Goal: Task Accomplishment & Management: Use online tool/utility

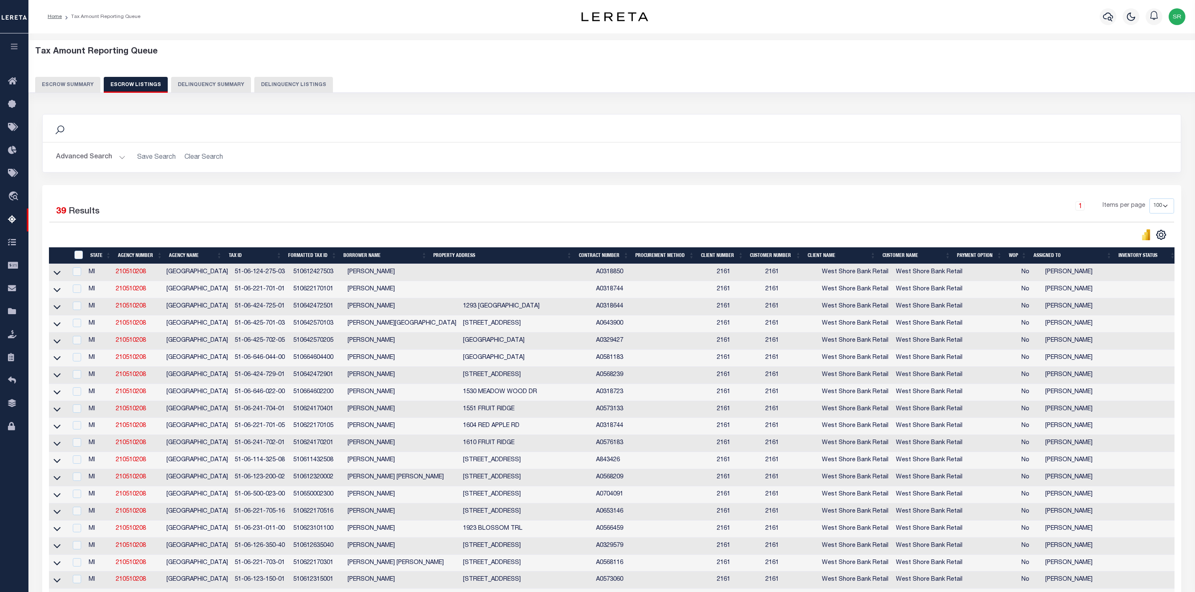
select select "100"
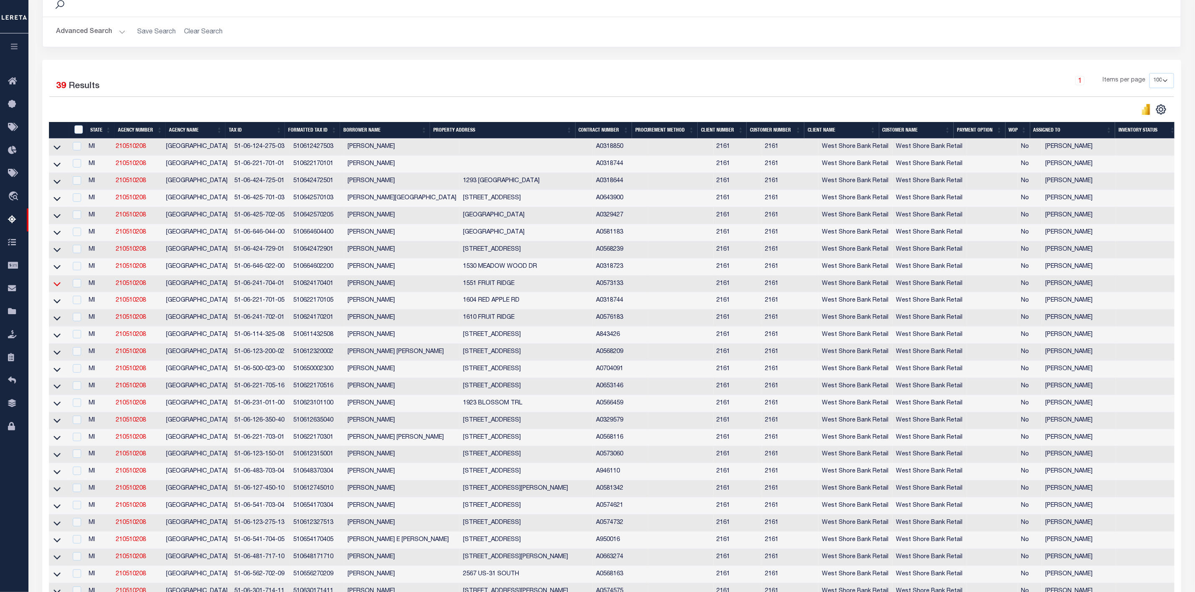
click at [58, 289] on icon at bounding box center [57, 284] width 7 height 9
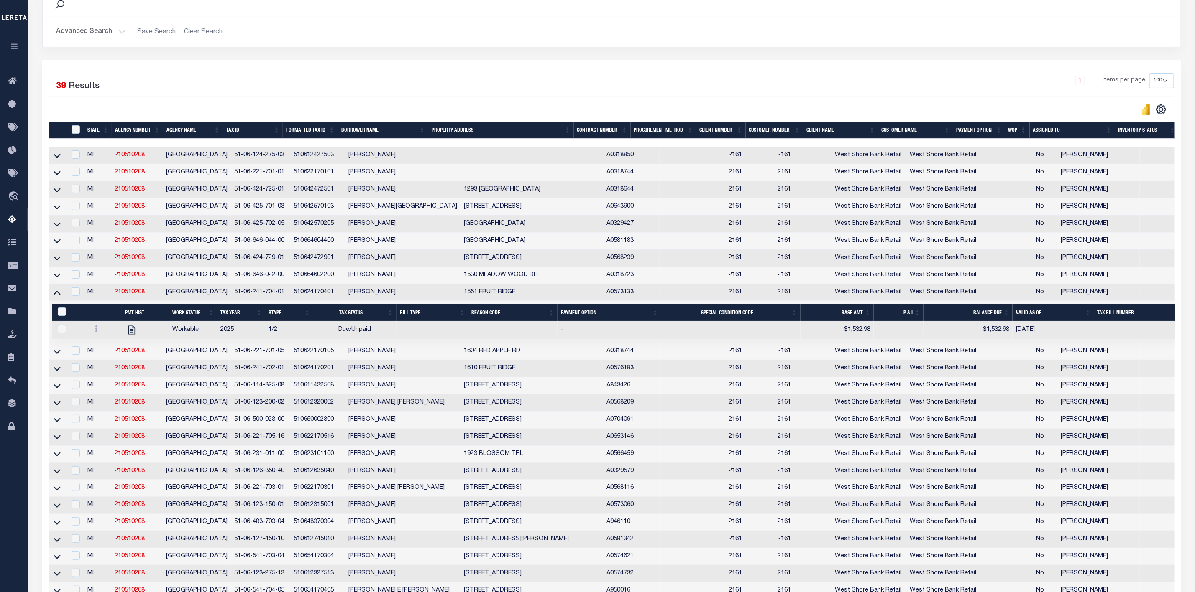
scroll to position [134, 0]
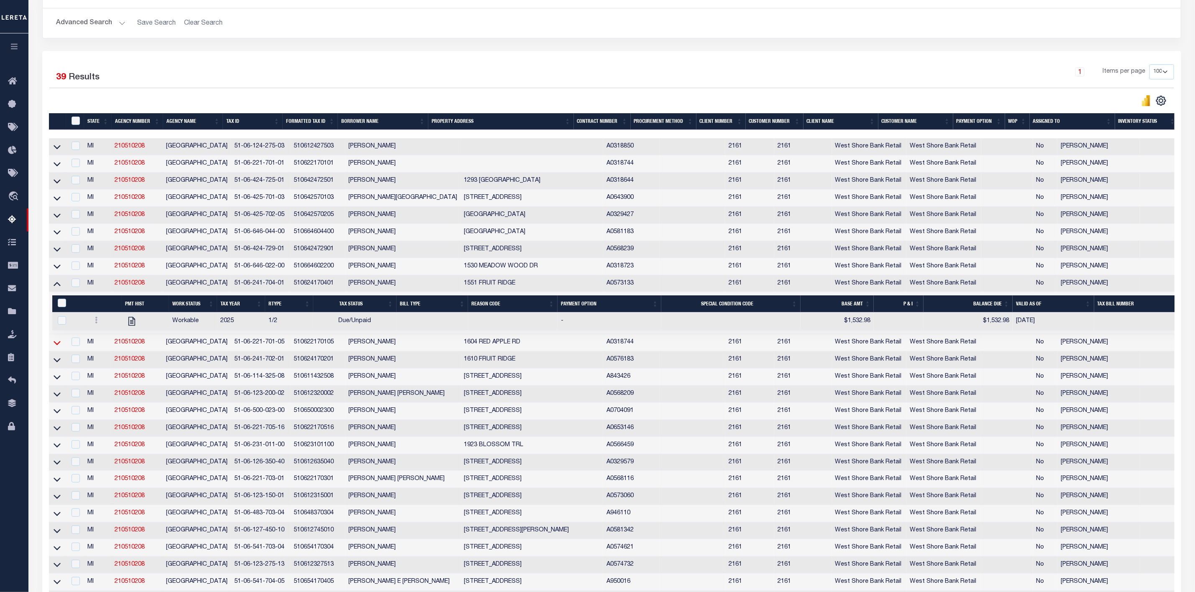
click at [58, 345] on icon at bounding box center [57, 343] width 7 height 4
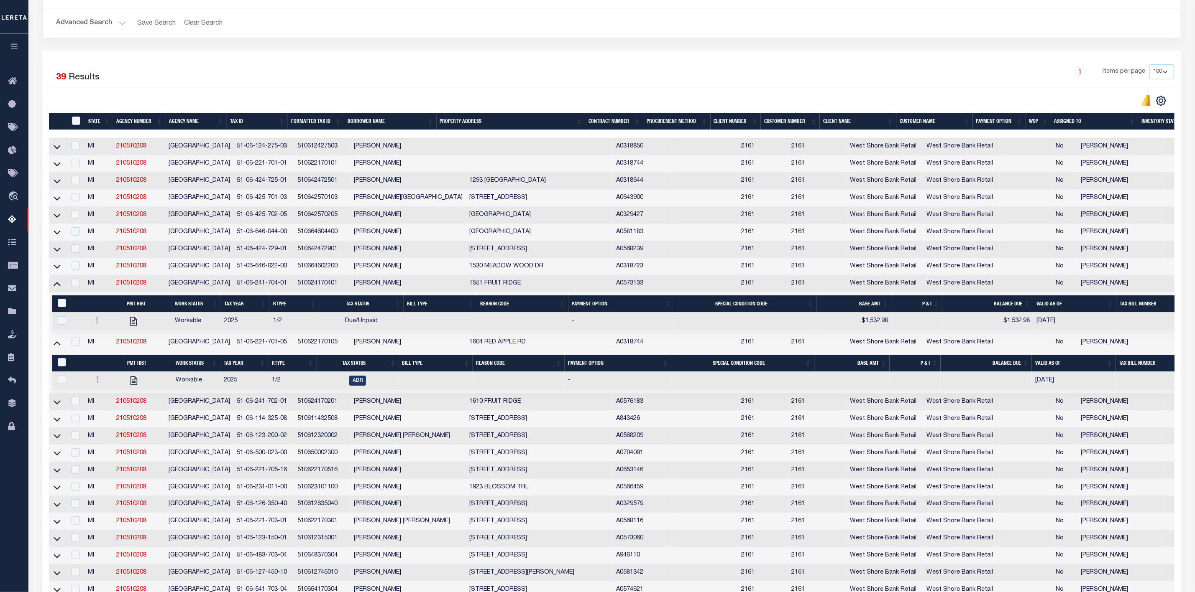
scroll to position [260, 0]
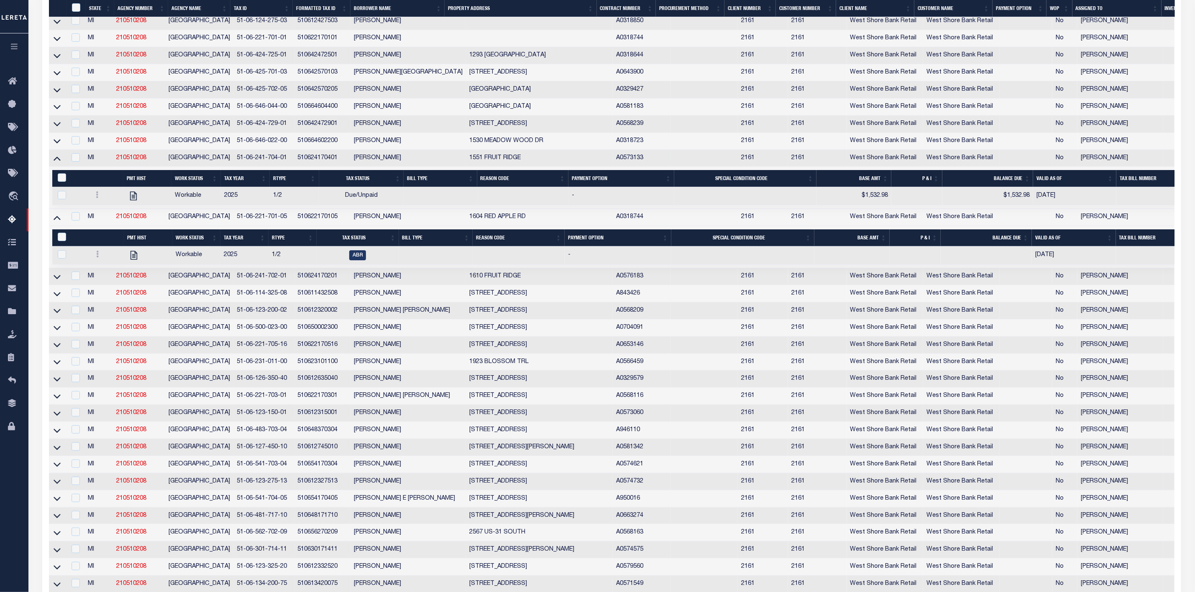
click at [466, 41] on td at bounding box center [539, 38] width 147 height 17
checkbox input "true"
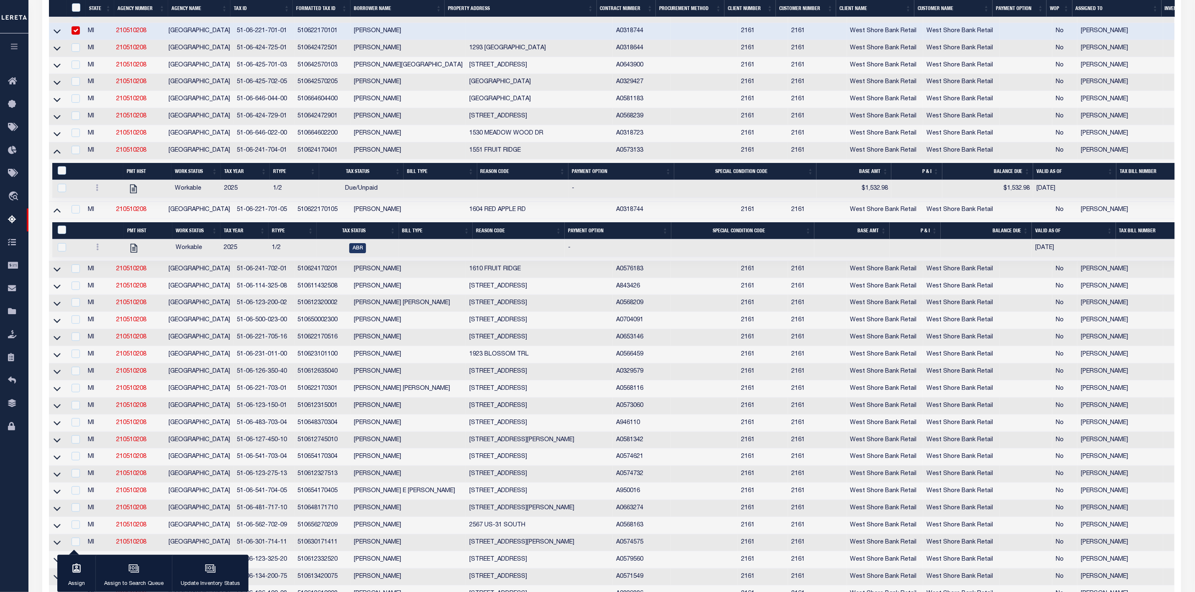
scroll to position [240, 0]
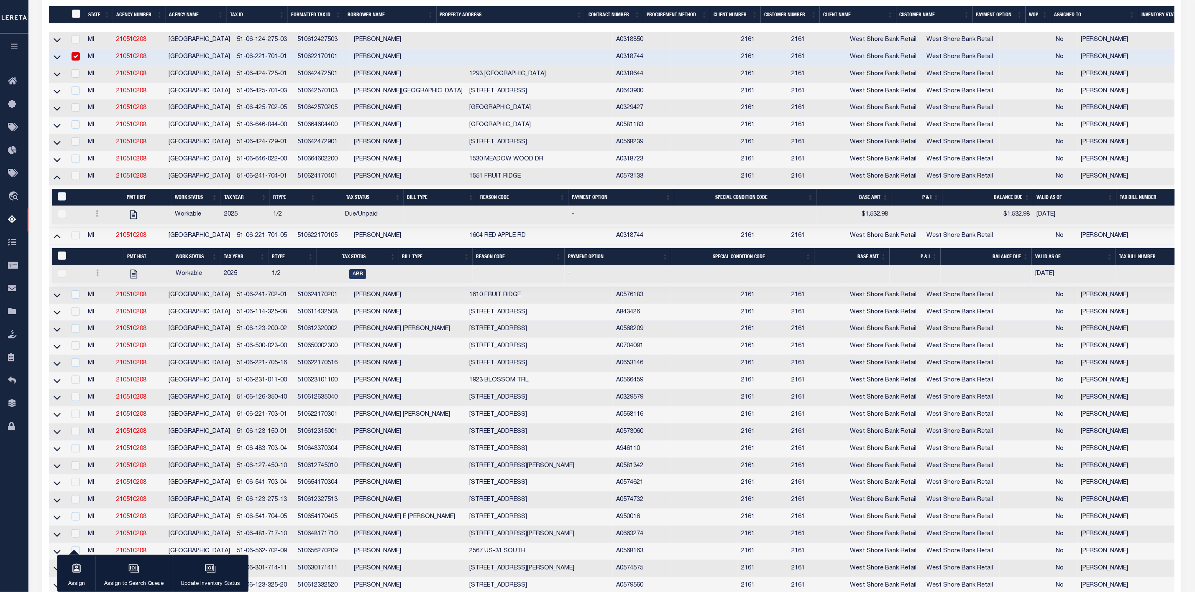
drag, startPoint x: 336, startPoint y: 378, endPoint x: 220, endPoint y: 329, distance: 126.3
click at [336, 373] on td "510622170516" at bounding box center [322, 363] width 56 height 17
checkbox input "true"
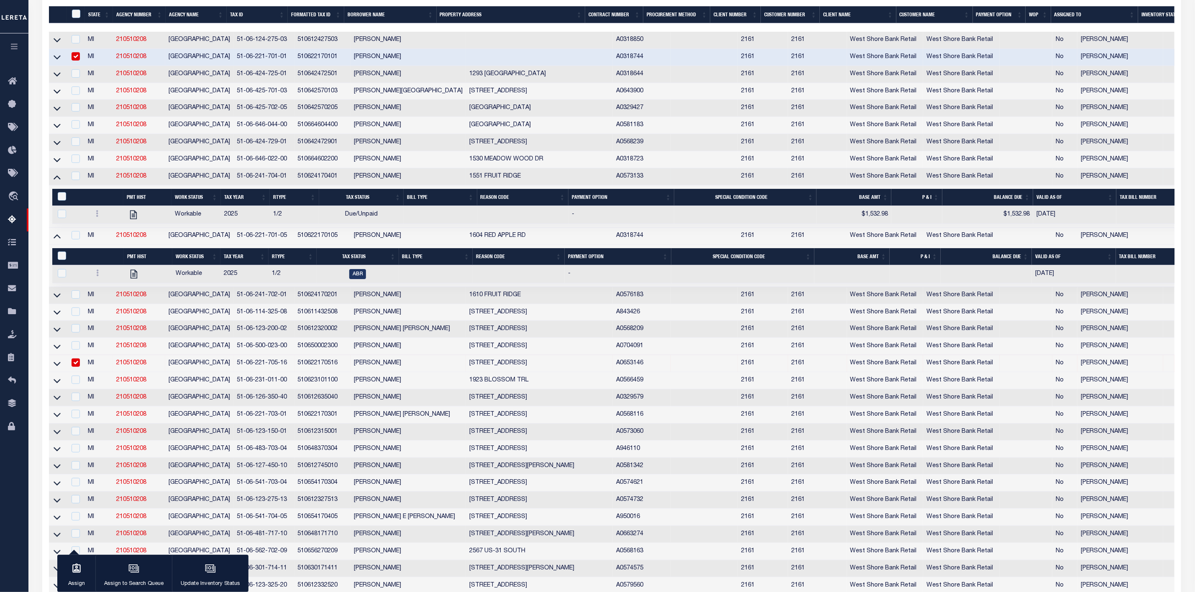
click at [211, 322] on td "FILER TOWNSHIP" at bounding box center [199, 312] width 68 height 17
checkbox input "true"
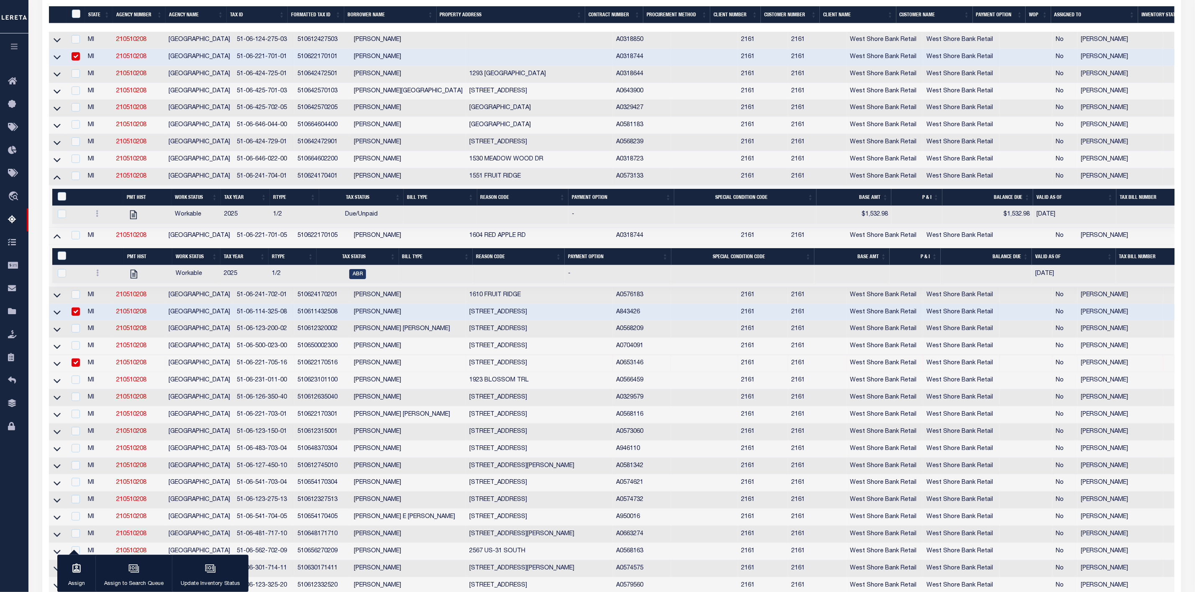
click at [77, 367] on input "checkbox" at bounding box center [76, 363] width 8 height 8
checkbox input "false"
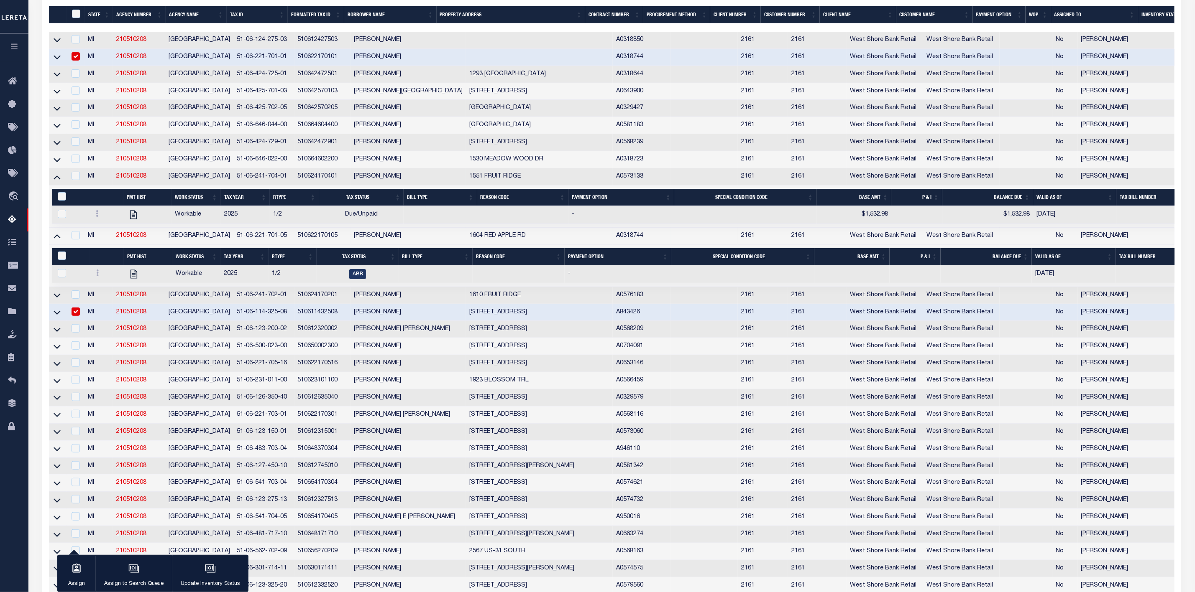
click at [76, 316] on input "checkbox" at bounding box center [76, 312] width 8 height 8
checkbox input "false"
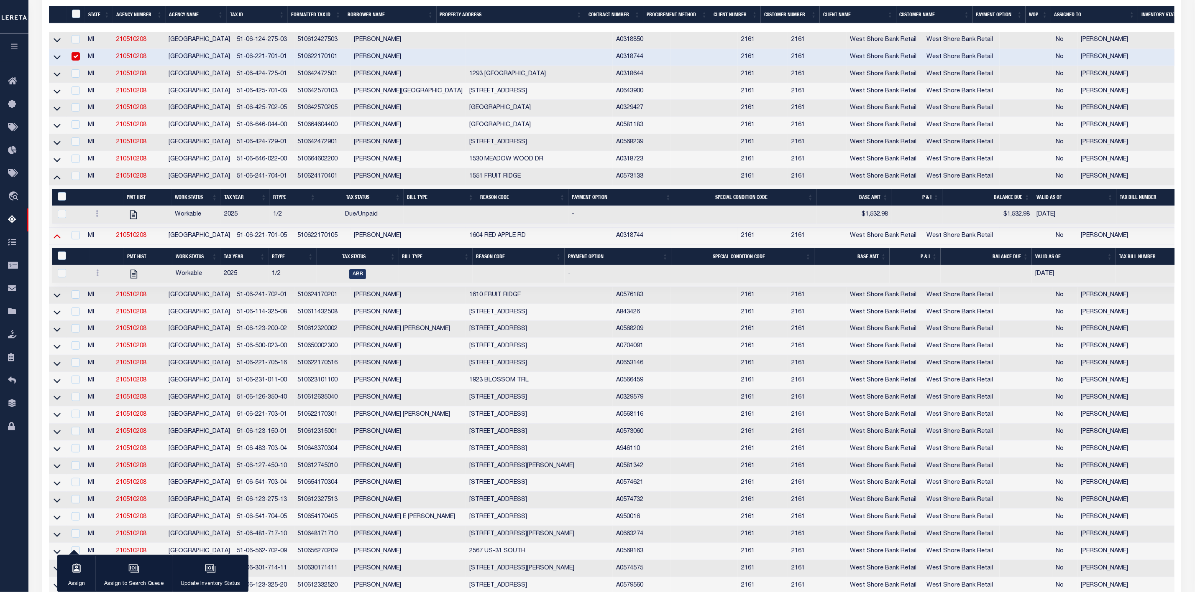
click at [56, 239] on icon at bounding box center [57, 237] width 7 height 4
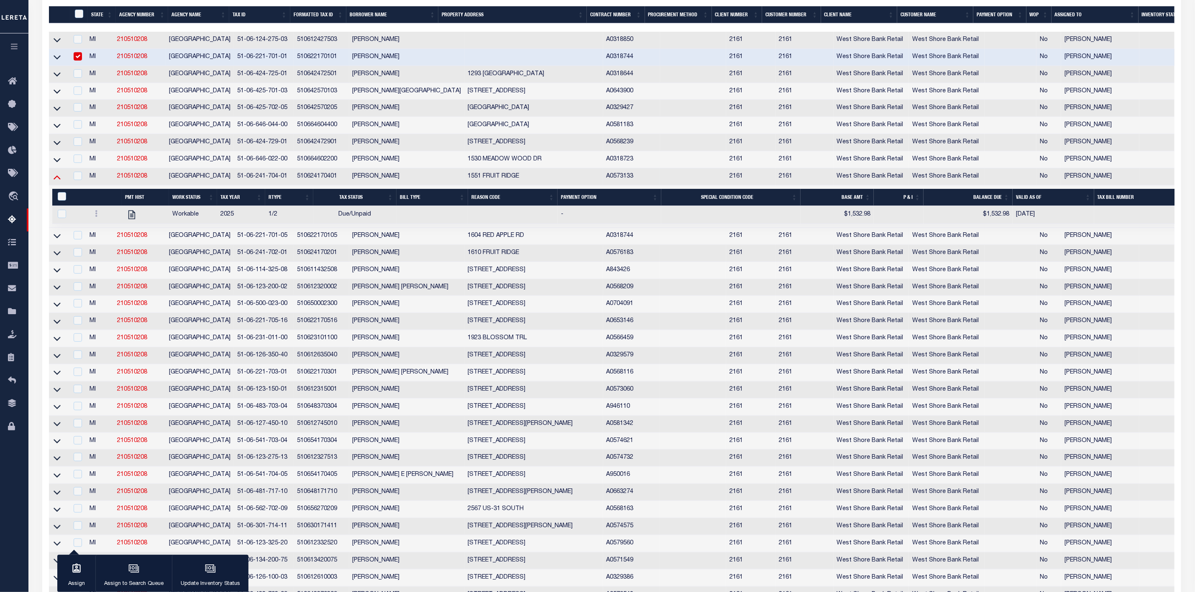
click at [59, 180] on icon at bounding box center [57, 177] width 7 height 9
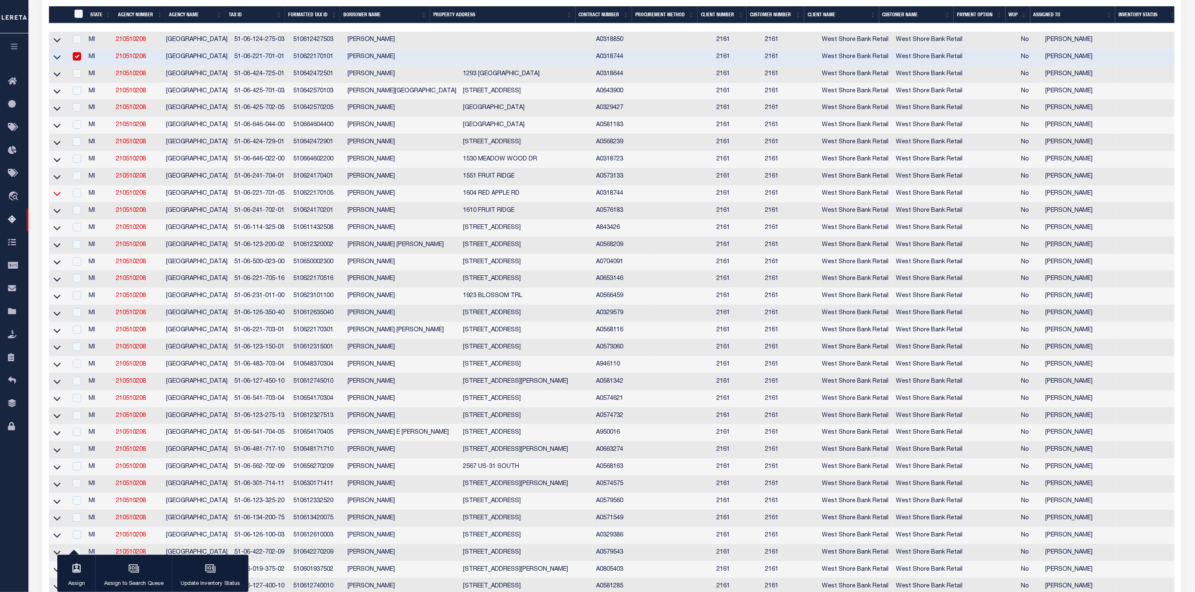
click at [55, 198] on icon at bounding box center [57, 193] width 7 height 9
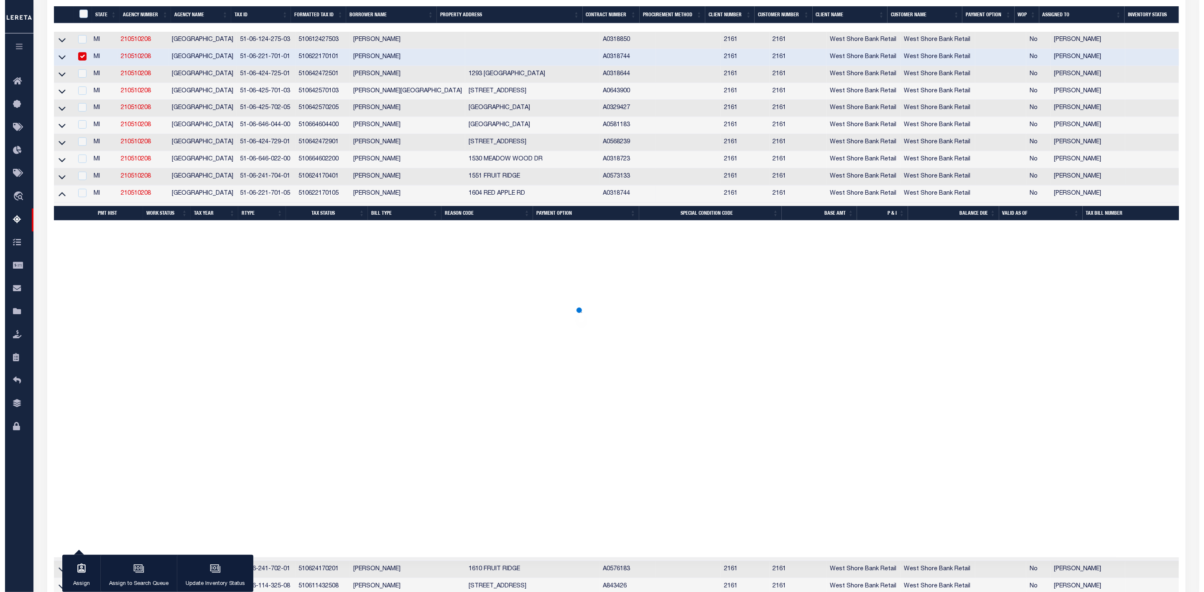
scroll to position [241, 0]
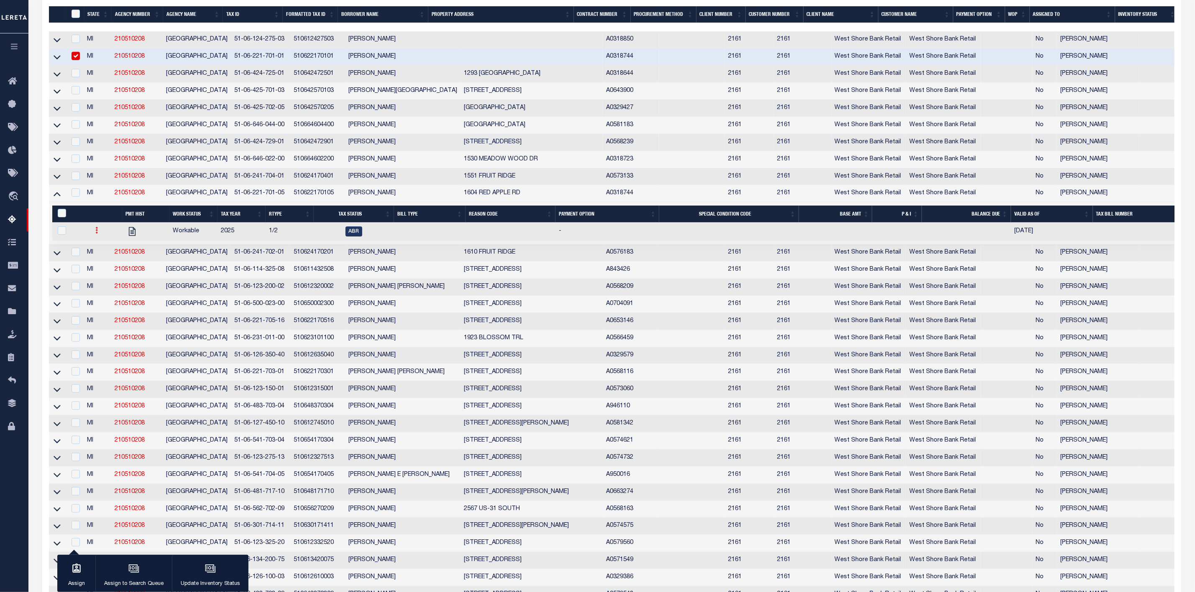
click at [96, 234] on icon at bounding box center [96, 230] width 3 height 7
click at [99, 265] on link "" at bounding box center [106, 258] width 28 height 14
checkbox input "true"
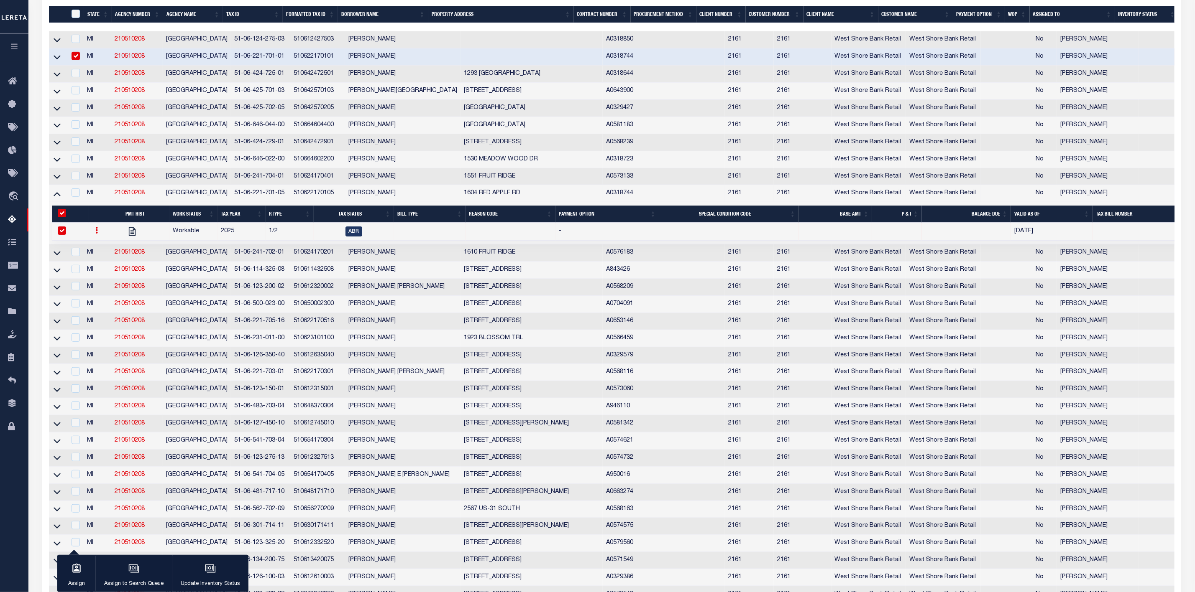
select select
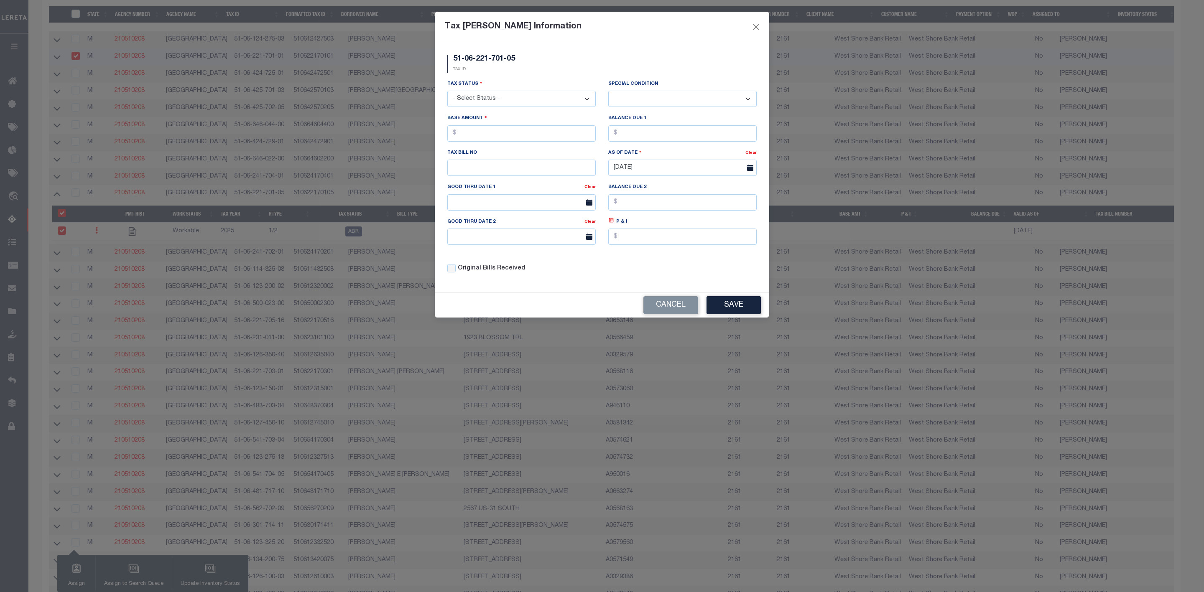
click at [516, 105] on select "- Select Status - Open Due/Unpaid Paid Incomplete No Tax Due Internal Refund Pr…" at bounding box center [521, 99] width 148 height 16
select select "DUE"
click at [447, 92] on select "- Select Status - Open Due/Unpaid Paid Incomplete No Tax Due Internal Refund Pr…" at bounding box center [521, 99] width 148 height 16
select select "0"
click at [512, 134] on input "text" at bounding box center [521, 133] width 148 height 16
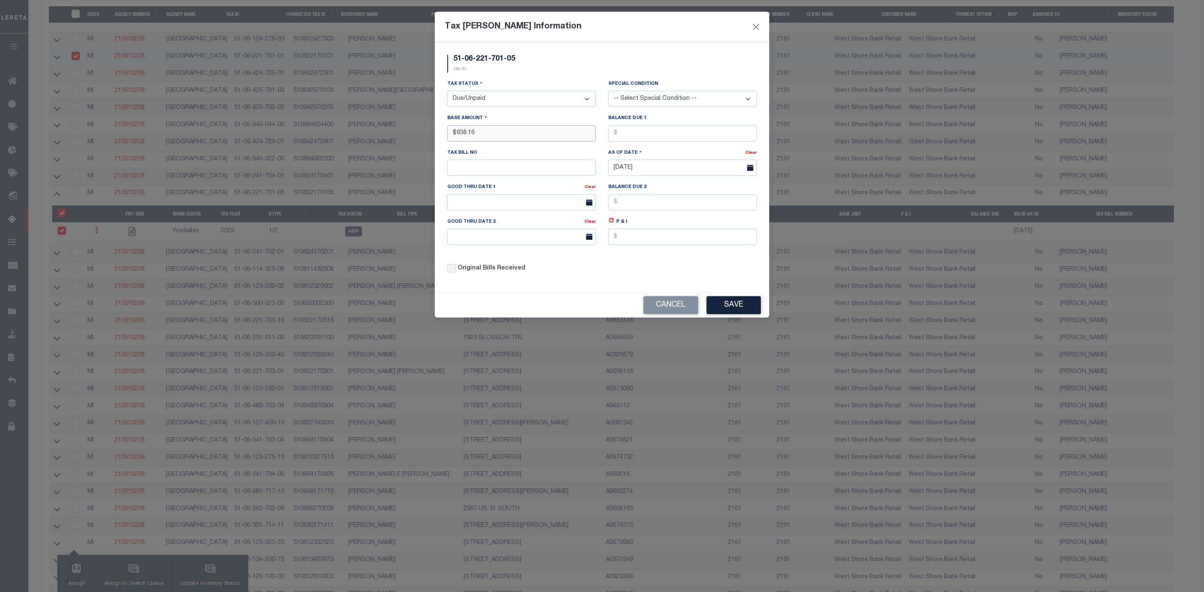
type input "$938.16"
click at [641, 138] on input "text" at bounding box center [682, 133] width 148 height 16
type input "$938.16"
click at [731, 312] on button "Save" at bounding box center [734, 305] width 54 height 18
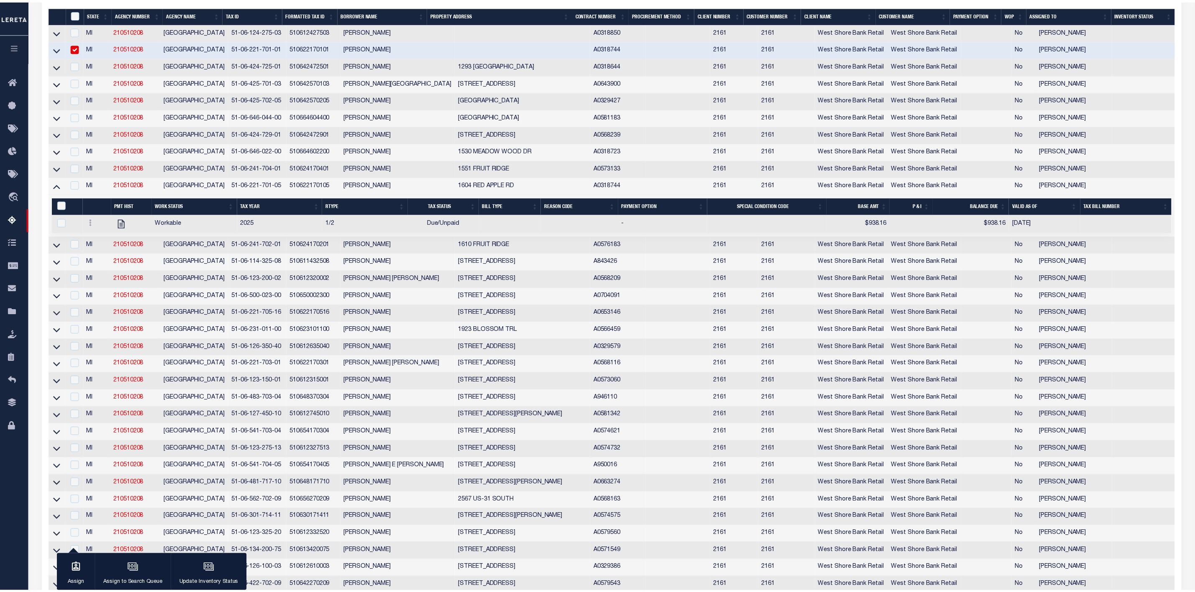
scroll to position [233, 0]
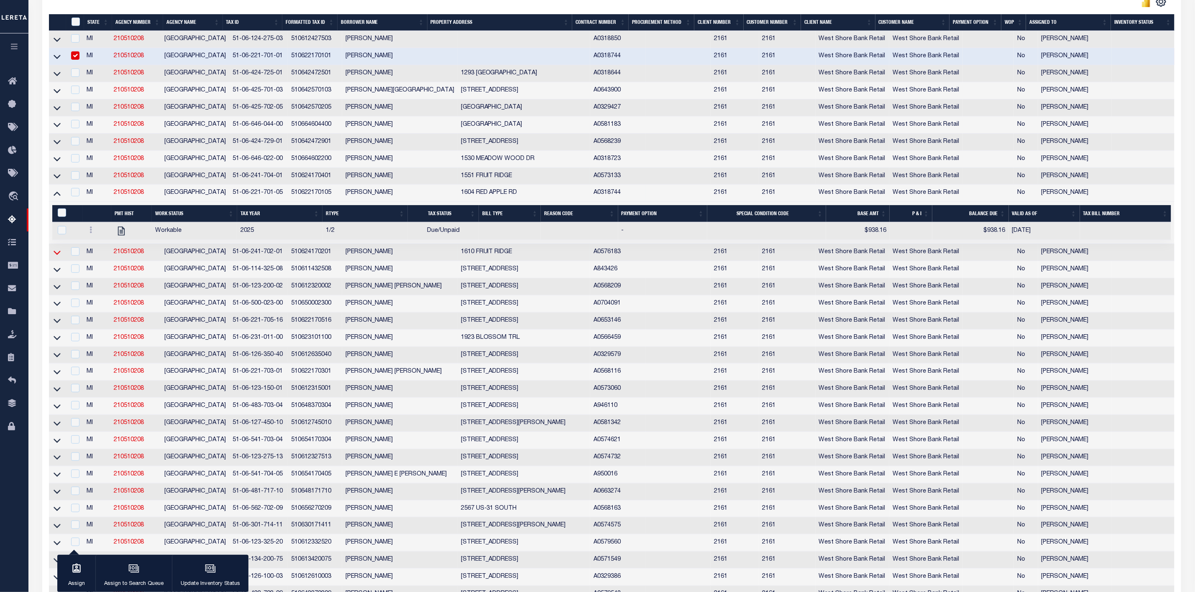
click at [58, 255] on icon at bounding box center [57, 253] width 7 height 4
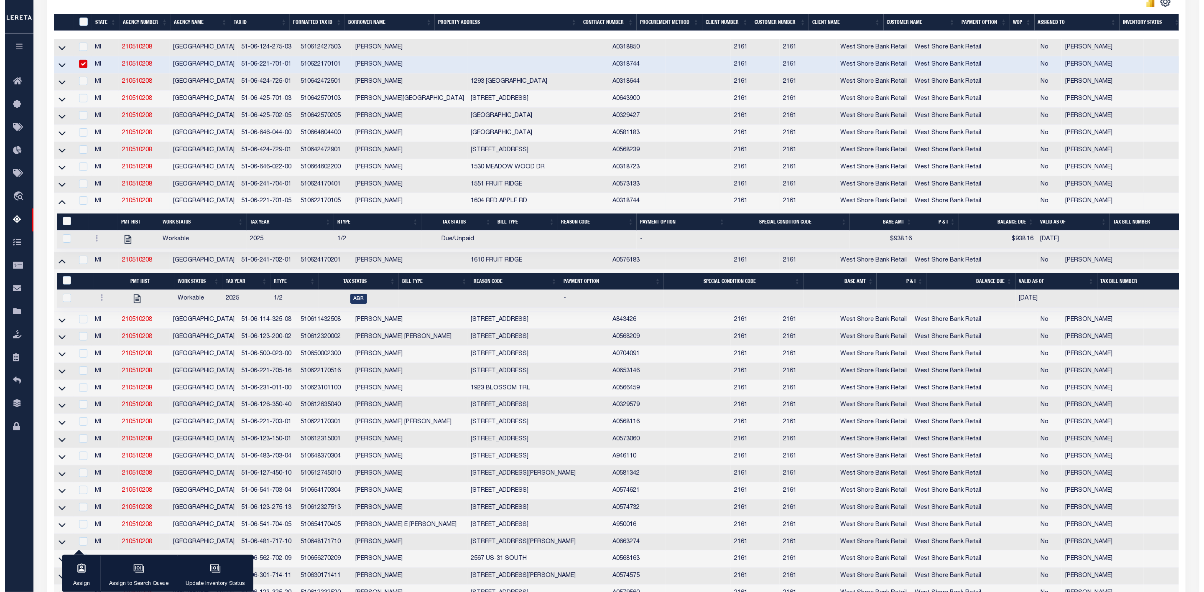
scroll to position [241, 0]
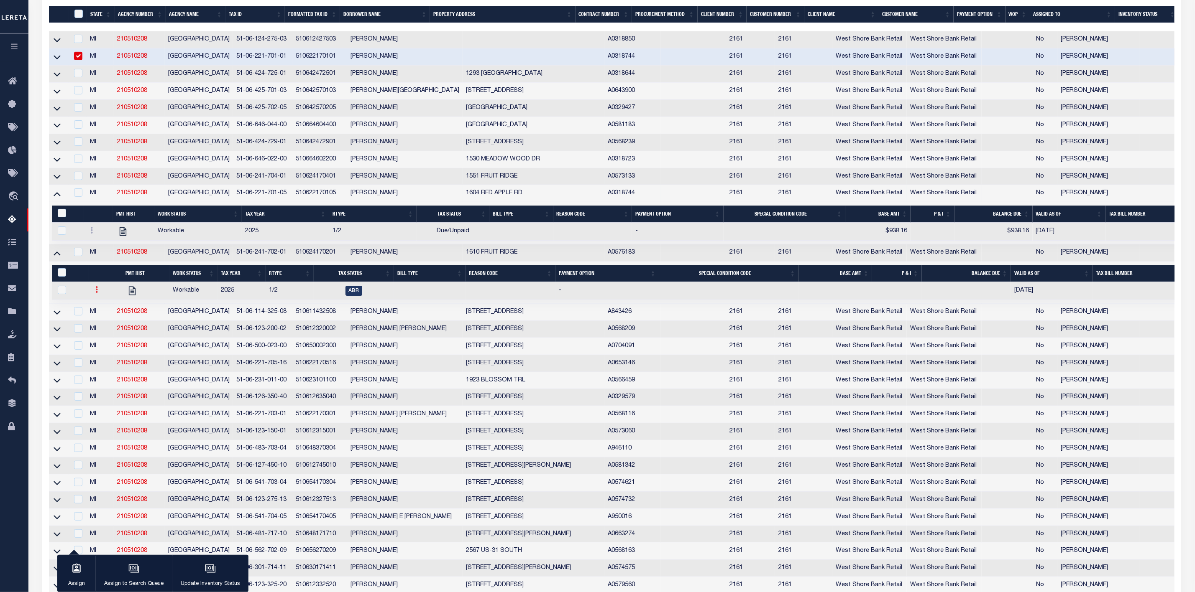
click at [97, 293] on icon at bounding box center [96, 289] width 3 height 7
click at [104, 322] on img "" at bounding box center [106, 317] width 8 height 9
checkbox input "true"
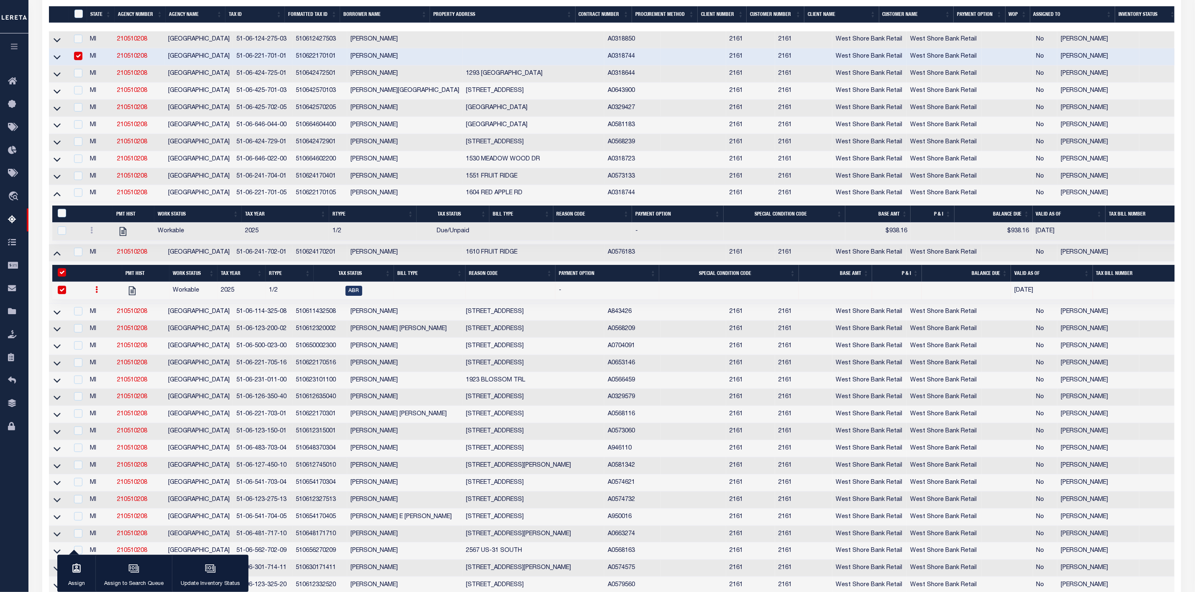
select select
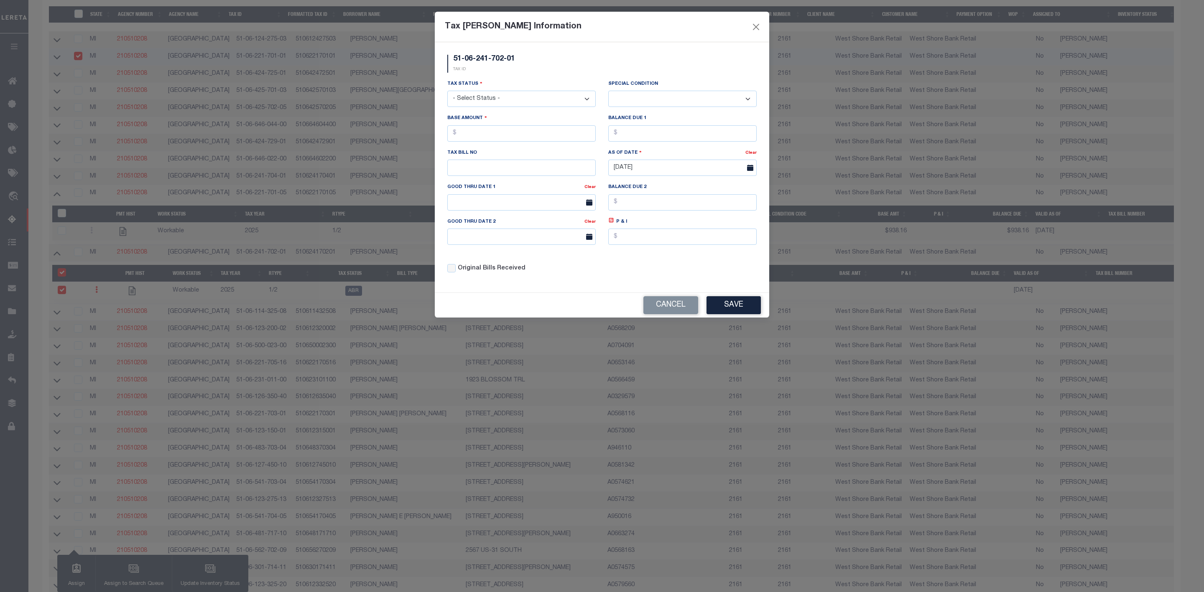
click at [552, 105] on select "- Select Status - Open Due/Unpaid Paid Incomplete No Tax Due Internal Refund Pr…" at bounding box center [521, 99] width 148 height 16
select select "DUE"
click at [447, 92] on select "- Select Status - Open Due/Unpaid Paid Incomplete No Tax Due Internal Refund Pr…" at bounding box center [521, 99] width 148 height 16
select select "0"
click at [483, 133] on input "text" at bounding box center [521, 133] width 148 height 16
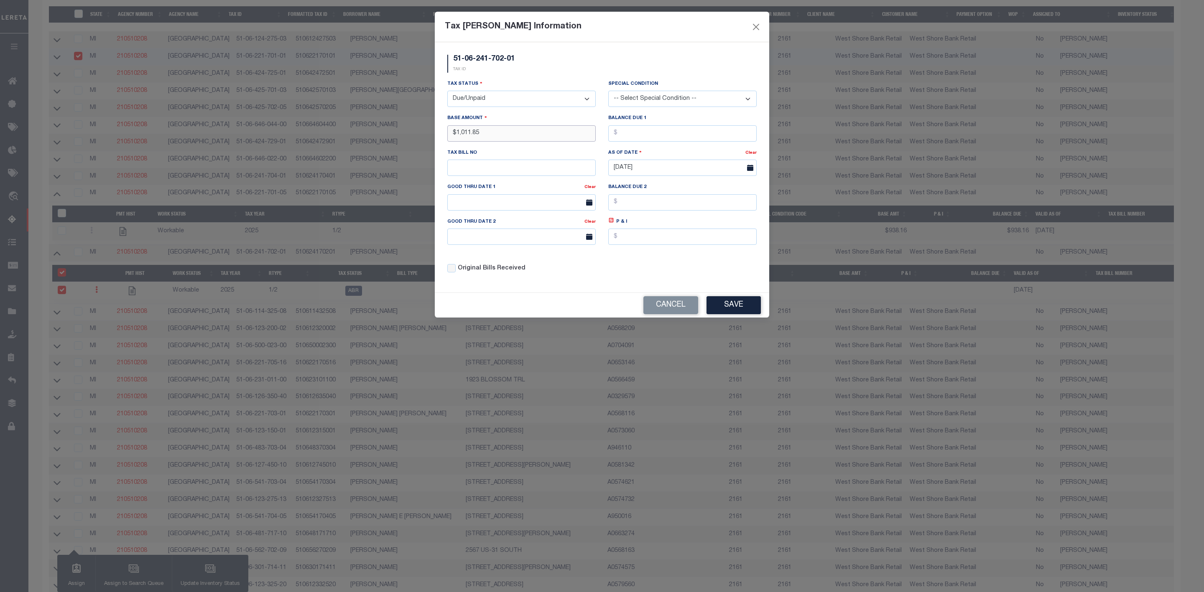
type input "$1,011.85"
click at [637, 133] on input "text" at bounding box center [682, 133] width 148 height 16
type input "$1,011.85"
click at [723, 314] on button "Save" at bounding box center [734, 305] width 54 height 18
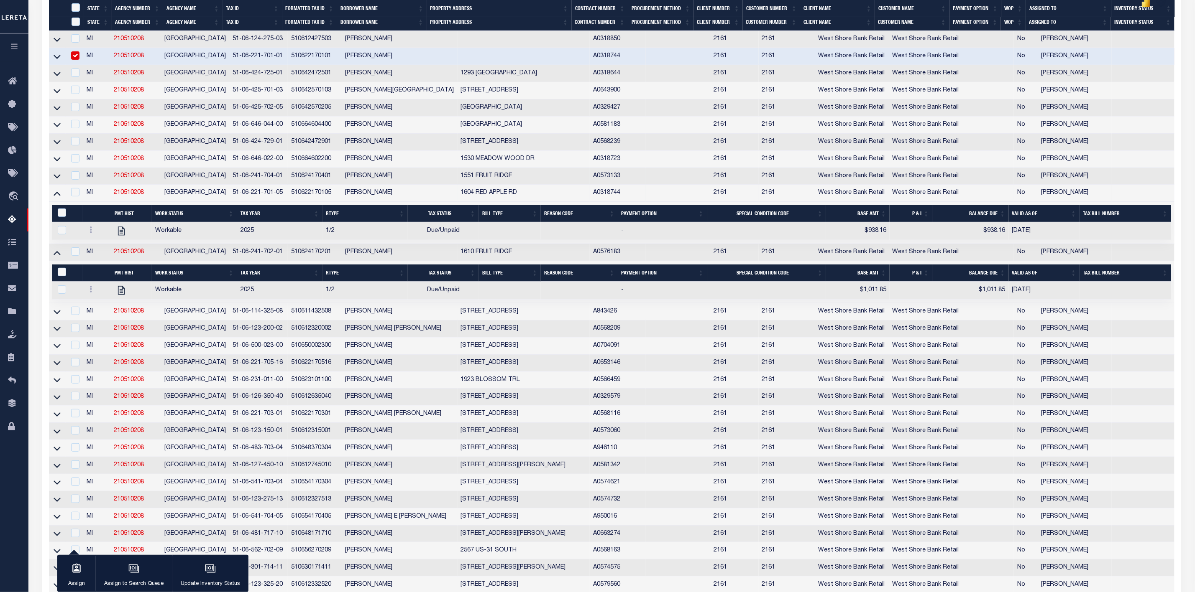
scroll to position [296, 0]
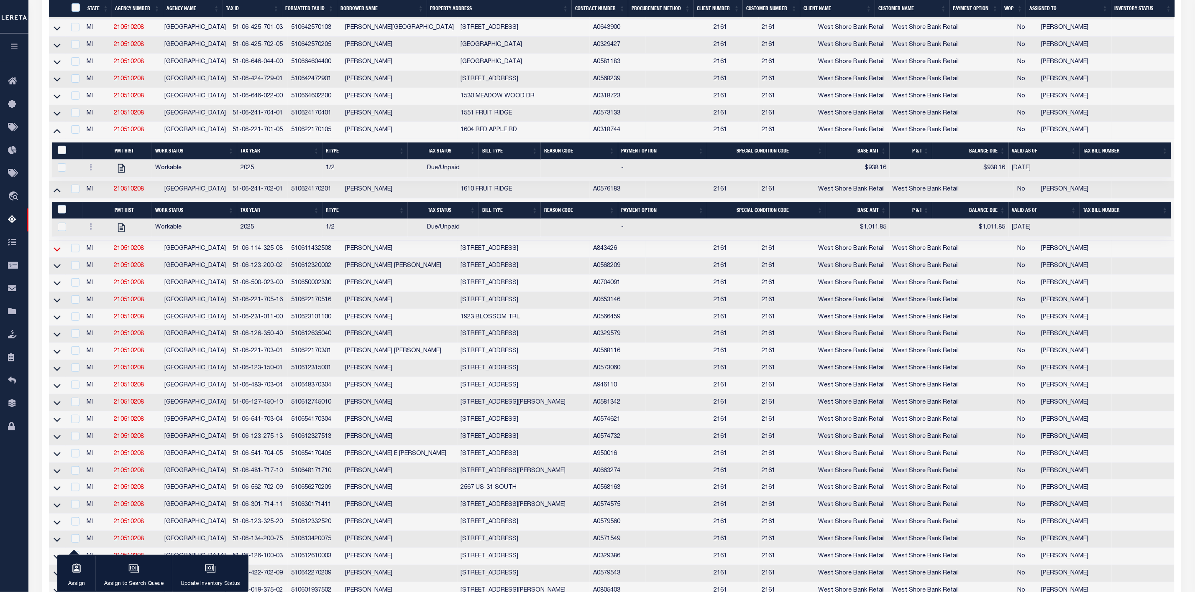
click at [56, 254] on icon at bounding box center [57, 249] width 7 height 9
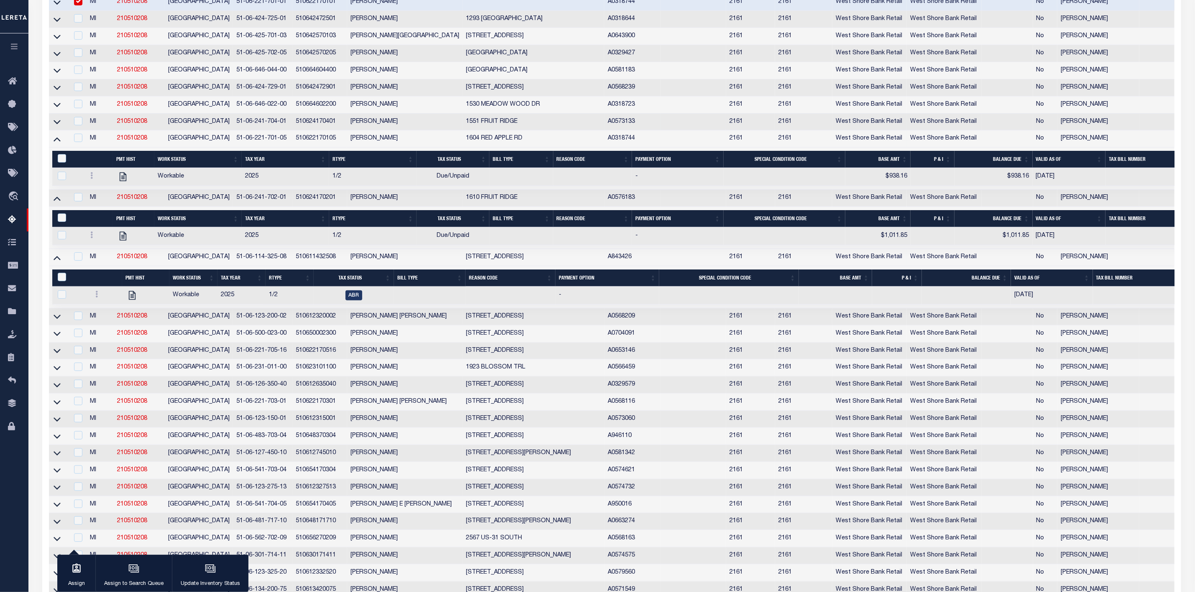
scroll to position [251, 0]
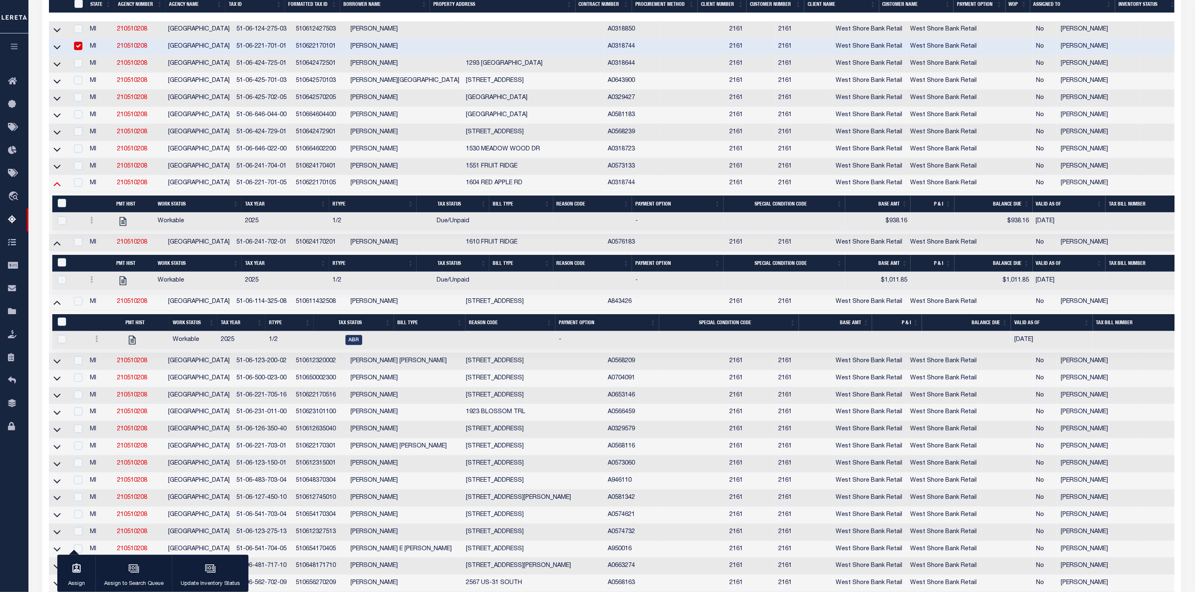
click at [56, 188] on icon at bounding box center [57, 183] width 7 height 9
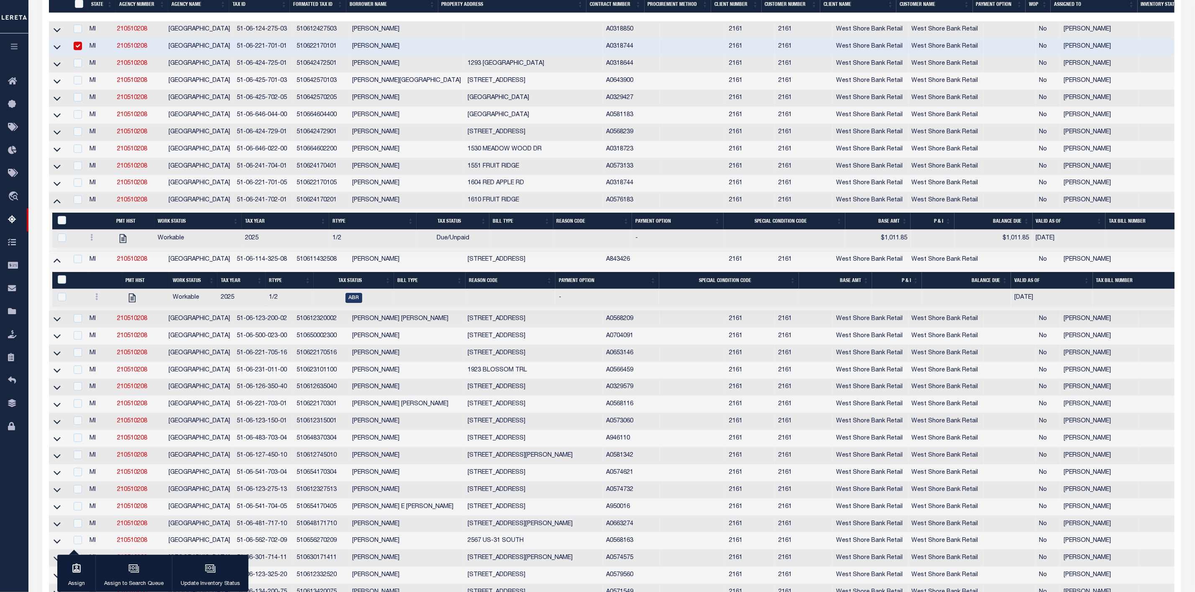
click at [78, 50] on input "checkbox" at bounding box center [78, 46] width 8 height 8
checkbox input "false"
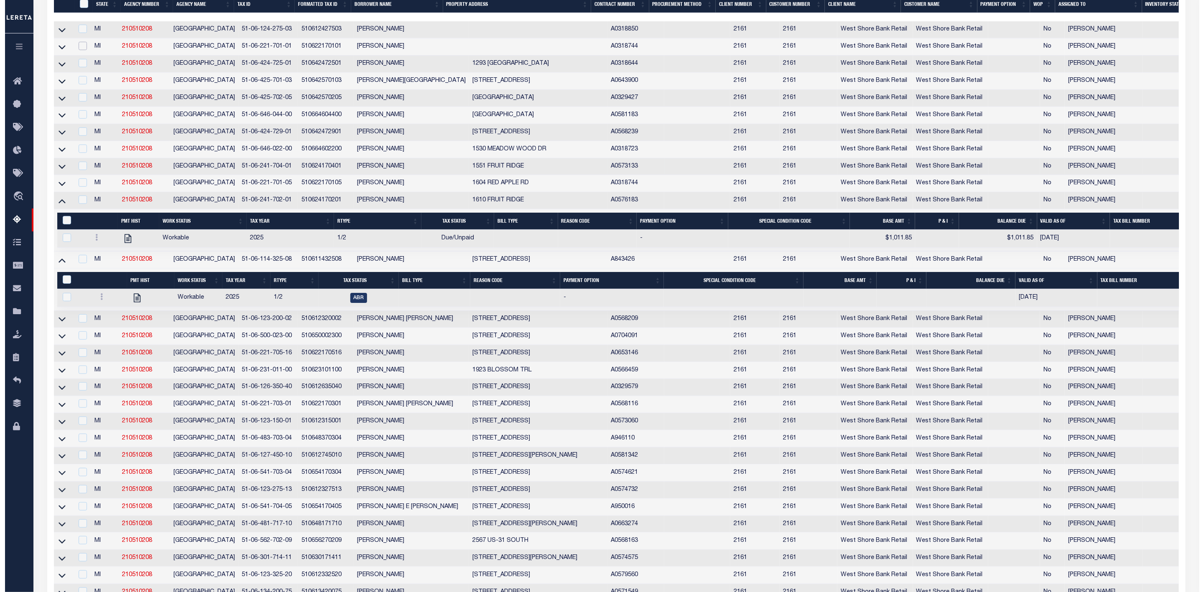
scroll to position [377, 0]
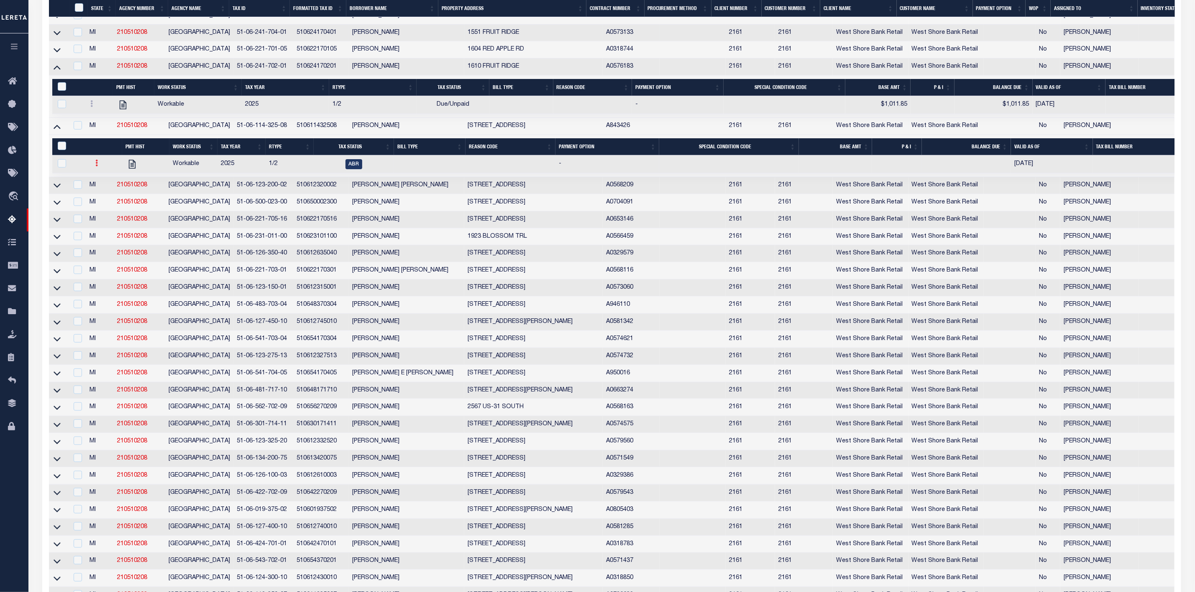
click at [97, 166] on icon at bounding box center [96, 163] width 3 height 7
click at [106, 195] on img "" at bounding box center [106, 190] width 8 height 9
checkbox input "true"
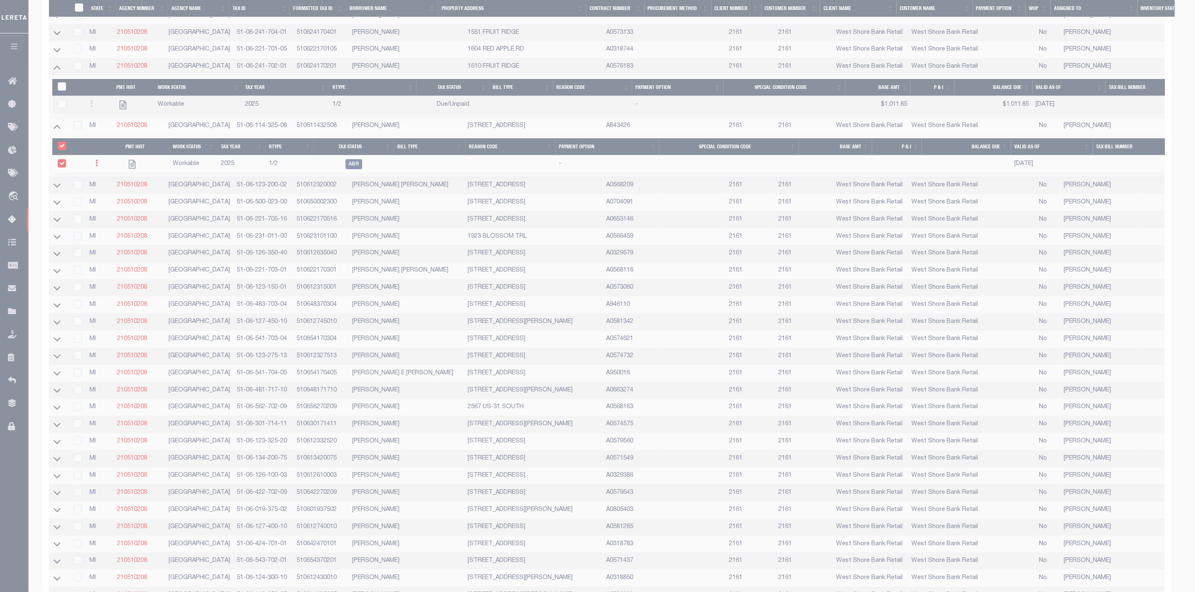
select select
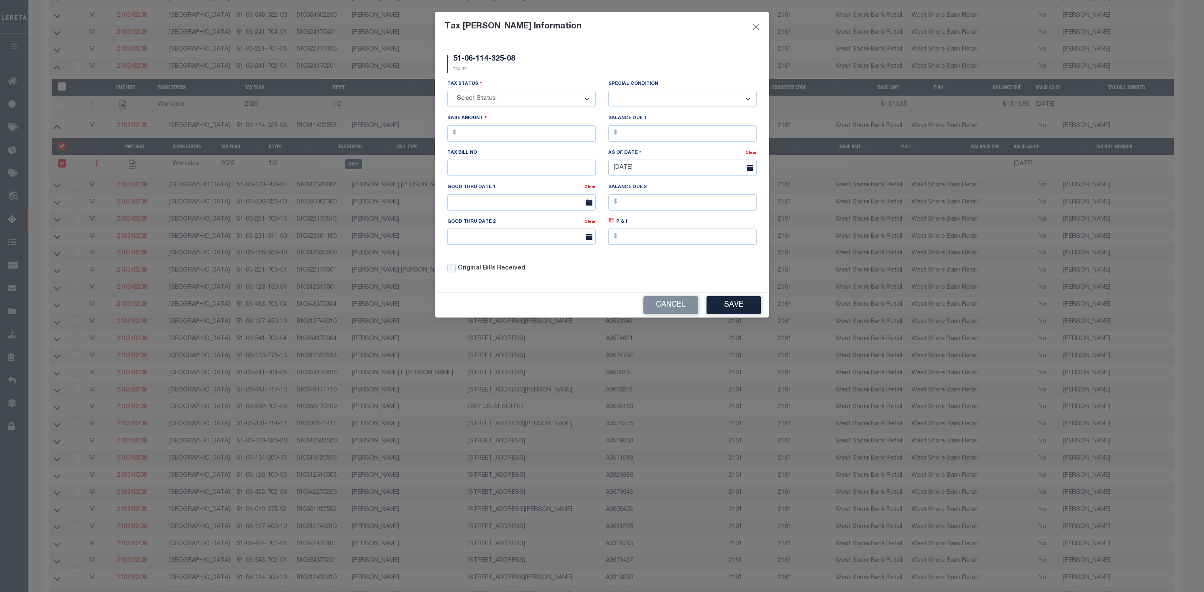
scroll to position [236, 0]
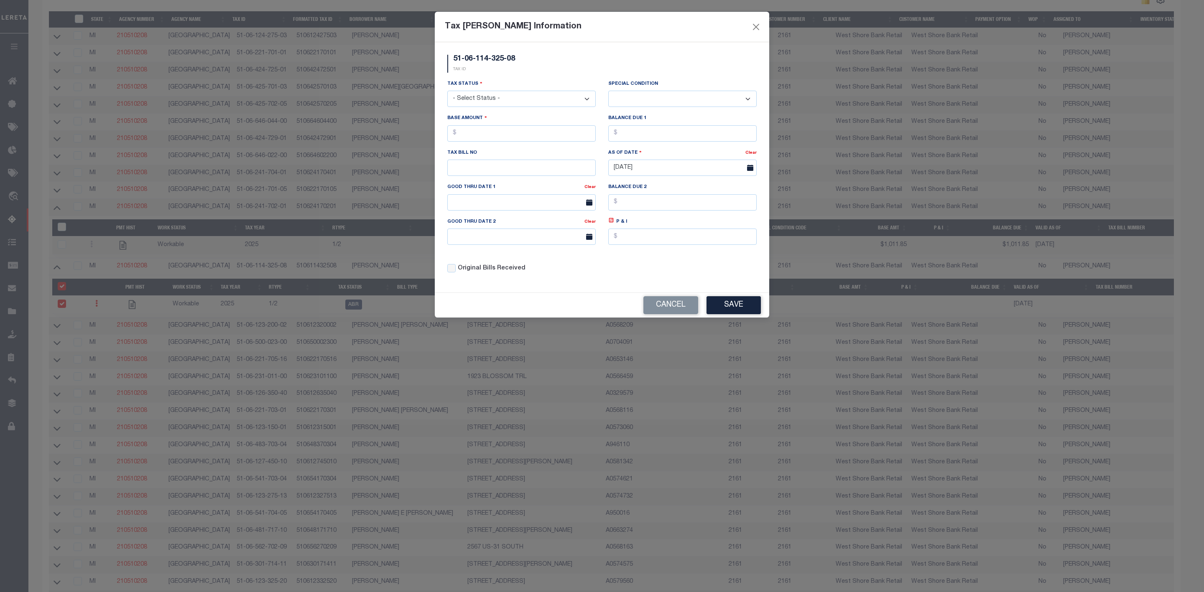
click at [473, 104] on select "- Select Status - Open Due/Unpaid Paid Incomplete No Tax Due Internal Refund Pr…" at bounding box center [521, 99] width 148 height 16
select select "DUE"
click at [447, 92] on select "- Select Status - Open Due/Unpaid Paid Incomplete No Tax Due Internal Refund Pr…" at bounding box center [521, 99] width 148 height 16
select select "0"
click at [463, 137] on input "text" at bounding box center [521, 133] width 148 height 16
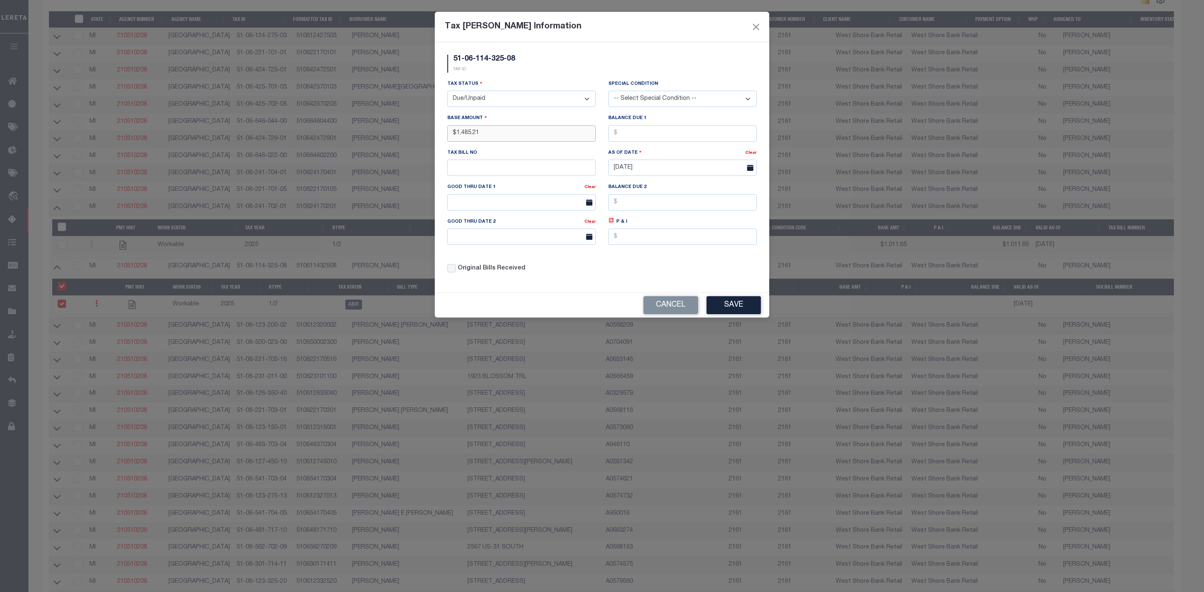
type input "$1,485.21"
click at [636, 133] on input "text" at bounding box center [682, 133] width 148 height 16
type input "$1,485.21"
click at [723, 313] on button "Save" at bounding box center [734, 305] width 54 height 18
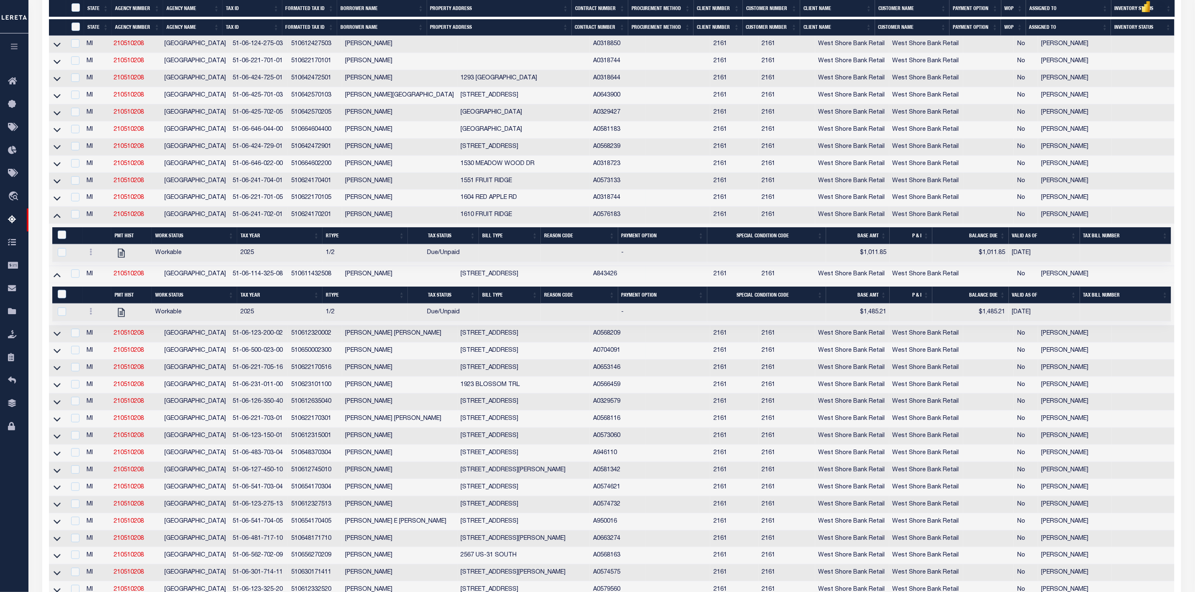
scroll to position [416, 0]
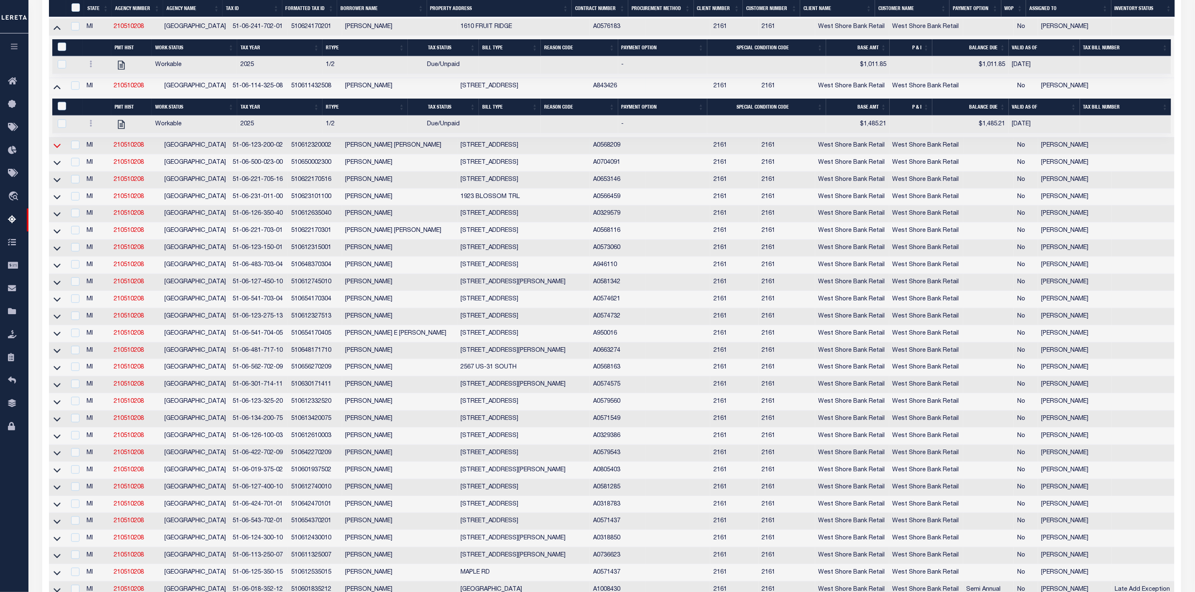
click at [58, 148] on icon at bounding box center [57, 146] width 7 height 4
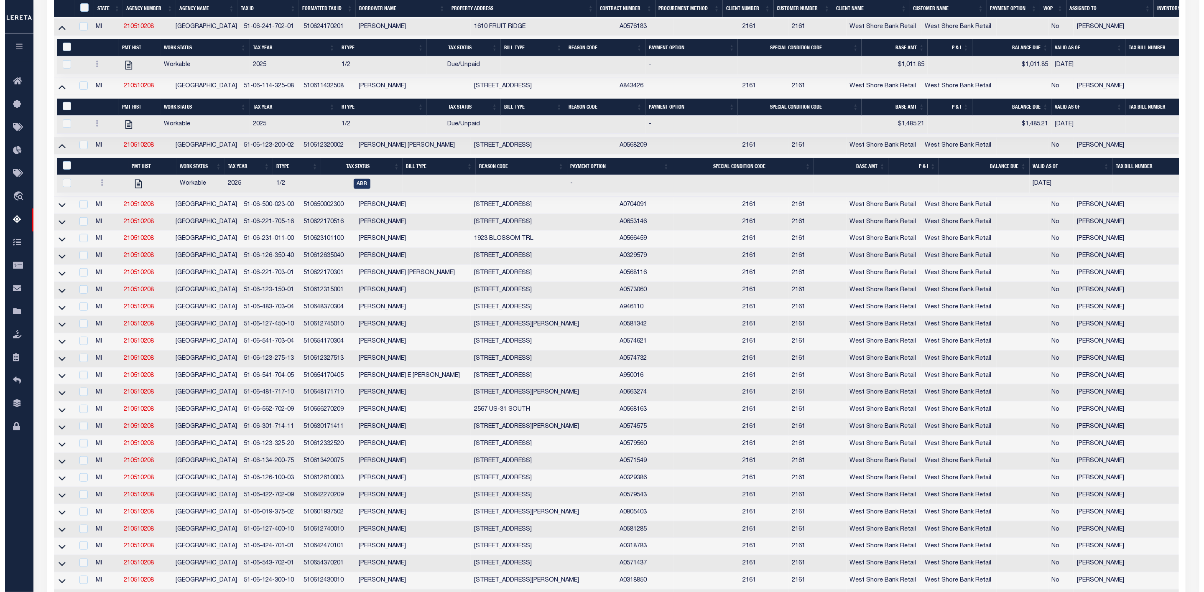
scroll to position [284, 0]
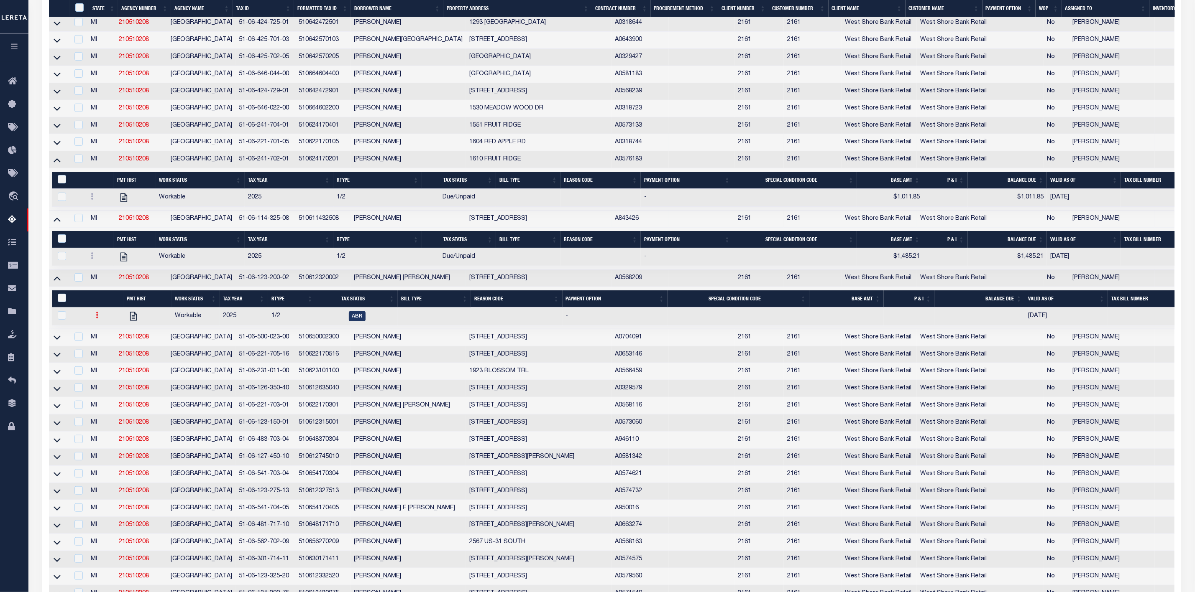
click at [98, 320] on link at bounding box center [96, 316] width 9 height 7
click at [109, 347] on img "" at bounding box center [107, 343] width 8 height 9
checkbox input "true"
select select
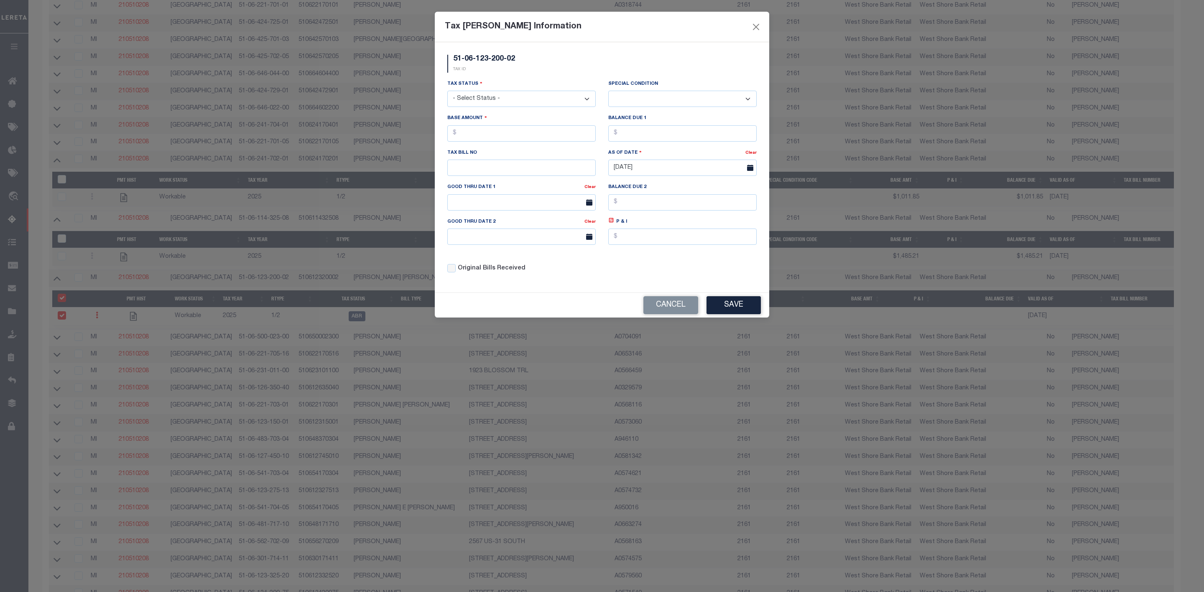
scroll to position [249, 0]
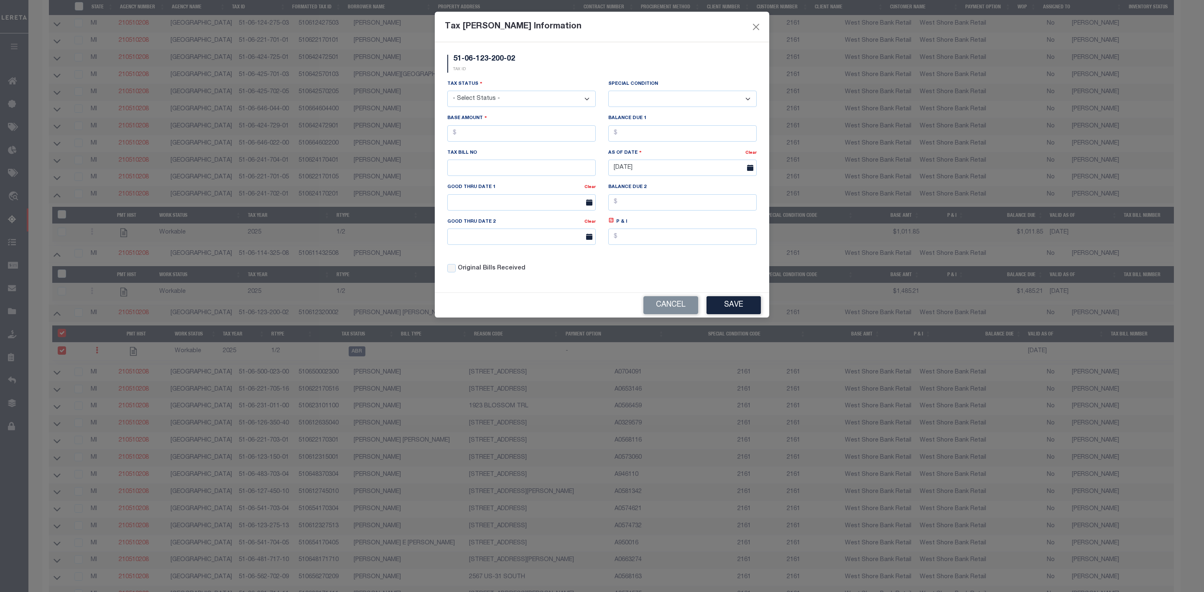
click at [556, 102] on select "- Select Status - Open Due/Unpaid Paid Incomplete No Tax Due Internal Refund Pr…" at bounding box center [521, 99] width 148 height 16
select select "DUE"
click at [447, 92] on select "- Select Status - Open Due/Unpaid Paid Incomplete No Tax Due Internal Refund Pr…" at bounding box center [521, 99] width 148 height 16
select select "0"
click at [488, 137] on input "text" at bounding box center [521, 133] width 148 height 16
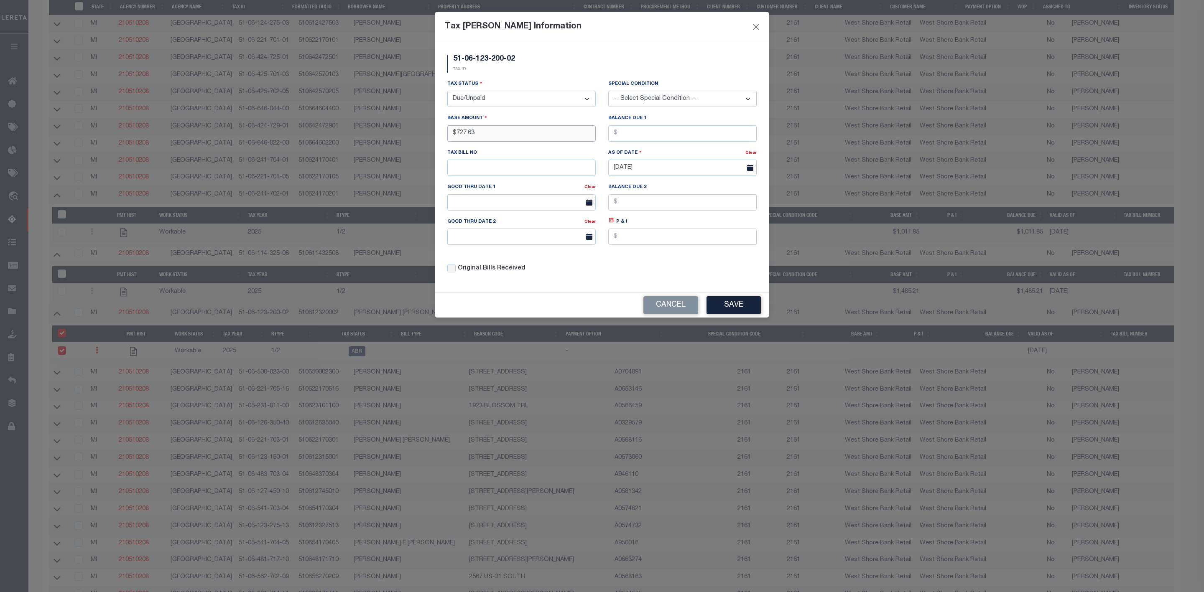
type input "$727.63"
click at [629, 134] on input "text" at bounding box center [682, 133] width 148 height 16
type input "$727.63"
click at [729, 310] on button "Save" at bounding box center [734, 305] width 54 height 18
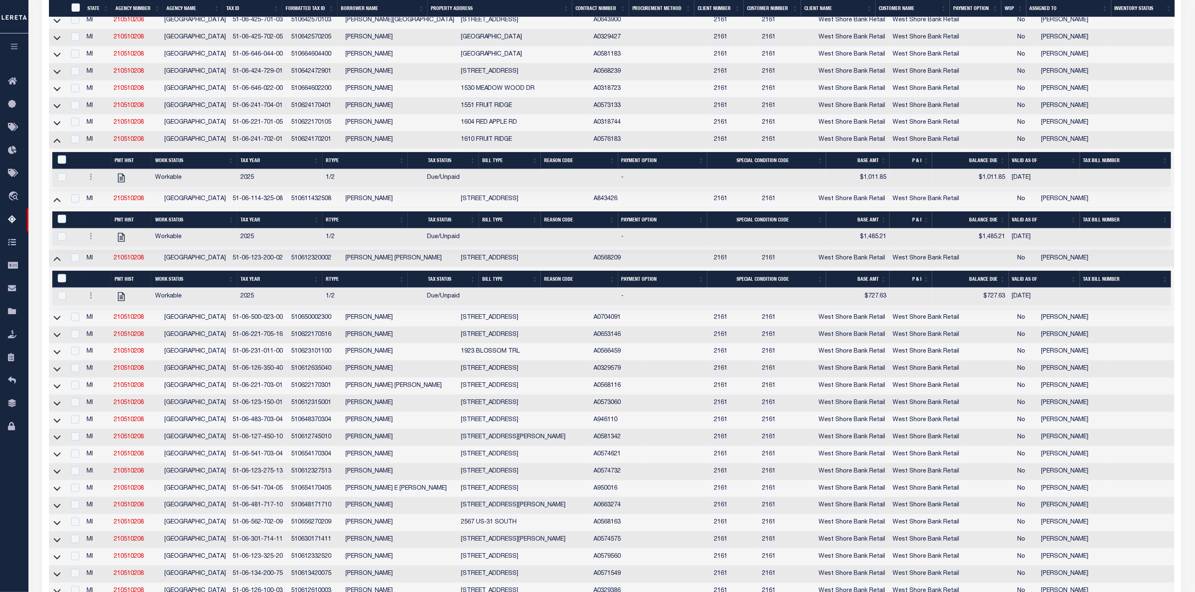
scroll to position [366, 0]
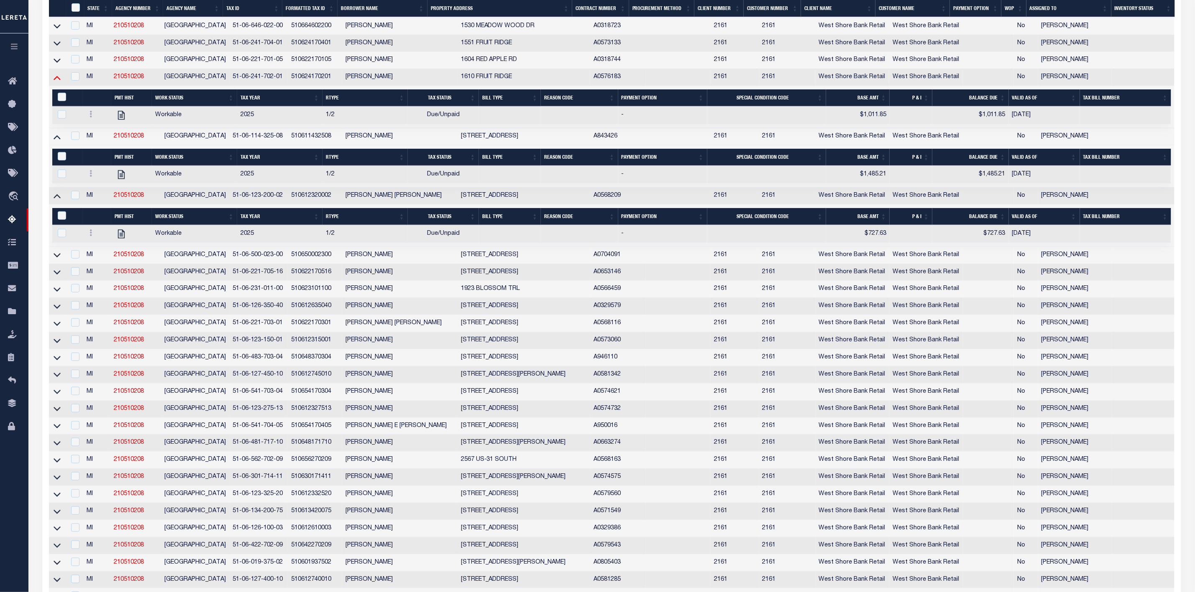
click at [58, 82] on icon at bounding box center [57, 77] width 7 height 9
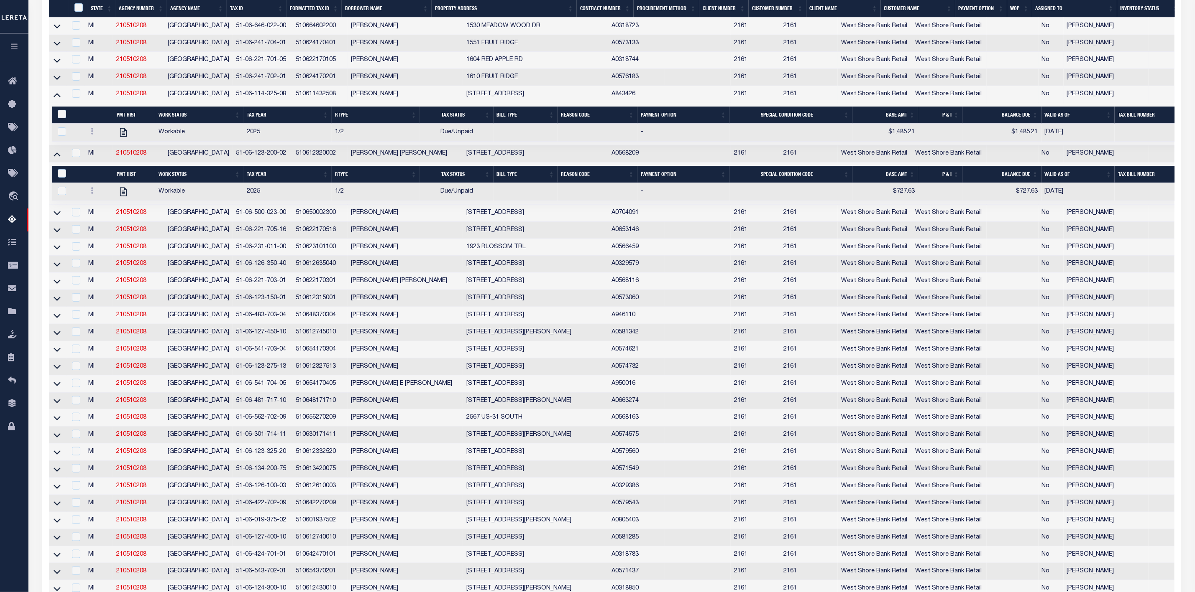
scroll to position [331, 0]
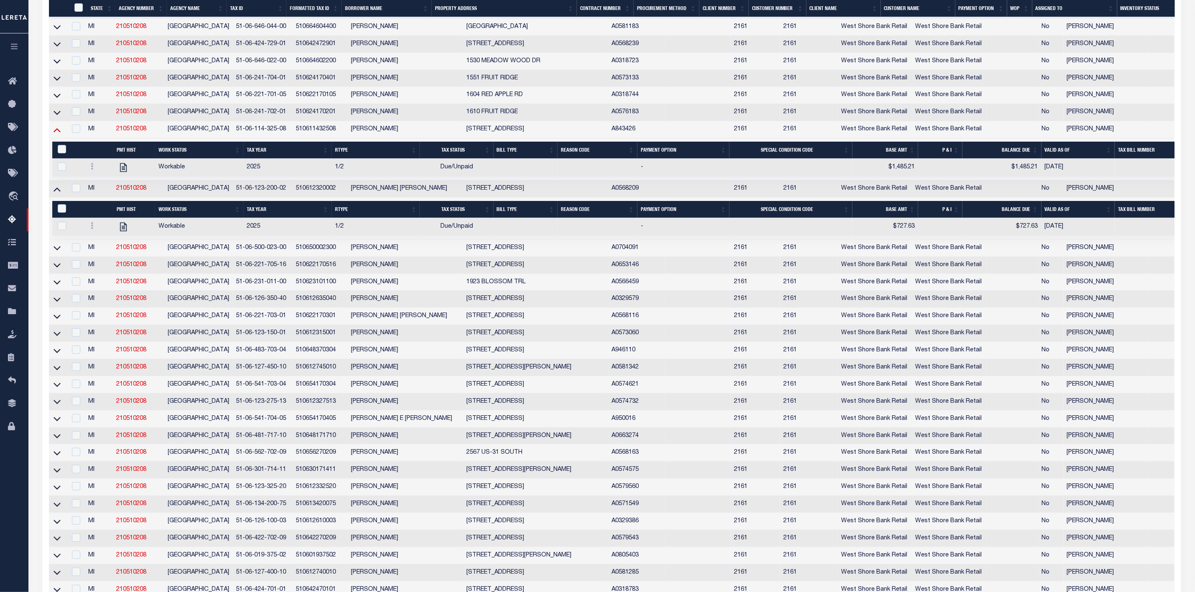
click at [58, 134] on icon at bounding box center [57, 129] width 7 height 9
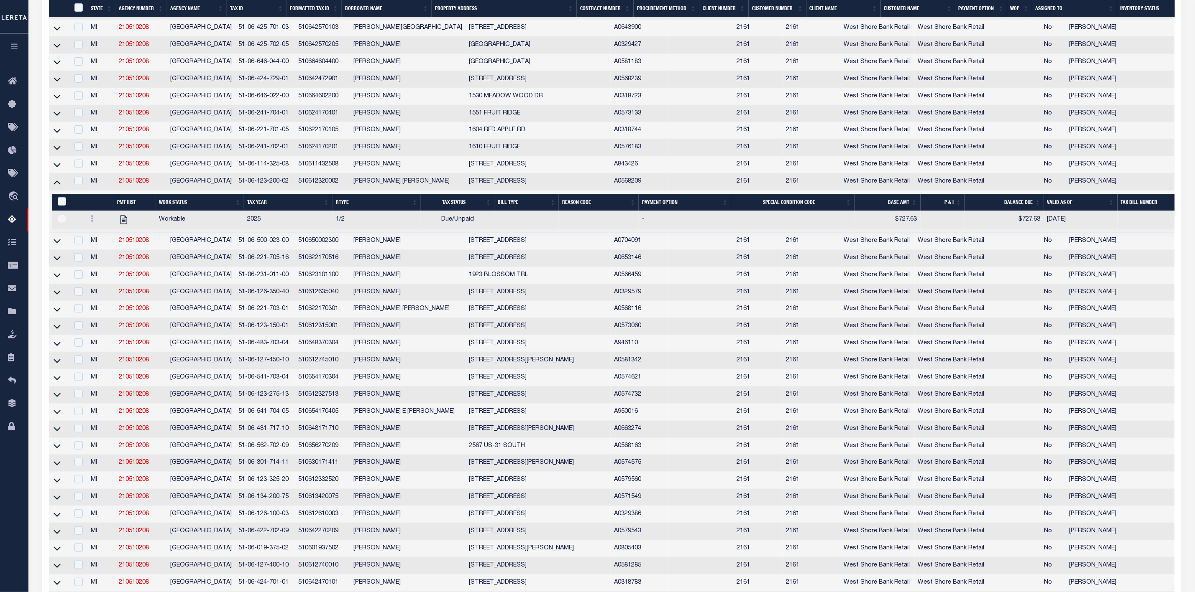
scroll to position [421, 0]
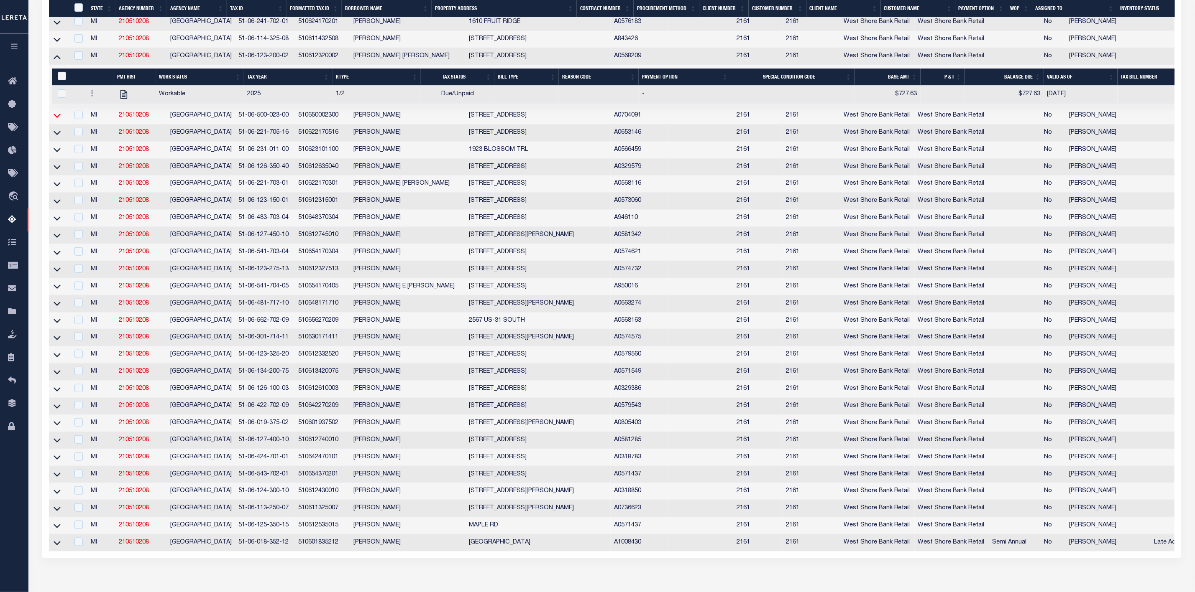
click at [58, 120] on icon at bounding box center [57, 115] width 7 height 9
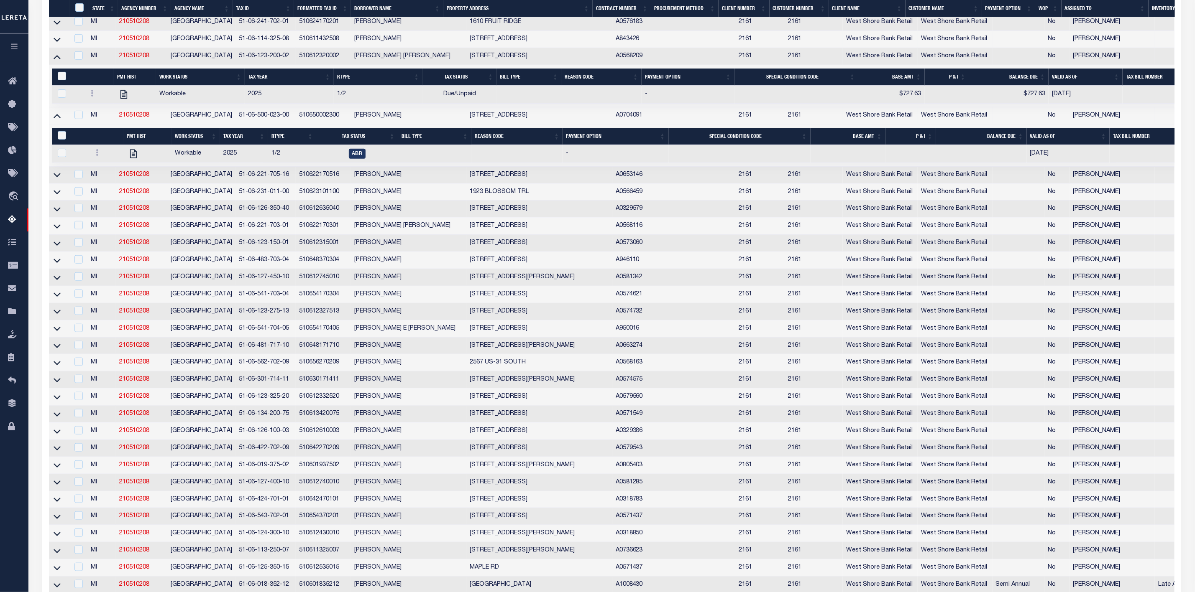
scroll to position [289, 0]
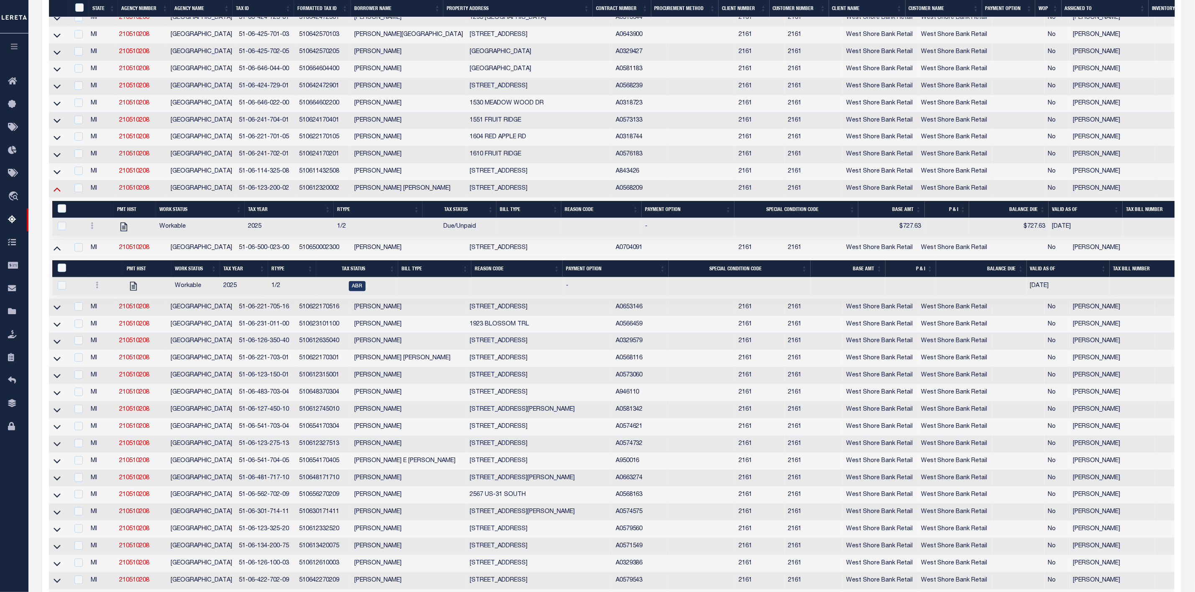
click at [58, 194] on icon at bounding box center [57, 189] width 7 height 9
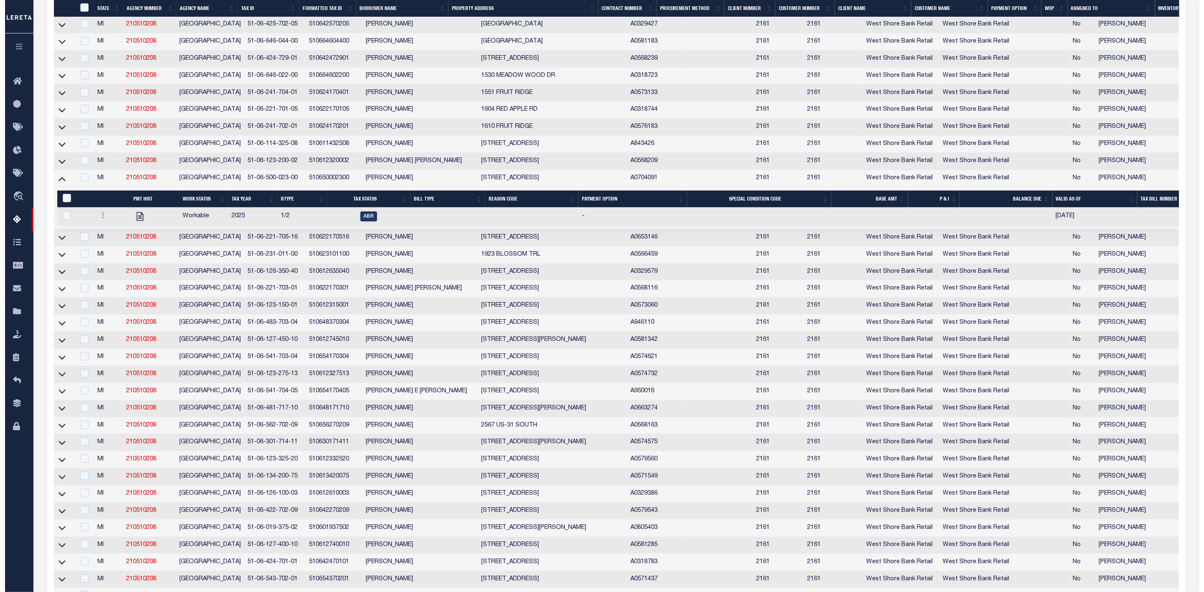
scroll to position [379, 0]
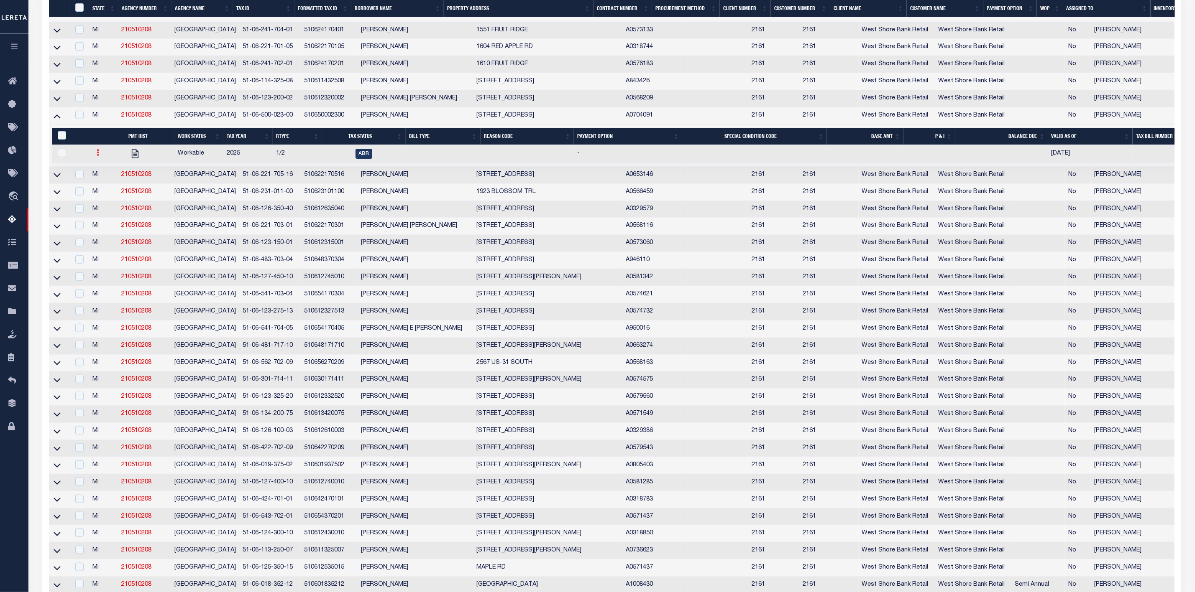
click at [98, 156] on icon at bounding box center [98, 152] width 3 height 7
click at [114, 187] on link "" at bounding box center [108, 181] width 28 height 14
checkbox input "true"
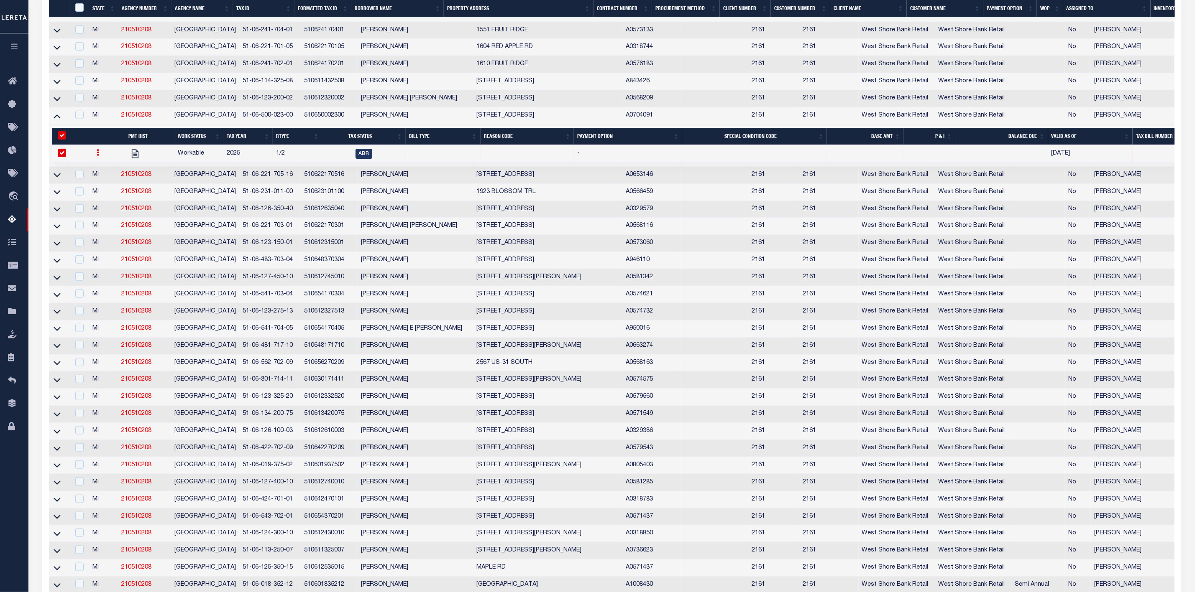
select select
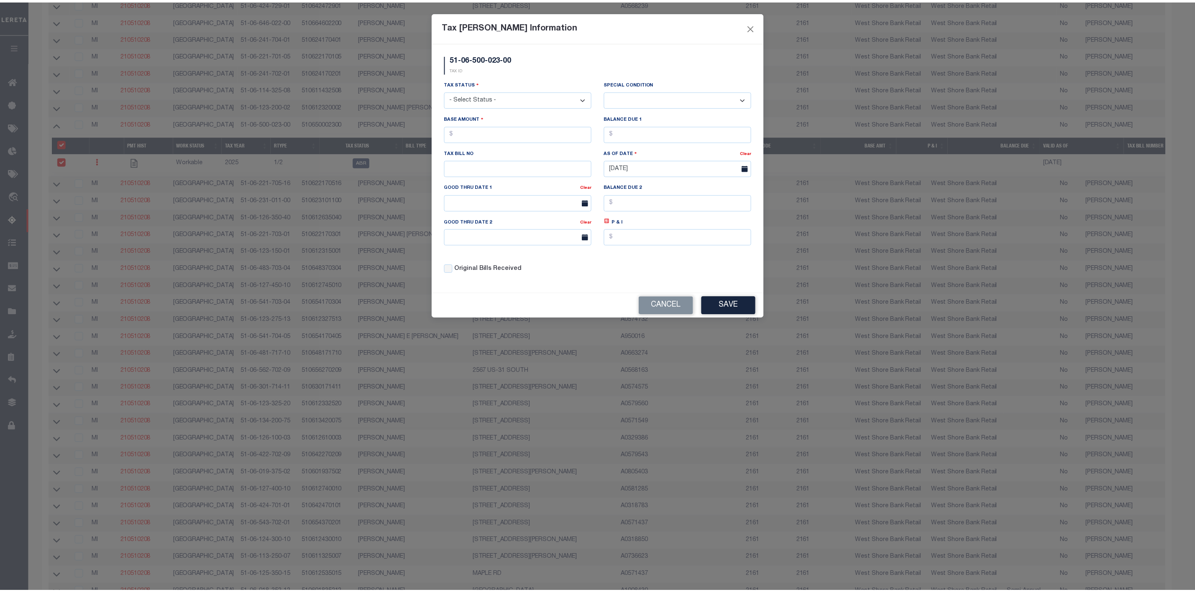
scroll to position [239, 0]
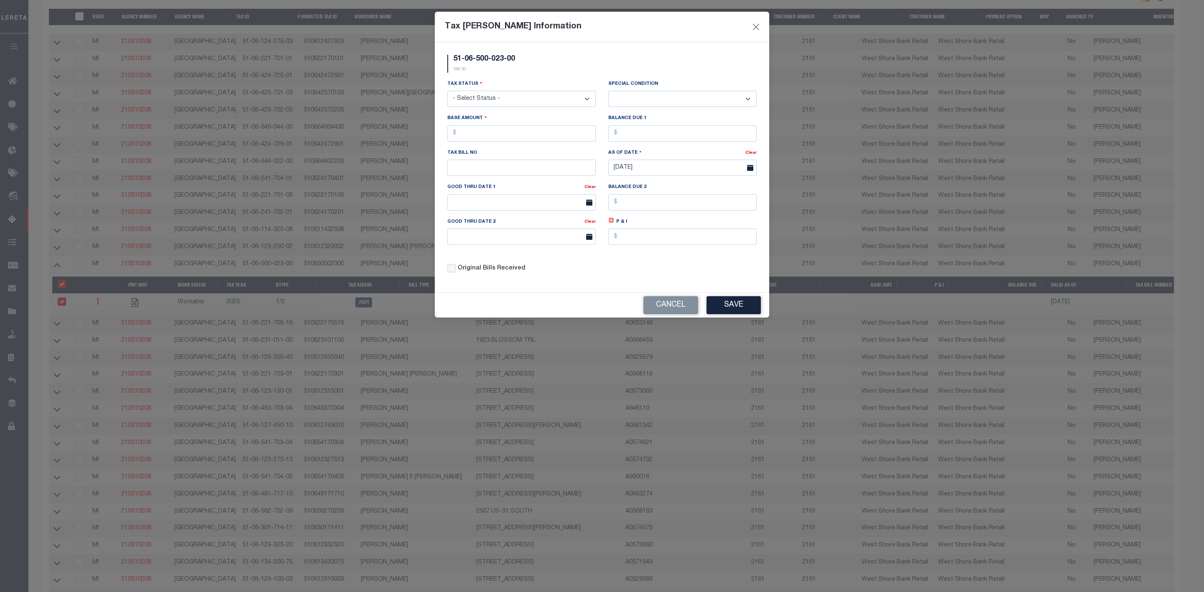
click at [503, 98] on select "- Select Status - Open Due/Unpaid Paid Incomplete No Tax Due Internal Refund Pr…" at bounding box center [521, 99] width 148 height 16
select select "DUE"
click at [447, 92] on select "- Select Status - Open Due/Unpaid Paid Incomplete No Tax Due Internal Refund Pr…" at bounding box center [521, 99] width 148 height 16
select select "0"
click at [483, 135] on input "text" at bounding box center [521, 133] width 148 height 16
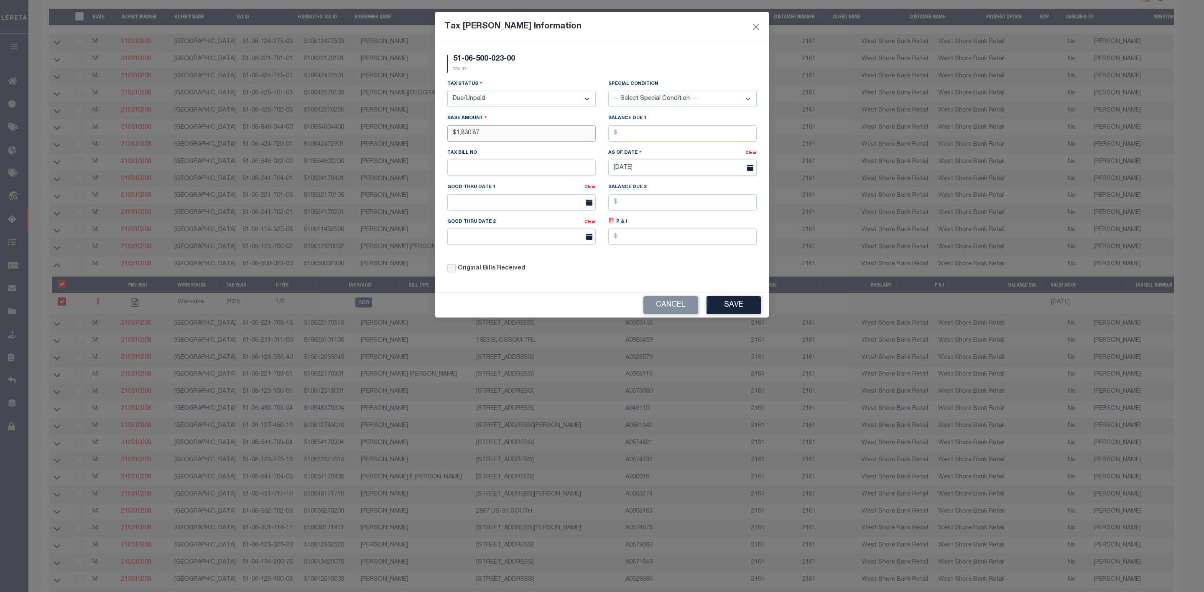
type input "$1,830.87"
click at [636, 137] on input "text" at bounding box center [682, 133] width 148 height 16
type input "$1,830.87"
click at [729, 310] on button "Save" at bounding box center [734, 305] width 54 height 18
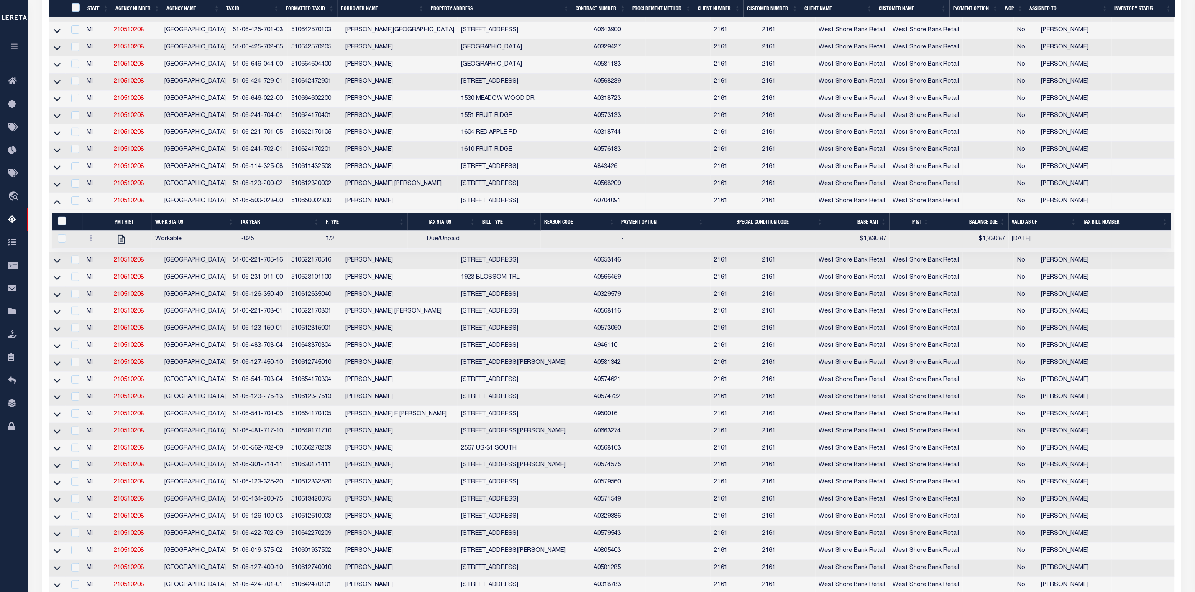
scroll to position [475, 0]
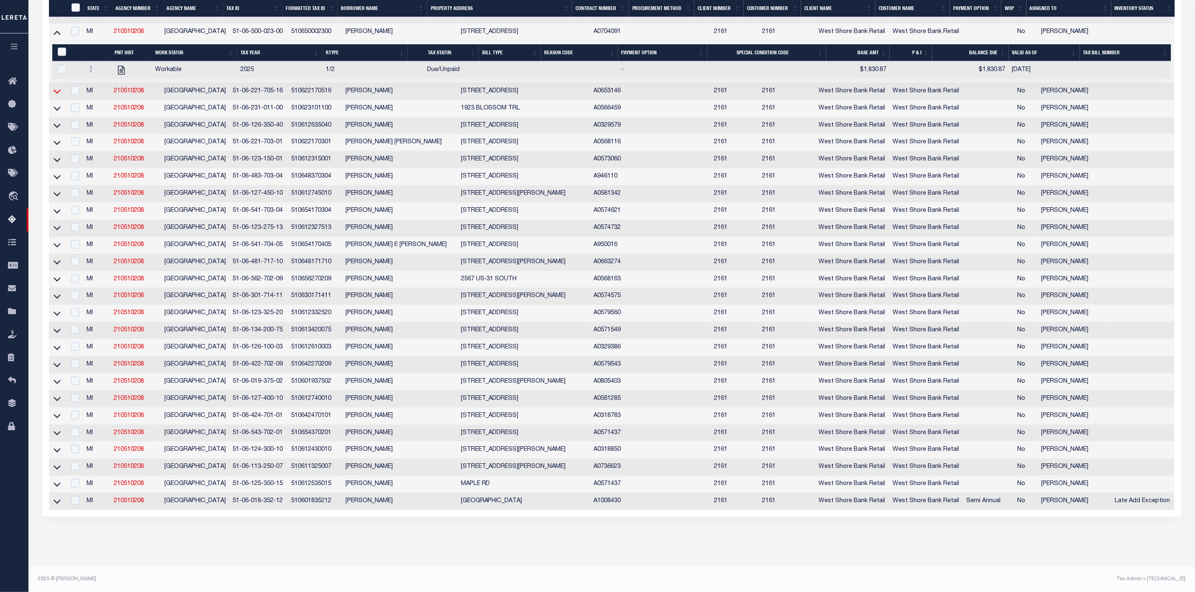
click at [54, 87] on icon at bounding box center [57, 91] width 7 height 9
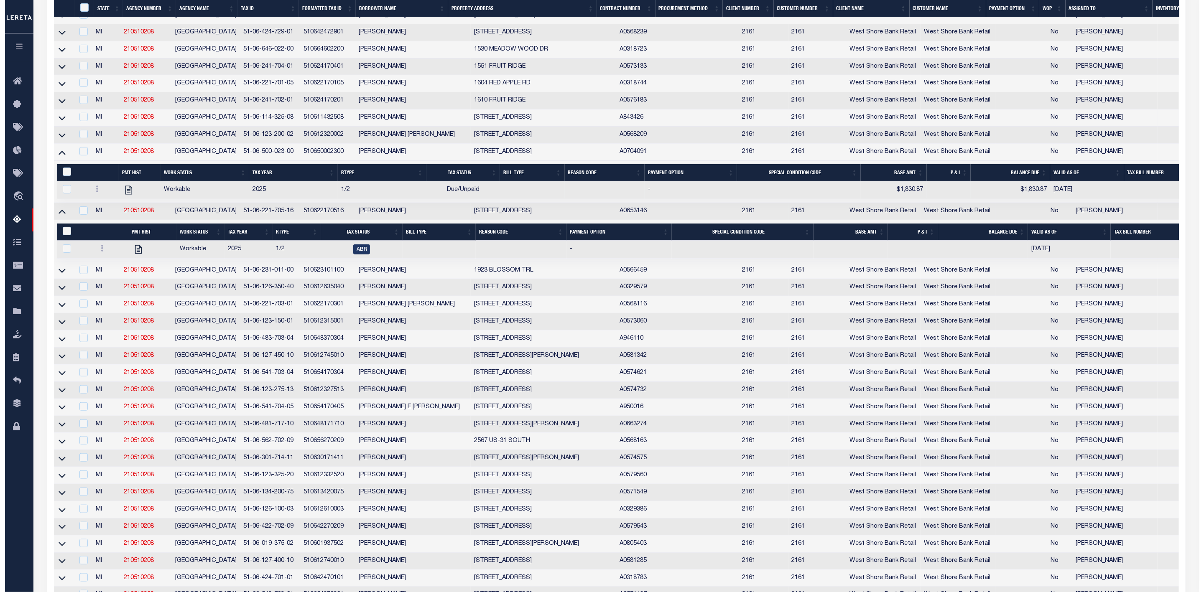
scroll to position [406, 0]
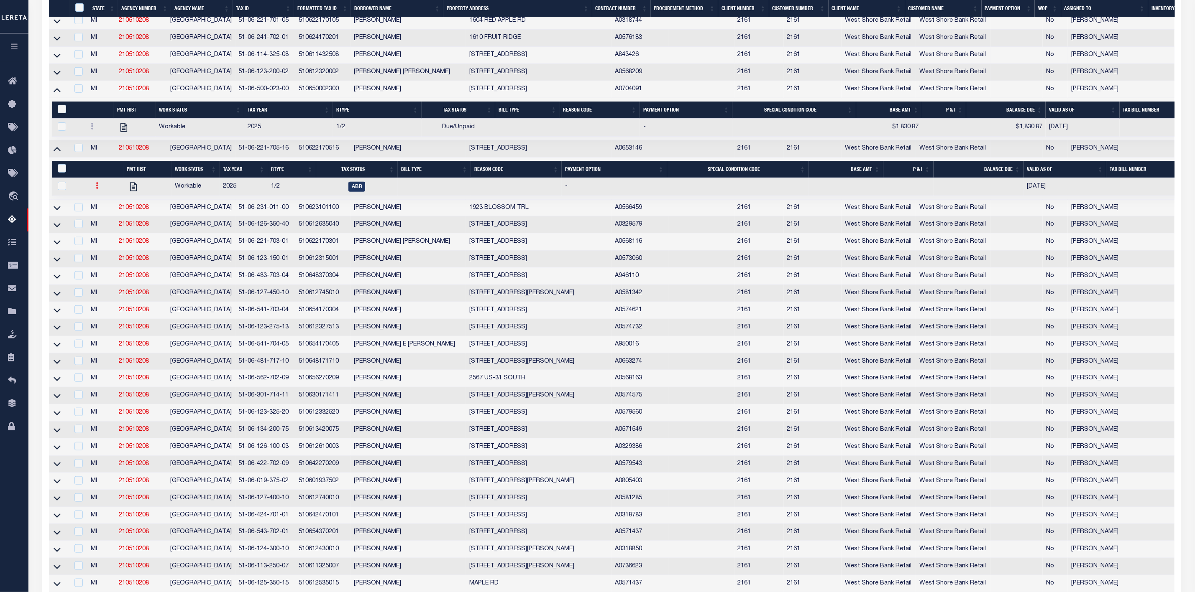
click at [98, 190] on link at bounding box center [96, 187] width 9 height 7
click at [112, 220] on link "" at bounding box center [107, 214] width 28 height 14
checkbox input "true"
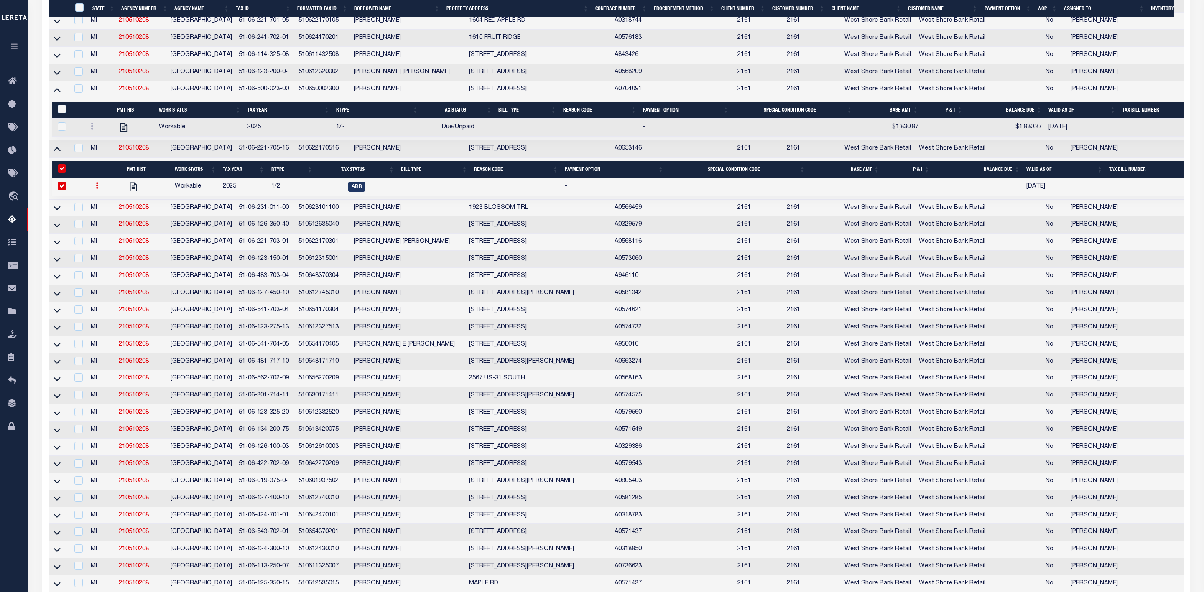
select select
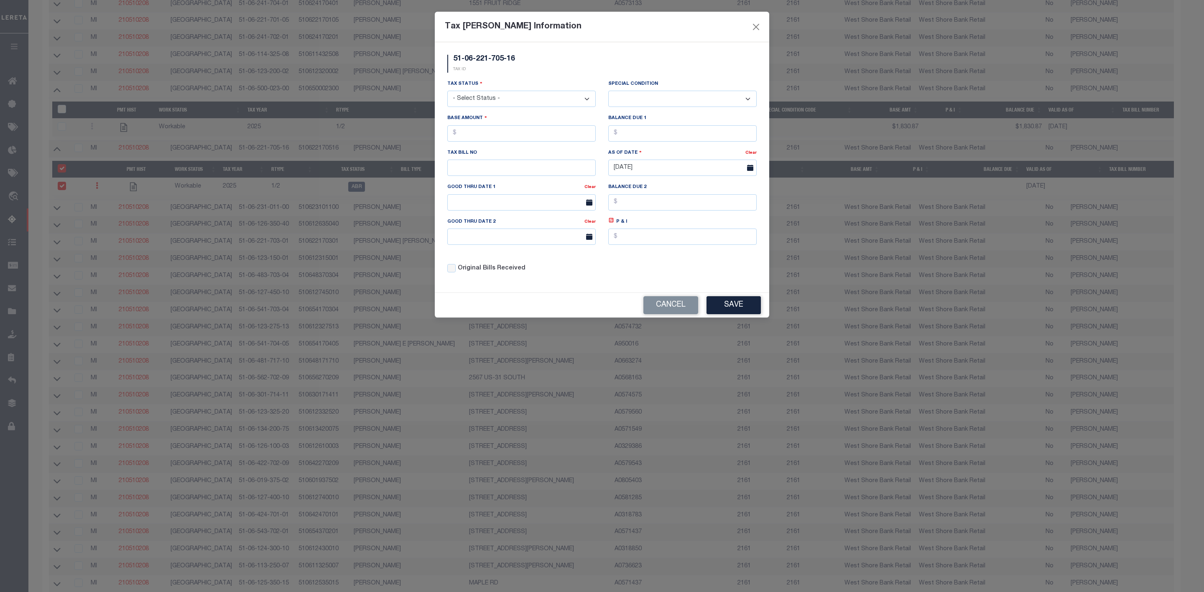
scroll to position [248, 0]
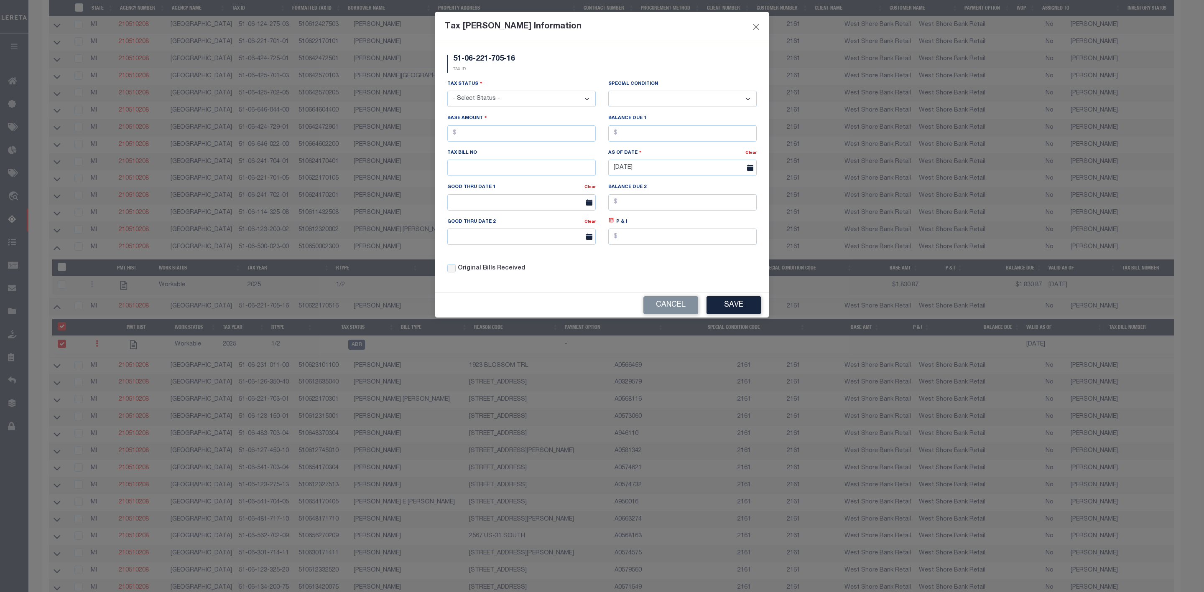
click at [504, 101] on select "- Select Status - Open Due/Unpaid Paid Incomplete No Tax Due Internal Refund Pr…" at bounding box center [521, 99] width 148 height 16
select select "DUE"
click at [447, 92] on select "- Select Status - Open Due/Unpaid Paid Incomplete No Tax Due Internal Refund Pr…" at bounding box center [521, 99] width 148 height 16
select select "0"
click at [490, 136] on input "text" at bounding box center [521, 133] width 148 height 16
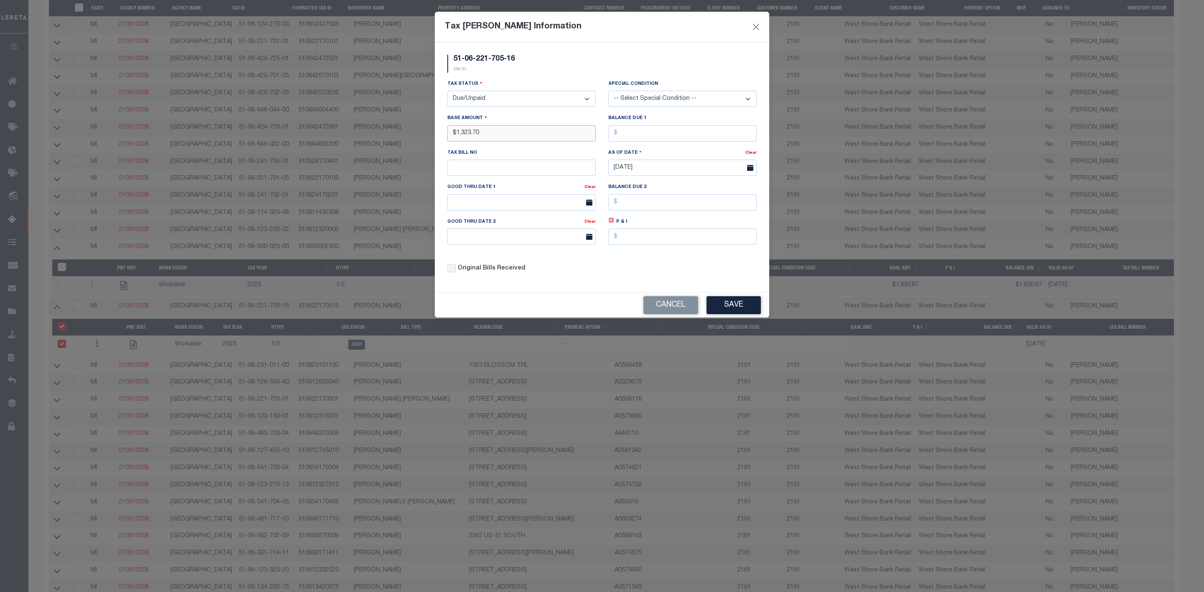
type input "$1,323.70"
click at [616, 135] on input "text" at bounding box center [682, 133] width 148 height 16
type input "$1,323.70"
click at [738, 311] on button "Save" at bounding box center [734, 305] width 54 height 18
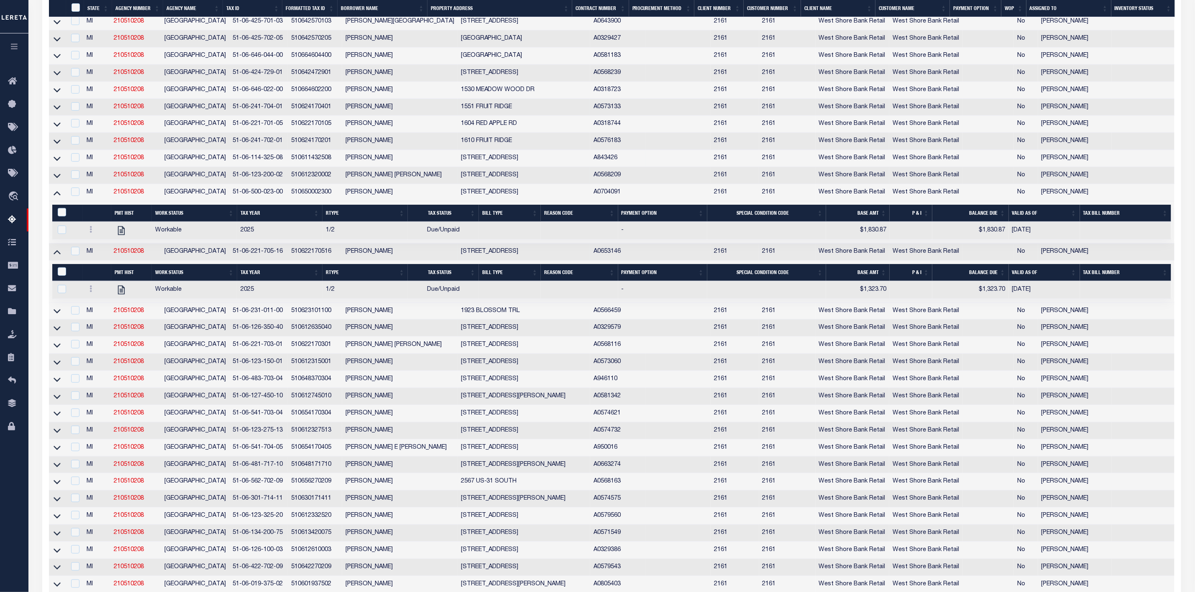
scroll to position [365, 0]
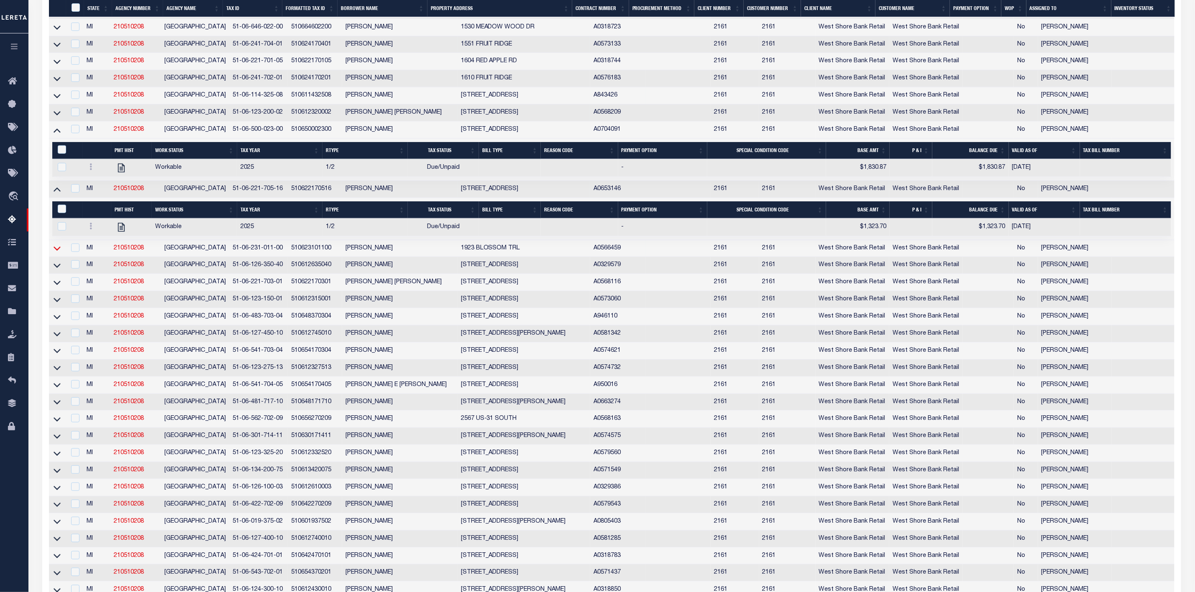
click at [58, 253] on icon at bounding box center [57, 248] width 7 height 9
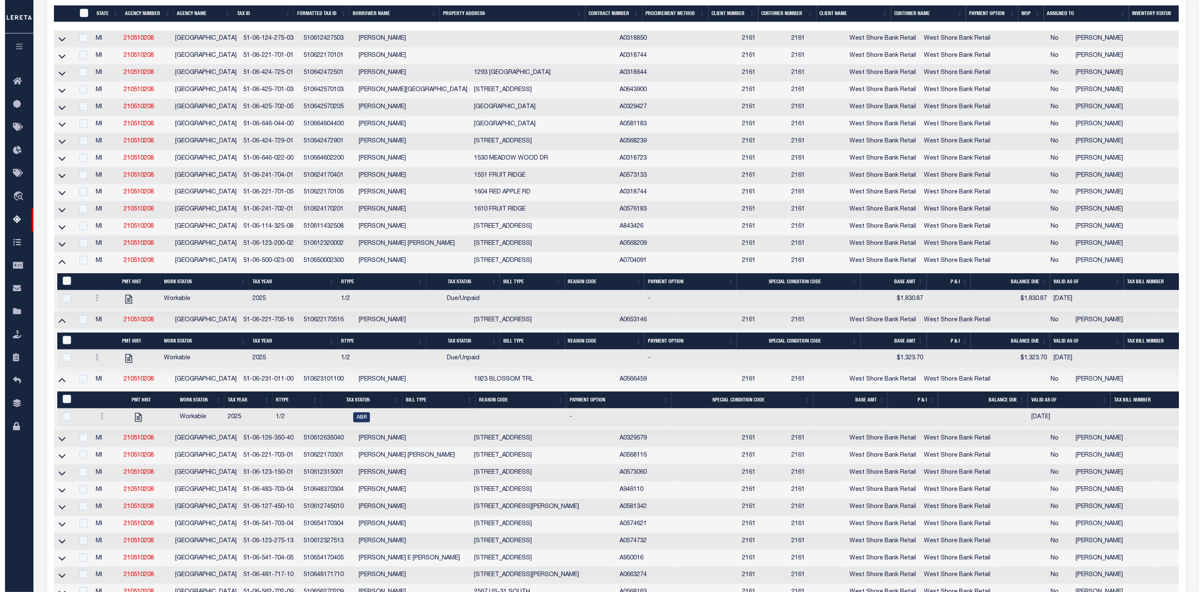
scroll to position [250, 0]
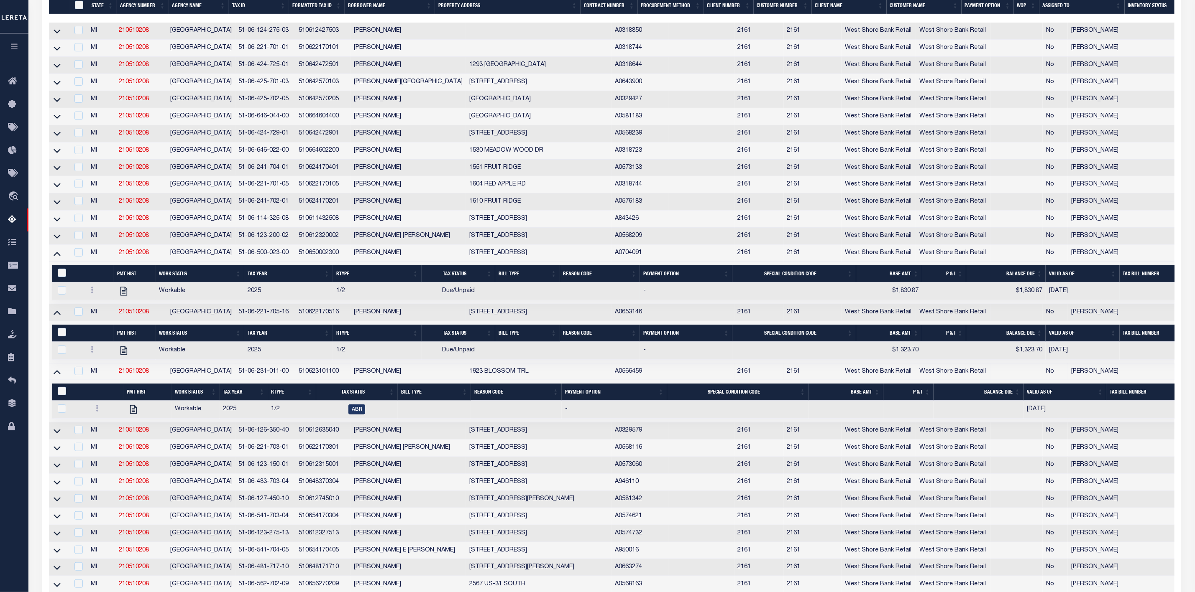
click at [56, 317] on icon at bounding box center [57, 312] width 7 height 9
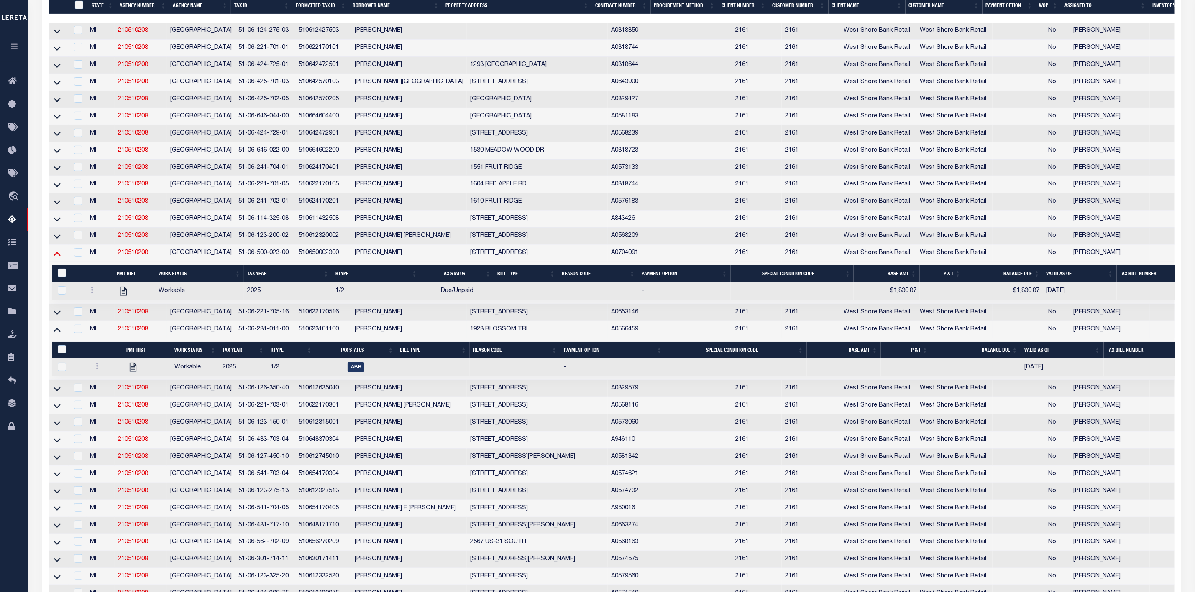
click at [56, 256] on icon at bounding box center [57, 254] width 7 height 4
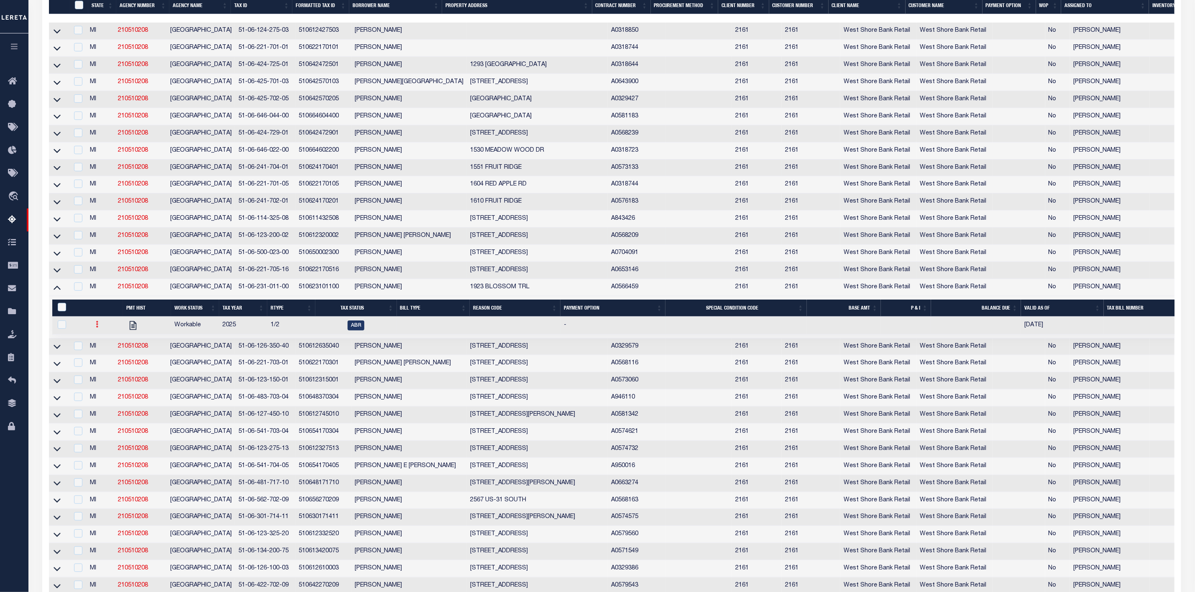
click at [99, 329] on link at bounding box center [96, 325] width 9 height 7
click at [109, 357] on img "" at bounding box center [107, 352] width 8 height 9
checkbox input "true"
select select
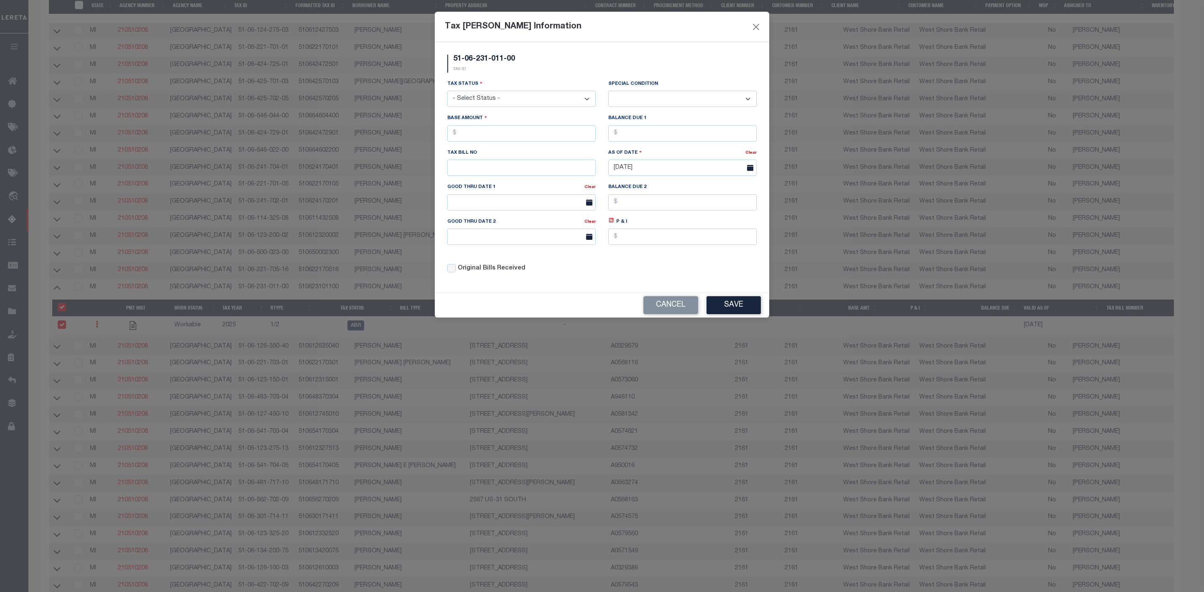
click at [534, 102] on select "- Select Status - Open Due/Unpaid Paid Incomplete No Tax Due Internal Refund Pr…" at bounding box center [521, 99] width 148 height 16
select select "DUE"
click at [447, 92] on select "- Select Status - Open Due/Unpaid Paid Incomplete No Tax Due Internal Refund Pr…" at bounding box center [521, 99] width 148 height 16
select select "0"
click at [505, 138] on input "text" at bounding box center [521, 133] width 148 height 16
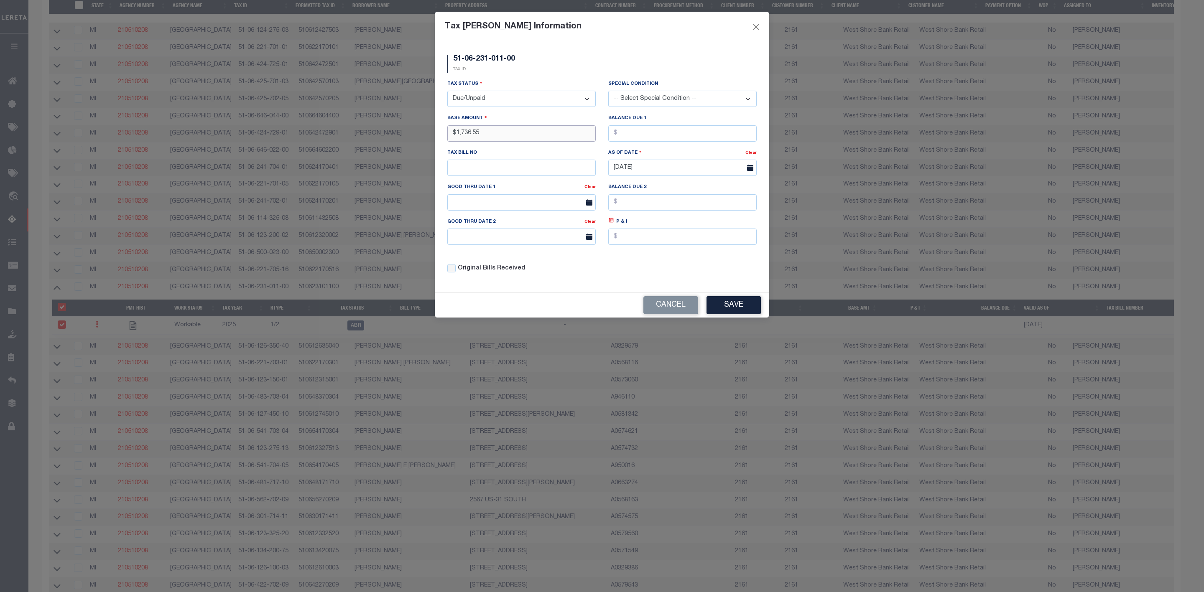
type input "$1,736.55"
click at [652, 135] on input "text" at bounding box center [682, 133] width 148 height 16
type input "$1,736.55"
click at [728, 306] on button "Save" at bounding box center [734, 305] width 54 height 18
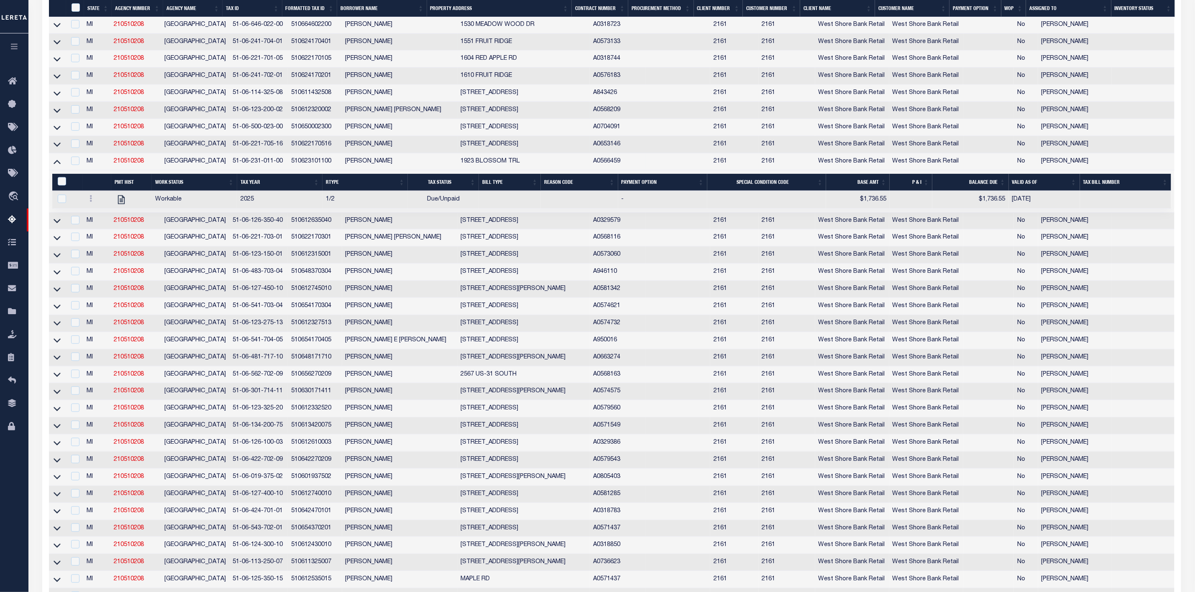
scroll to position [430, 0]
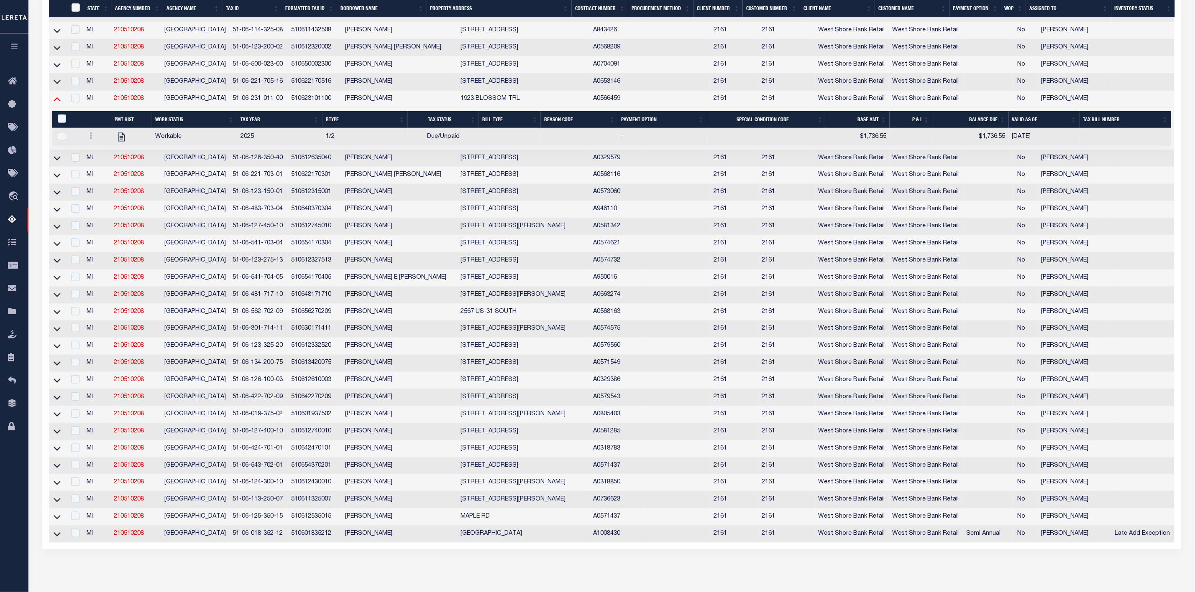
click at [59, 103] on icon at bounding box center [57, 98] width 7 height 9
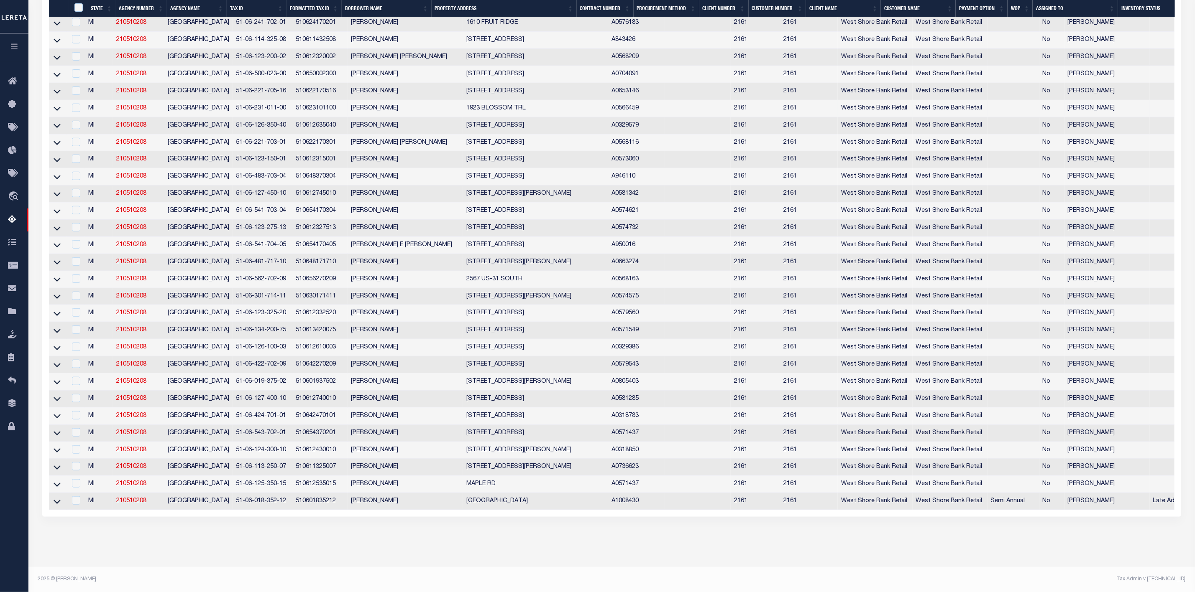
scroll to position [395, 0]
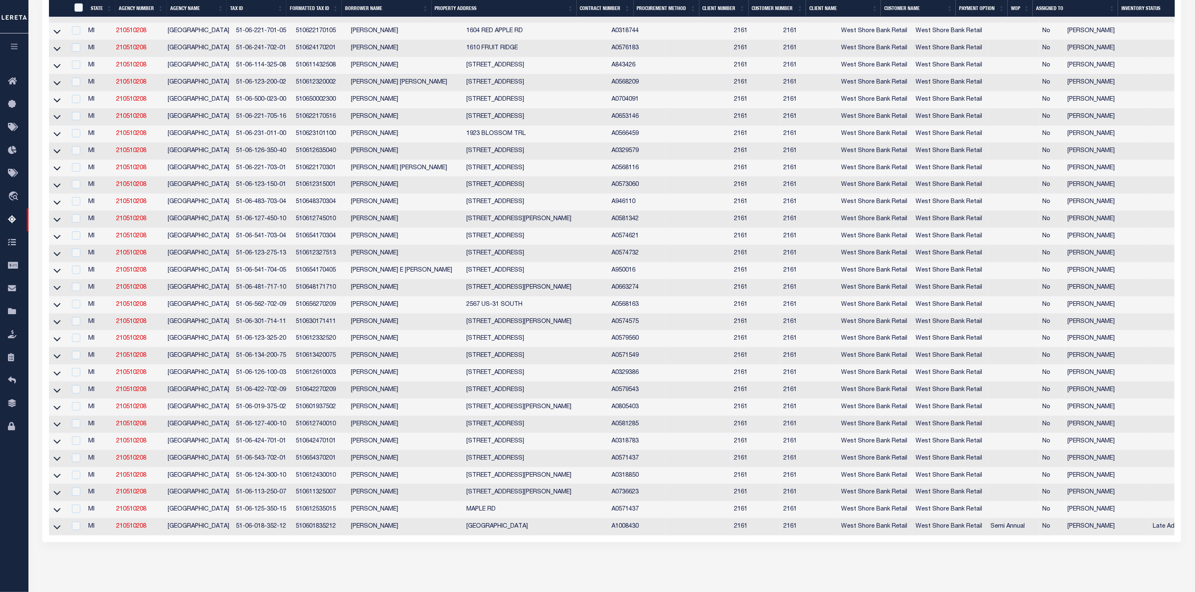
click at [59, 102] on icon at bounding box center [57, 100] width 7 height 4
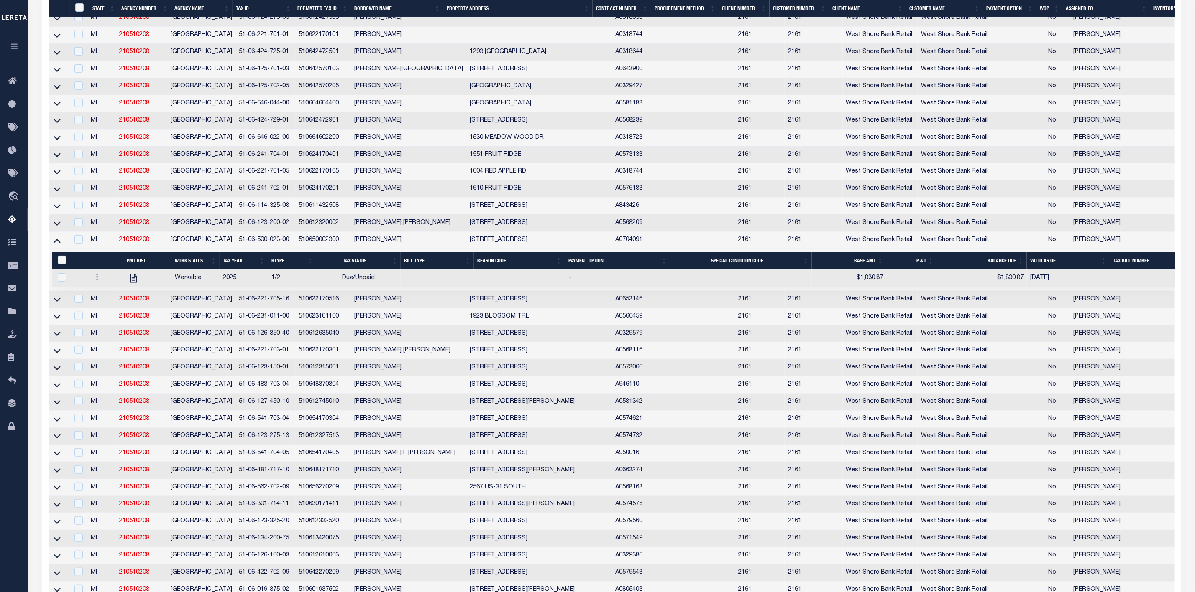
scroll to position [263, 0]
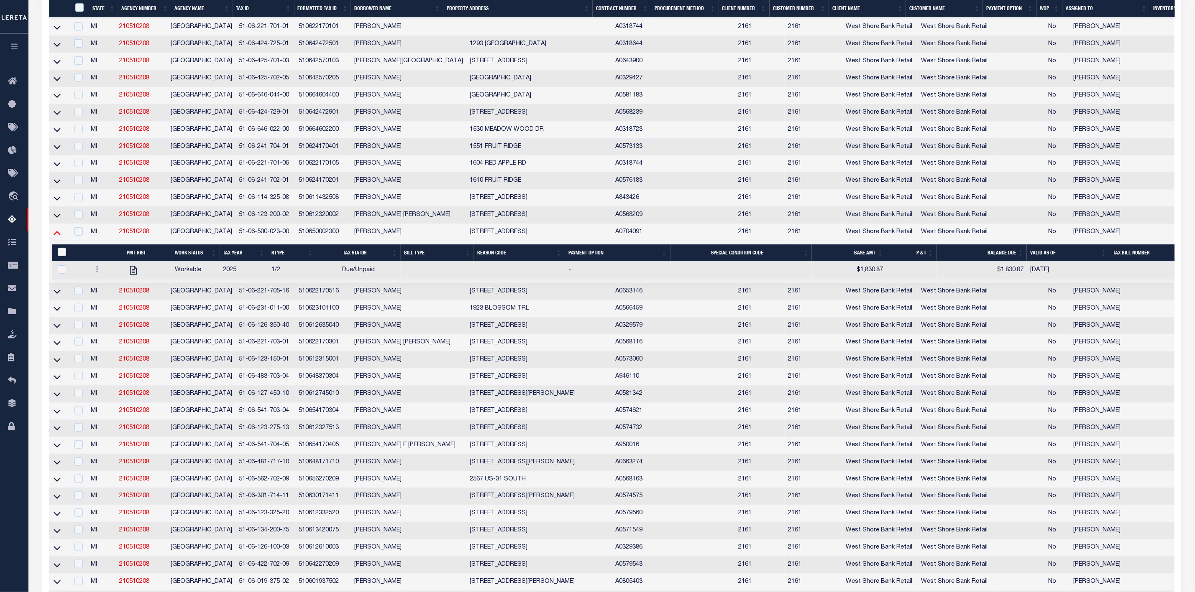
click at [55, 235] on icon at bounding box center [57, 233] width 7 height 4
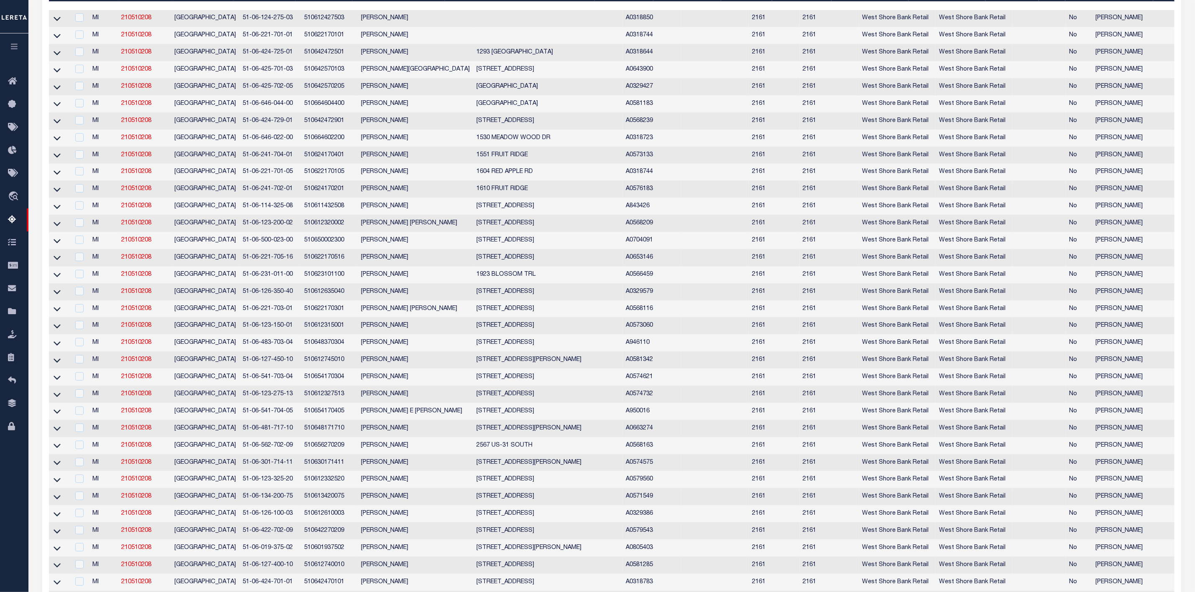
scroll to position [245, 0]
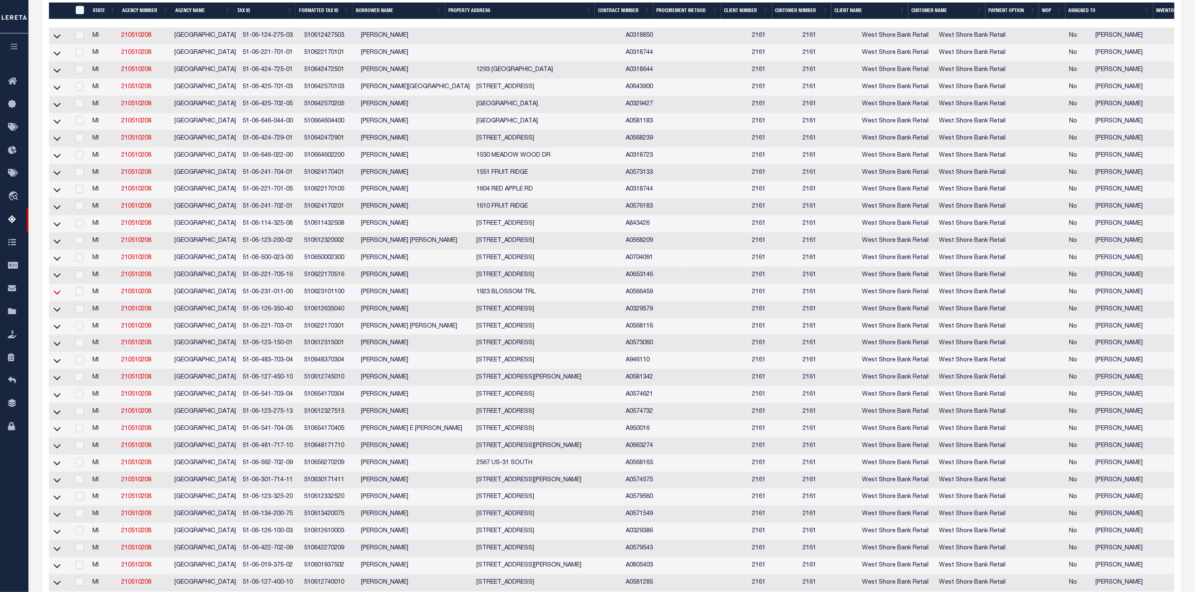
click at [59, 295] on icon at bounding box center [57, 293] width 7 height 4
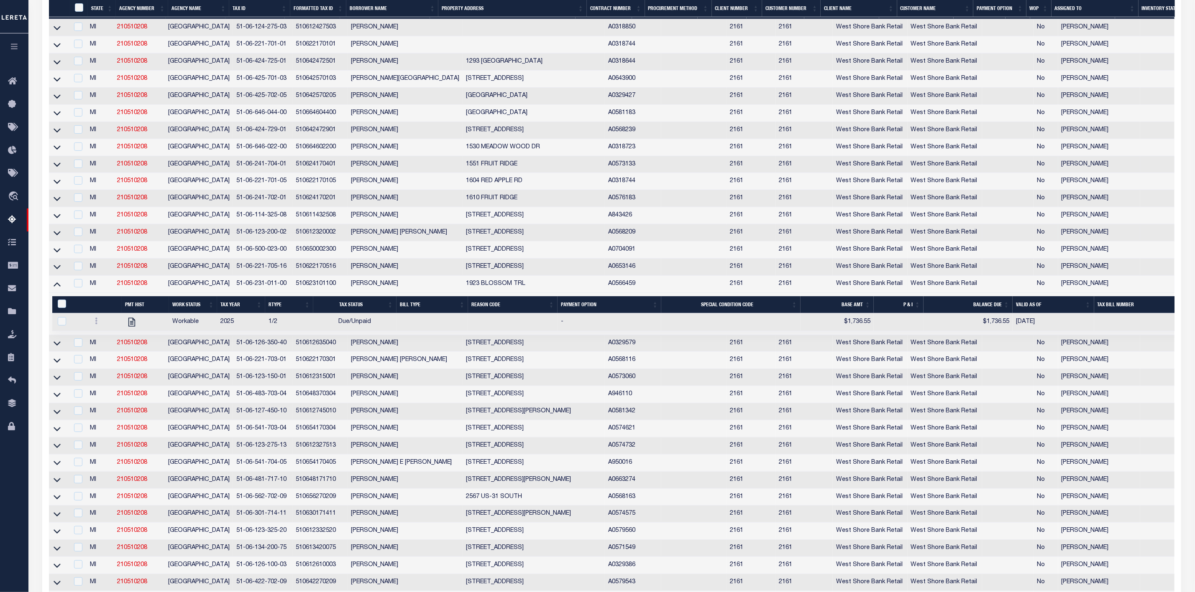
scroll to position [433, 0]
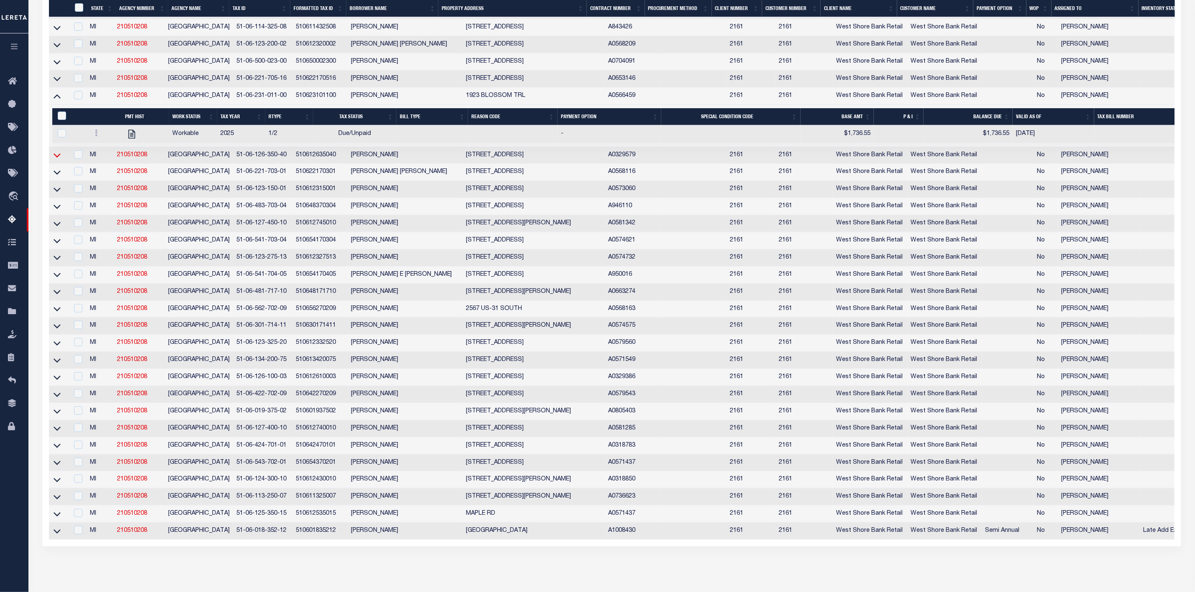
click at [59, 160] on icon at bounding box center [57, 155] width 7 height 9
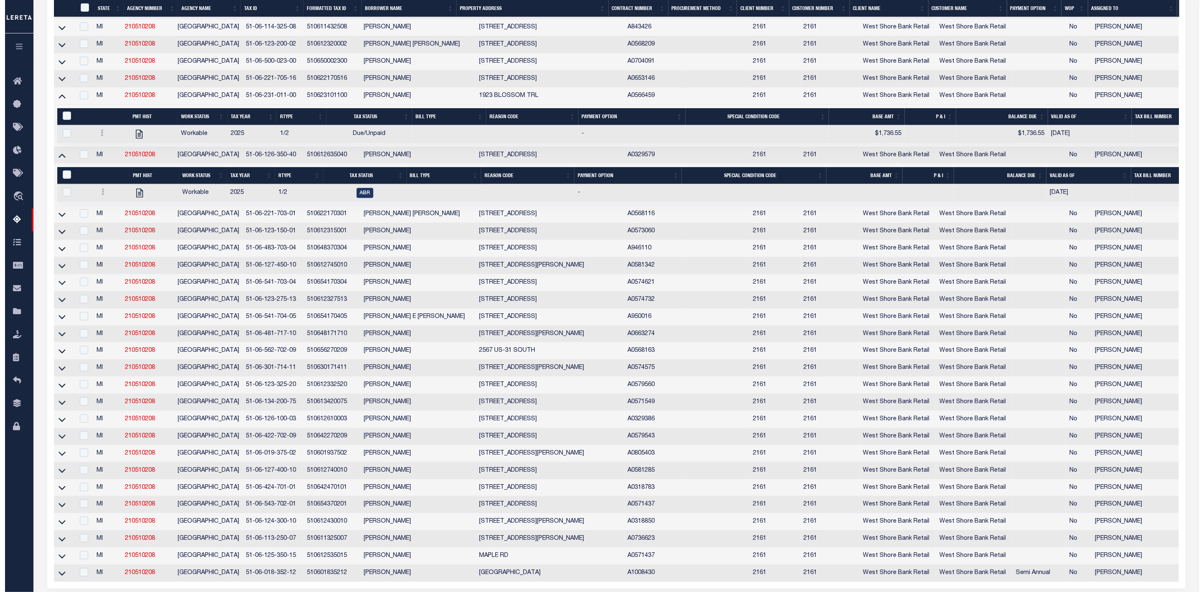
scroll to position [293, 0]
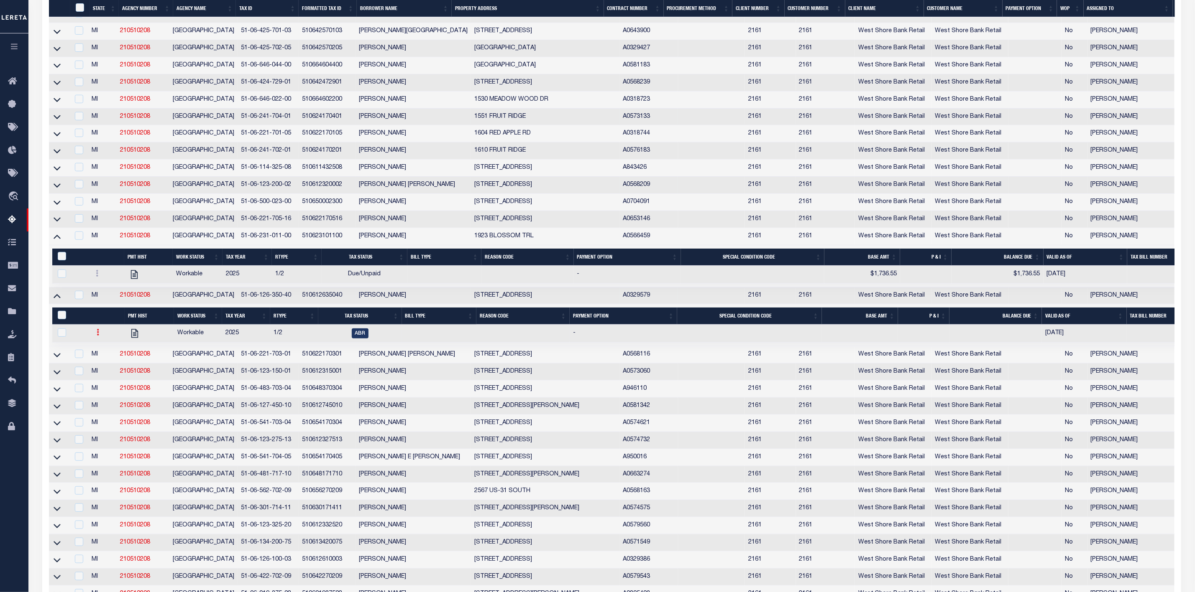
click at [97, 336] on icon at bounding box center [98, 332] width 3 height 7
click at [105, 365] on img "" at bounding box center [108, 360] width 8 height 9
checkbox input "true"
select select
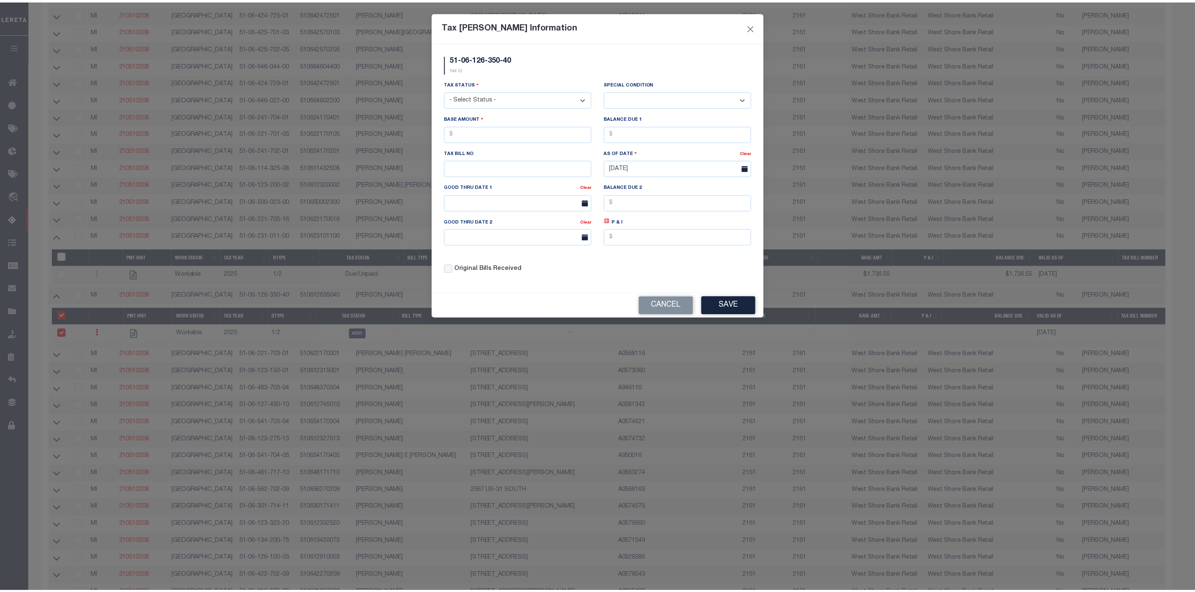
scroll to position [240, 0]
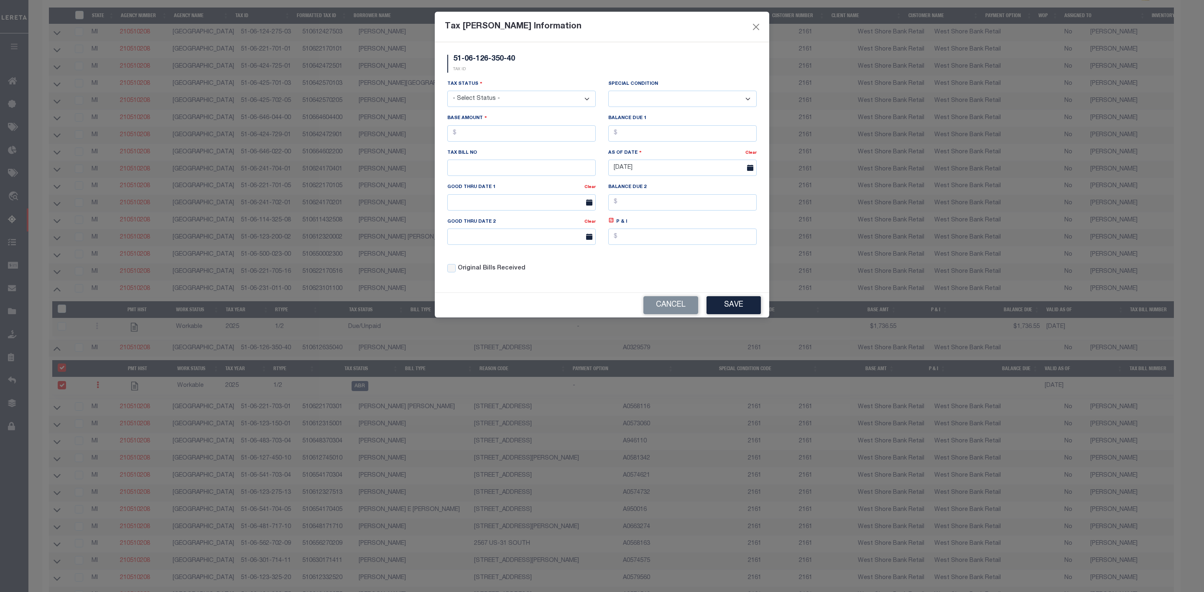
click at [577, 102] on select "- Select Status - Open Due/Unpaid Paid Incomplete No Tax Due Internal Refund Pr…" at bounding box center [521, 99] width 148 height 16
select select "DUE"
click at [447, 92] on select "- Select Status - Open Due/Unpaid Paid Incomplete No Tax Due Internal Refund Pr…" at bounding box center [521, 99] width 148 height 16
select select "0"
click at [490, 136] on input "text" at bounding box center [521, 133] width 148 height 16
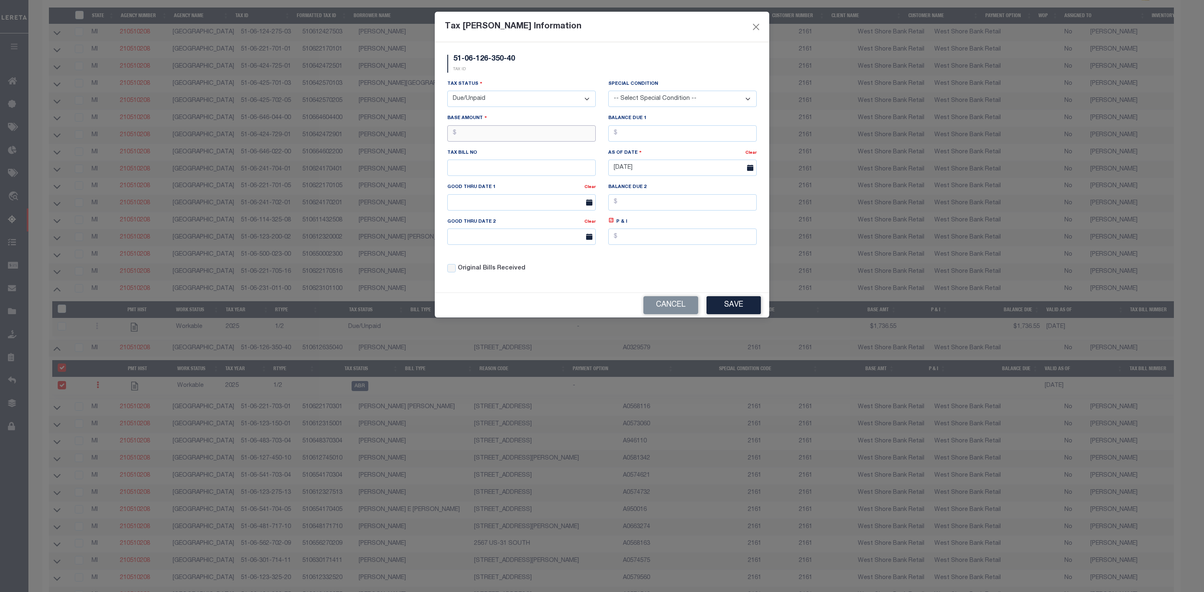
click at [459, 133] on input "text" at bounding box center [521, 133] width 148 height 16
type input "$1,813.11"
click at [616, 140] on input "text" at bounding box center [682, 133] width 148 height 16
type input "$1,813.11"
click at [732, 311] on button "Save" at bounding box center [734, 305] width 54 height 18
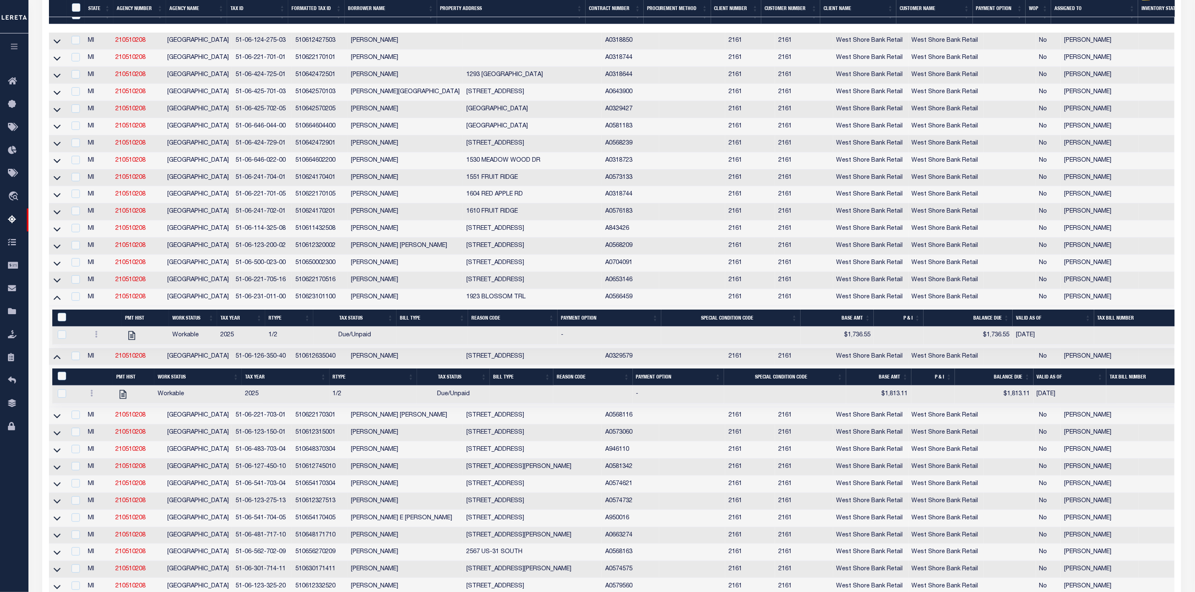
scroll to position [428, 0]
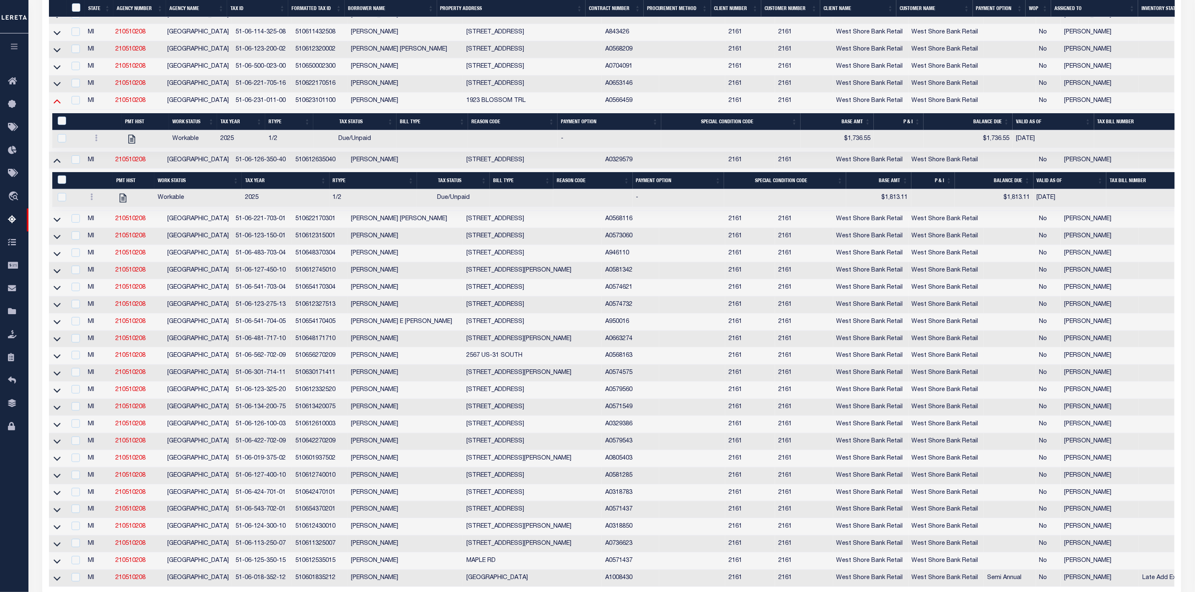
click at [59, 105] on icon at bounding box center [57, 101] width 7 height 9
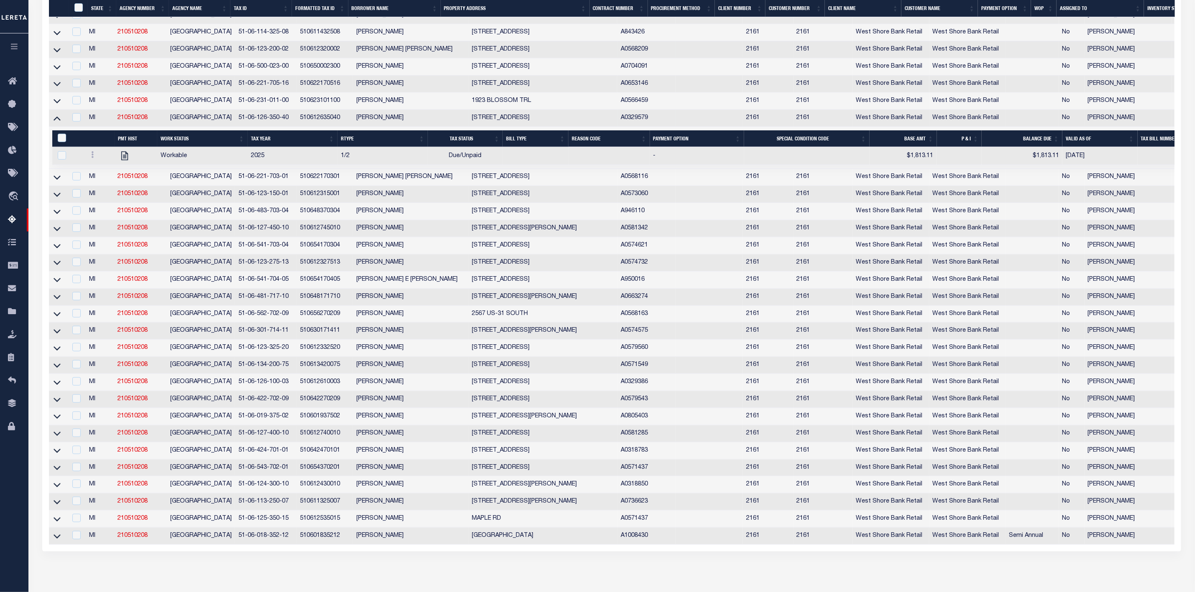
scroll to position [393, 0]
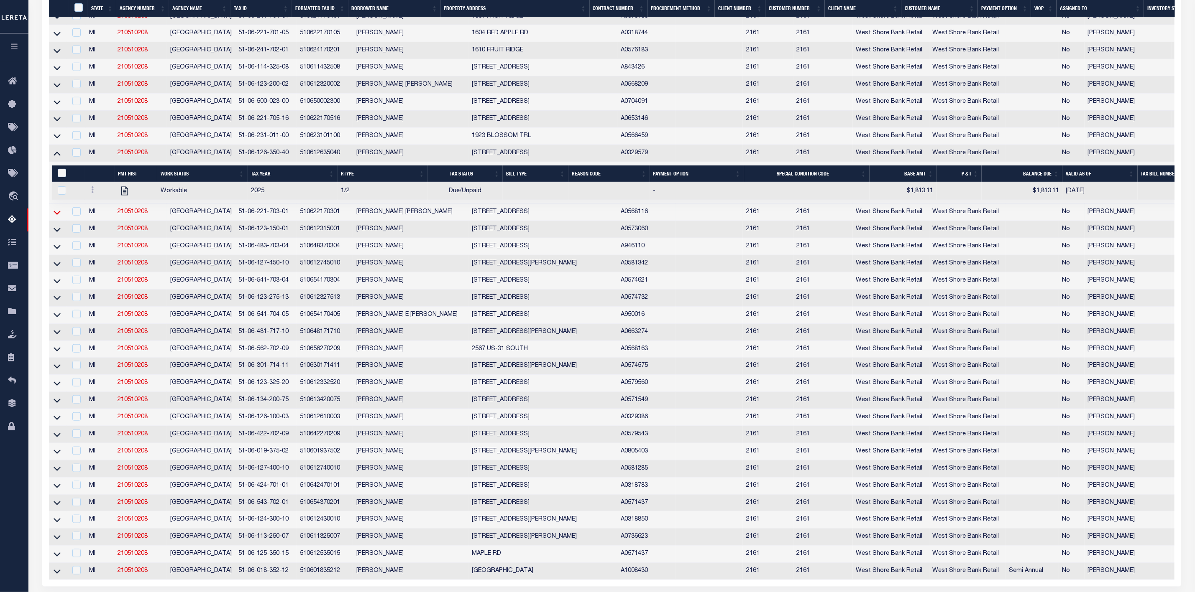
click at [58, 215] on icon at bounding box center [57, 213] width 7 height 4
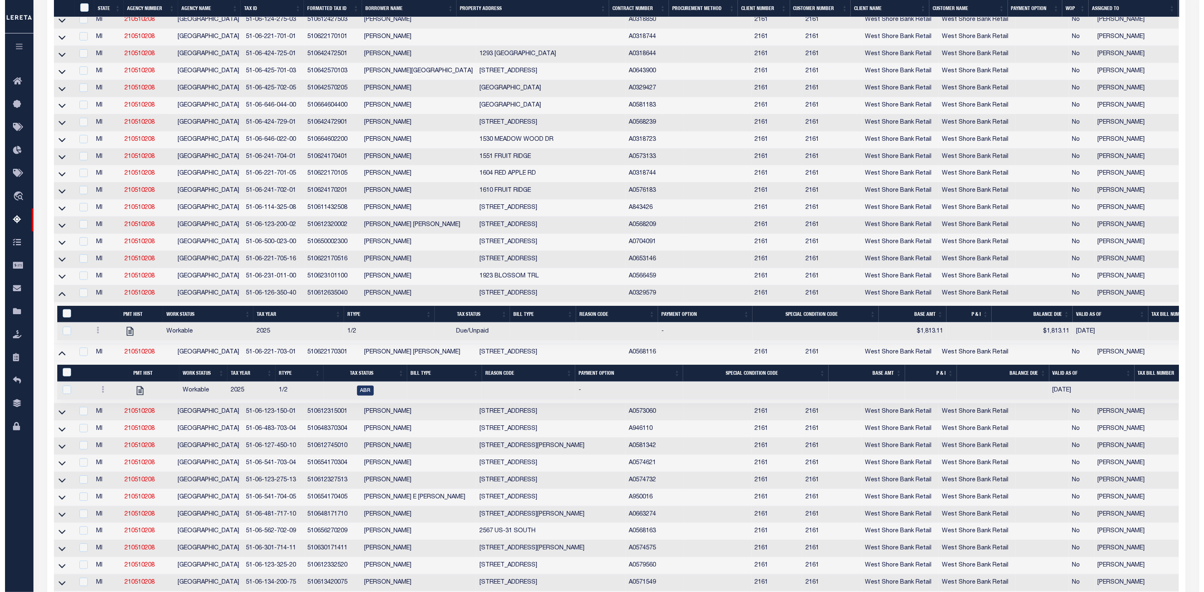
scroll to position [441, 0]
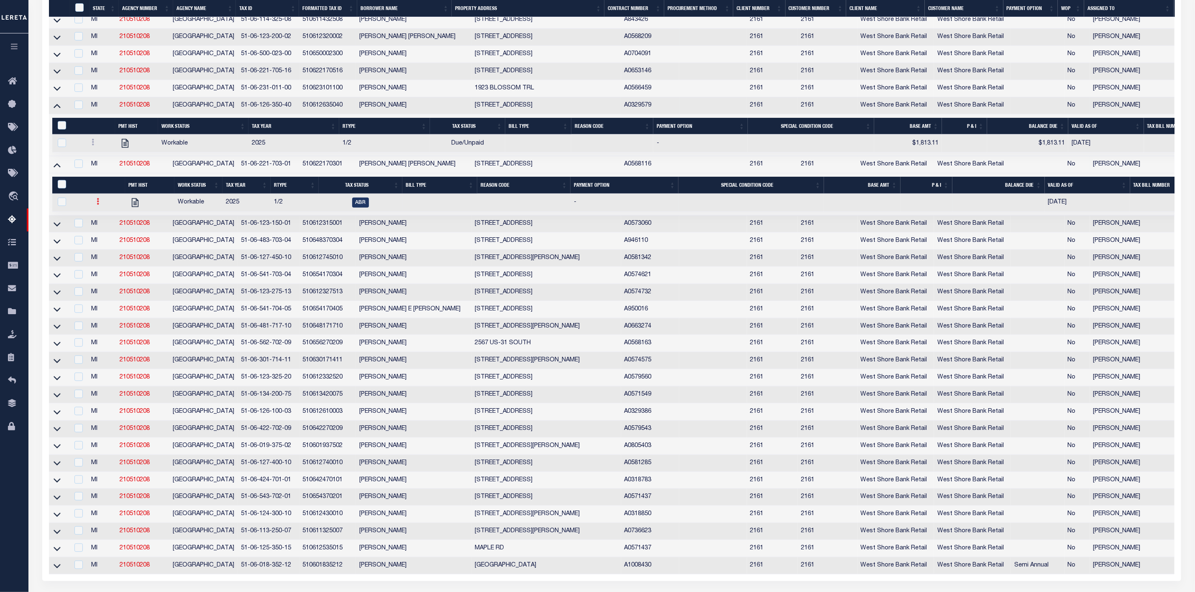
click at [101, 206] on link at bounding box center [97, 202] width 9 height 7
click at [108, 234] on img "" at bounding box center [108, 229] width 8 height 9
checkbox input "true"
select select
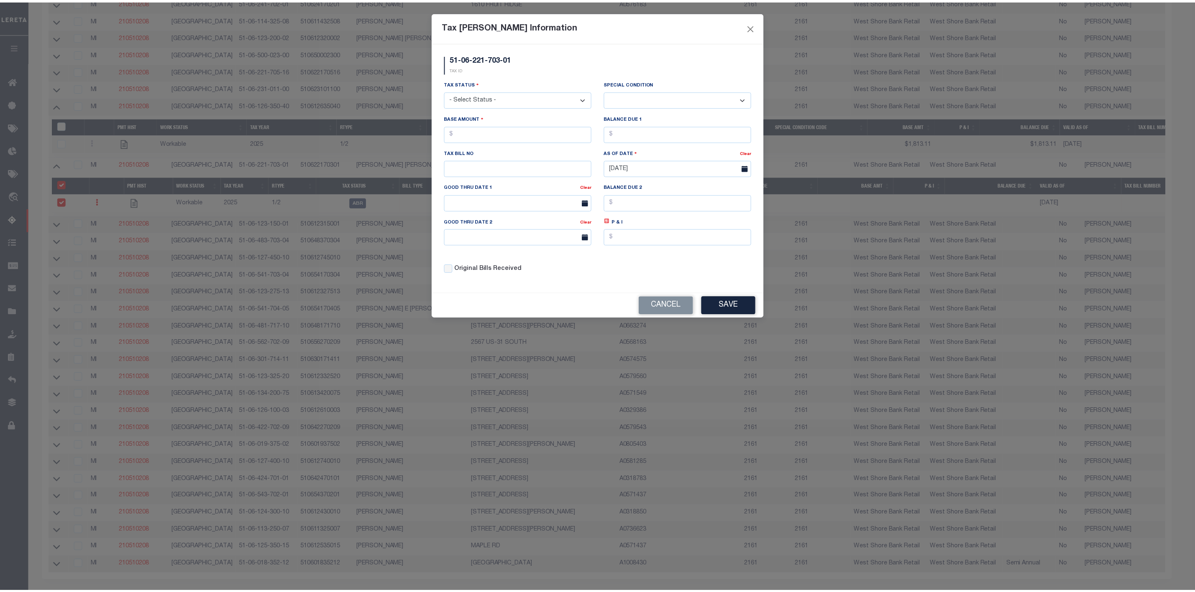
scroll to position [248, 0]
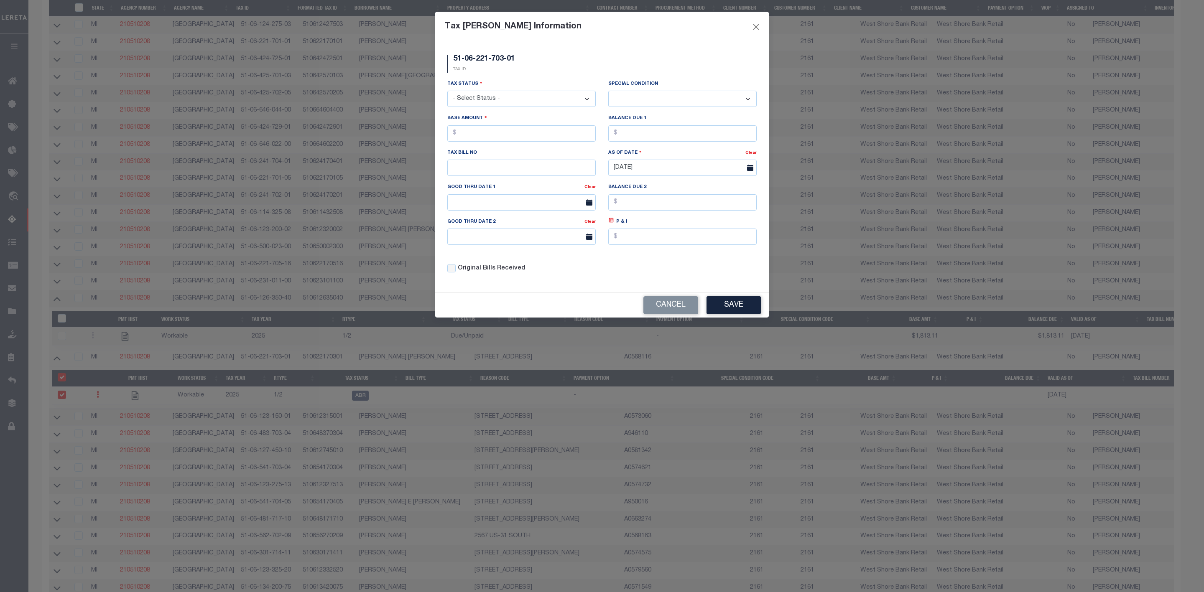
click at [534, 106] on select "- Select Status - Open Due/Unpaid Paid Incomplete No Tax Due Internal Refund Pr…" at bounding box center [521, 99] width 148 height 16
select select "DUE"
click at [447, 92] on select "- Select Status - Open Due/Unpaid Paid Incomplete No Tax Due Internal Refund Pr…" at bounding box center [521, 99] width 148 height 16
select select "0"
click at [478, 135] on input "text" at bounding box center [521, 133] width 148 height 16
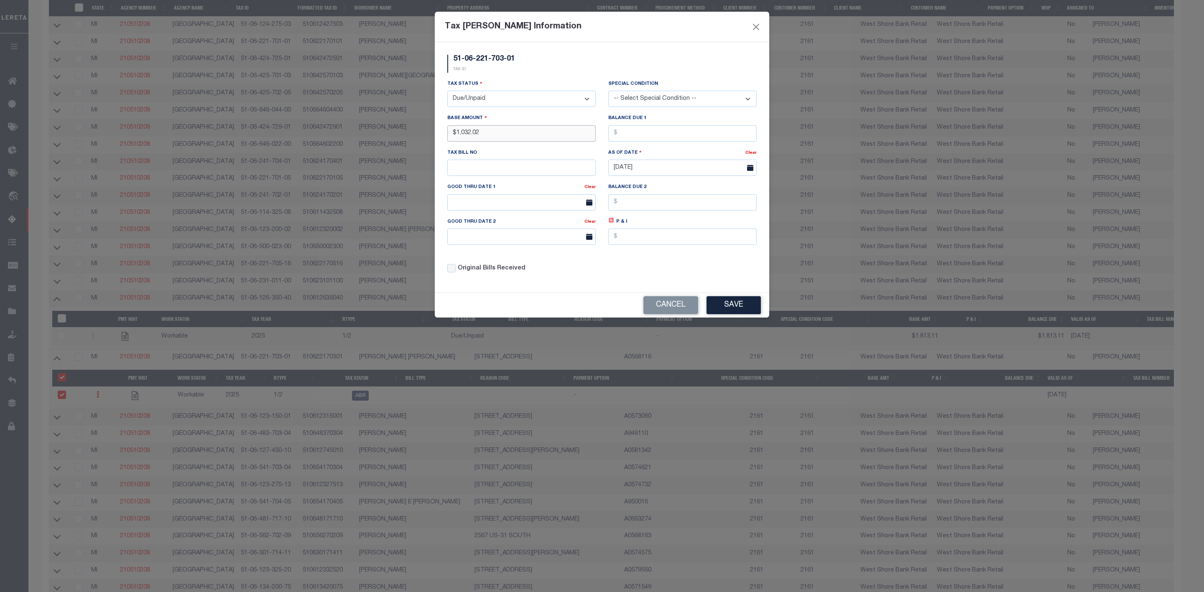
type input "$1,032.02"
click at [660, 145] on div "Balance Due 1" at bounding box center [682, 131] width 161 height 34
click at [663, 138] on input "text" at bounding box center [682, 133] width 148 height 16
type input "$1,032.02"
click at [736, 310] on button "Save" at bounding box center [734, 305] width 54 height 18
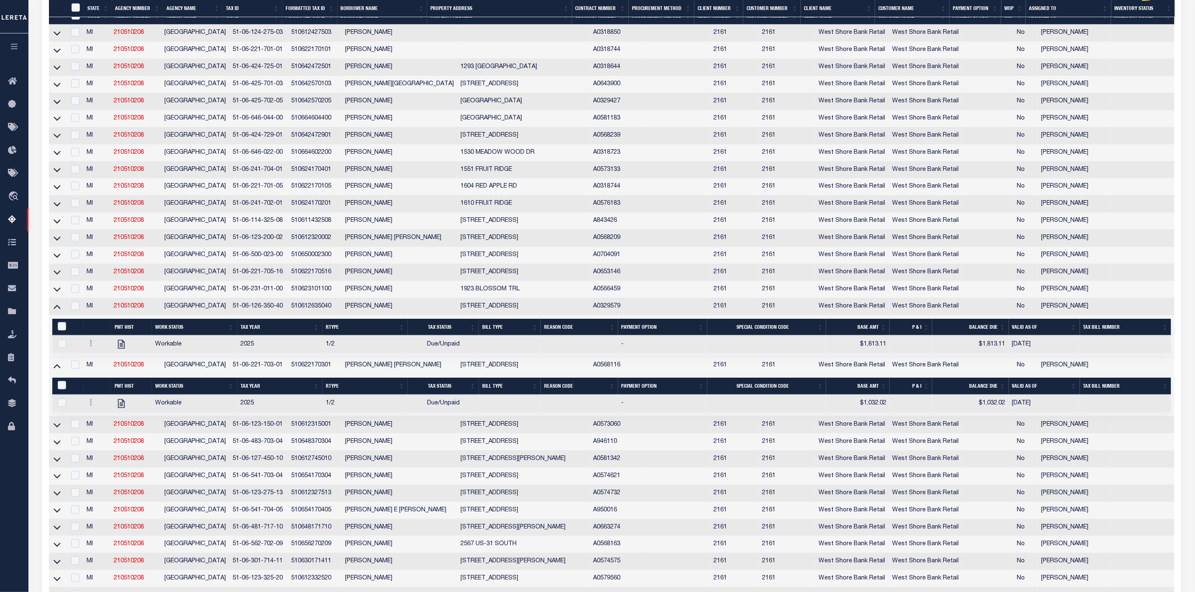
scroll to position [365, 0]
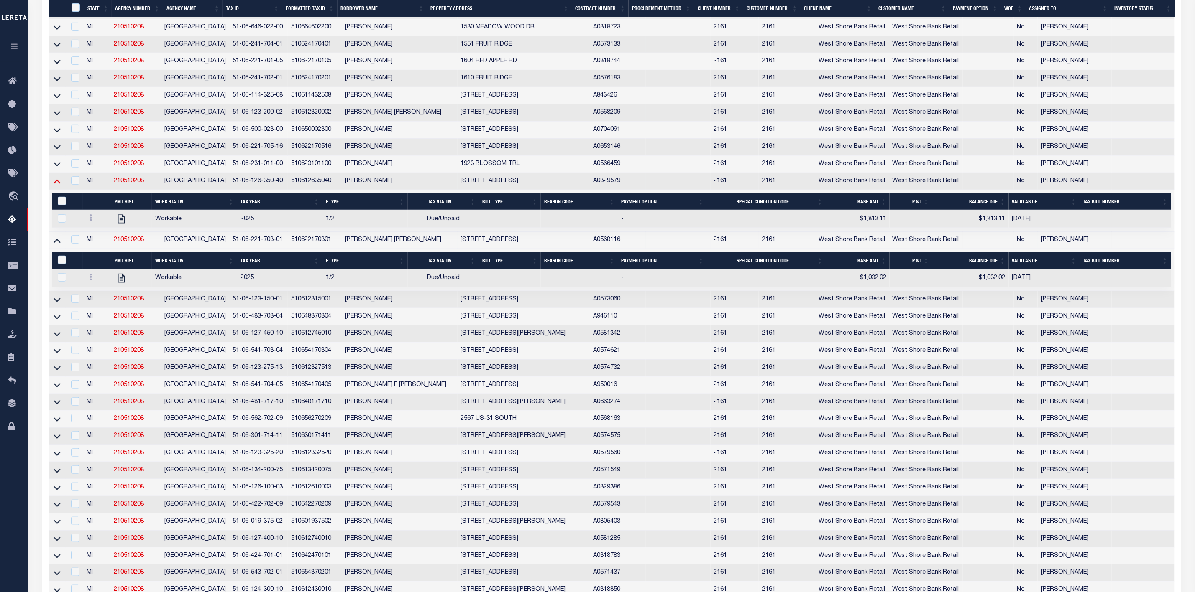
click at [56, 186] on icon at bounding box center [57, 181] width 7 height 9
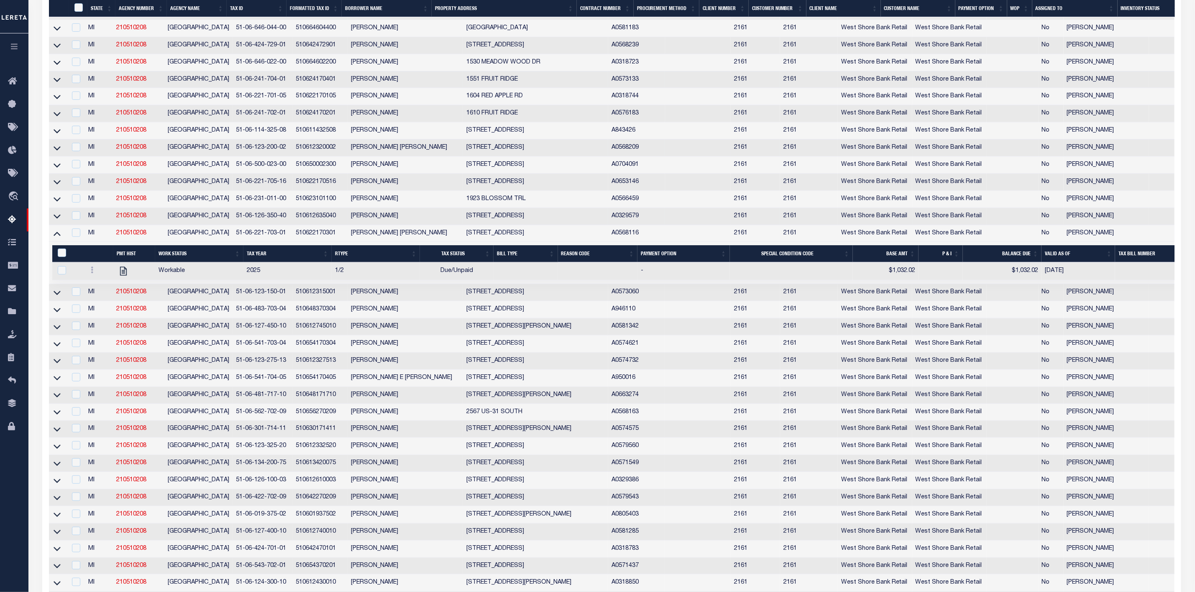
scroll to position [480, 0]
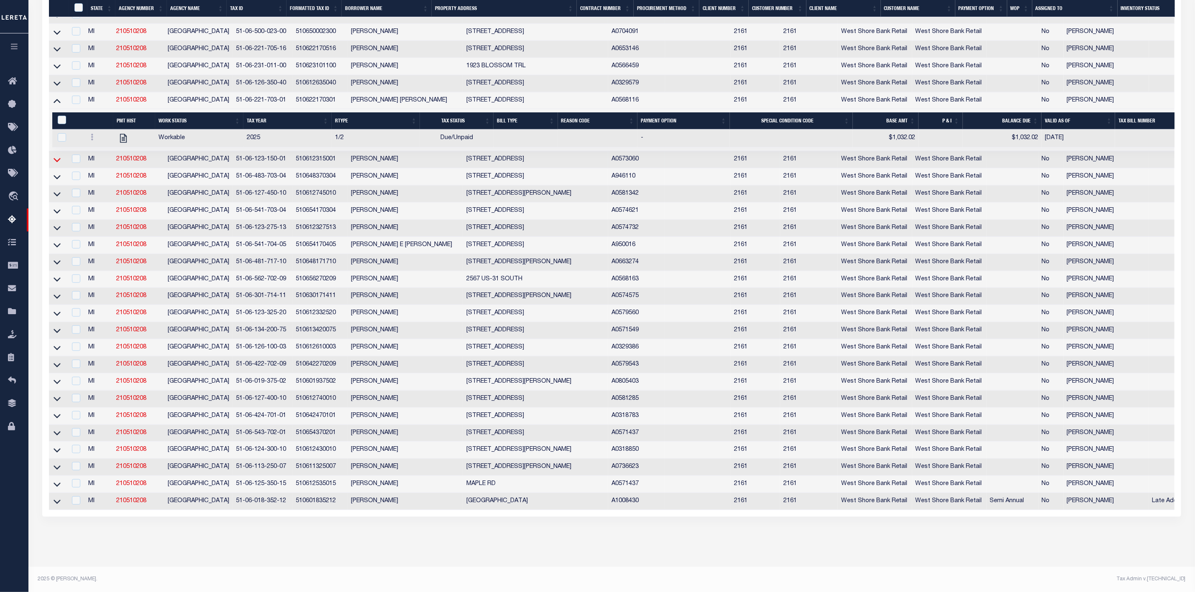
click at [58, 156] on icon at bounding box center [57, 160] width 7 height 9
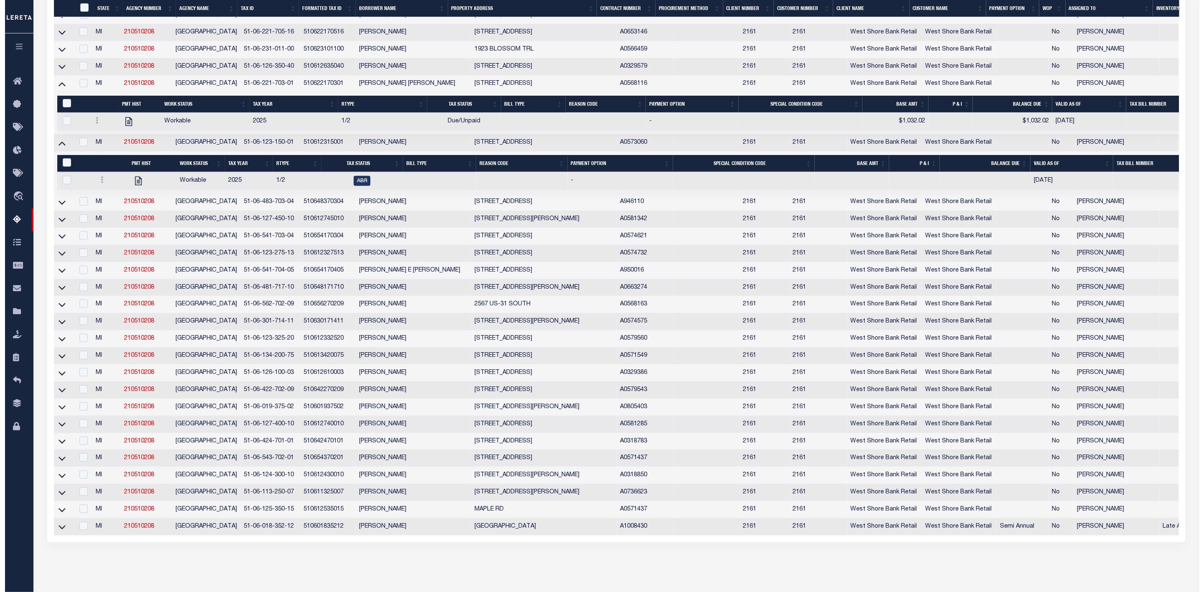
scroll to position [348, 0]
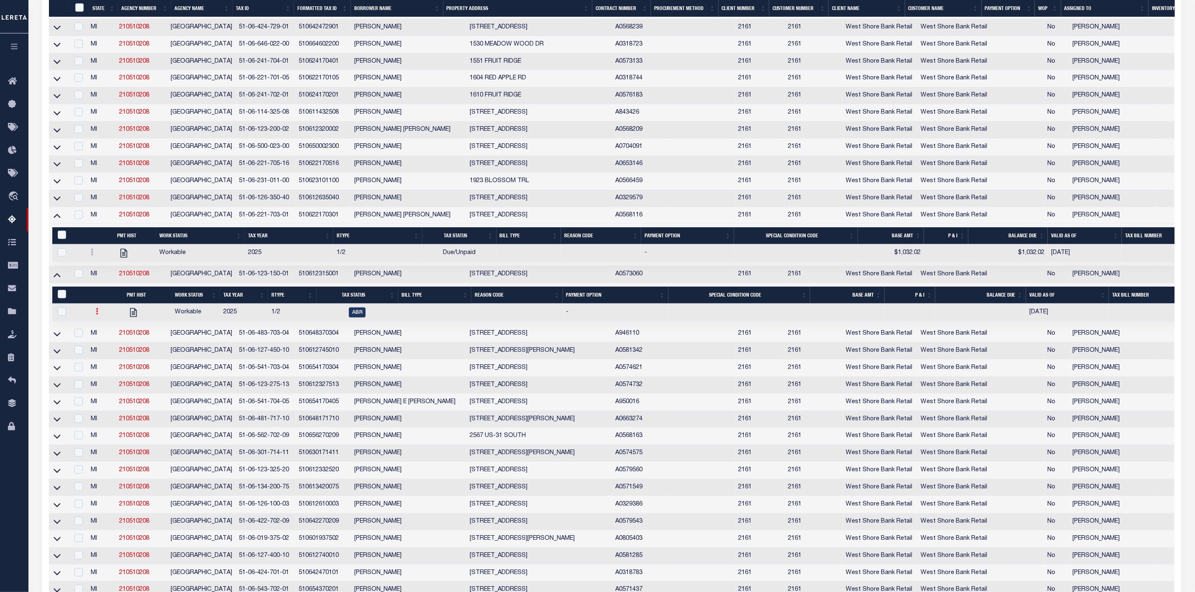
click at [99, 316] on link at bounding box center [96, 312] width 9 height 7
click at [112, 344] on link "" at bounding box center [107, 339] width 28 height 14
checkbox input "true"
select select
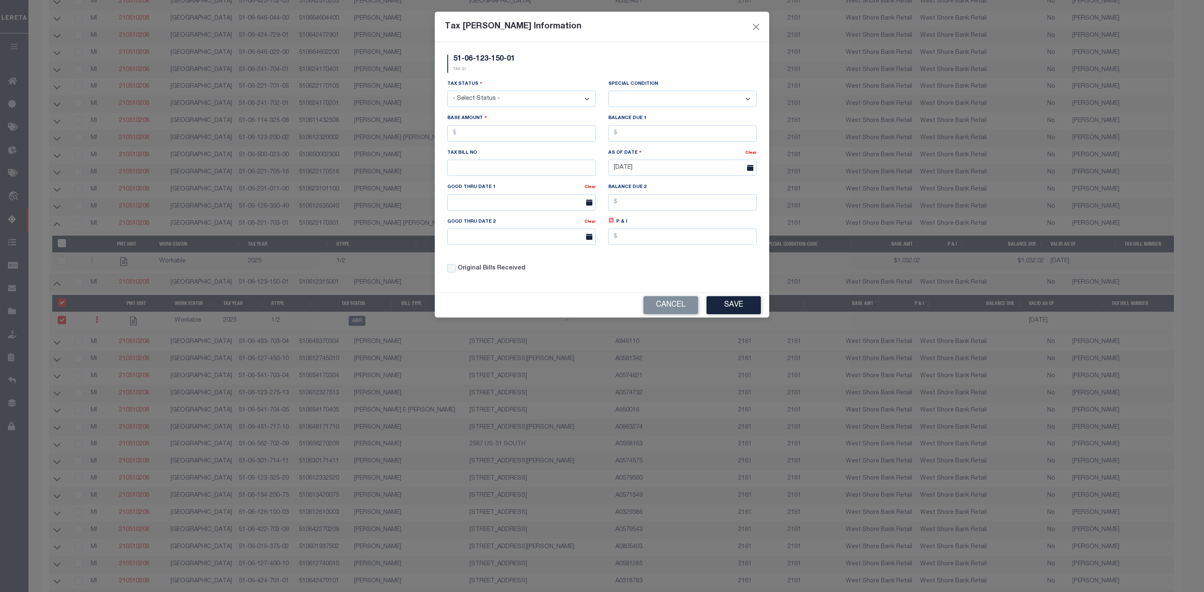
scroll to position [243, 0]
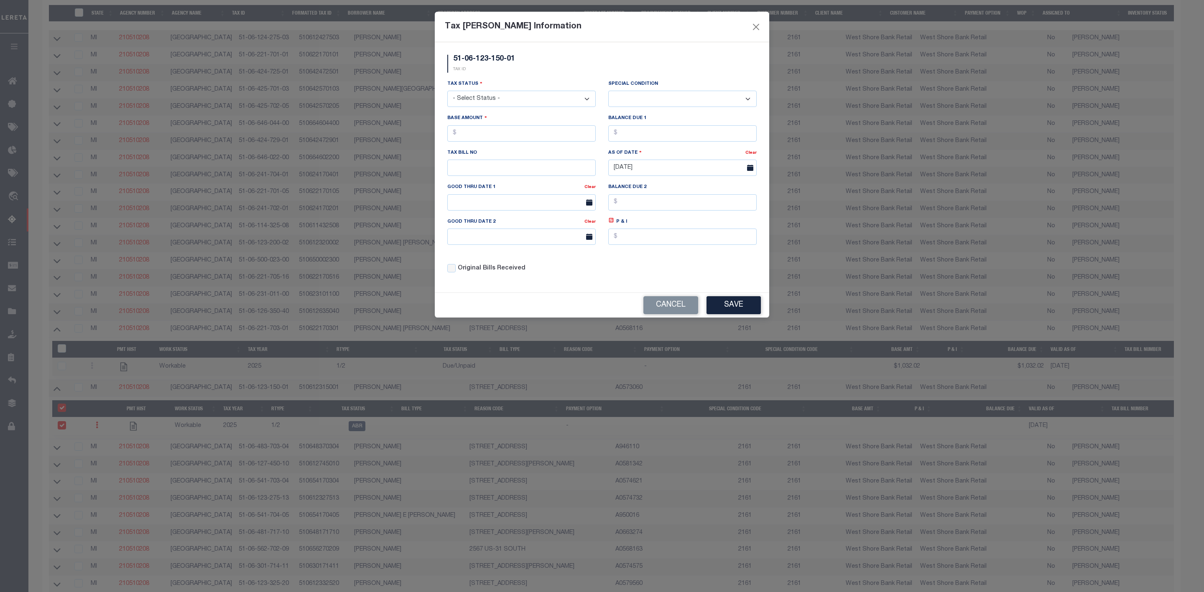
click at [526, 100] on select "- Select Status - Open Due/Unpaid Paid Incomplete No Tax Due Internal Refund Pr…" at bounding box center [521, 99] width 148 height 16
select select "DUE"
click at [447, 92] on select "- Select Status - Open Due/Unpaid Paid Incomplete No Tax Due Internal Refund Pr…" at bounding box center [521, 99] width 148 height 16
select select "0"
click at [495, 135] on input "text" at bounding box center [521, 133] width 148 height 16
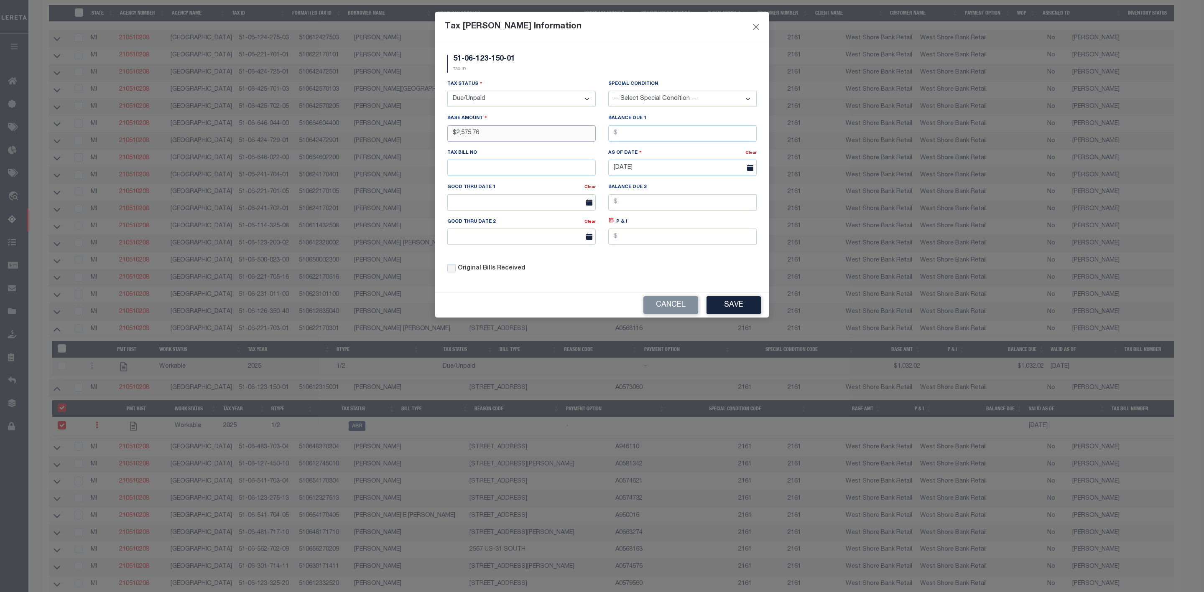
type input "$2,575.76"
click at [625, 137] on input "text" at bounding box center [682, 133] width 148 height 16
type input "$2,575.76"
click at [730, 313] on button "Save" at bounding box center [734, 305] width 54 height 18
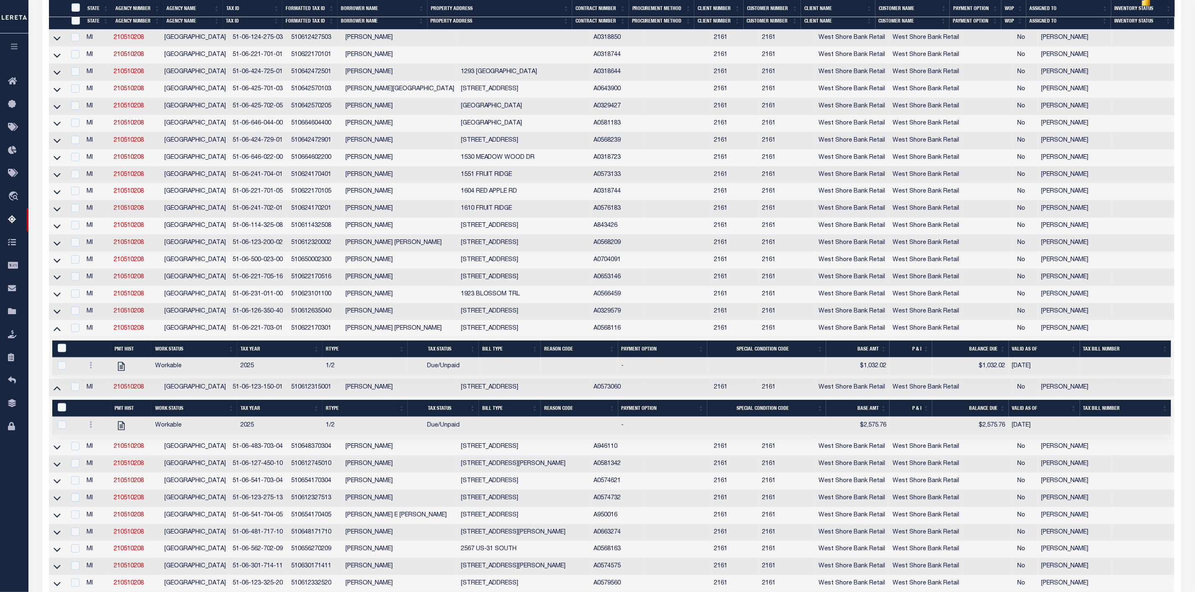
scroll to position [360, 0]
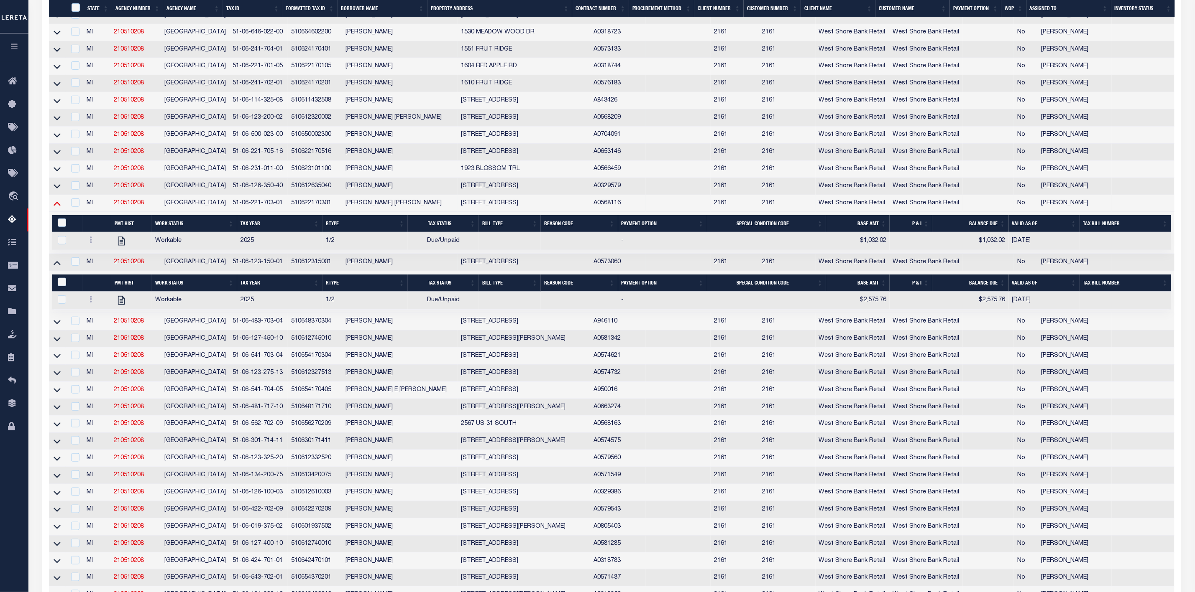
click at [59, 206] on icon at bounding box center [57, 204] width 7 height 4
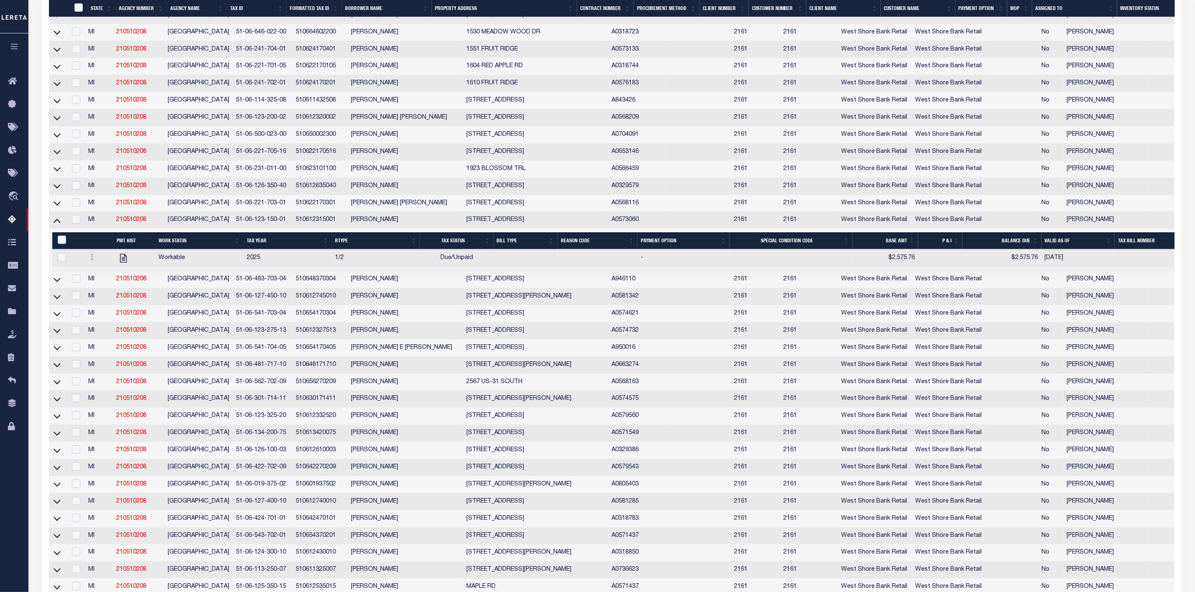
scroll to position [325, 0]
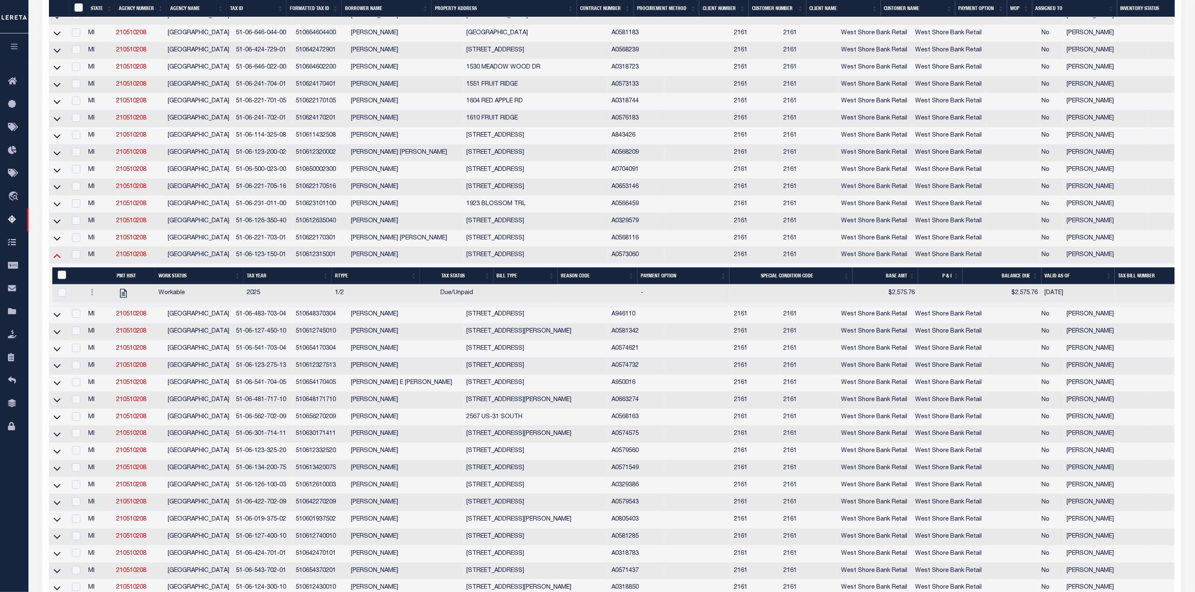
click at [58, 260] on icon at bounding box center [57, 255] width 7 height 9
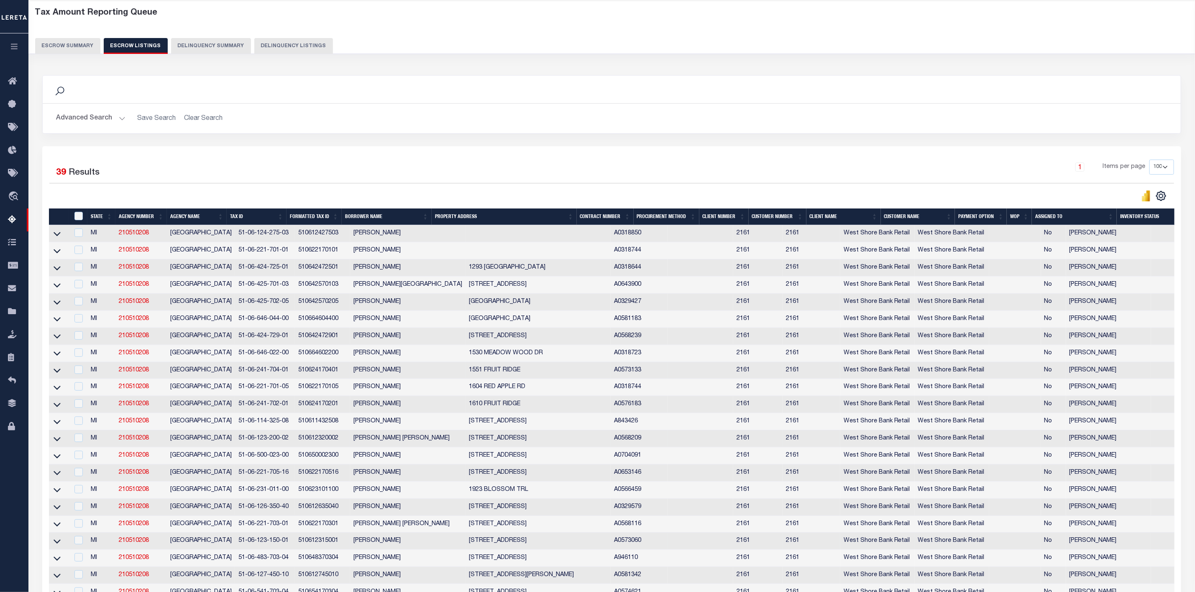
scroll to position [0, 0]
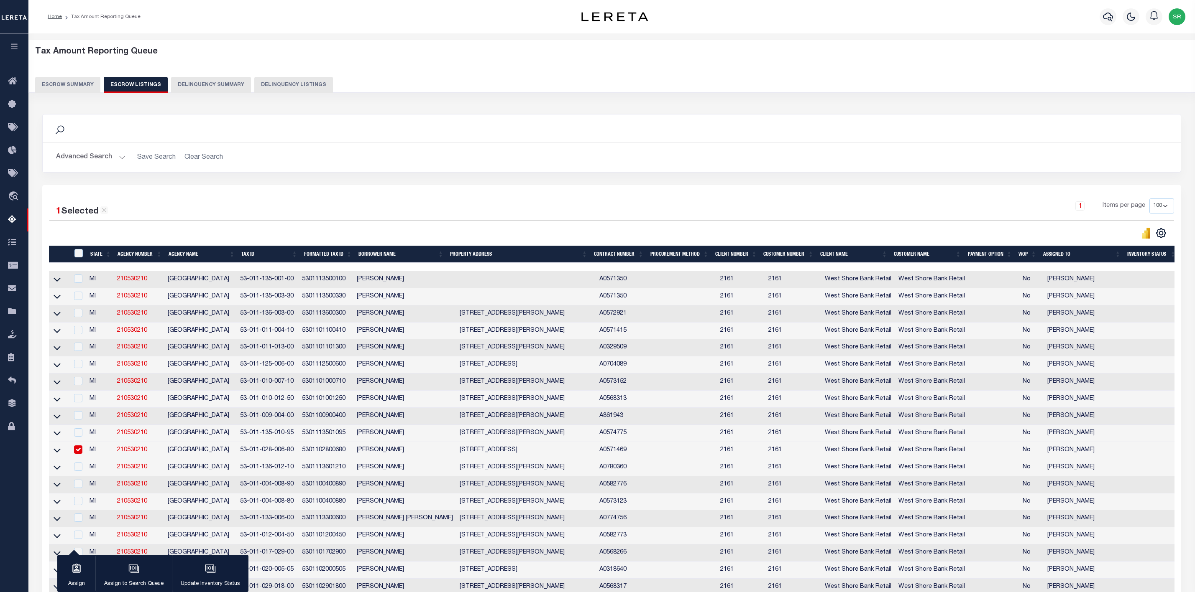
select select "100"
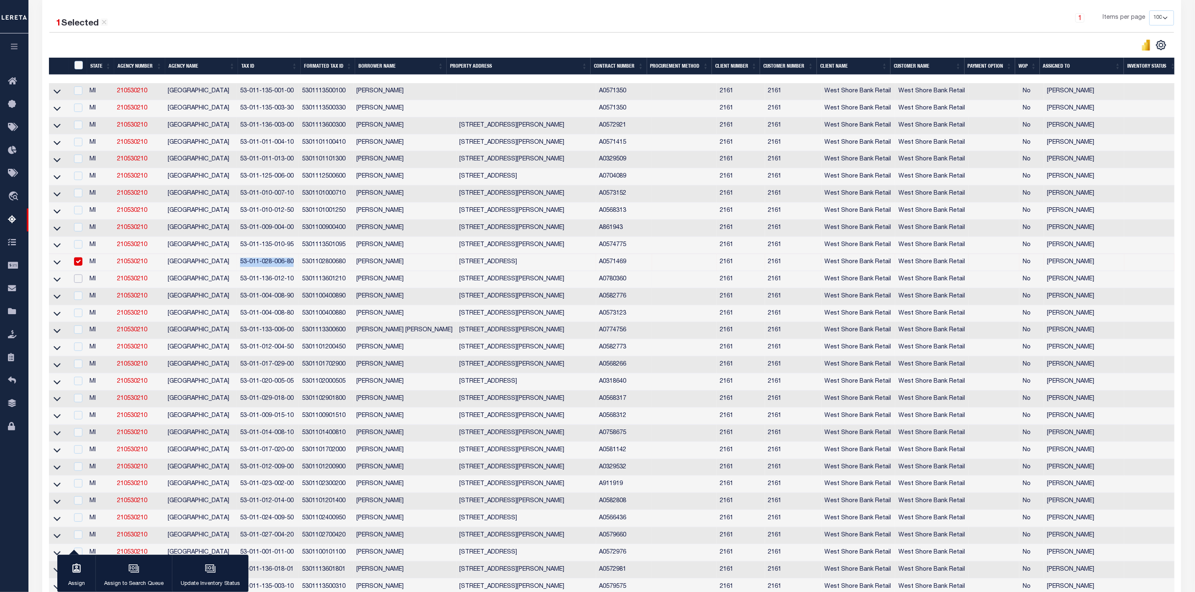
click at [77, 282] on input "checkbox" at bounding box center [78, 279] width 8 height 8
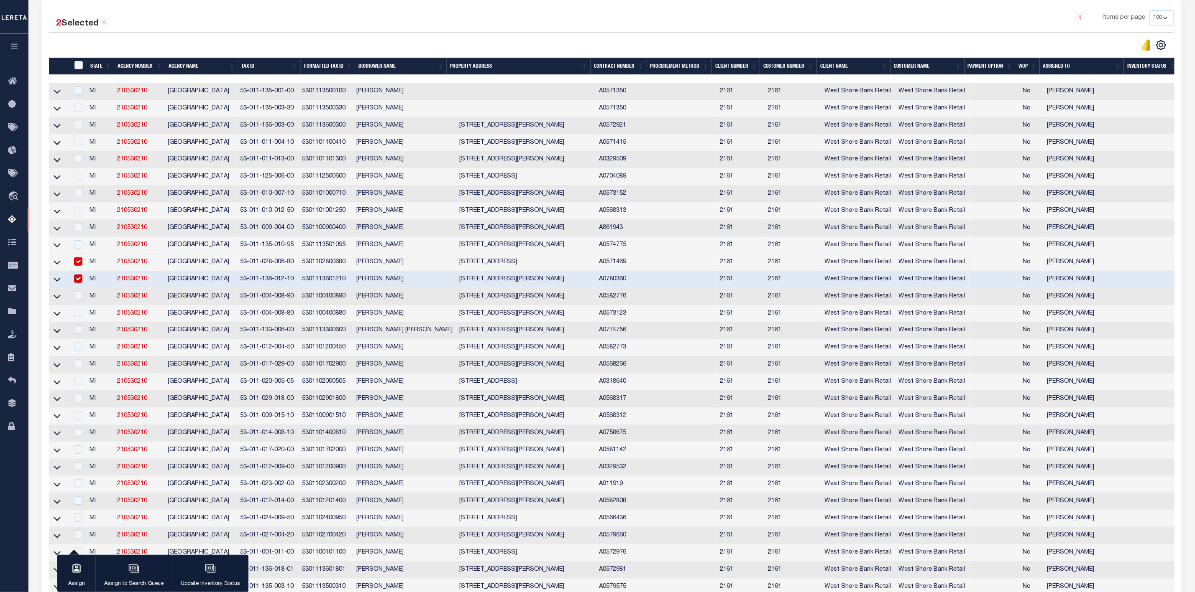
click at [63, 289] on td at bounding box center [59, 279] width 20 height 17
checkbox input "false"
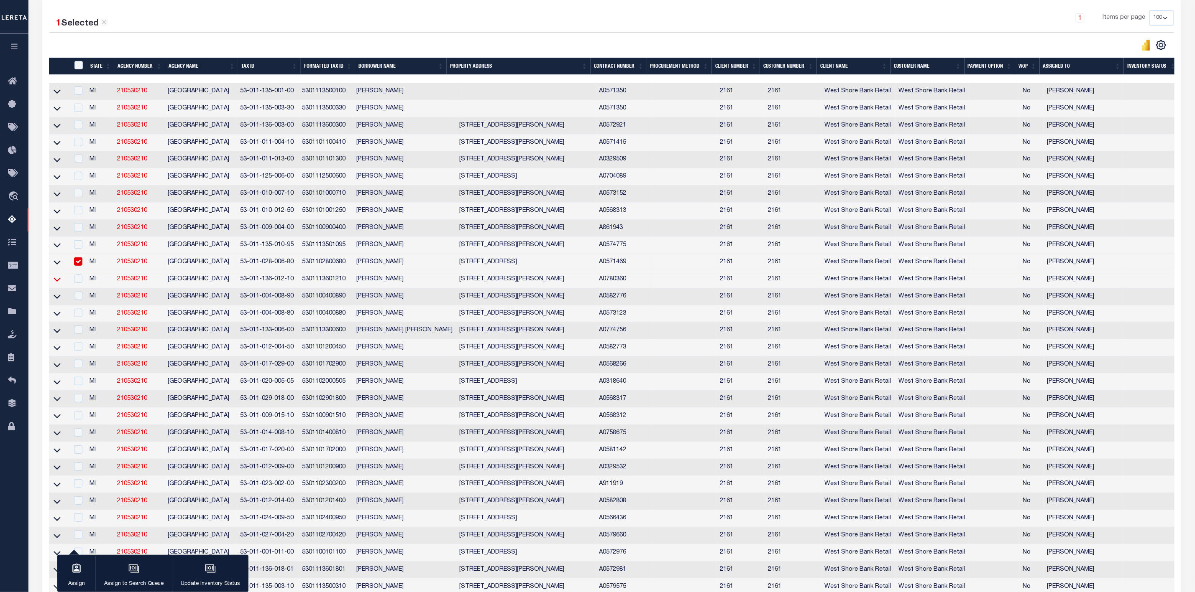
click at [60, 282] on icon at bounding box center [57, 280] width 7 height 4
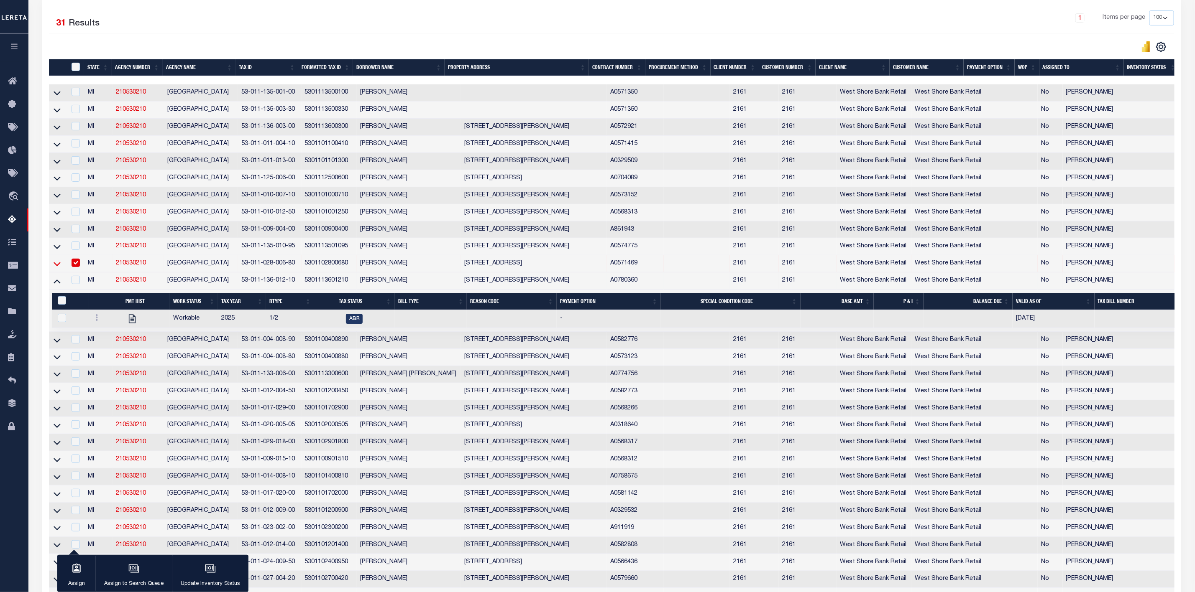
click at [55, 268] on icon at bounding box center [57, 264] width 7 height 9
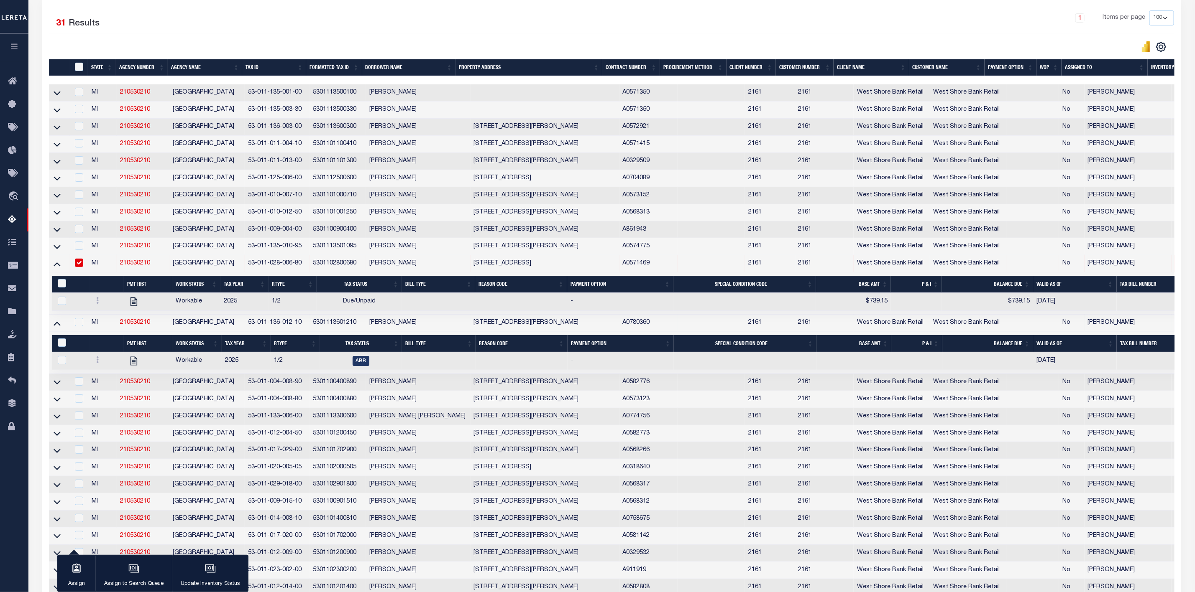
click at [79, 267] on input "checkbox" at bounding box center [79, 263] width 8 height 8
checkbox input "false"
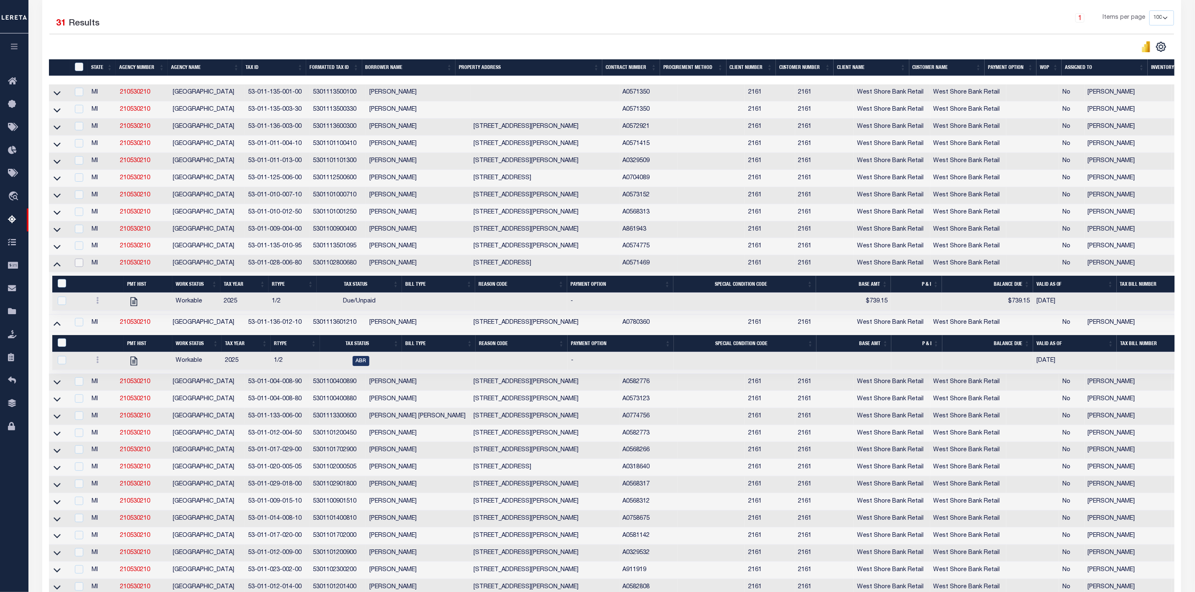
scroll to position [314, 0]
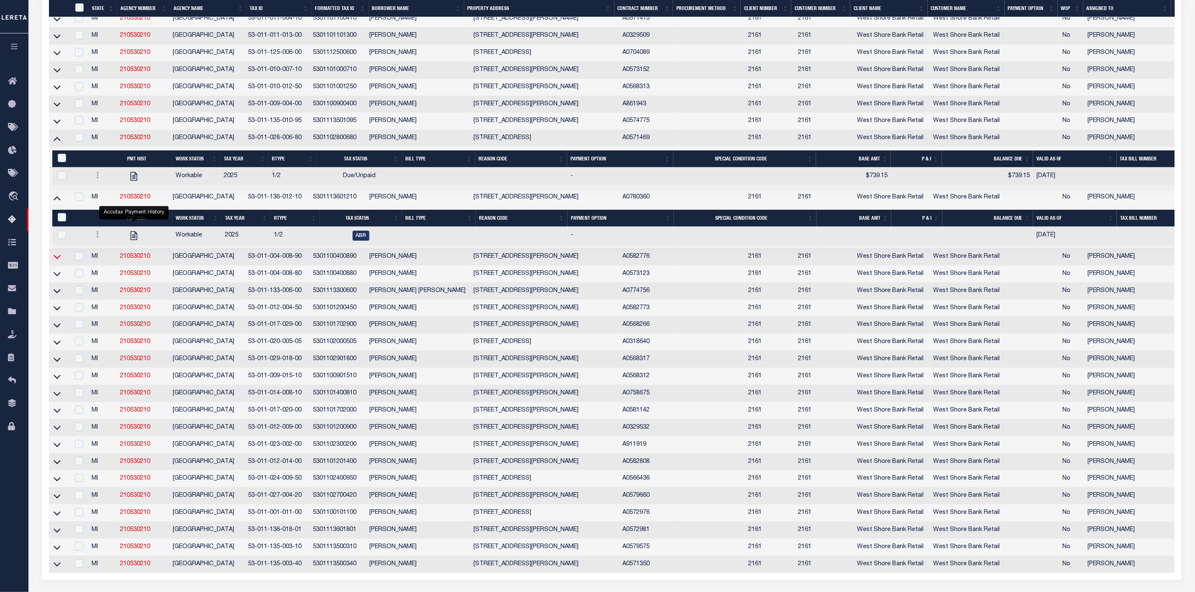
click at [58, 261] on icon at bounding box center [57, 257] width 7 height 9
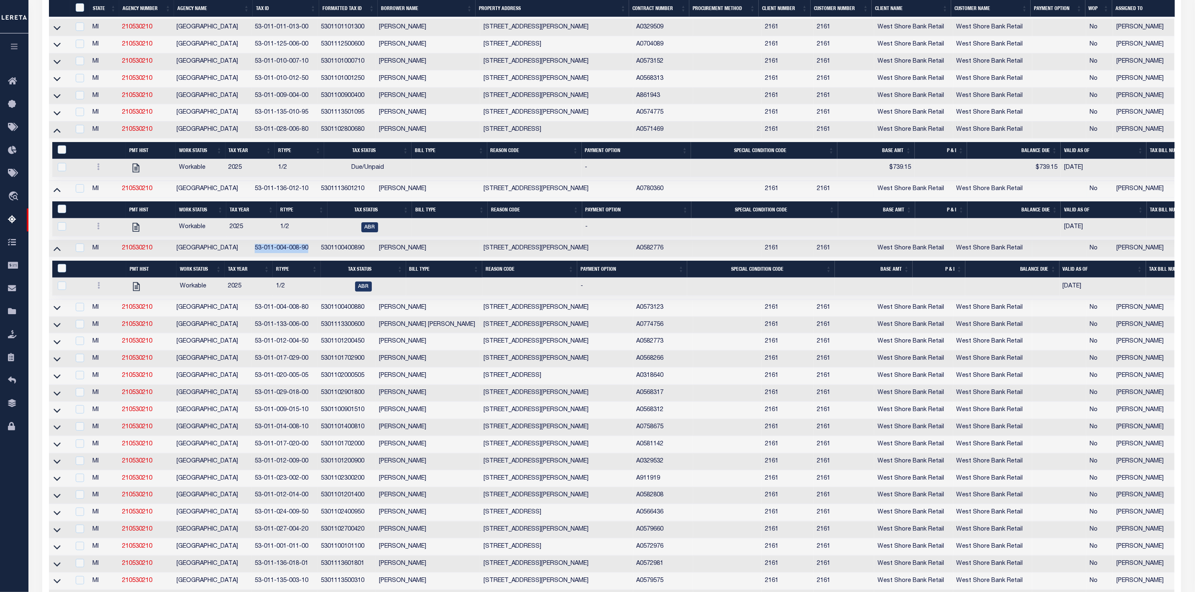
drag, startPoint x: 310, startPoint y: 255, endPoint x: 256, endPoint y: 254, distance: 54.0
click at [256, 254] on td "53-011-004-008-90" at bounding box center [284, 248] width 66 height 17
checkbox input "true"
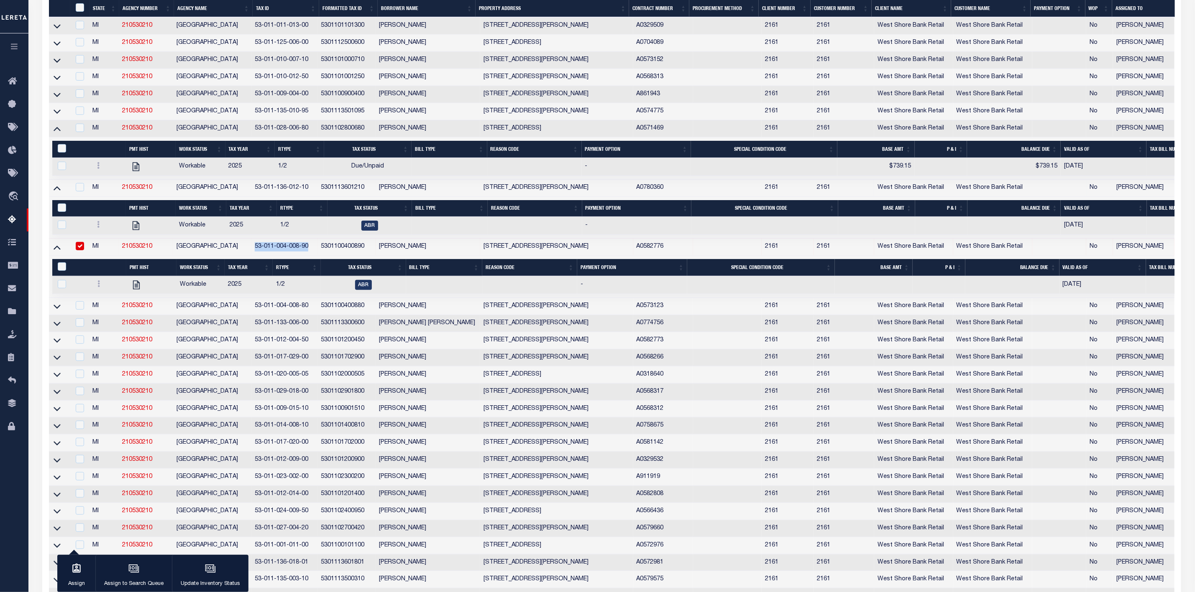
scroll to position [311, 0]
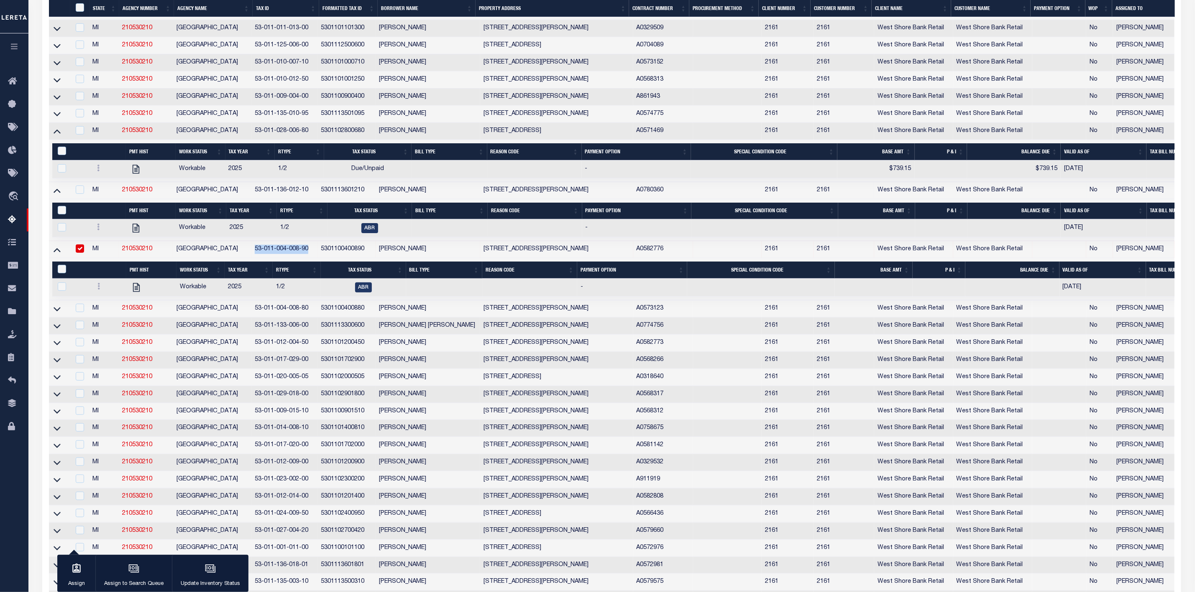
copy td "53-011-004-008-90"
click at [59, 195] on icon at bounding box center [57, 190] width 7 height 9
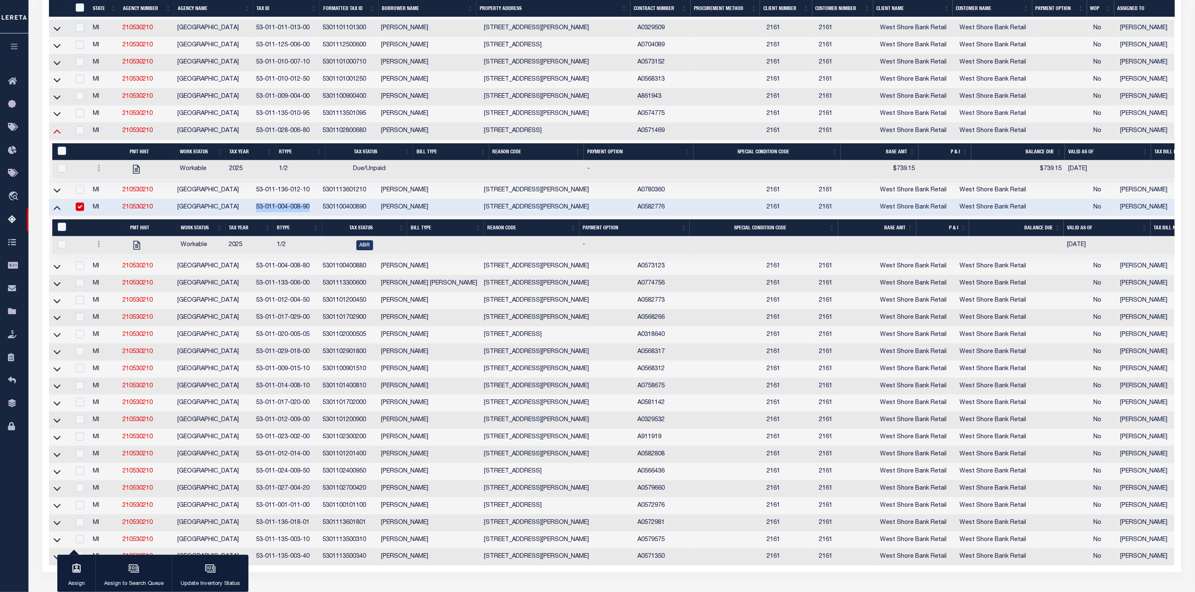
click at [57, 135] on icon at bounding box center [57, 131] width 7 height 9
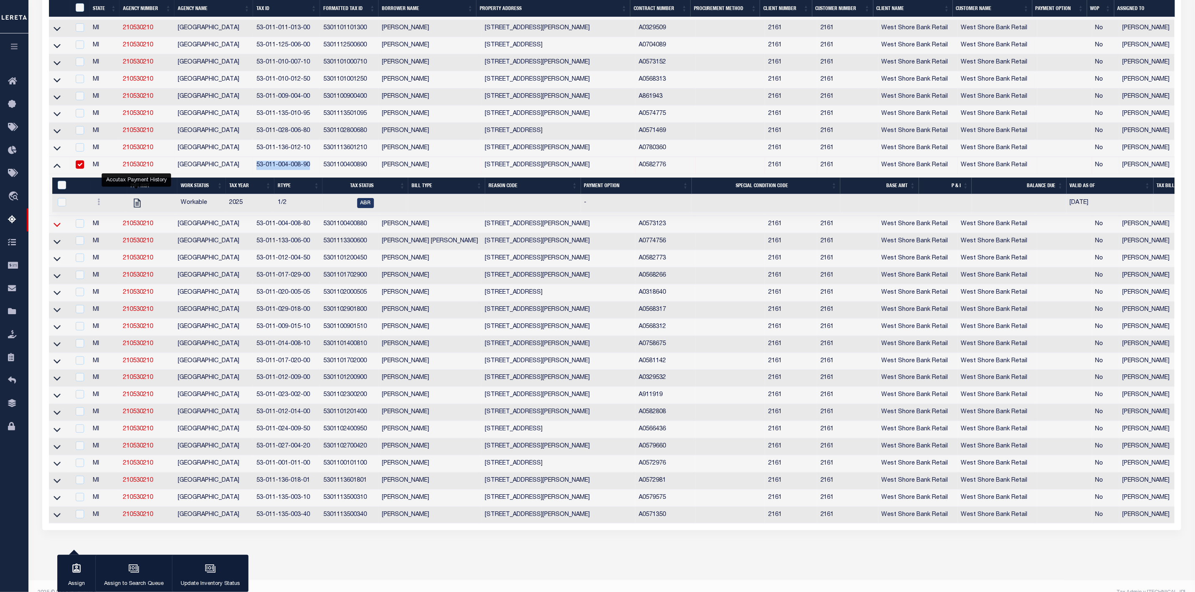
click at [56, 229] on icon at bounding box center [57, 224] width 7 height 9
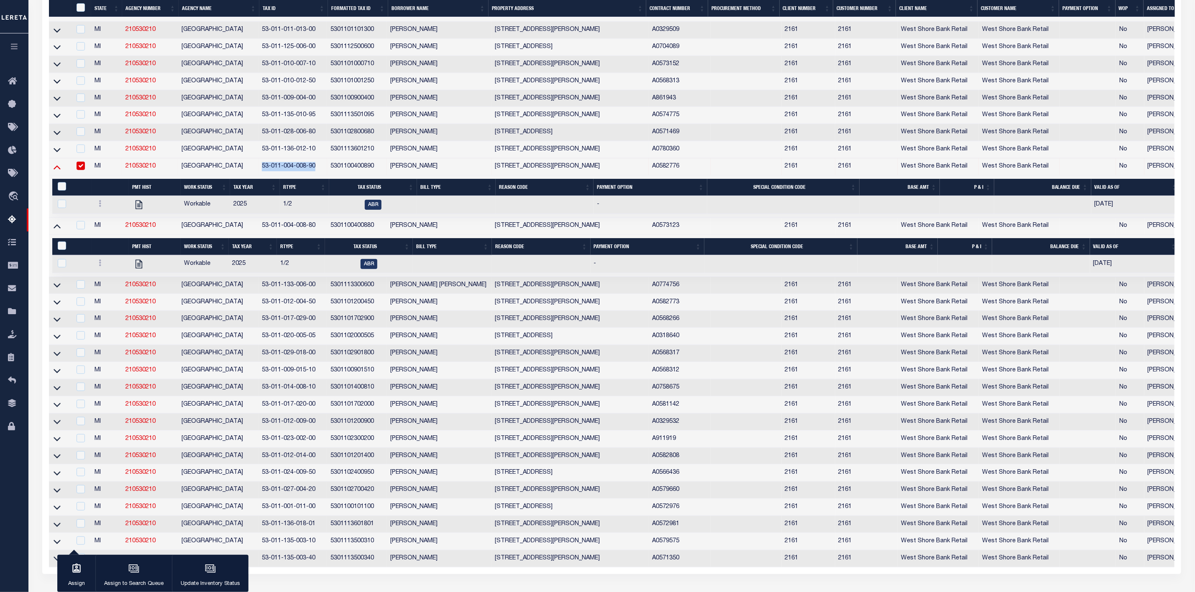
click at [58, 171] on icon at bounding box center [57, 167] width 7 height 9
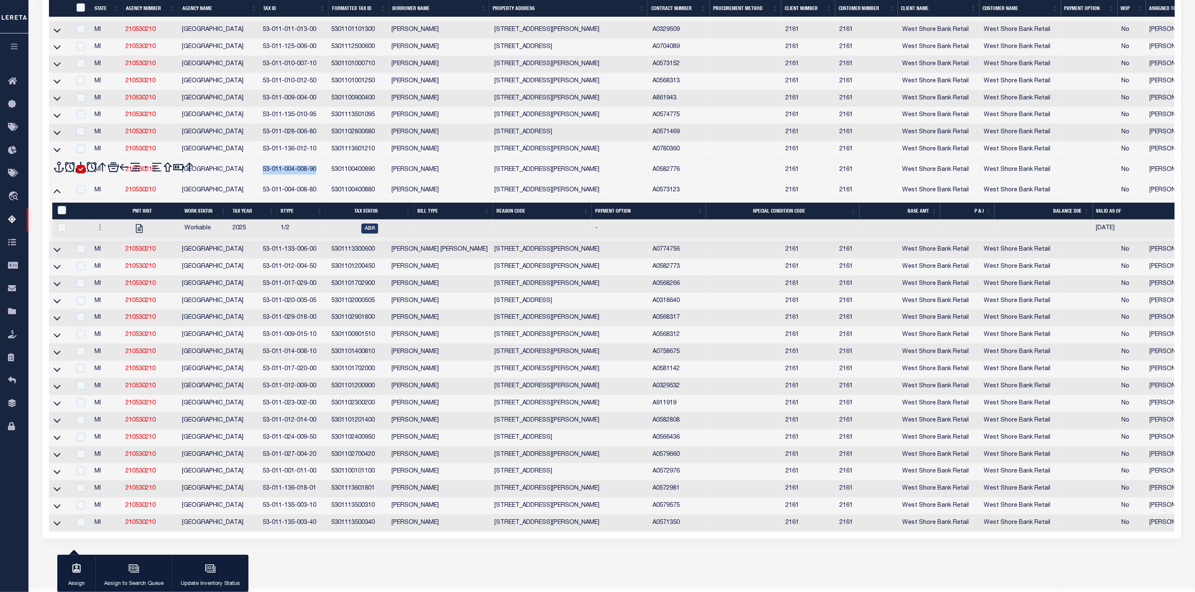
scroll to position [313, 0]
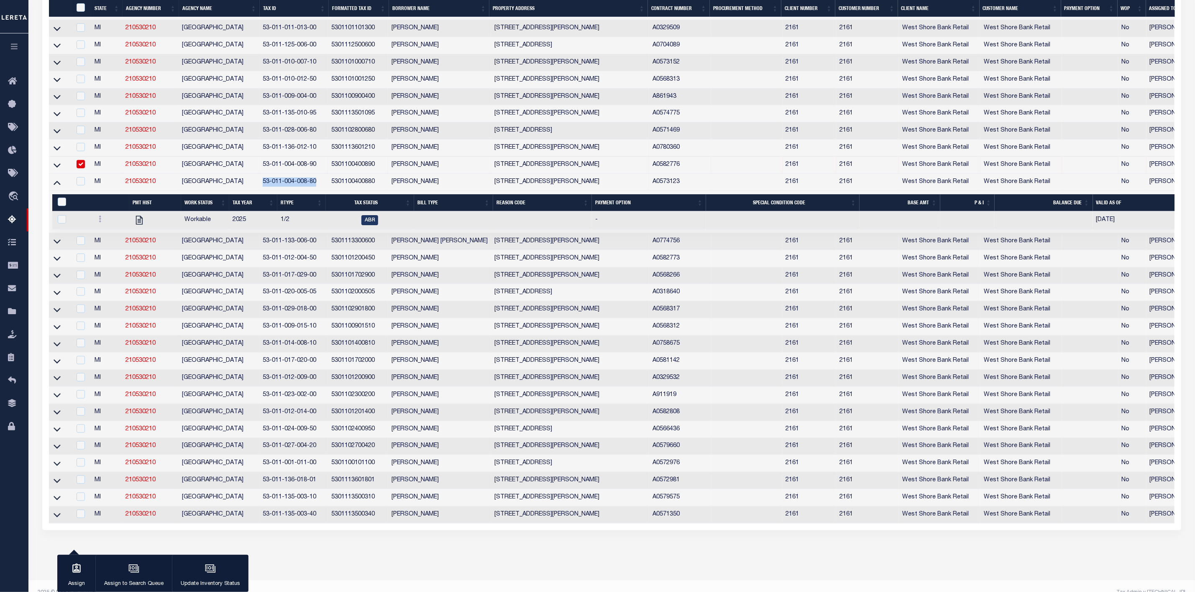
drag, startPoint x: 316, startPoint y: 189, endPoint x: 264, endPoint y: 190, distance: 52.3
click at [264, 190] on td "53-011-004-008-80" at bounding box center [293, 182] width 69 height 17
checkbox input "true"
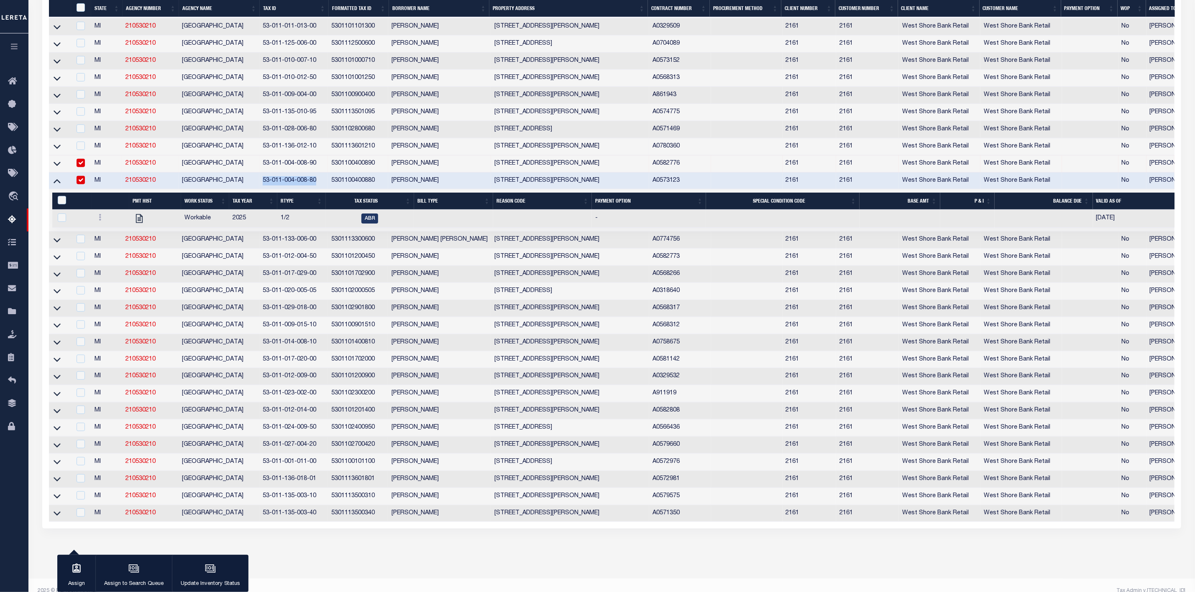
scroll to position [310, 0]
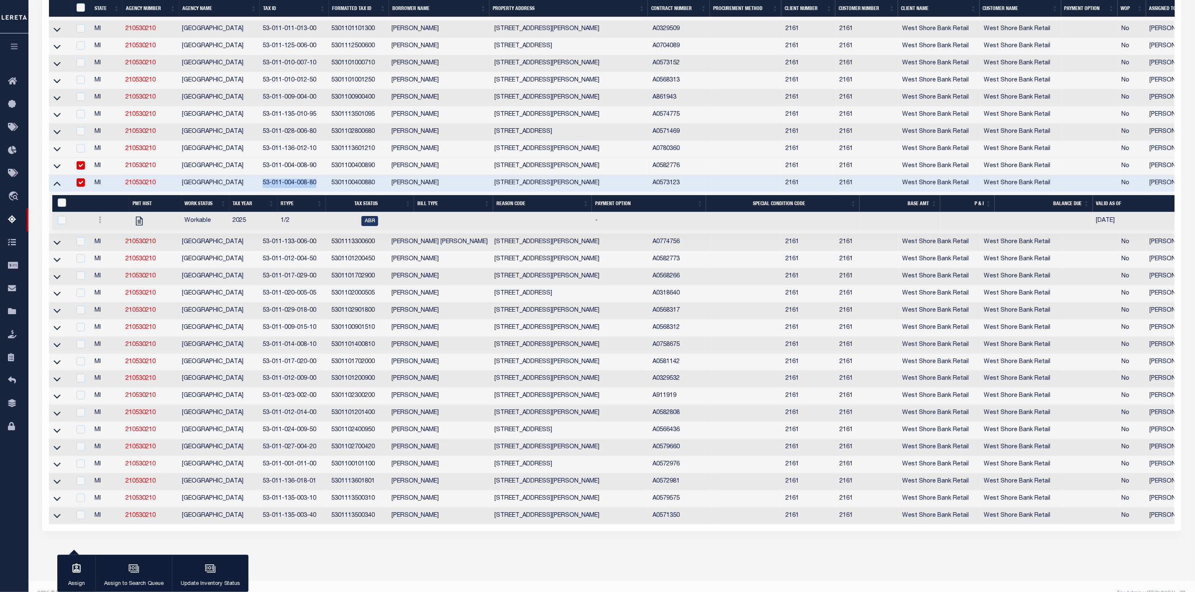
copy td "53-011-004-008-80"
click at [72, 168] on td at bounding box center [81, 166] width 20 height 17
checkbox input "false"
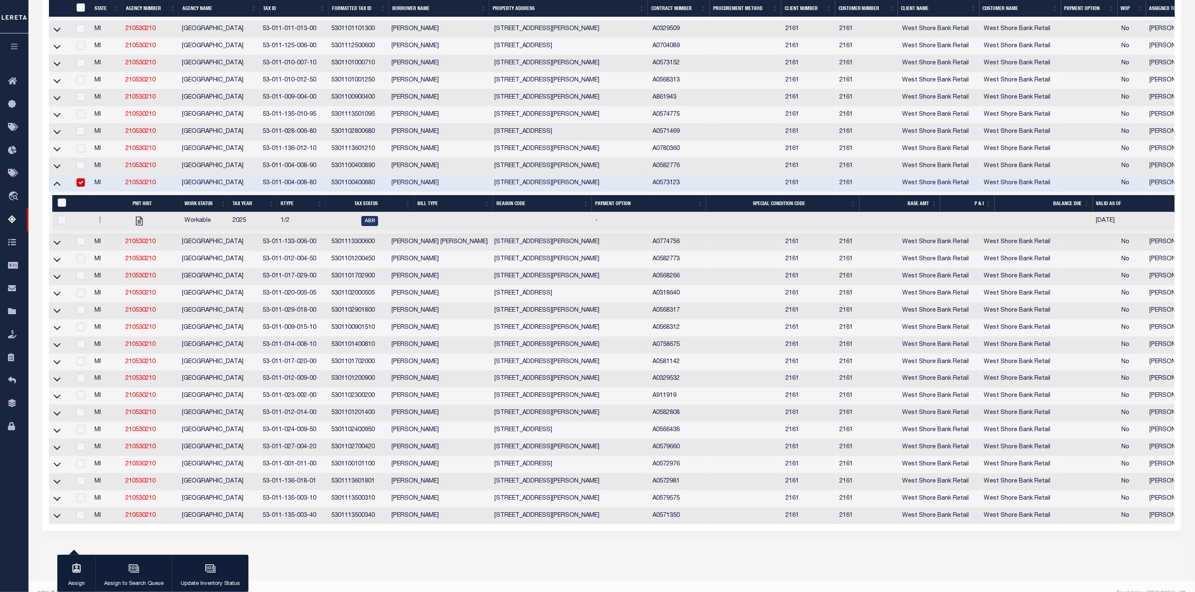
click at [63, 191] on td at bounding box center [60, 183] width 22 height 17
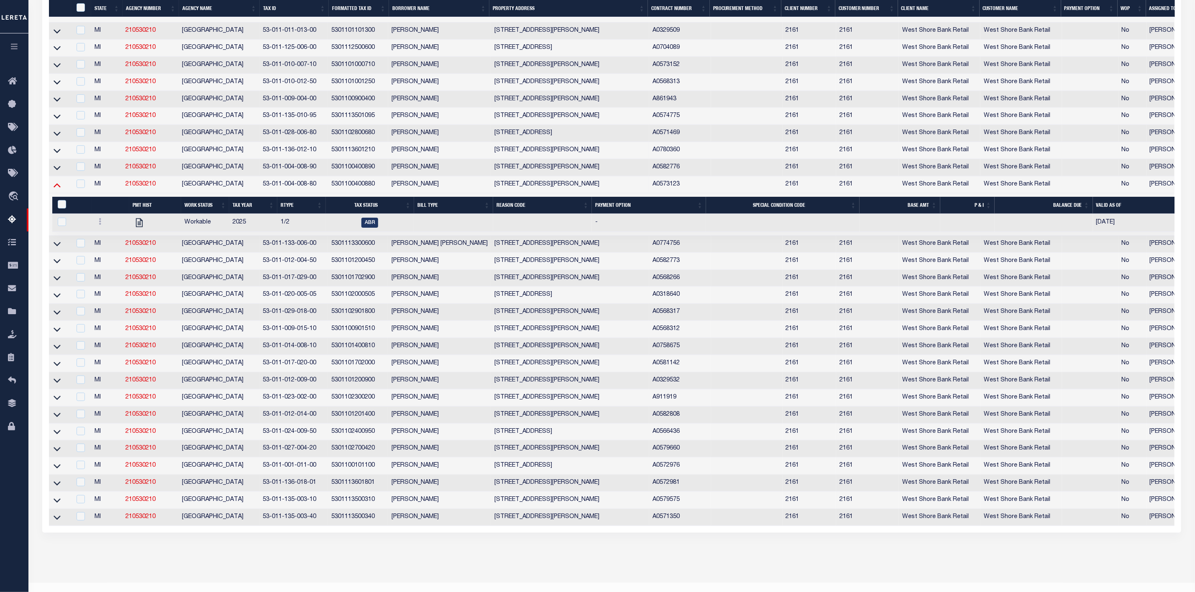
click at [60, 188] on icon at bounding box center [57, 186] width 7 height 4
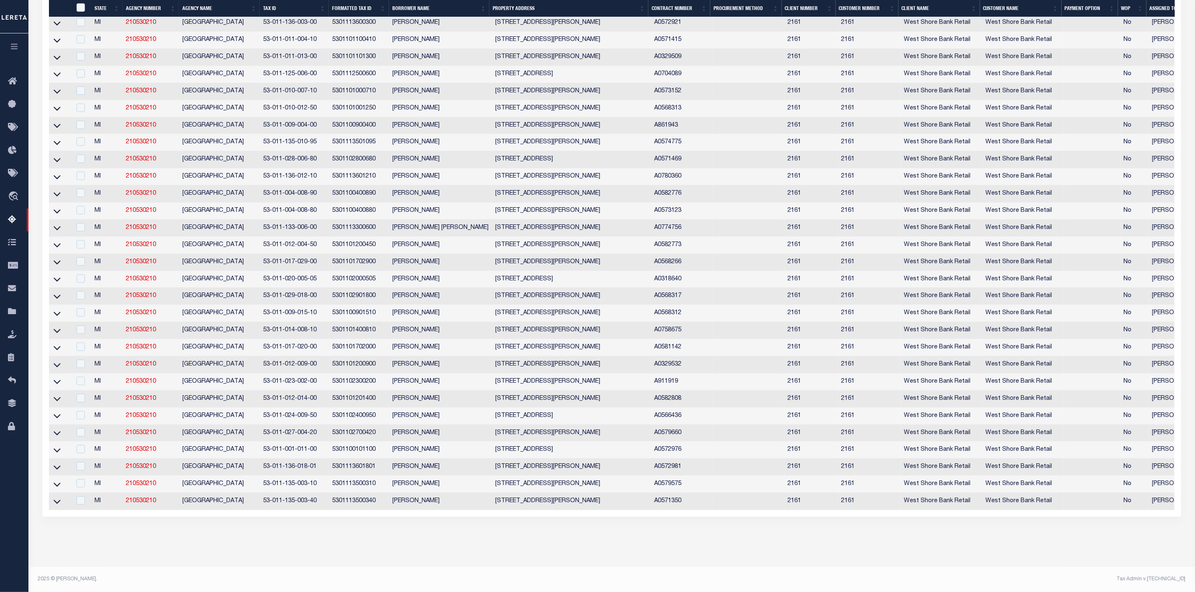
click at [63, 211] on td at bounding box center [60, 211] width 22 height 17
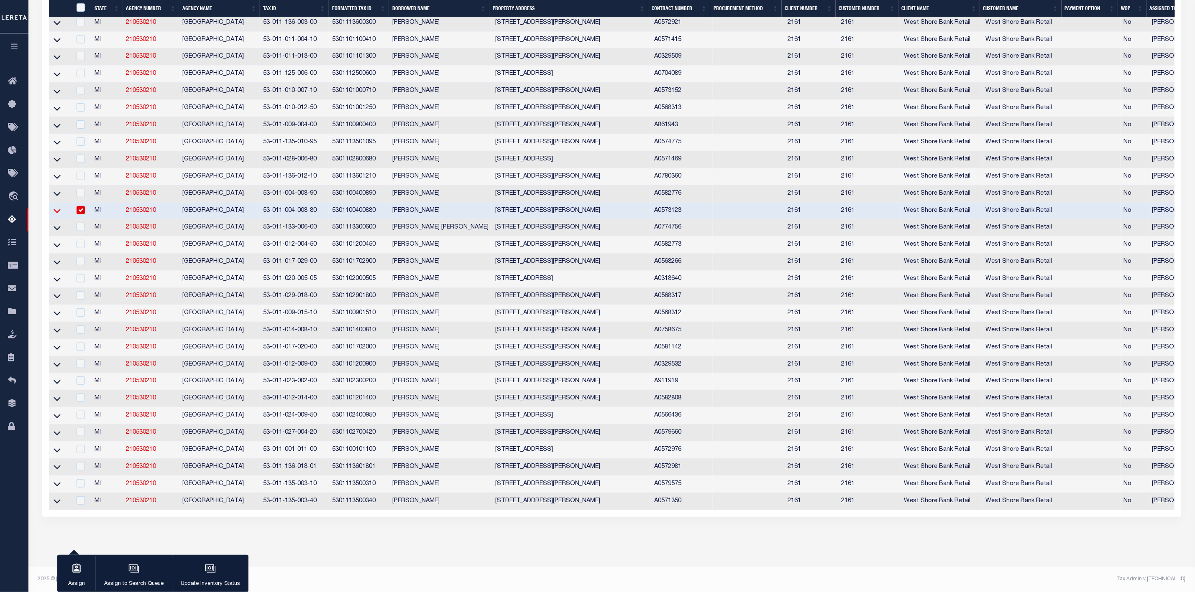
click at [56, 214] on icon at bounding box center [57, 211] width 7 height 4
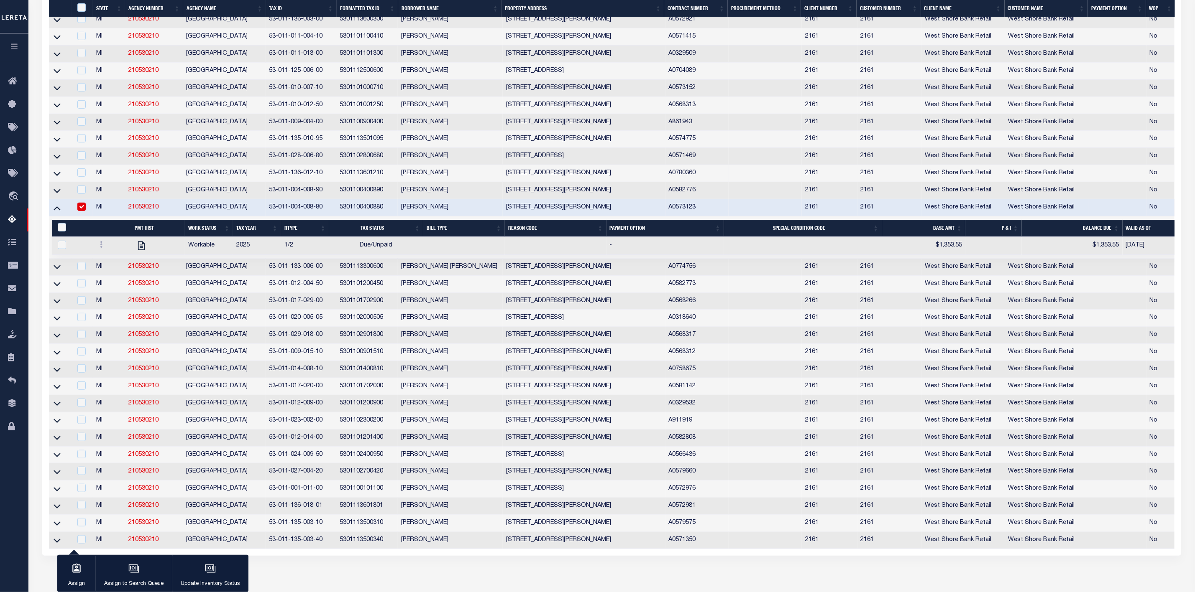
scroll to position [281, 0]
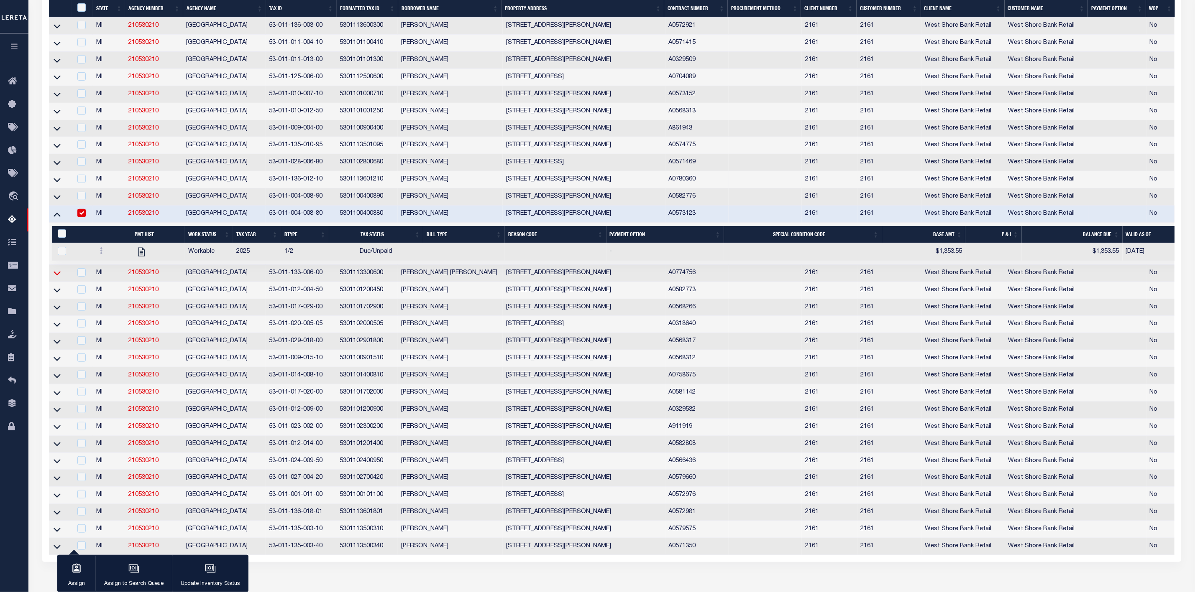
click at [60, 278] on icon at bounding box center [57, 273] width 7 height 9
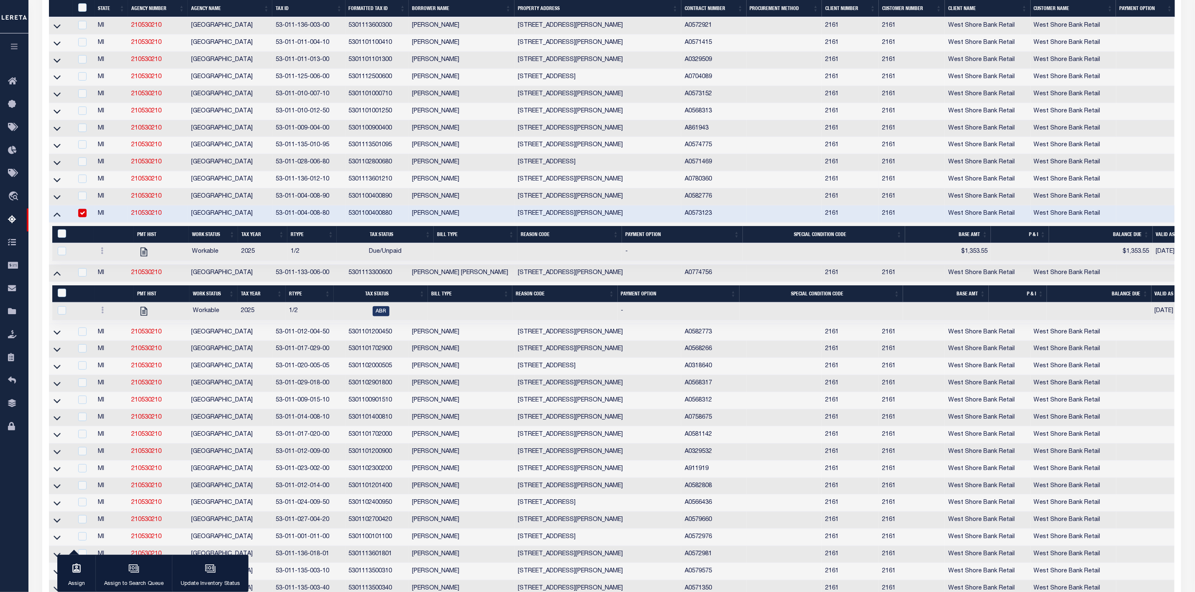
click at [82, 217] on input "checkbox" at bounding box center [82, 213] width 8 height 8
checkbox input "false"
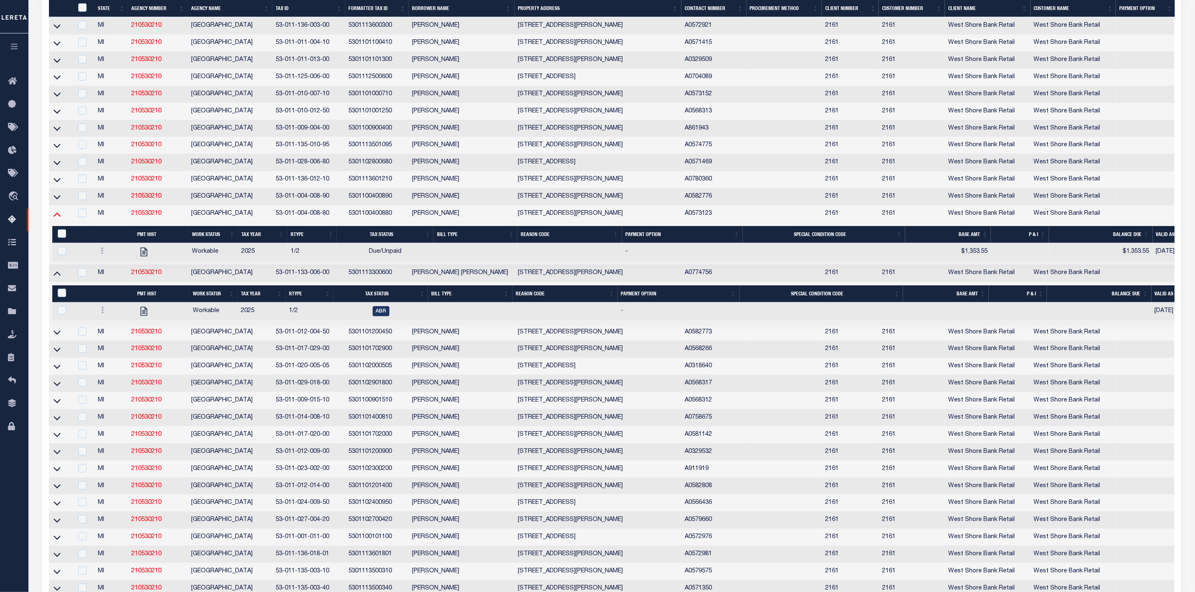
click at [59, 217] on icon at bounding box center [57, 215] width 7 height 4
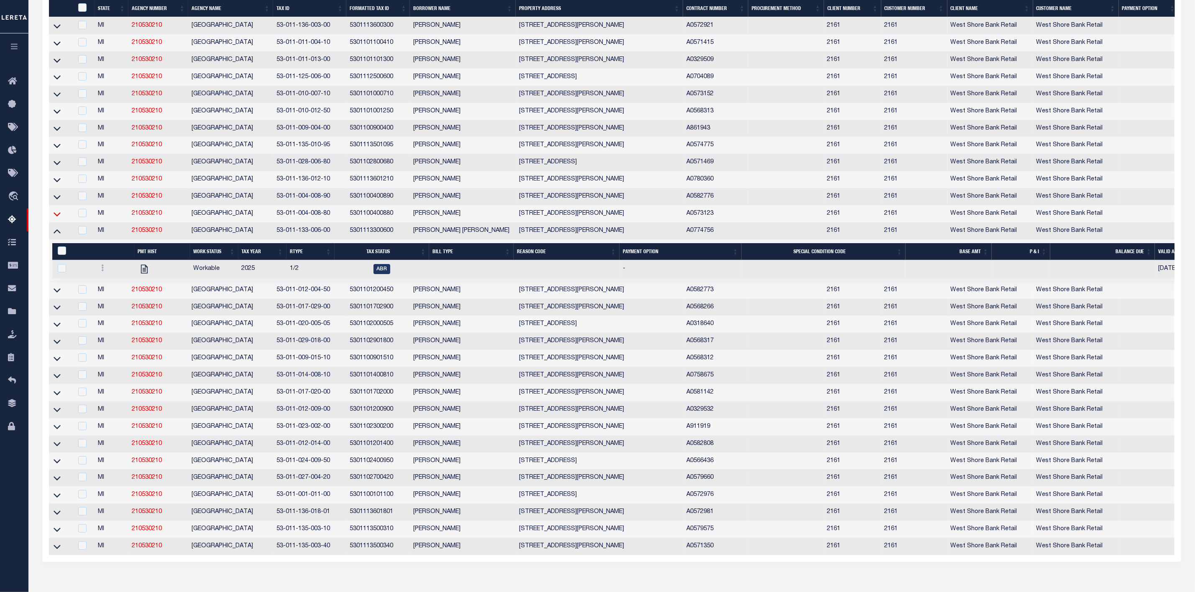
click at [59, 217] on icon at bounding box center [57, 214] width 7 height 4
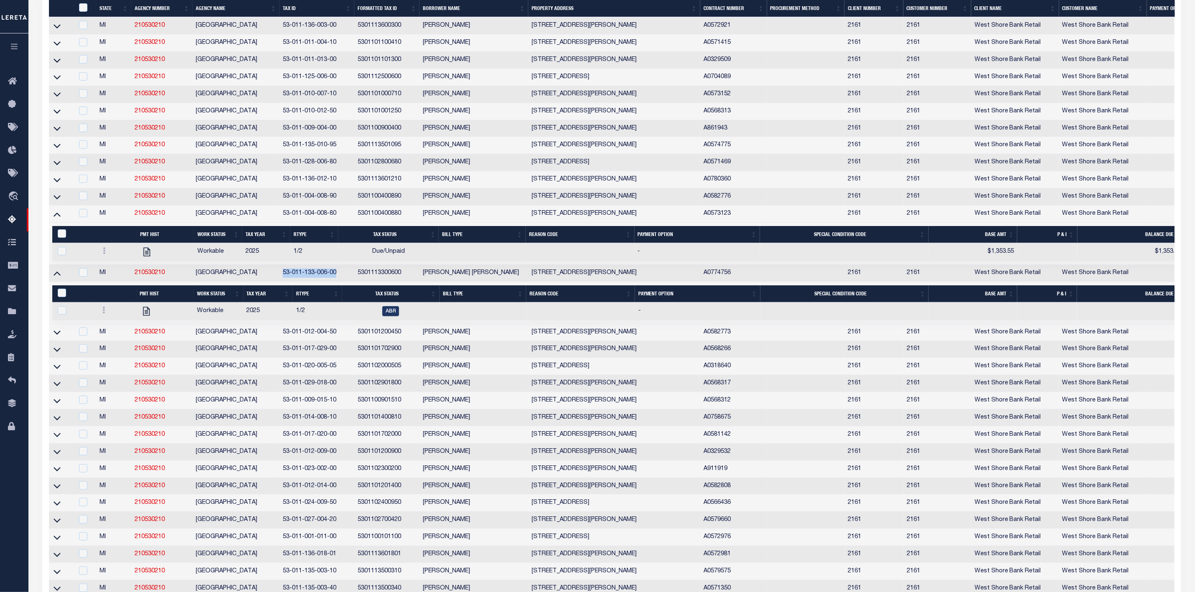
drag, startPoint x: 338, startPoint y: 280, endPoint x: 281, endPoint y: 282, distance: 56.9
click at [281, 282] on td "53-011-133-006-00" at bounding box center [316, 273] width 75 height 17
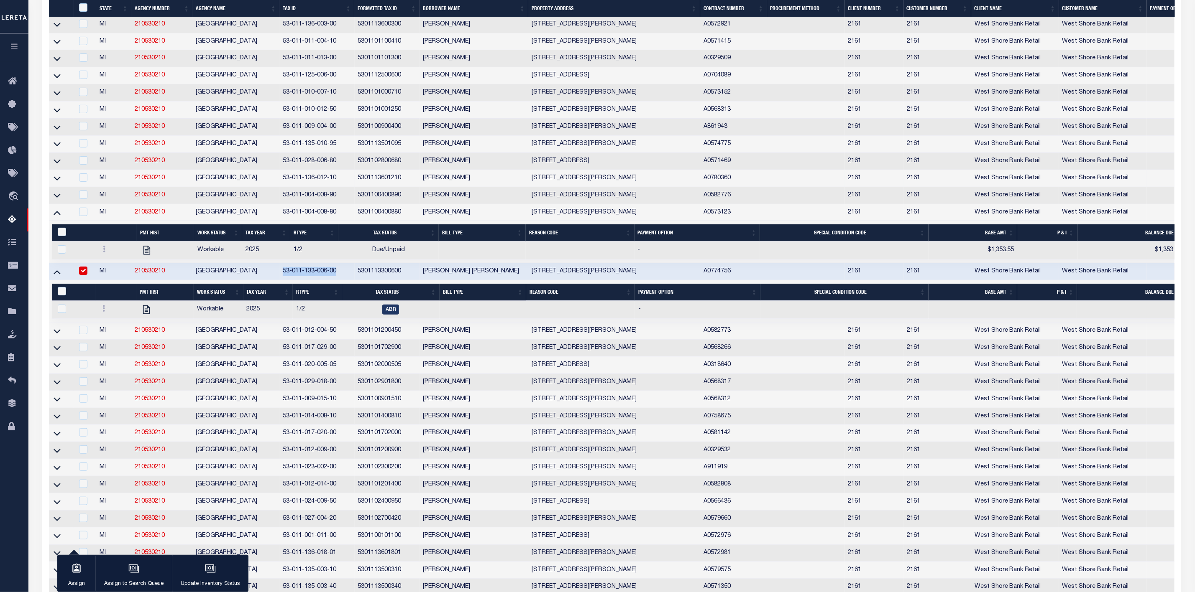
scroll to position [278, 0]
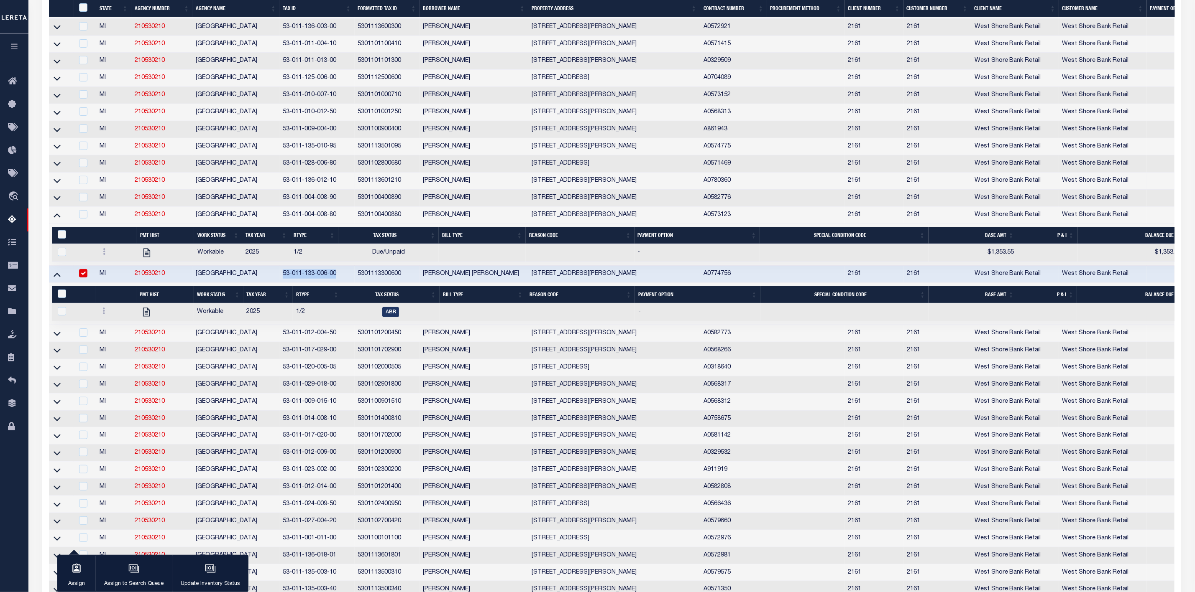
copy td "53-011-133-006-00"
click at [58, 338] on icon at bounding box center [57, 333] width 7 height 9
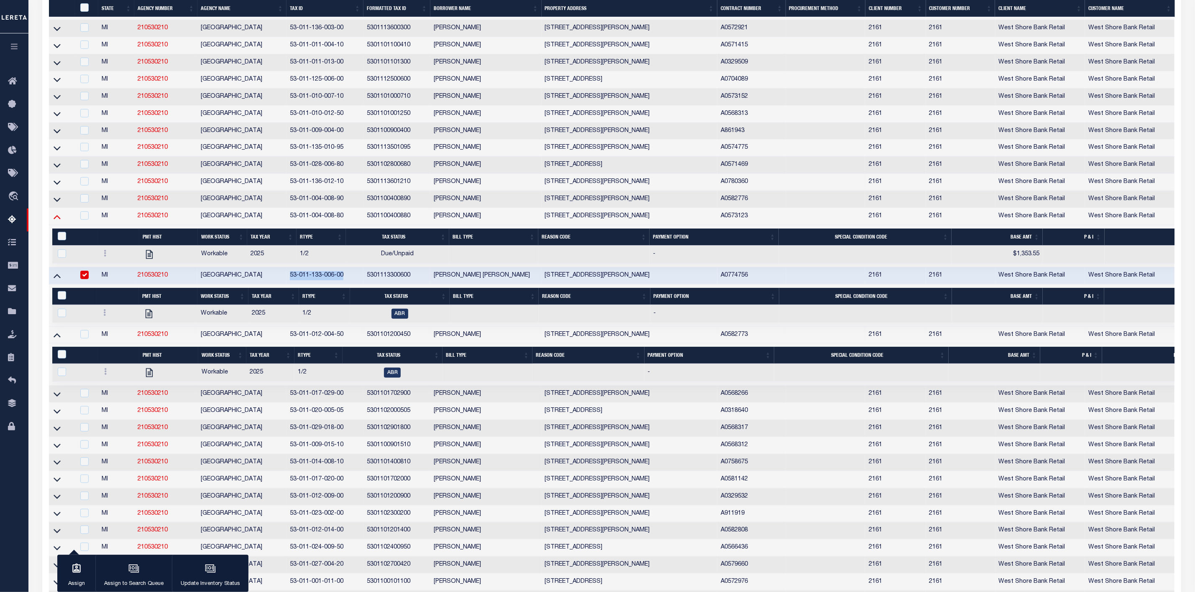
click at [58, 220] on icon at bounding box center [57, 216] width 7 height 9
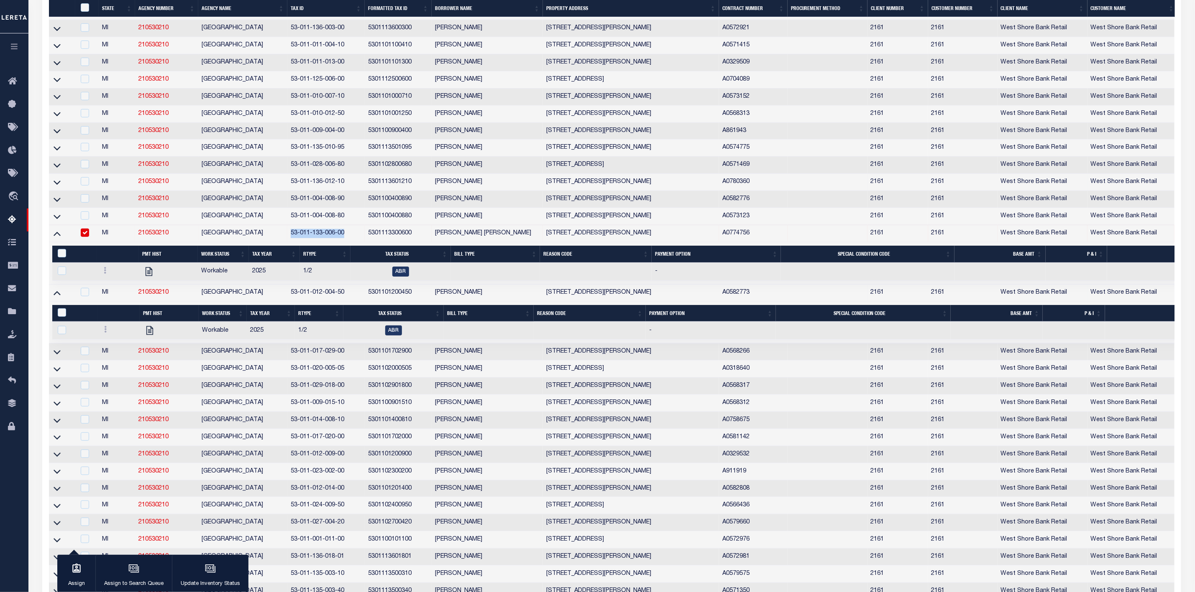
click at [86, 237] on input "checkbox" at bounding box center [85, 233] width 8 height 8
checkbox input "false"
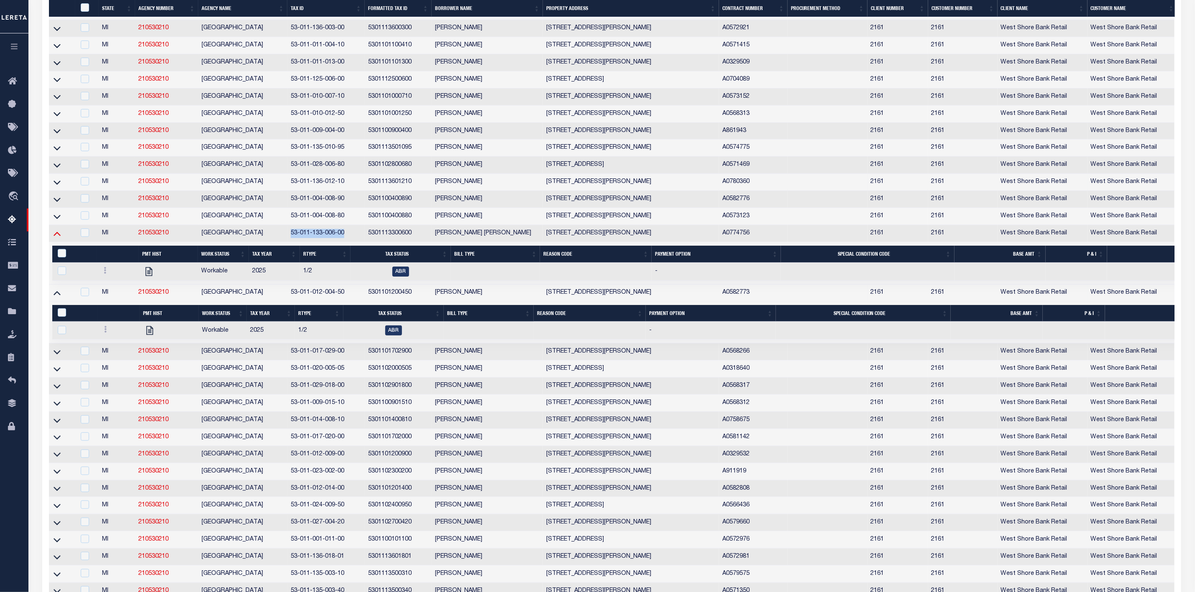
click at [55, 237] on icon at bounding box center [57, 234] width 7 height 4
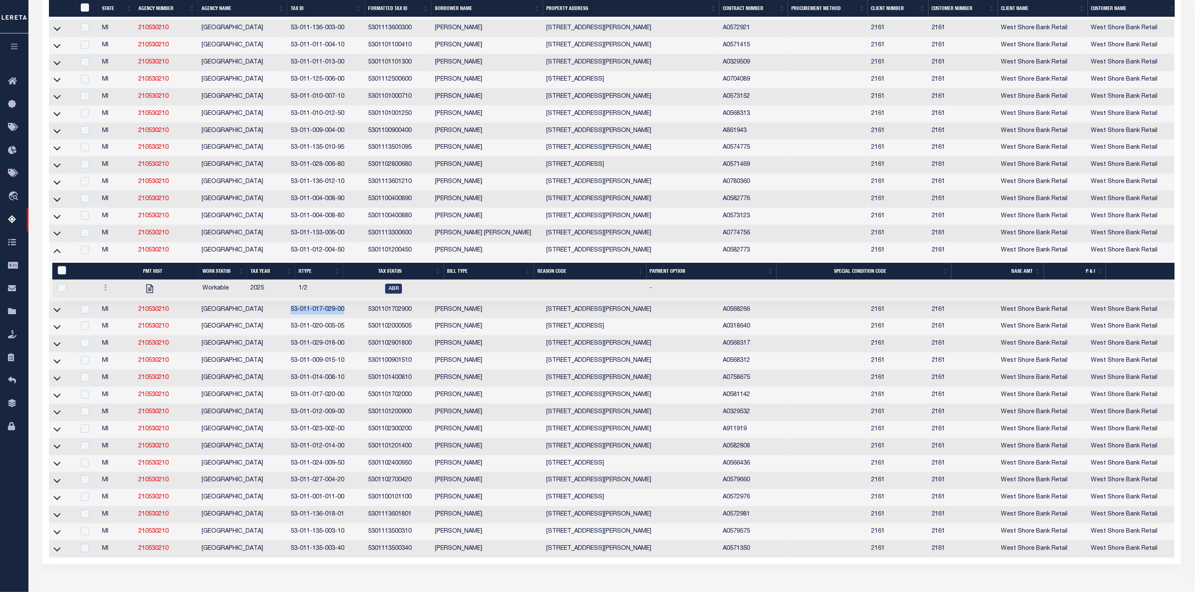
drag, startPoint x: 344, startPoint y: 319, endPoint x: 291, endPoint y: 312, distance: 52.6
click at [291, 312] on td "53-011-017-029-00" at bounding box center [325, 310] width 77 height 17
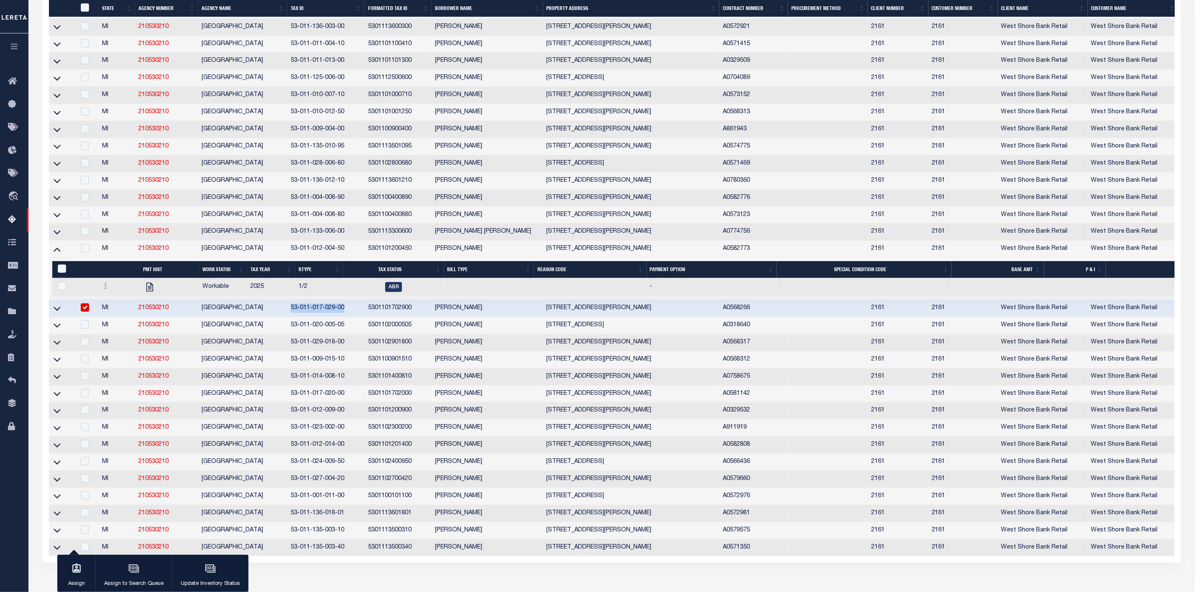
scroll to position [276, 0]
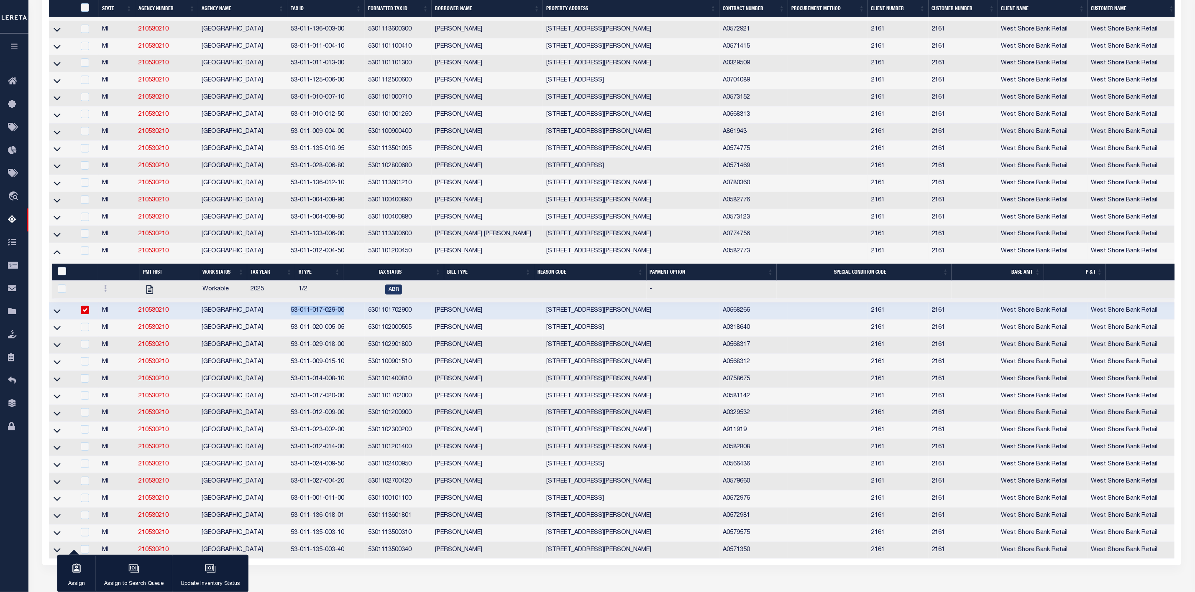
copy td "53-011-017-029-00"
click at [57, 316] on icon at bounding box center [57, 311] width 7 height 9
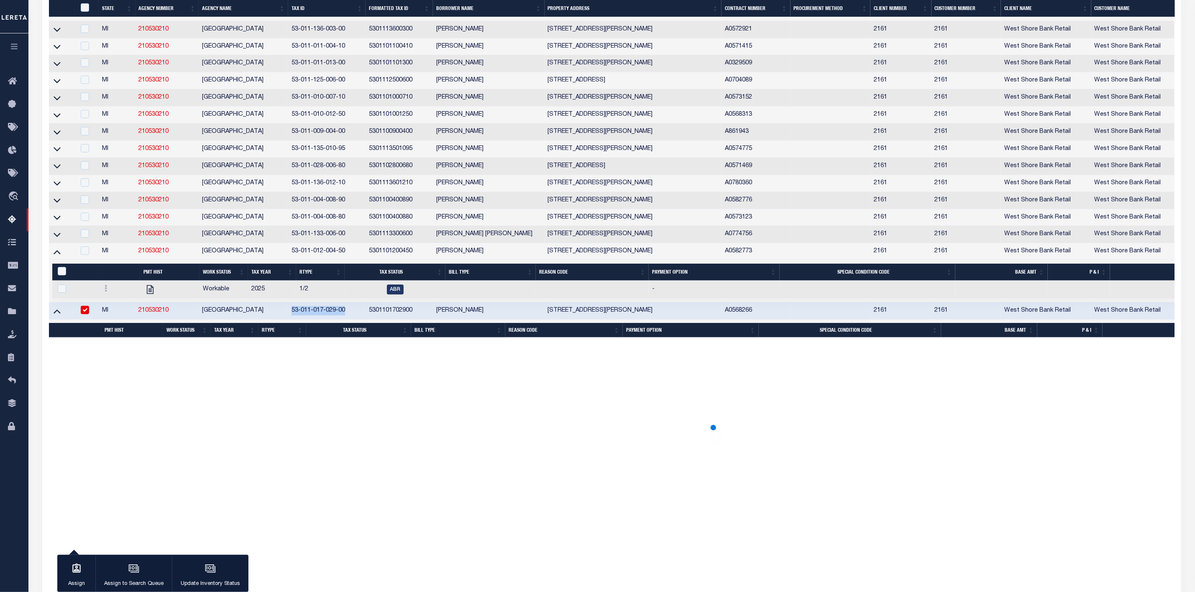
scroll to position [278, 0]
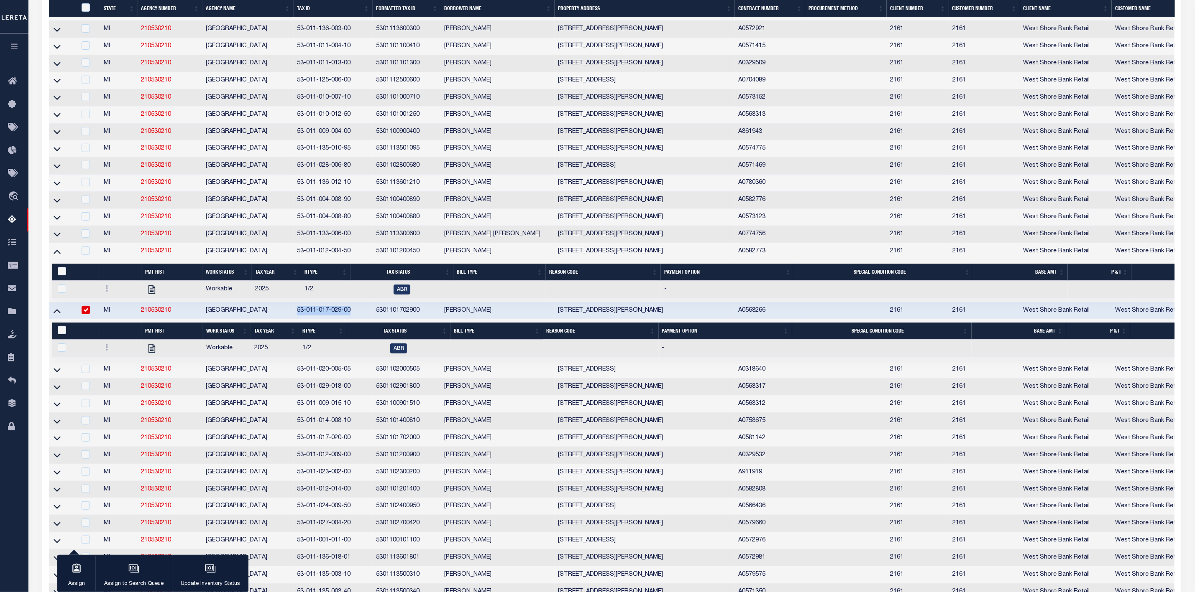
click at [83, 314] on input "checkbox" at bounding box center [86, 310] width 8 height 8
checkbox input "false"
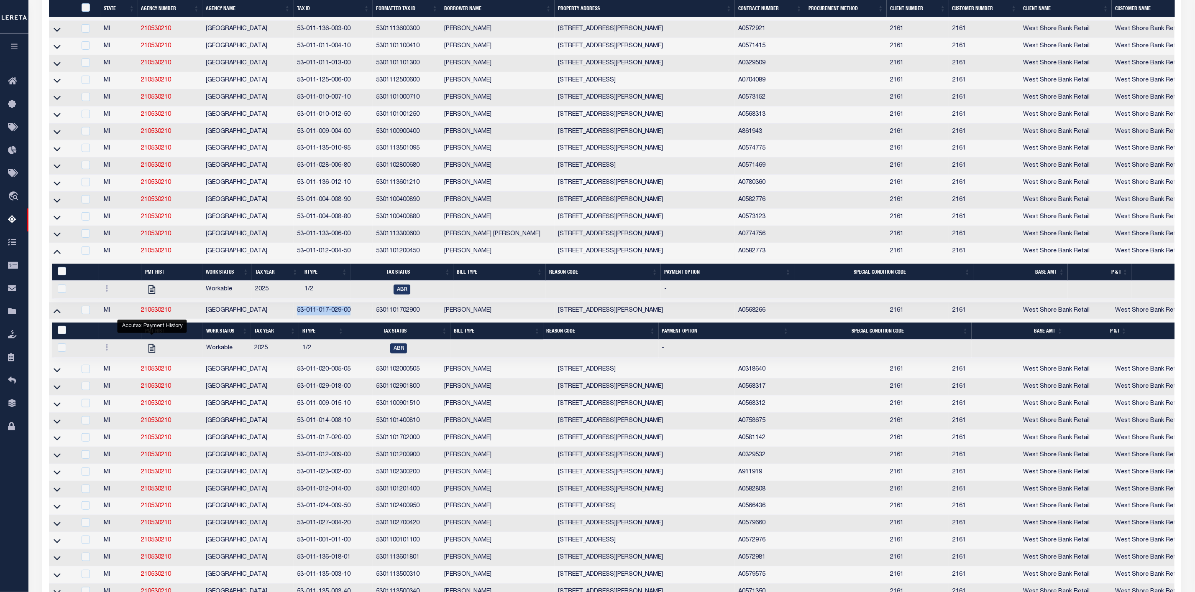
scroll to position [384, 0]
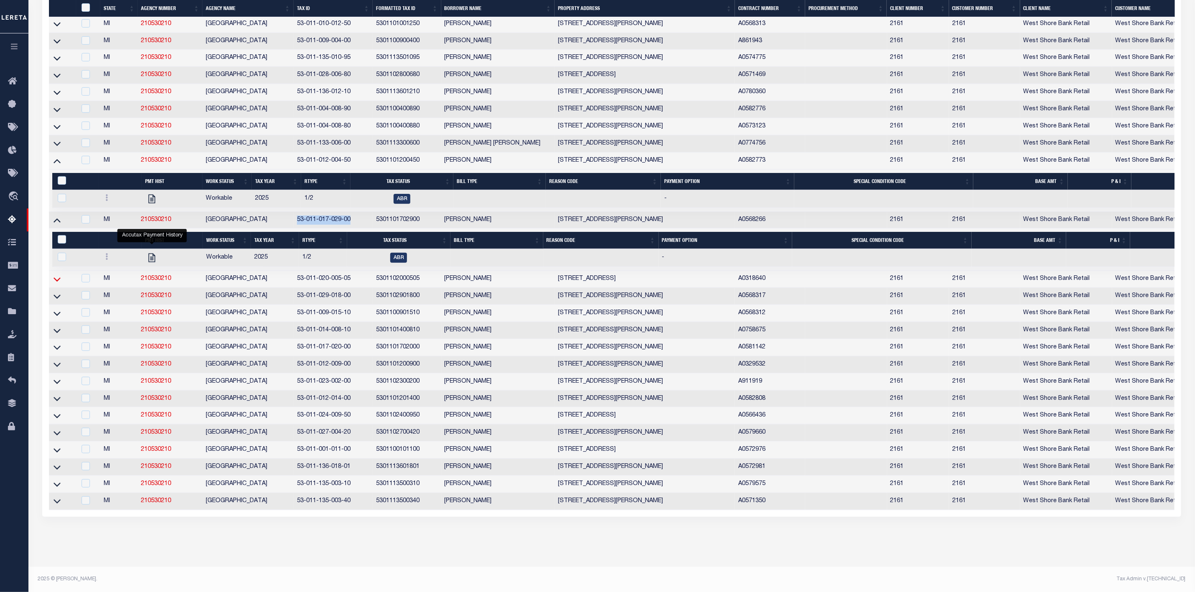
click at [58, 278] on icon at bounding box center [57, 280] width 7 height 4
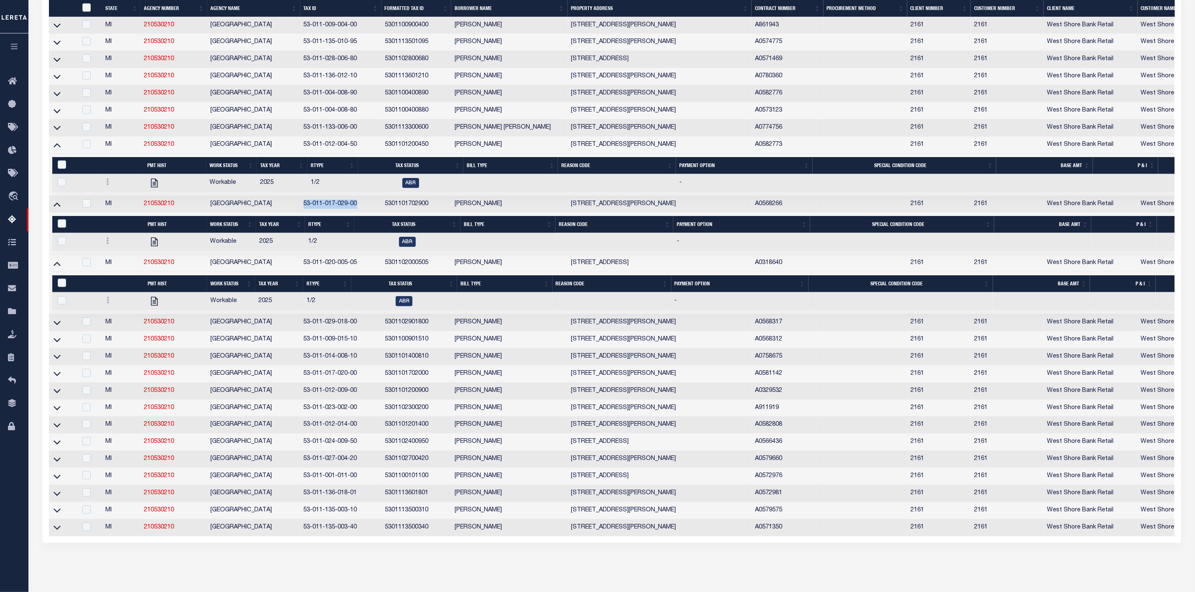
scroll to position [367, 0]
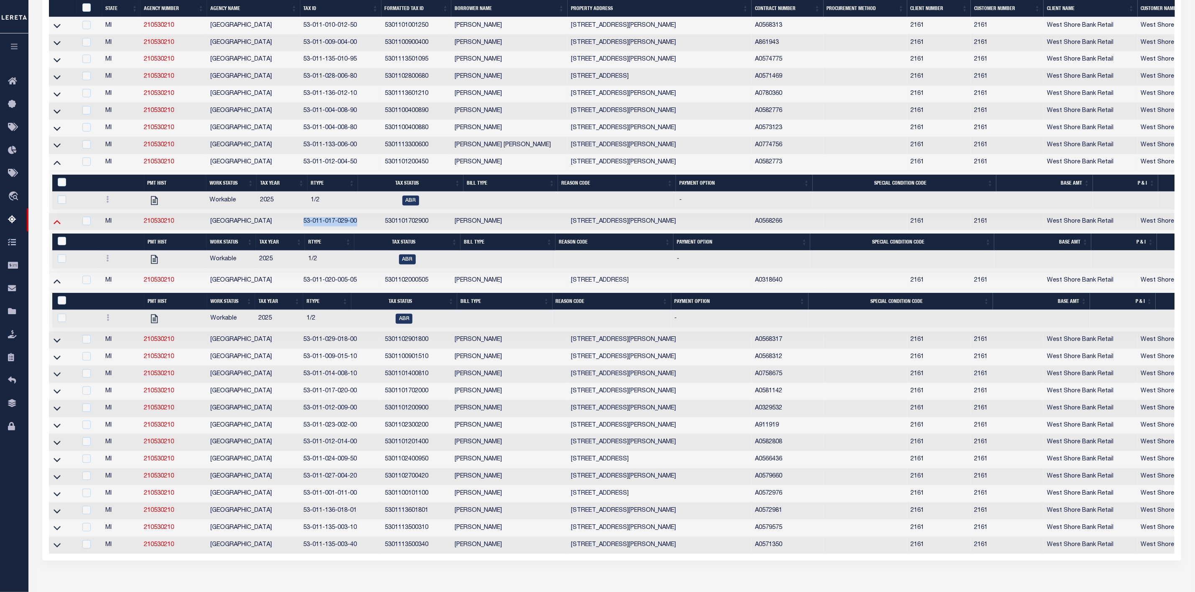
click at [55, 226] on icon at bounding box center [57, 221] width 7 height 9
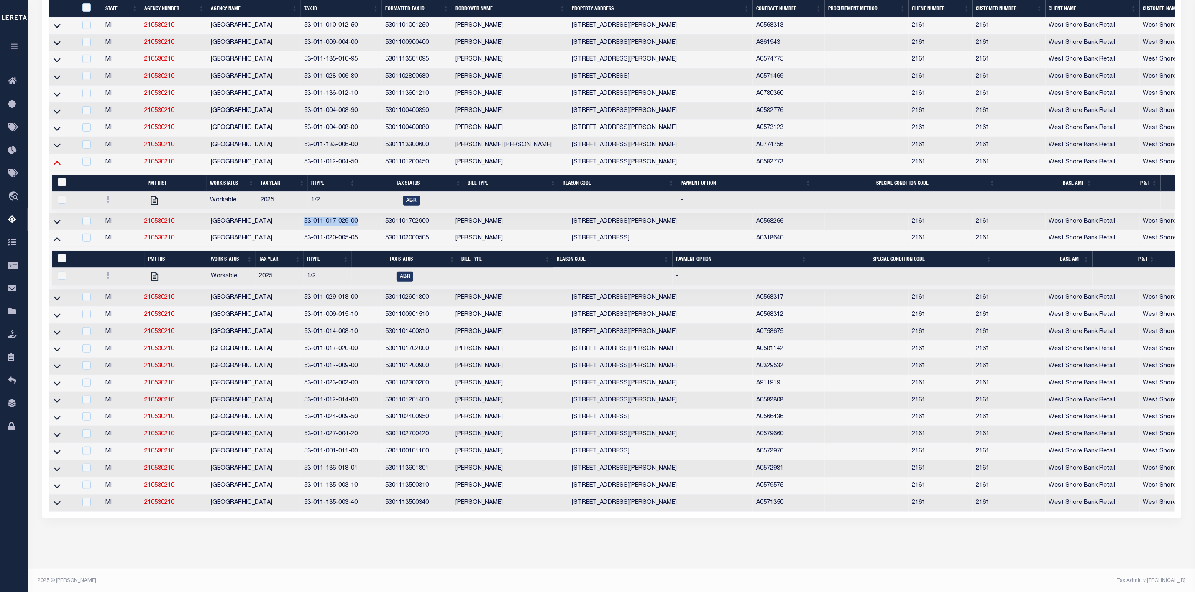
click at [58, 167] on icon at bounding box center [57, 162] width 7 height 9
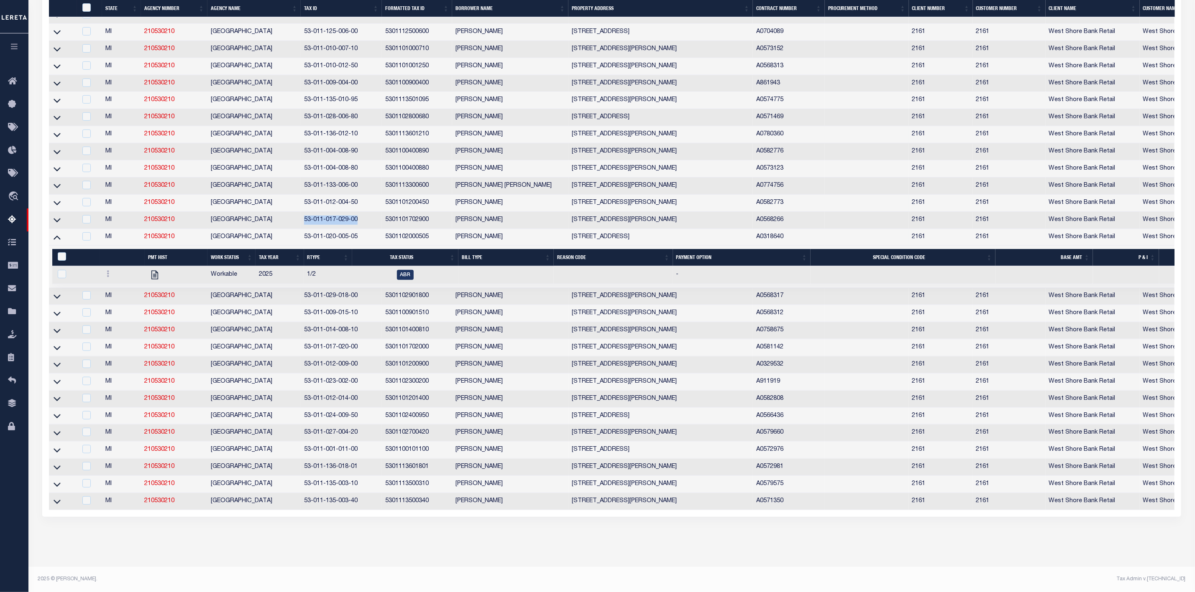
scroll to position [330, 0]
drag, startPoint x: 359, startPoint y: 241, endPoint x: 304, endPoint y: 243, distance: 55.2
click at [304, 243] on td "53-011-020-005-05" at bounding box center [341, 237] width 81 height 17
checkbox input "true"
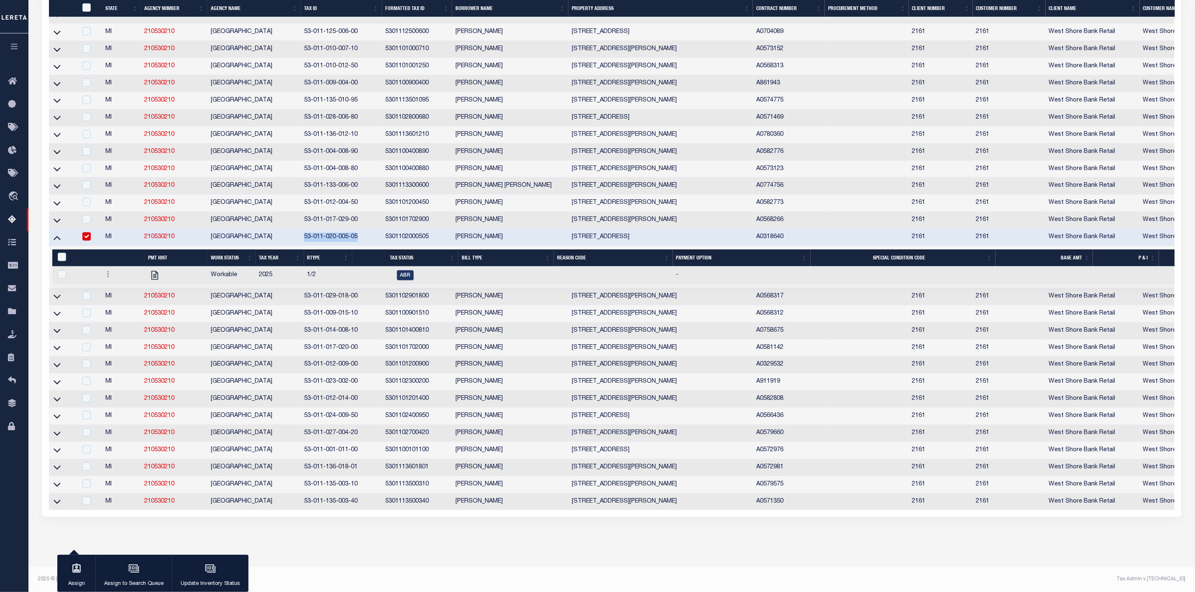
copy td "53-011-020-005-05"
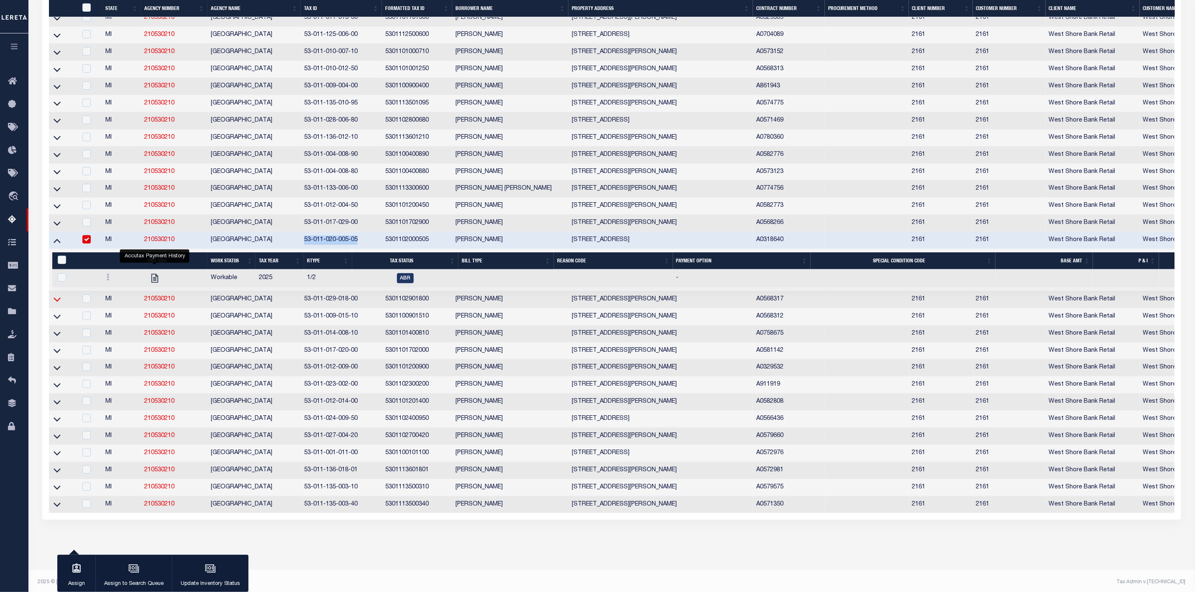
click at [58, 304] on icon at bounding box center [57, 299] width 7 height 9
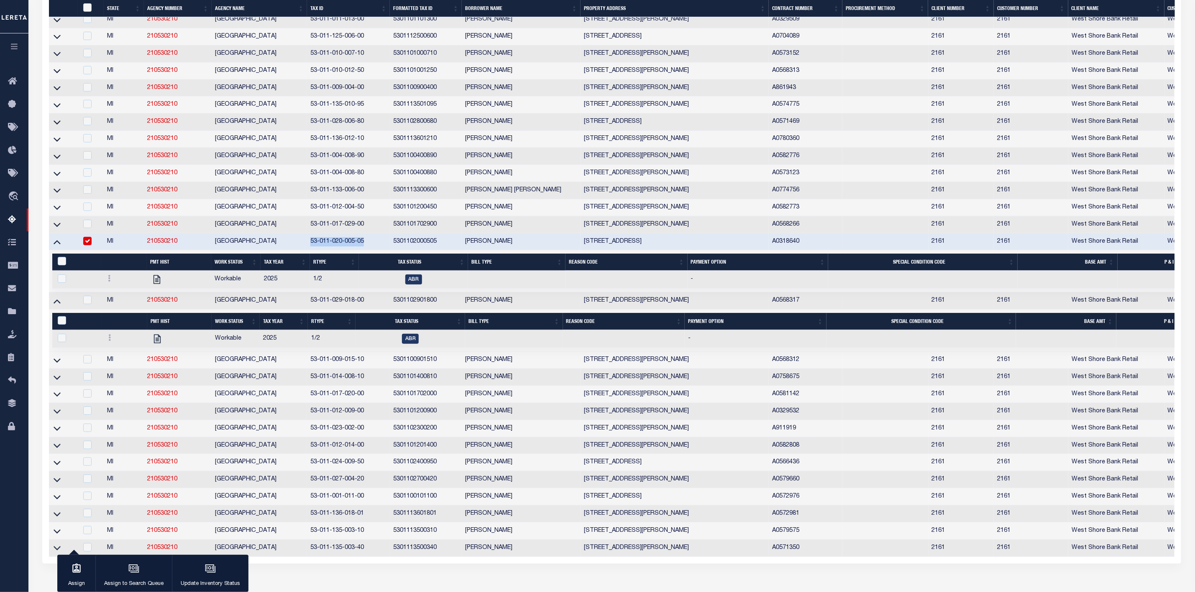
scroll to position [324, 0]
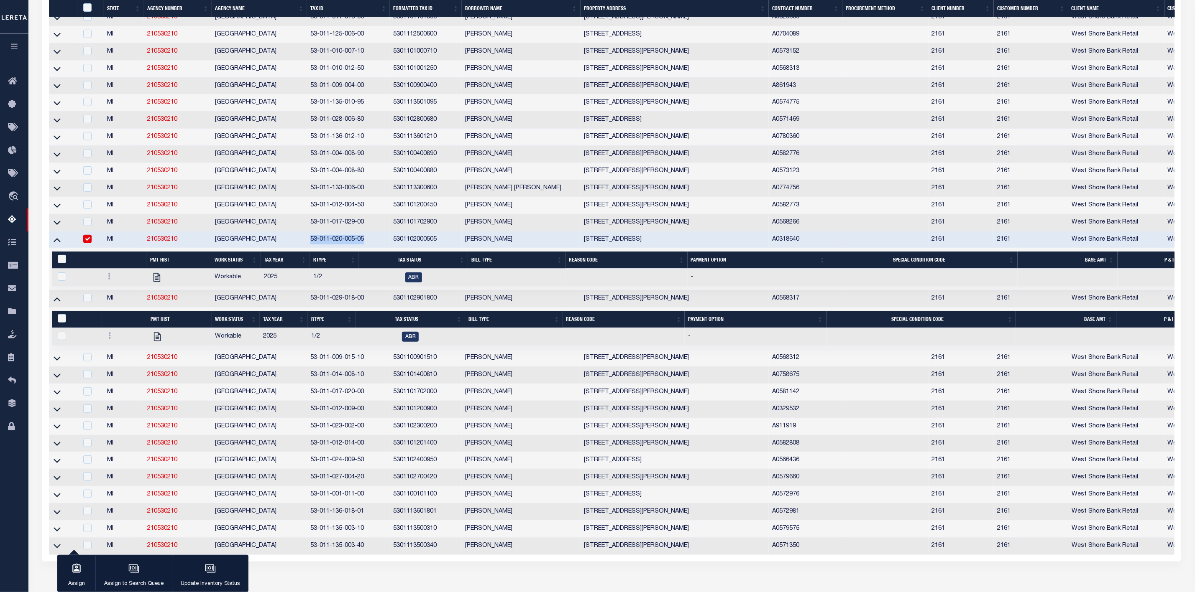
drag, startPoint x: 363, startPoint y: 308, endPoint x: 301, endPoint y: 307, distance: 61.5
click at [301, 307] on tr "MI 210530210 RIVERTON TOWNSHIP 53-011-029-018-00 5301102901800 TAMI L HAWKE 368…" at bounding box center [806, 299] width 1515 height 17
copy tr "53-011-029-018-00"
click at [357, 305] on td "53-011-029-018-00" at bounding box center [348, 299] width 83 height 17
checkbox input "true"
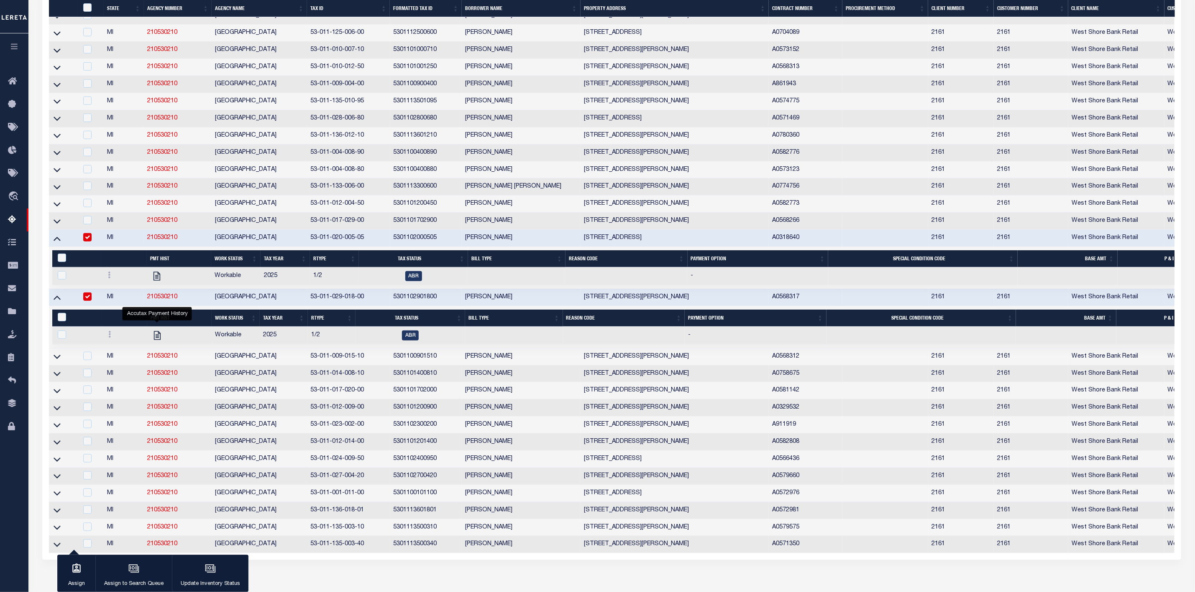
click at [88, 241] on input "checkbox" at bounding box center [87, 237] width 8 height 8
checkbox input "false"
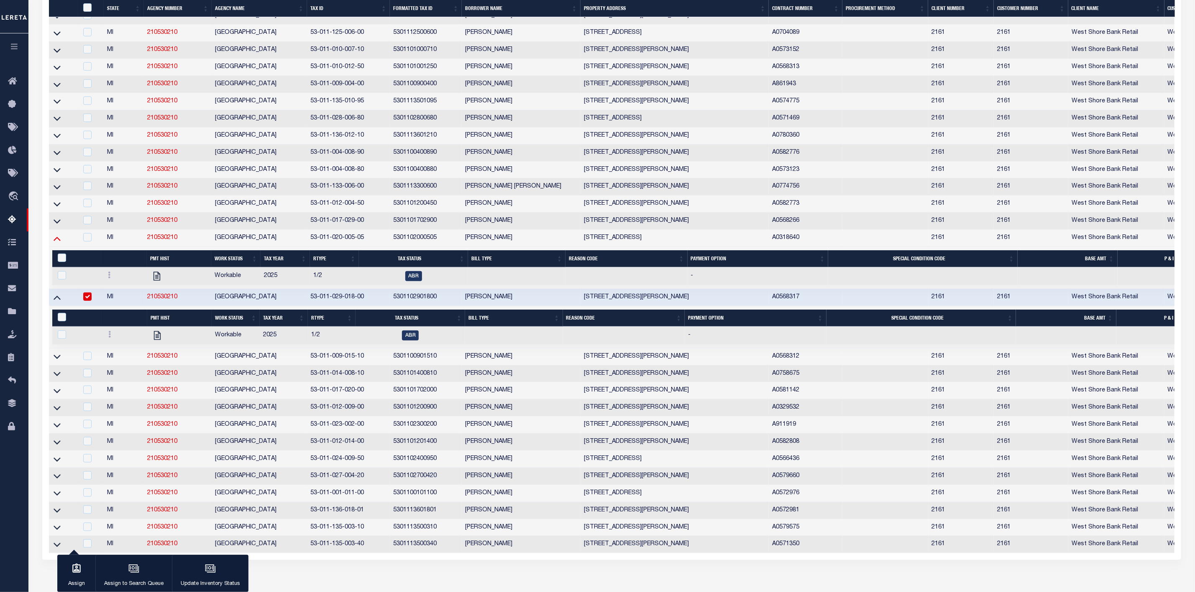
click at [57, 243] on icon at bounding box center [57, 238] width 7 height 9
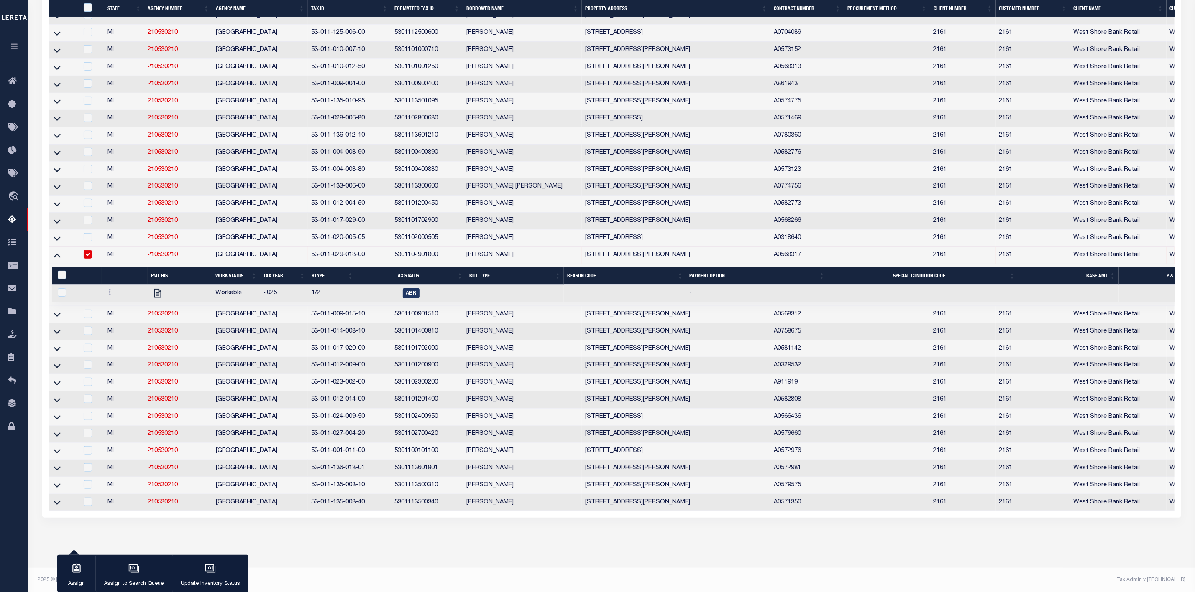
scroll to position [339, 0]
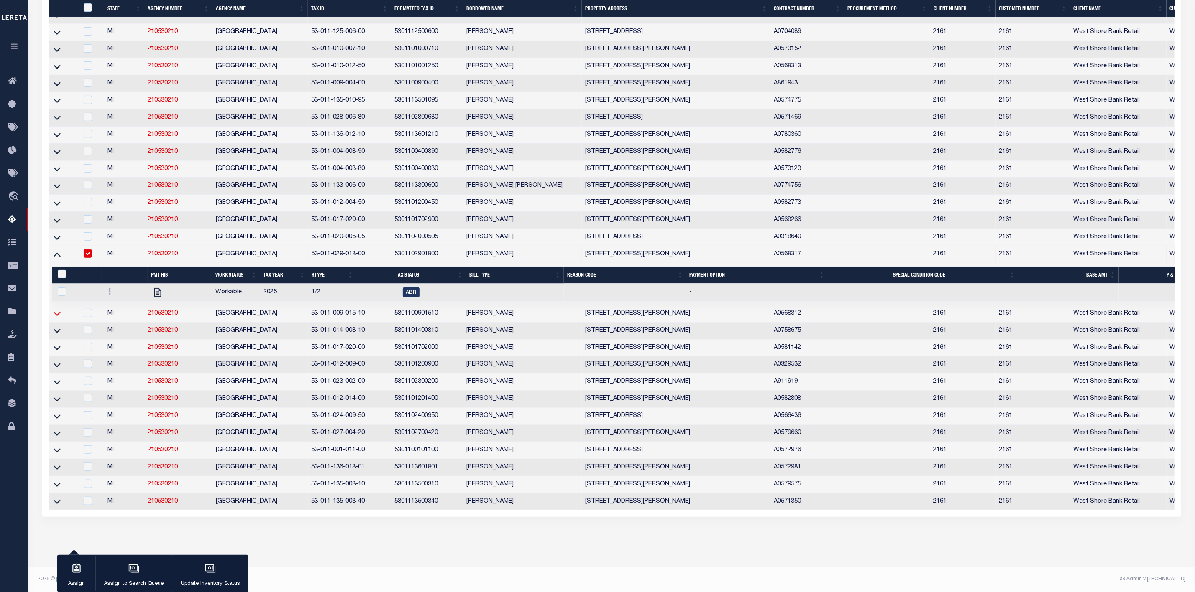
click at [56, 309] on icon at bounding box center [57, 313] width 7 height 9
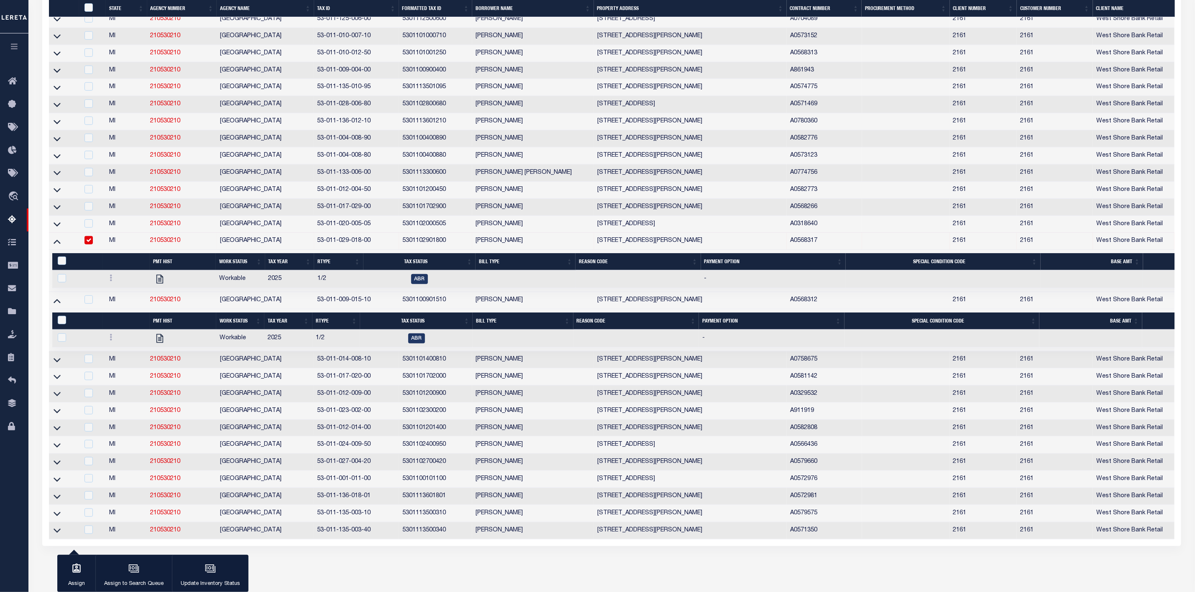
scroll to position [322, 0]
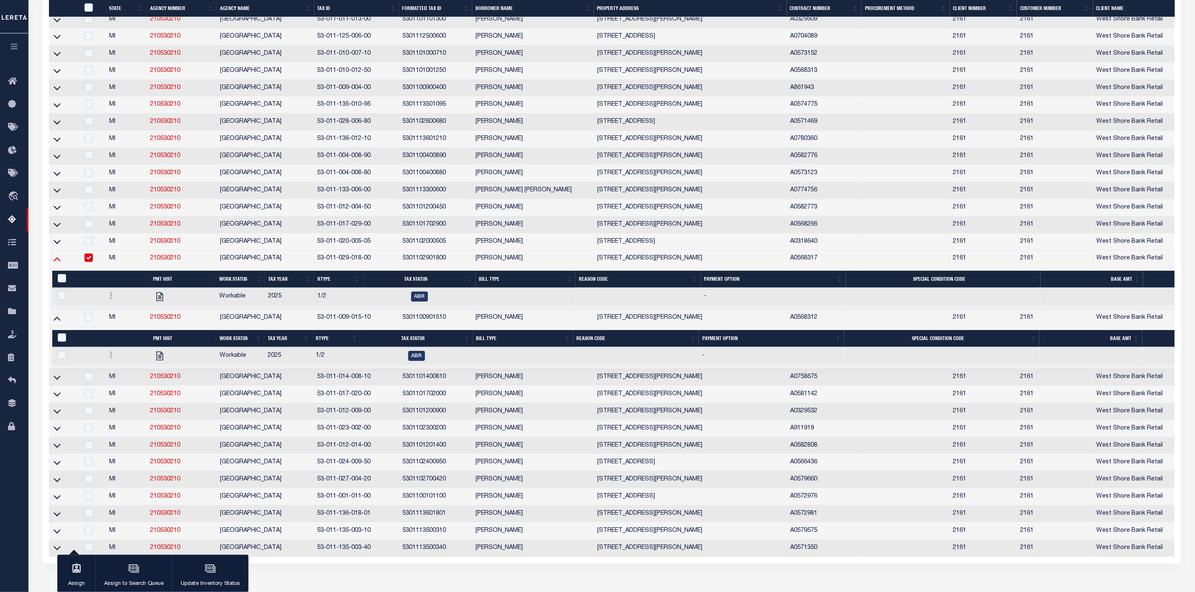
click at [59, 263] on icon at bounding box center [57, 259] width 7 height 9
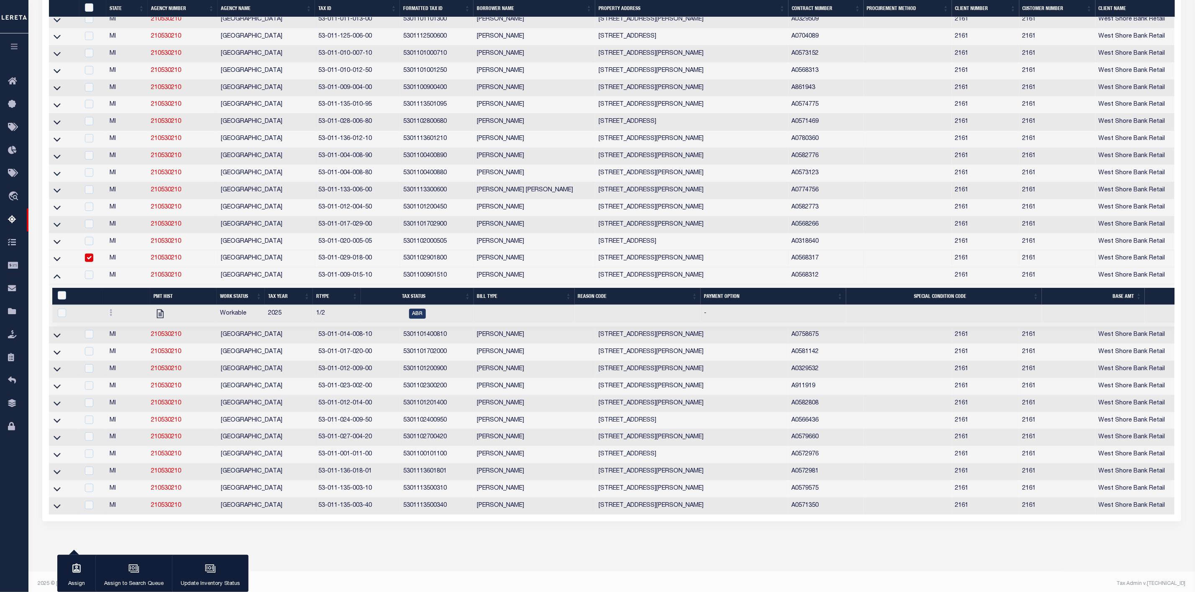
click at [88, 262] on input "checkbox" at bounding box center [89, 258] width 8 height 8
checkbox input "false"
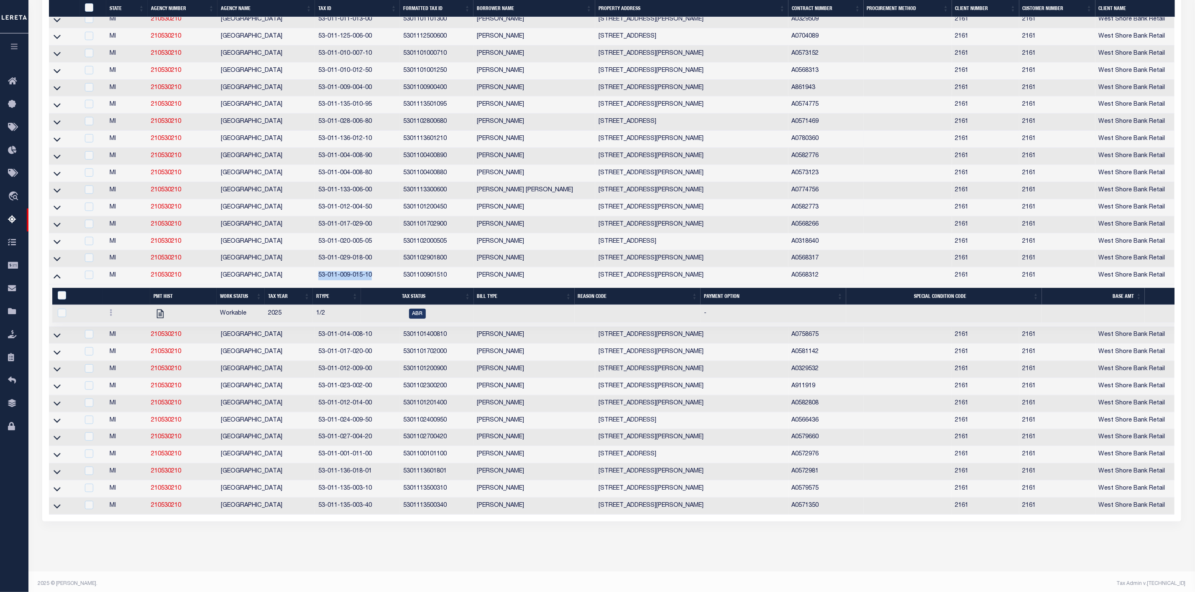
drag, startPoint x: 373, startPoint y: 282, endPoint x: 319, endPoint y: 286, distance: 54.5
click at [319, 285] on td "53-011-009-015-10" at bounding box center [357, 276] width 85 height 17
checkbox input "true"
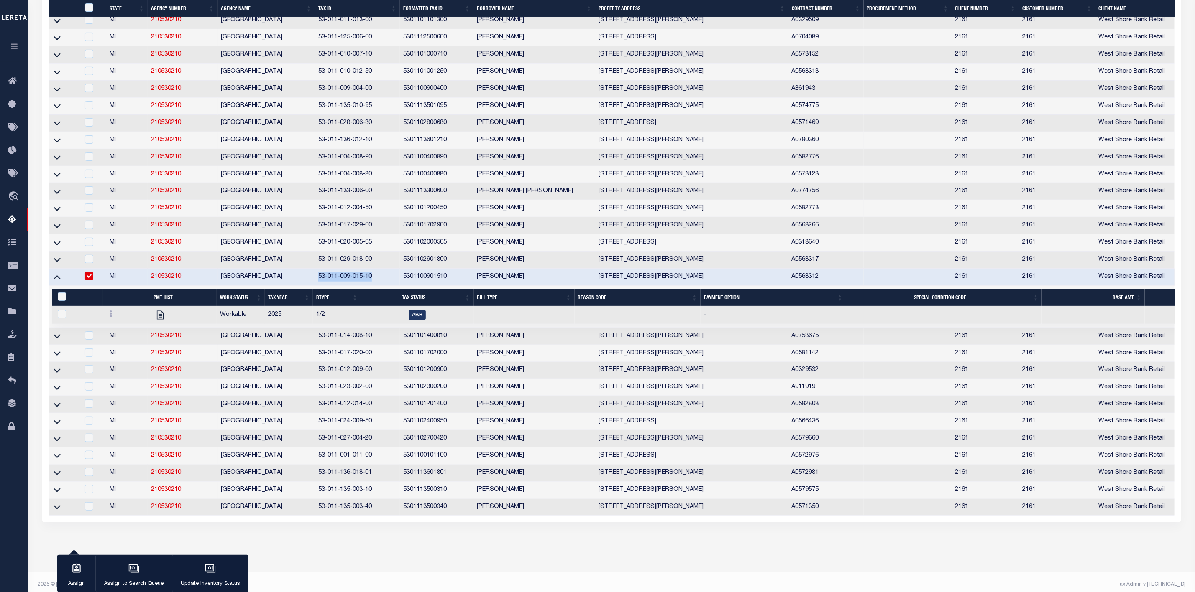
copy td "53-011-009-015-10"
click at [59, 341] on icon at bounding box center [57, 336] width 7 height 9
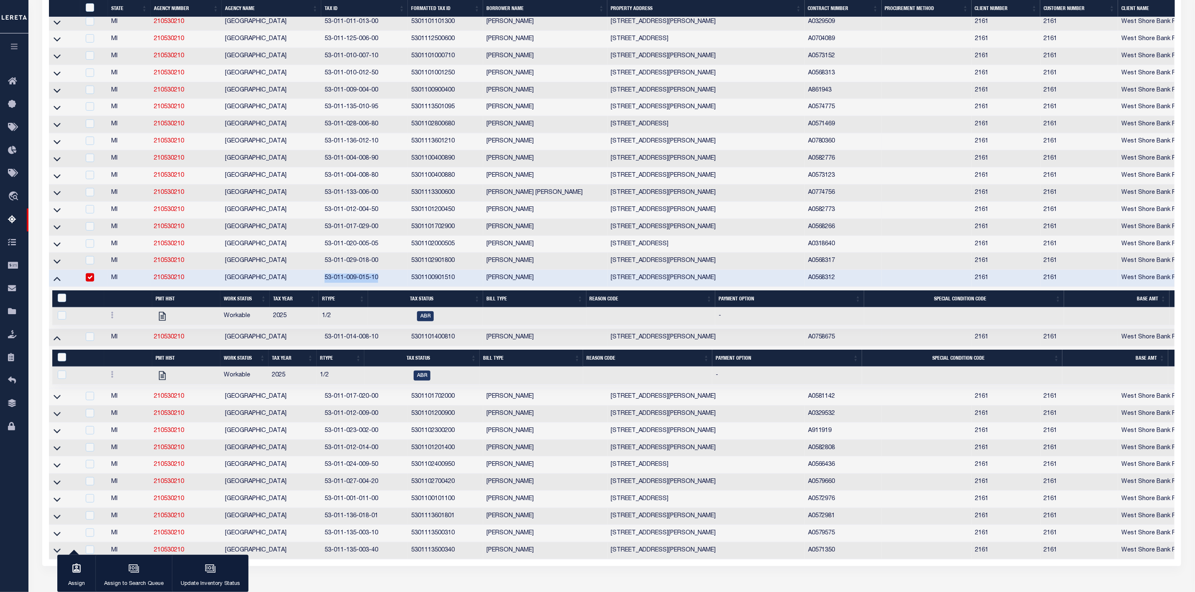
scroll to position [321, 0]
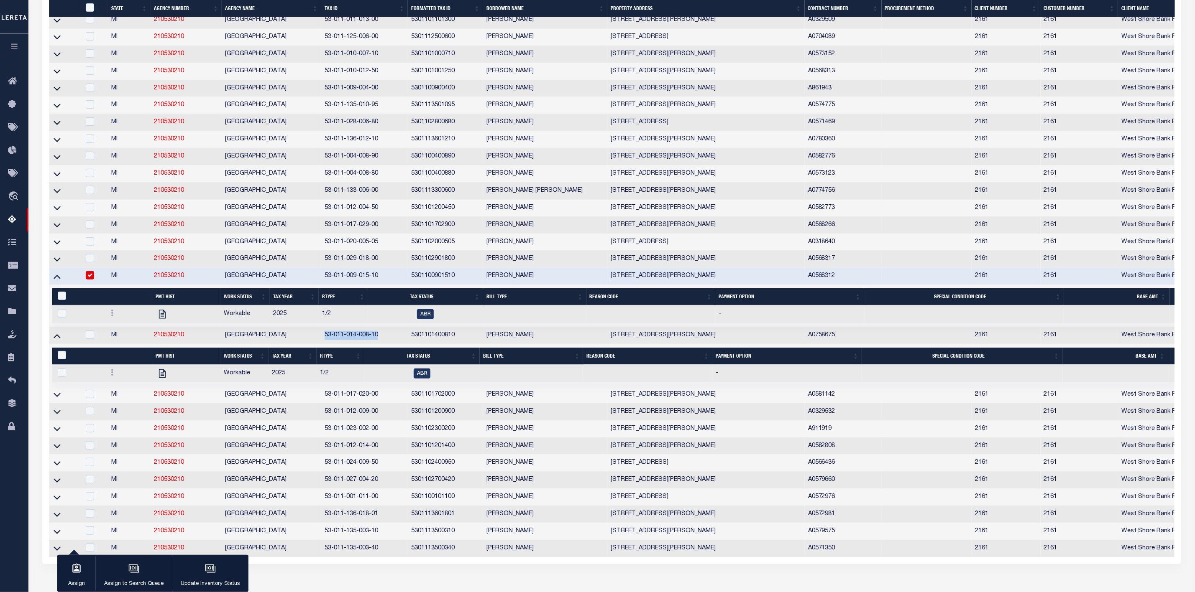
drag, startPoint x: 378, startPoint y: 344, endPoint x: 324, endPoint y: 342, distance: 53.5
click at [324, 342] on td "53-011-014-008-10" at bounding box center [364, 335] width 87 height 17
checkbox input "true"
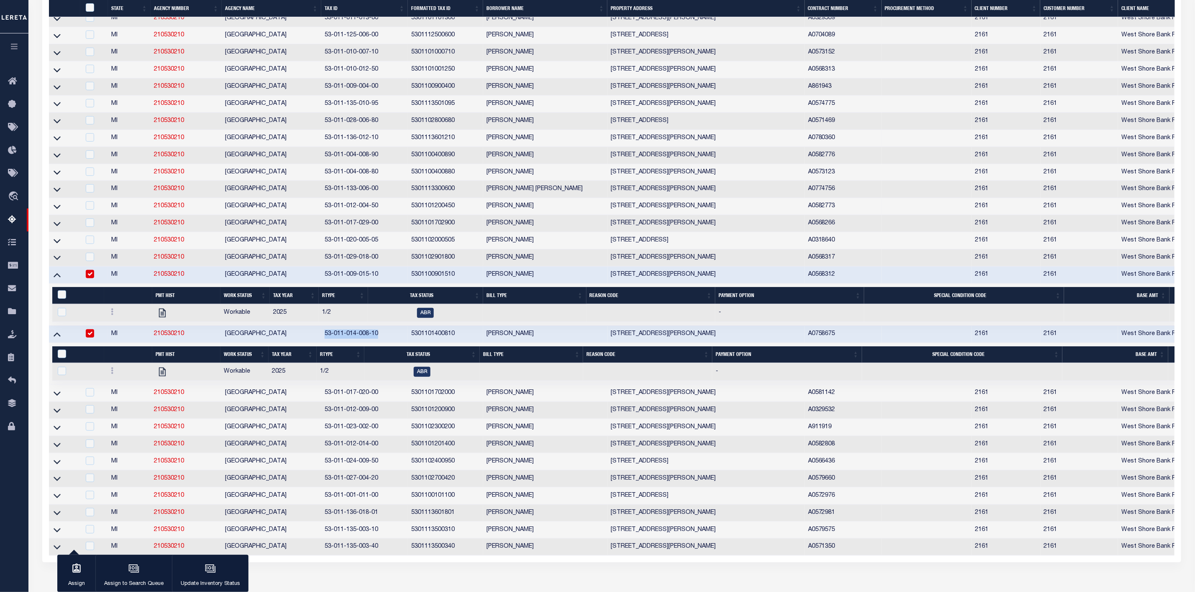
copy td "53-011-014-008-10"
click at [59, 279] on icon at bounding box center [57, 275] width 7 height 9
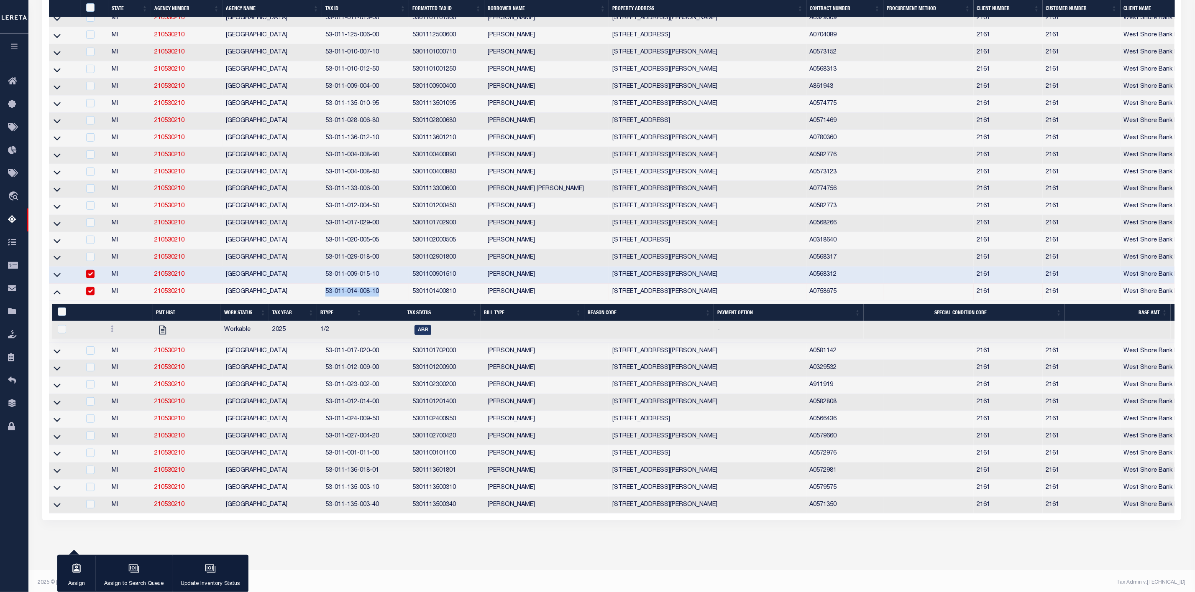
click at [88, 278] on input "checkbox" at bounding box center [90, 274] width 8 height 8
checkbox input "false"
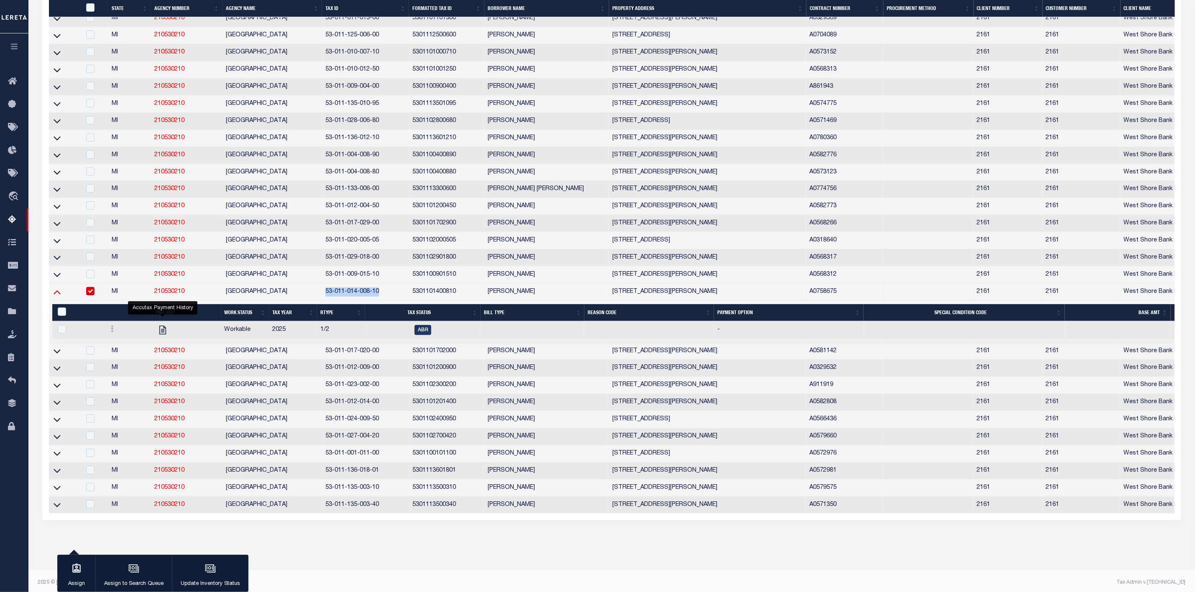
click at [58, 296] on icon at bounding box center [57, 292] width 7 height 9
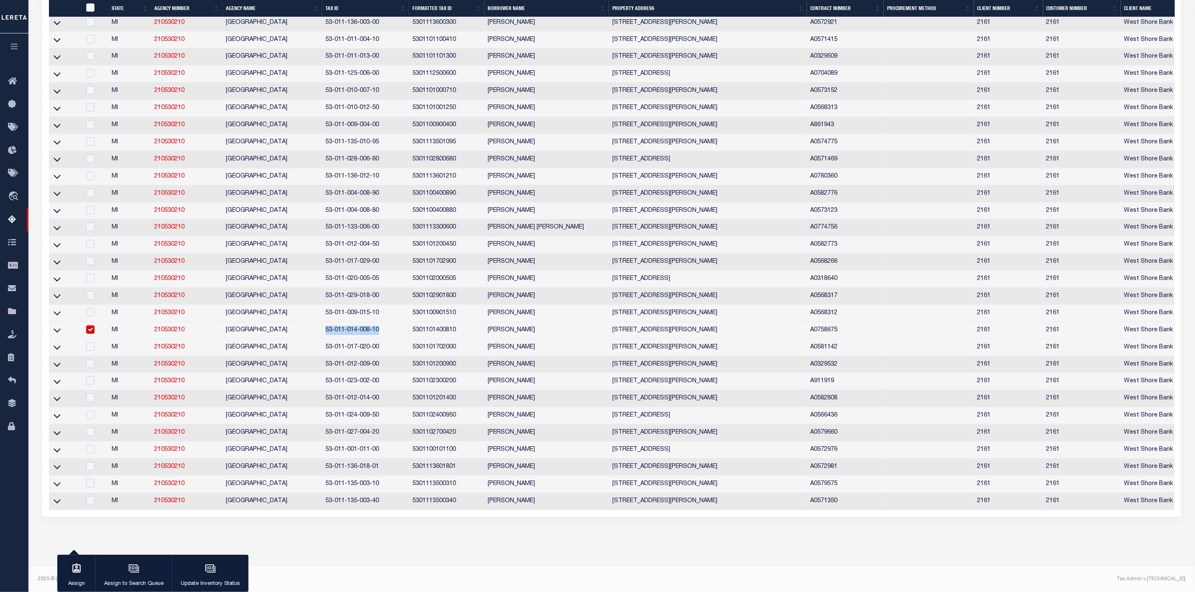
scroll to position [285, 0]
click at [58, 335] on icon at bounding box center [57, 330] width 7 height 9
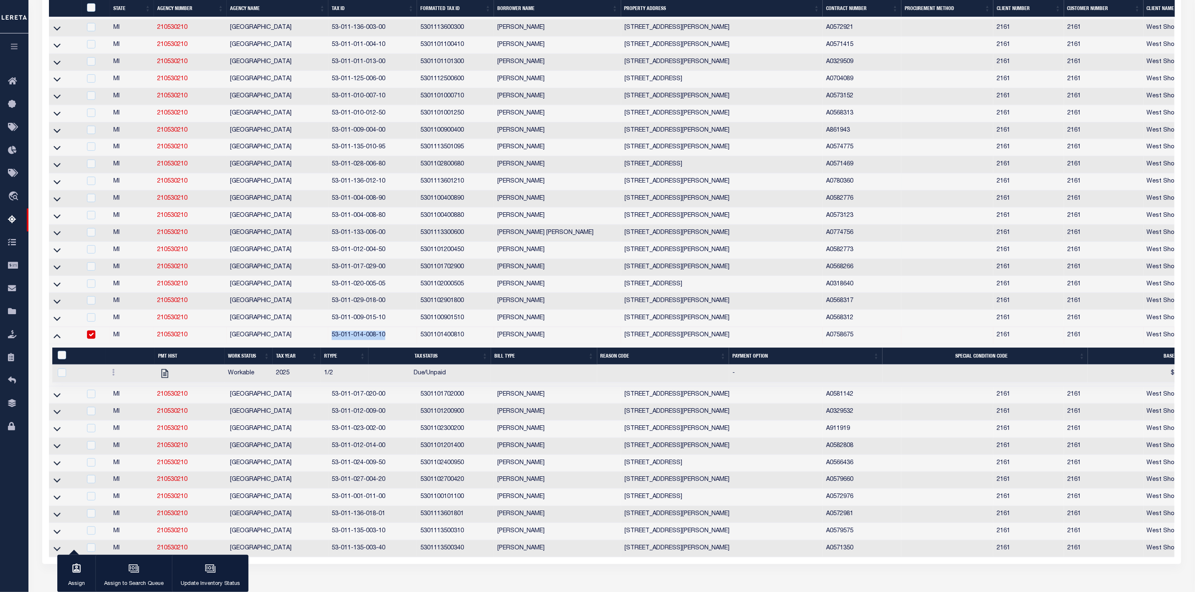
scroll to position [0, 0]
click at [366, 344] on td "53-011-014-008-10" at bounding box center [372, 335] width 89 height 17
checkbox input "false"
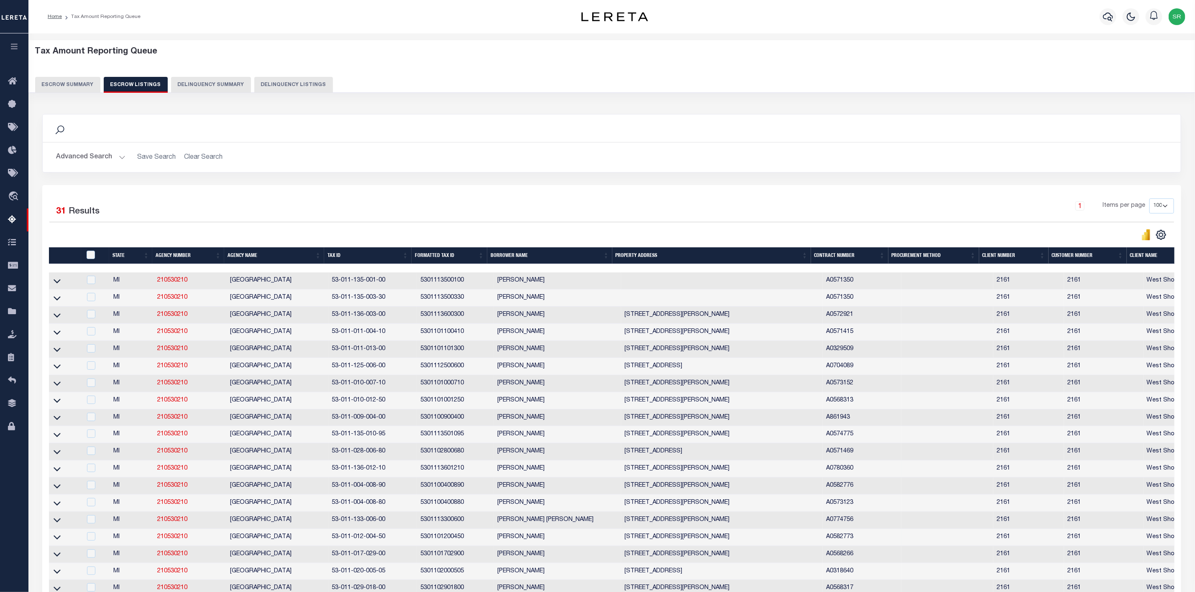
click at [69, 85] on button "Escrow Summary" at bounding box center [67, 85] width 65 height 16
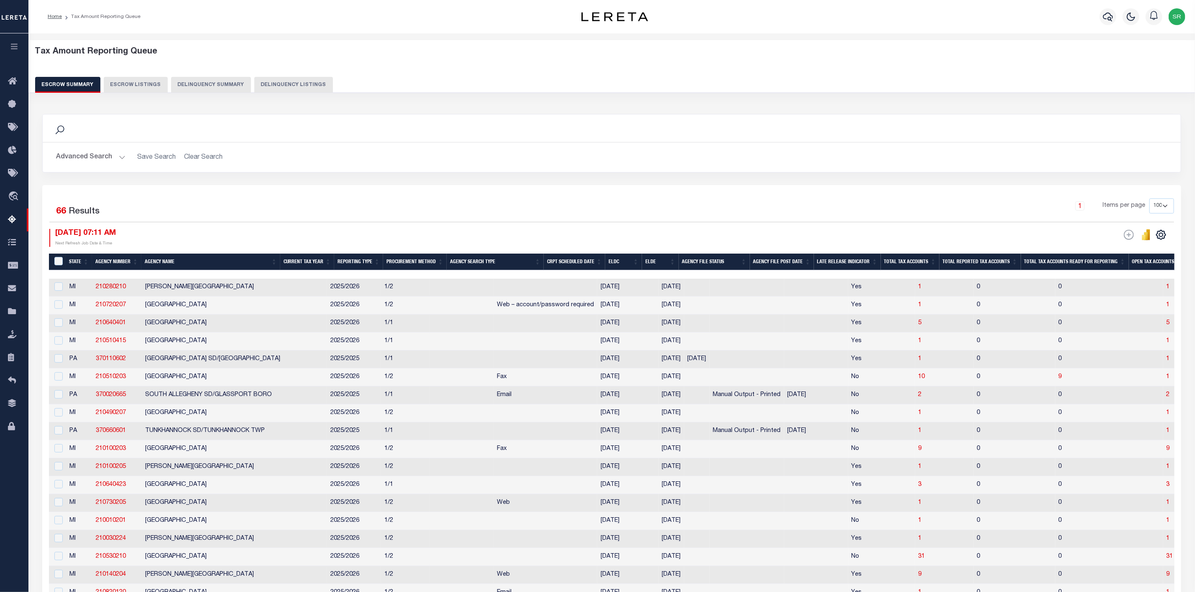
click at [776, 64] on div "Tax Amount Reporting Queue Escrow Summary Escrow Listings Delinquency Summary" at bounding box center [611, 70] width 1153 height 46
click at [1166, 560] on span "31" at bounding box center [1169, 557] width 7 height 6
select select "100"
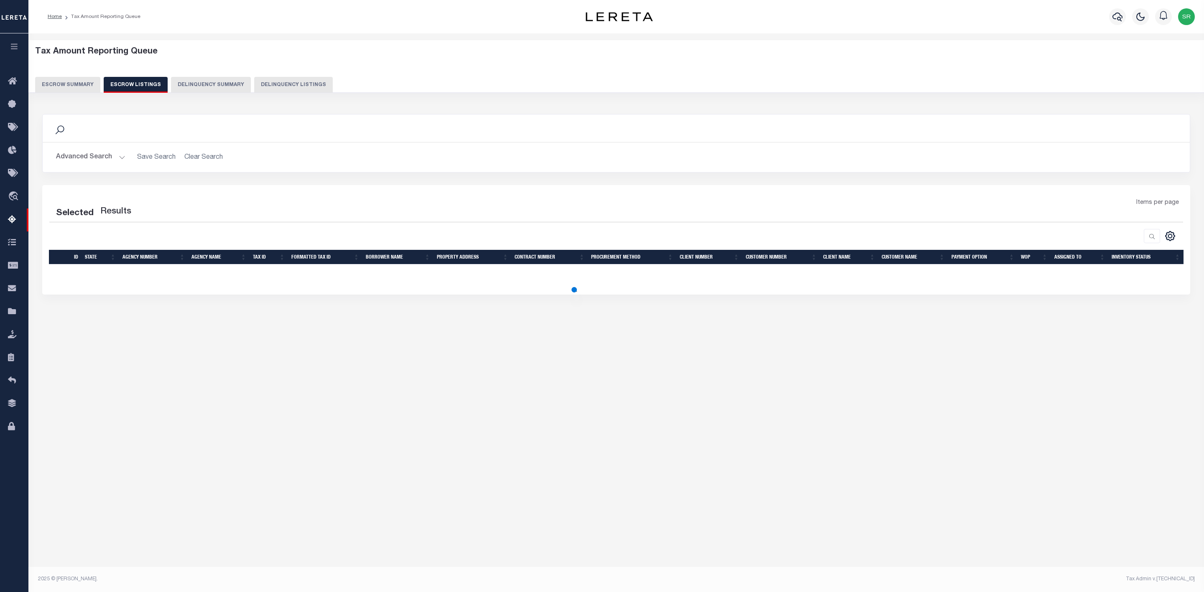
select select "100"
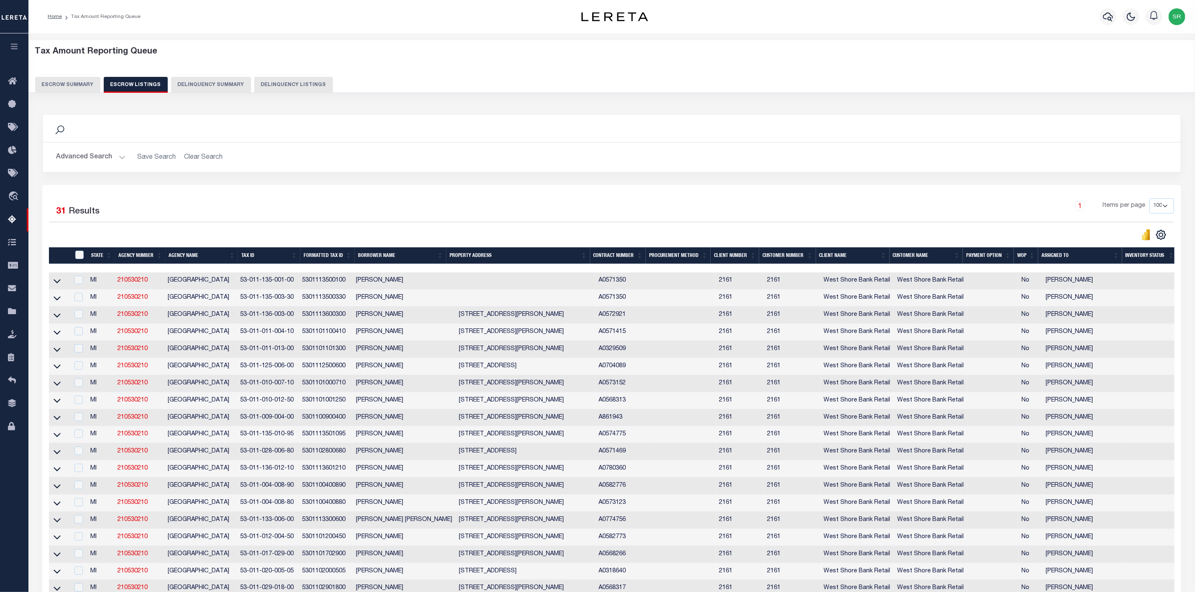
scroll to position [306, 0]
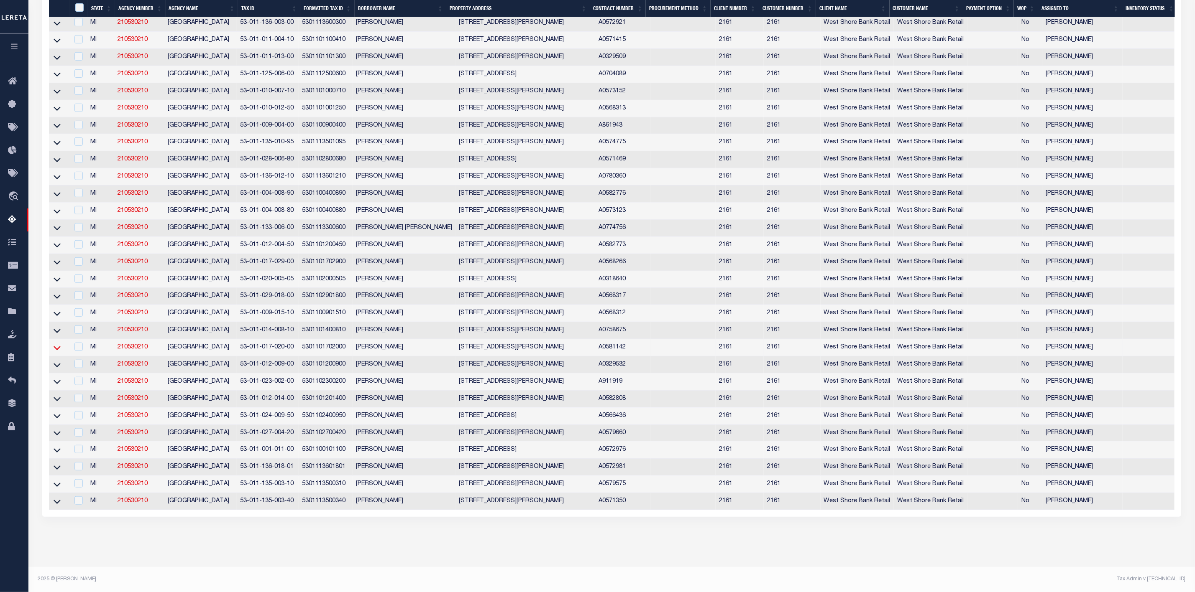
click at [59, 344] on icon at bounding box center [57, 348] width 7 height 9
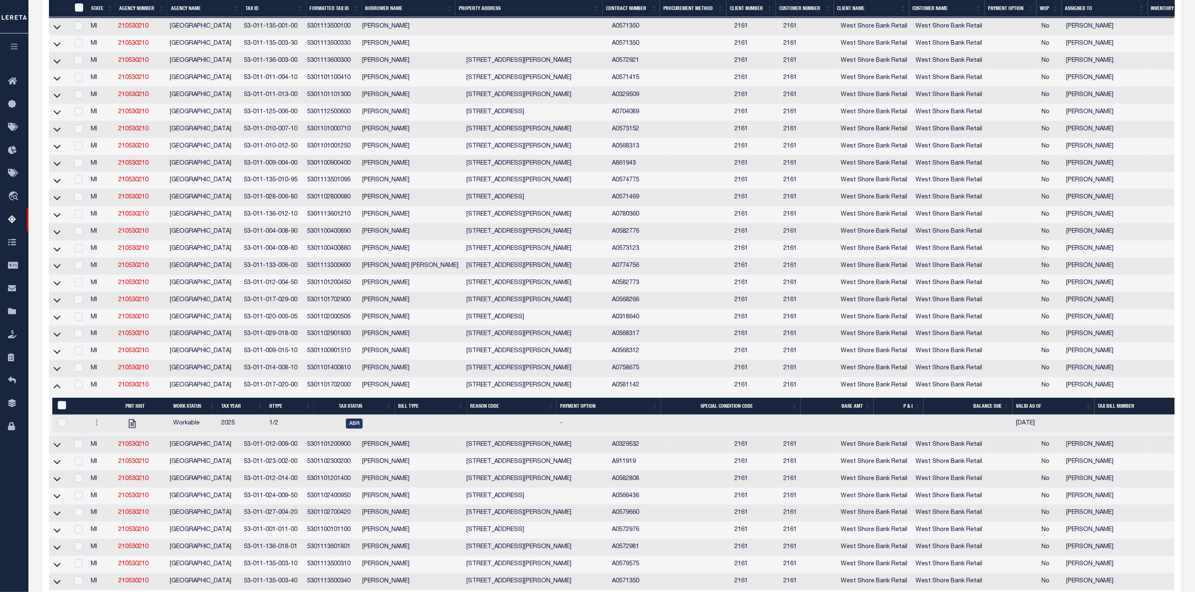
scroll to position [341, 0]
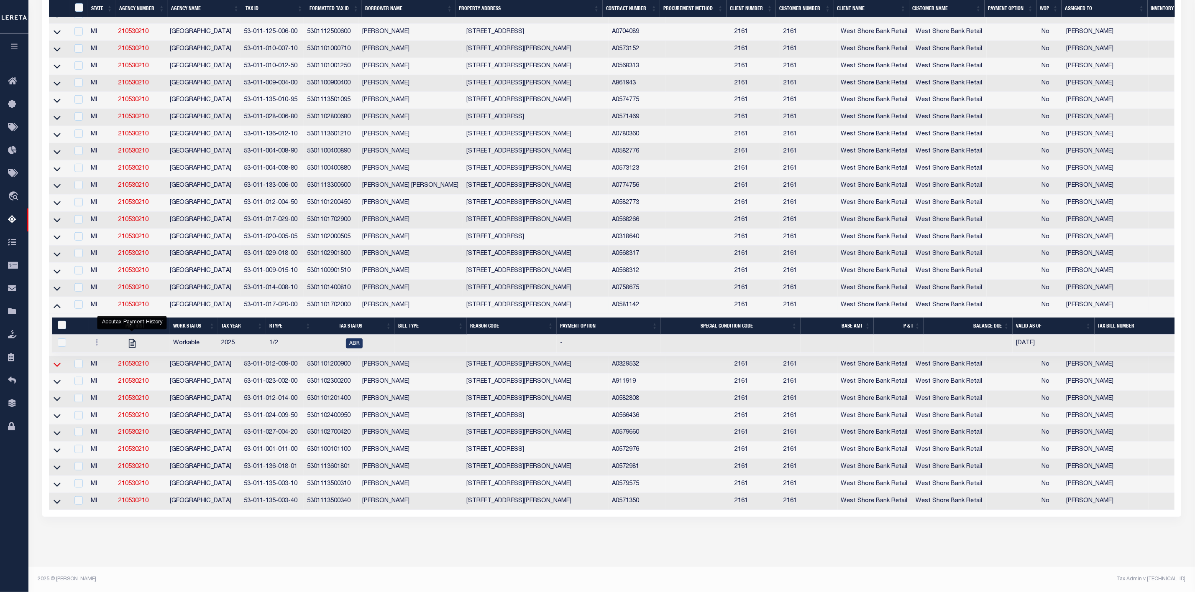
click at [55, 363] on icon at bounding box center [57, 365] width 7 height 4
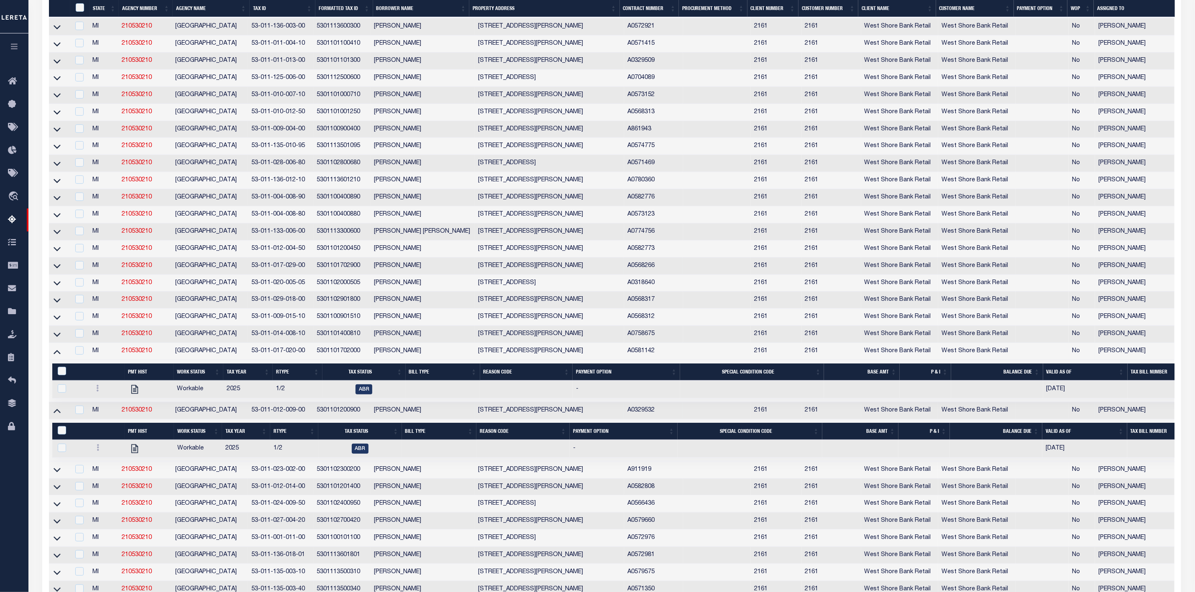
scroll to position [299, 0]
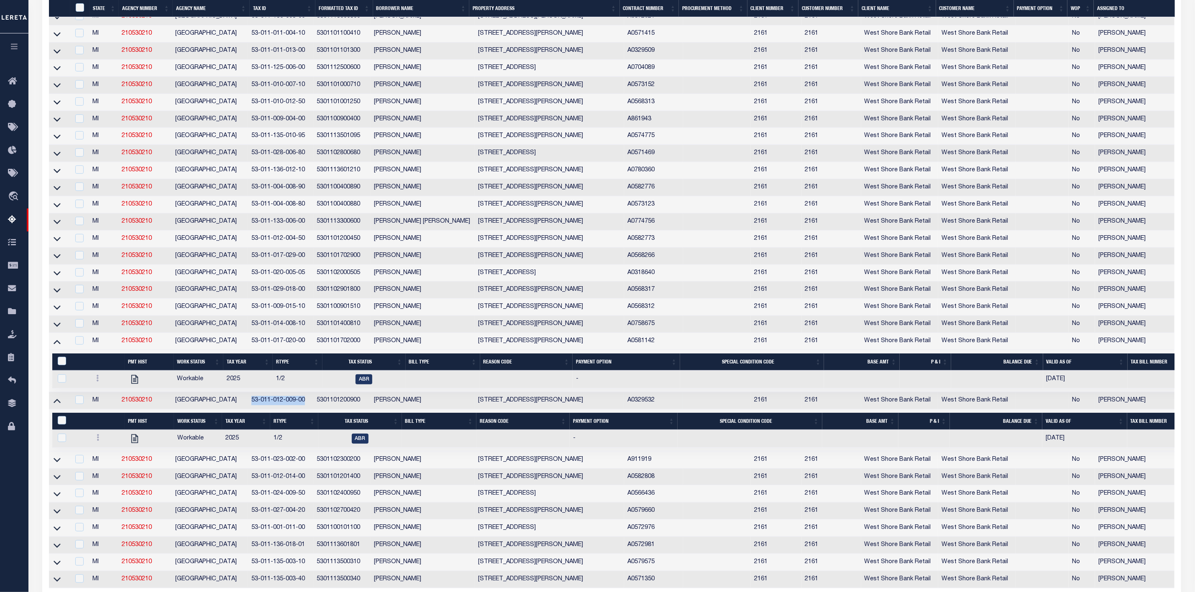
drag, startPoint x: 306, startPoint y: 408, endPoint x: 254, endPoint y: 413, distance: 52.5
click at [254, 410] on td "53-011-012-009-00" at bounding box center [280, 401] width 65 height 17
checkbox input "true"
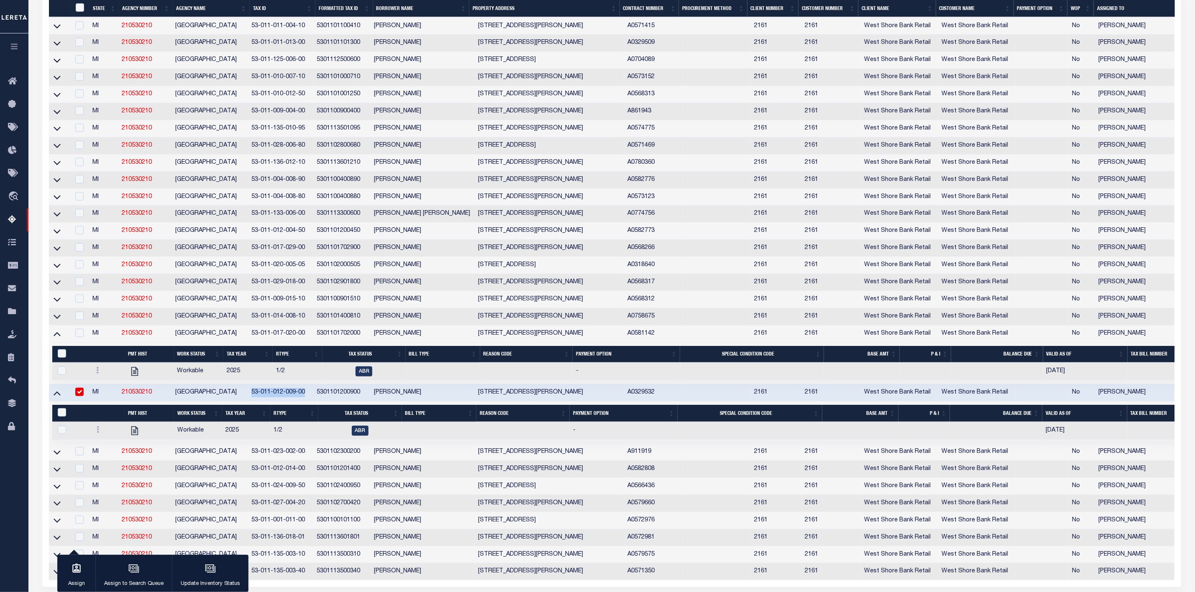
copy td "53-011-012-009-00"
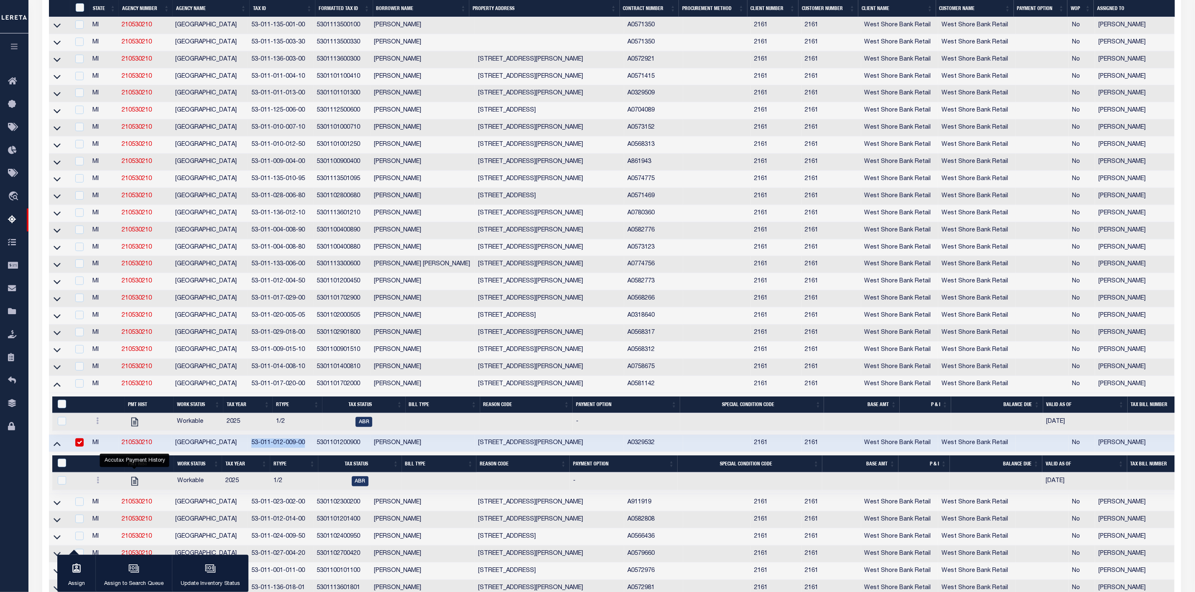
scroll to position [382, 0]
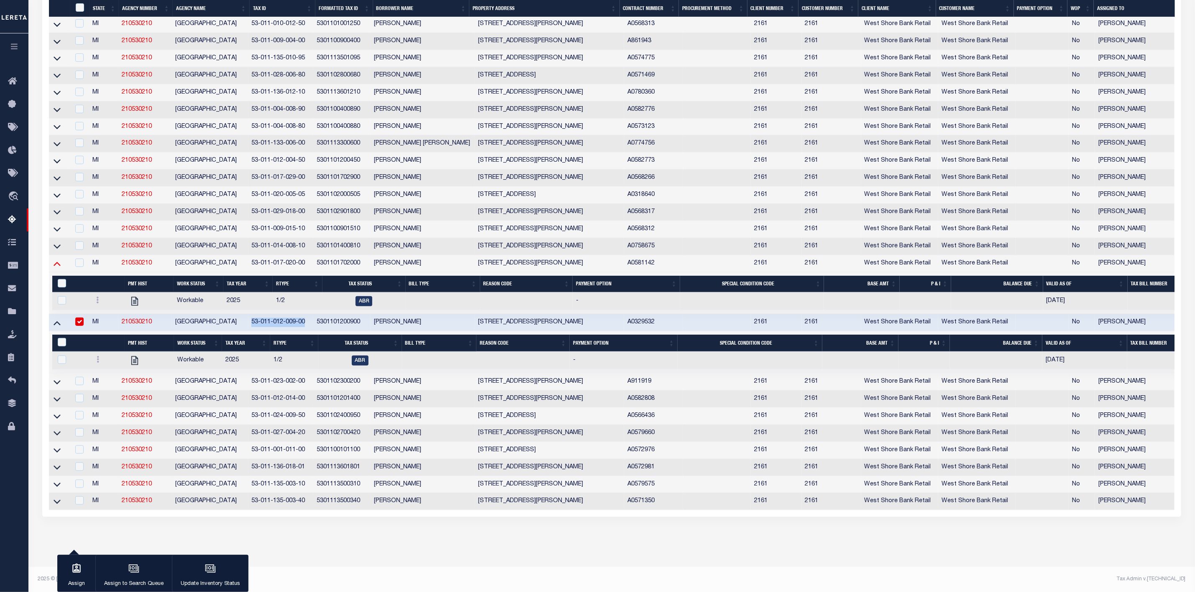
click at [58, 259] on icon at bounding box center [57, 263] width 7 height 9
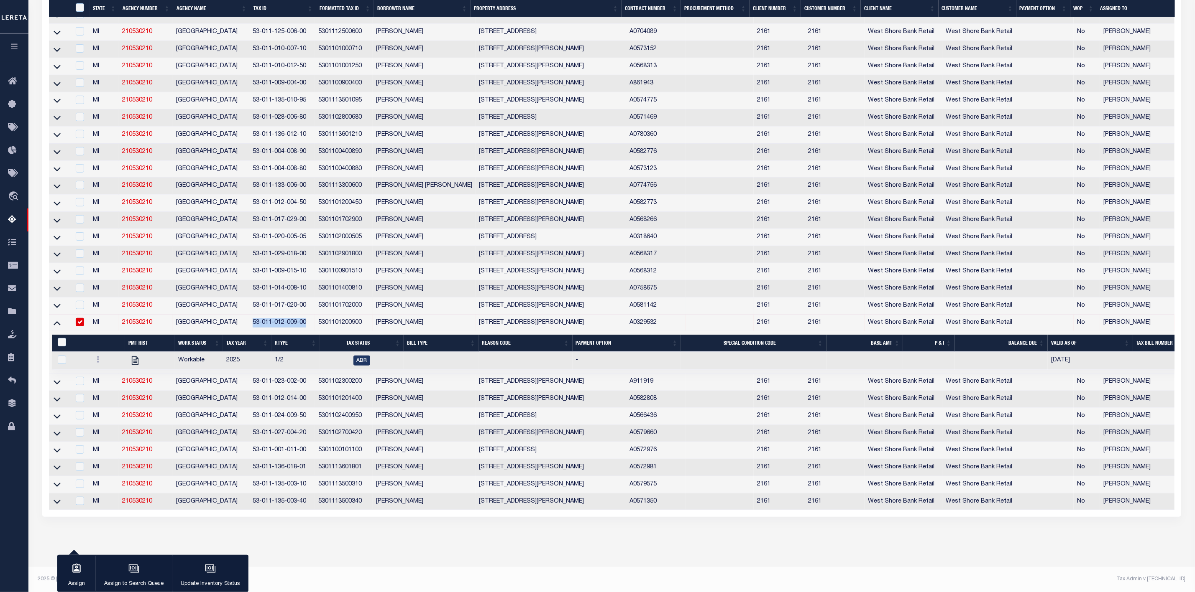
scroll to position [328, 0]
click at [57, 387] on icon at bounding box center [57, 382] width 7 height 9
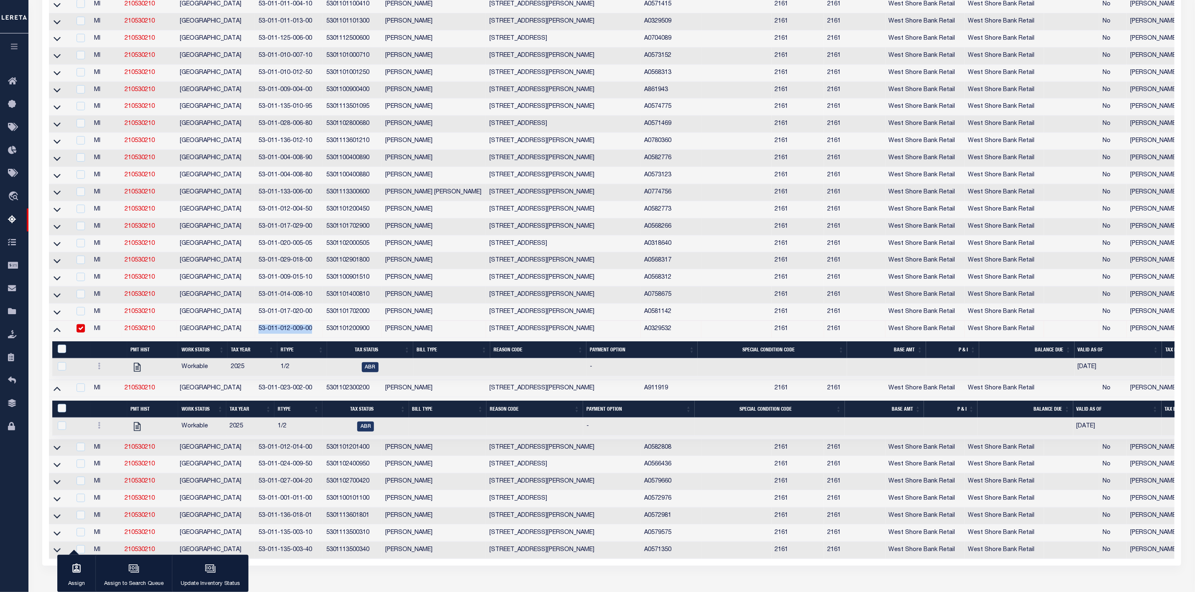
scroll to position [245, 0]
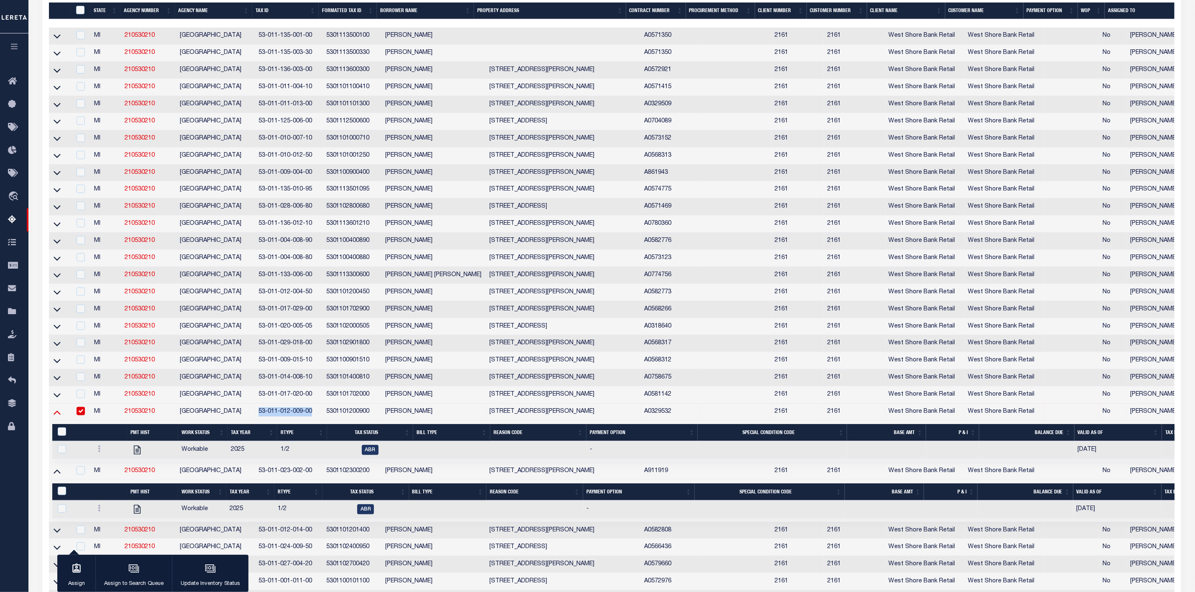
click at [56, 417] on icon at bounding box center [57, 412] width 7 height 9
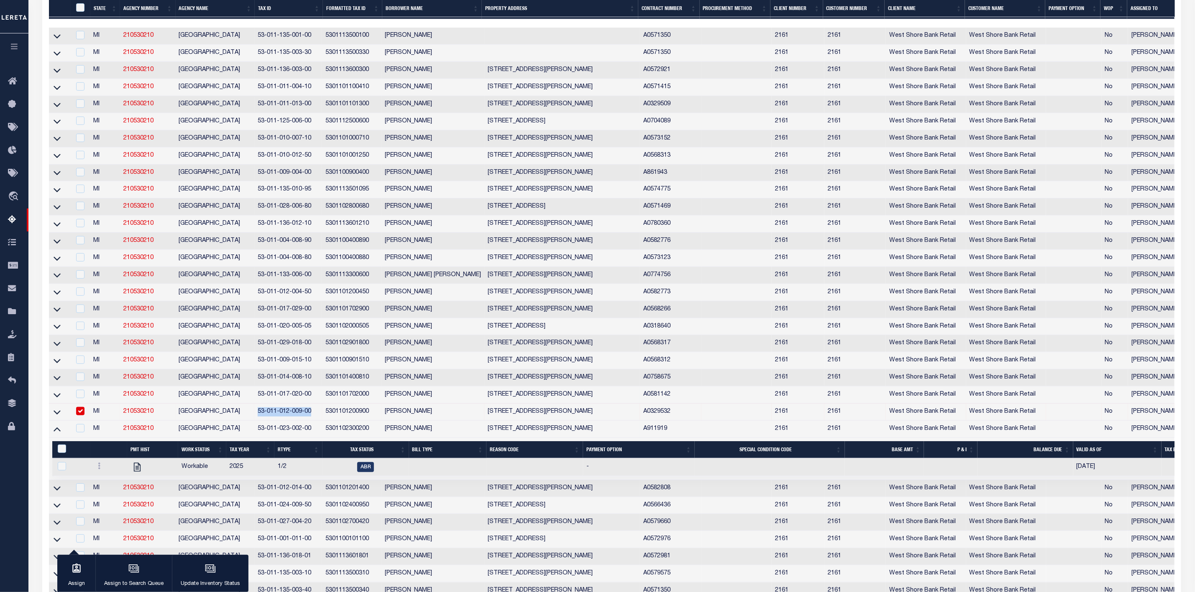
scroll to position [350, 0]
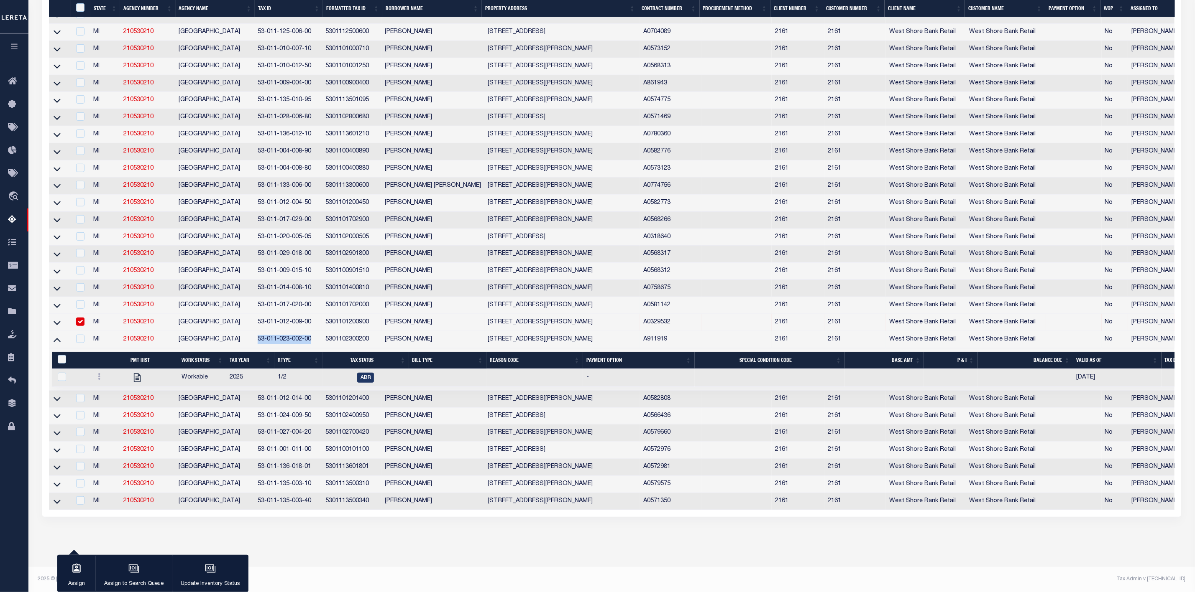
drag, startPoint x: 311, startPoint y: 331, endPoint x: 256, endPoint y: 336, distance: 55.4
click at [256, 336] on td "53-011-023-002-00" at bounding box center [288, 340] width 68 height 17
checkbox input "true"
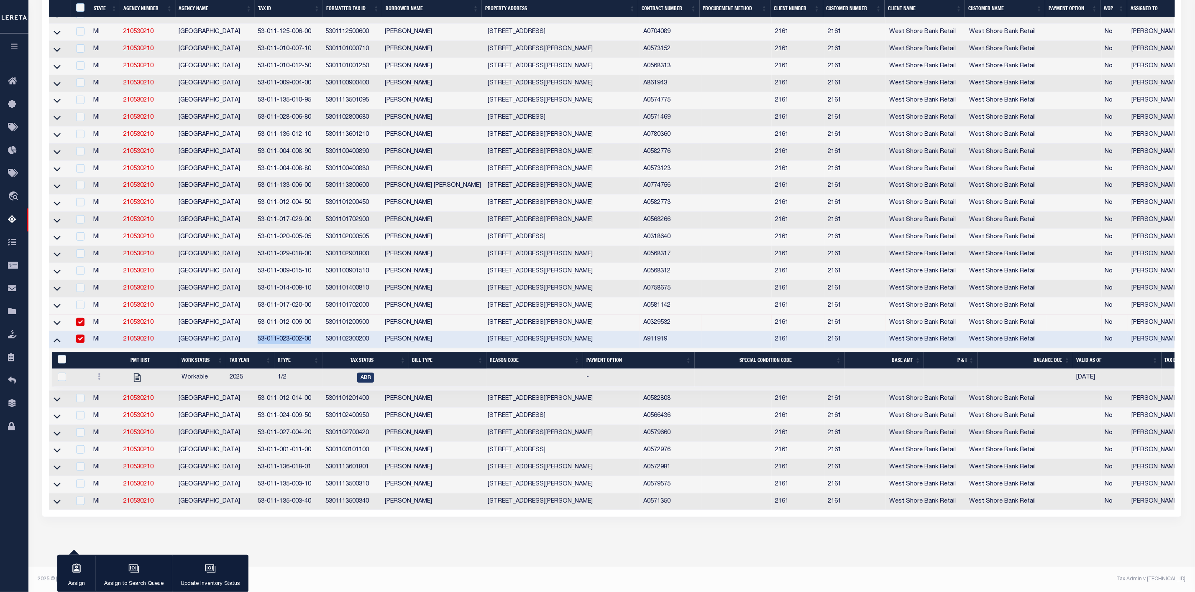
copy td "53-011-023-002-00"
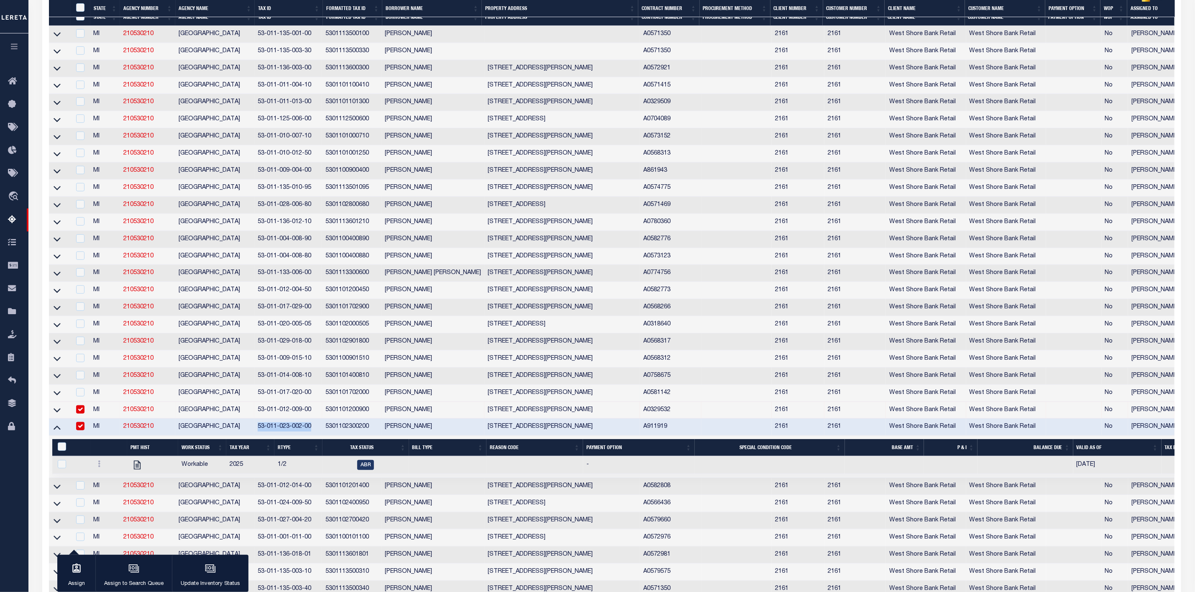
scroll to position [339, 0]
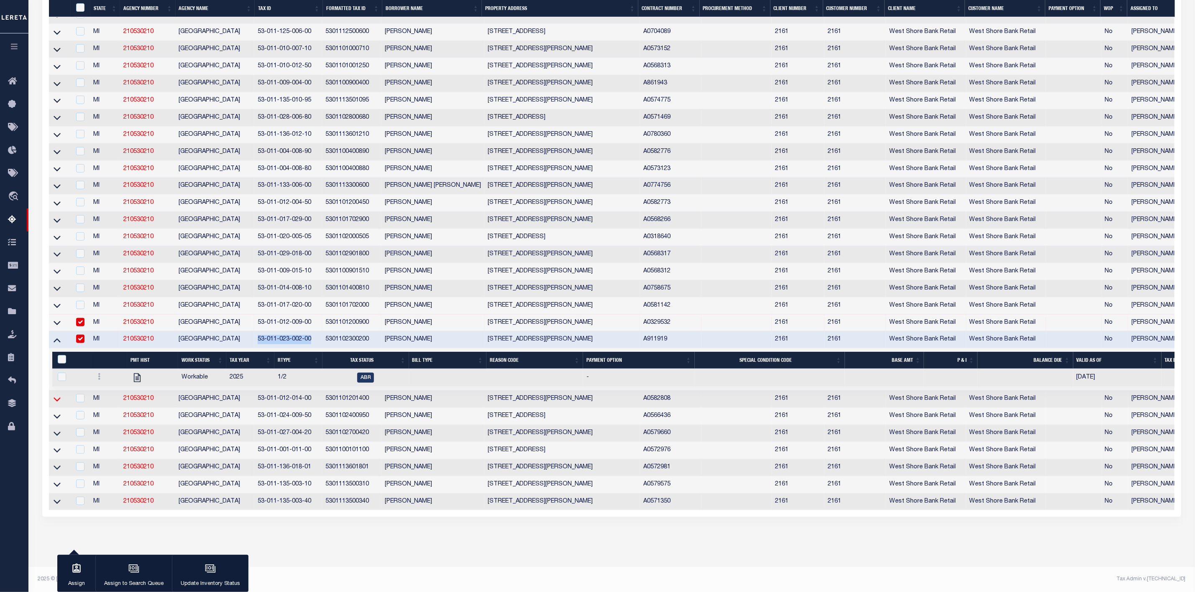
click at [58, 395] on icon at bounding box center [57, 399] width 7 height 9
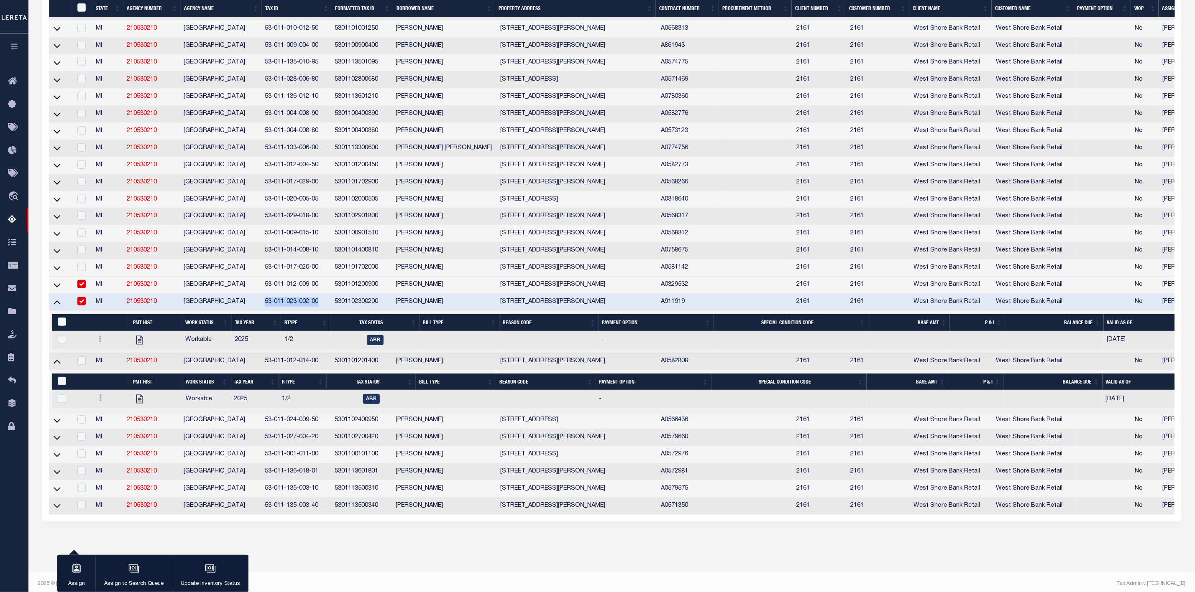
scroll to position [384, 0]
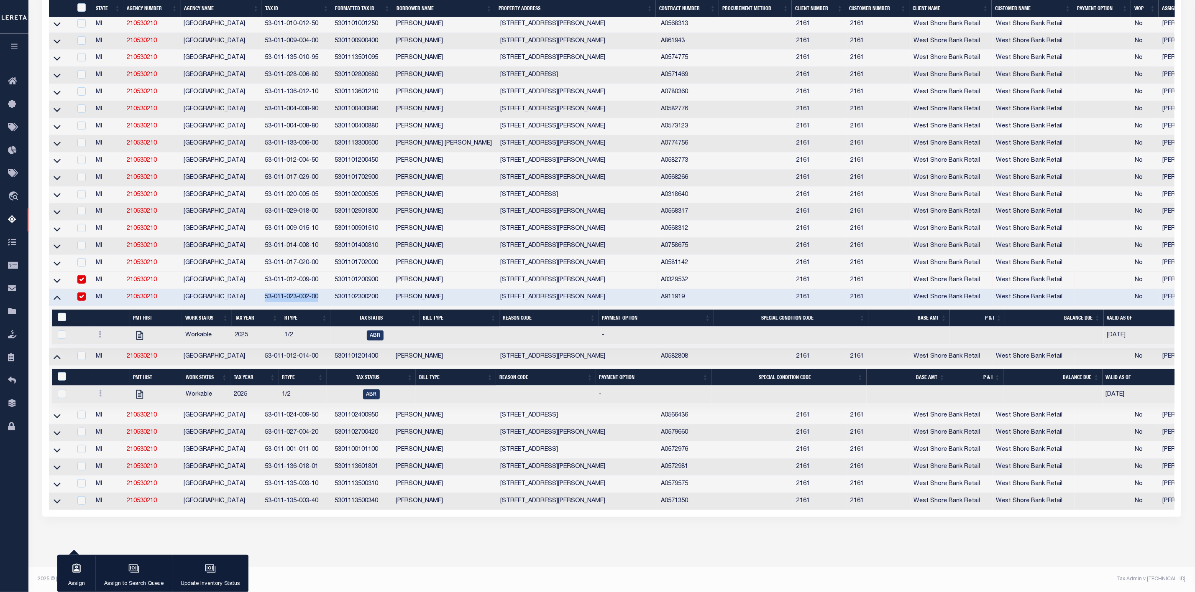
click at [80, 276] on input "checkbox" at bounding box center [81, 280] width 8 height 8
checkbox input "false"
click at [81, 293] on input "checkbox" at bounding box center [81, 297] width 8 height 8
checkbox input "false"
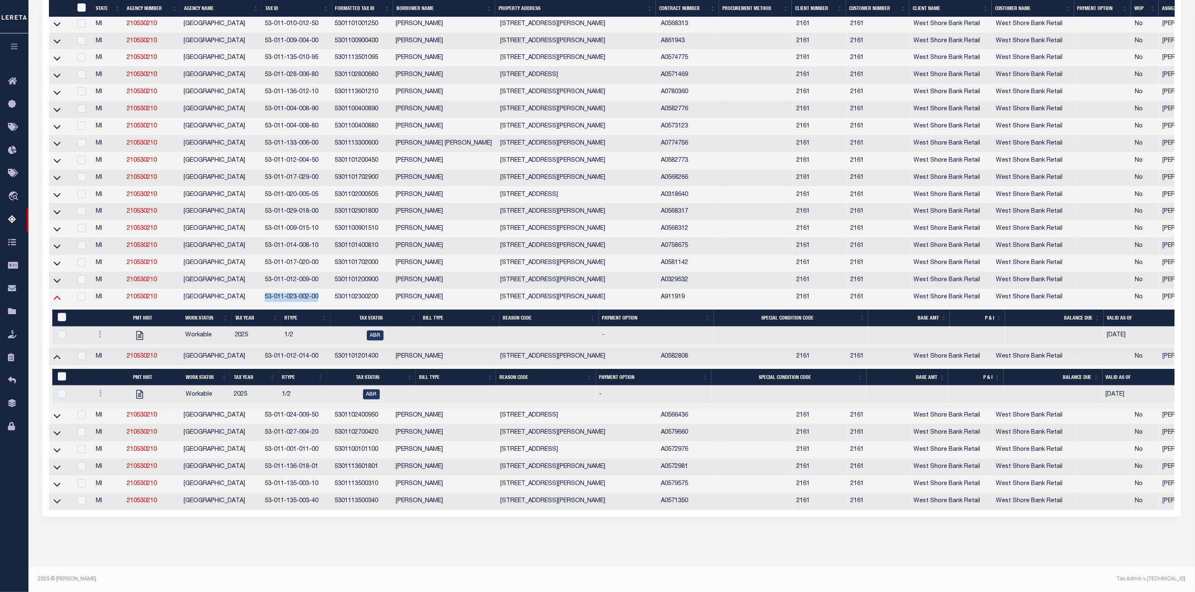
click at [58, 296] on icon at bounding box center [57, 298] width 7 height 4
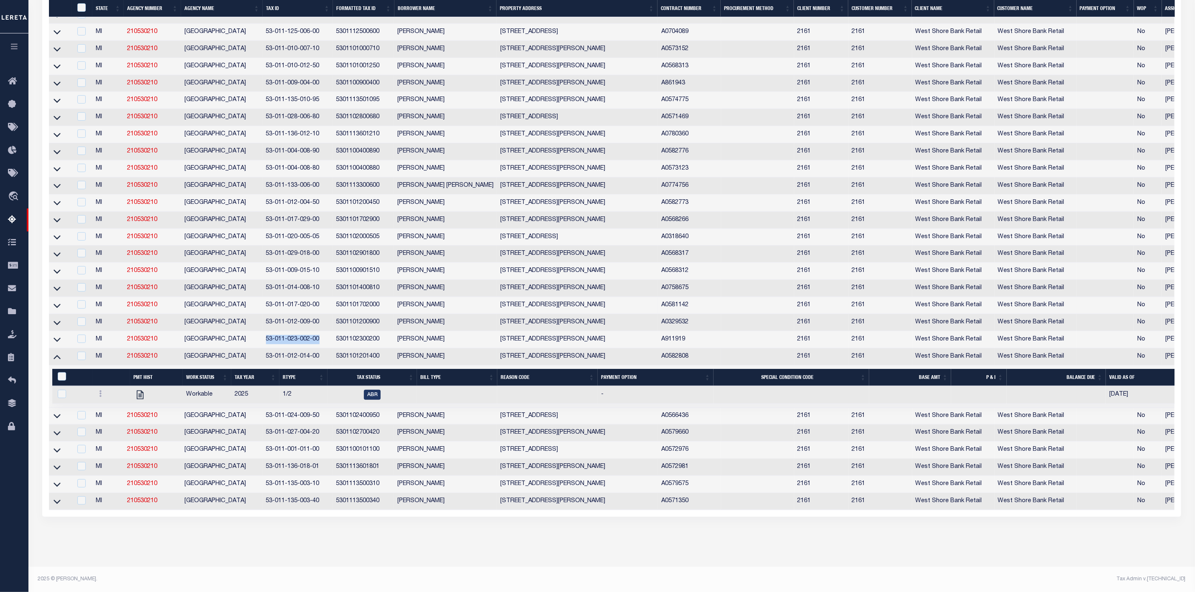
scroll to position [330, 0]
drag, startPoint x: 323, startPoint y: 358, endPoint x: 267, endPoint y: 359, distance: 55.6
click at [267, 359] on td "53-011-012-014-00" at bounding box center [298, 357] width 70 height 17
checkbox input "true"
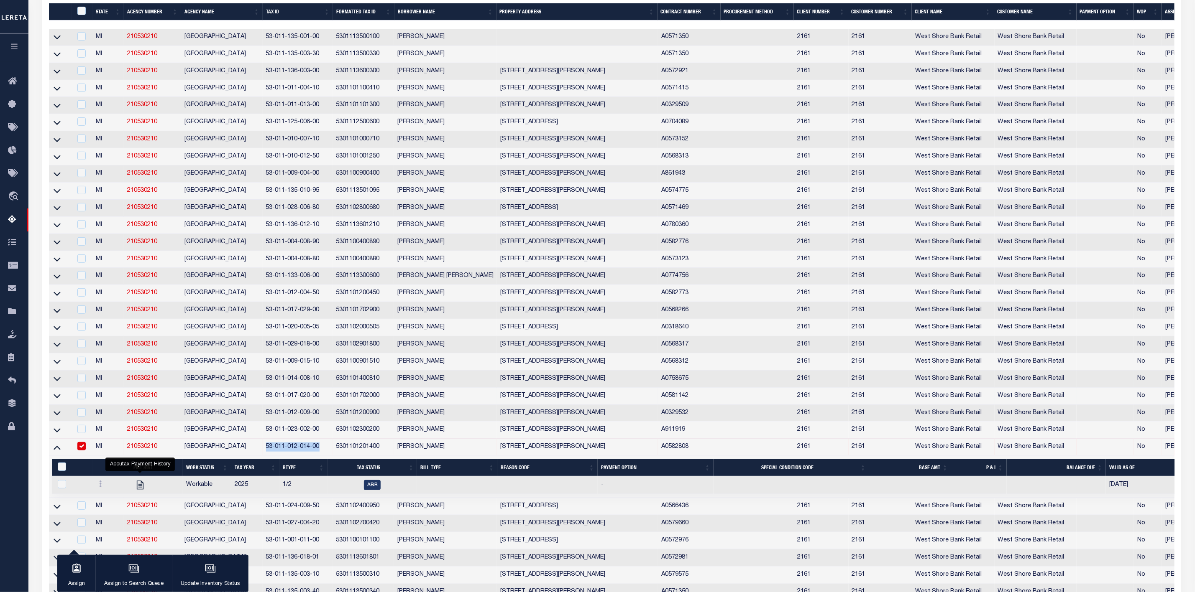
scroll to position [339, 0]
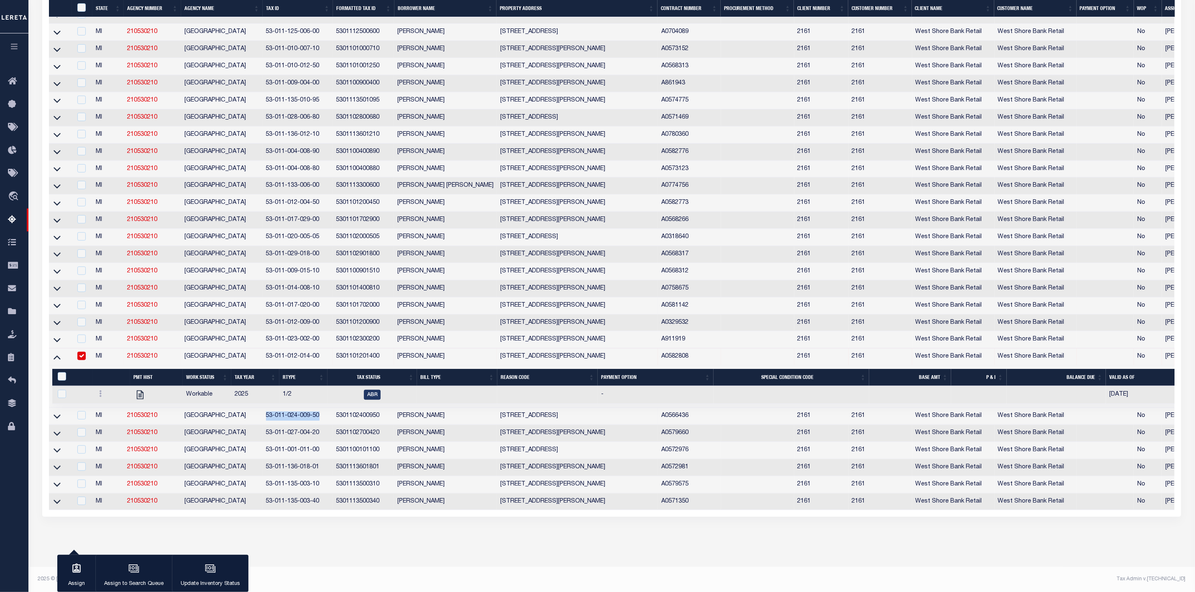
drag, startPoint x: 267, startPoint y: 409, endPoint x: 319, endPoint y: 413, distance: 51.5
click at [319, 413] on td "53-011-024-009-50" at bounding box center [298, 416] width 70 height 17
checkbox input "true"
click at [140, 391] on icon "" at bounding box center [140, 395] width 7 height 9
checkbox input "true"
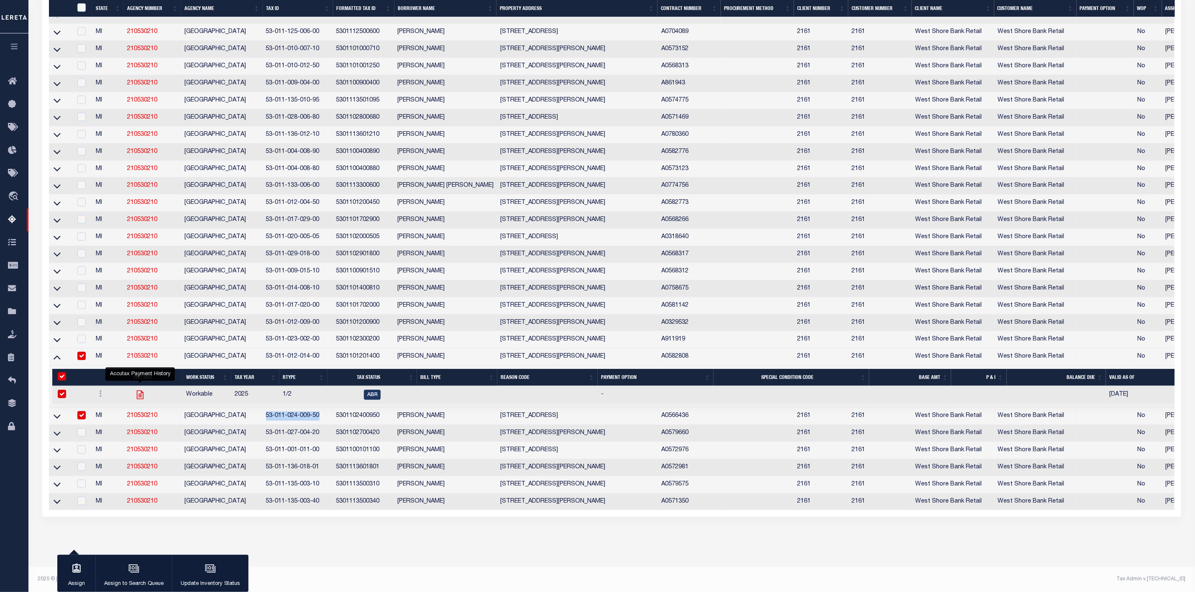
checkbox input "true"
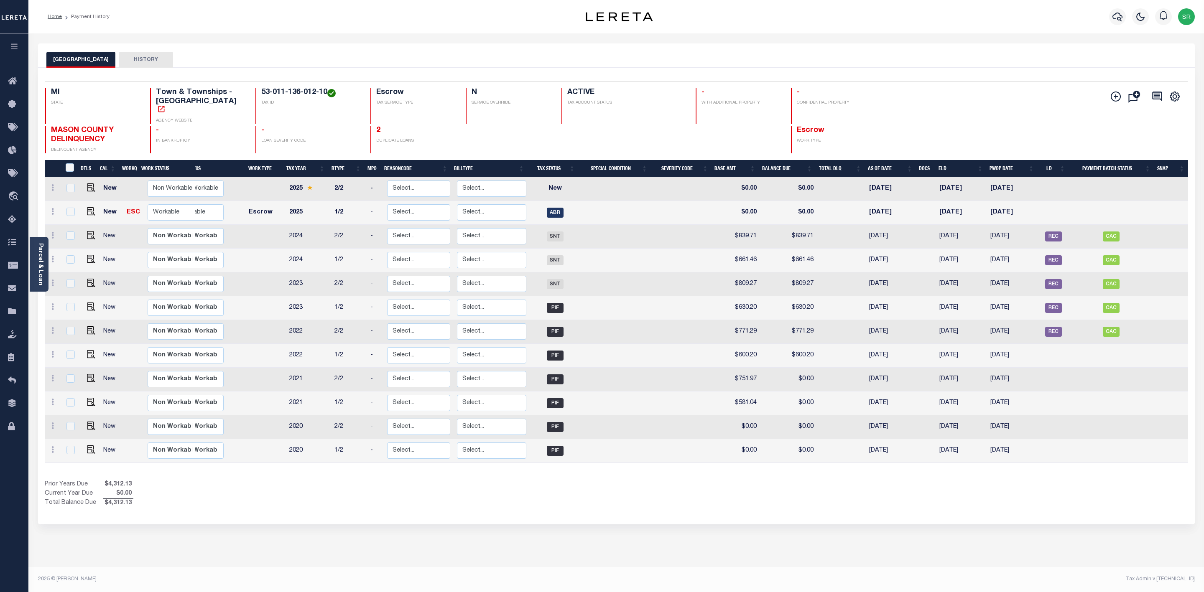
click at [205, 565] on div "Parcel & Loan Loan Details 90012899 NEW" at bounding box center [616, 299] width 1176 height 533
drag, startPoint x: 251, startPoint y: 89, endPoint x: 317, endPoint y: 94, distance: 66.6
click at [317, 94] on h4 "53-011-136-012-10" at bounding box center [310, 92] width 99 height 9
copy h4 "53-011-136-012-10"
click at [87, 207] on img "" at bounding box center [91, 211] width 8 height 8
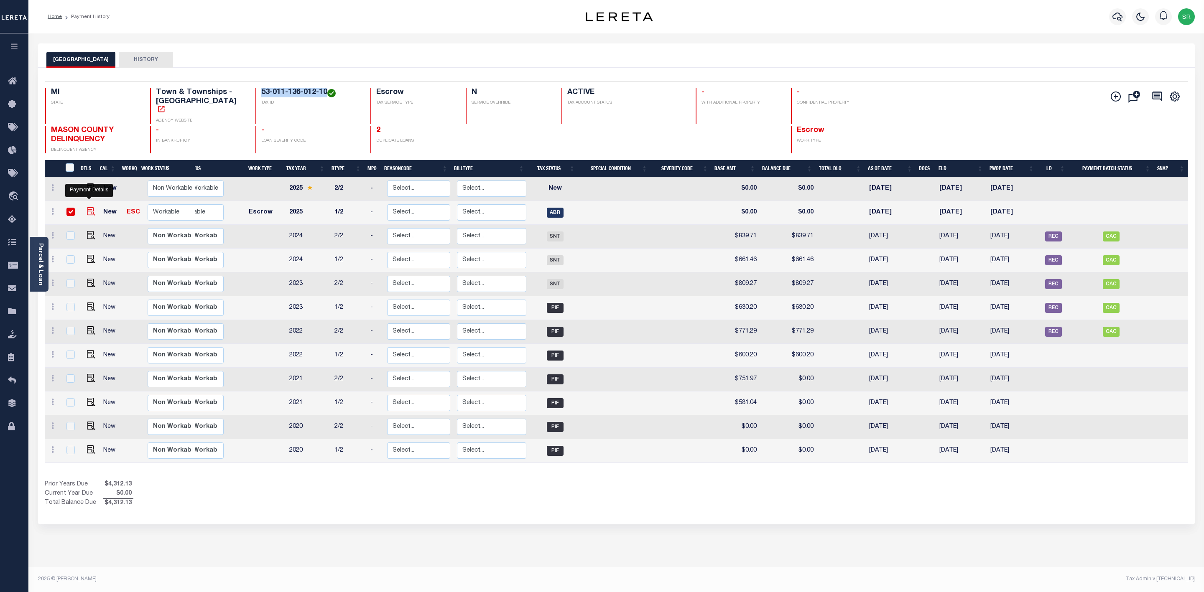
checkbox input "true"
click at [87, 207] on img "" at bounding box center [91, 211] width 8 height 8
checkbox input "false"
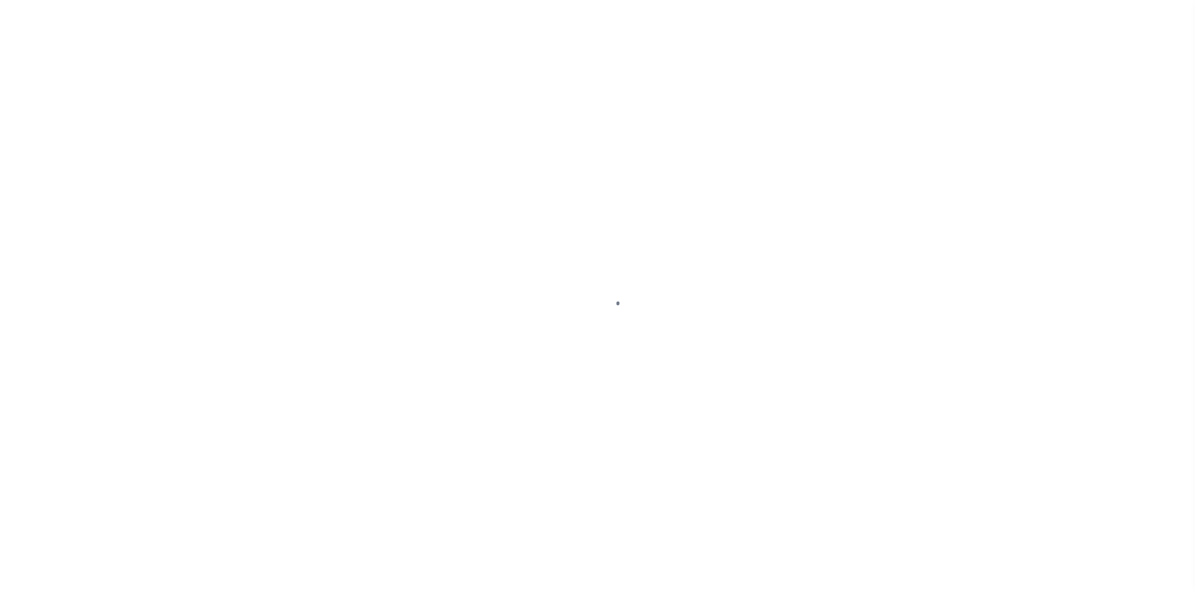
select select "ABR"
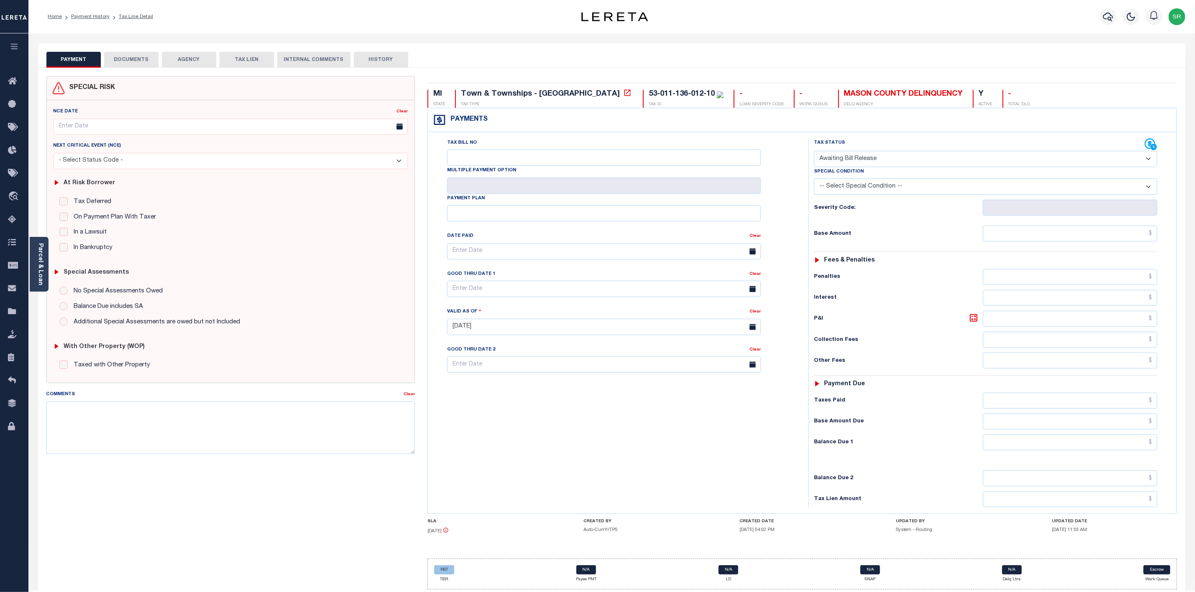
click at [136, 59] on button "DOCUMENTS" at bounding box center [131, 60] width 54 height 16
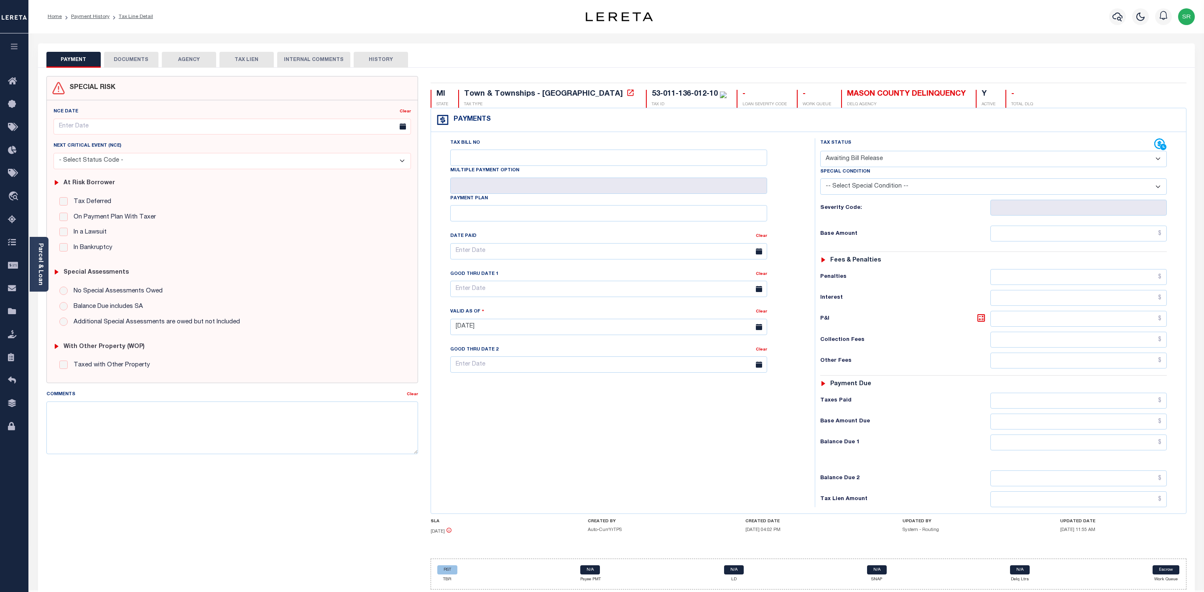
click at [136, 59] on button "DOCUMENTS" at bounding box center [131, 60] width 54 height 16
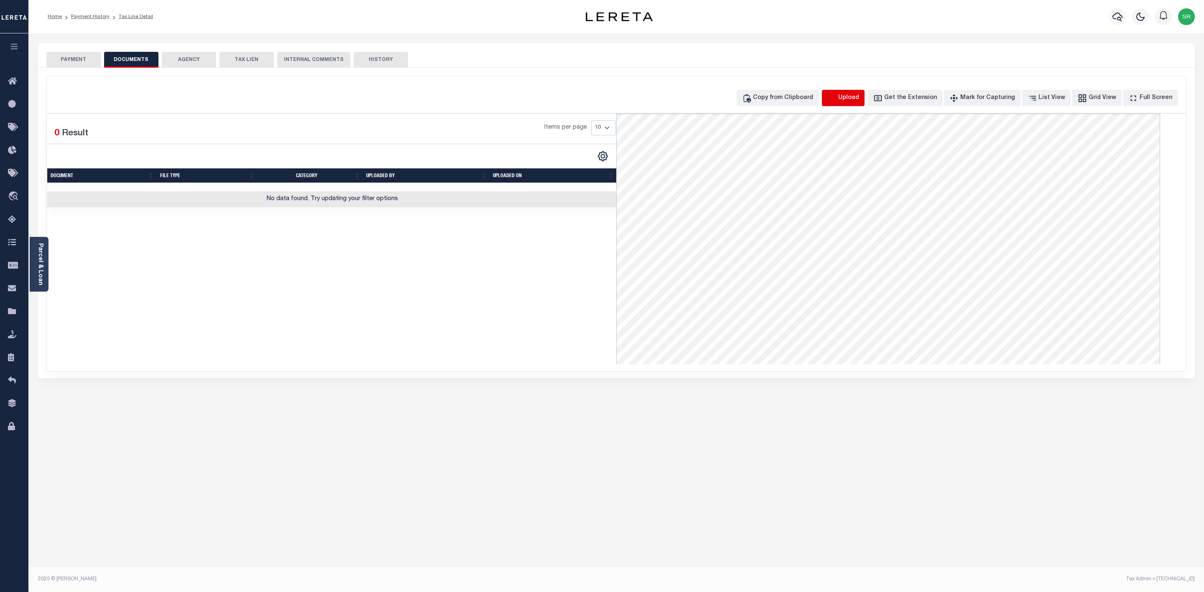
click at [837, 99] on icon "button" at bounding box center [831, 98] width 9 height 9
select select "POP"
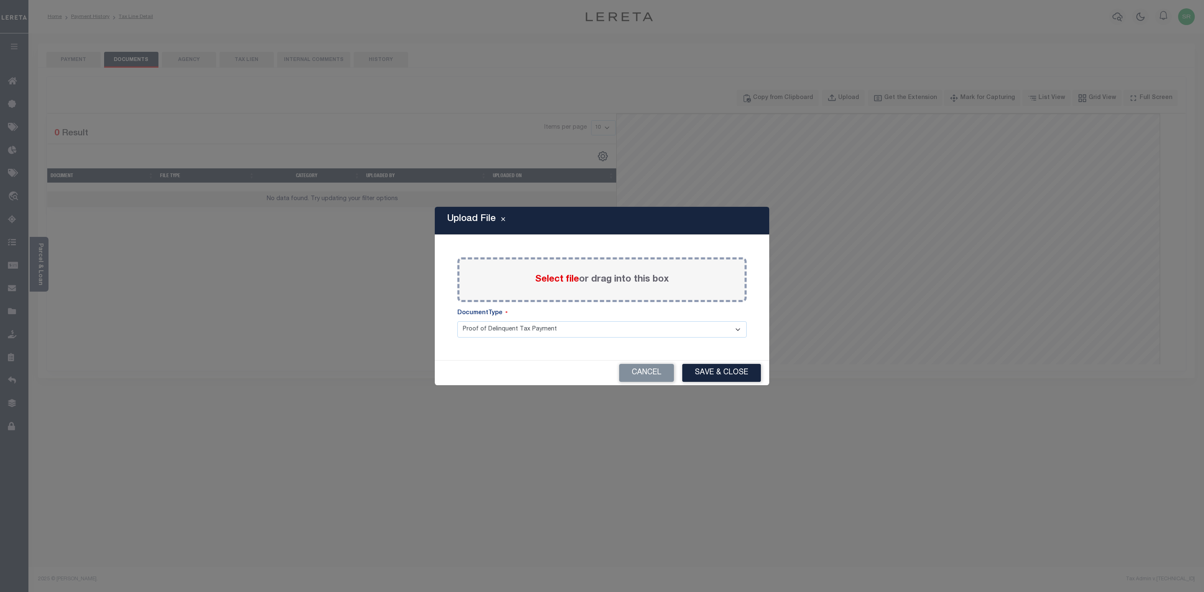
click at [547, 279] on span "Select file" at bounding box center [557, 279] width 44 height 9
click at [0, 0] on input "Select file or drag into this box" at bounding box center [0, 0] width 0 height 0
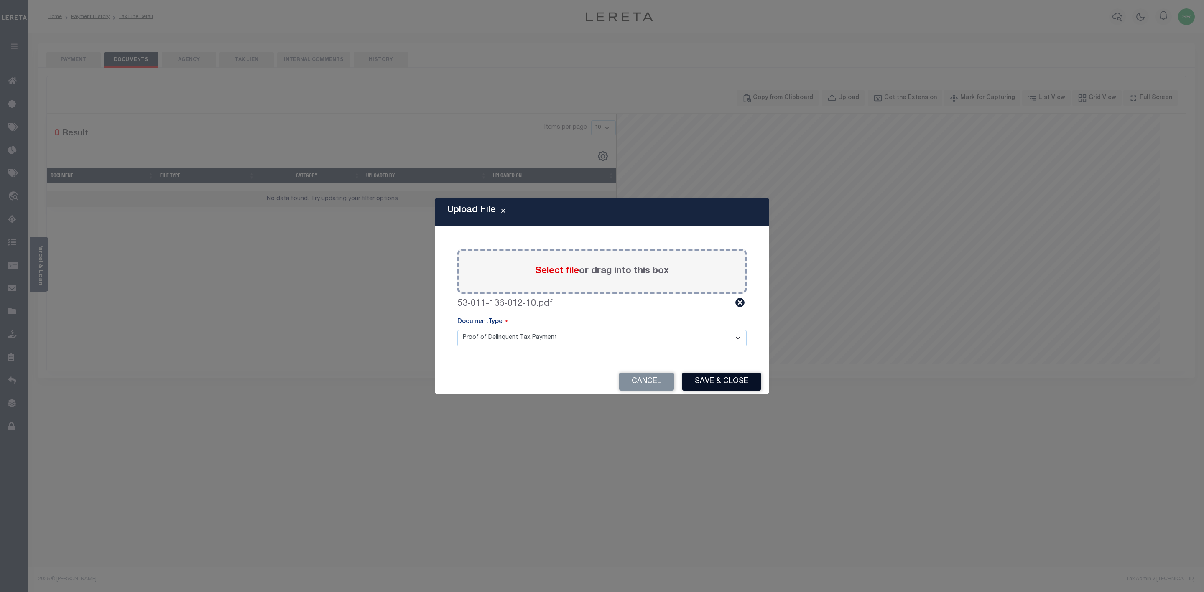
click at [730, 383] on button "Save & Close" at bounding box center [721, 382] width 79 height 18
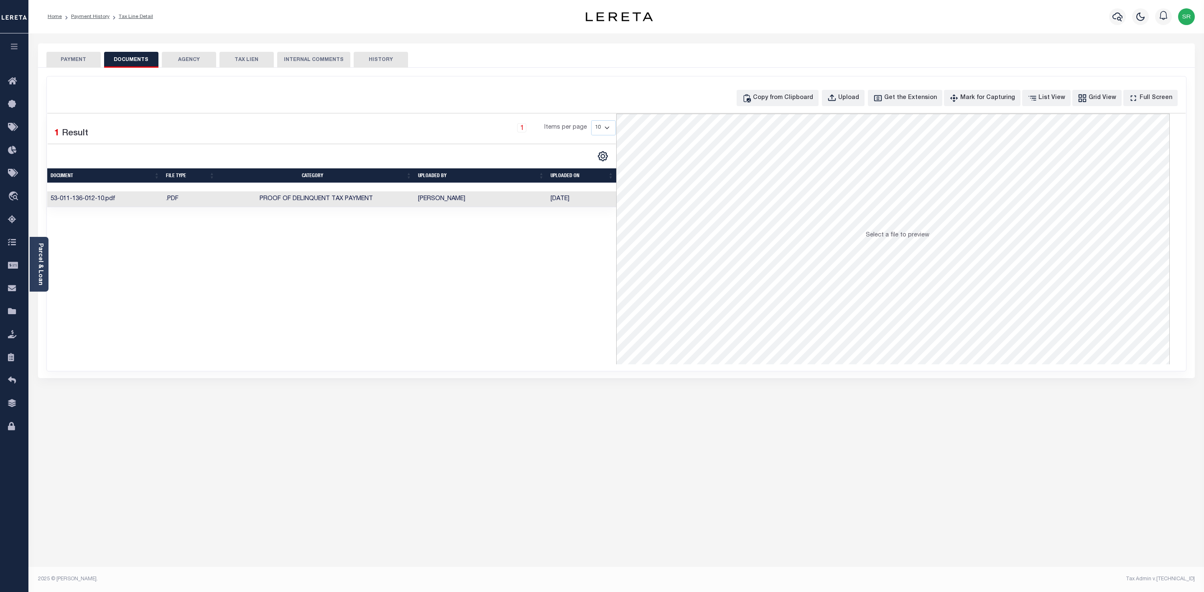
click at [66, 57] on button "PAYMENT" at bounding box center [73, 60] width 54 height 16
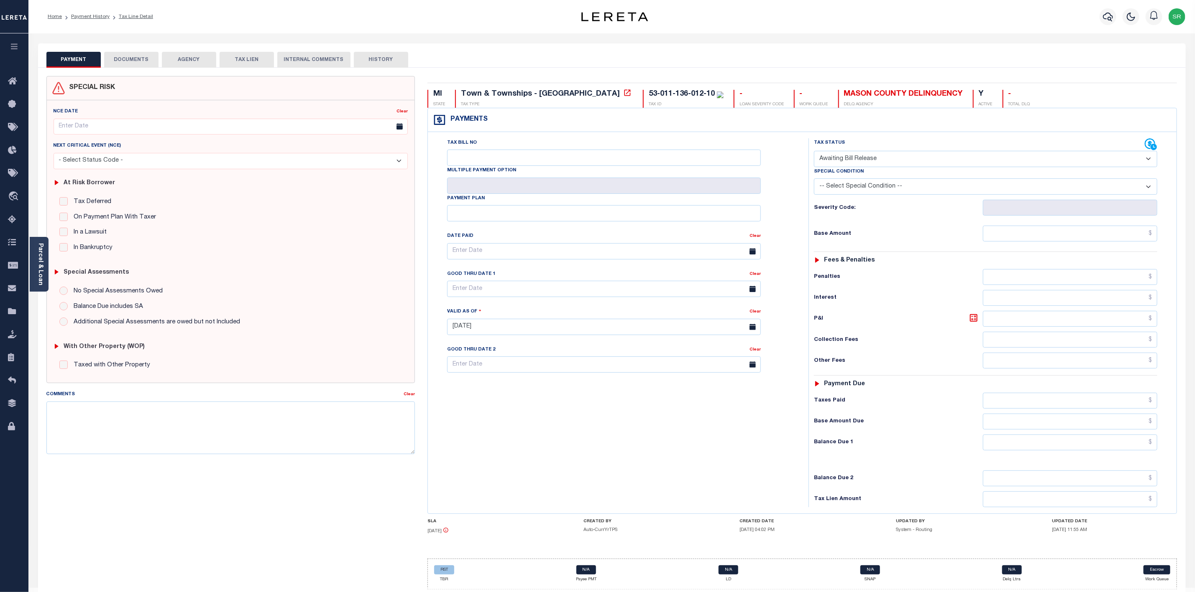
click at [66, 57] on button "PAYMENT" at bounding box center [73, 60] width 54 height 16
click at [907, 160] on select "- Select Status Code - Open Due/Unpaid Paid Incomplete No Tax Due Internal Refu…" at bounding box center [985, 159] width 343 height 16
select select "DUE"
click at [814, 152] on select "- Select Status Code - Open Due/Unpaid Paid Incomplete No Tax Due Internal Refu…" at bounding box center [985, 159] width 343 height 16
type input "[DATE]"
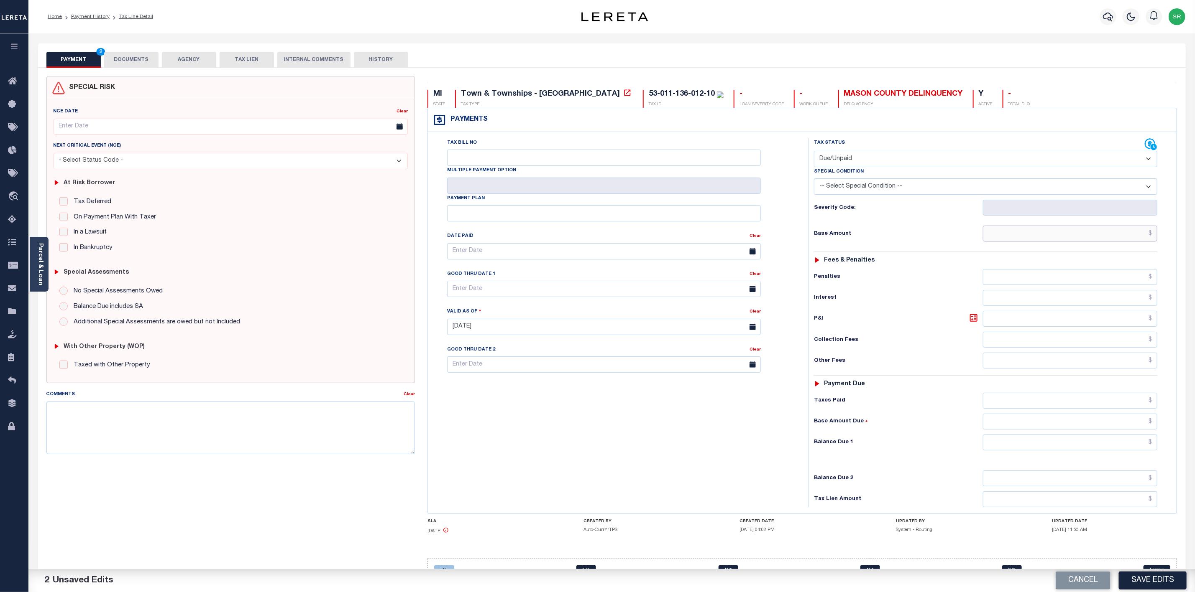
click at [998, 233] on input "text" at bounding box center [1070, 234] width 174 height 16
type input "$680.21"
click at [1098, 449] on input "text" at bounding box center [1070, 443] width 174 height 16
type input "$680.21"
click at [1162, 579] on button "Save Edits" at bounding box center [1152, 581] width 68 height 18
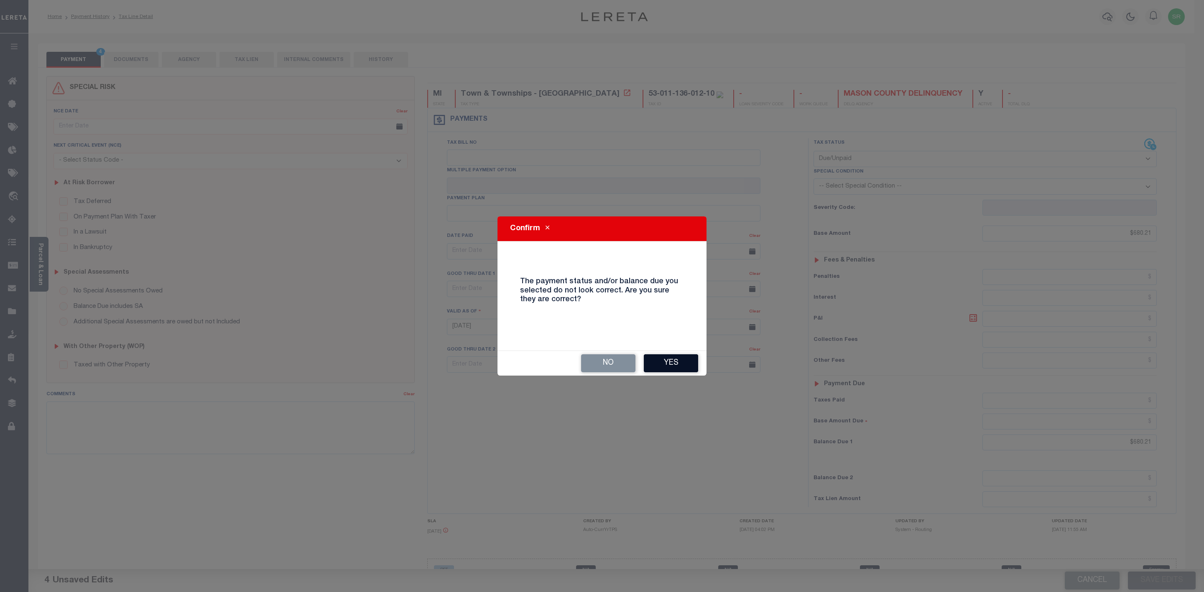
click at [666, 360] on button "Yes" at bounding box center [671, 364] width 54 height 18
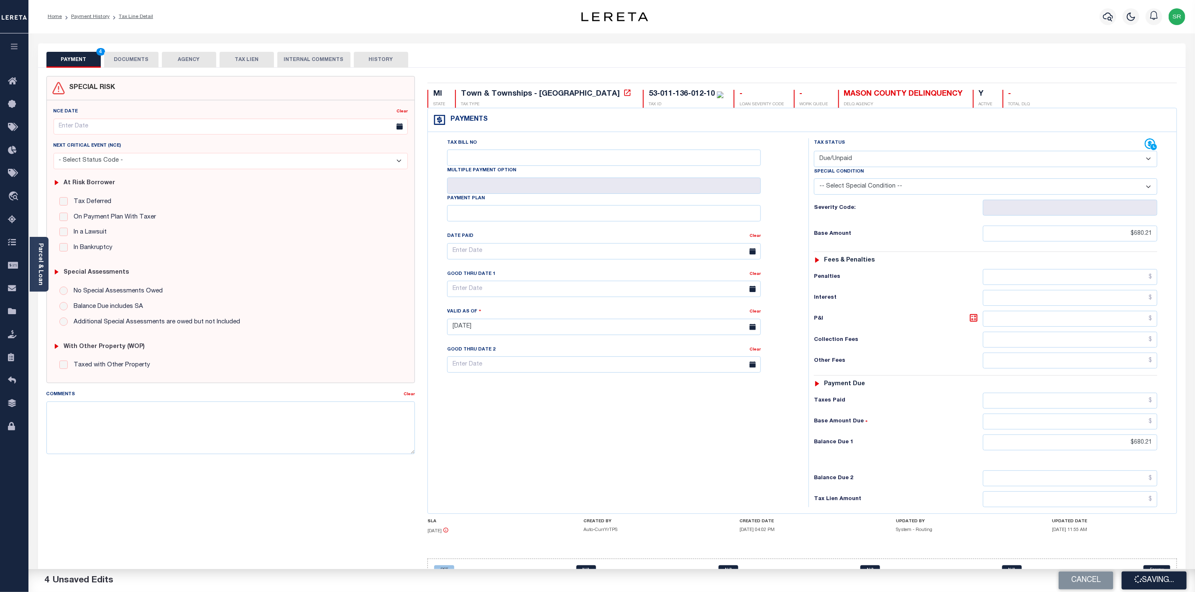
checkbox input "false"
type input "$680.21"
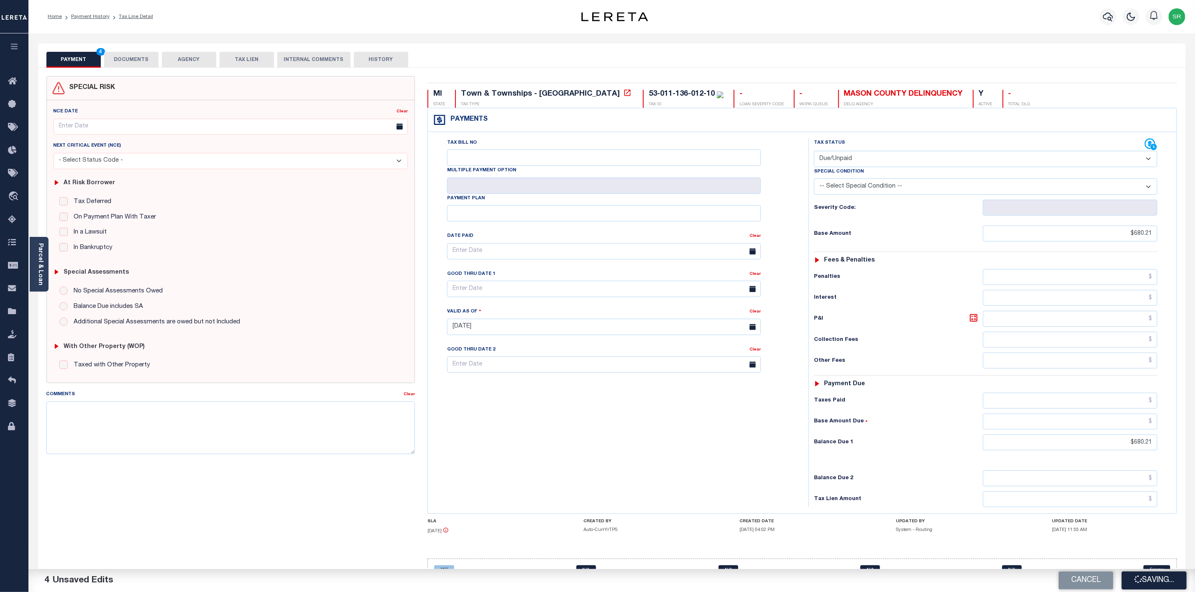
type input "$680.21"
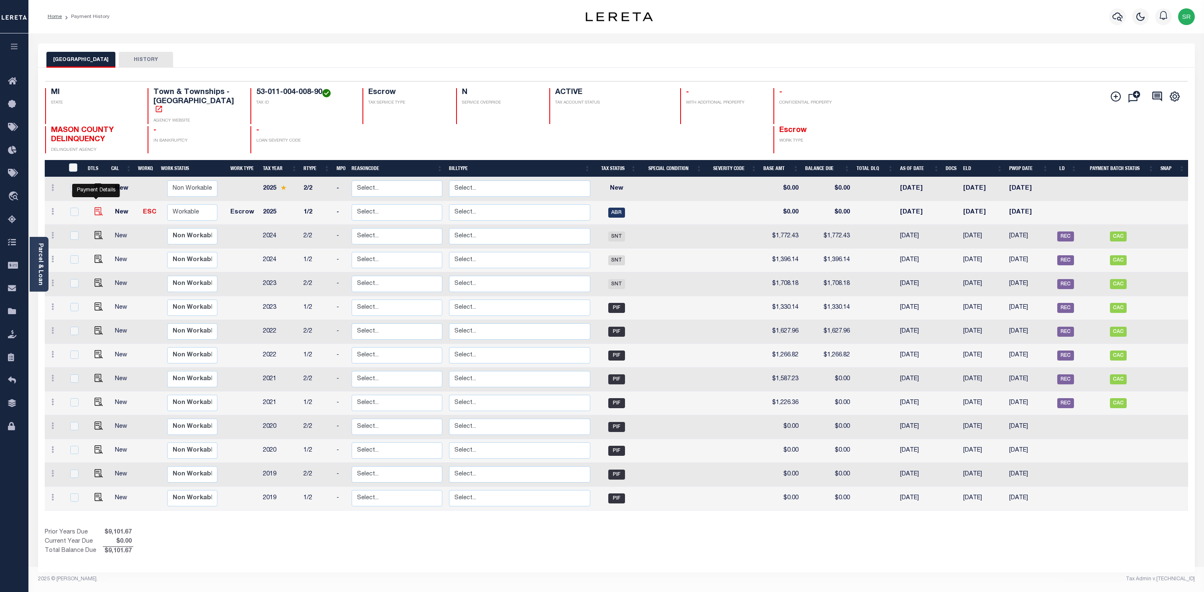
click at [98, 207] on img "" at bounding box center [98, 211] width 8 height 8
checkbox input "true"
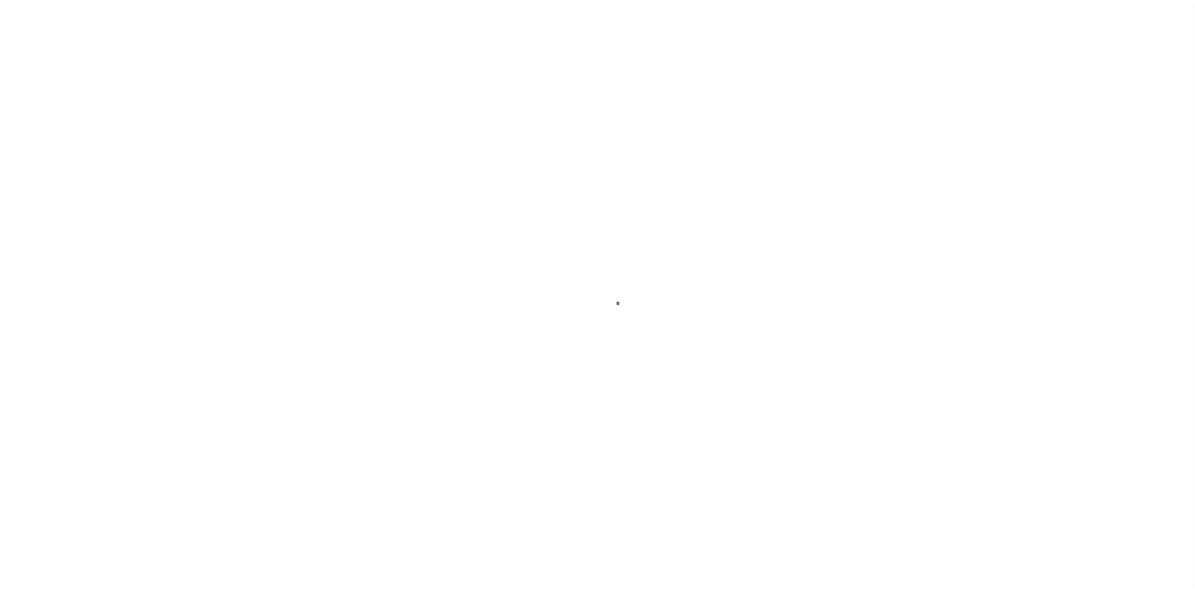
select select "ABR"
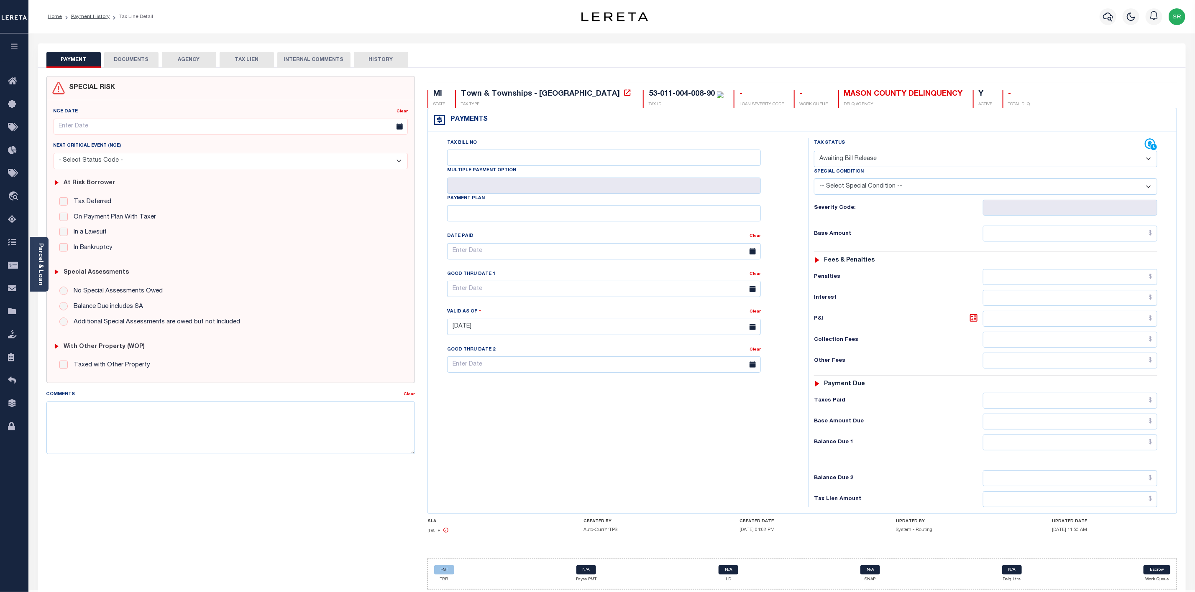
click at [133, 63] on button "DOCUMENTS" at bounding box center [131, 60] width 54 height 16
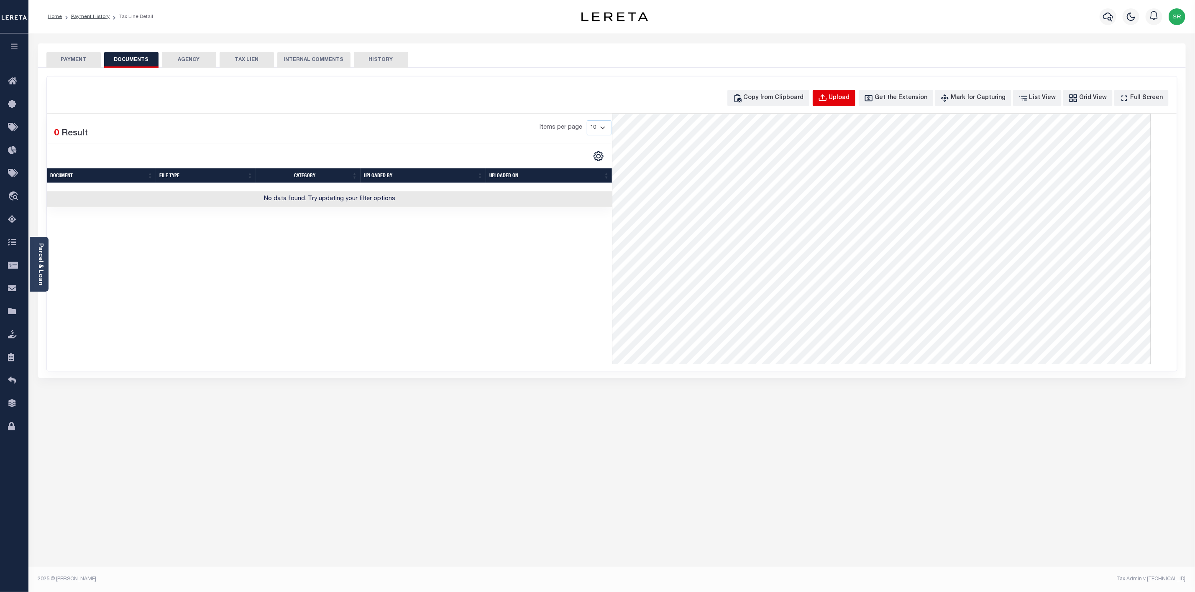
click at [845, 96] on div "Upload" at bounding box center [839, 98] width 21 height 9
select select "POP"
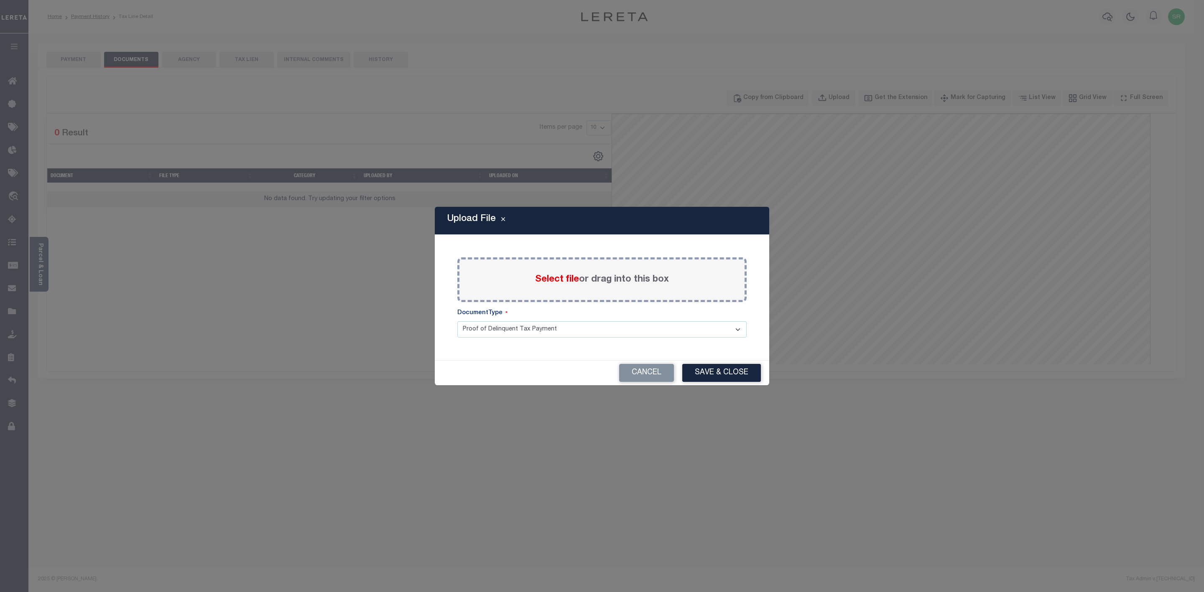
click at [554, 280] on span "Select file" at bounding box center [557, 279] width 44 height 9
click at [0, 0] on input "Select file or drag into this box" at bounding box center [0, 0] width 0 height 0
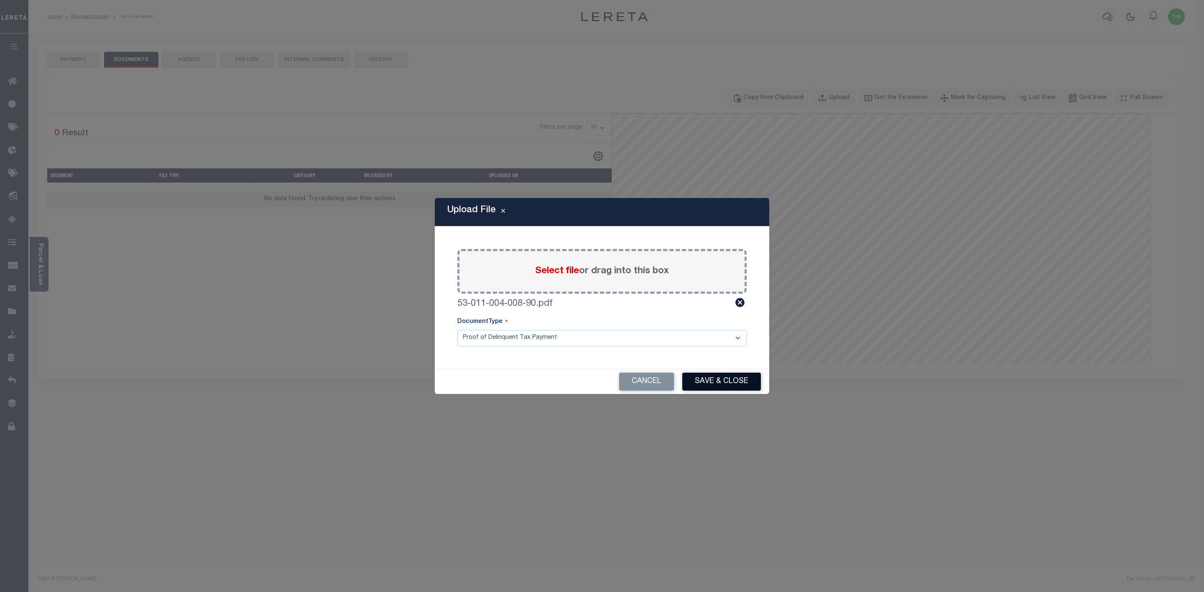
click at [708, 381] on button "Save & Close" at bounding box center [721, 382] width 79 height 18
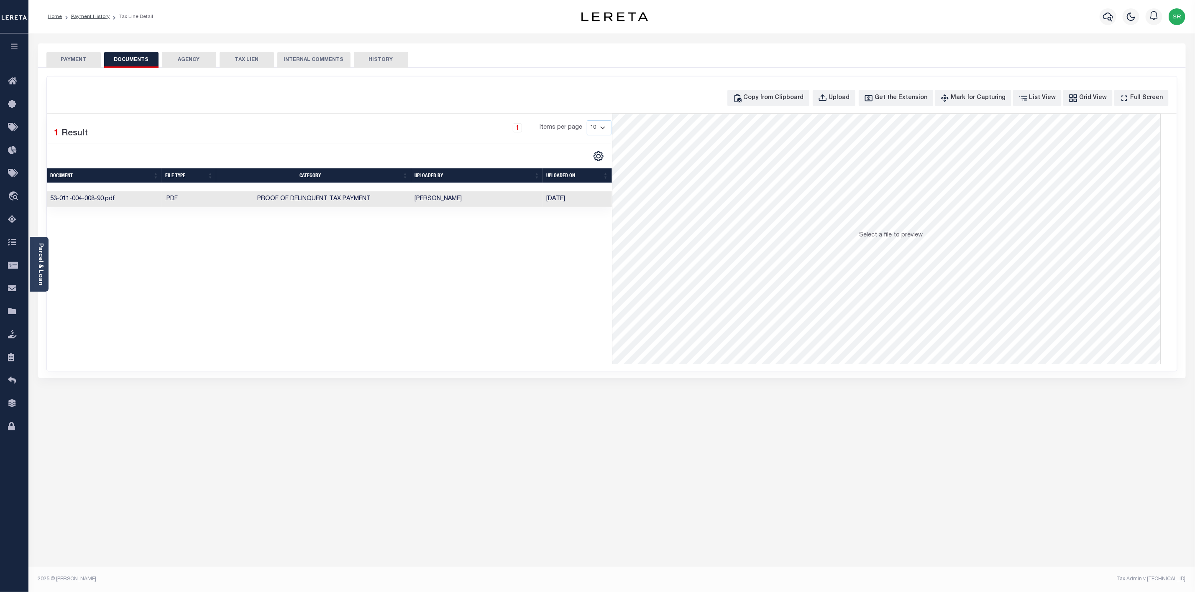
click at [77, 59] on button "PAYMENT" at bounding box center [73, 60] width 54 height 16
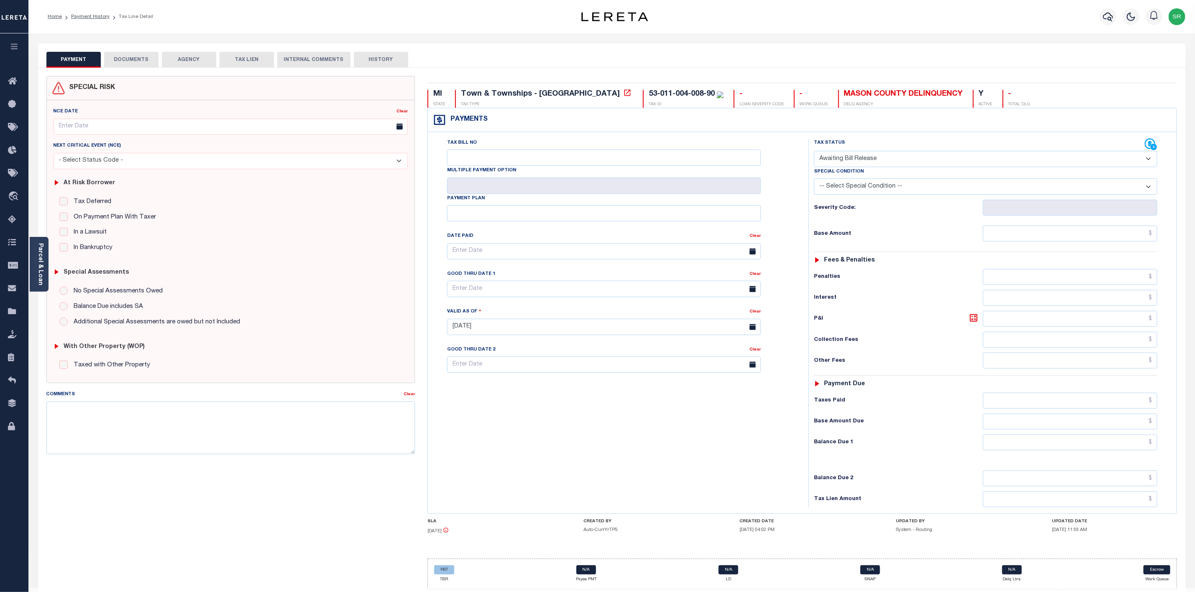
click at [77, 59] on button "PAYMENT" at bounding box center [73, 60] width 54 height 16
click at [862, 162] on select "- Select Status Code - Open Due/Unpaid Paid Incomplete No Tax Due Internal Refu…" at bounding box center [985, 159] width 343 height 16
select select "DUE"
click at [814, 152] on select "- Select Status Code - Open Due/Unpaid Paid Incomplete No Tax Due Internal Refu…" at bounding box center [985, 159] width 343 height 16
type input "08/28/2025"
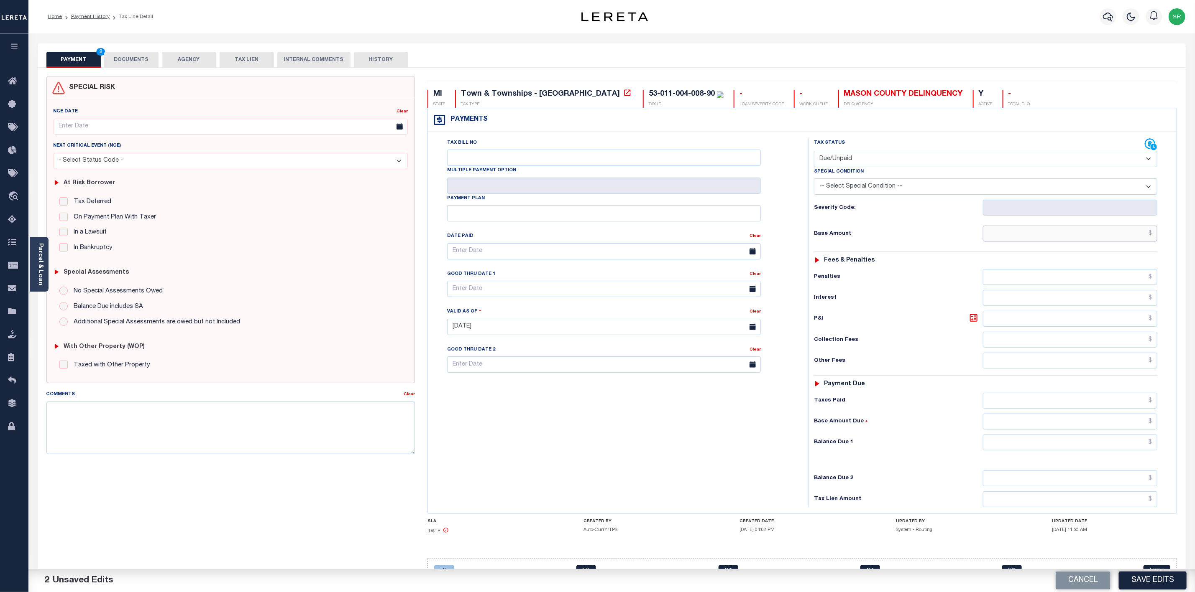
click at [1083, 238] on input "text" at bounding box center [1070, 234] width 174 height 16
type input "$1,435.71"
click at [1074, 448] on input "text" at bounding box center [1070, 443] width 174 height 16
type input "$1,435.71"
click at [1147, 581] on button "Save Edits" at bounding box center [1152, 581] width 68 height 18
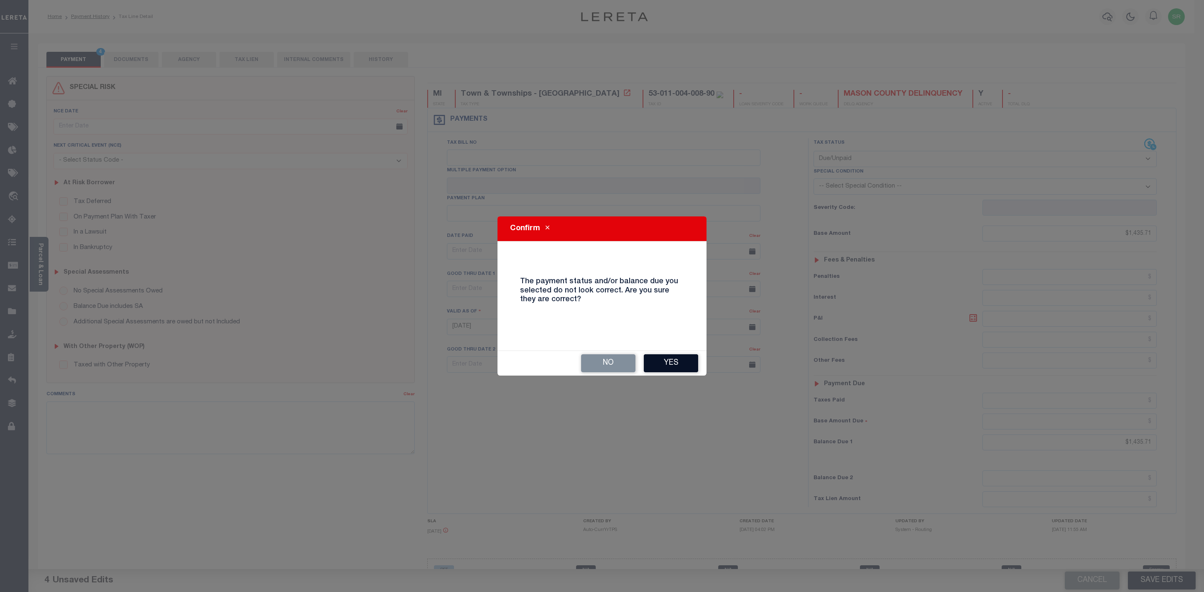
click at [672, 366] on button "Yes" at bounding box center [671, 364] width 54 height 18
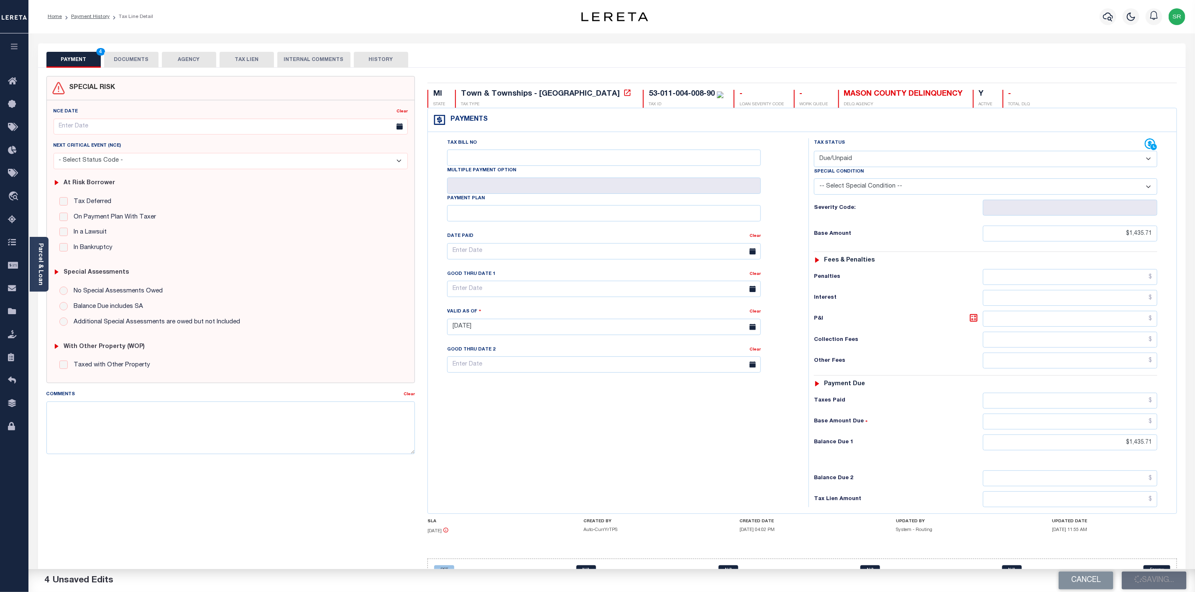
checkbox input "false"
type input "$1,435.71"
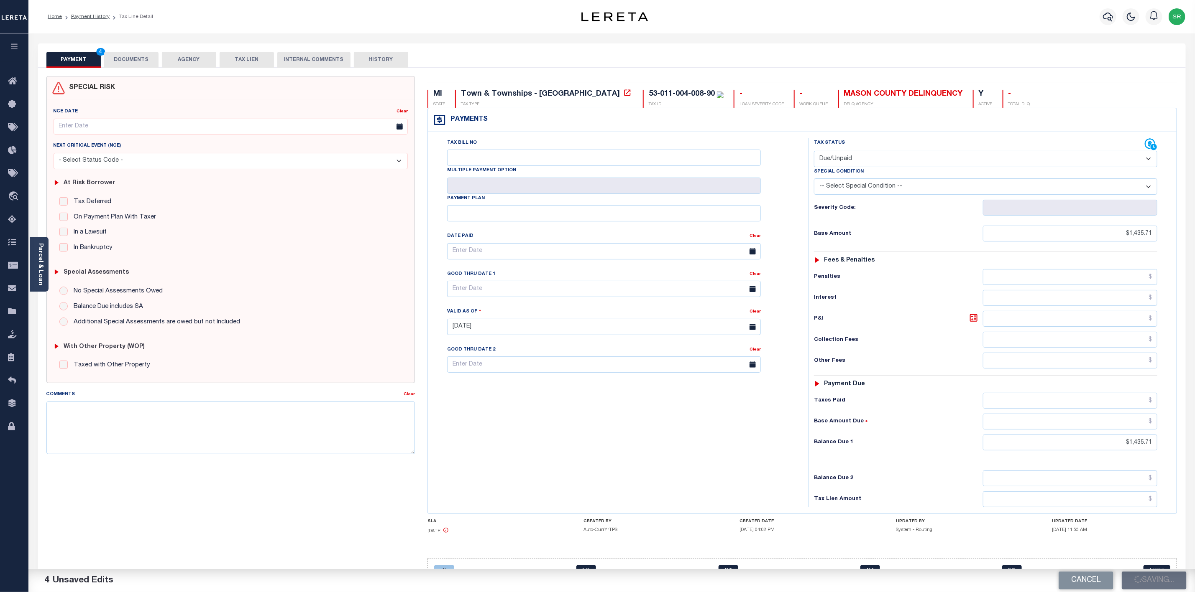
type input "$1,435.71"
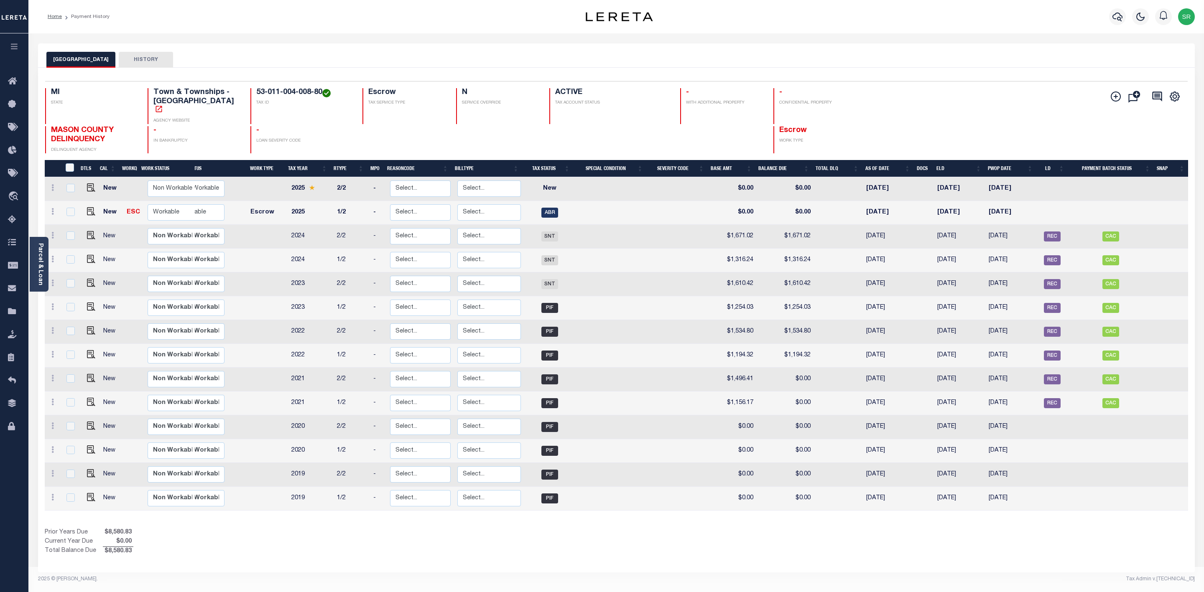
click at [94, 202] on td at bounding box center [89, 213] width 20 height 24
checkbox input "true"
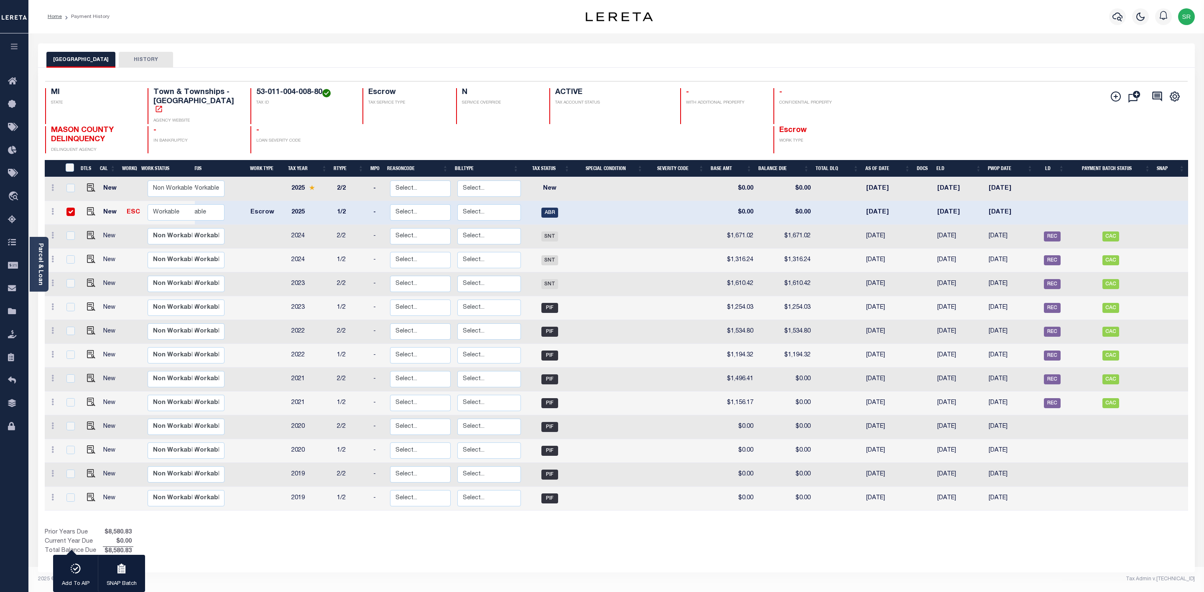
click at [94, 202] on td at bounding box center [89, 213] width 20 height 24
checkbox input "false"
click at [94, 202] on td at bounding box center [89, 213] width 20 height 24
checkbox input "true"
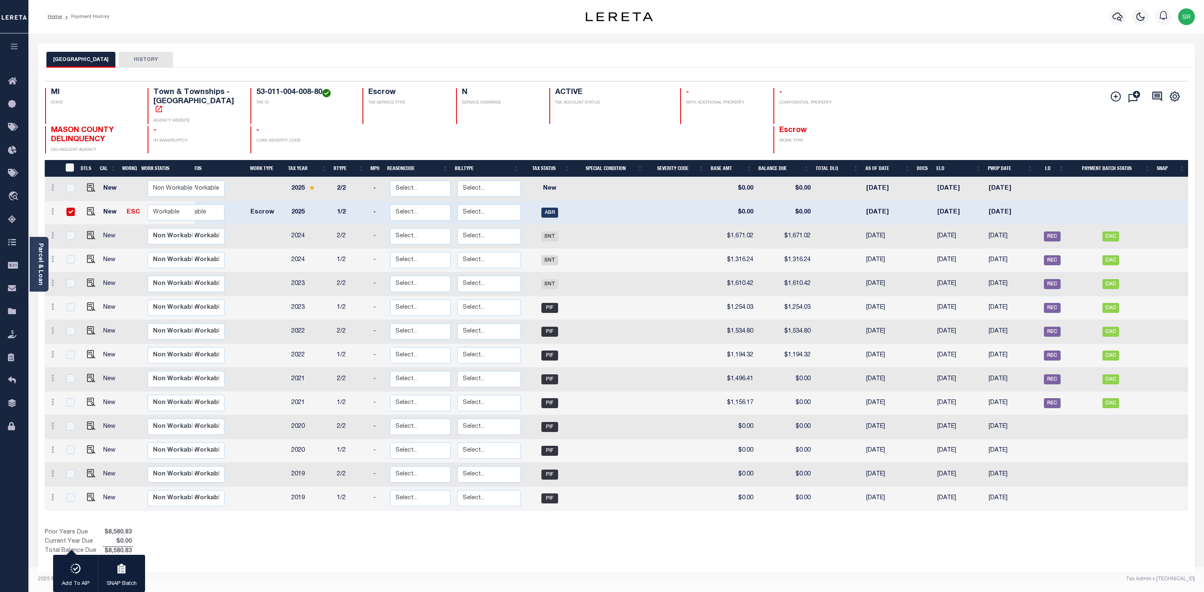
checkbox input "true"
click at [88, 207] on img "" at bounding box center [91, 211] width 8 height 8
checkbox input "false"
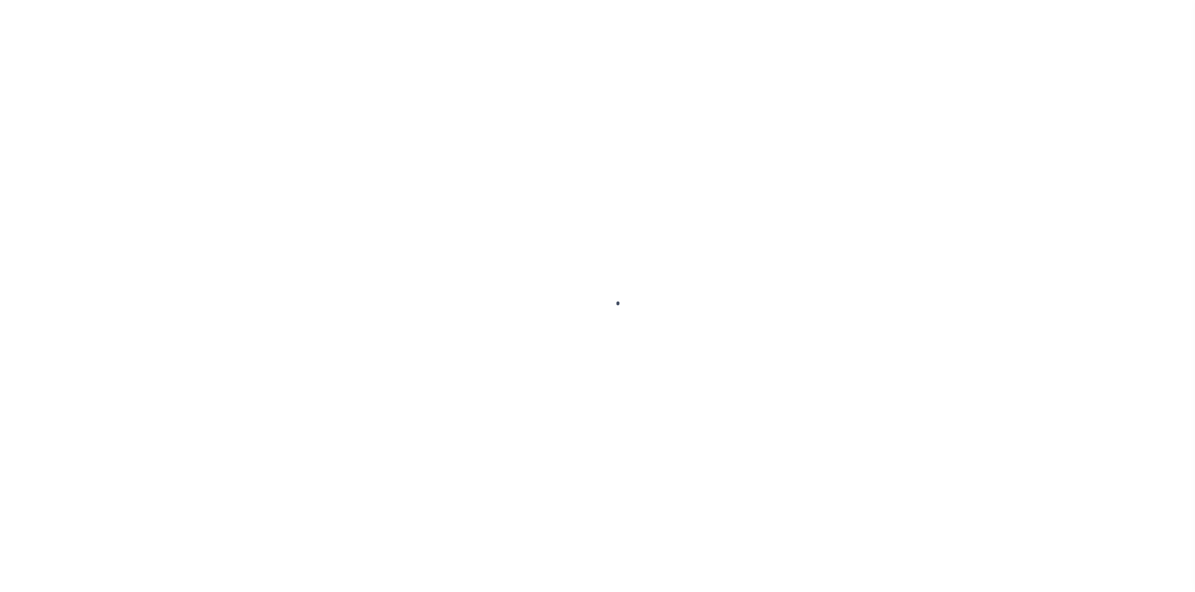
select select "ABR"
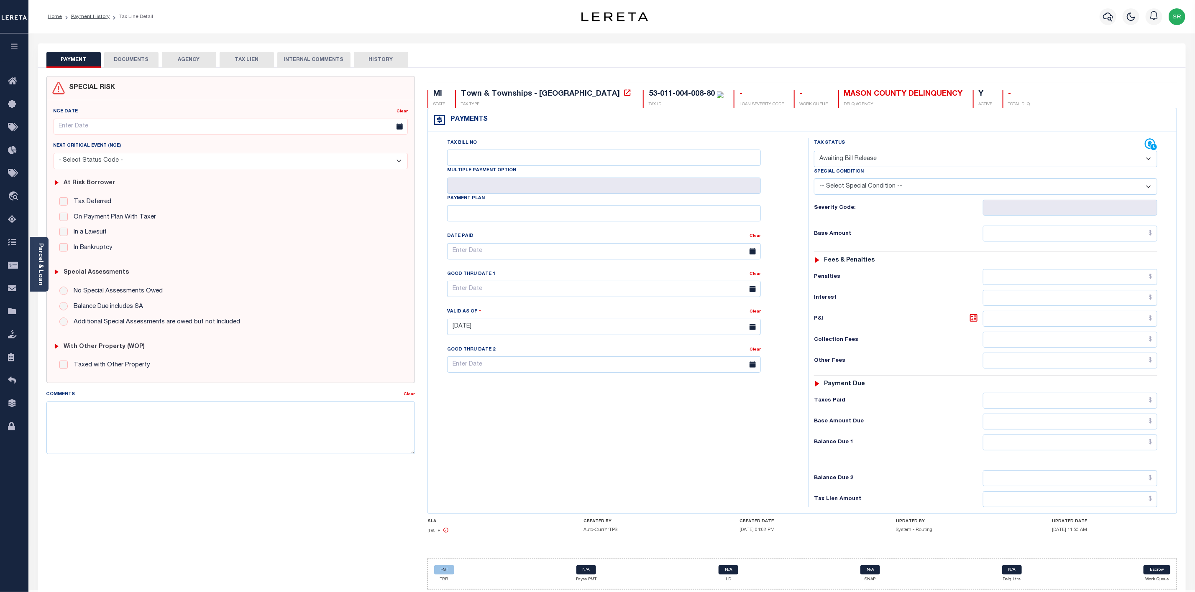
click at [142, 56] on button "DOCUMENTS" at bounding box center [131, 60] width 54 height 16
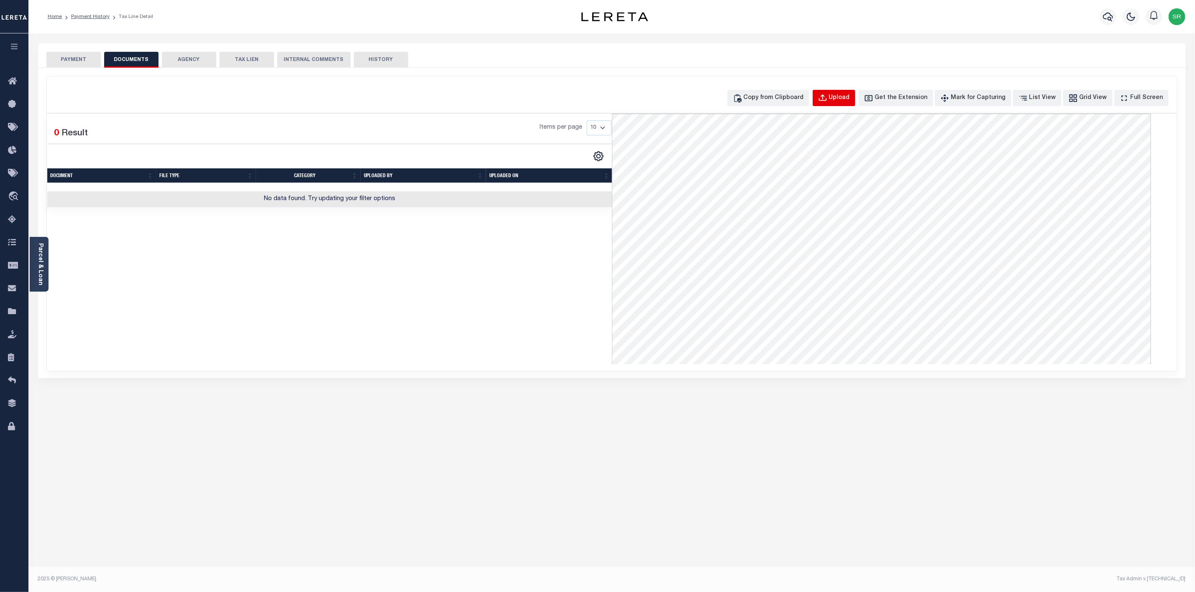
click at [846, 96] on div "Upload" at bounding box center [839, 98] width 21 height 9
select select "POP"
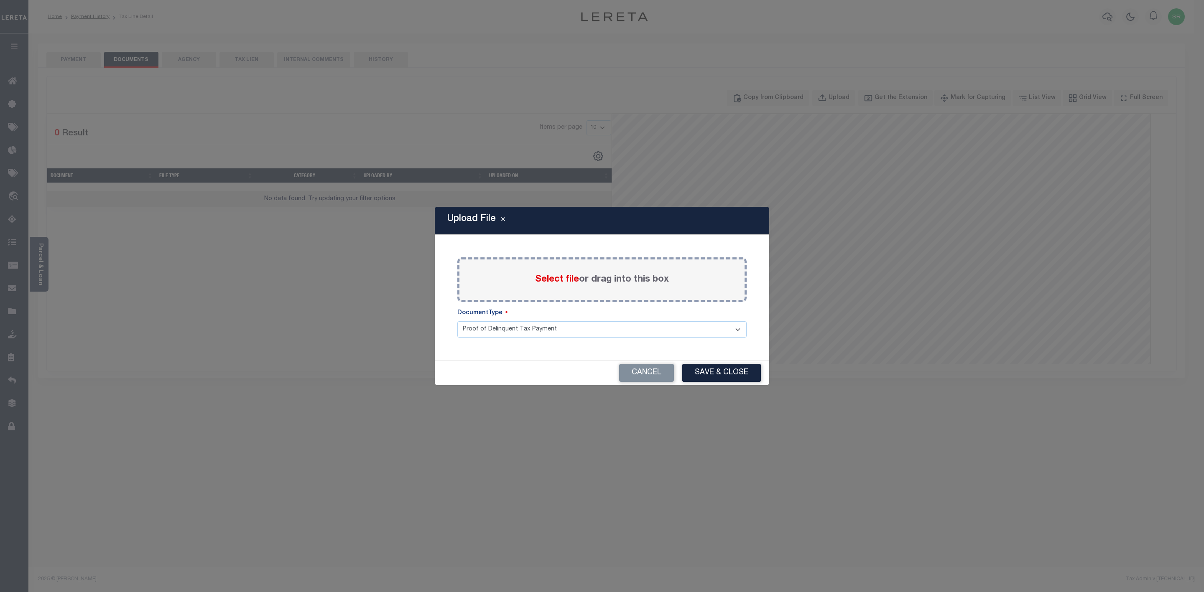
click at [569, 277] on span "Select file" at bounding box center [557, 279] width 44 height 9
click at [0, 0] on input "Select file or drag into this box" at bounding box center [0, 0] width 0 height 0
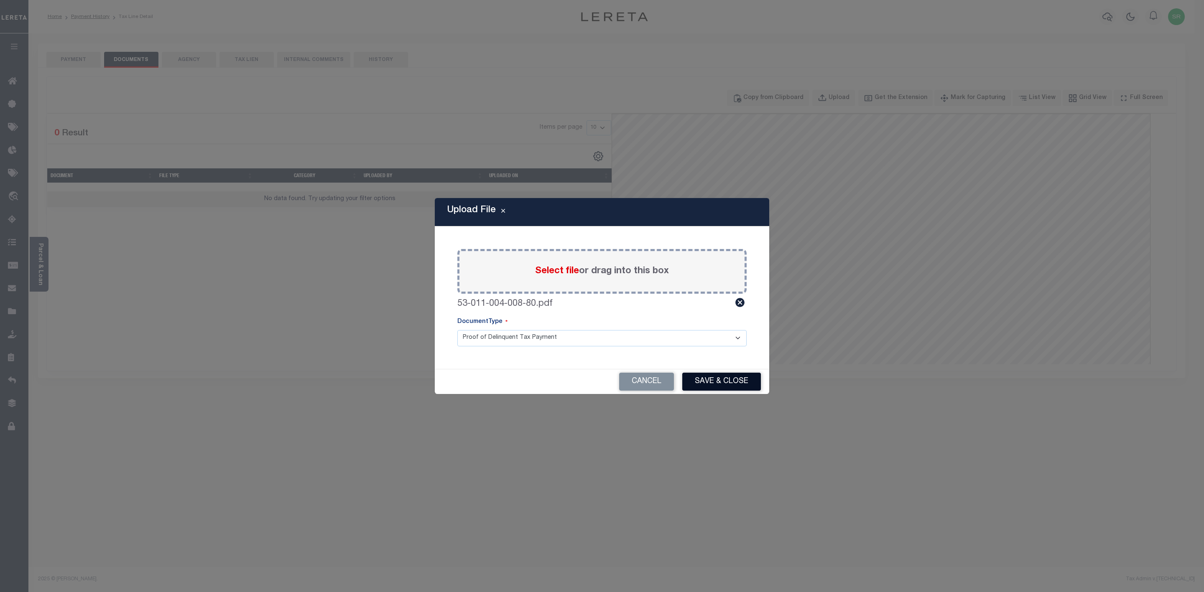
click at [718, 382] on button "Save & Close" at bounding box center [721, 382] width 79 height 18
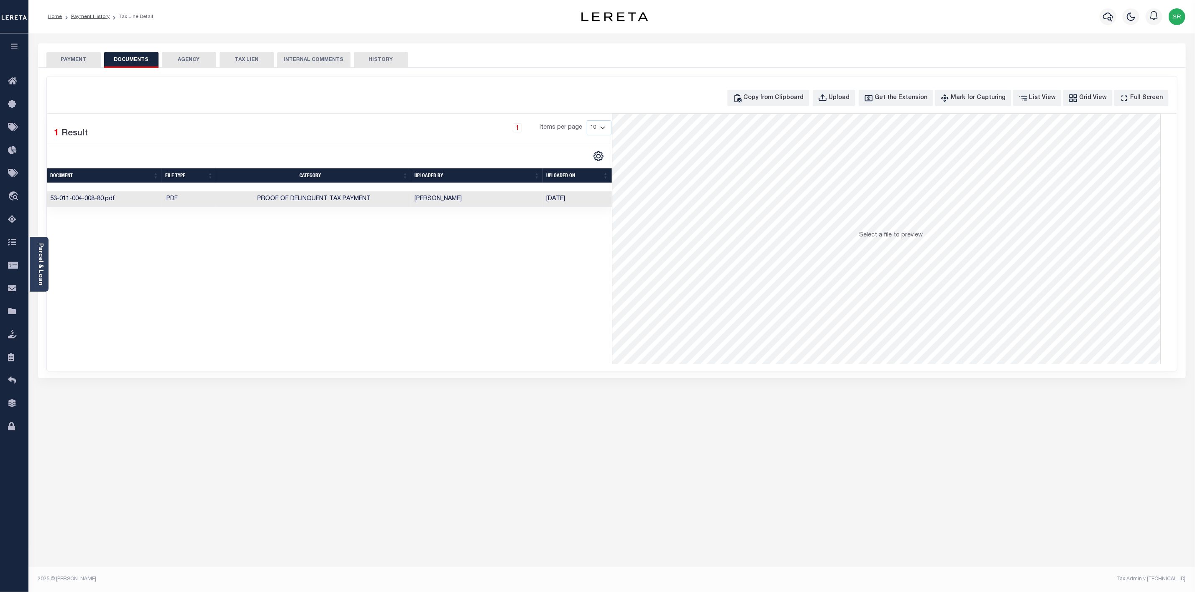
click at [510, 327] on div "Selected 1 Result 1 Items per page 10 25 50 100" at bounding box center [329, 239] width 564 height 251
click at [450, 283] on div "Selected 1 Result 1 Items per page 10 25 50 100" at bounding box center [329, 239] width 564 height 251
click at [78, 55] on button "PAYMENT" at bounding box center [73, 60] width 54 height 16
drag, startPoint x: 78, startPoint y: 55, endPoint x: 83, endPoint y: 53, distance: 5.2
click at [82, 54] on button "PAYMENT" at bounding box center [73, 60] width 54 height 16
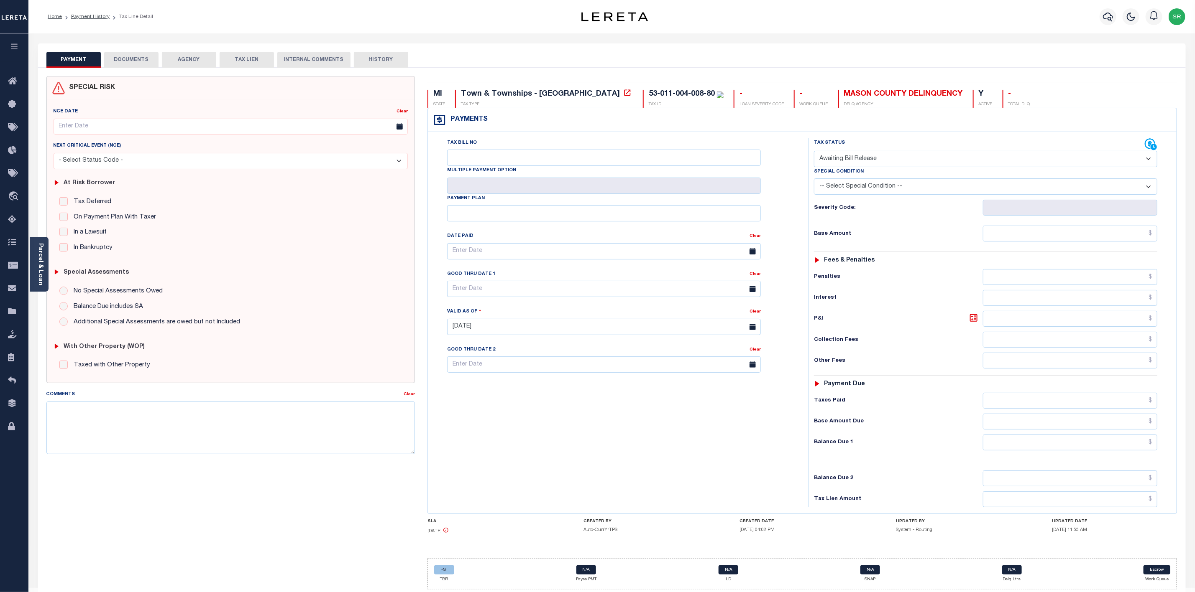
click at [837, 158] on select "- Select Status Code - Open Due/Unpaid Paid Incomplete No Tax Due Internal Refu…" at bounding box center [985, 159] width 343 height 16
select select "DUE"
click at [814, 152] on select "- Select Status Code - Open Due/Unpaid Paid Incomplete No Tax Due Internal Refu…" at bounding box center [985, 159] width 343 height 16
type input "08/28/2025"
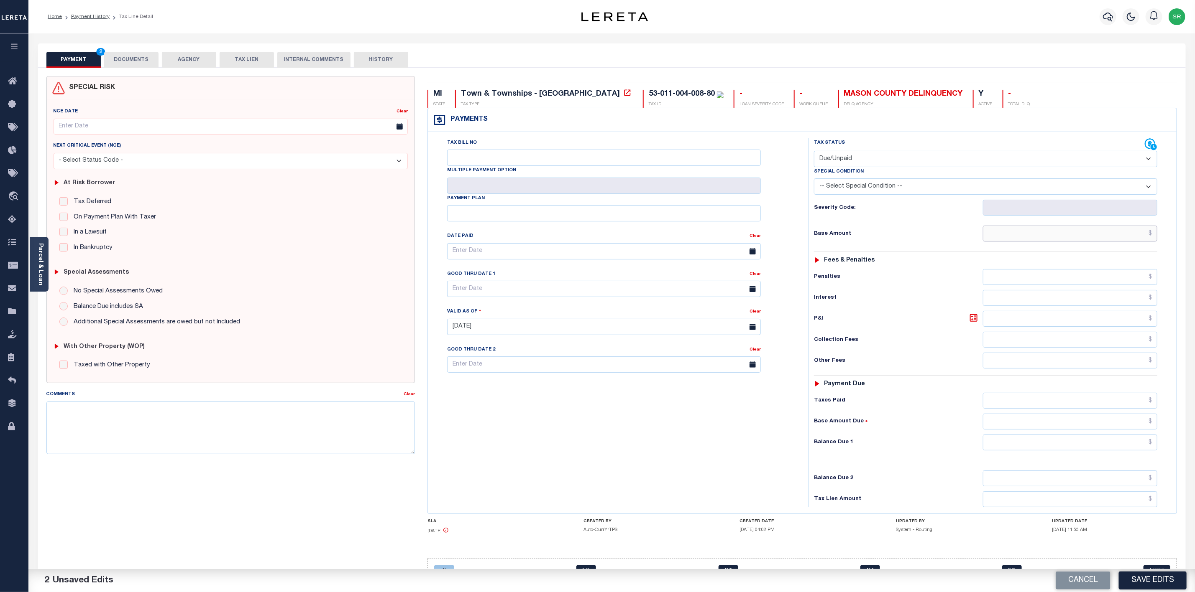
click at [1065, 232] on input "text" at bounding box center [1070, 234] width 174 height 16
type input "$1,353.55"
click at [1104, 449] on input "text" at bounding box center [1070, 443] width 174 height 16
type input "$1,353.55"
click at [1162, 580] on button "Save Edits" at bounding box center [1152, 581] width 68 height 18
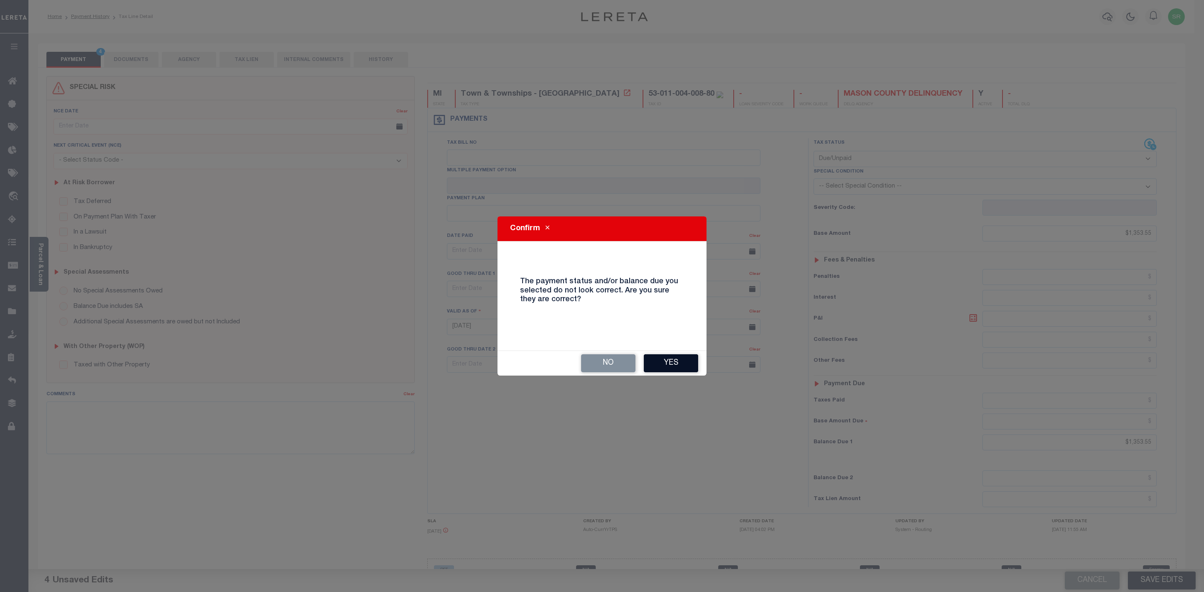
click at [685, 365] on button "Yes" at bounding box center [671, 364] width 54 height 18
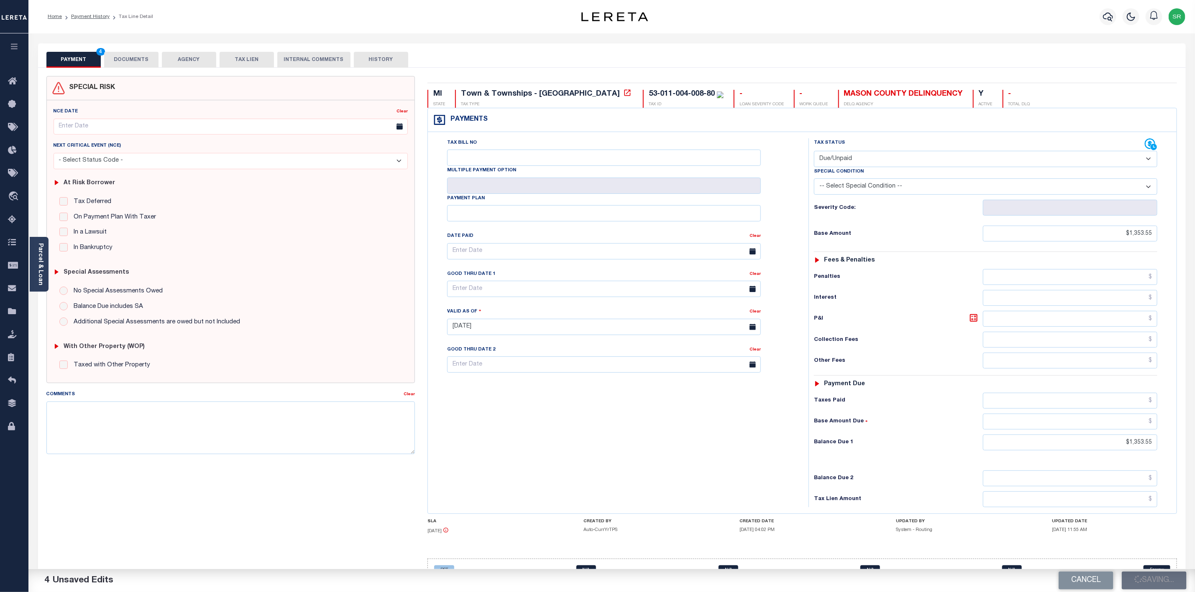
checkbox input "false"
type input "$1,353.55"
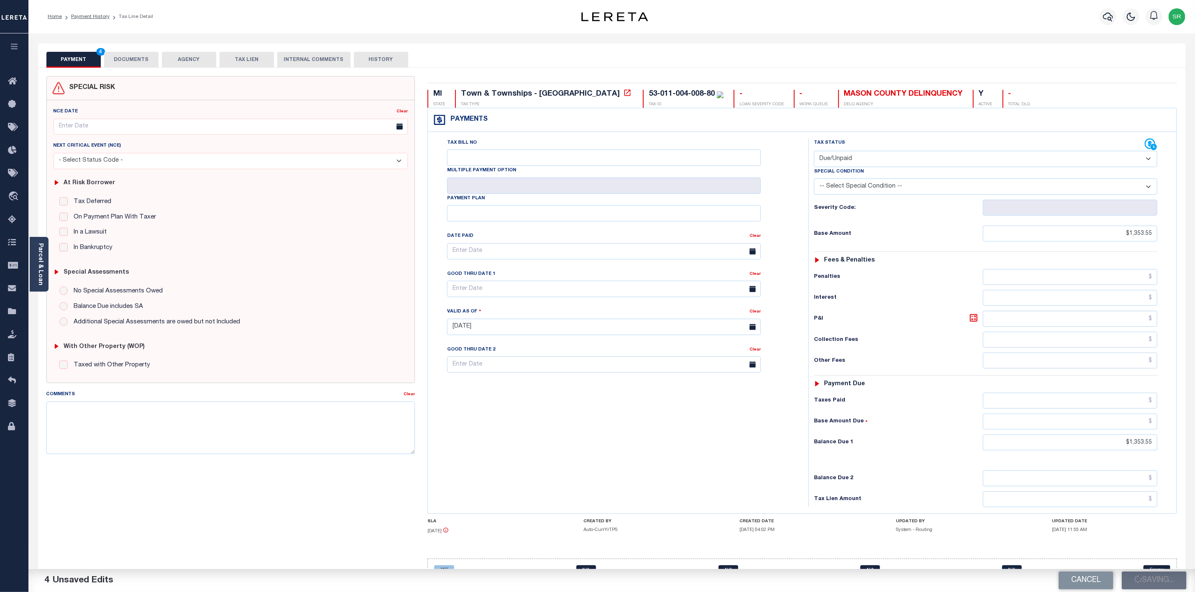
type input "$1,353.55"
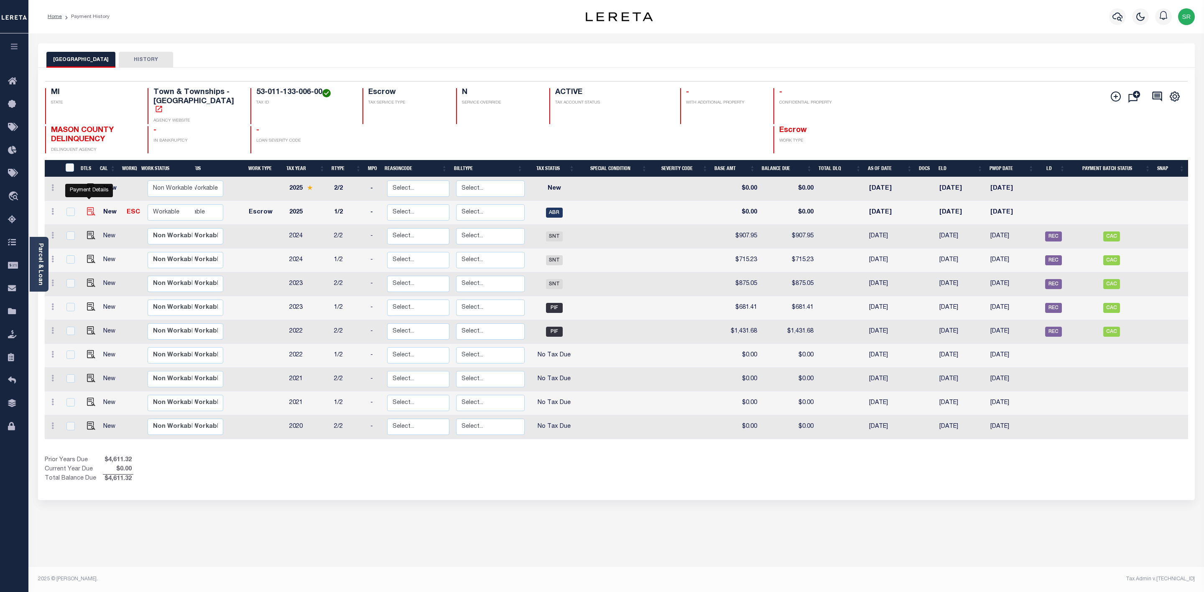
click at [89, 207] on img "" at bounding box center [91, 211] width 8 height 8
checkbox input "true"
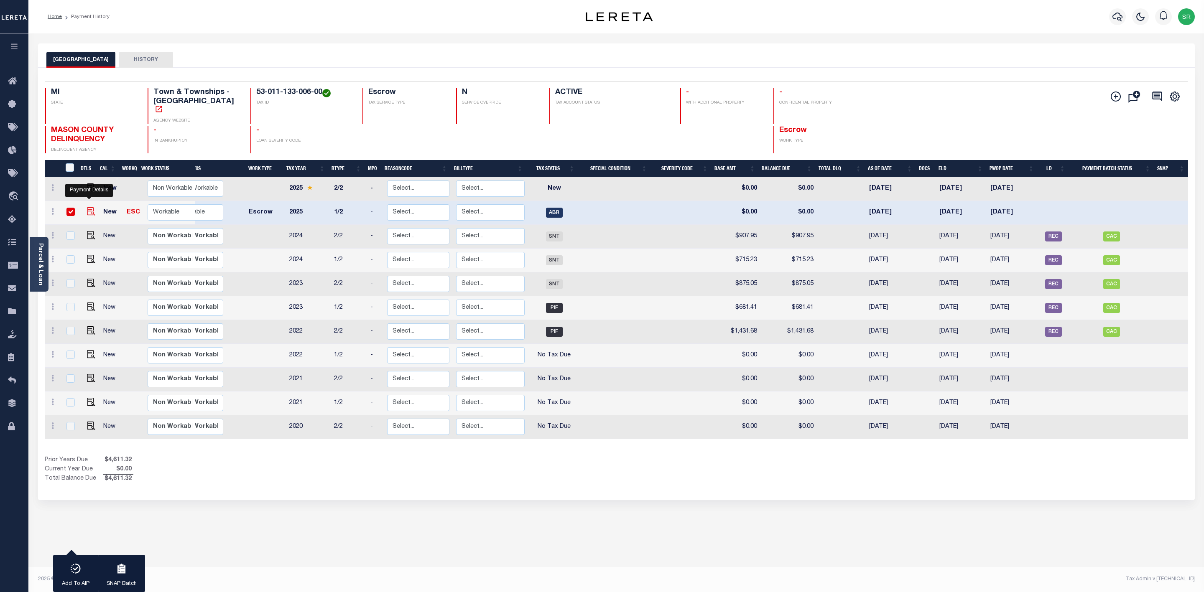
click at [89, 207] on img "" at bounding box center [91, 211] width 8 height 8
checkbox input "false"
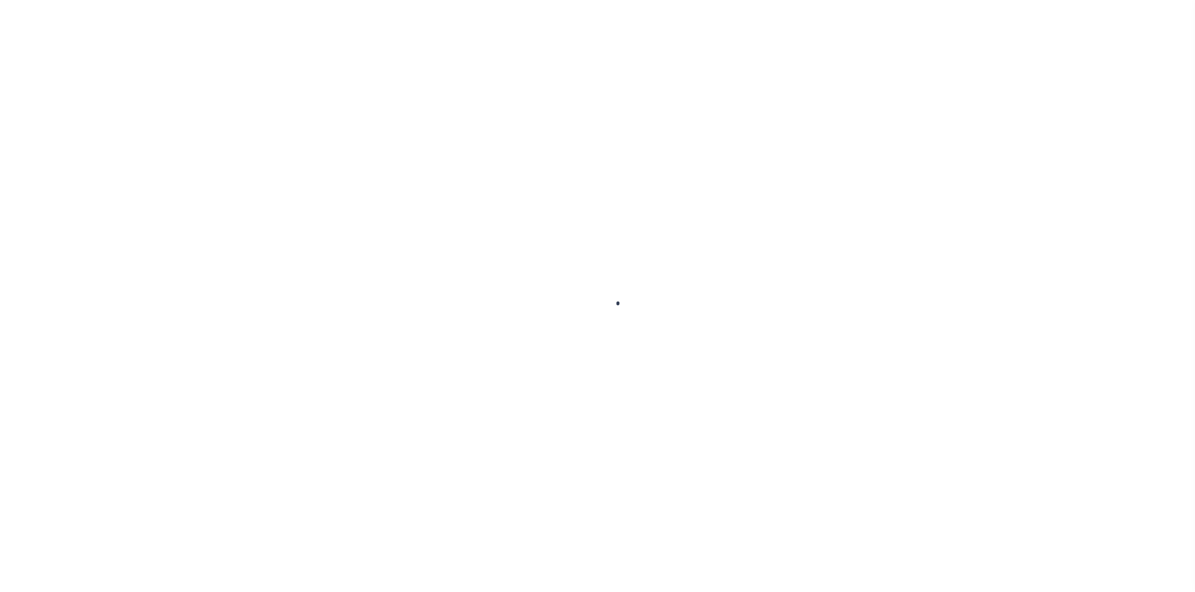
checkbox input "false"
type input "[DATE]"
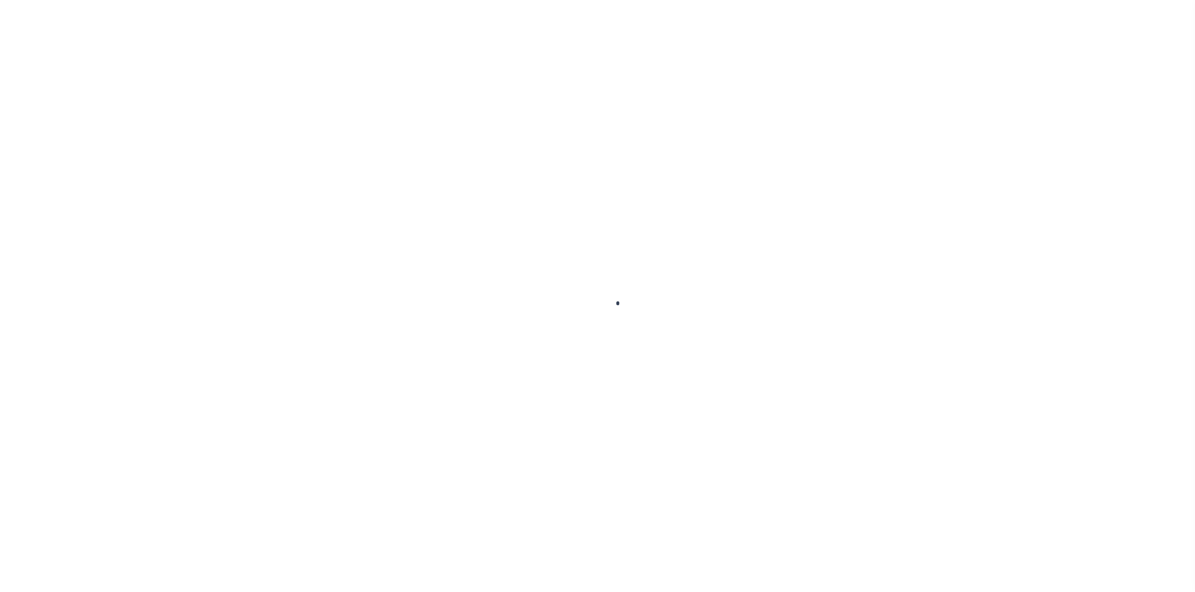
select select "ABR"
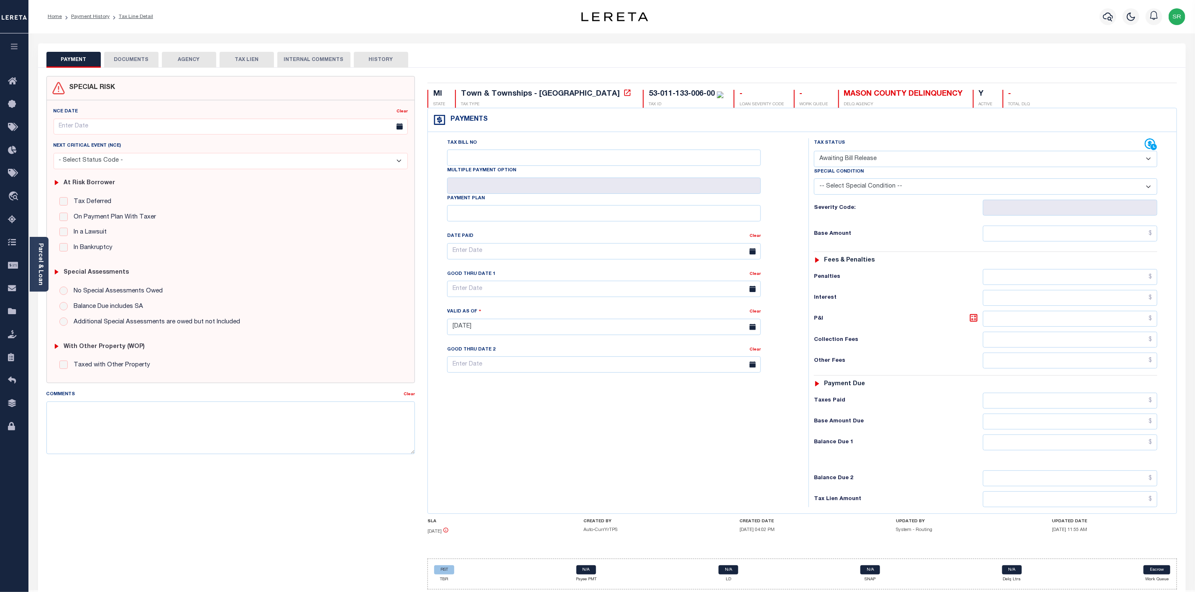
click at [128, 55] on button "DOCUMENTS" at bounding box center [131, 60] width 54 height 16
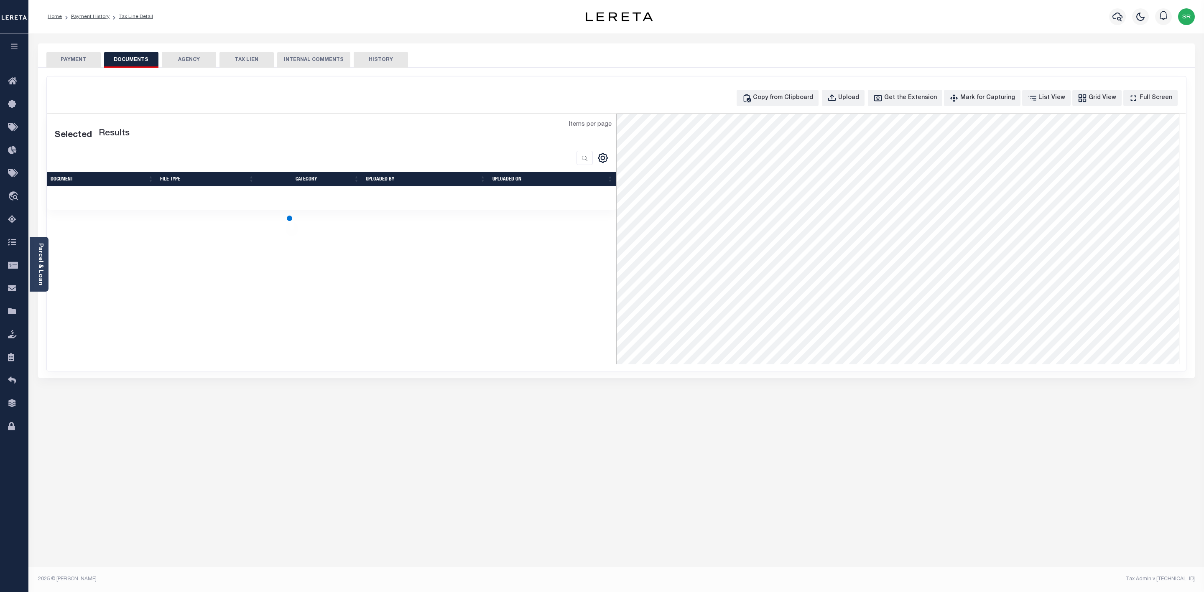
click at [128, 55] on button "DOCUMENTS" at bounding box center [131, 60] width 54 height 16
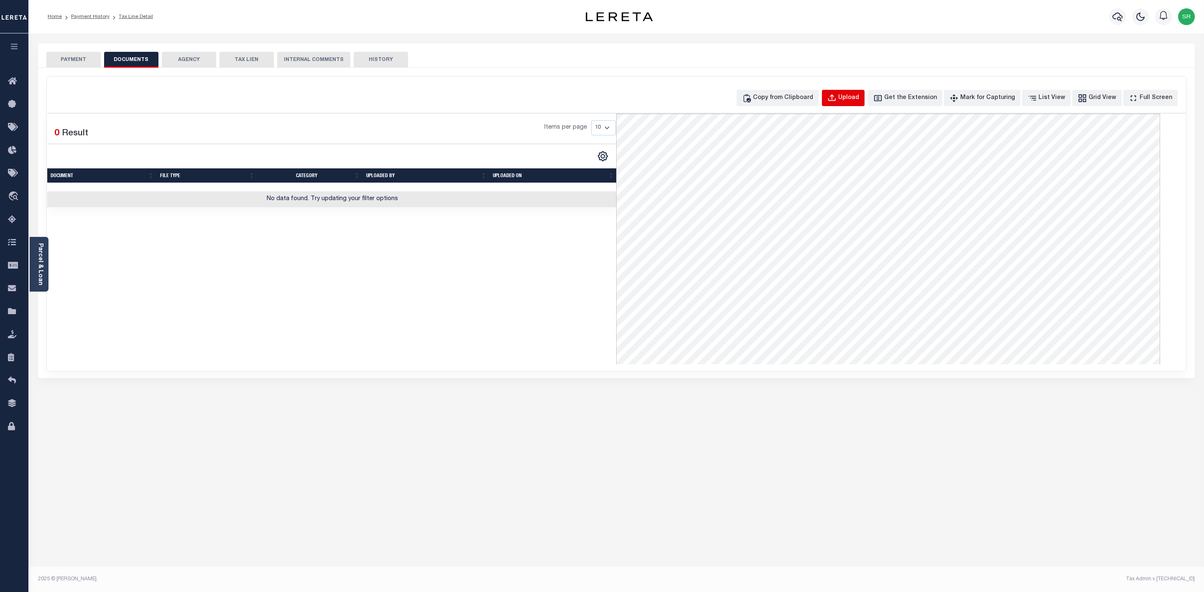
click at [859, 99] on div "Upload" at bounding box center [848, 98] width 21 height 9
select select "POP"
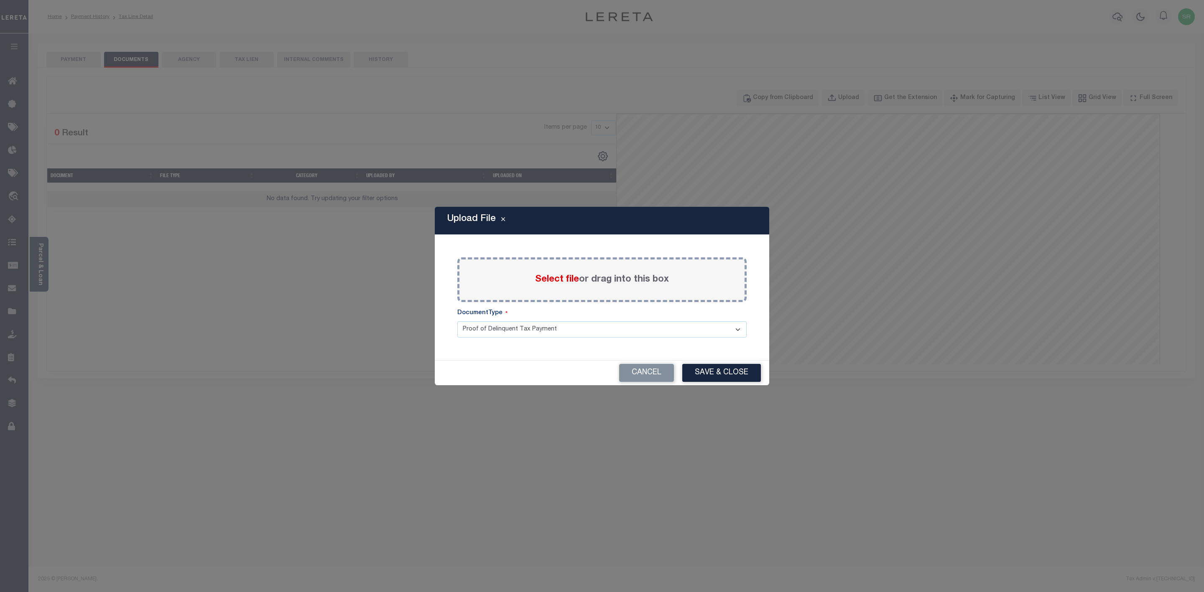
click at [553, 278] on span "Select file" at bounding box center [557, 279] width 44 height 9
click at [0, 0] on input "Select file or drag into this box" at bounding box center [0, 0] width 0 height 0
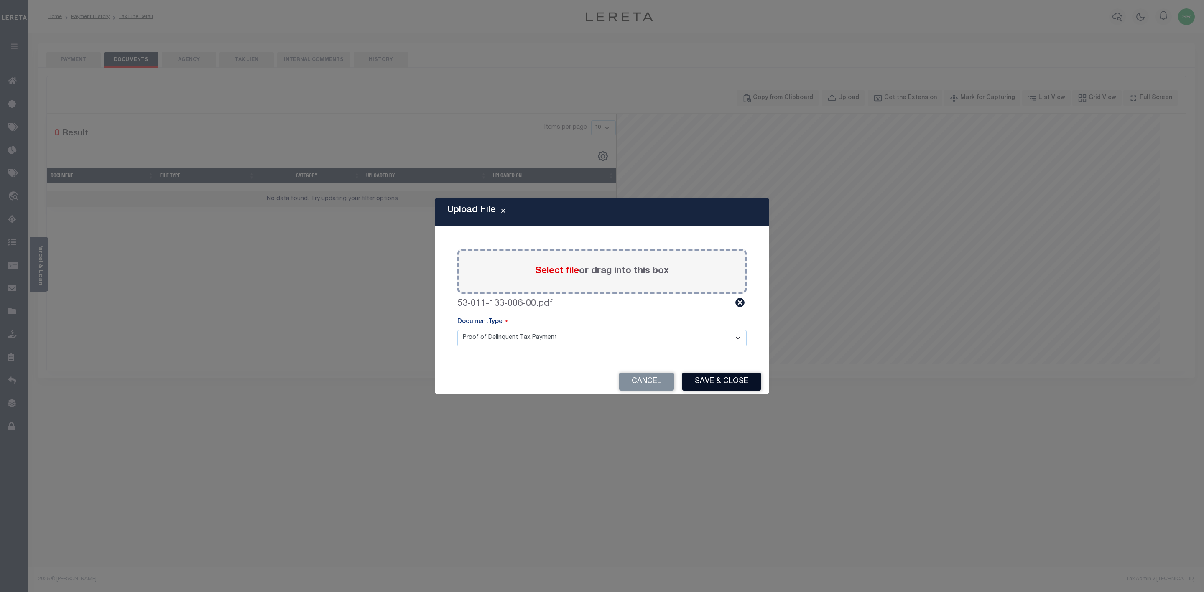
click at [710, 379] on button "Save & Close" at bounding box center [721, 382] width 79 height 18
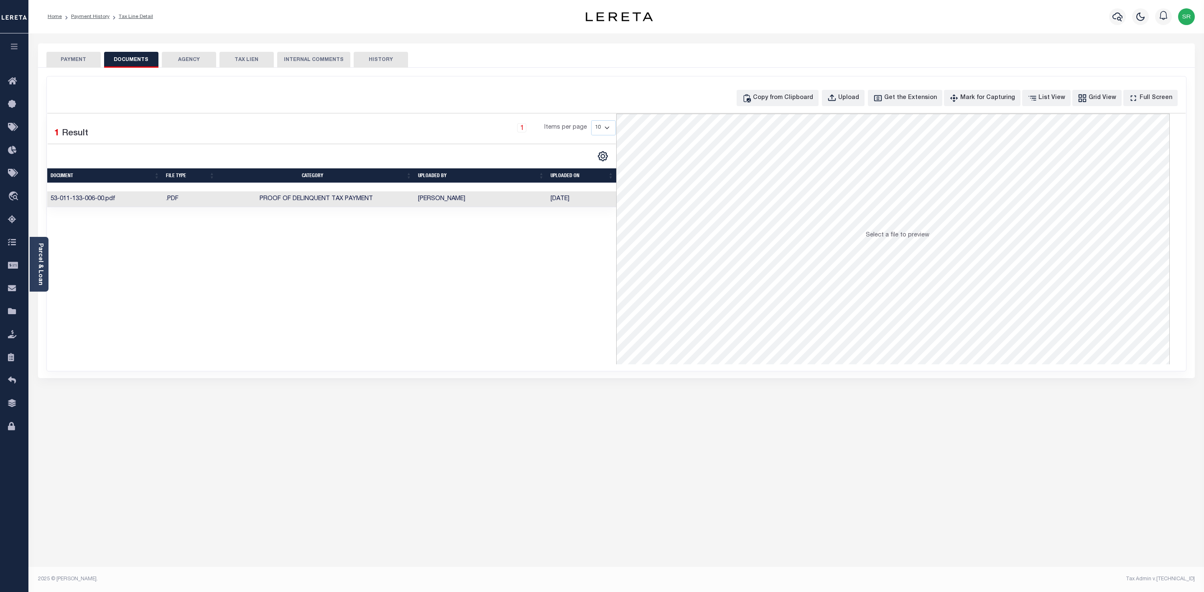
click at [78, 53] on button "PAYMENT" at bounding box center [73, 60] width 54 height 16
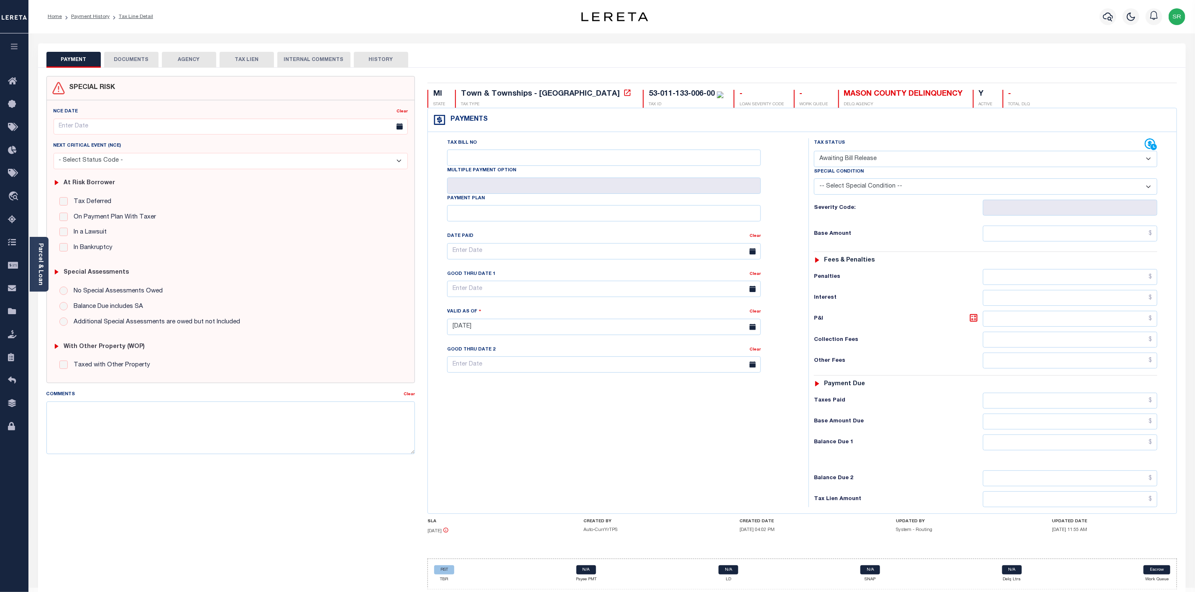
click at [78, 53] on button "PAYMENT" at bounding box center [73, 60] width 54 height 16
click at [912, 162] on select "- Select Status Code - Open Due/Unpaid Paid Incomplete No Tax Due Internal Refu…" at bounding box center [985, 159] width 343 height 16
select select "DUE"
click at [814, 152] on select "- Select Status Code - Open Due/Unpaid Paid Incomplete No Tax Due Internal Refu…" at bounding box center [985, 159] width 343 height 16
type input "[DATE]"
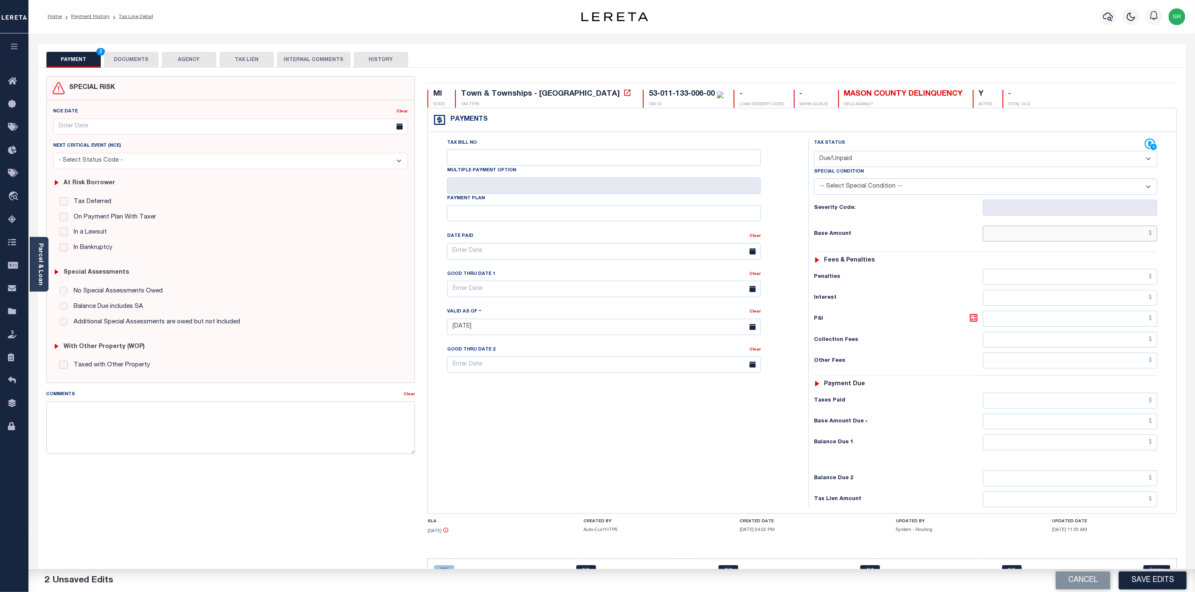
click at [1014, 240] on input "text" at bounding box center [1070, 234] width 174 height 16
click at [1066, 236] on input "text" at bounding box center [1070, 234] width 174 height 16
type input "$735.49"
click at [1124, 447] on input "text" at bounding box center [1070, 443] width 174 height 16
type input "$735.49"
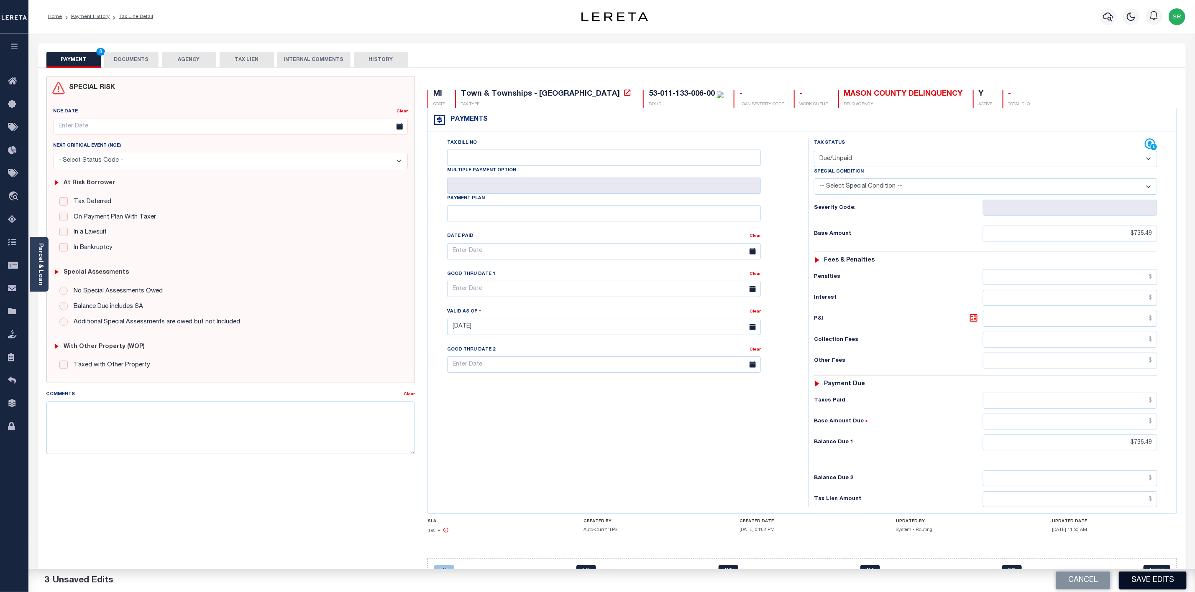
click at [1162, 585] on button "Save Edits" at bounding box center [1152, 581] width 68 height 18
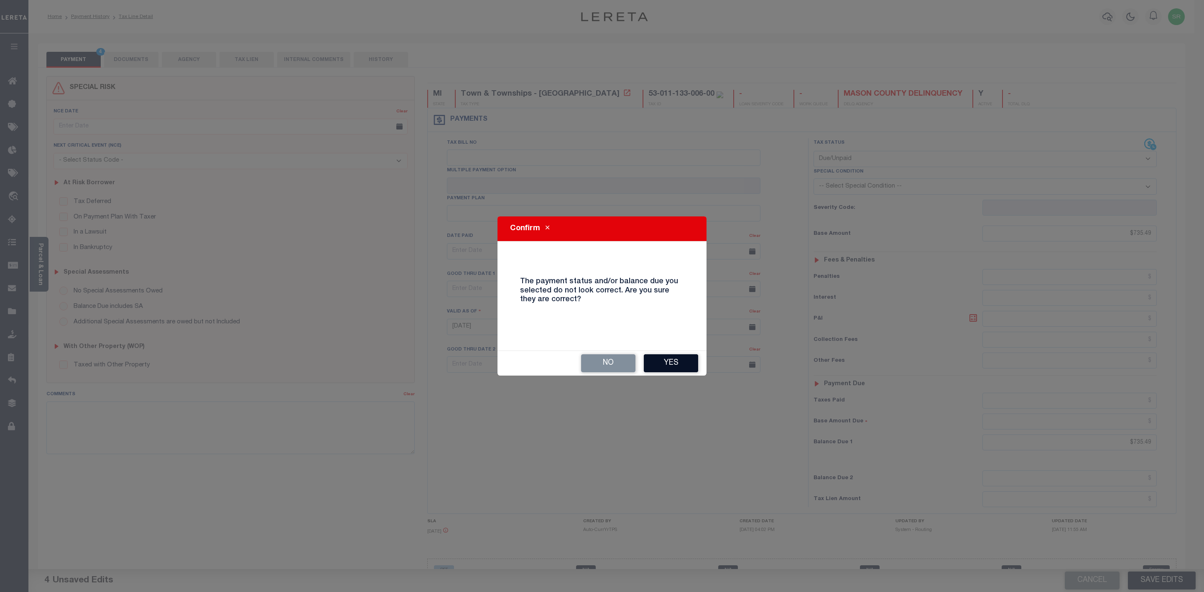
click at [678, 366] on button "Yes" at bounding box center [671, 364] width 54 height 18
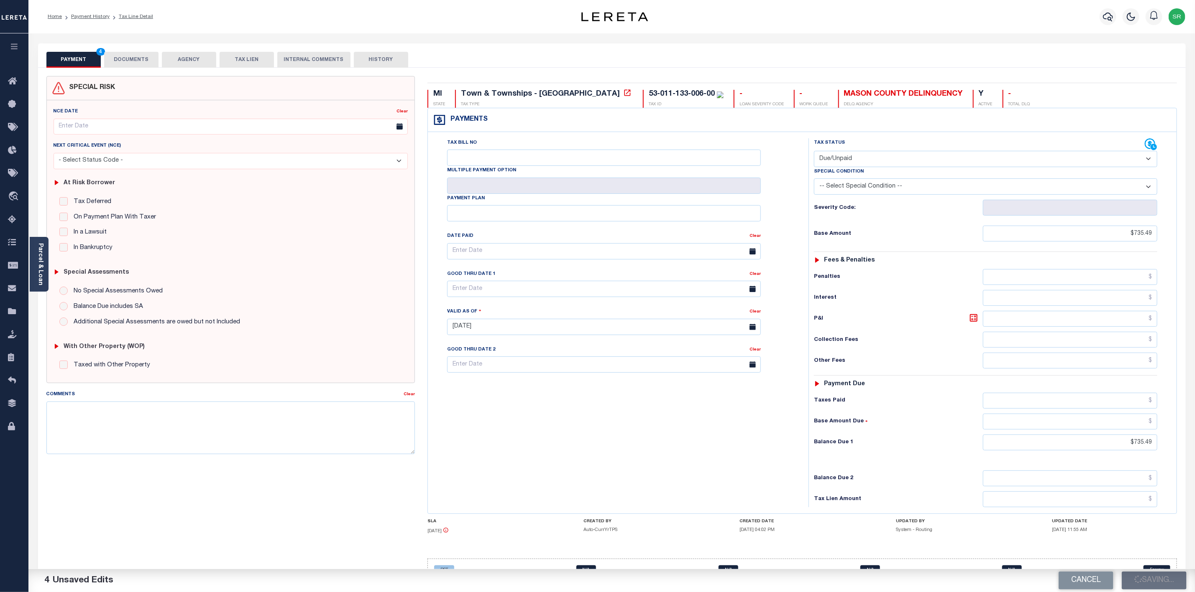
checkbox input "false"
type input "$735.49"
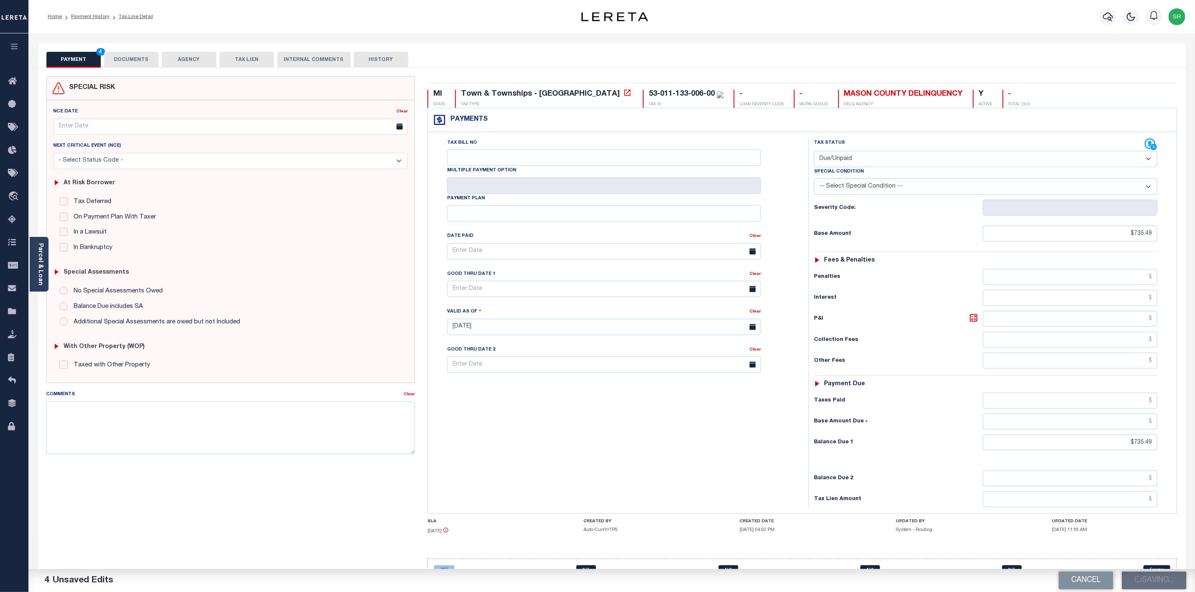
type input "$735.49"
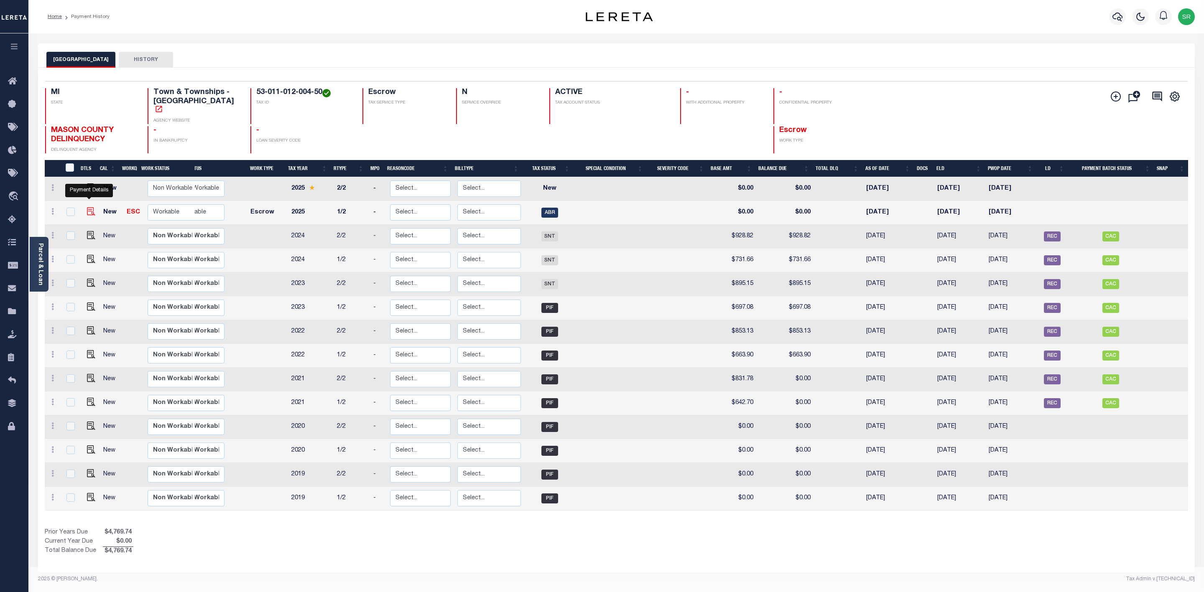
click at [88, 207] on img "" at bounding box center [91, 211] width 8 height 8
checkbox input "true"
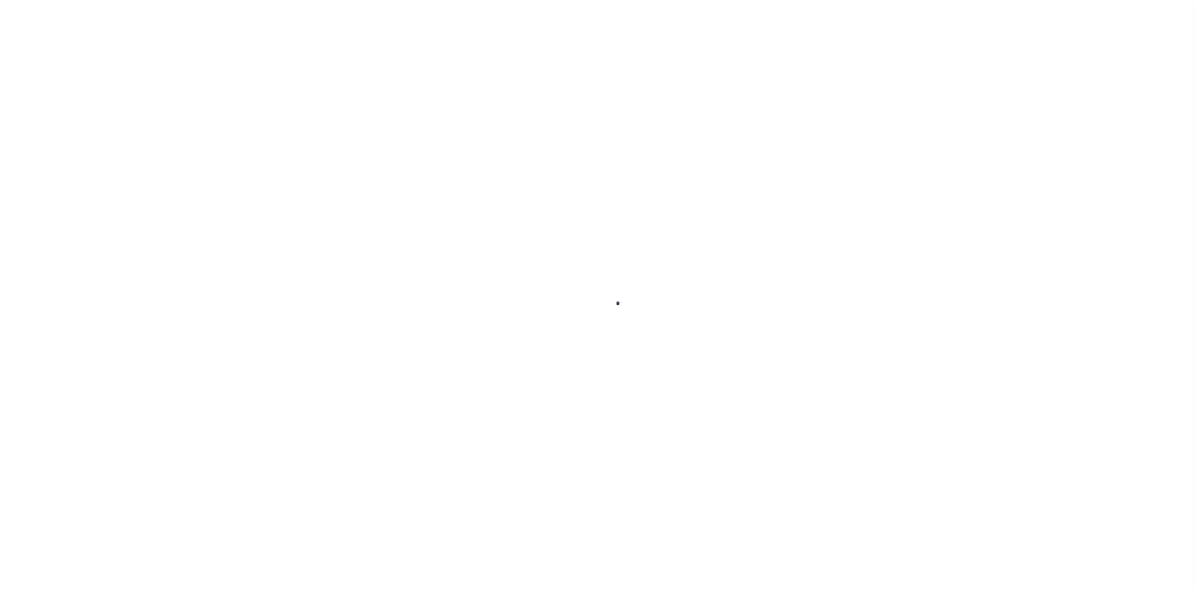
select select "ABR"
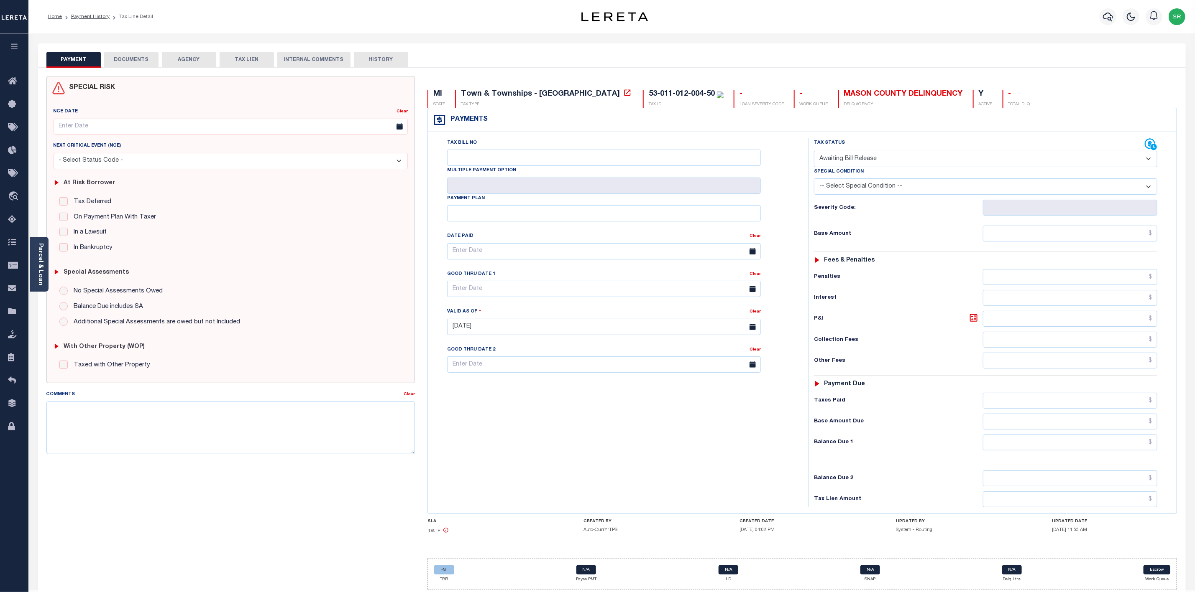
click at [128, 61] on button "DOCUMENTS" at bounding box center [131, 60] width 54 height 16
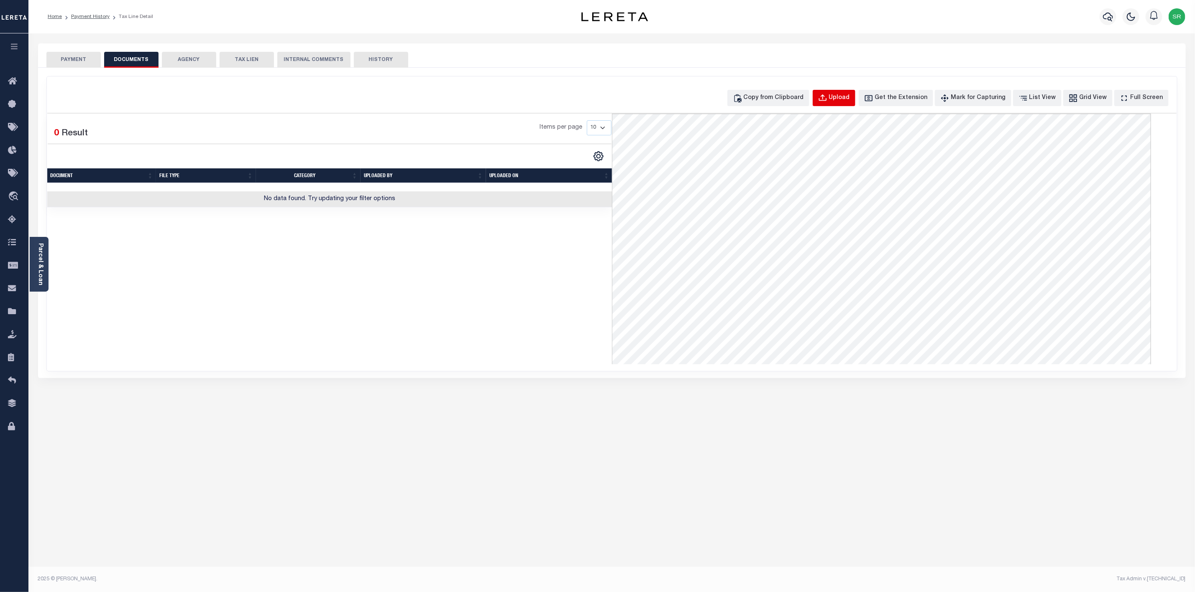
click at [850, 95] on div "Upload" at bounding box center [839, 98] width 21 height 9
select select "POP"
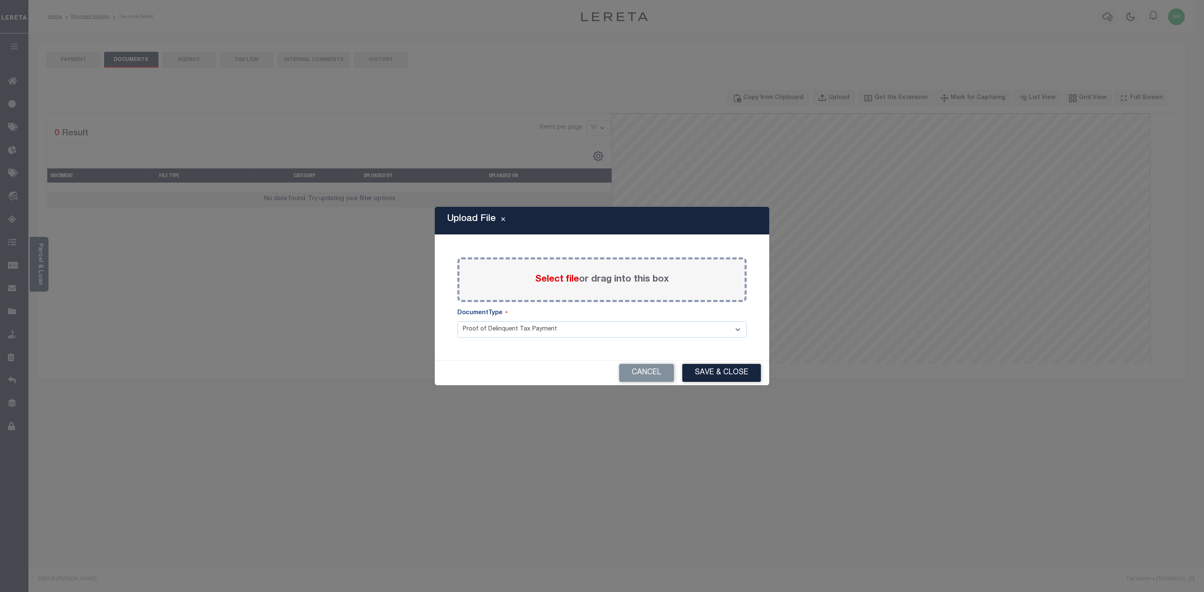
click at [549, 281] on span "Select file" at bounding box center [557, 279] width 44 height 9
click at [0, 0] on input "Select file or drag into this box" at bounding box center [0, 0] width 0 height 0
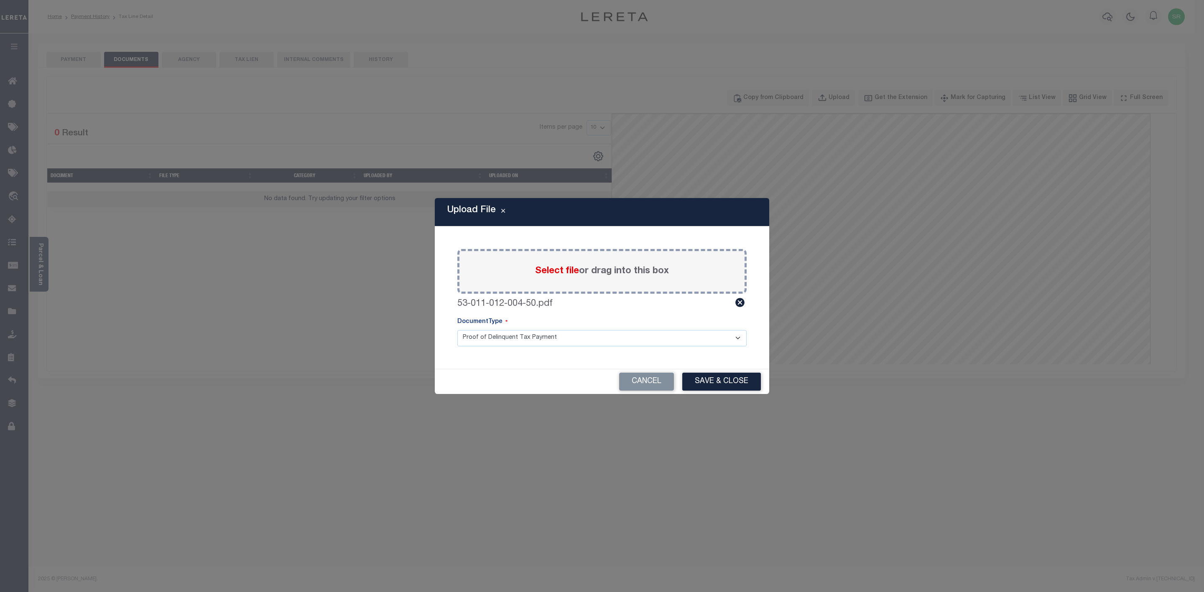
click at [715, 379] on button "Save & Close" at bounding box center [721, 382] width 79 height 18
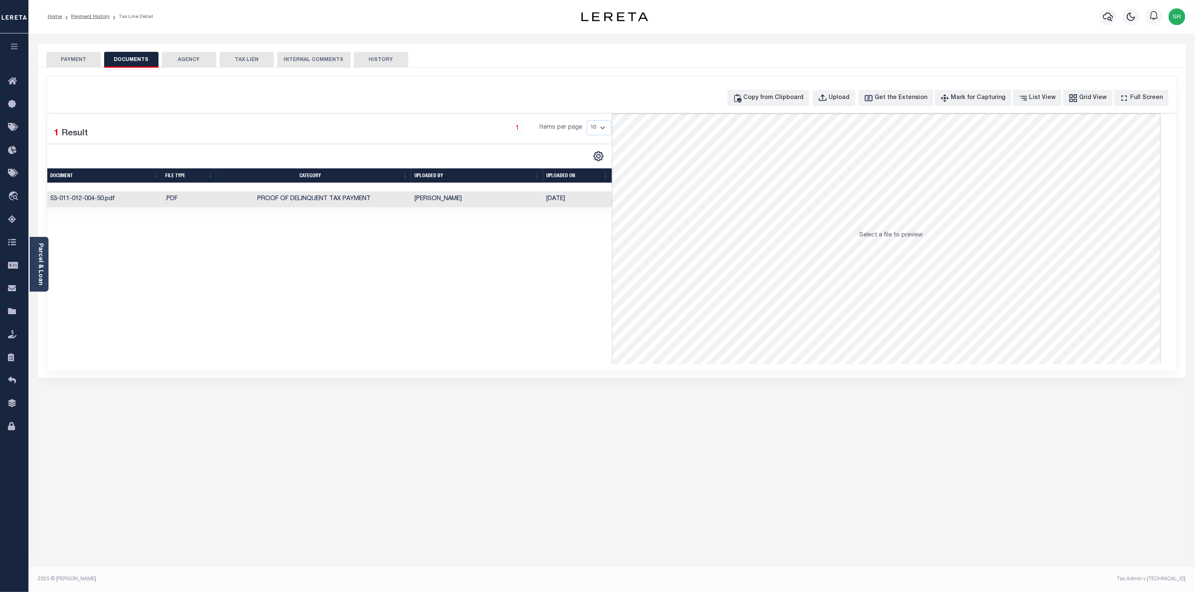
click at [397, 340] on div "Selected 1 Result 1 Items per page 10 25 50 100" at bounding box center [329, 239] width 564 height 251
click at [73, 58] on button "PAYMENT" at bounding box center [73, 60] width 54 height 16
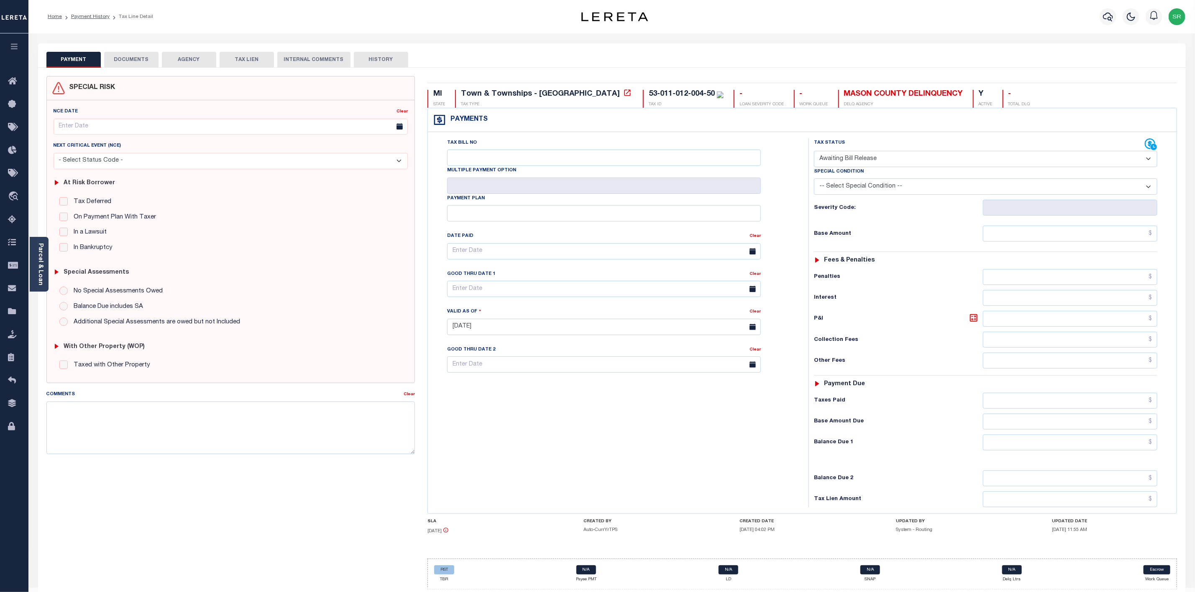
click at [73, 58] on button "PAYMENT" at bounding box center [73, 60] width 54 height 16
click at [876, 157] on select "- Select Status Code - Open Due/Unpaid Paid Incomplete No Tax Due Internal Refu…" at bounding box center [985, 159] width 343 height 16
select select "DUE"
click at [814, 152] on select "- Select Status Code - Open Due/Unpaid Paid Incomplete No Tax Due Internal Refu…" at bounding box center [985, 159] width 343 height 16
type input "[DATE]"
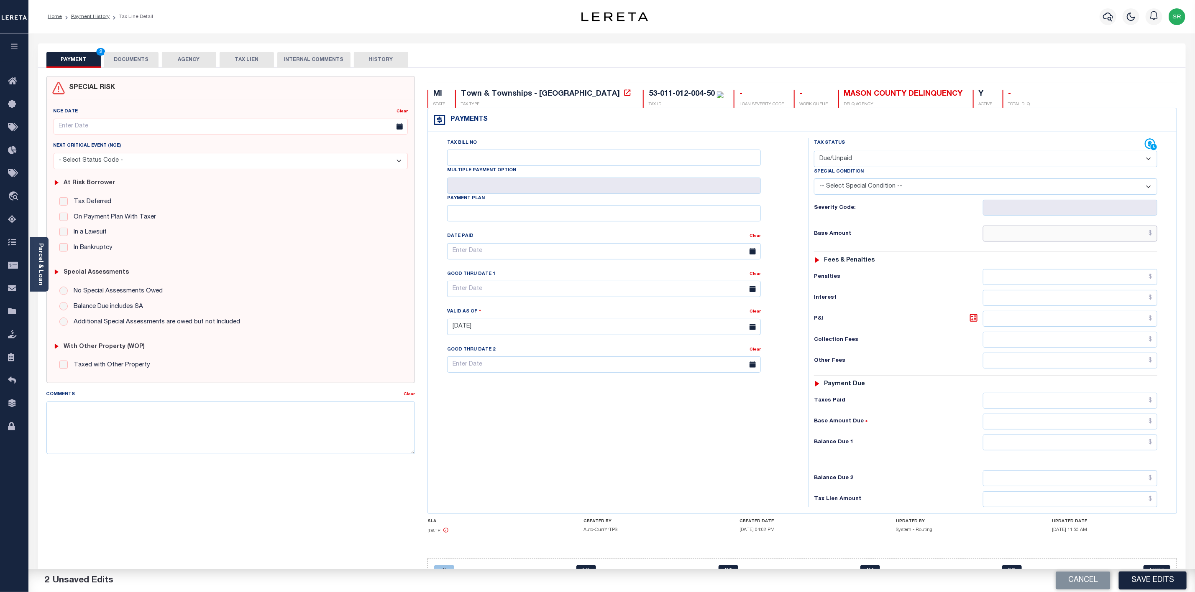
click at [993, 235] on input "text" at bounding box center [1070, 234] width 174 height 16
type input "$752.38"
click at [1131, 451] on input "text" at bounding box center [1070, 443] width 174 height 16
type input "$752.38"
click at [1134, 580] on button "Save Edits" at bounding box center [1152, 581] width 68 height 18
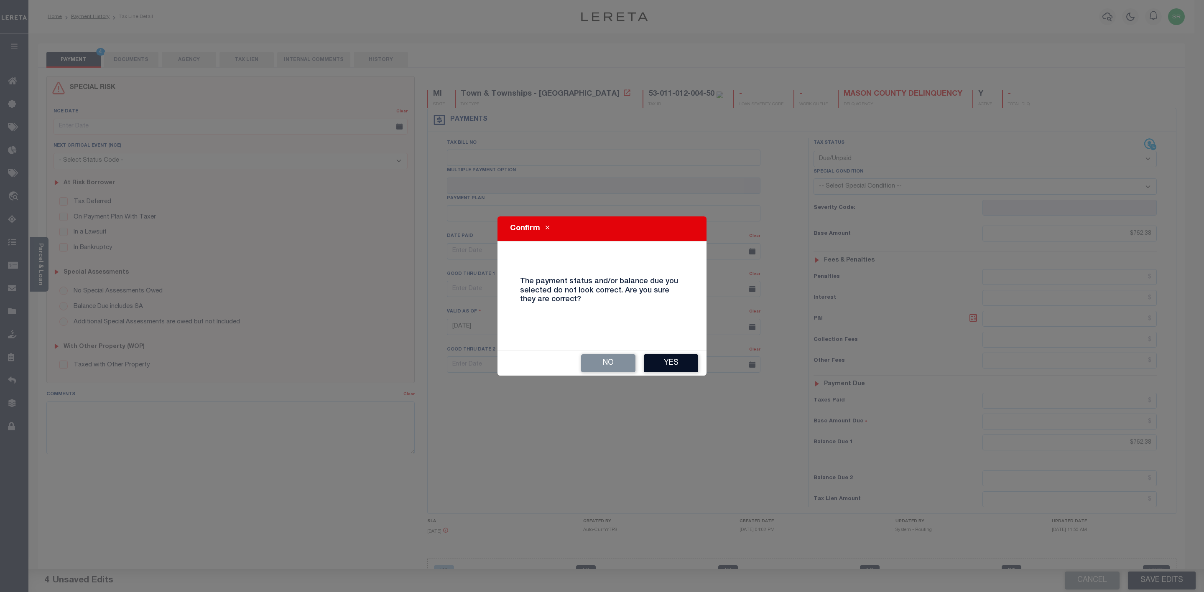
click at [677, 362] on button "Yes" at bounding box center [671, 364] width 54 height 18
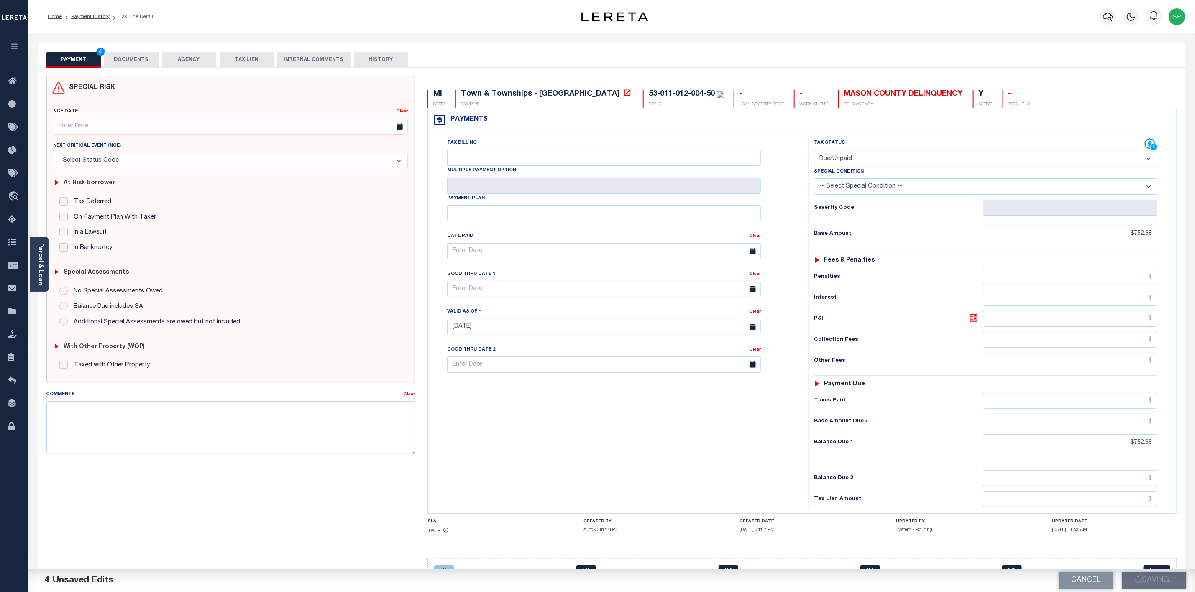
checkbox input "false"
type input "$752.38"
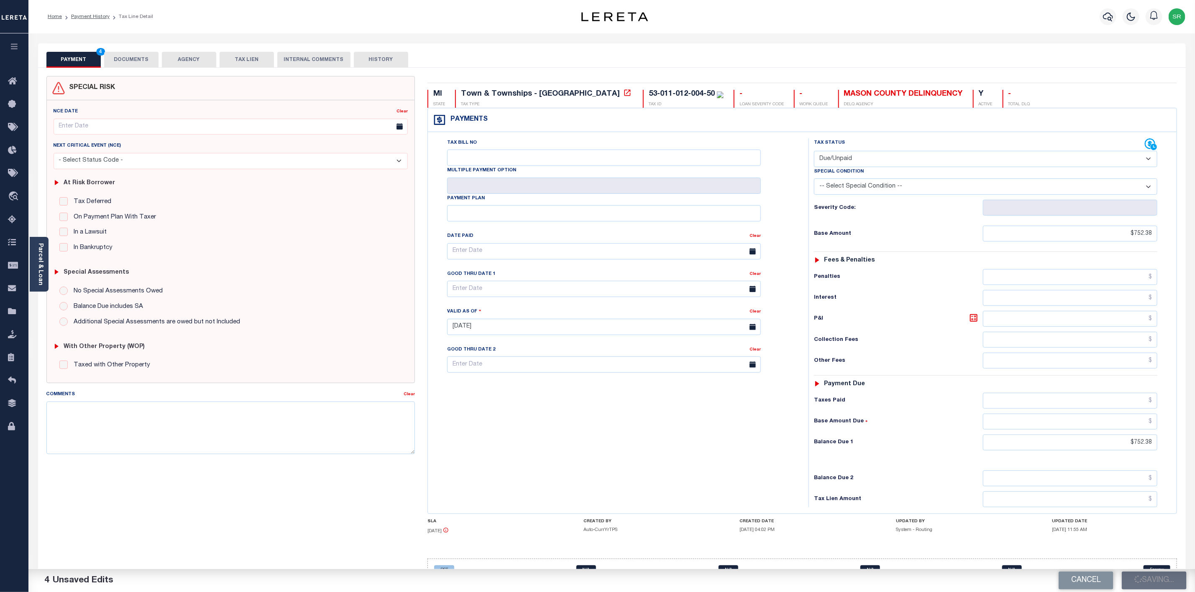
type input "$752.38"
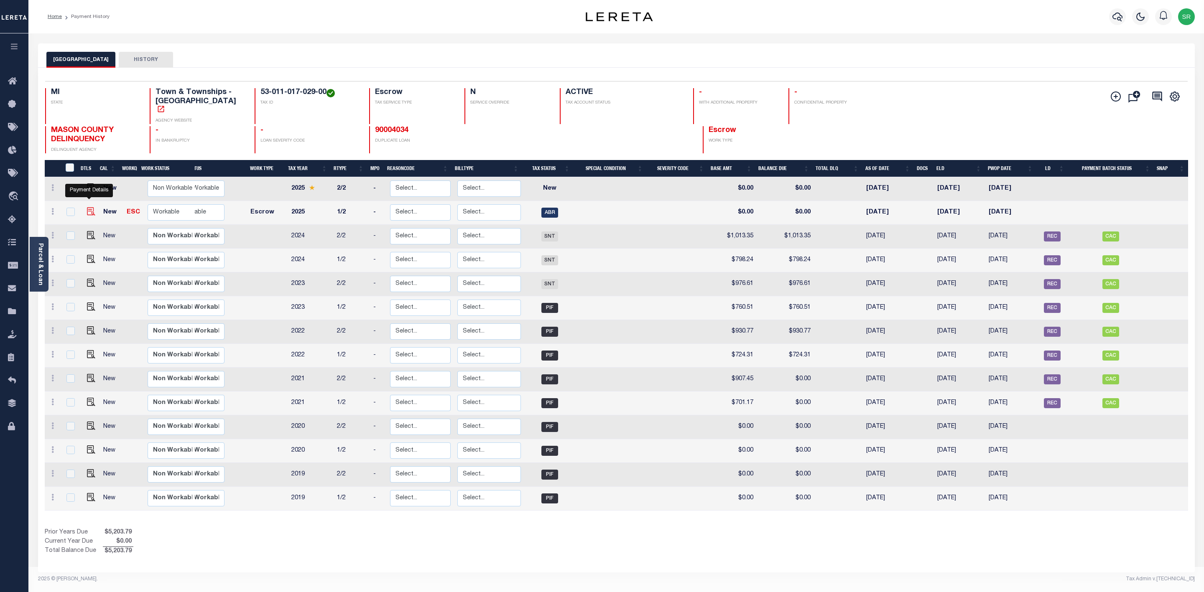
click at [88, 207] on img "" at bounding box center [91, 211] width 8 height 8
checkbox input "true"
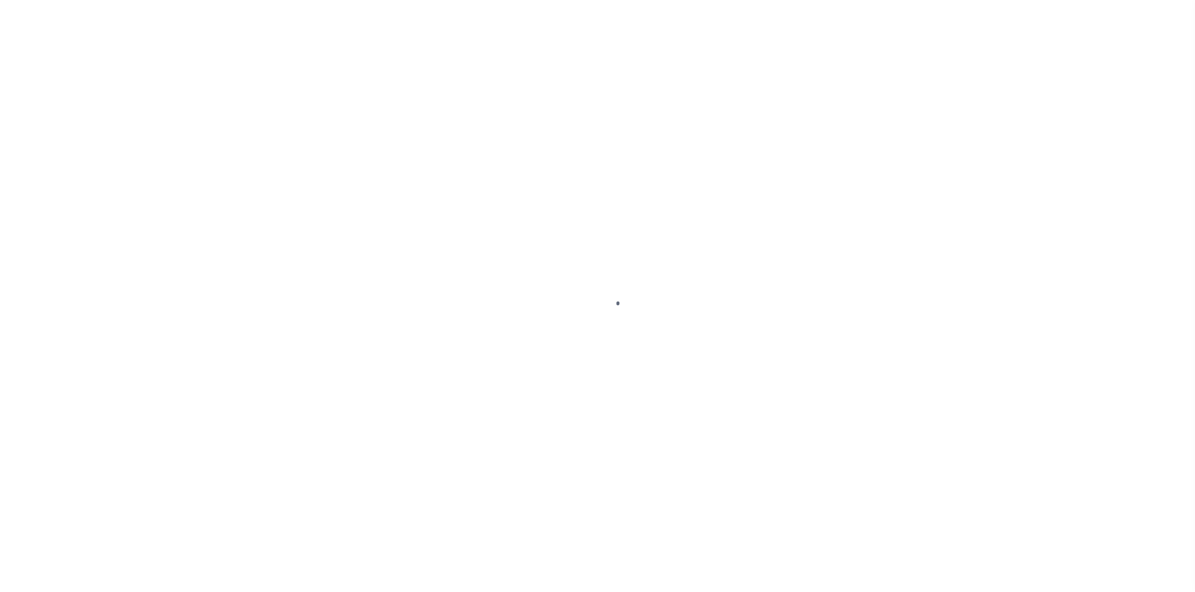
select select "ABR"
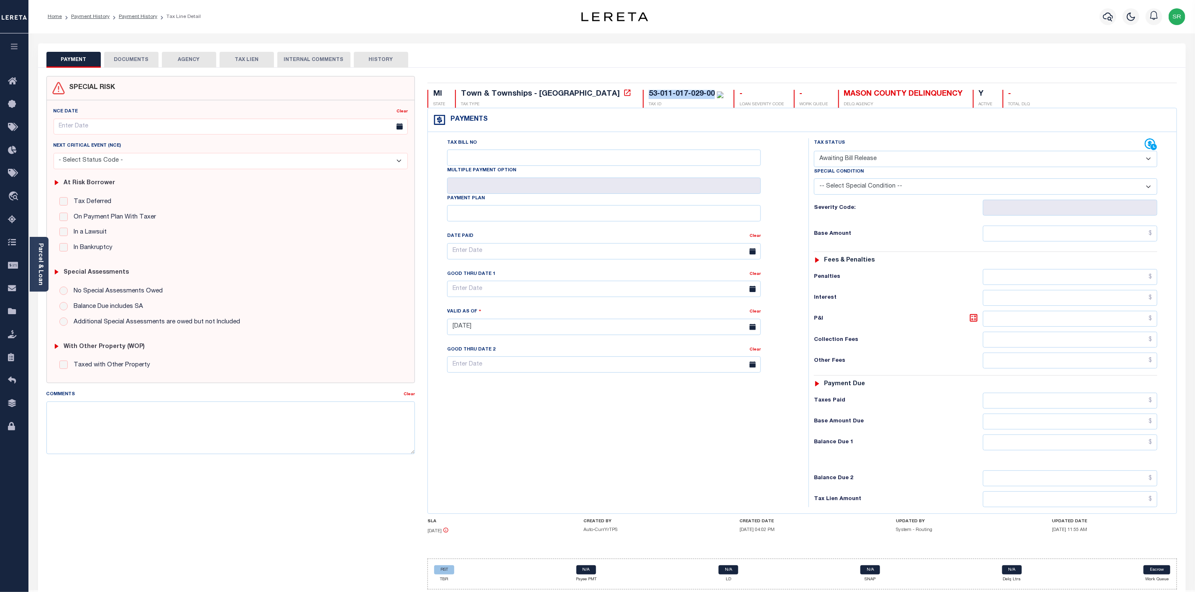
drag, startPoint x: 576, startPoint y: 93, endPoint x: 640, endPoint y: 95, distance: 64.0
click at [649, 95] on div "53-011-017-029-00" at bounding box center [682, 94] width 66 height 8
copy div "53-011-017-029-00"
click at [122, 60] on button "DOCUMENTS" at bounding box center [131, 60] width 54 height 16
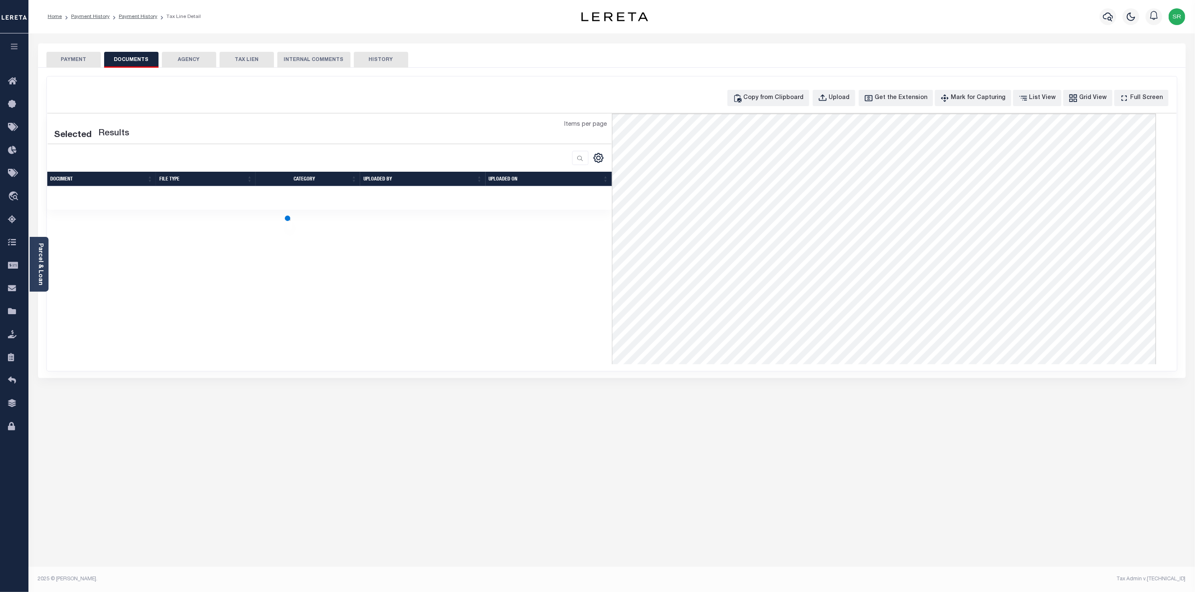
click at [122, 60] on button "DOCUMENTS" at bounding box center [131, 60] width 54 height 16
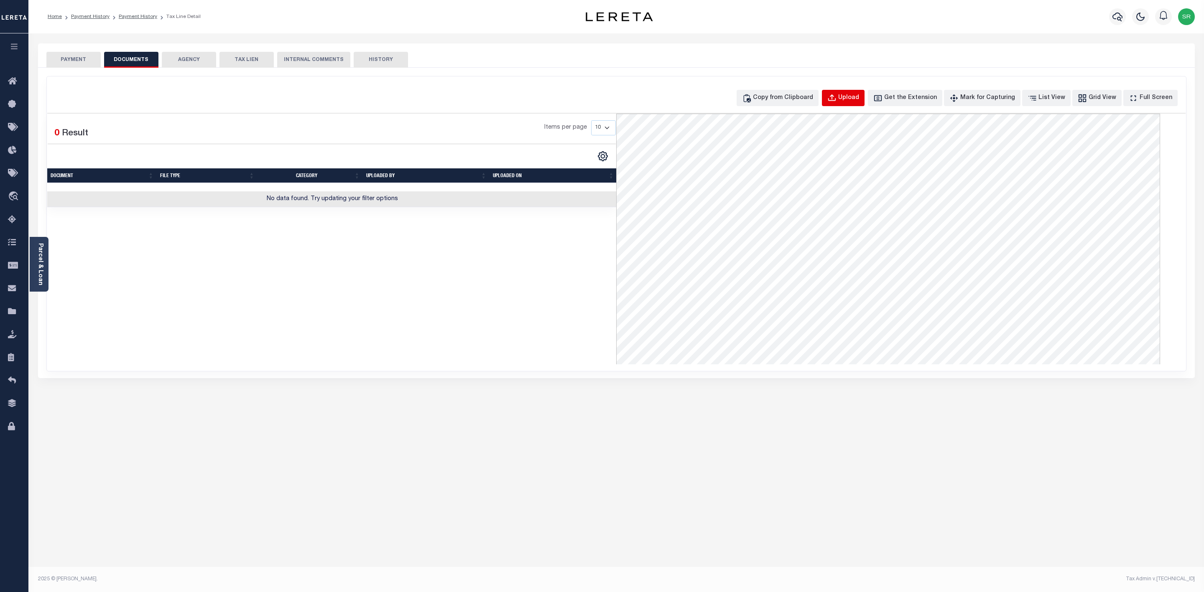
click at [837, 97] on icon "button" at bounding box center [831, 98] width 9 height 9
select select "POP"
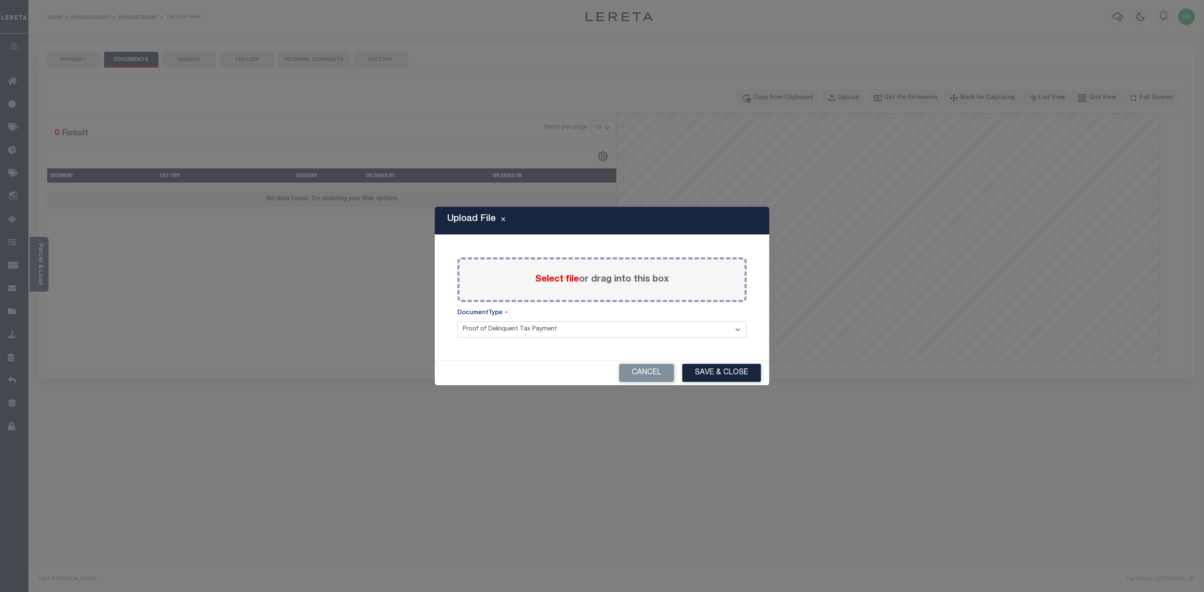
click at [556, 280] on span "Select file" at bounding box center [557, 279] width 44 height 9
click at [0, 0] on input "Select file or drag into this box" at bounding box center [0, 0] width 0 height 0
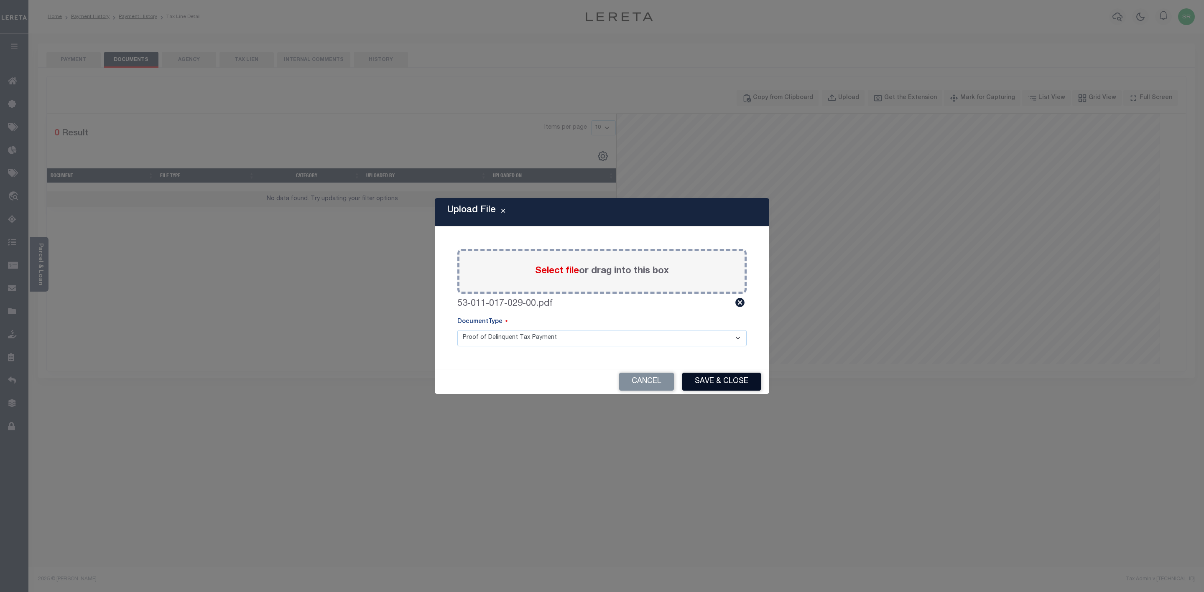
click at [725, 383] on button "Save & Close" at bounding box center [721, 382] width 79 height 18
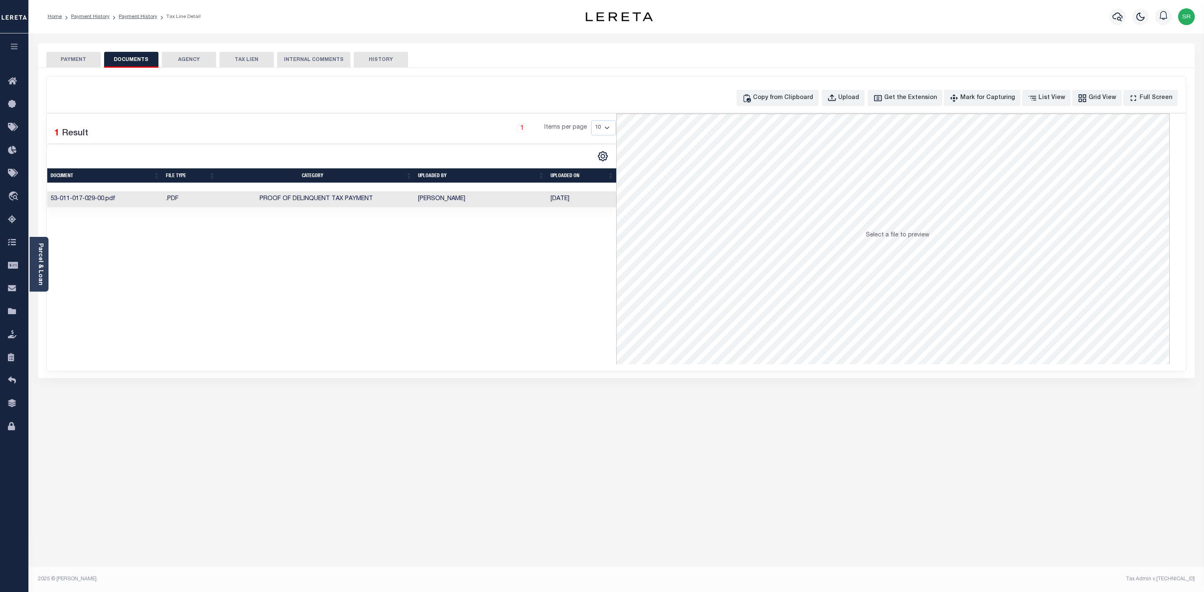
click at [86, 54] on button "PAYMENT" at bounding box center [73, 60] width 54 height 16
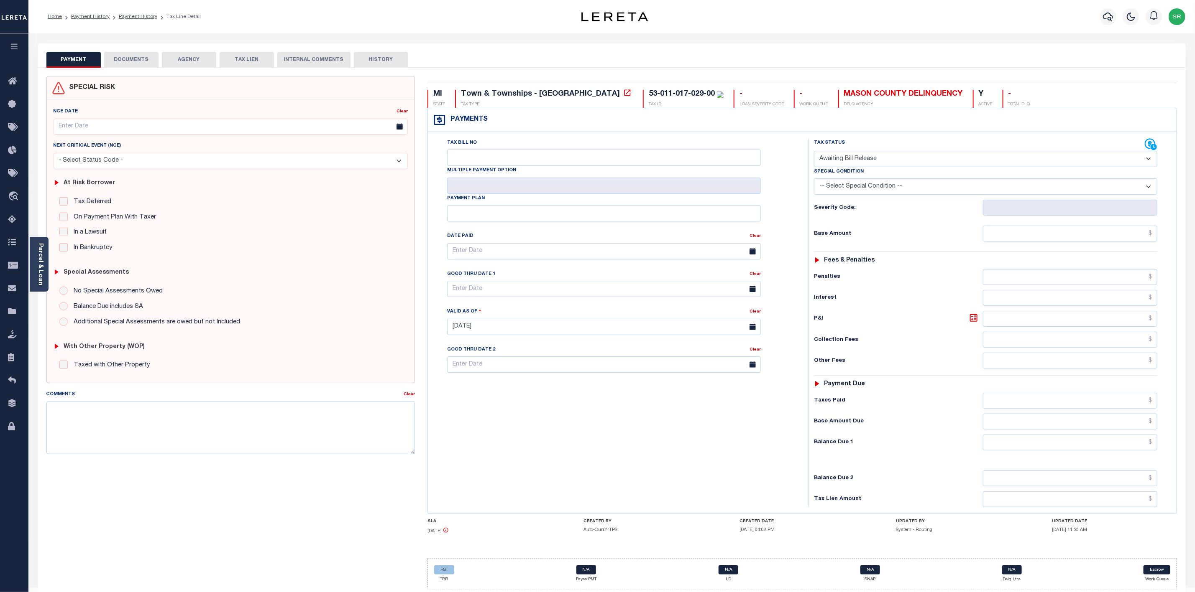
click at [86, 54] on button "PAYMENT" at bounding box center [73, 60] width 54 height 16
click at [877, 161] on select "- Select Status Code - Open Due/Unpaid Paid Incomplete No Tax Due Internal Refu…" at bounding box center [985, 159] width 343 height 16
select select "DUE"
click at [814, 152] on select "- Select Status Code - Open Due/Unpaid Paid Incomplete No Tax Due Internal Refu…" at bounding box center [985, 159] width 343 height 16
type input "[DATE]"
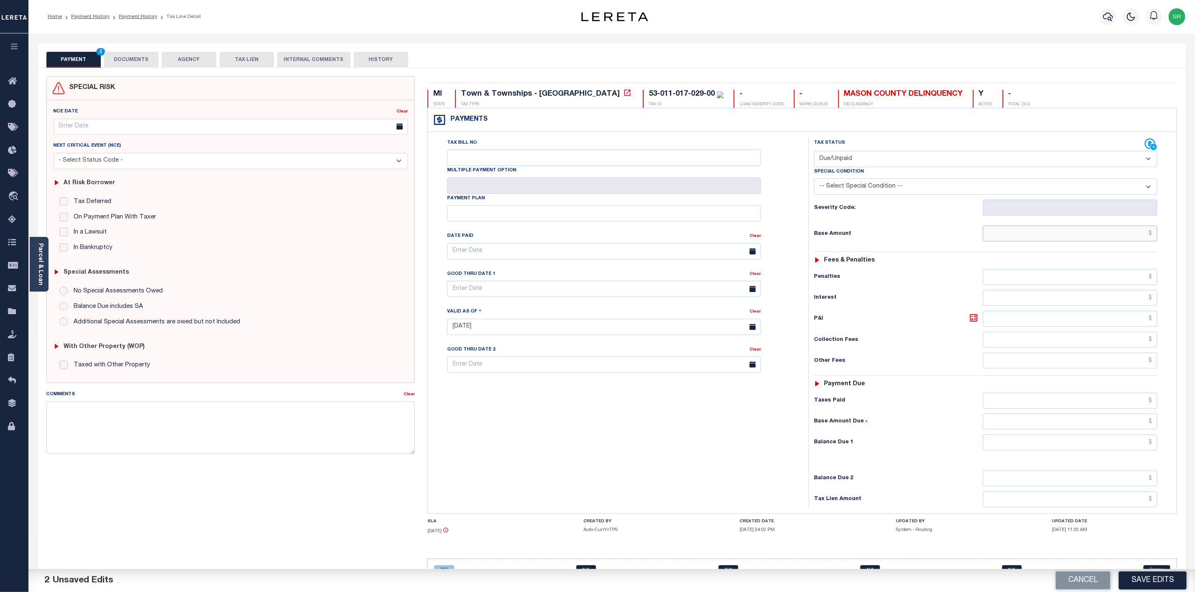
click at [1022, 240] on input "text" at bounding box center [1070, 234] width 174 height 16
type input "$820.85"
click at [1102, 451] on input "text" at bounding box center [1070, 443] width 174 height 16
type input "$820.85"
click at [1162, 579] on button "Save Edits" at bounding box center [1152, 581] width 68 height 18
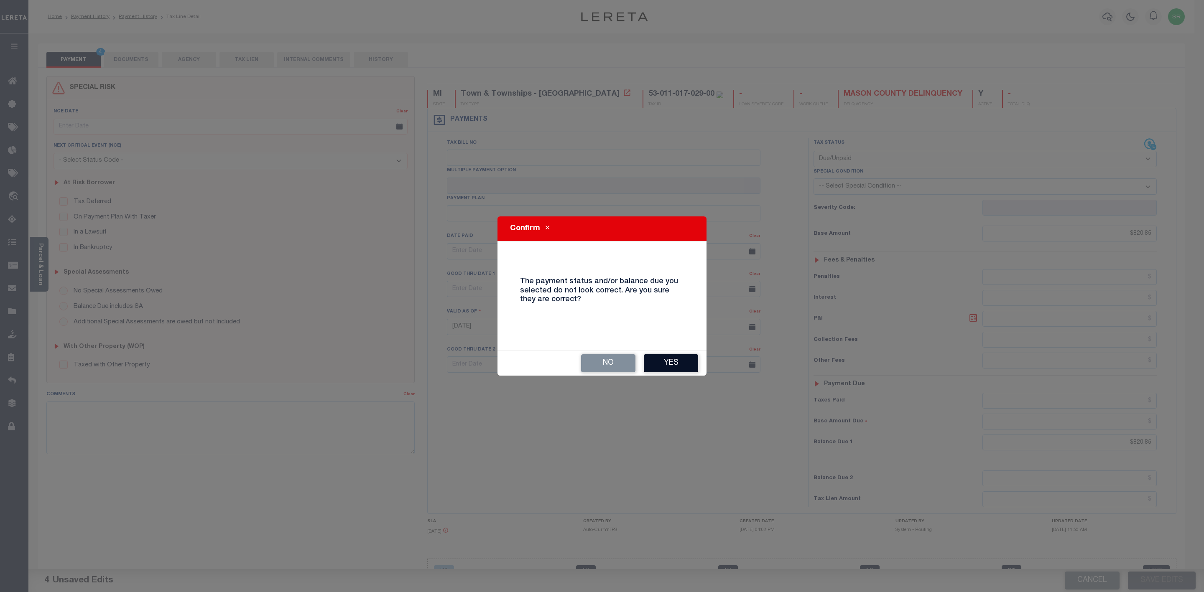
click at [697, 363] on button "Yes" at bounding box center [671, 364] width 54 height 18
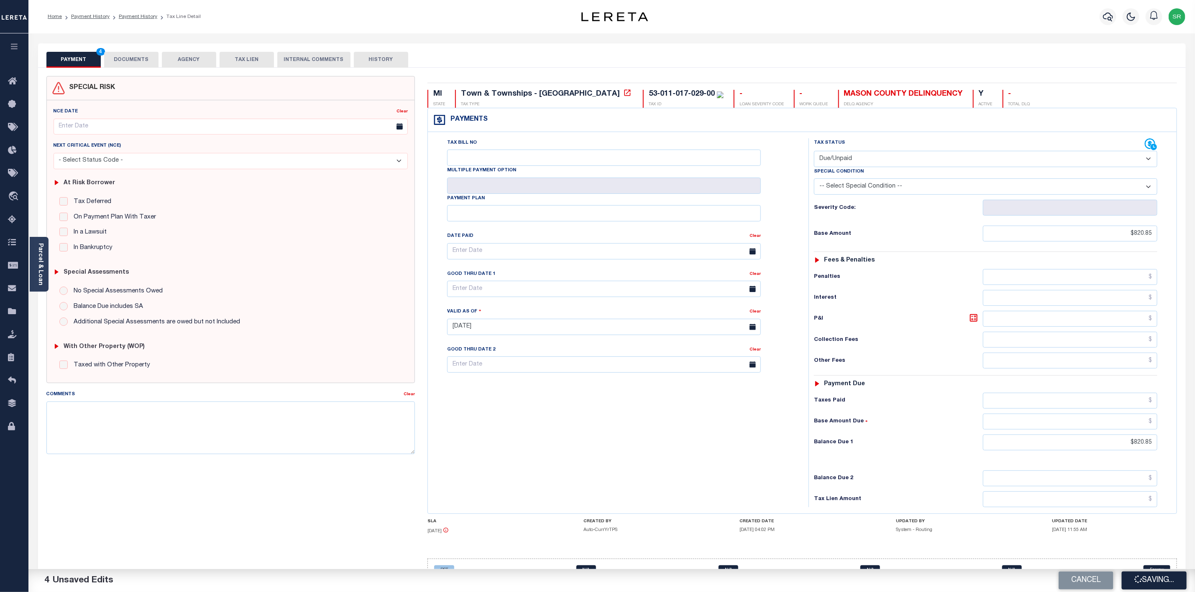
checkbox input "false"
type input "$820.85"
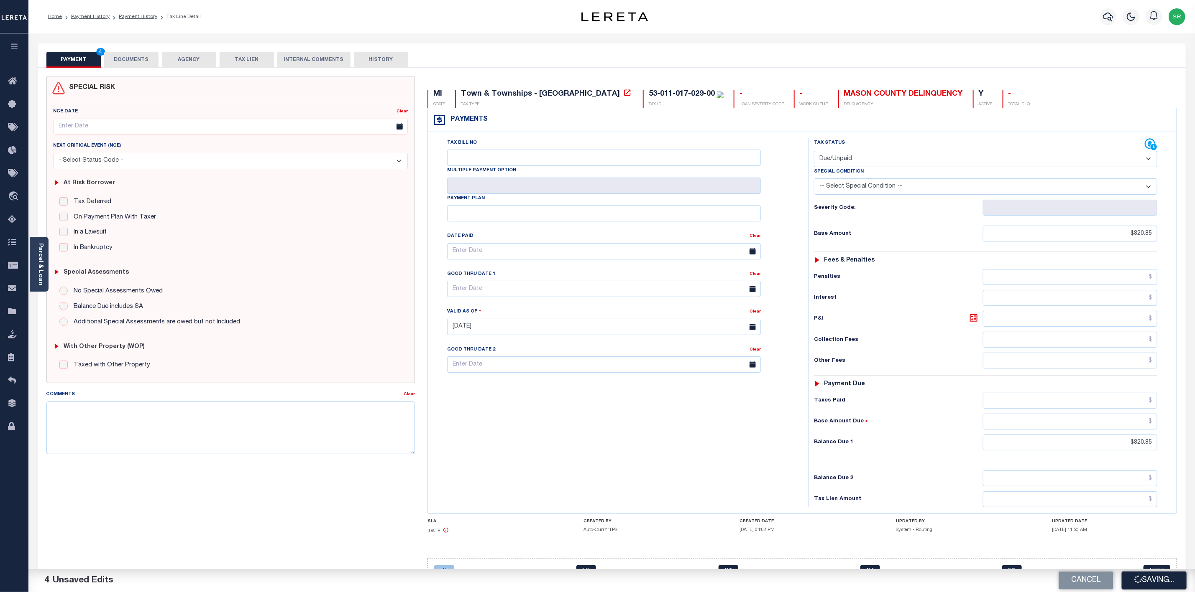
type input "$820.85"
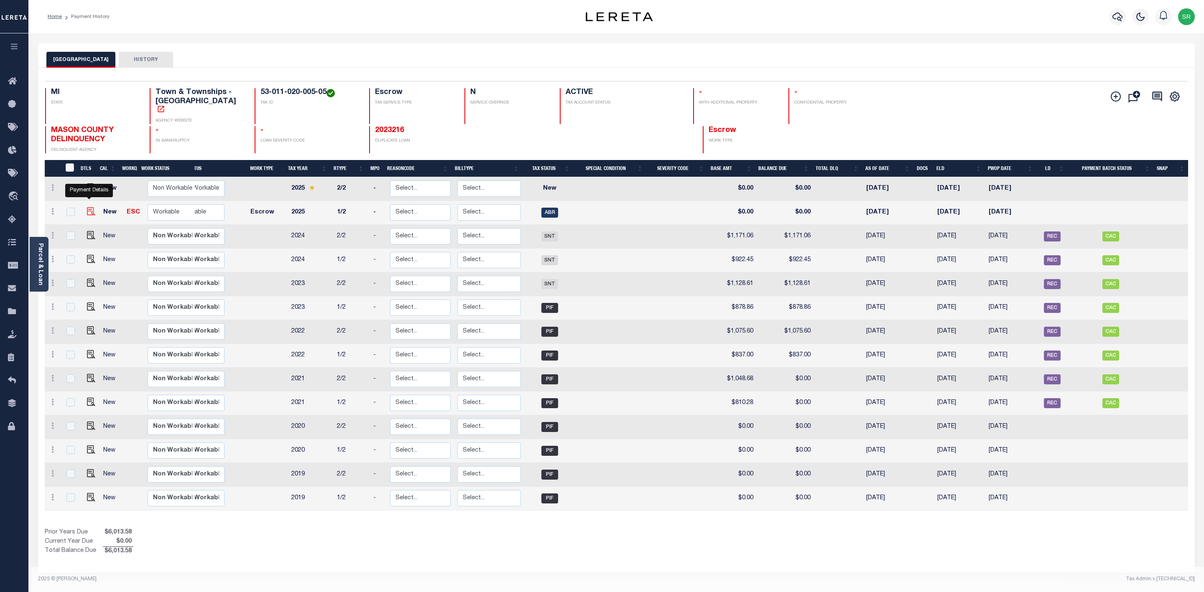
click at [91, 207] on img "" at bounding box center [91, 211] width 8 height 8
checkbox input "true"
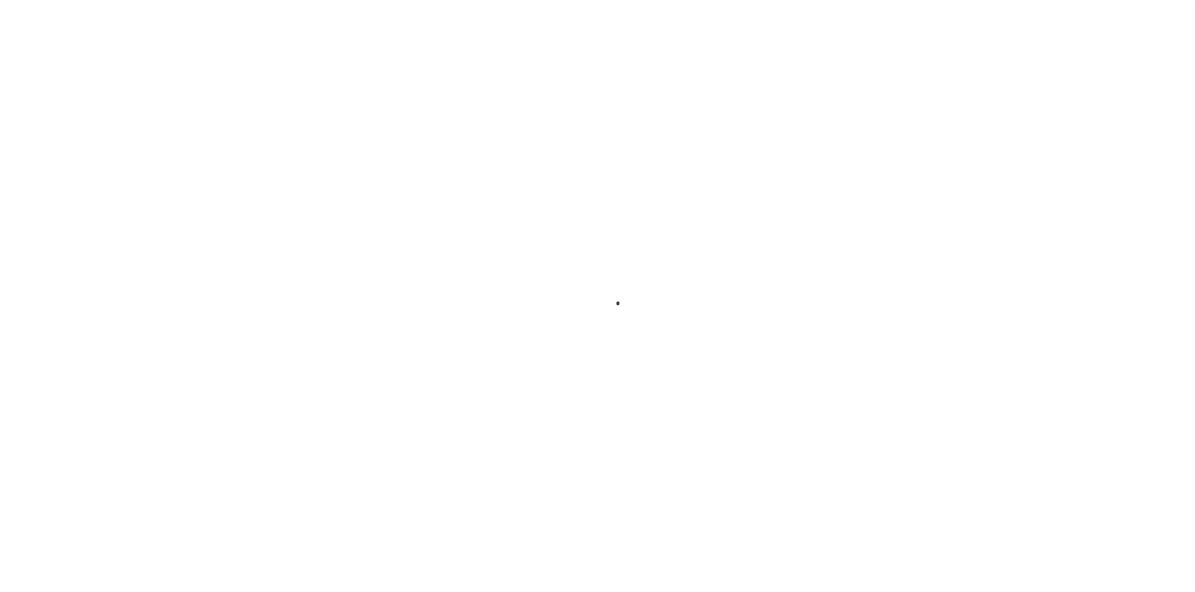
select select "ABR"
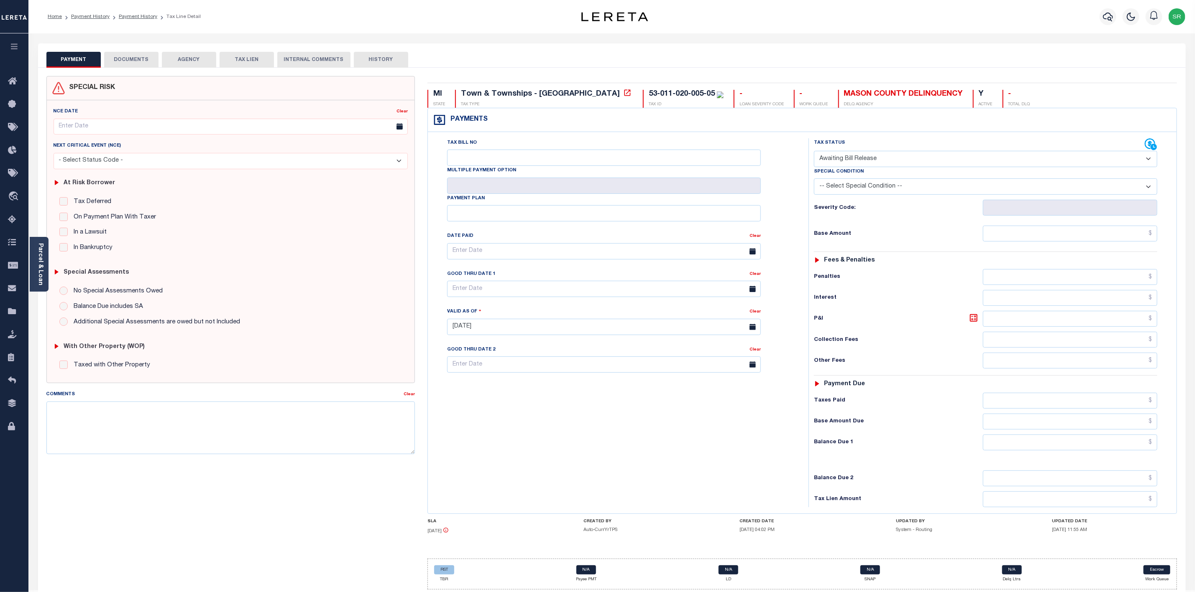
click at [136, 61] on button "DOCUMENTS" at bounding box center [131, 60] width 54 height 16
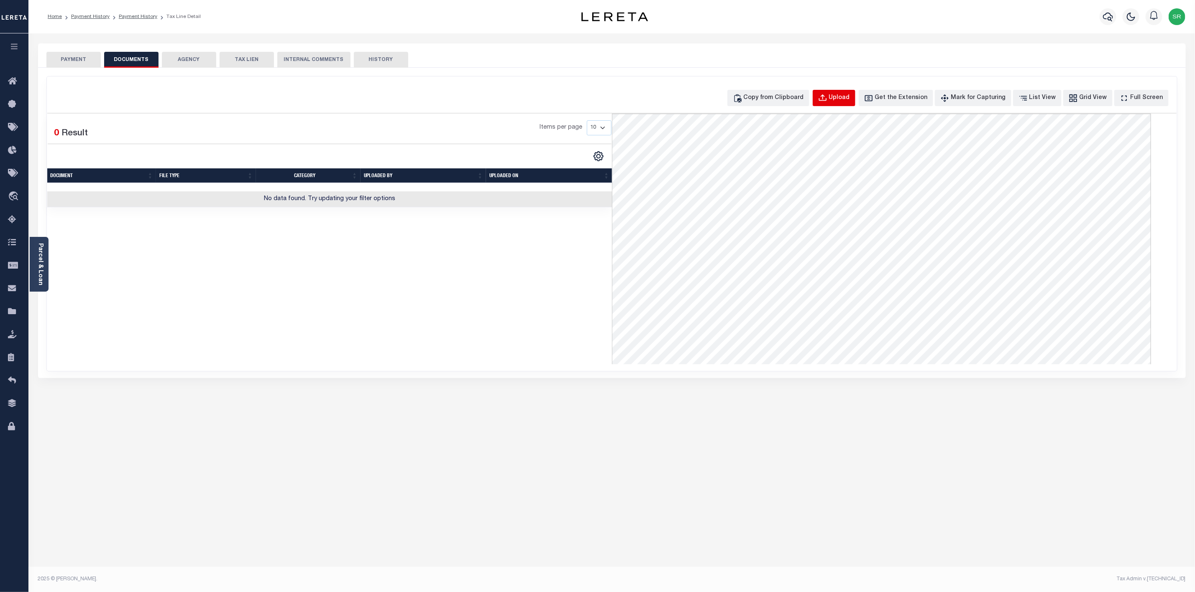
click at [850, 98] on div "Upload" at bounding box center [839, 98] width 21 height 9
select select "POP"
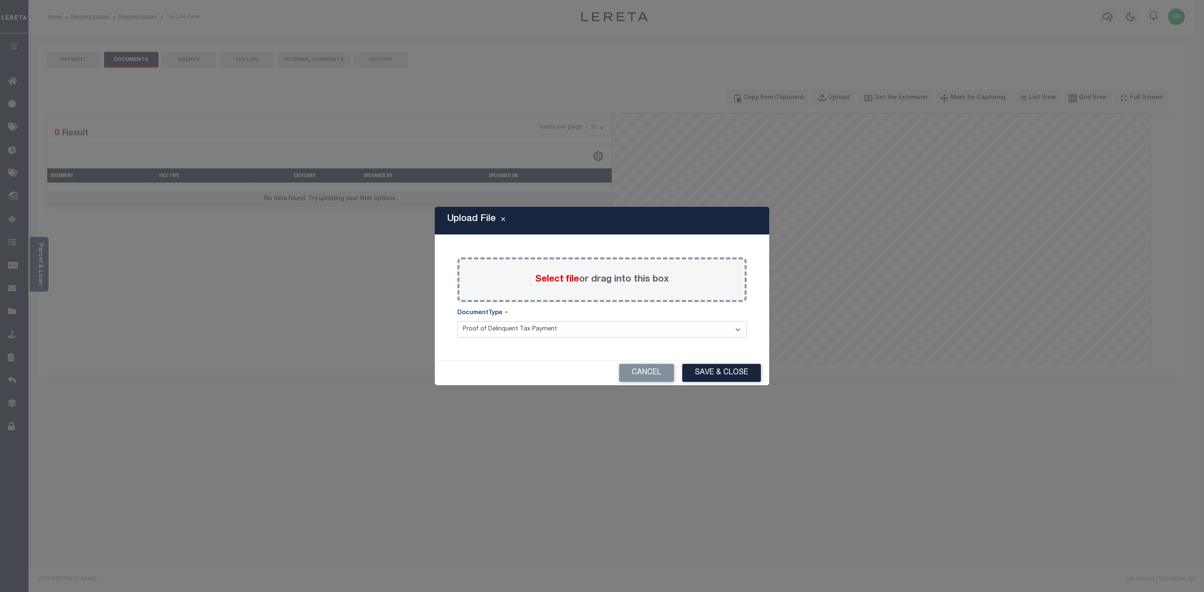
click at [546, 280] on span "Select file" at bounding box center [557, 279] width 44 height 9
click at [0, 0] on input "Select file or drag into this box" at bounding box center [0, 0] width 0 height 0
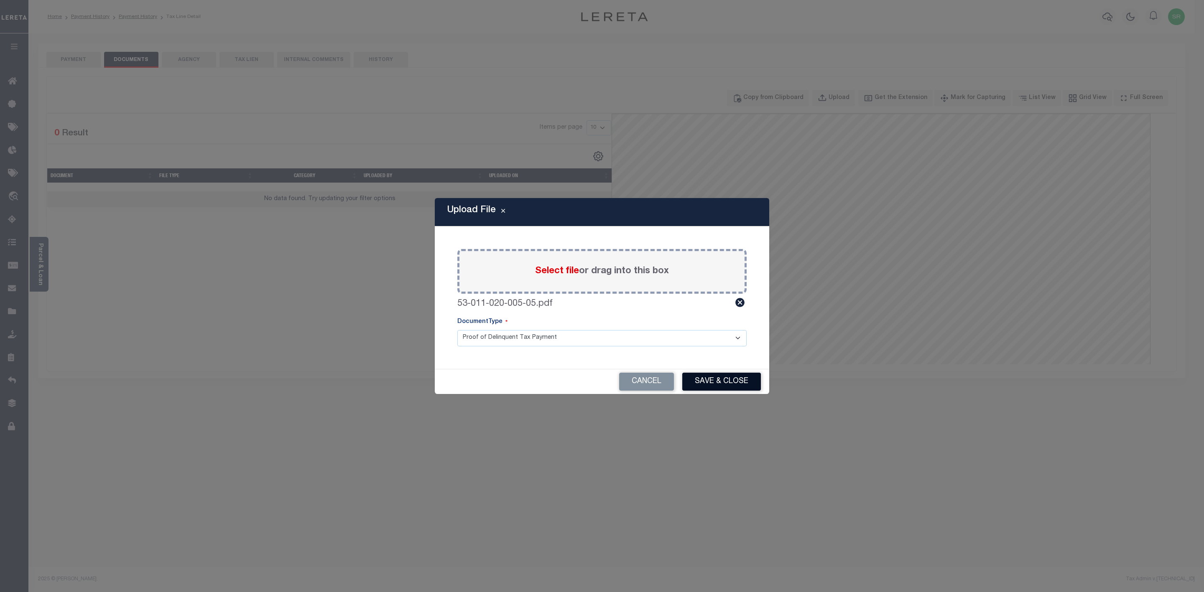
click at [717, 373] on button "Save & Close" at bounding box center [721, 382] width 79 height 18
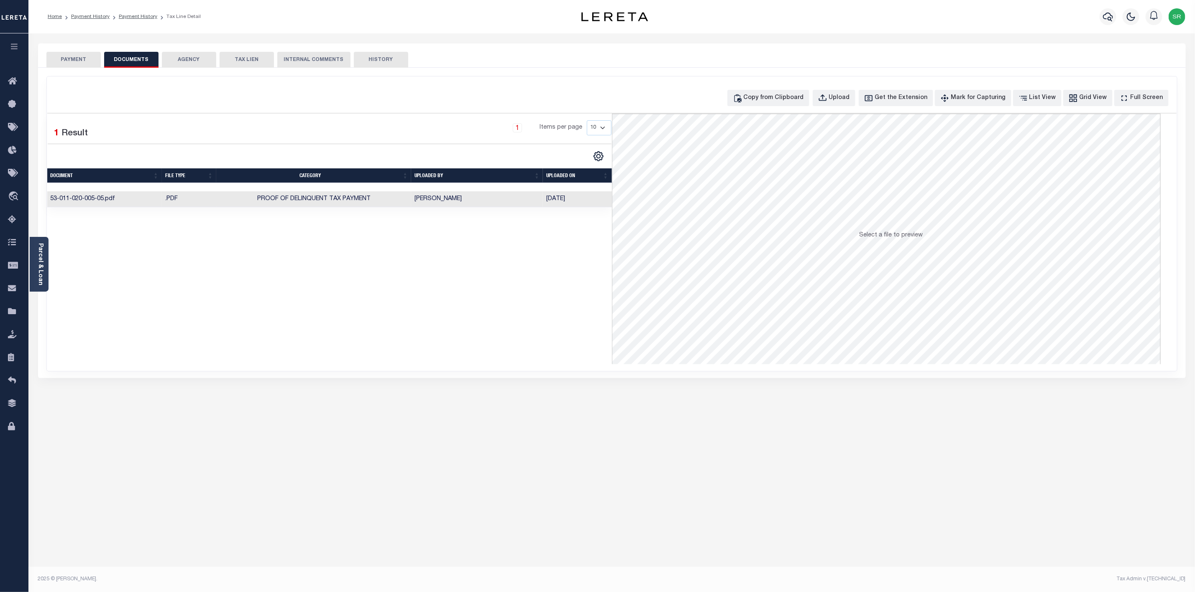
click at [57, 58] on button "PAYMENT" at bounding box center [73, 60] width 54 height 16
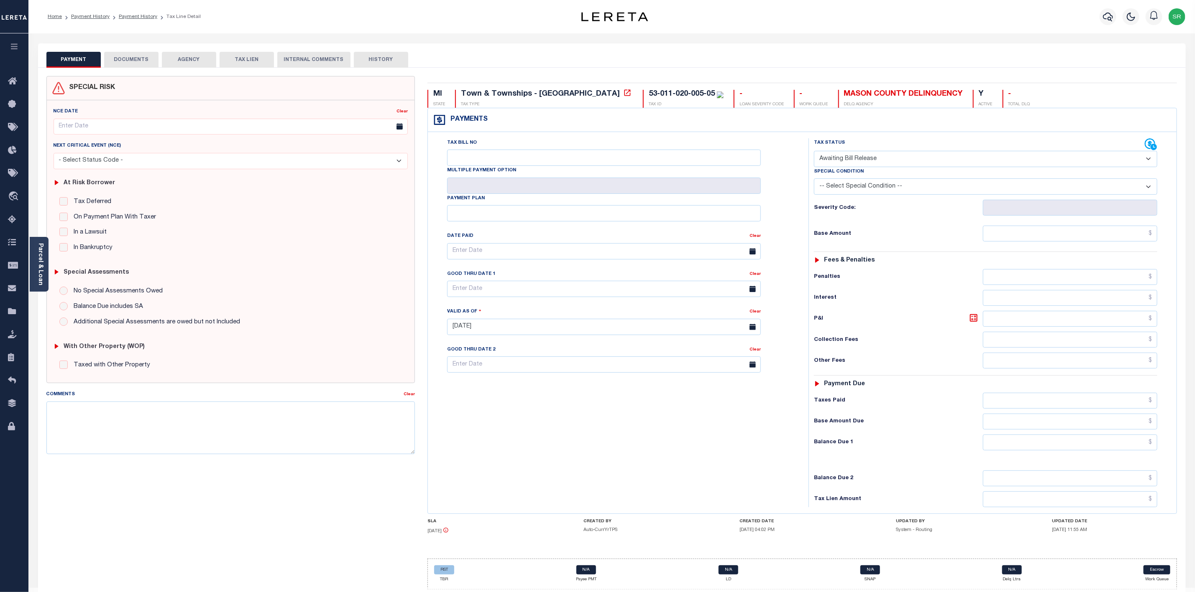
click at [57, 58] on button "PAYMENT" at bounding box center [73, 60] width 54 height 16
click at [843, 161] on select "- Select Status Code - Open Due/Unpaid Paid Incomplete No Tax Due Internal Refu…" at bounding box center [985, 159] width 343 height 16
select select "DUE"
click at [814, 152] on select "- Select Status Code - Open Due/Unpaid Paid Incomplete No Tax Due Internal Refu…" at bounding box center [985, 159] width 343 height 16
type input "[DATE]"
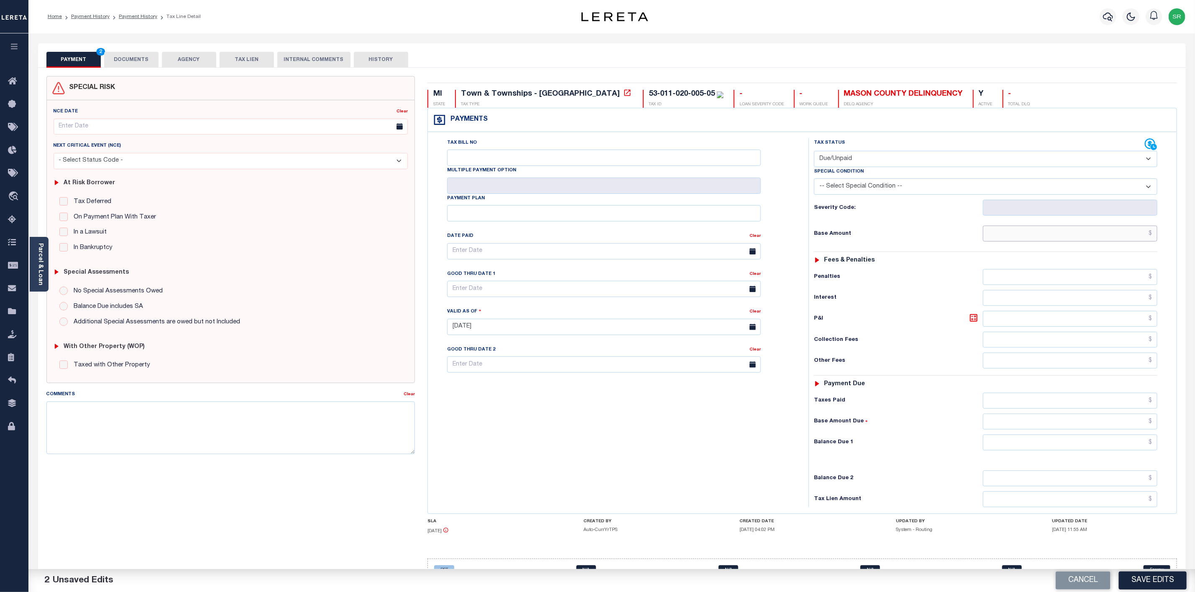
click at [1042, 241] on input "text" at bounding box center [1070, 234] width 174 height 16
type input "$948.59"
click at [1109, 451] on input "text" at bounding box center [1070, 443] width 174 height 16
type input "$948.59"
click at [1152, 581] on button "Save Edits" at bounding box center [1152, 581] width 68 height 18
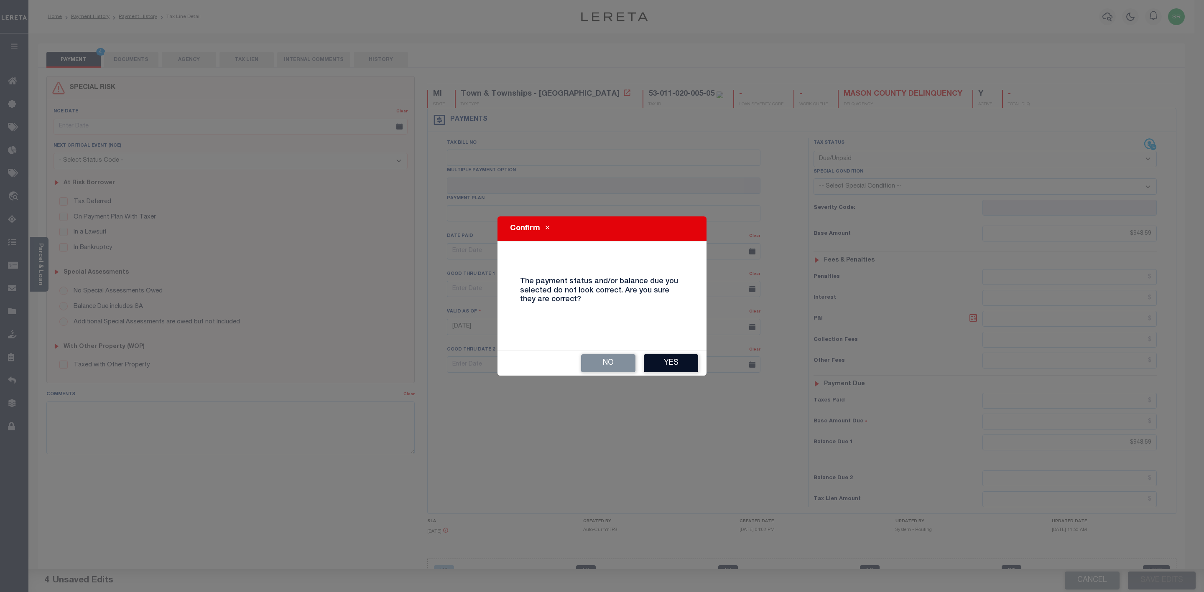
click at [666, 366] on button "Yes" at bounding box center [671, 364] width 54 height 18
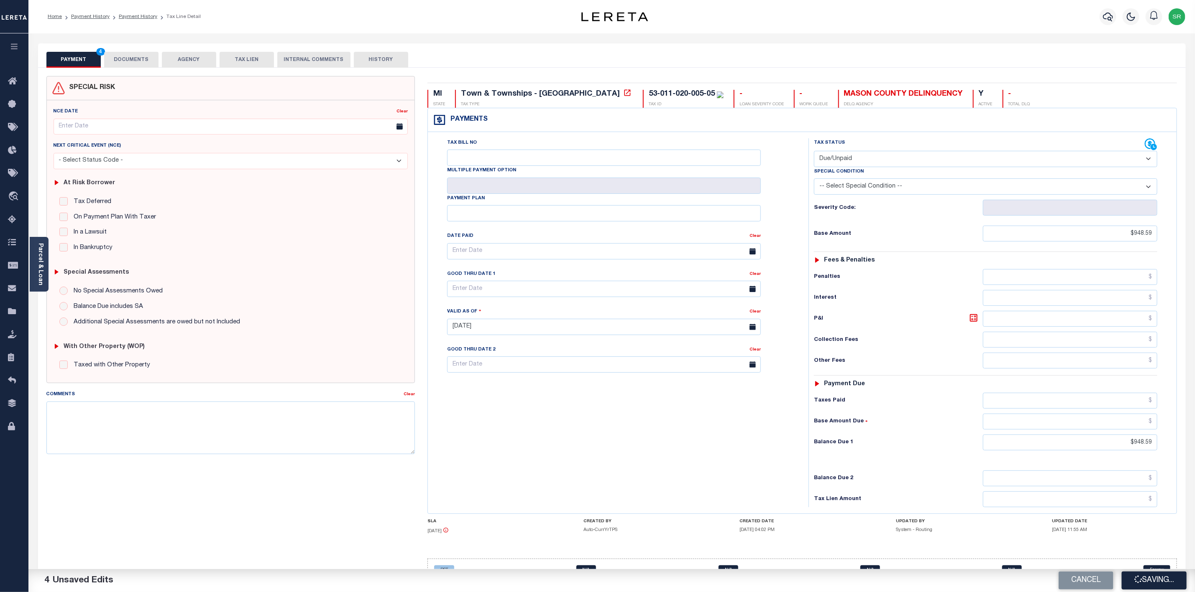
checkbox input "false"
type input "$948.59"
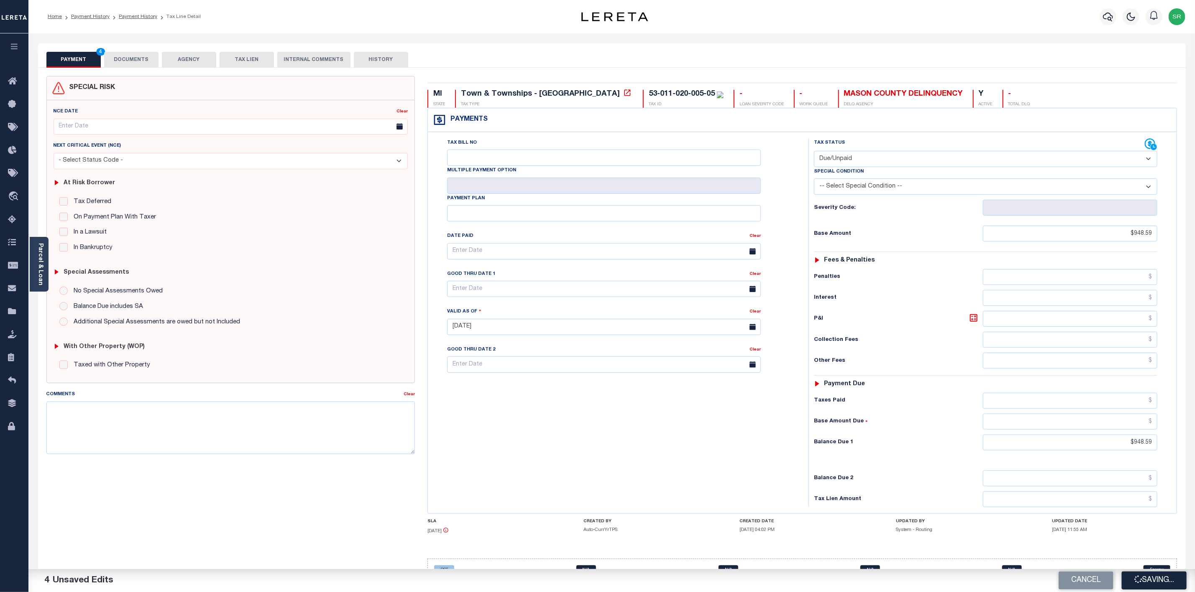
type input "$948.59"
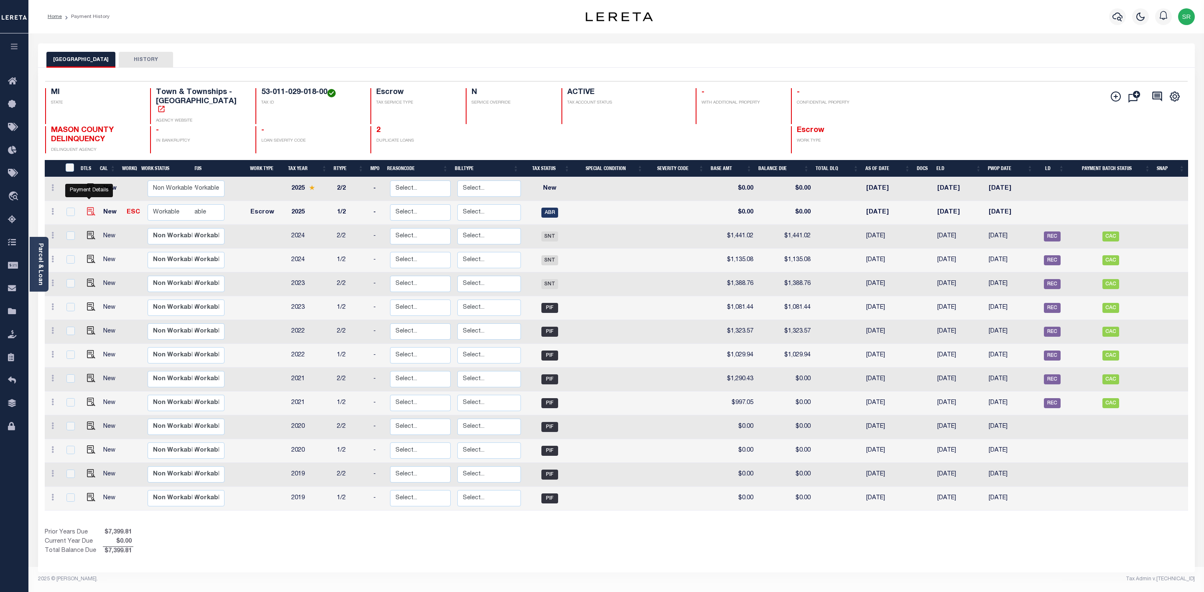
click at [90, 207] on img "" at bounding box center [91, 211] width 8 height 8
checkbox input "true"
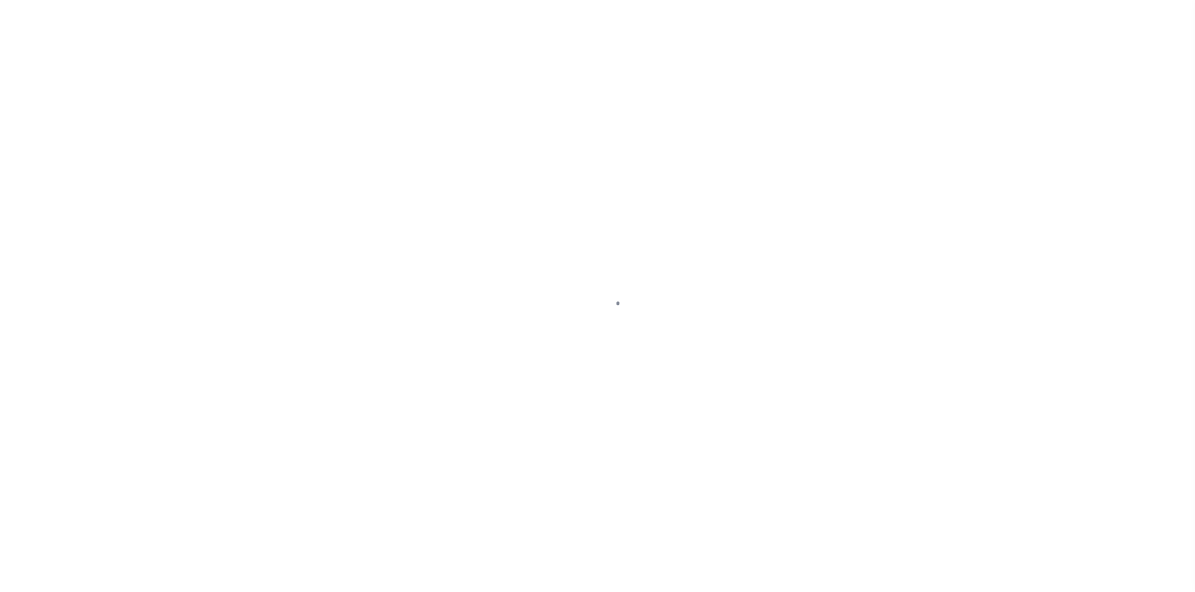
select select "ABR"
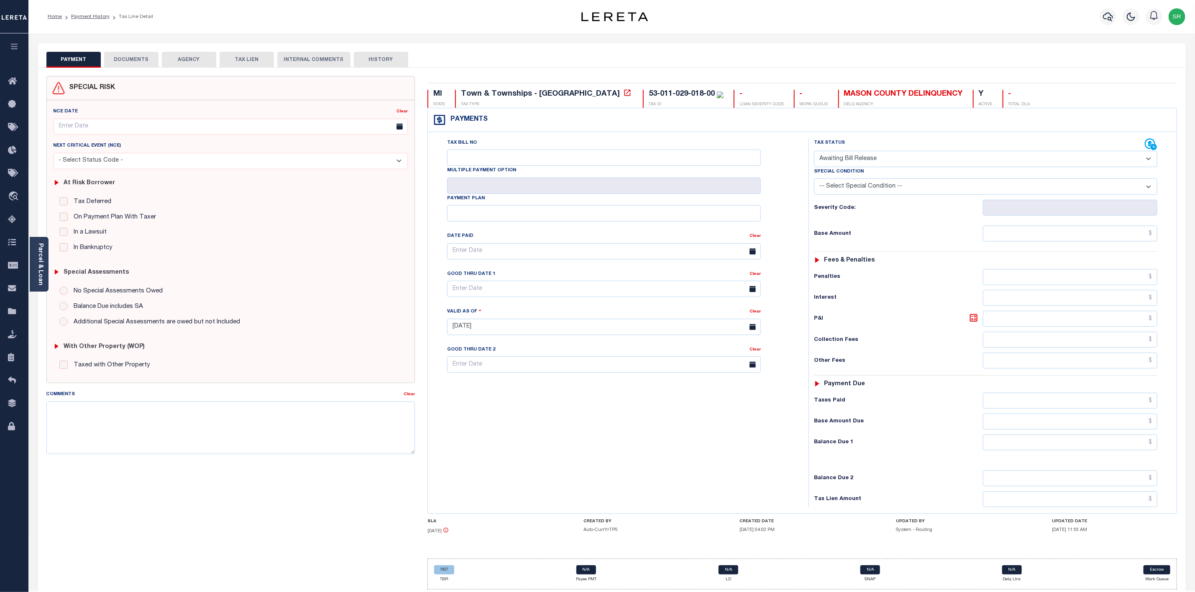
click at [142, 58] on button "DOCUMENTS" at bounding box center [131, 60] width 54 height 16
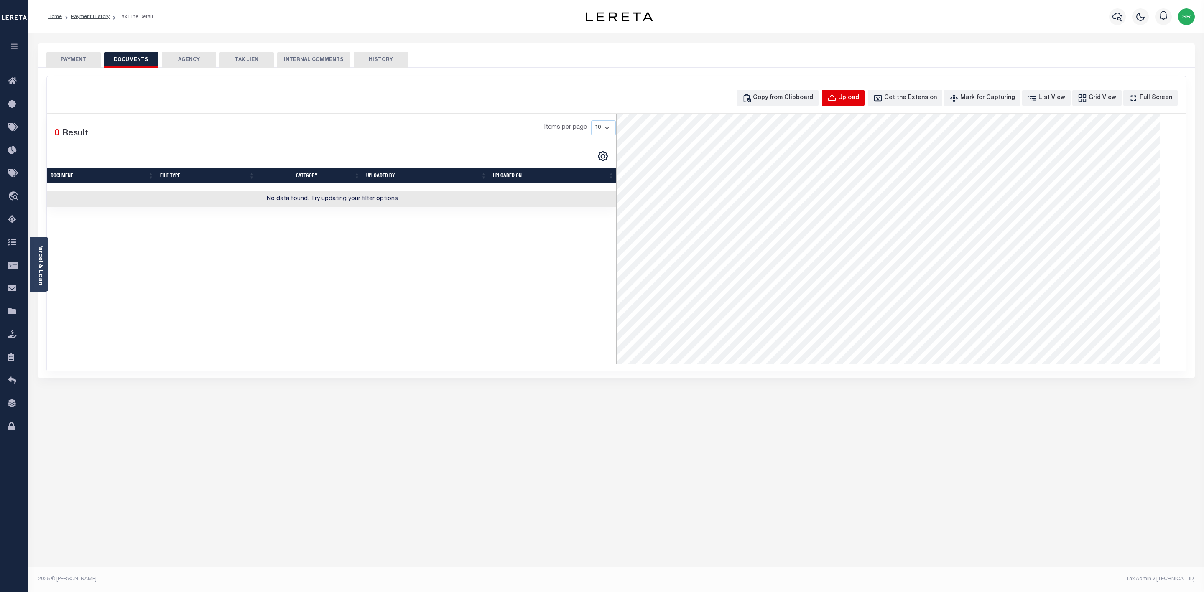
click at [859, 94] on div "Upload" at bounding box center [848, 98] width 21 height 9
select select "POP"
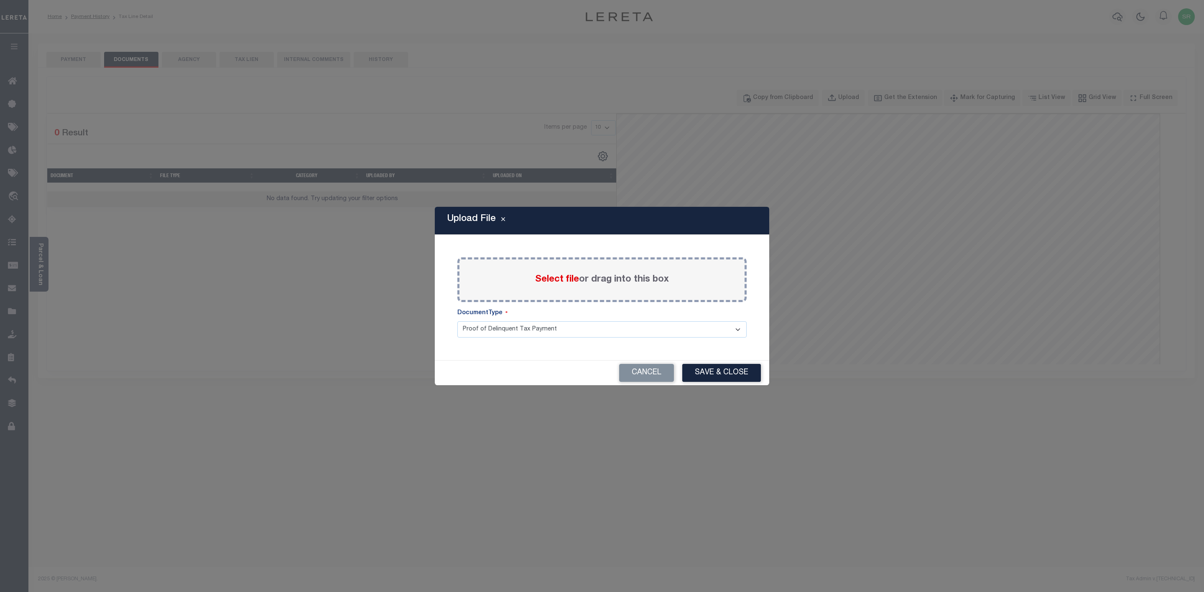
click at [561, 280] on span "Select file" at bounding box center [557, 279] width 44 height 9
click at [0, 0] on input "Select file or drag into this box" at bounding box center [0, 0] width 0 height 0
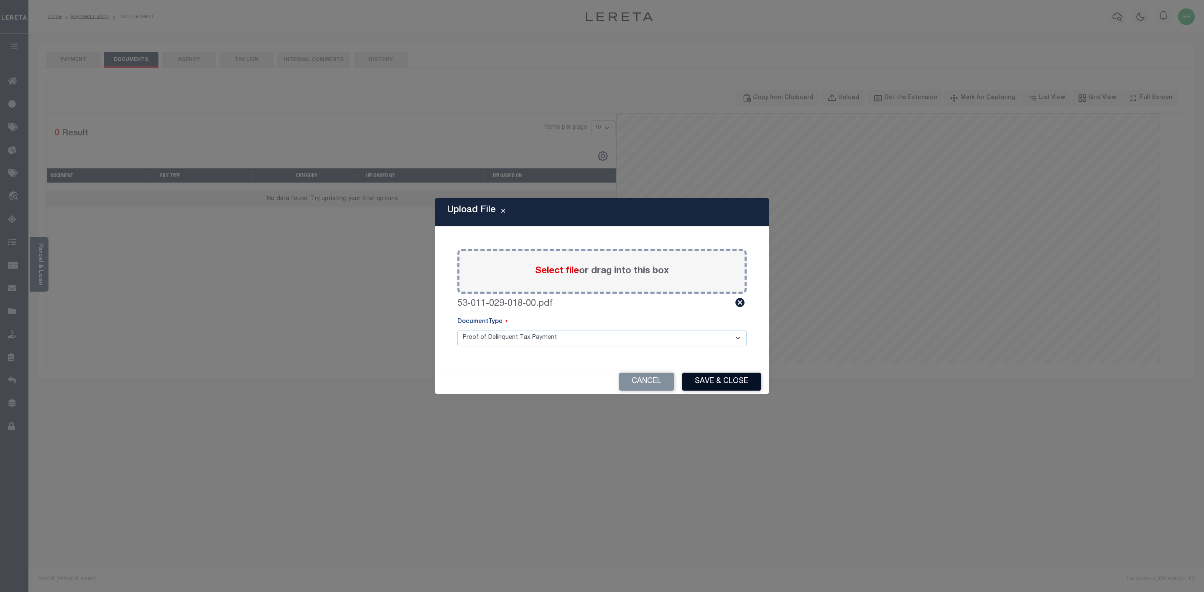
click at [706, 380] on button "Save & Close" at bounding box center [721, 382] width 79 height 18
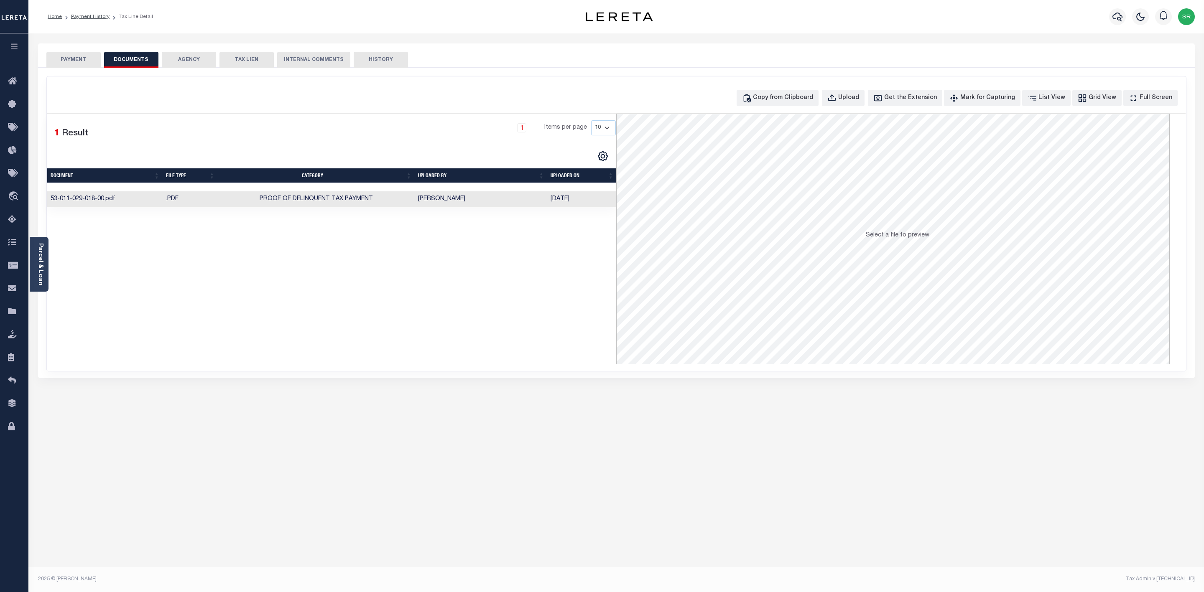
click at [63, 59] on button "PAYMENT" at bounding box center [73, 60] width 54 height 16
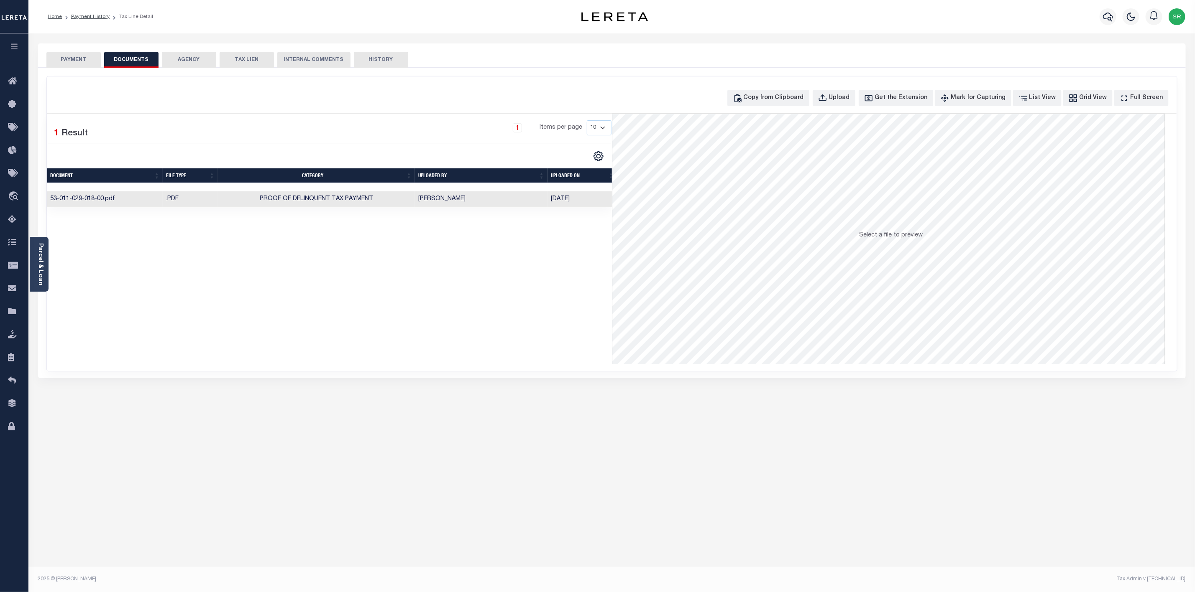
click at [63, 59] on button "PAYMENT" at bounding box center [73, 60] width 54 height 16
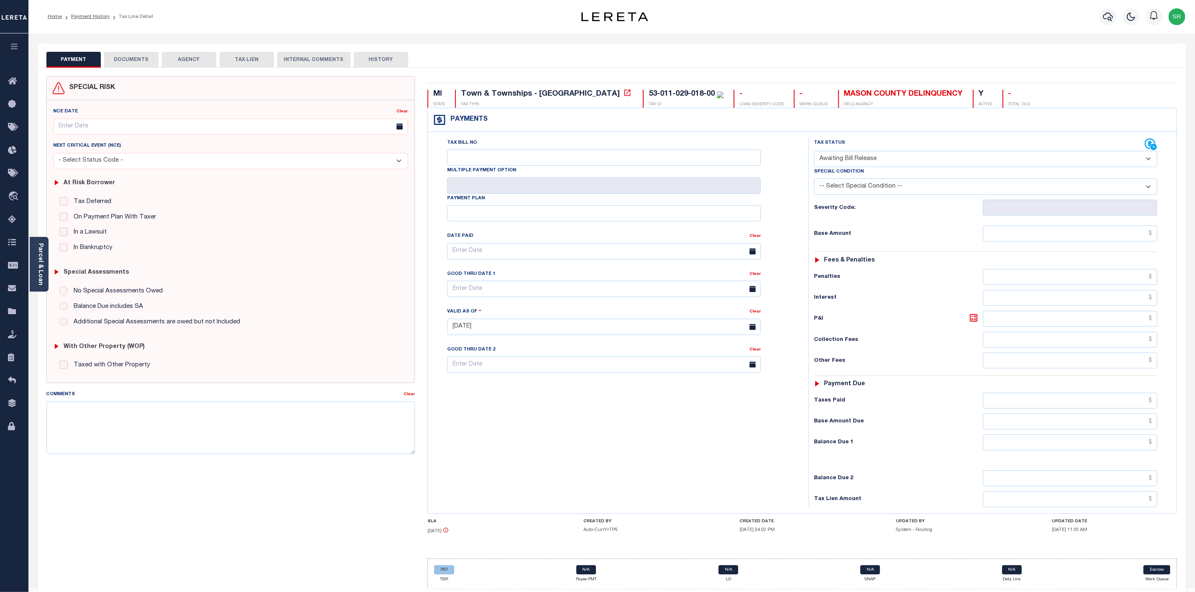
click at [862, 162] on select "- Select Status Code - Open Due/Unpaid Paid Incomplete No Tax Due Internal Refu…" at bounding box center [985, 159] width 343 height 16
select select "DUE"
click at [814, 152] on select "- Select Status Code - Open Due/Unpaid Paid Incomplete No Tax Due Internal Refu…" at bounding box center [985, 159] width 343 height 16
type input "[DATE]"
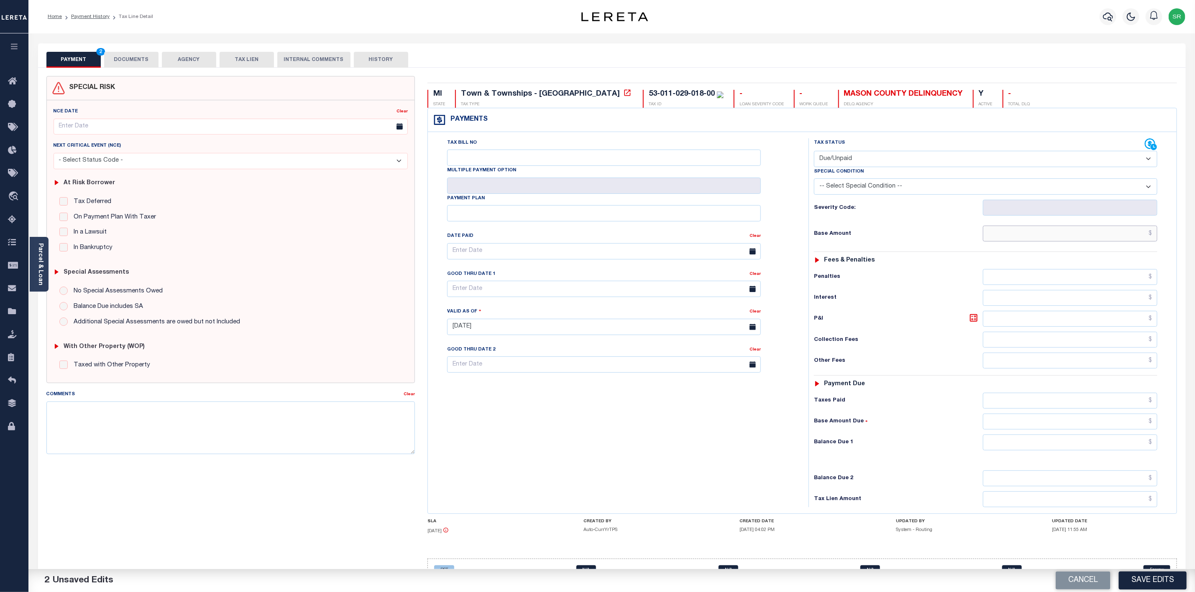
click at [1005, 241] on input "text" at bounding box center [1070, 234] width 174 height 16
type input "$1,167.24"
click at [1079, 449] on input "text" at bounding box center [1070, 443] width 174 height 16
type input "$1,167.24"
click at [1156, 585] on button "Save Edits" at bounding box center [1152, 581] width 68 height 18
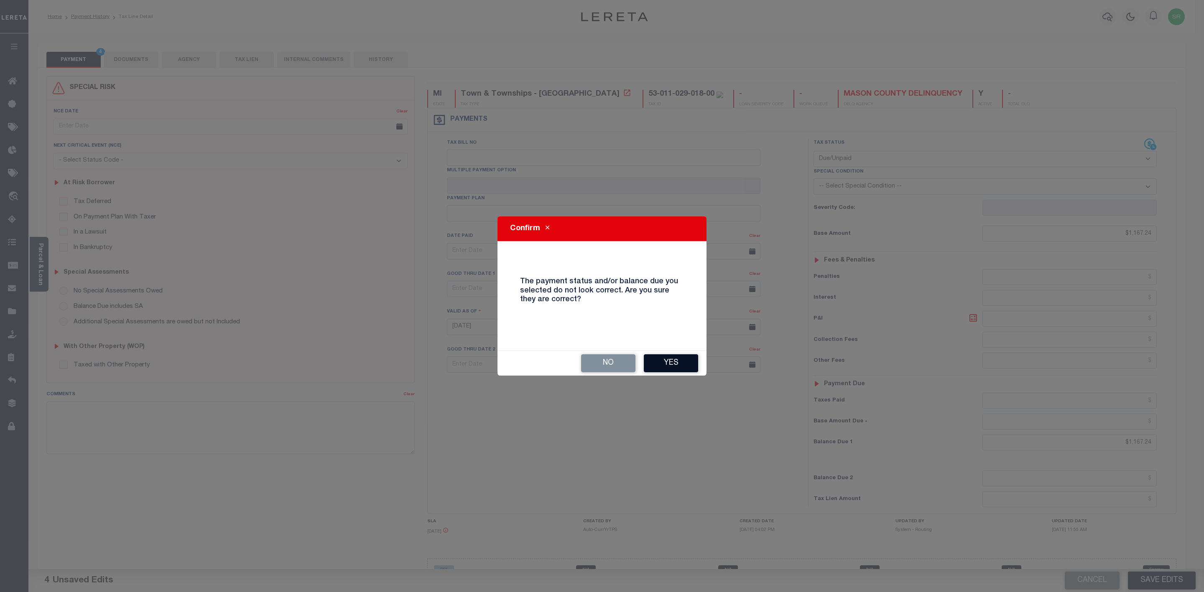
click at [669, 363] on button "Yes" at bounding box center [671, 364] width 54 height 18
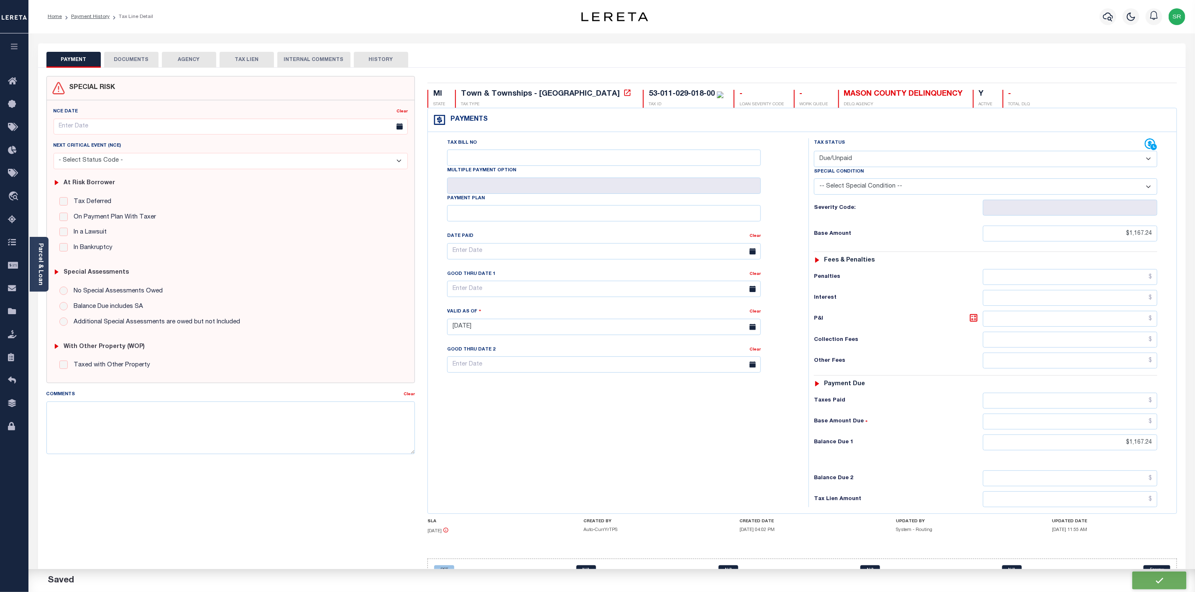
checkbox input "false"
type input "$1,167.24"
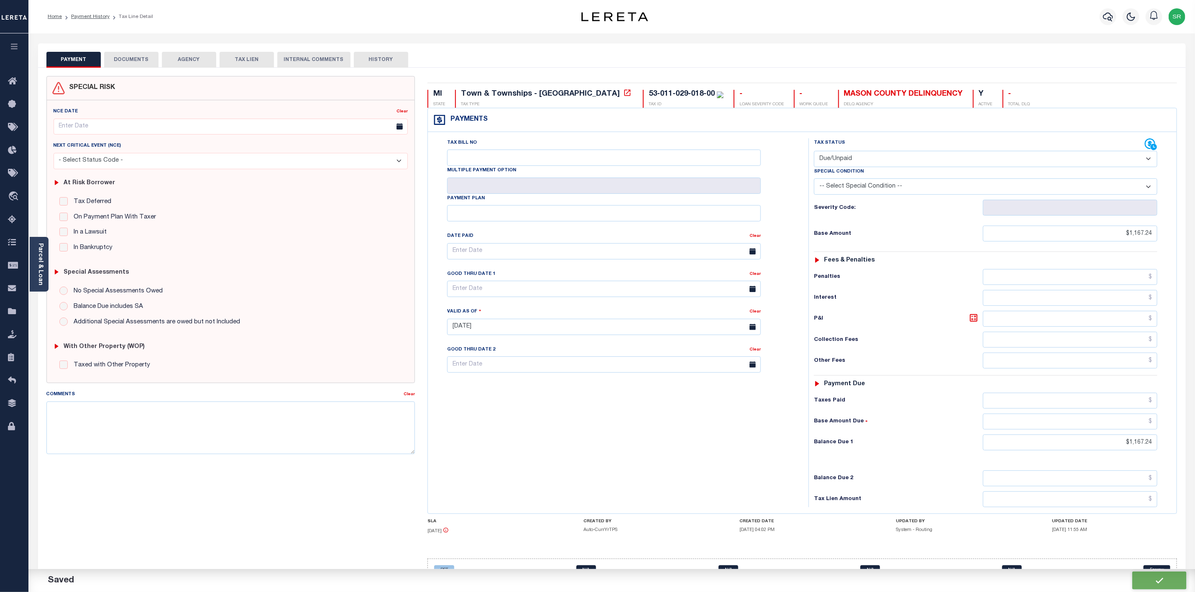
type input "$1,167.24"
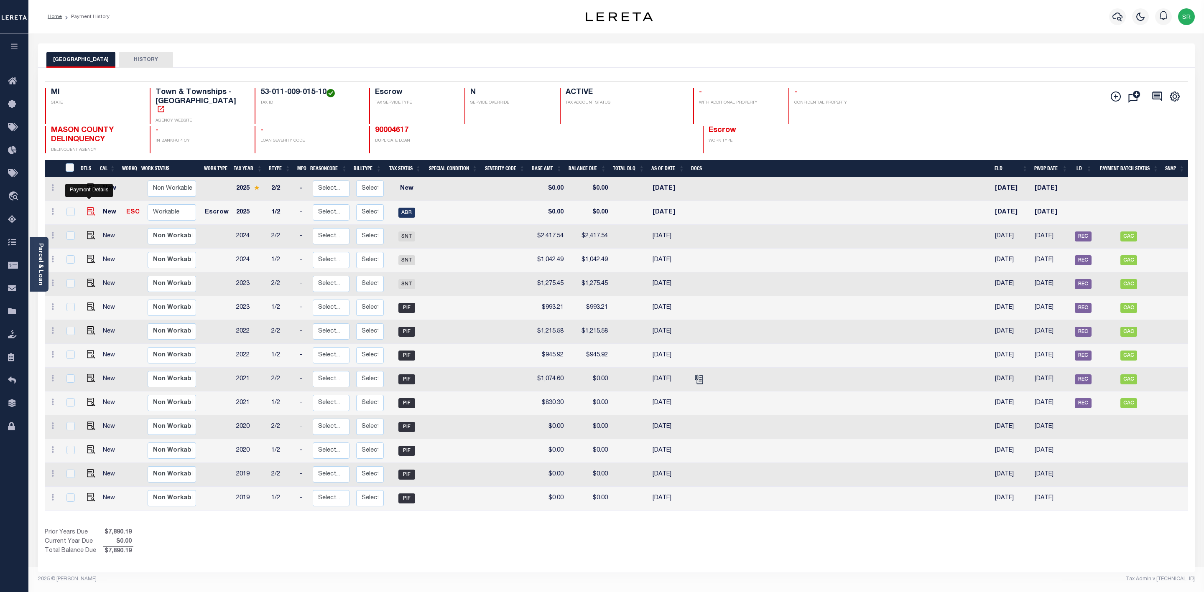
click at [88, 207] on img "" at bounding box center [91, 211] width 8 height 8
checkbox input "true"
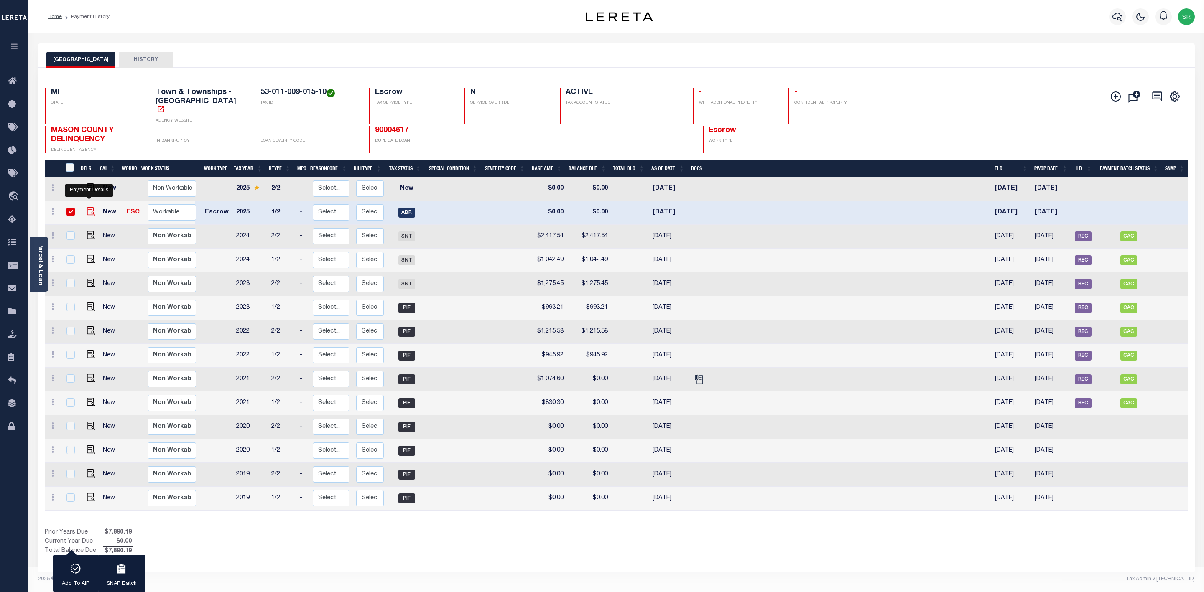
click at [88, 207] on img "" at bounding box center [91, 211] width 8 height 8
checkbox input "false"
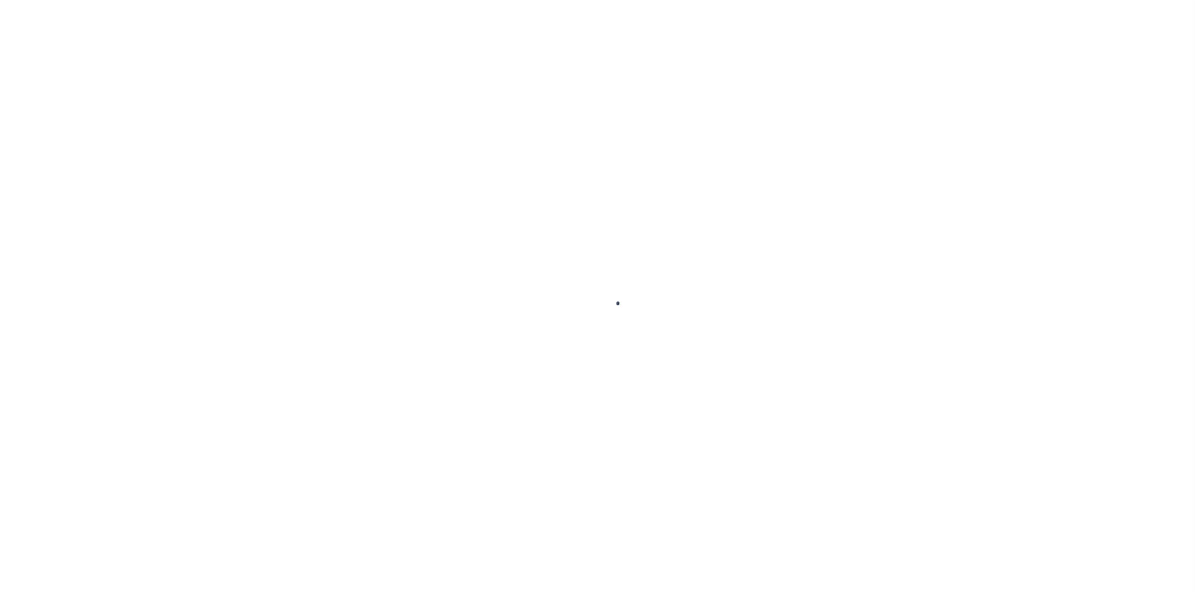
select select "ABR"
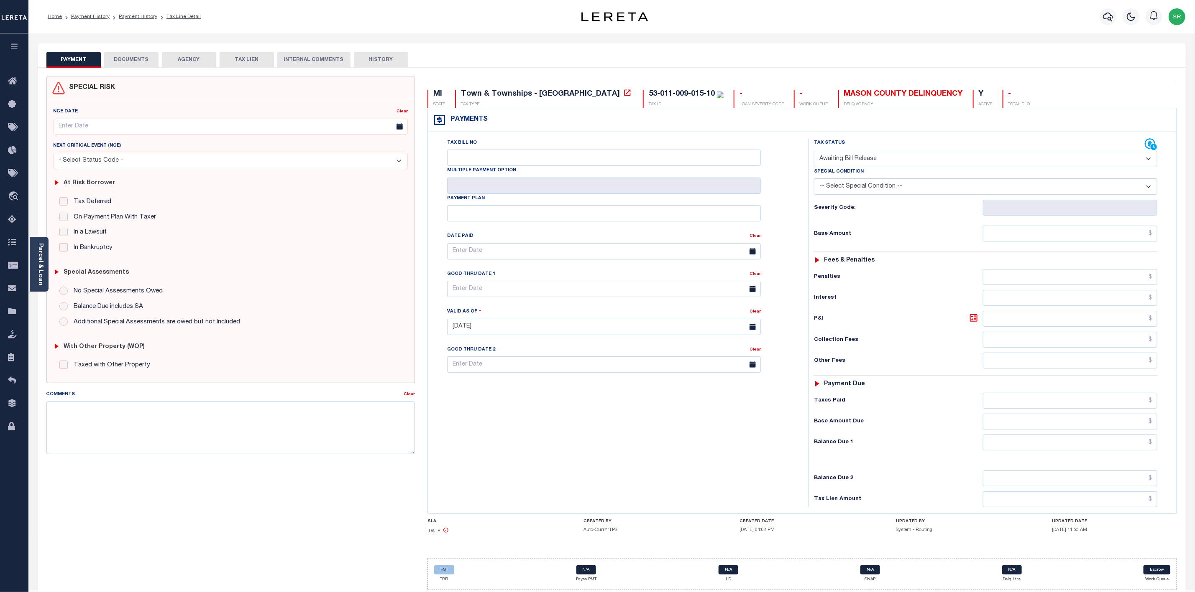
click at [143, 63] on button "DOCUMENTS" at bounding box center [131, 60] width 54 height 16
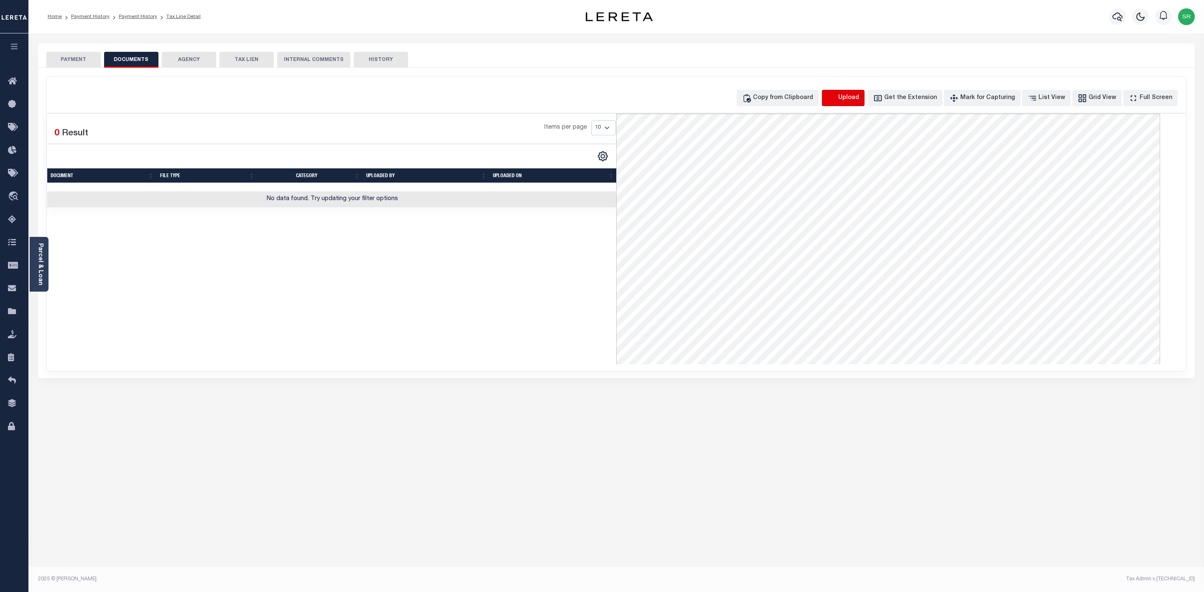
click at [837, 100] on icon "button" at bounding box center [831, 98] width 9 height 9
select select "POP"
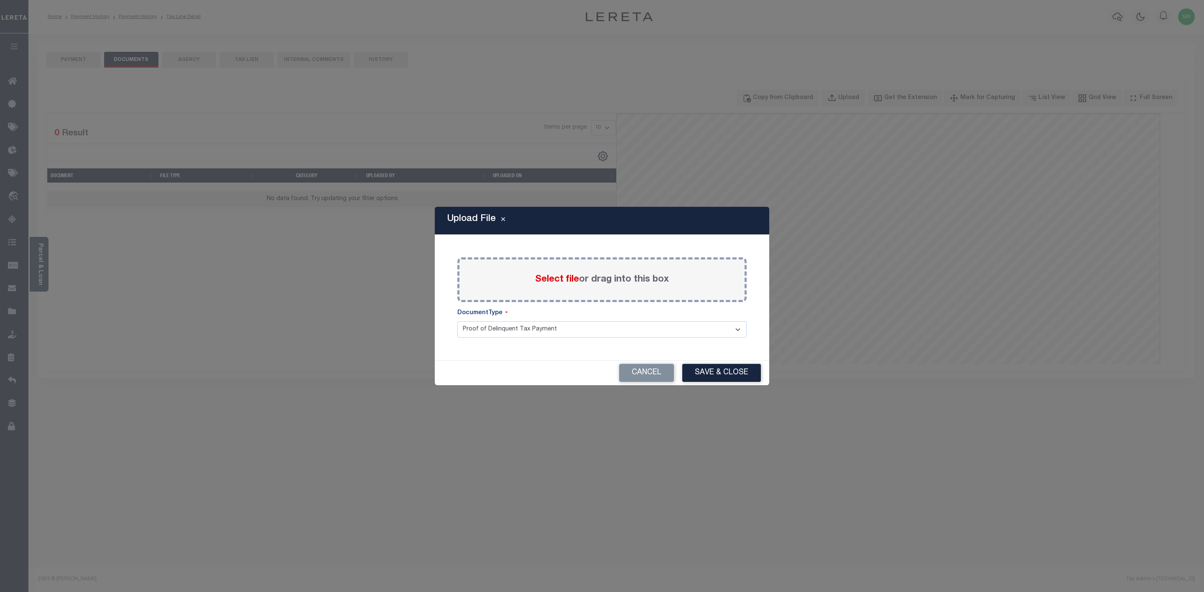
click at [547, 276] on span "Select file" at bounding box center [557, 279] width 44 height 9
click at [0, 0] on input "Select file or drag into this box" at bounding box center [0, 0] width 0 height 0
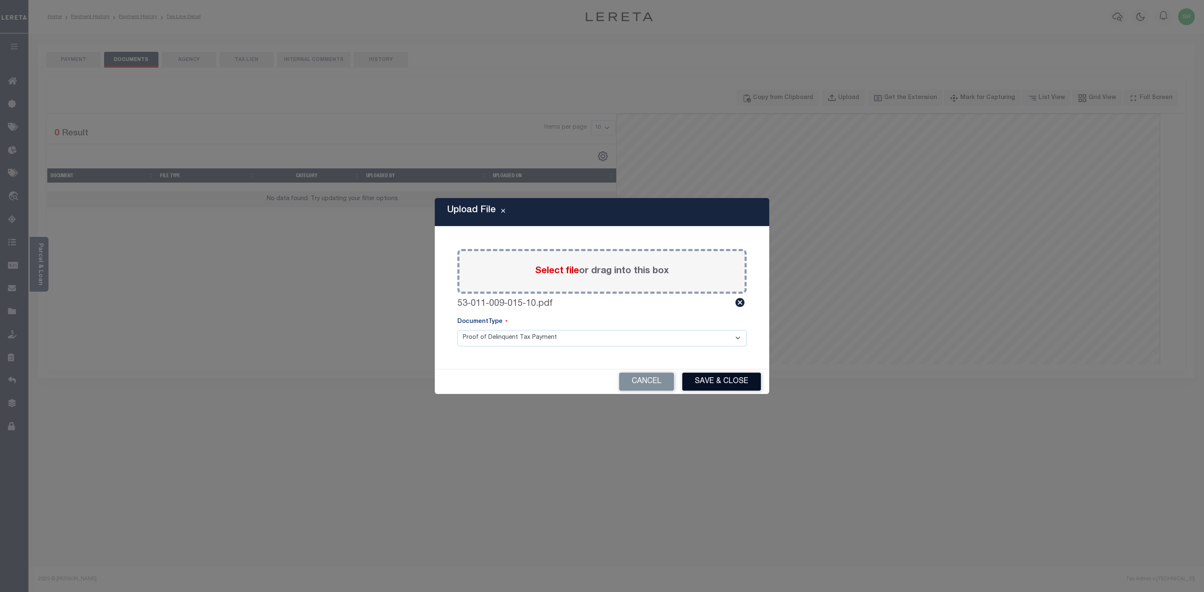
click at [715, 380] on button "Save & Close" at bounding box center [721, 382] width 79 height 18
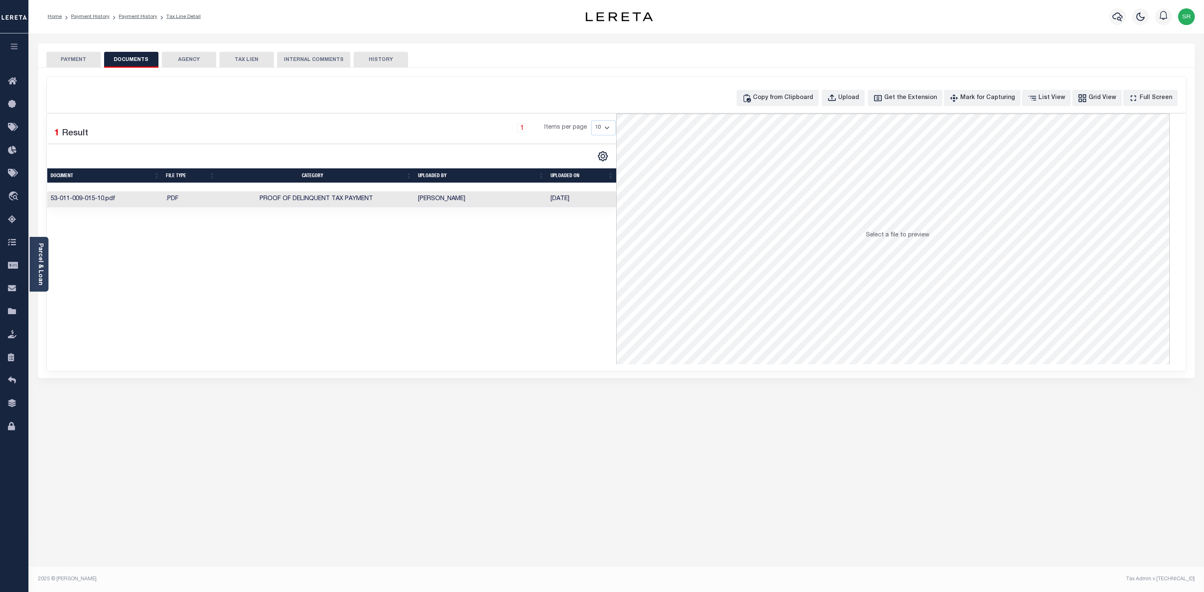
click at [73, 56] on button "PAYMENT" at bounding box center [73, 60] width 54 height 16
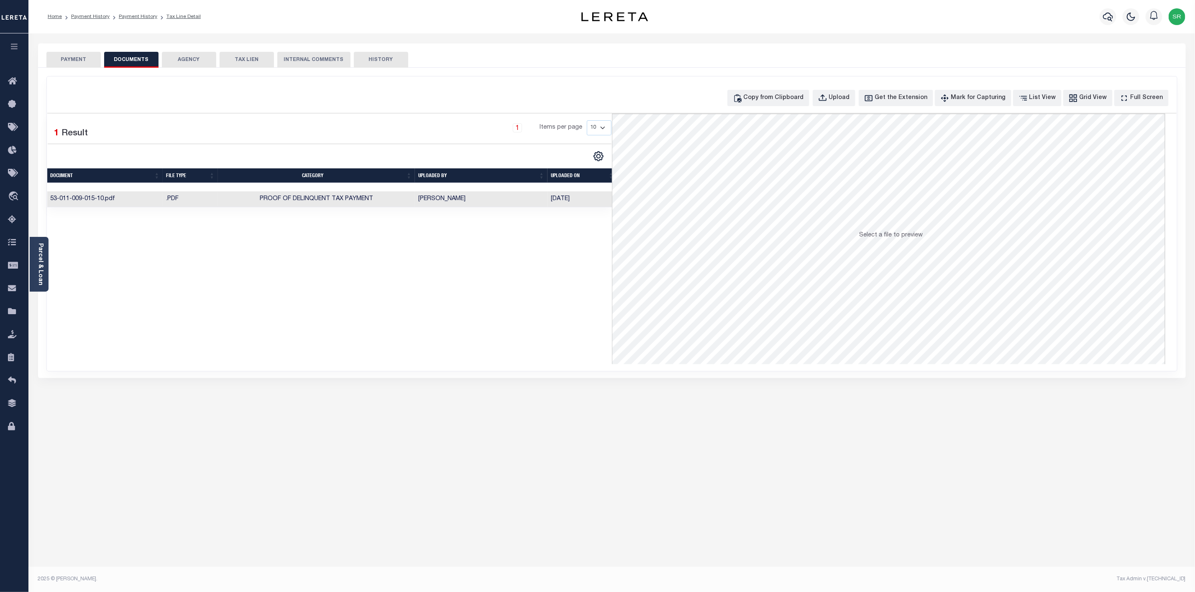
click at [73, 56] on button "PAYMENT" at bounding box center [73, 60] width 54 height 16
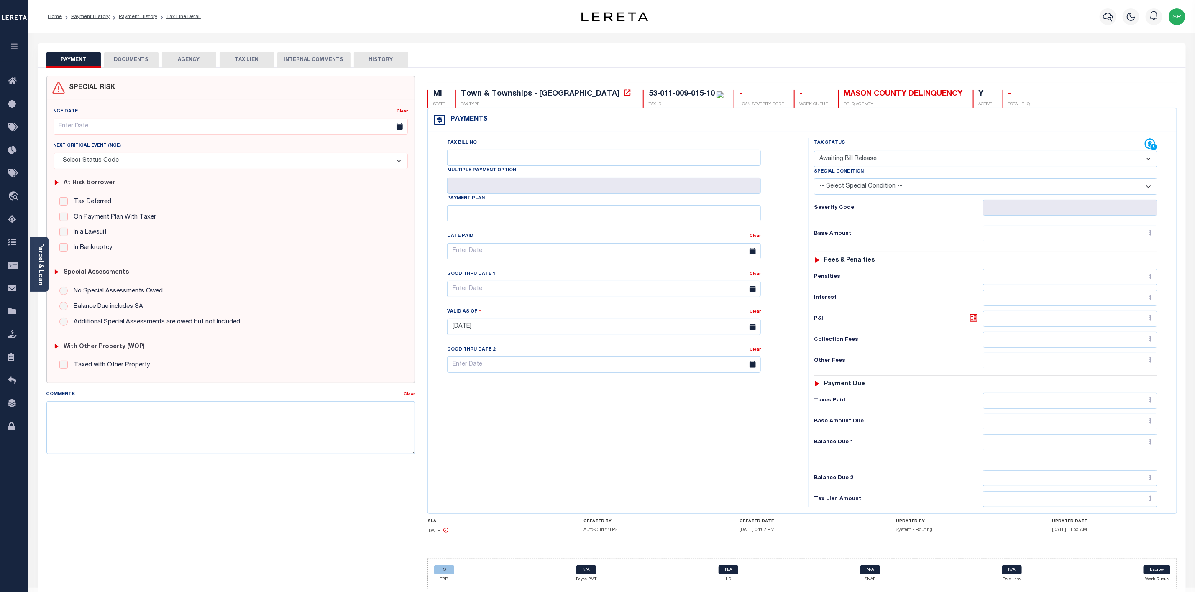
click at [822, 159] on select "- Select Status Code - Open Due/Unpaid Paid Incomplete No Tax Due Internal Refu…" at bounding box center [985, 159] width 343 height 16
select select "DUE"
click at [814, 152] on select "- Select Status Code - Open Due/Unpaid Paid Incomplete No Tax Due Internal Refu…" at bounding box center [985, 159] width 343 height 16
type input "[DATE]"
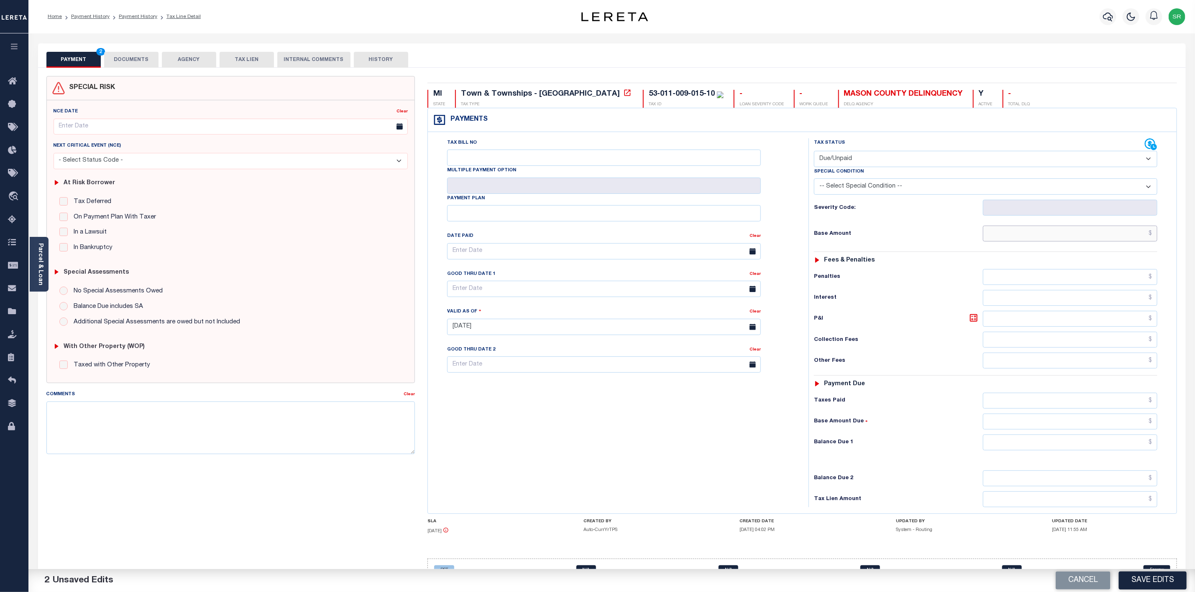
click at [1004, 239] on input "text" at bounding box center [1070, 234] width 174 height 16
type input "$1,072.03"
click at [1088, 449] on input "text" at bounding box center [1070, 443] width 174 height 16
type input "$1,072.03"
click at [1152, 581] on button "Save Edits" at bounding box center [1152, 581] width 68 height 18
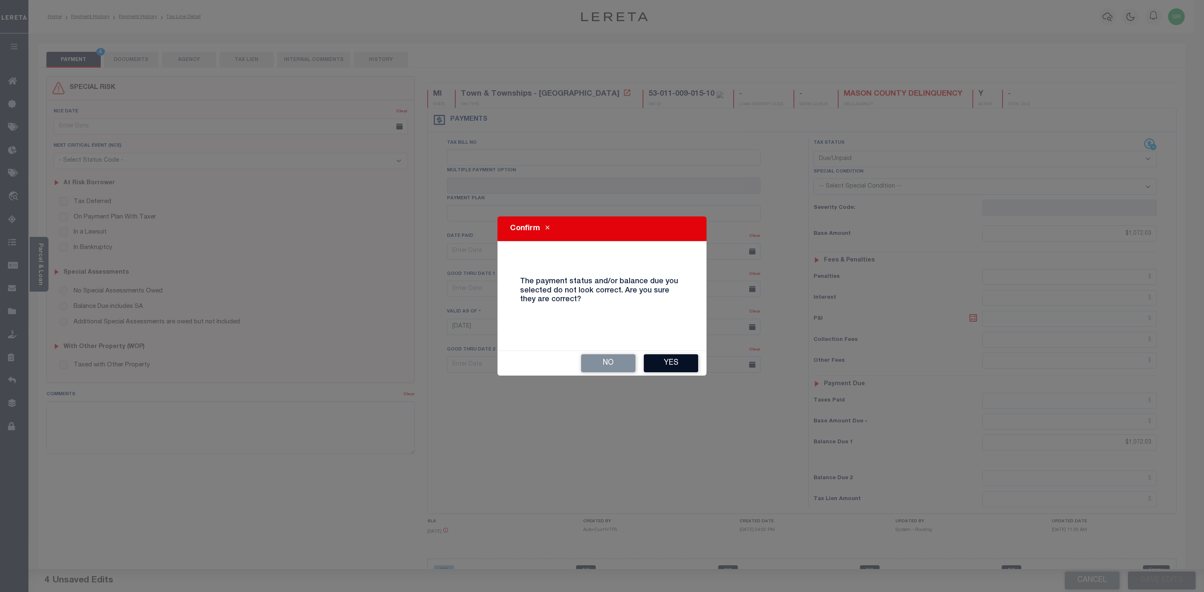
click at [677, 366] on button "Yes" at bounding box center [671, 364] width 54 height 18
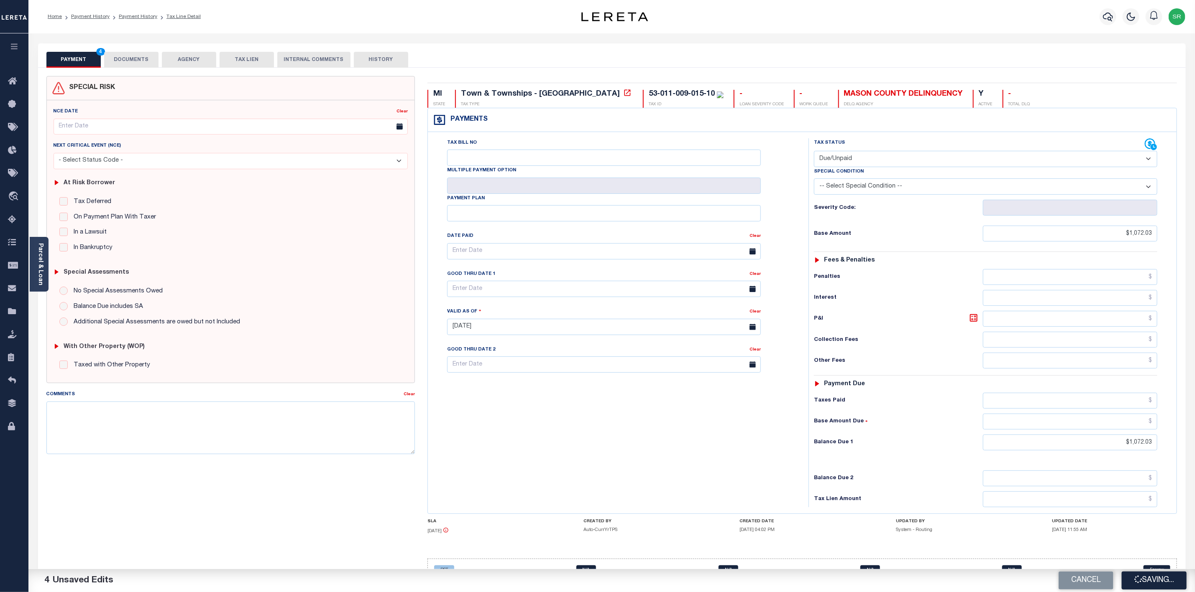
checkbox input "false"
type input "$1,072.03"
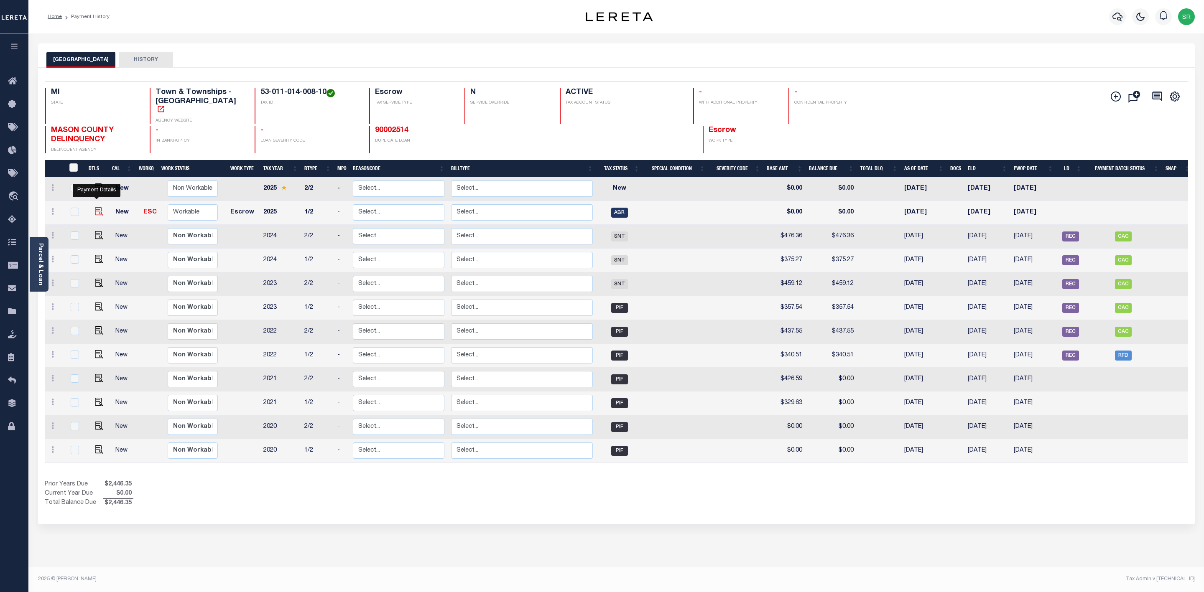
click at [98, 207] on img "" at bounding box center [99, 211] width 8 height 8
checkbox input "true"
click at [98, 207] on img "" at bounding box center [99, 211] width 8 height 8
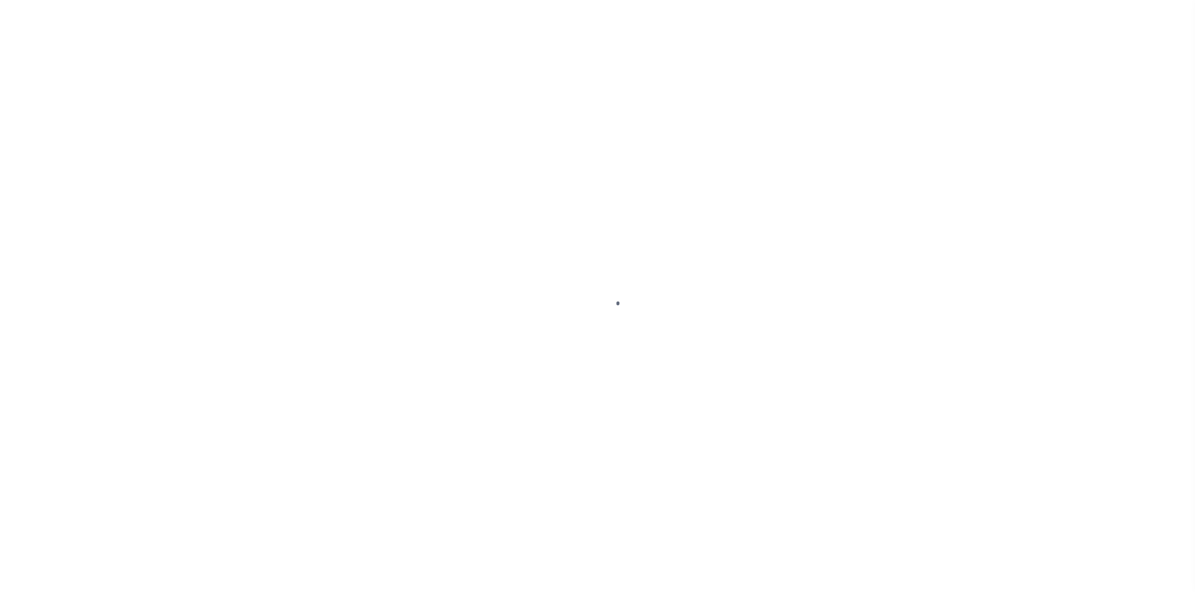
select select "ABR"
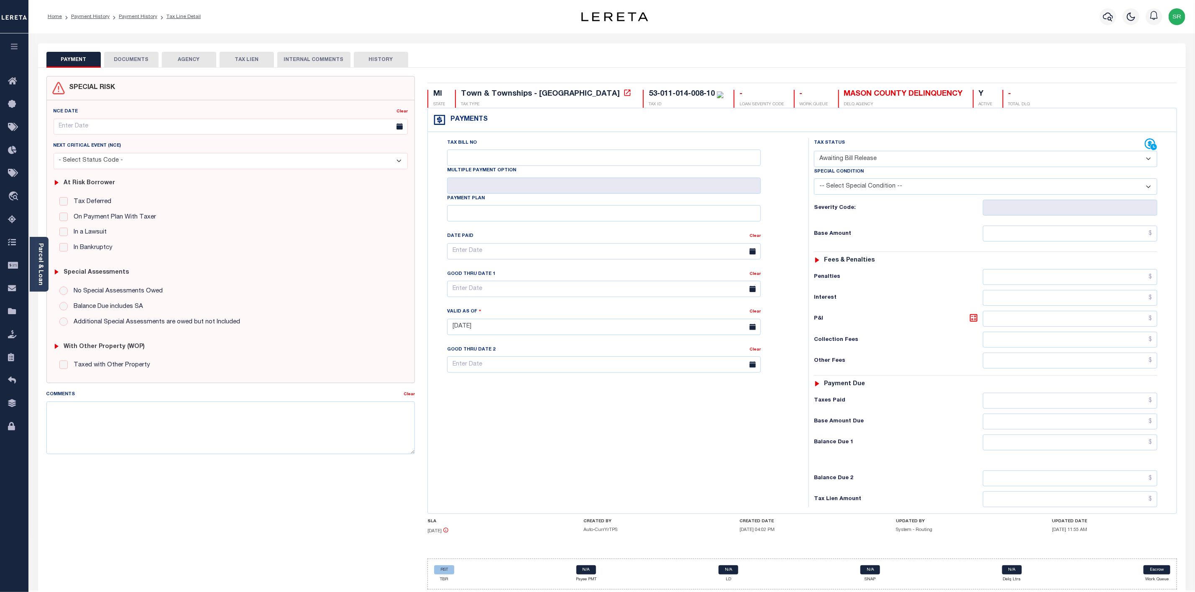
click at [125, 52] on button "DOCUMENTS" at bounding box center [131, 60] width 54 height 16
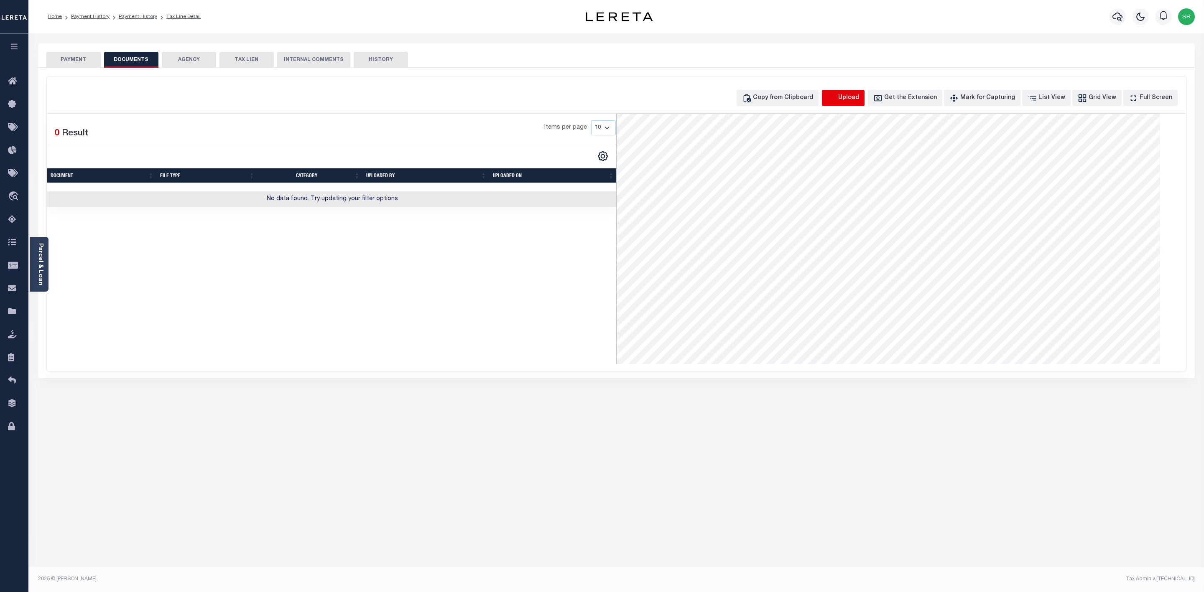
click at [835, 97] on icon "button" at bounding box center [832, 97] width 8 height 7
select select "POP"
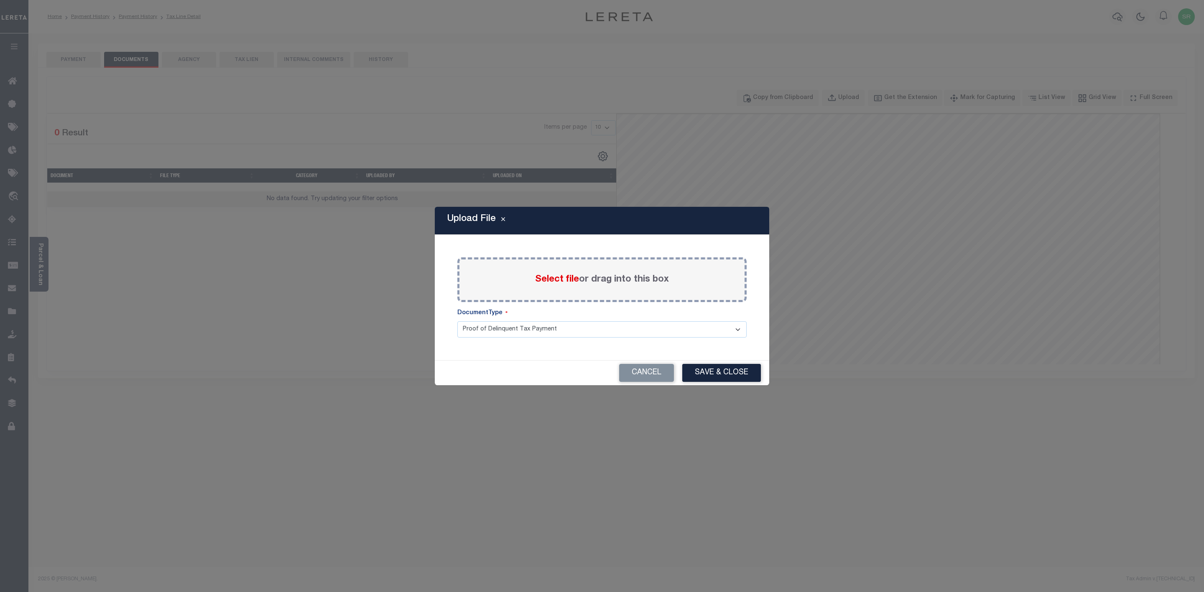
click at [555, 276] on span "Select file" at bounding box center [557, 279] width 44 height 9
click at [0, 0] on input "Select file or drag into this box" at bounding box center [0, 0] width 0 height 0
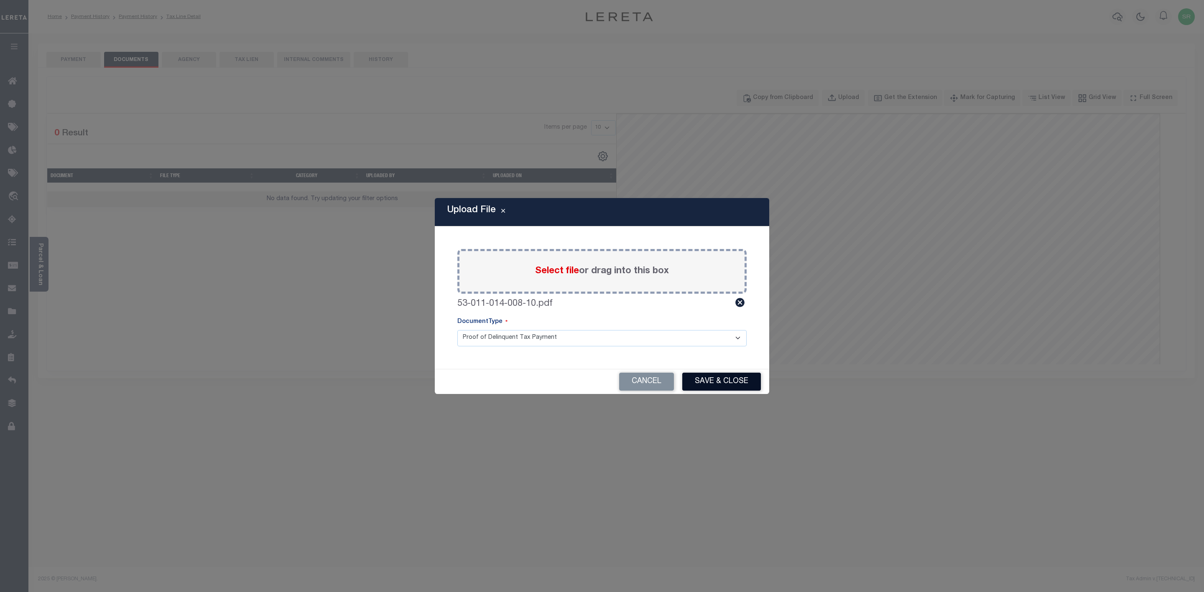
click at [713, 380] on button "Save & Close" at bounding box center [721, 382] width 79 height 18
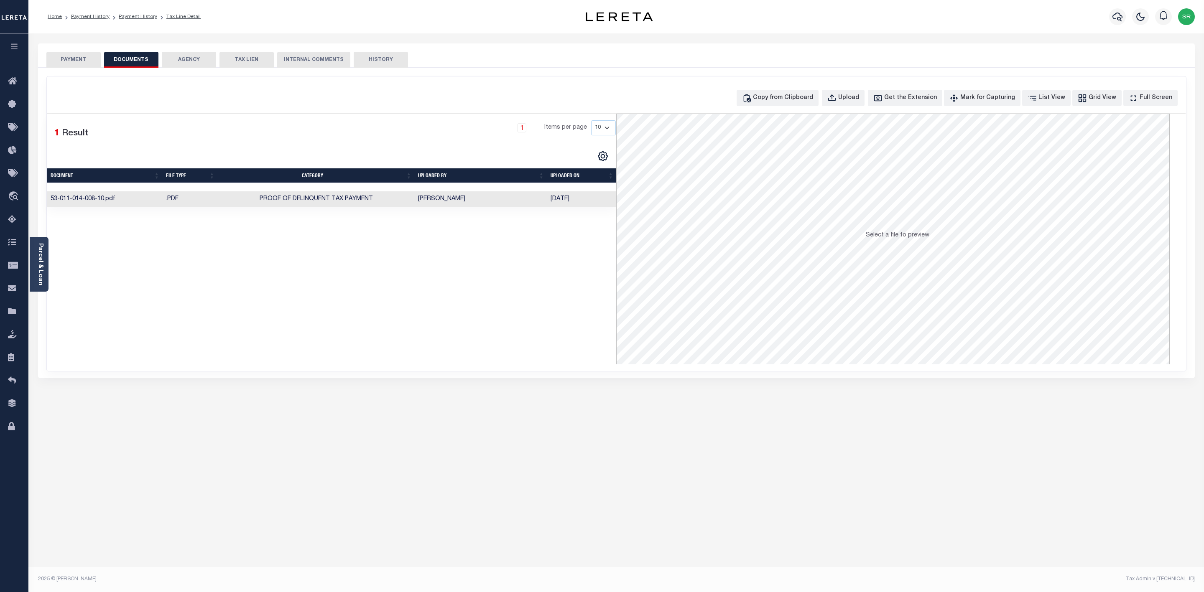
click at [71, 56] on button "PAYMENT" at bounding box center [73, 60] width 54 height 16
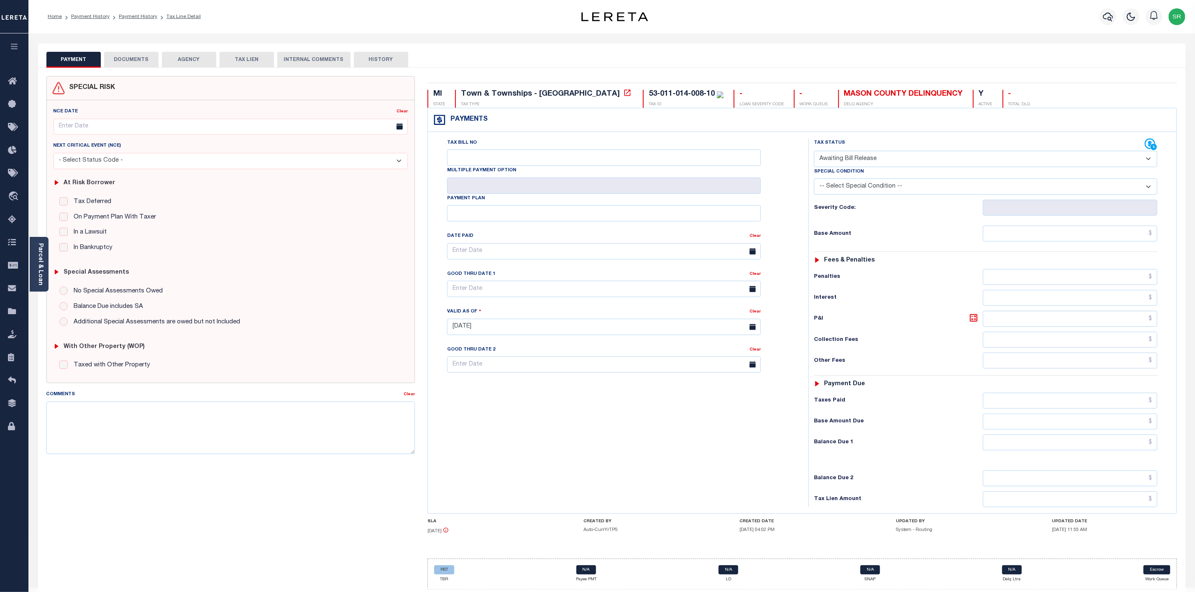
click at [69, 57] on button "PAYMENT" at bounding box center [73, 60] width 54 height 16
click at [916, 162] on select "- Select Status Code - Open Due/Unpaid Paid Incomplete No Tax Due Internal Refu…" at bounding box center [985, 159] width 343 height 16
select select "DUE"
click at [814, 152] on select "- Select Status Code - Open Due/Unpaid Paid Incomplete No Tax Due Internal Refu…" at bounding box center [985, 159] width 343 height 16
type input "08/28/2025"
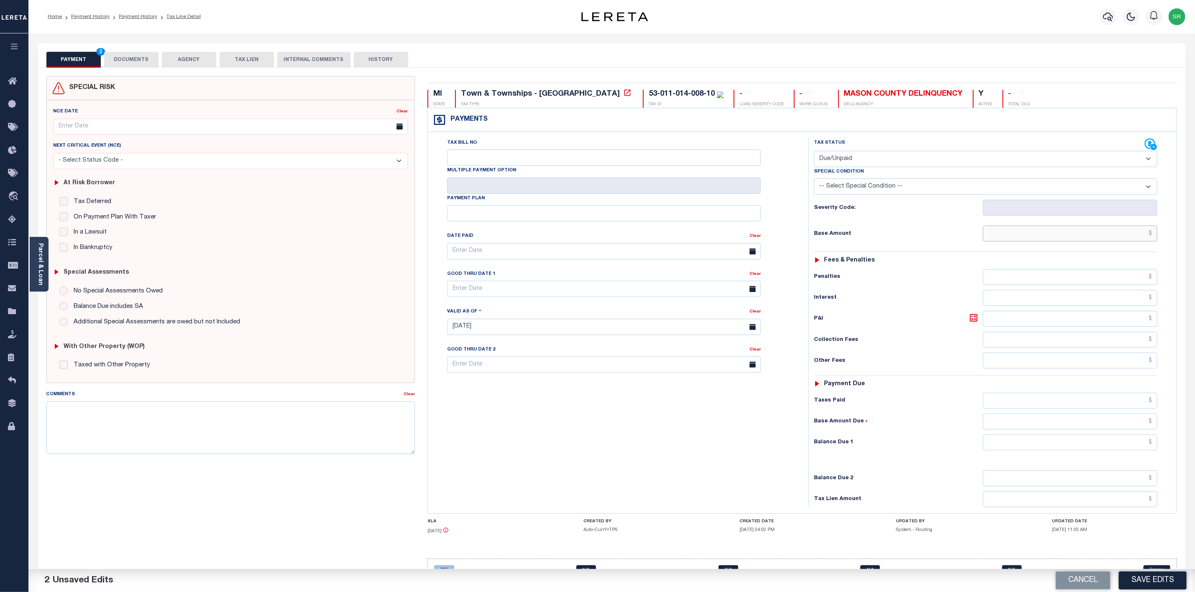
click at [999, 237] on input "text" at bounding box center [1070, 234] width 174 height 16
type input "$385.91"
click at [1059, 451] on input "text" at bounding box center [1070, 443] width 174 height 16
type input "$385.91"
click at [1149, 571] on div "Cancel Save Edits" at bounding box center [903, 580] width 583 height 23
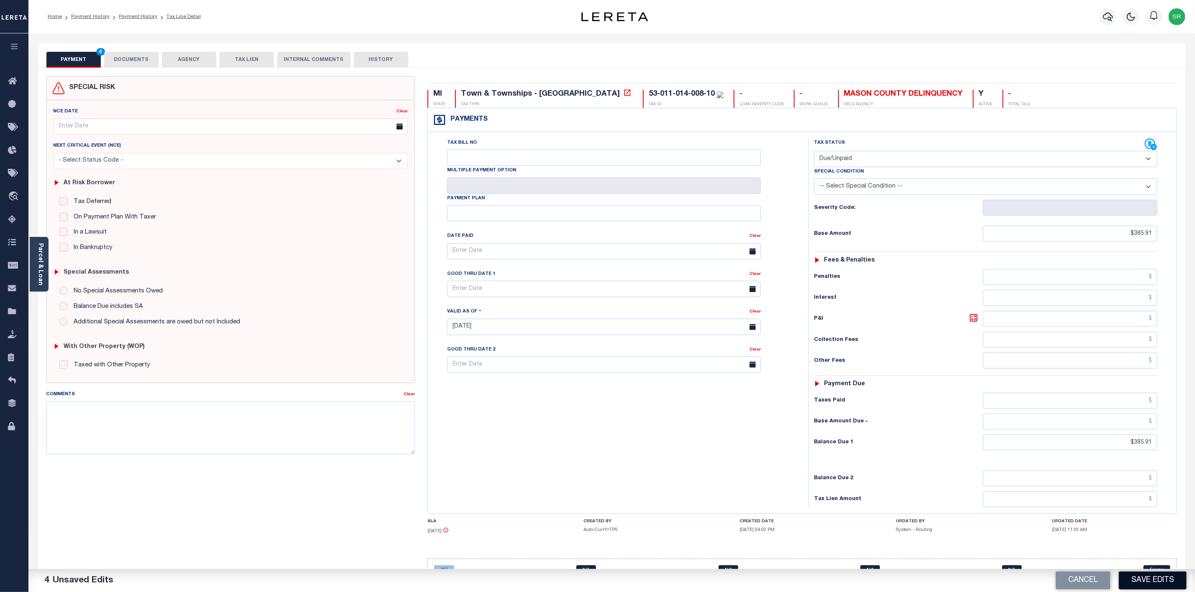
click at [1151, 577] on button "Save Edits" at bounding box center [1152, 581] width 68 height 18
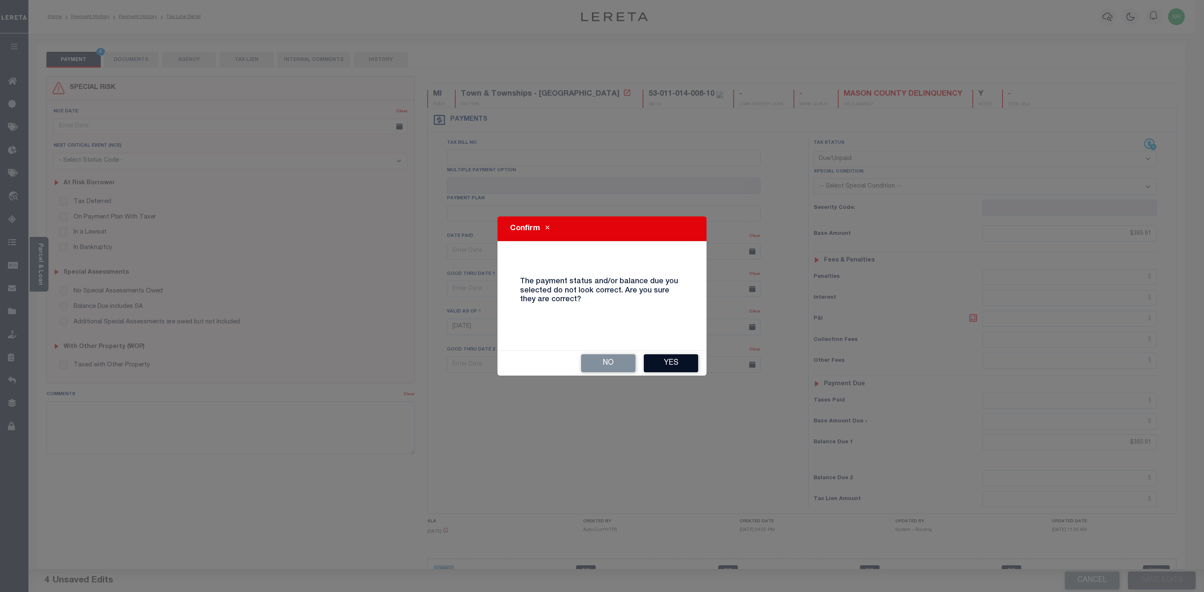
click at [686, 368] on button "Yes" at bounding box center [671, 364] width 54 height 18
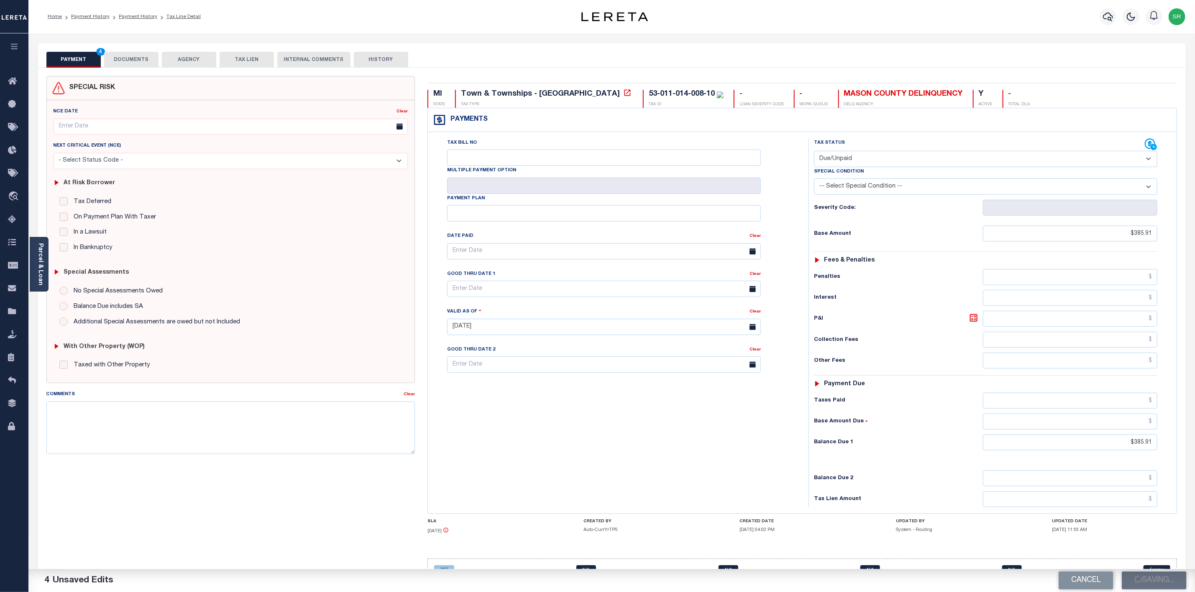
checkbox input "false"
type input "$385.91"
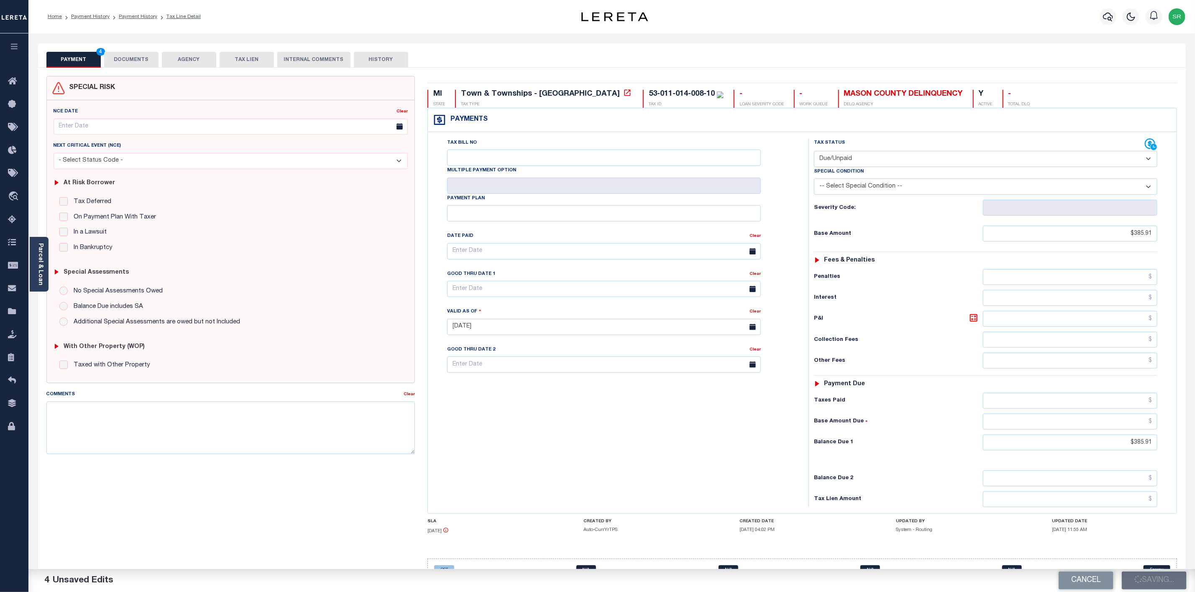
type input "$385.91"
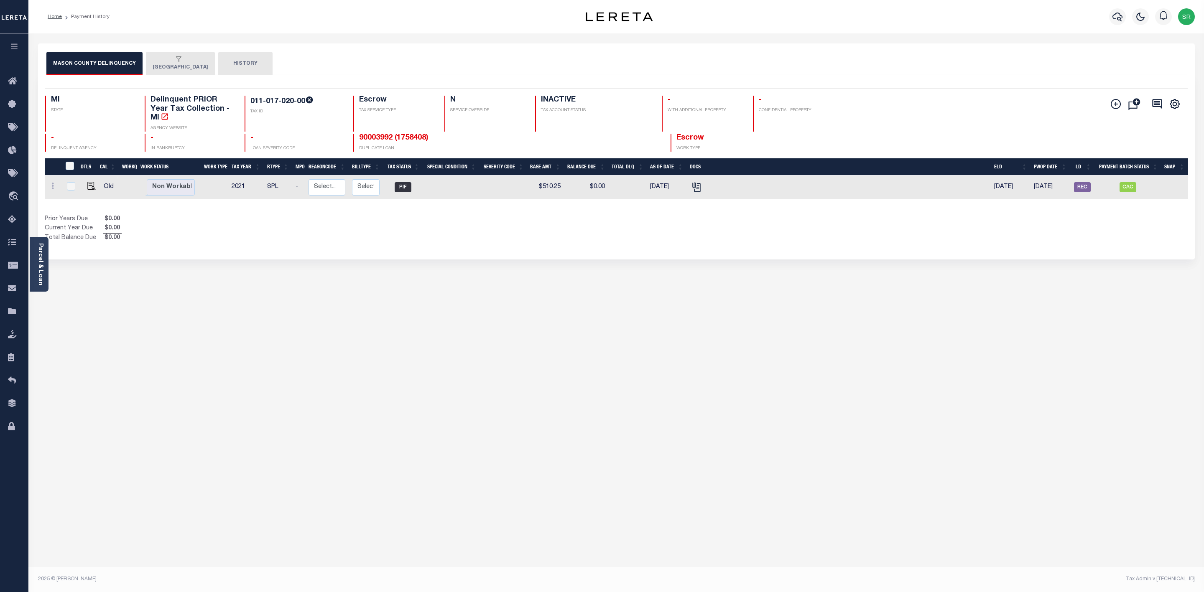
click at [166, 62] on div "button" at bounding box center [179, 60] width 52 height 8
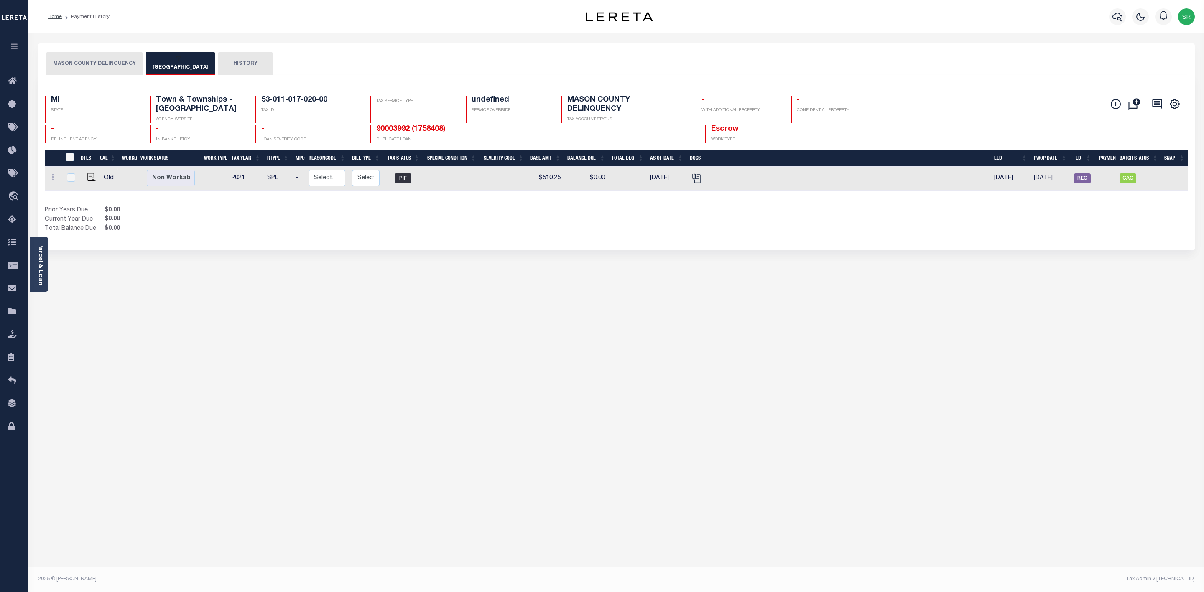
click at [166, 62] on div "button" at bounding box center [179, 60] width 52 height 8
click at [335, 215] on div "Prior Years Due $0.00 Current Year Due $0.00 Total Balance Due $0.00" at bounding box center [331, 220] width 572 height 28
click at [93, 57] on button "MASON COUNTY DELINQUENCY" at bounding box center [94, 63] width 96 height 23
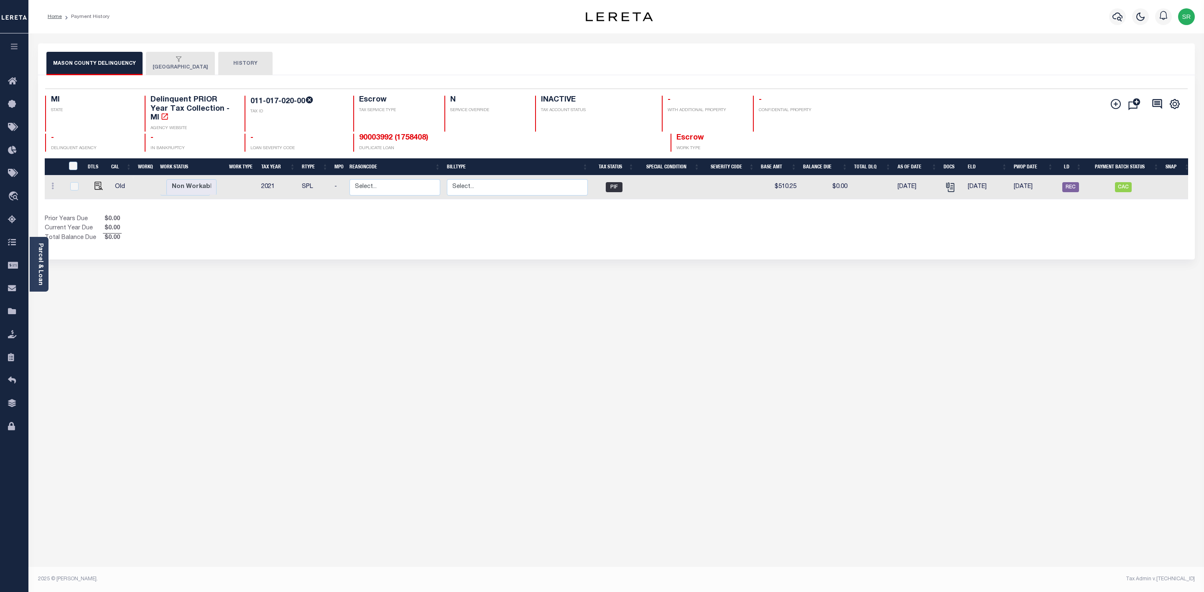
click at [169, 62] on div "button" at bounding box center [179, 60] width 52 height 8
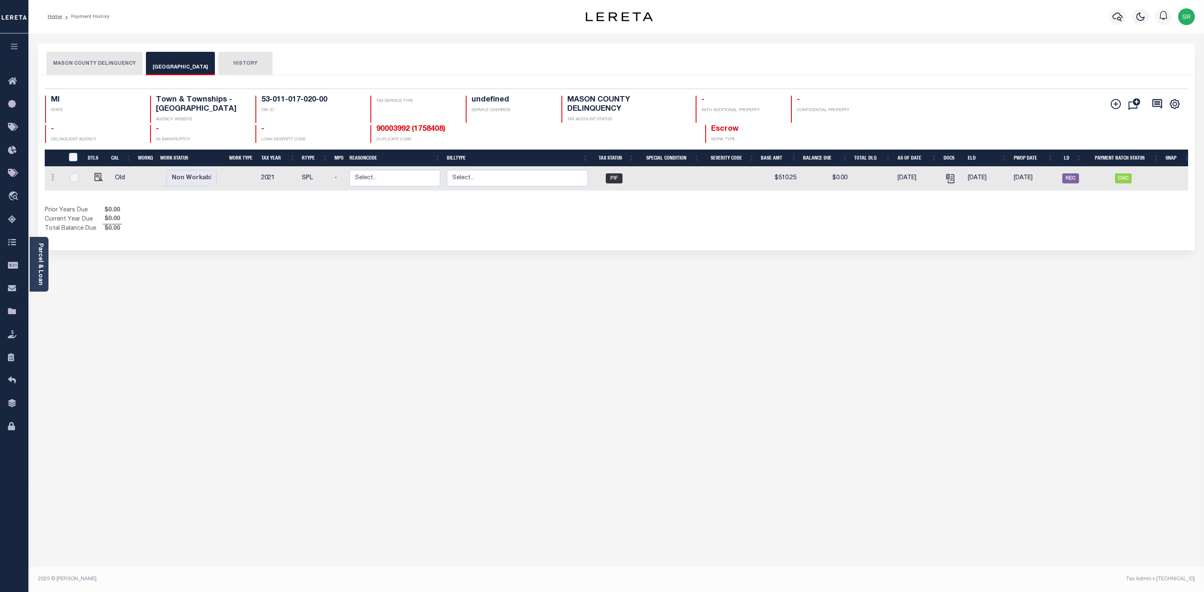
click at [354, 421] on div "MASON COUNTY DELINQUENCY [GEOGRAPHIC_DATA] HISTORY Selected" at bounding box center [617, 279] width 1170 height 472
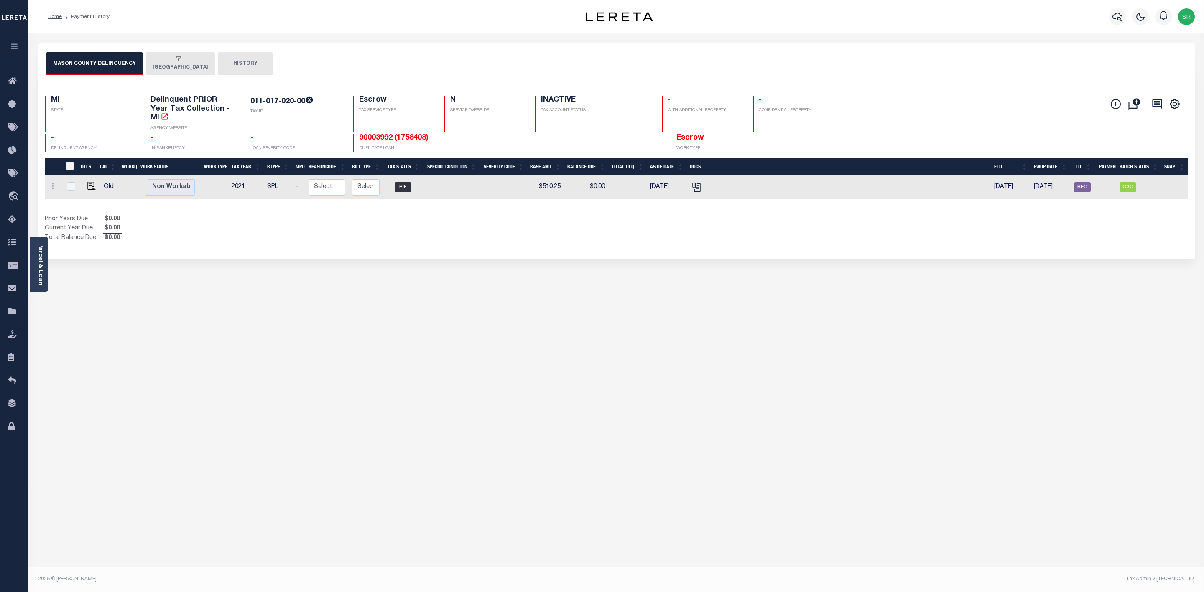
click at [181, 67] on button "[GEOGRAPHIC_DATA]" at bounding box center [180, 63] width 69 height 23
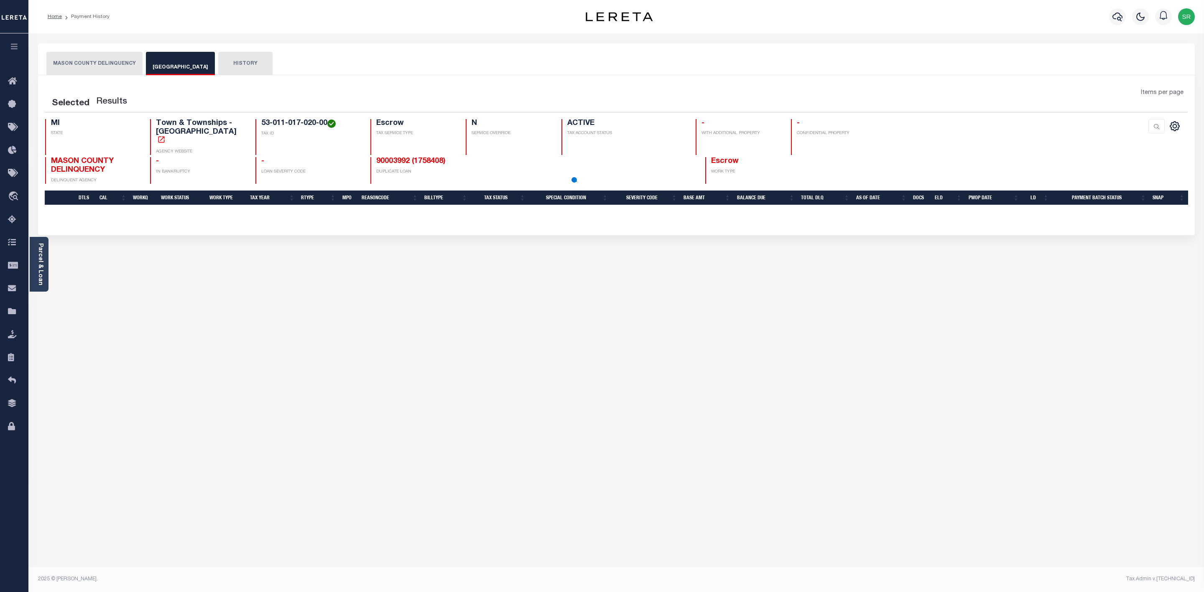
click at [181, 67] on button "[GEOGRAPHIC_DATA]" at bounding box center [180, 63] width 69 height 23
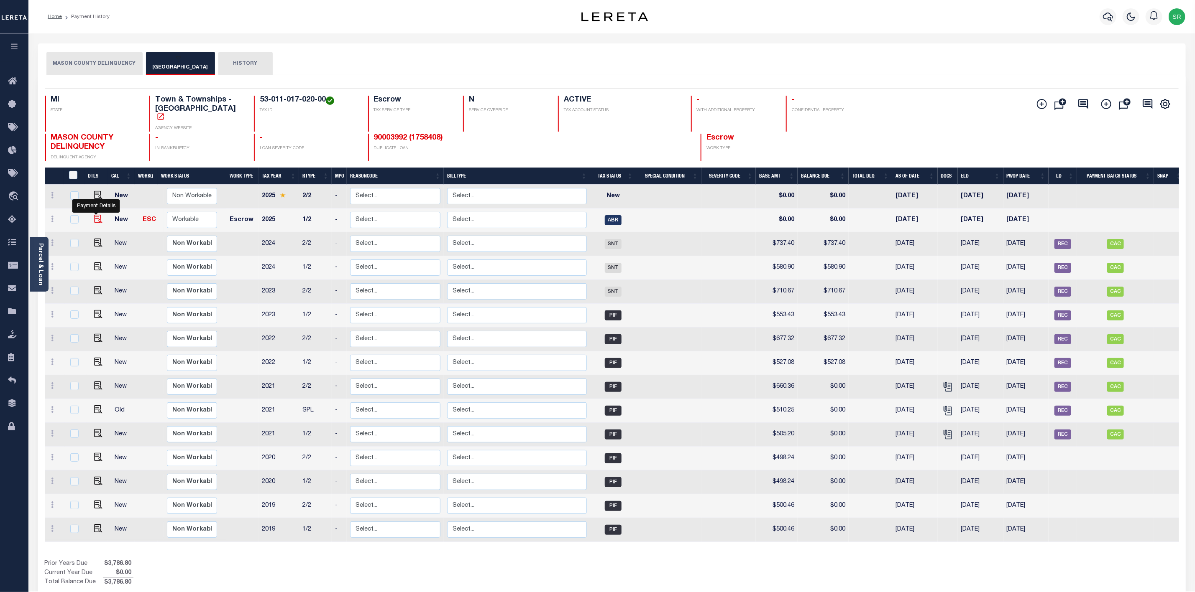
click at [95, 215] on img "" at bounding box center [98, 219] width 8 height 8
checkbox input "true"
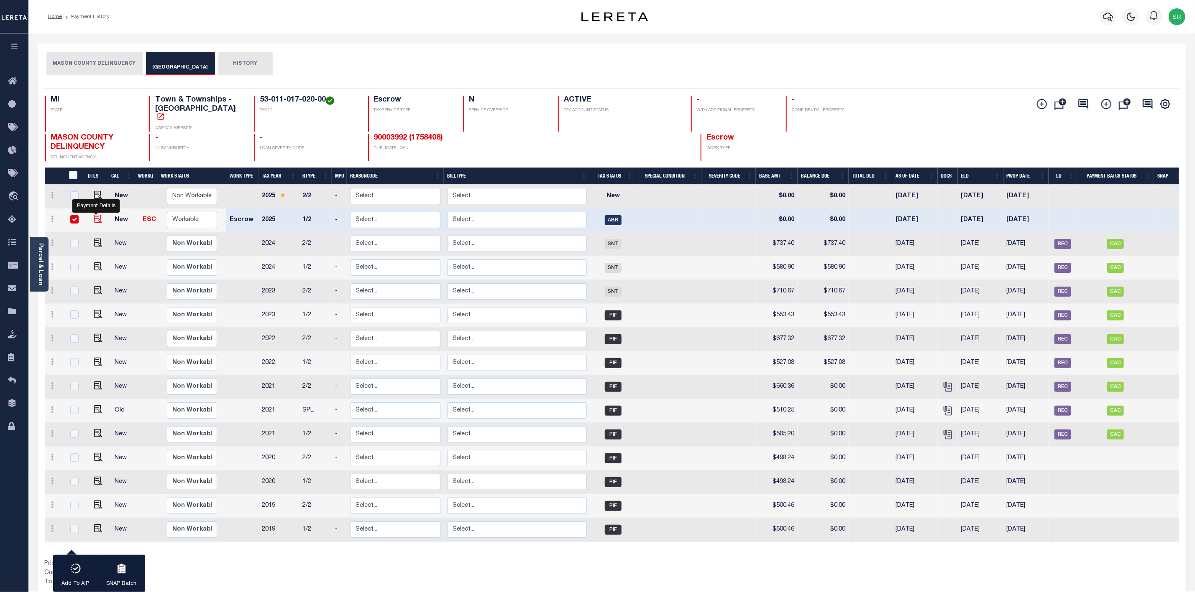
click at [95, 215] on img "" at bounding box center [98, 219] width 8 height 8
checkbox input "false"
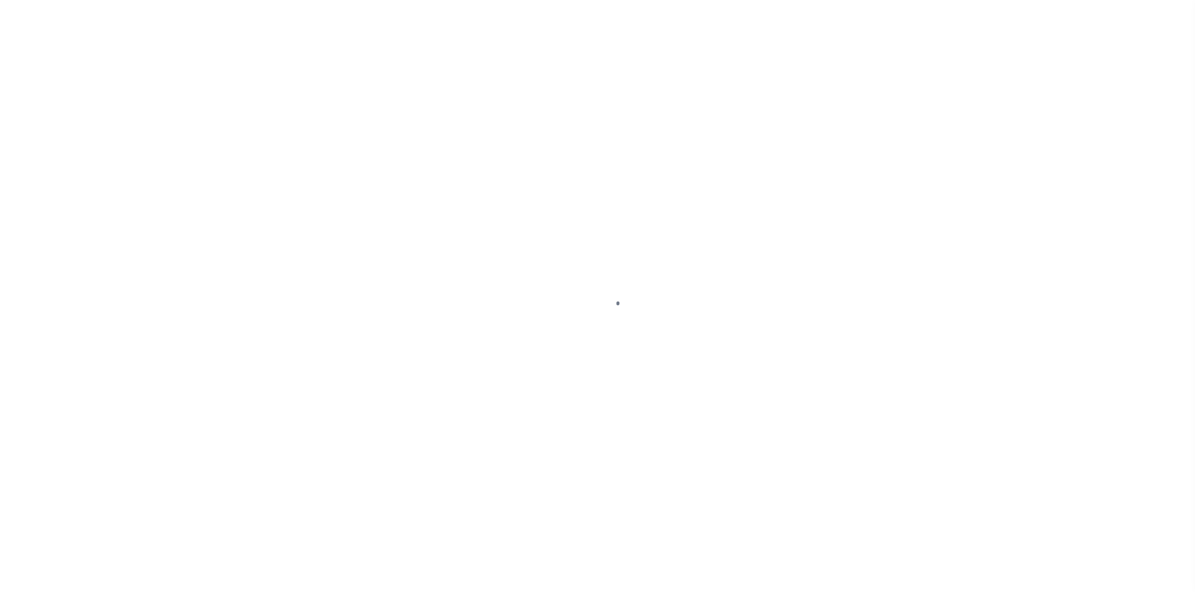
select select "ABR"
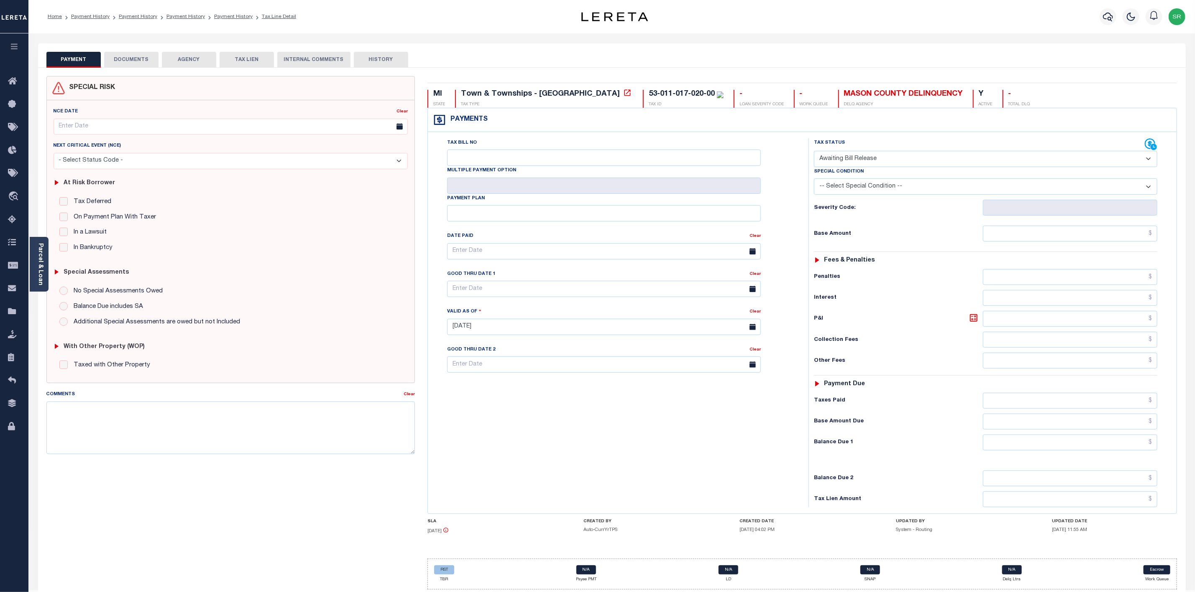
click at [138, 59] on button "DOCUMENTS" at bounding box center [131, 60] width 54 height 16
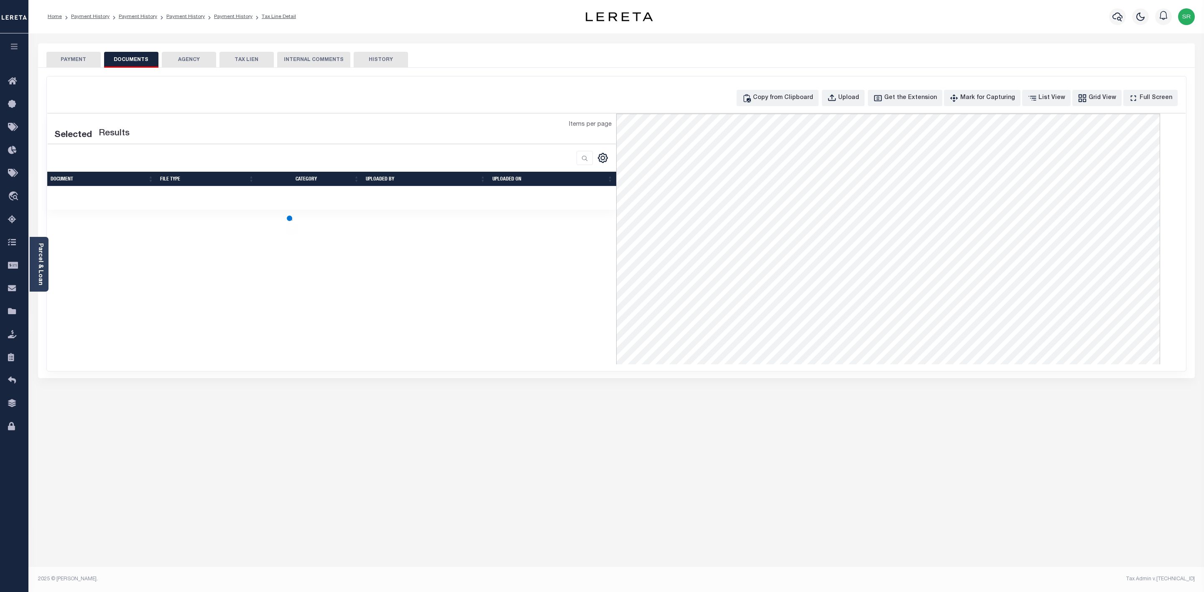
click at [138, 59] on button "DOCUMENTS" at bounding box center [131, 60] width 54 height 16
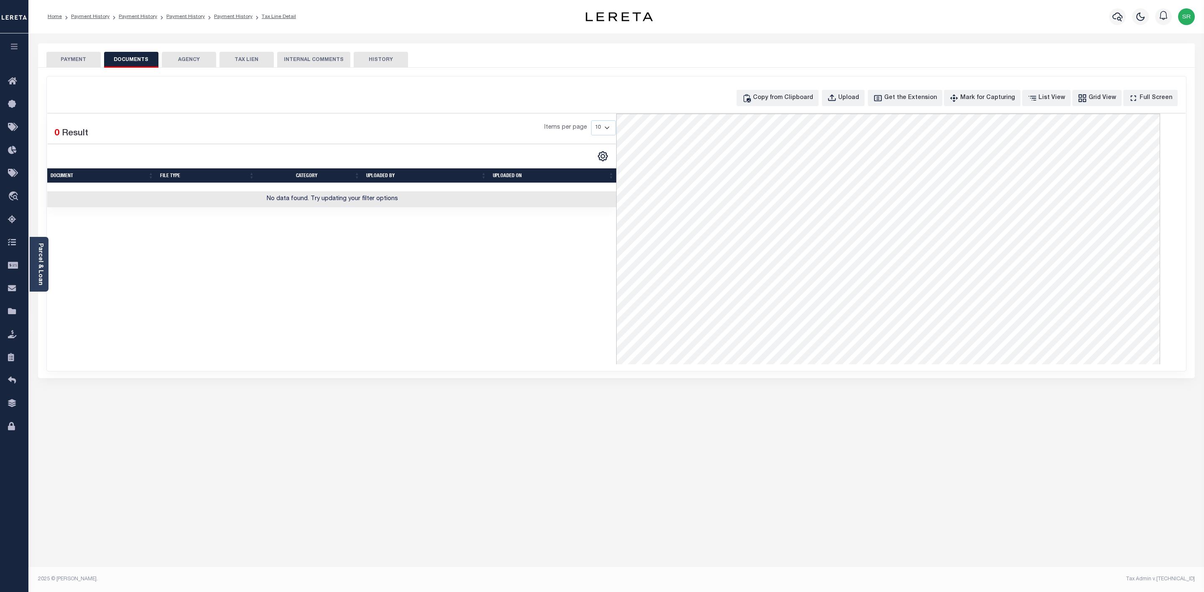
click at [88, 58] on button "PAYMENT" at bounding box center [73, 60] width 54 height 16
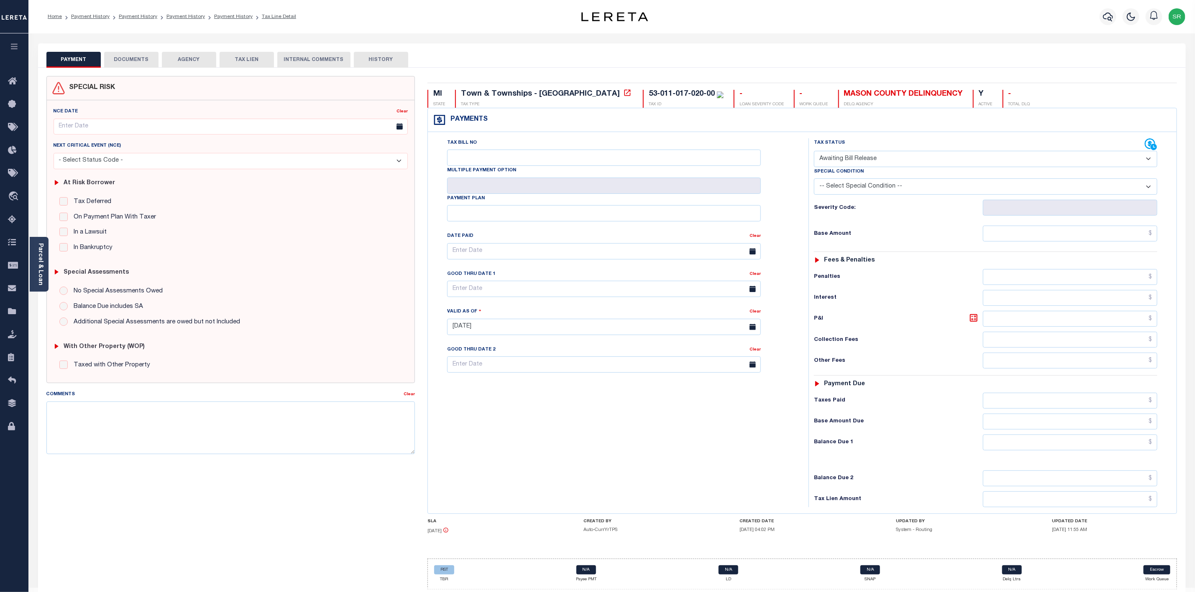
click at [88, 58] on button "PAYMENT" at bounding box center [73, 60] width 54 height 16
click at [89, 14] on link "Payment History" at bounding box center [90, 16] width 38 height 5
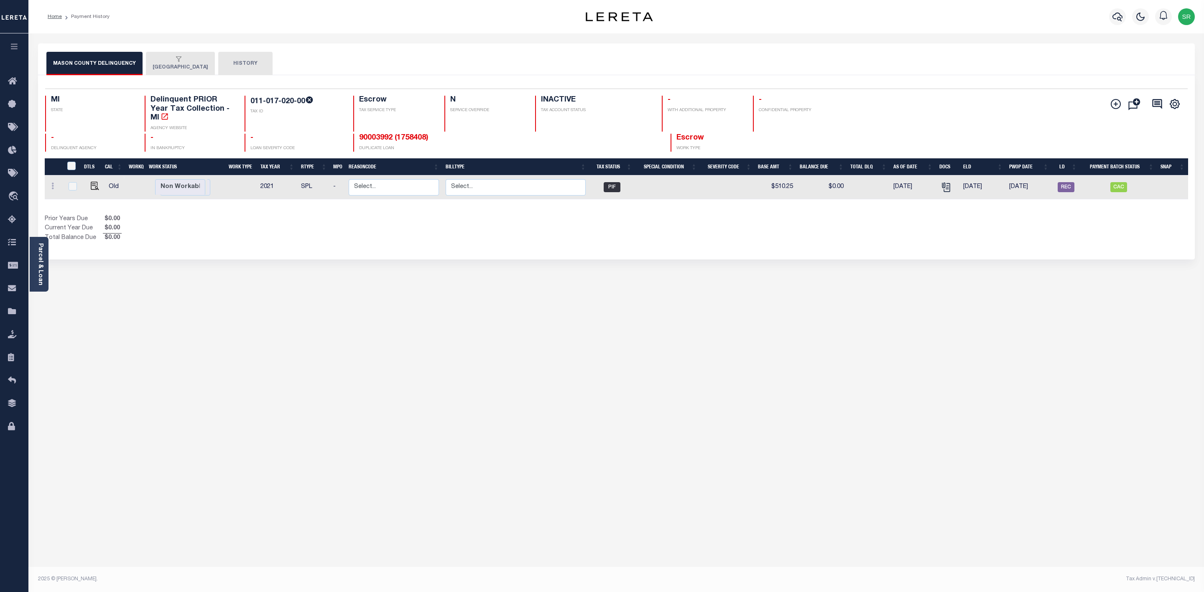
drag, startPoint x: 185, startPoint y: 59, endPoint x: 176, endPoint y: 60, distance: 8.9
click at [182, 59] on div "button" at bounding box center [179, 60] width 52 height 8
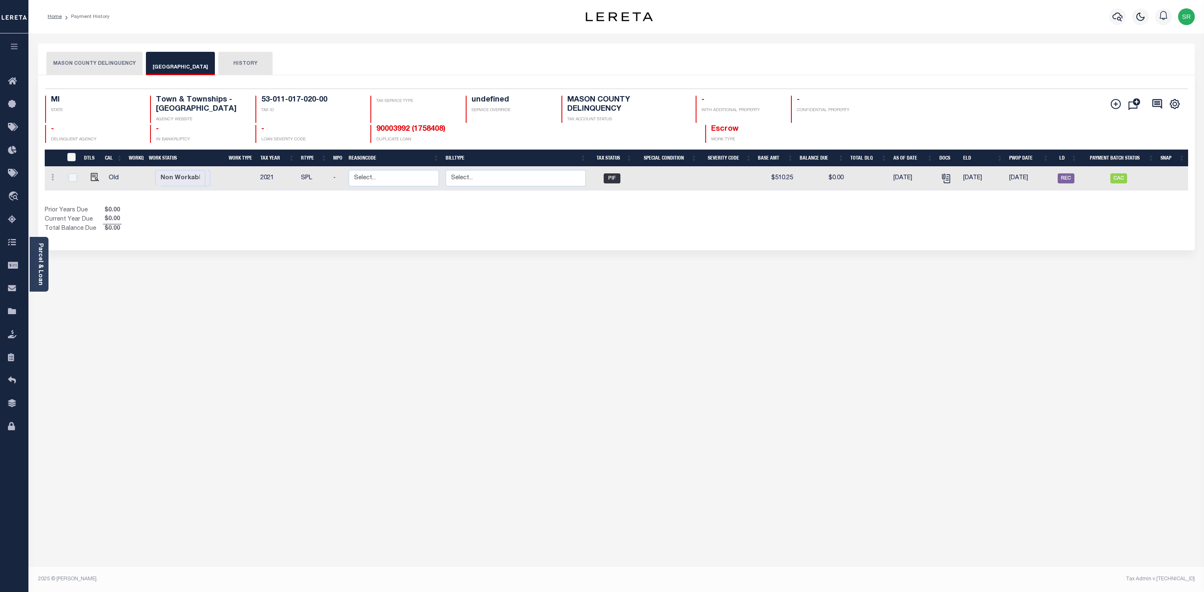
click at [608, 299] on div "MASON COUNTY DELINQUENCY [GEOGRAPHIC_DATA] HISTORY Selected" at bounding box center [617, 279] width 1170 height 472
click at [92, 64] on button "MASON COUNTY DELINQUENCY" at bounding box center [94, 63] width 96 height 23
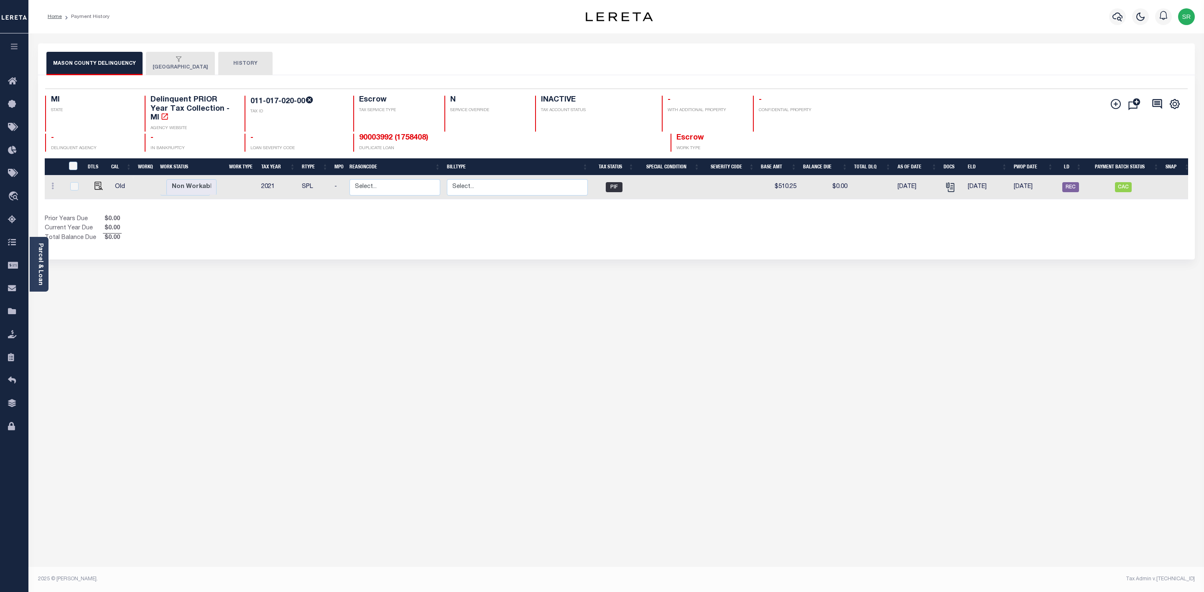
click at [166, 62] on div "button" at bounding box center [179, 60] width 52 height 8
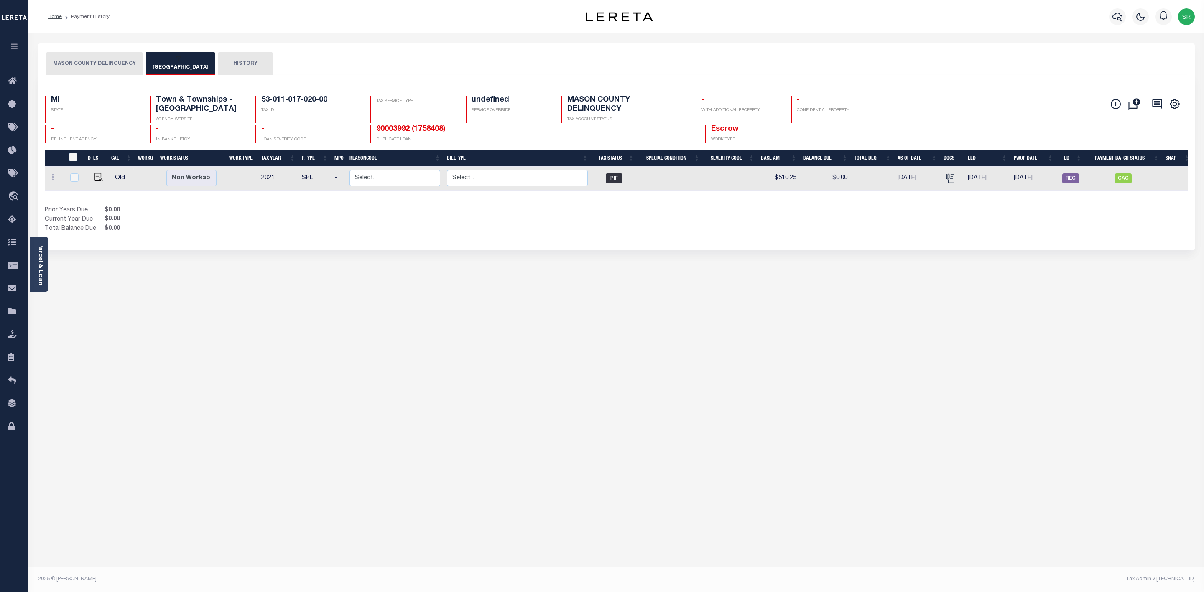
click at [166, 61] on div "button" at bounding box center [179, 60] width 52 height 8
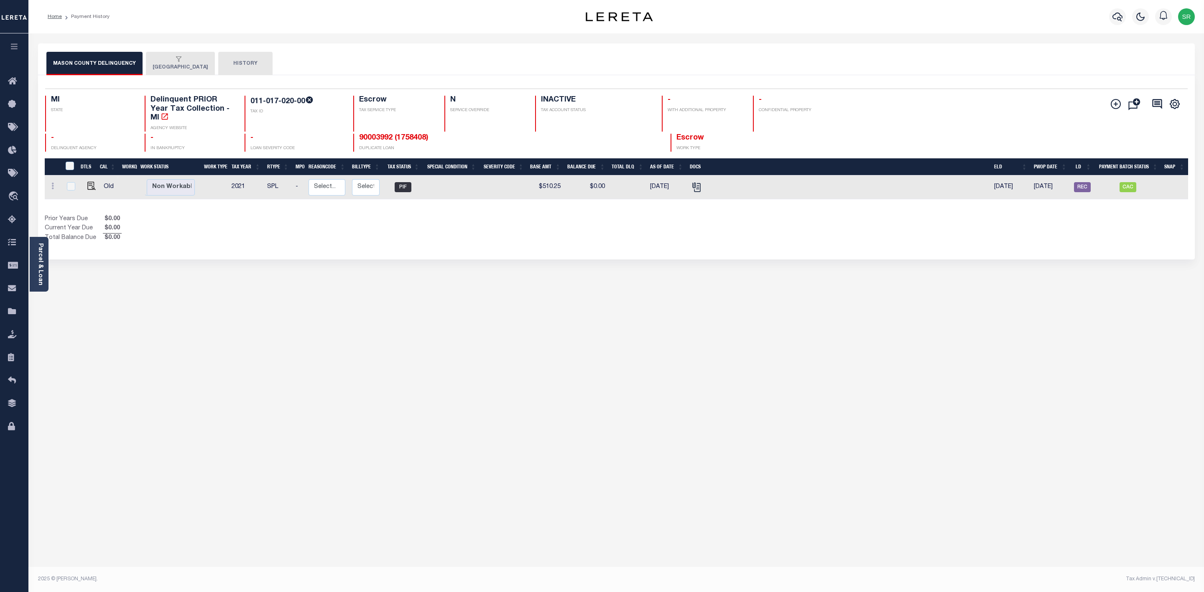
click at [182, 63] on div "button" at bounding box center [179, 60] width 52 height 8
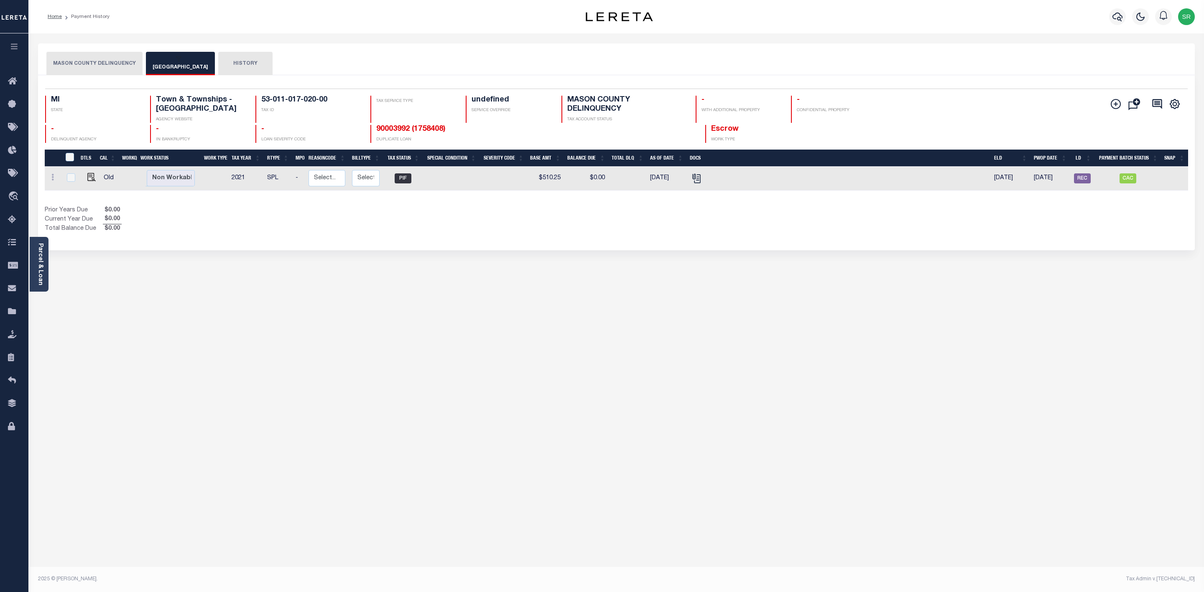
click at [243, 280] on div "MASON COUNTY DELINQUENCY RIVERTON TOWNSHIP HISTORY Selected" at bounding box center [617, 279] width 1170 height 472
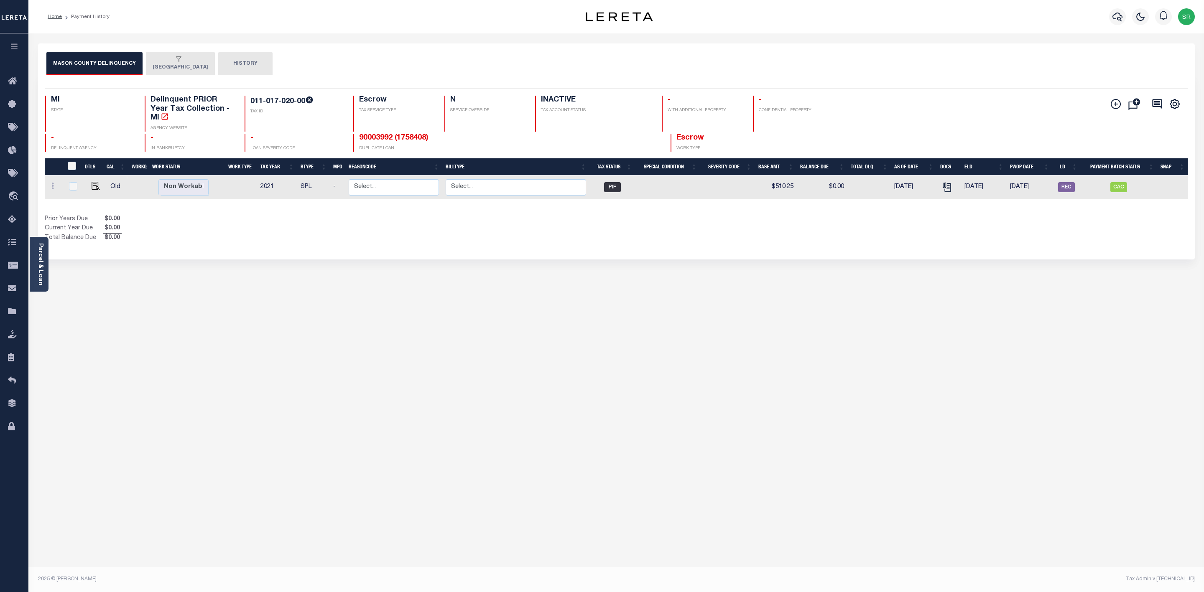
click at [163, 68] on button "[GEOGRAPHIC_DATA]" at bounding box center [180, 63] width 69 height 23
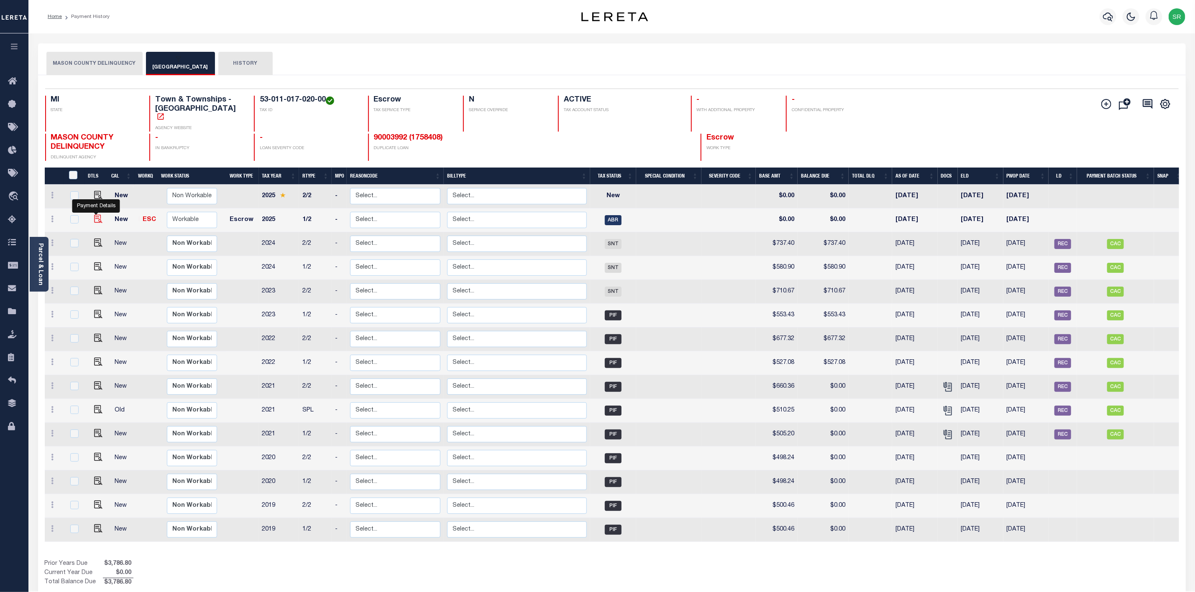
click at [95, 215] on img "" at bounding box center [98, 219] width 8 height 8
checkbox input "true"
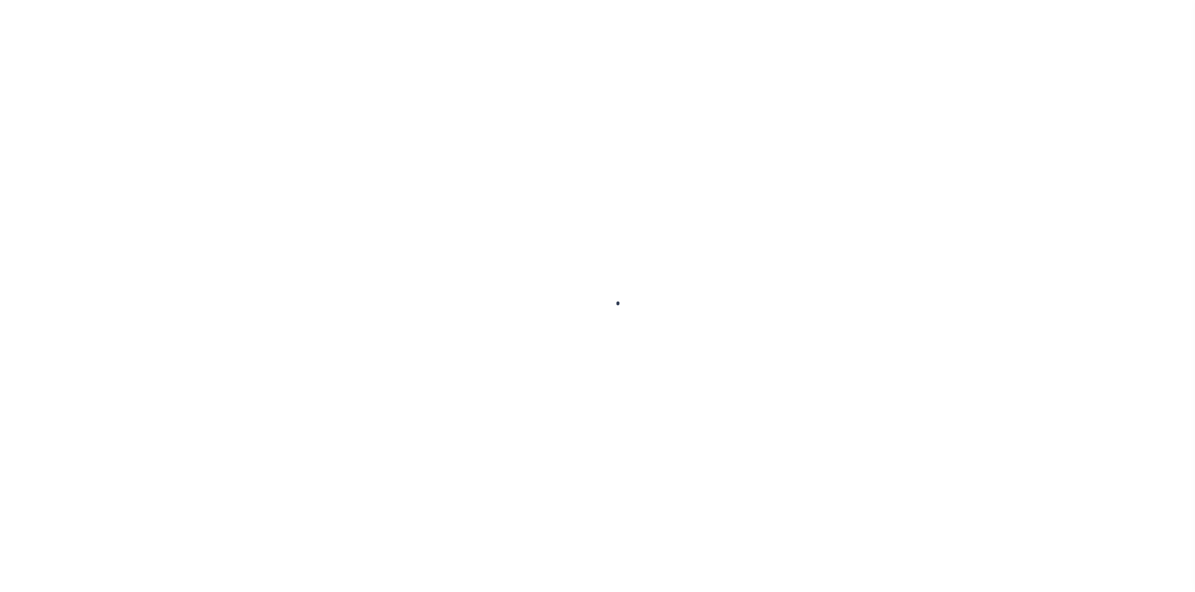
select select "ABR"
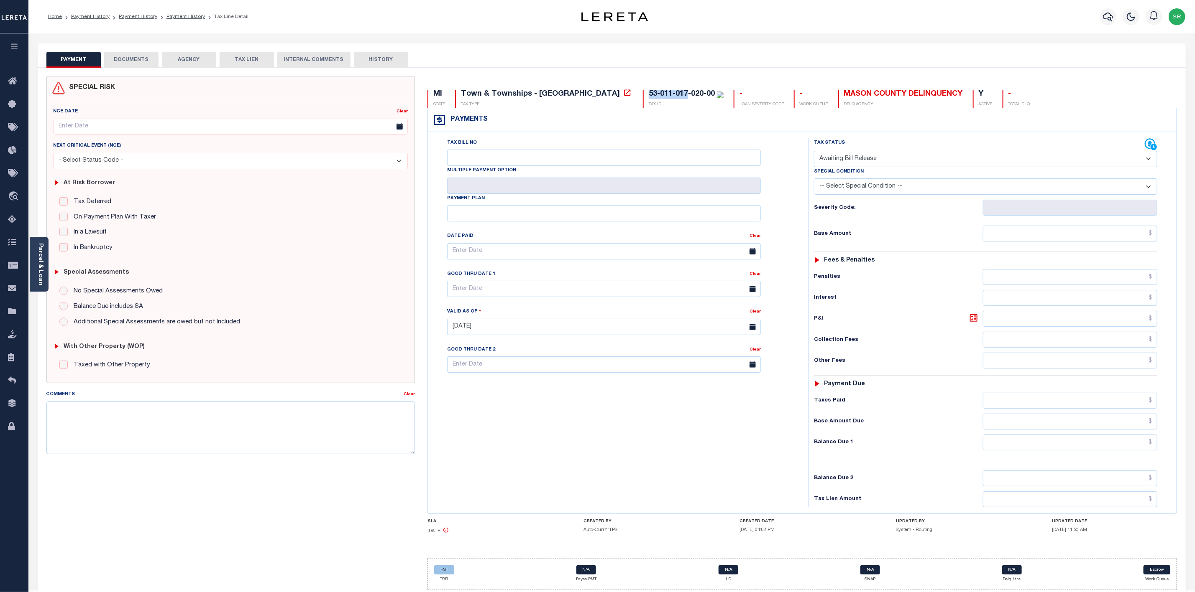
drag, startPoint x: 573, startPoint y: 95, endPoint x: 612, endPoint y: 94, distance: 38.9
click at [643, 94] on div "53-011-017-020-00 TAX ID" at bounding box center [683, 99] width 81 height 18
copy div "[PHONE_NUMBER]"
click at [127, 61] on button "DOCUMENTS" at bounding box center [131, 60] width 54 height 16
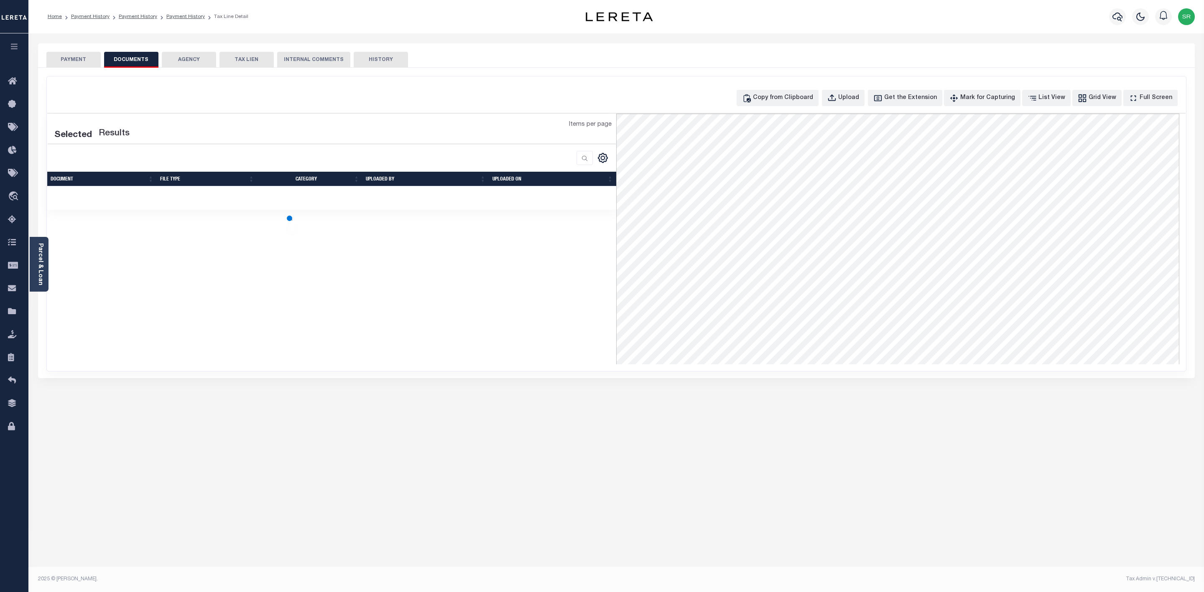
click at [127, 61] on button "DOCUMENTS" at bounding box center [131, 60] width 54 height 16
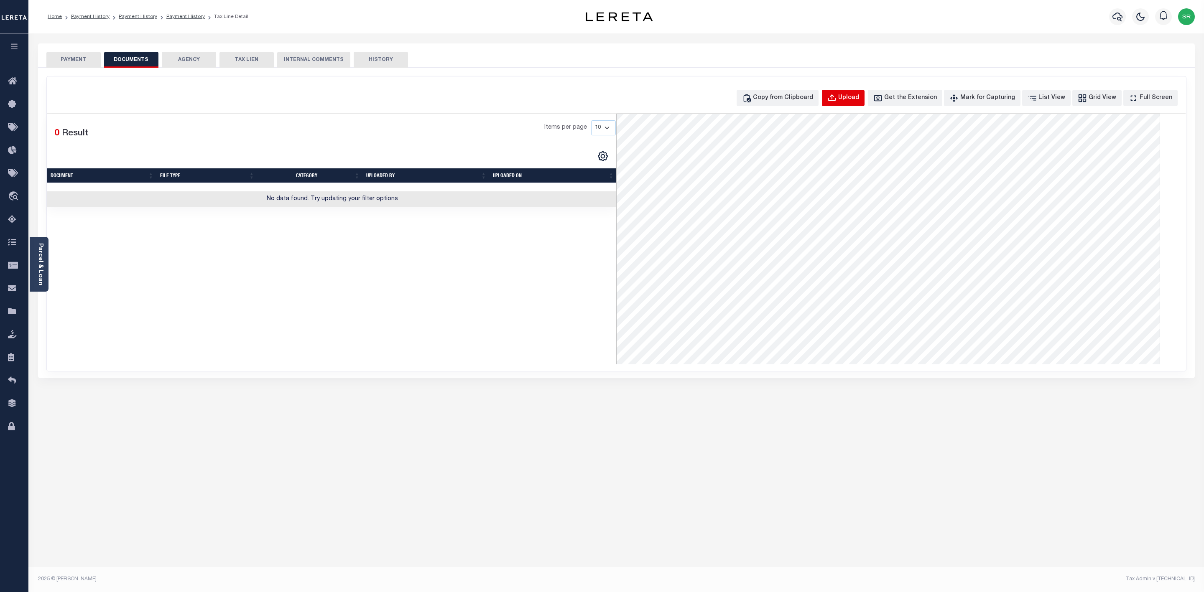
click at [859, 95] on div "Upload" at bounding box center [848, 98] width 21 height 9
select select "POP"
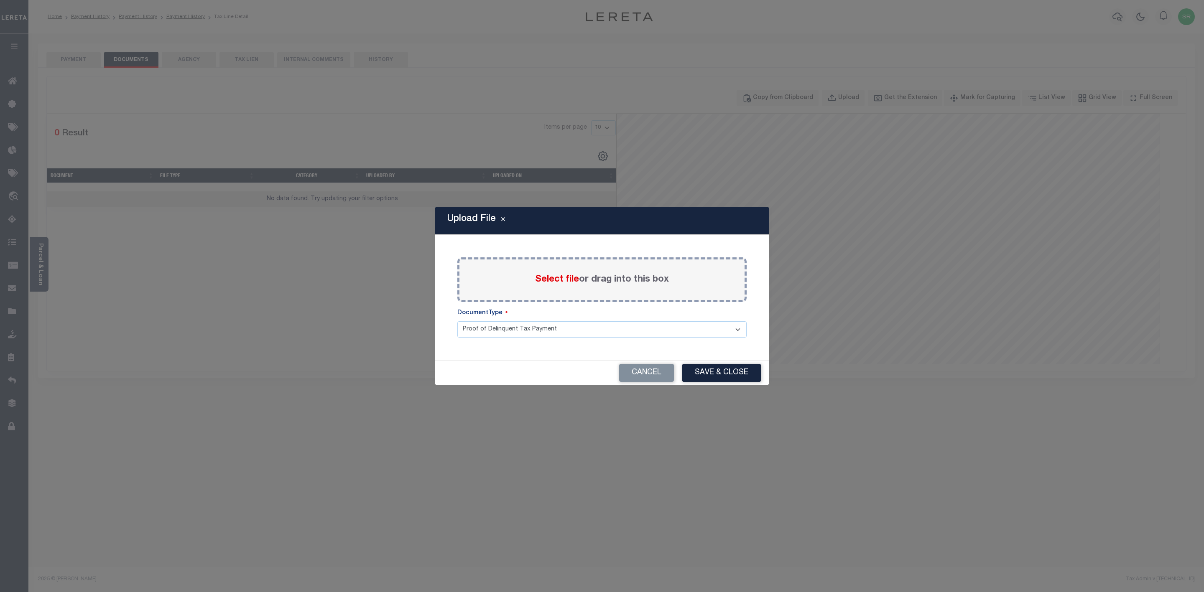
click at [575, 280] on span "Select file" at bounding box center [557, 279] width 44 height 9
click at [0, 0] on input "Select file or drag into this box" at bounding box center [0, 0] width 0 height 0
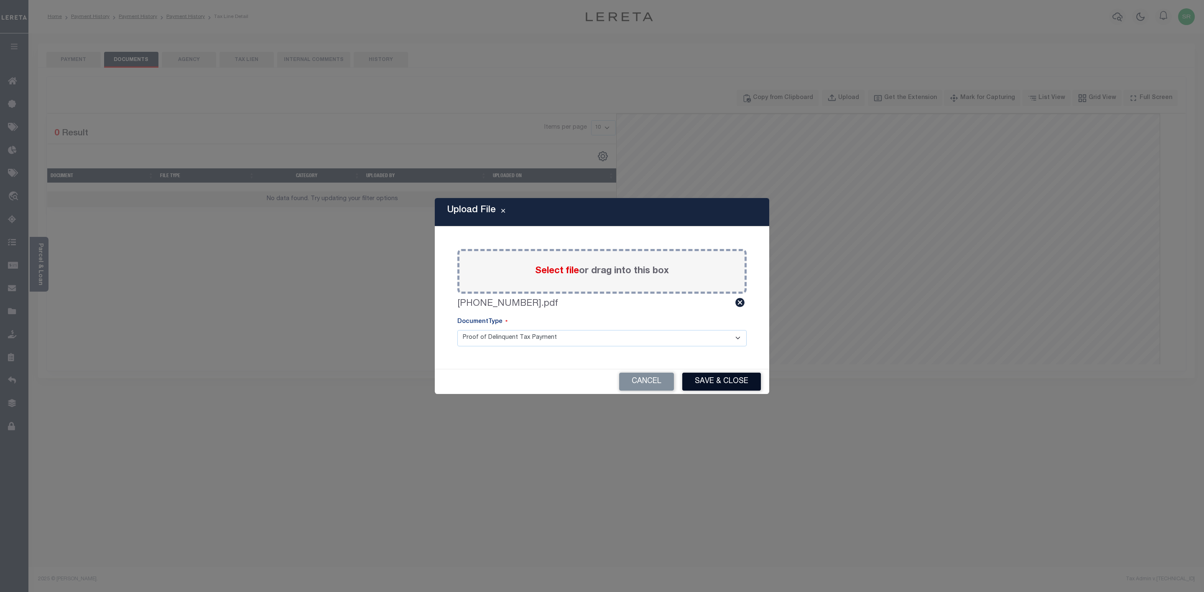
click at [719, 388] on button "Save & Close" at bounding box center [721, 382] width 79 height 18
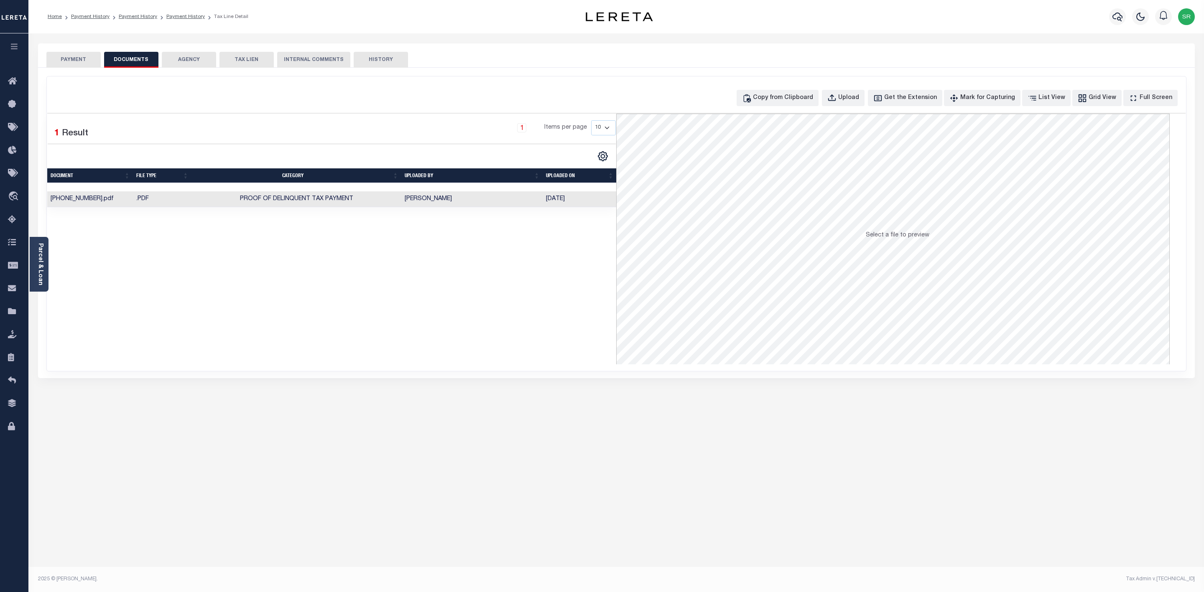
click at [56, 56] on button "PAYMENT" at bounding box center [73, 60] width 54 height 16
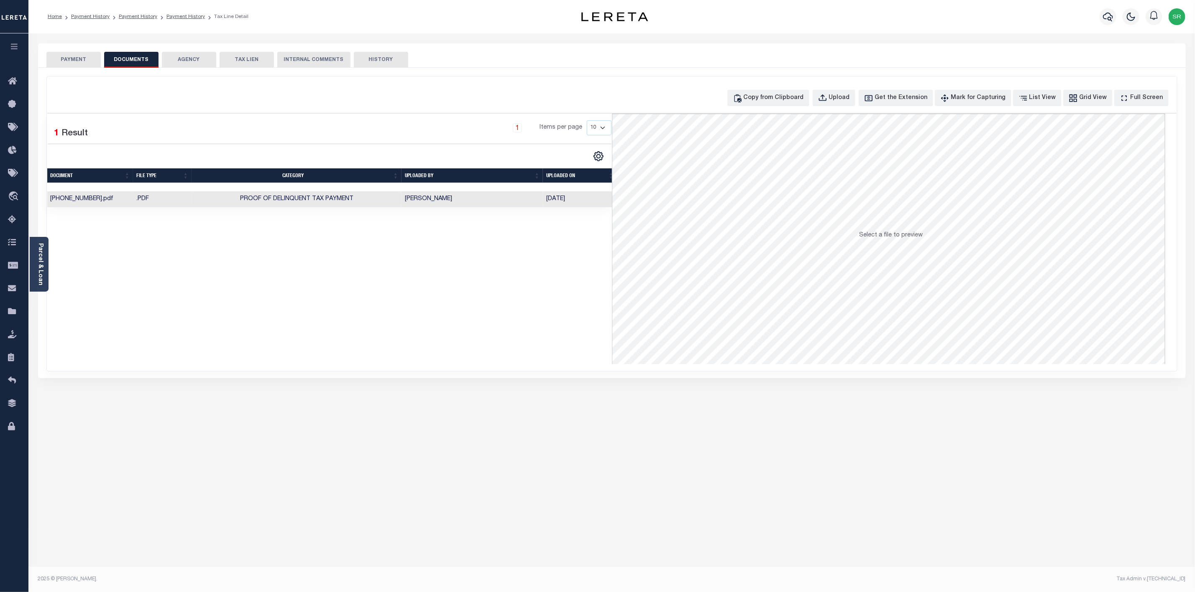
click at [56, 56] on button "PAYMENT" at bounding box center [73, 60] width 54 height 16
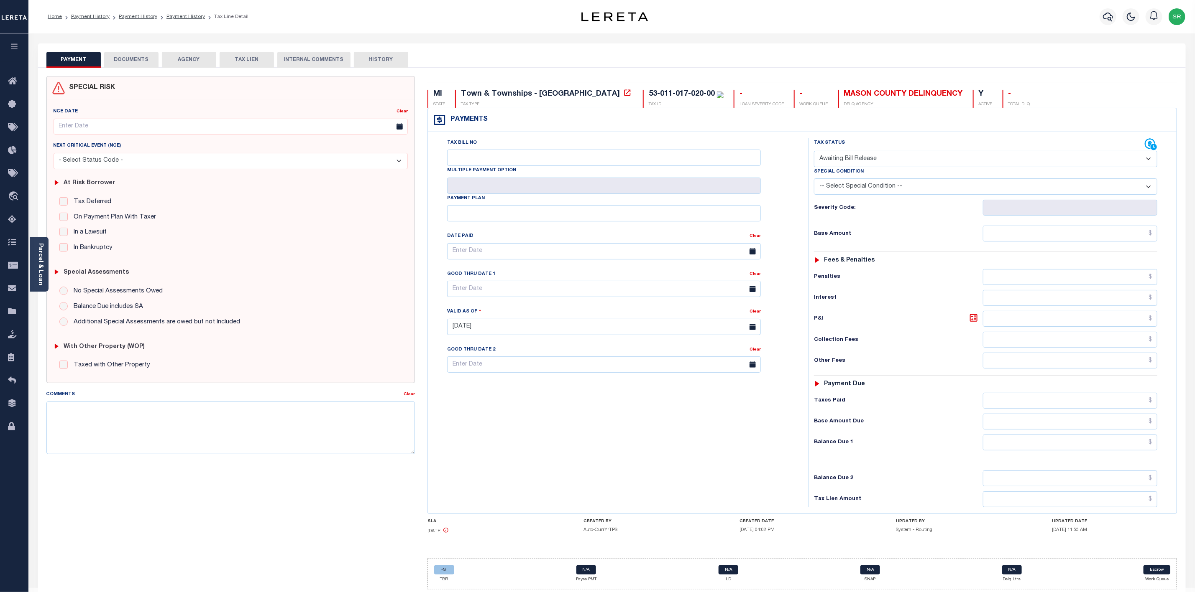
click at [906, 161] on select "- Select Status Code - Open Due/Unpaid Paid Incomplete No Tax Due Internal Refu…" at bounding box center [985, 159] width 343 height 16
select select "DUE"
click at [814, 152] on select "- Select Status Code - Open Due/Unpaid Paid Incomplete No Tax Due Internal Refu…" at bounding box center [985, 159] width 343 height 16
type input "08/28/2025"
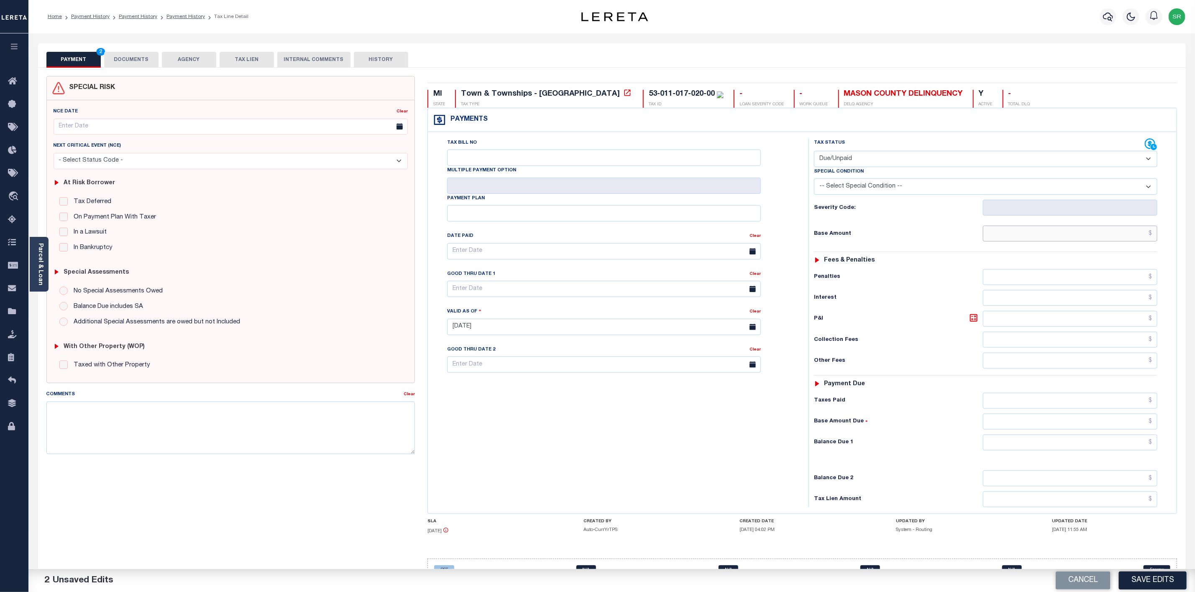
click at [1049, 239] on input "text" at bounding box center [1070, 234] width 174 height 16
type input "$597.35"
click at [1093, 451] on input "text" at bounding box center [1070, 443] width 174 height 16
type input "$597.35"
click at [1158, 581] on button "Save Edits" at bounding box center [1152, 581] width 68 height 18
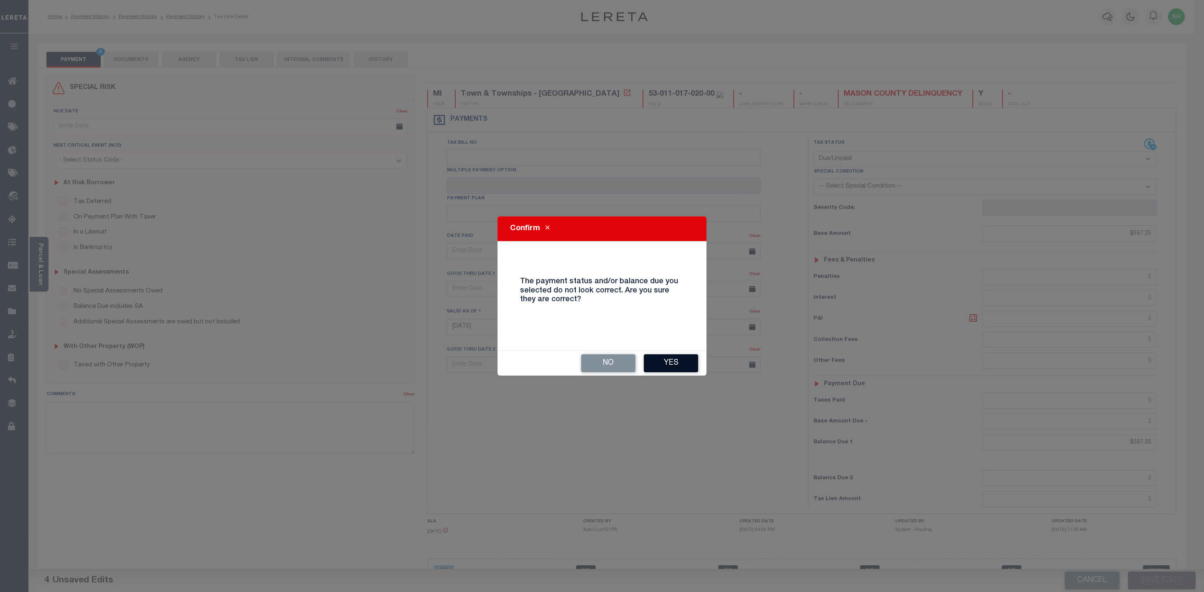
click at [679, 366] on button "Yes" at bounding box center [671, 364] width 54 height 18
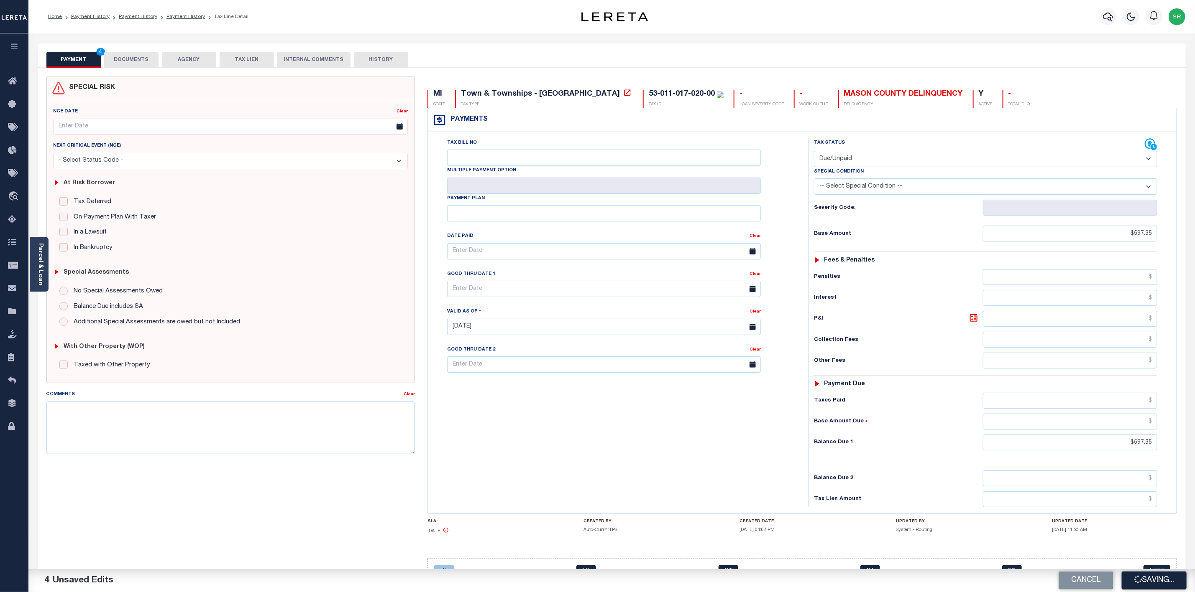
checkbox input "false"
type input "$597.35"
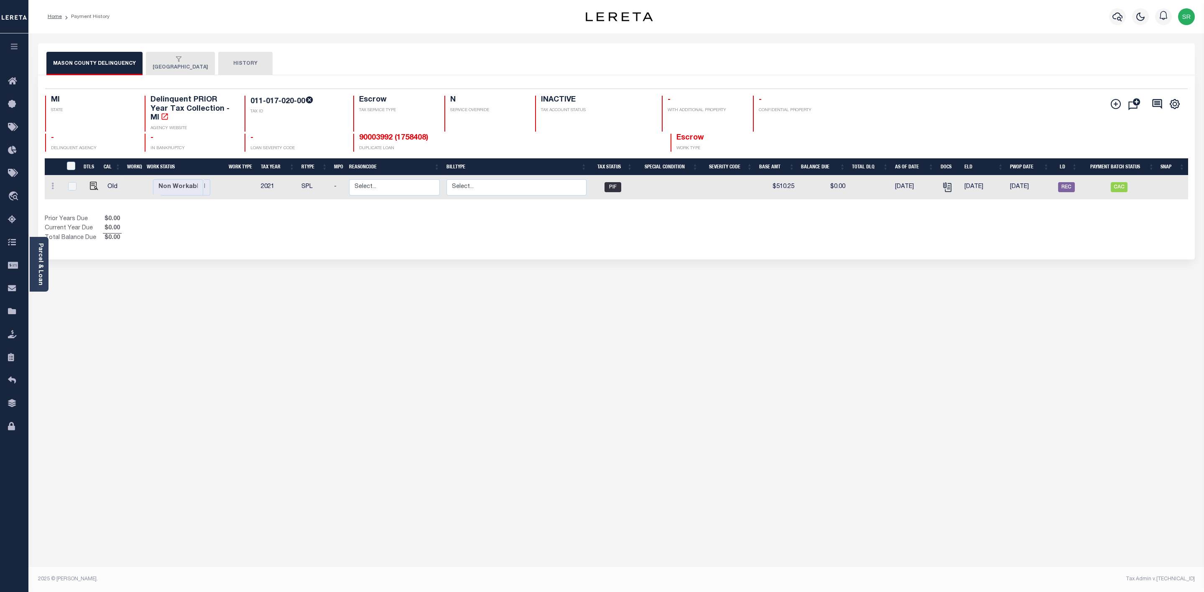
click at [176, 76] on div "Selected 1 Result 1 Items per page 25 50 100 MI STATE TAX ID N -" at bounding box center [616, 167] width 1157 height 184
click at [184, 67] on button "[GEOGRAPHIC_DATA]" at bounding box center [180, 63] width 69 height 23
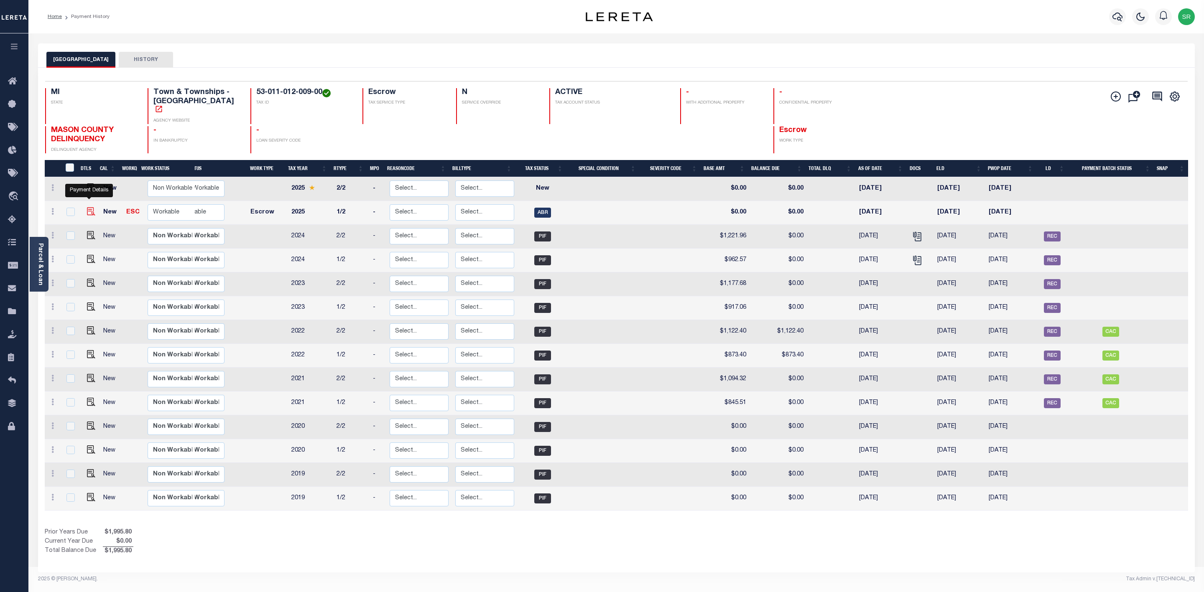
click at [88, 207] on img "" at bounding box center [91, 211] width 8 height 8
checkbox input "true"
click at [88, 207] on img "" at bounding box center [91, 211] width 8 height 8
checkbox input "false"
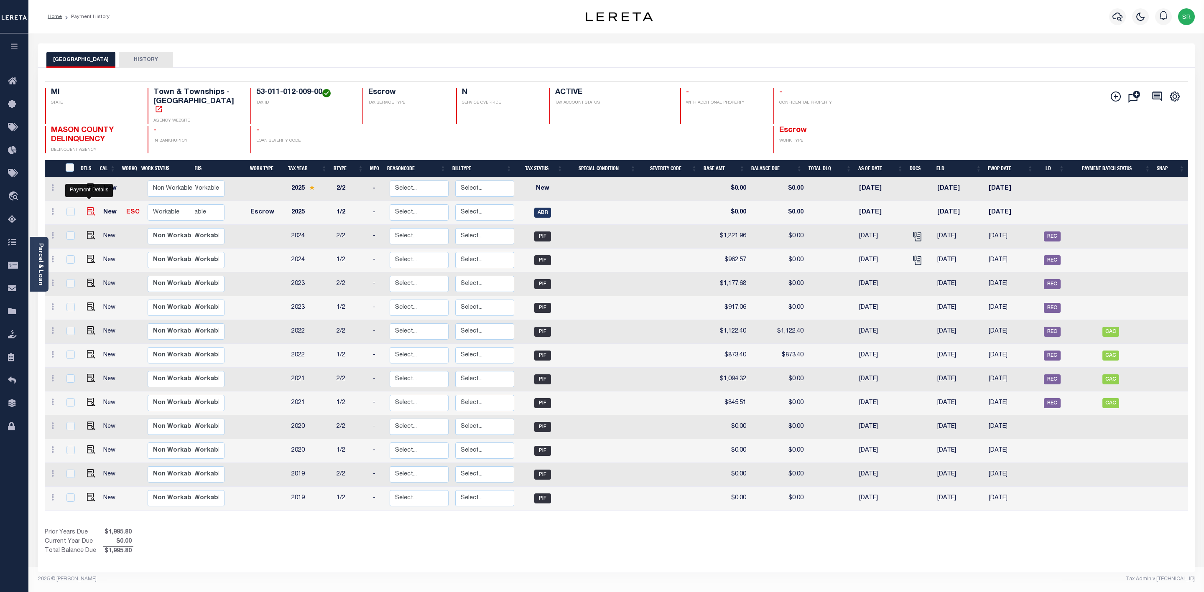
checkbox input "false"
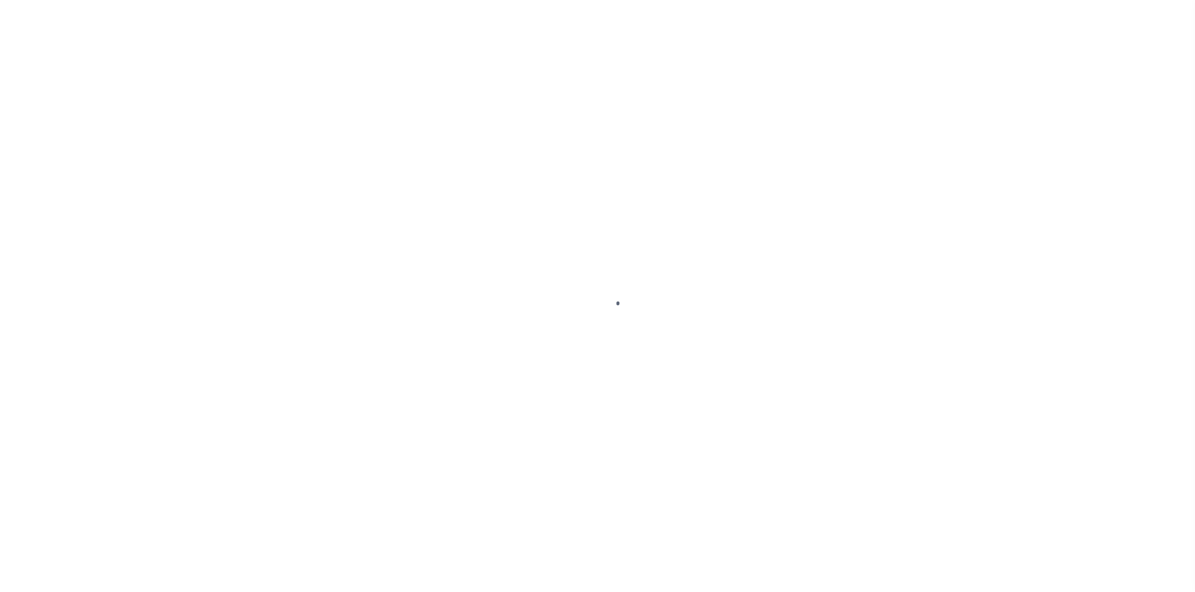
select select "ABR"
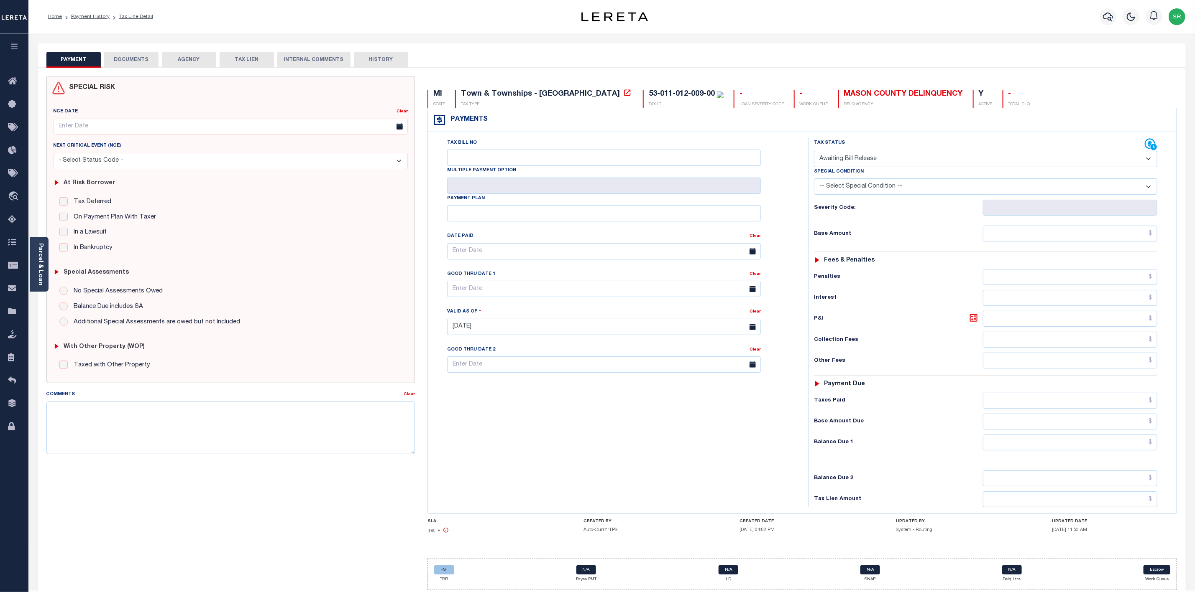
click at [137, 53] on button "DOCUMENTS" at bounding box center [131, 60] width 54 height 16
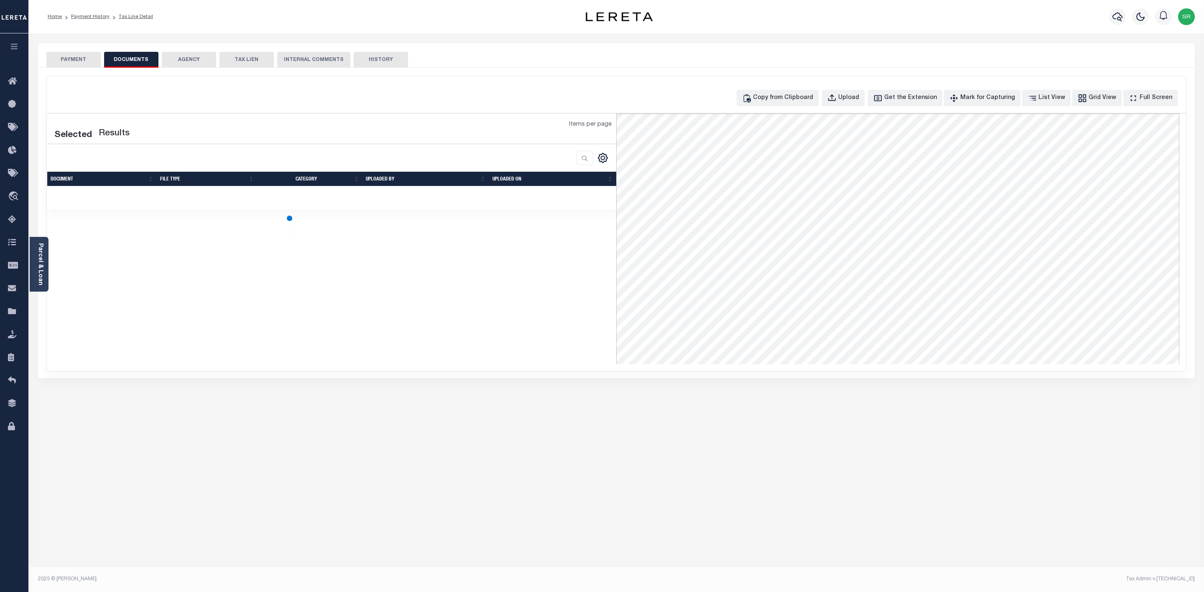
click at [137, 53] on button "DOCUMENTS" at bounding box center [131, 60] width 54 height 16
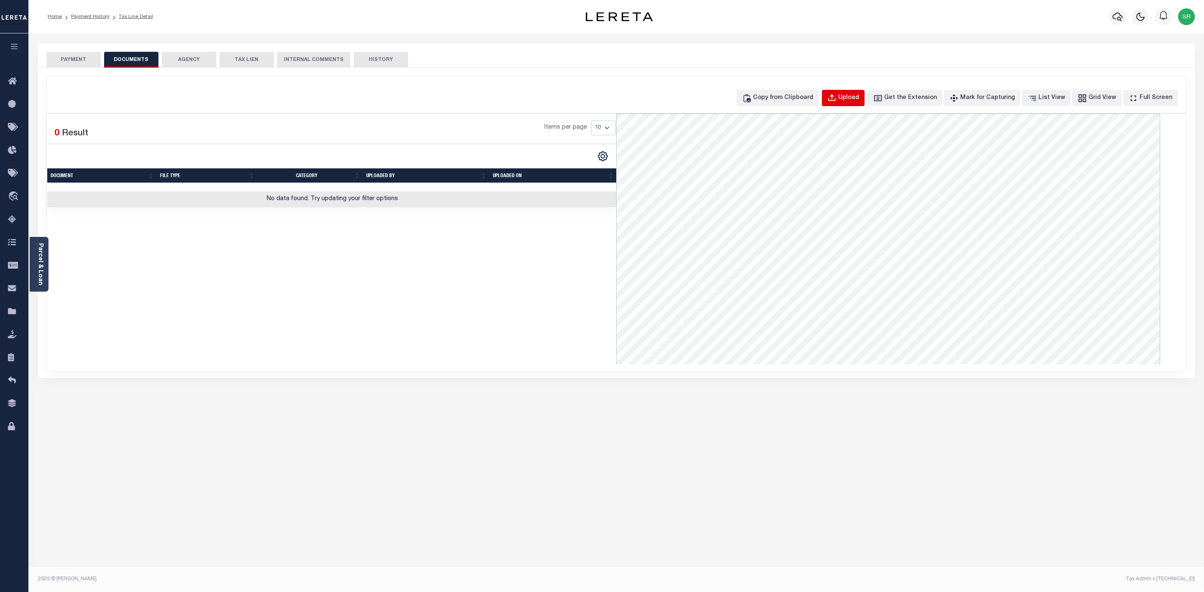
click at [859, 98] on div "Upload" at bounding box center [848, 98] width 21 height 9
select select "POP"
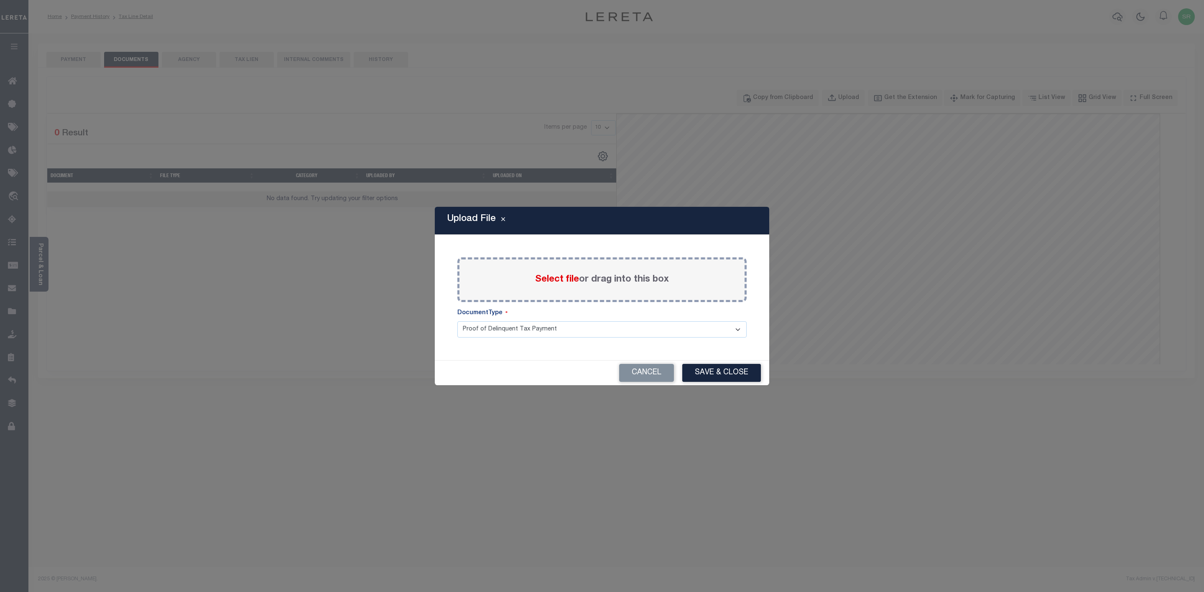
click at [555, 281] on span "Select file" at bounding box center [557, 279] width 44 height 9
click at [0, 0] on input "Select file or drag into this box" at bounding box center [0, 0] width 0 height 0
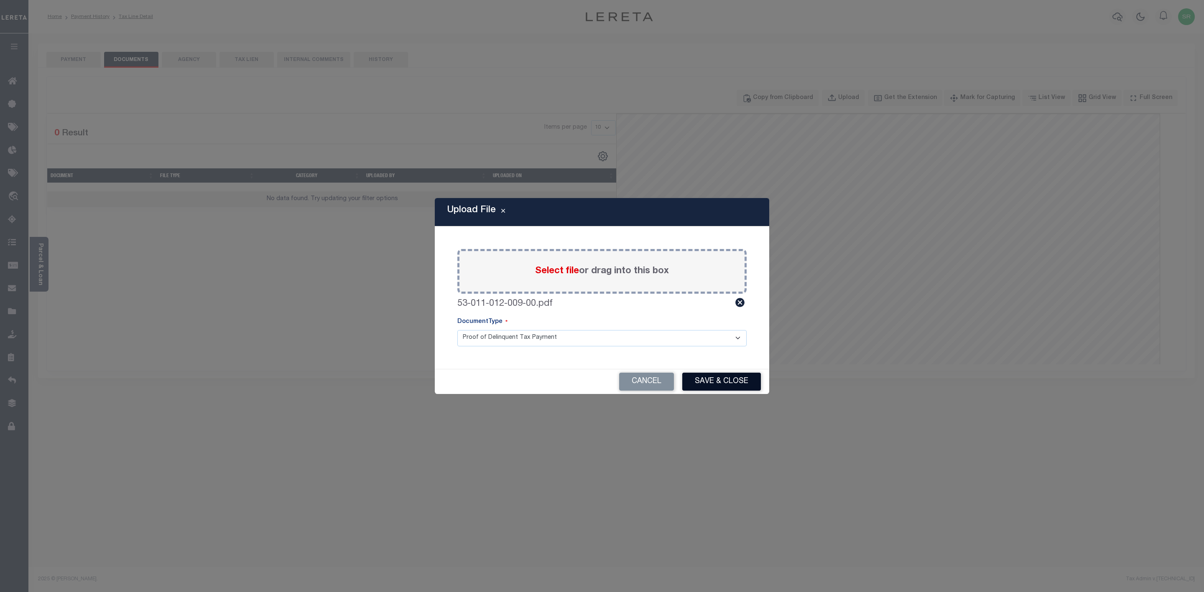
click at [724, 382] on button "Save & Close" at bounding box center [721, 382] width 79 height 18
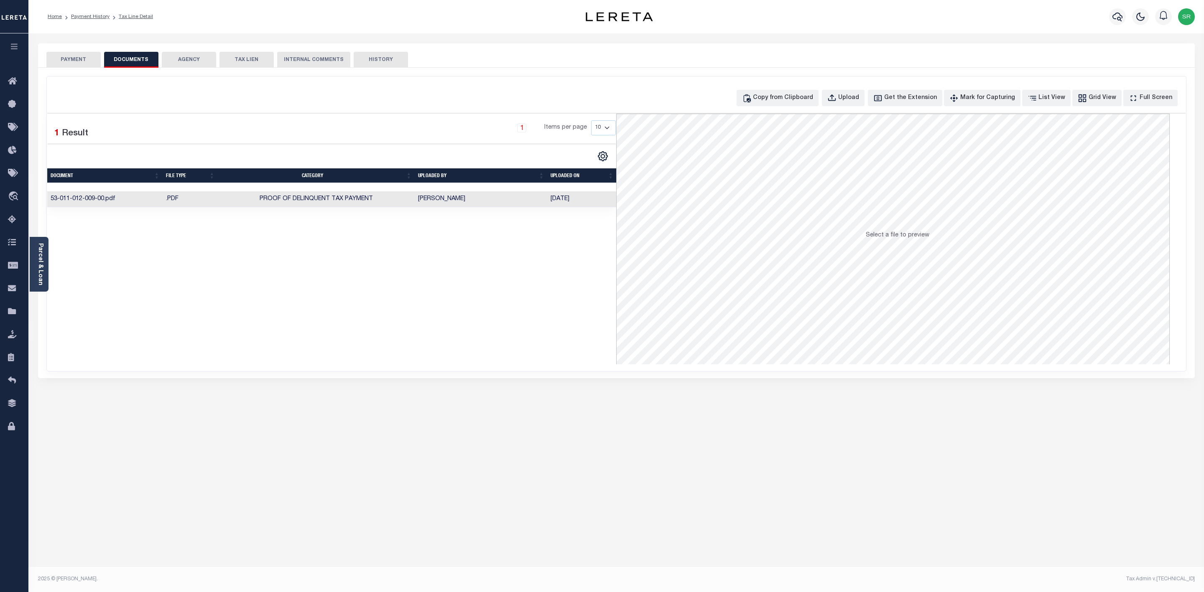
click at [82, 59] on button "PAYMENT" at bounding box center [73, 60] width 54 height 16
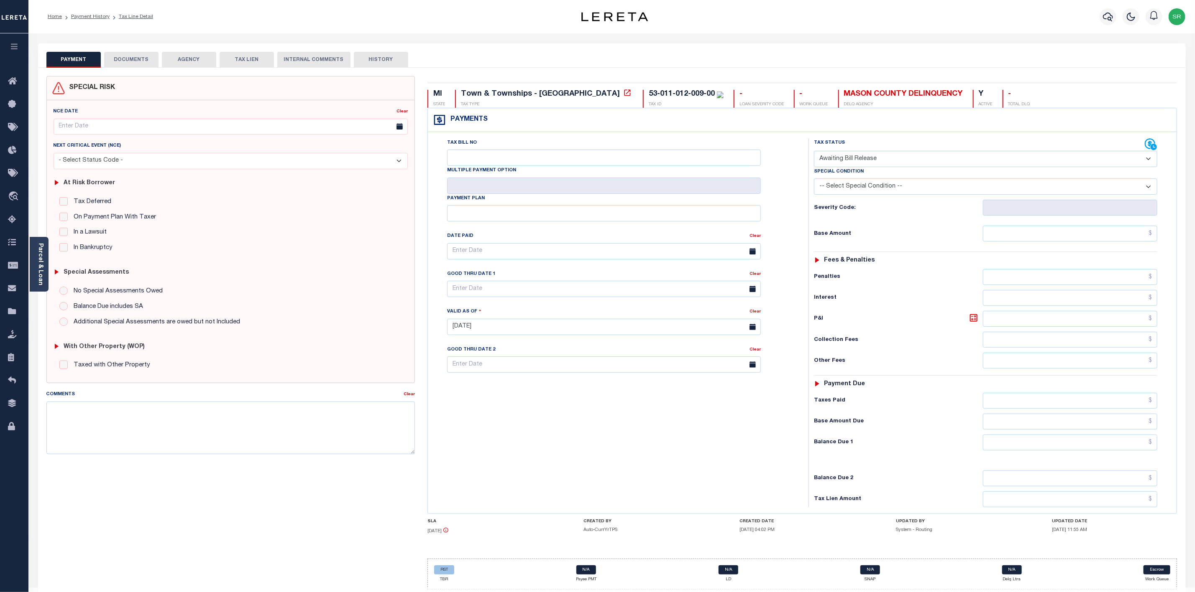
click at [82, 59] on button "PAYMENT" at bounding box center [73, 60] width 54 height 16
click at [959, 162] on select "- Select Status Code - Open Due/Unpaid Paid Incomplete No Tax Due Internal Refu…" at bounding box center [985, 159] width 343 height 16
select select "DUE"
click at [814, 152] on select "- Select Status Code - Open Due/Unpaid Paid Incomplete No Tax Due Internal Refu…" at bounding box center [985, 159] width 343 height 16
type input "08/28/2025"
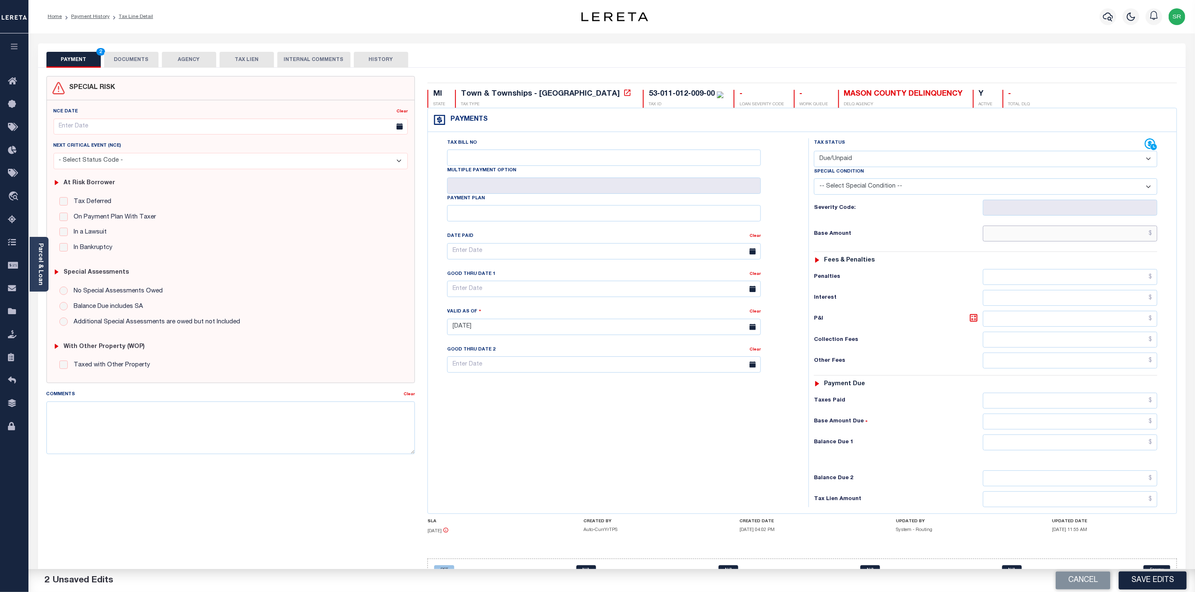
click at [1040, 236] on input "text" at bounding box center [1070, 234] width 174 height 16
type input "$989.84"
click at [1068, 451] on input "text" at bounding box center [1070, 443] width 174 height 16
type input "$989.84"
click at [1147, 580] on button "Save Edits" at bounding box center [1152, 581] width 68 height 18
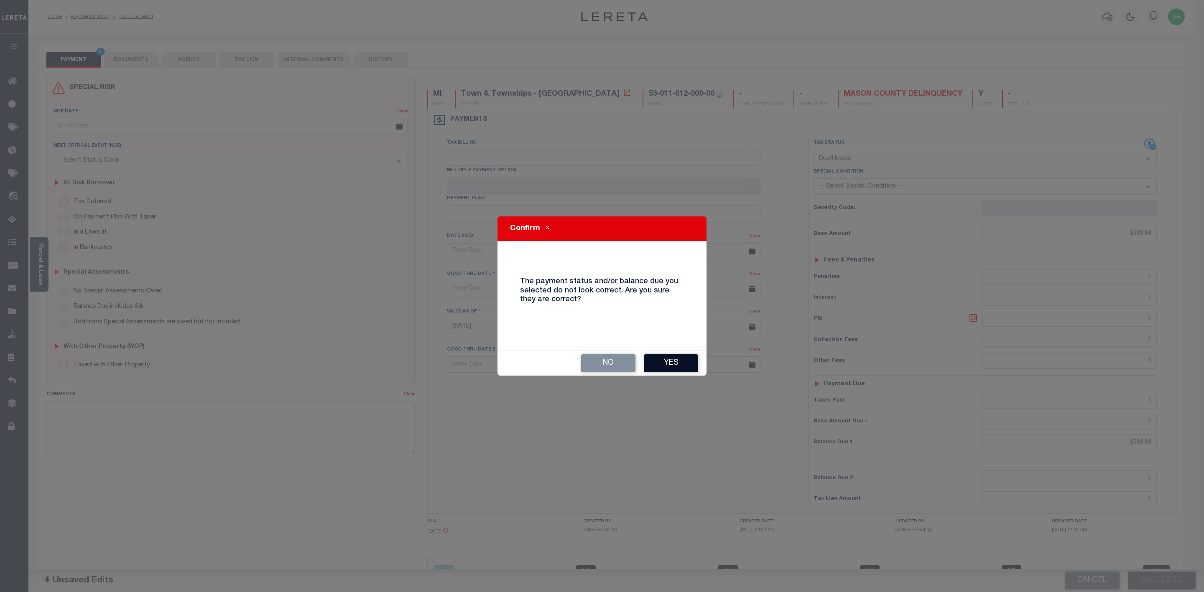
click at [655, 365] on button "Yes" at bounding box center [671, 364] width 54 height 18
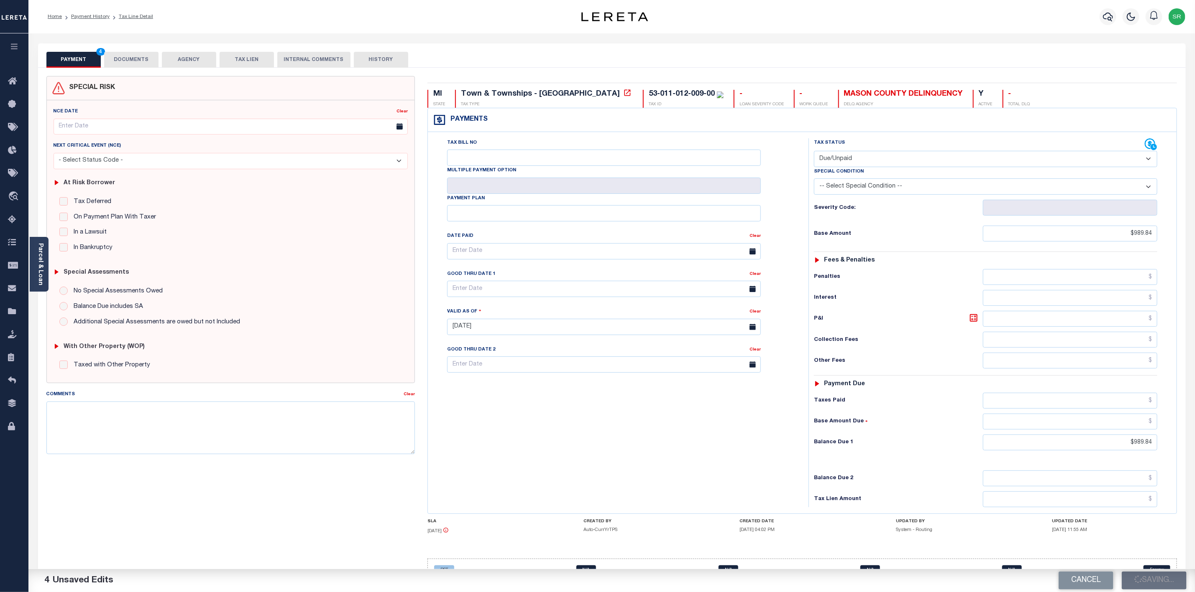
checkbox input "false"
type input "$989.84"
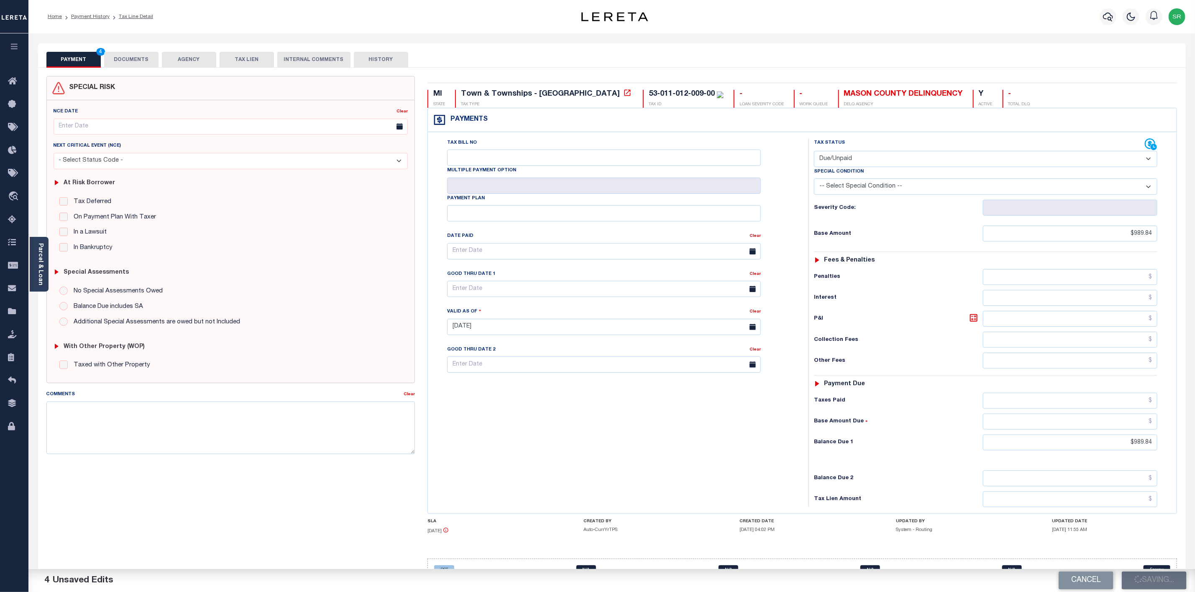
type input "$989.84"
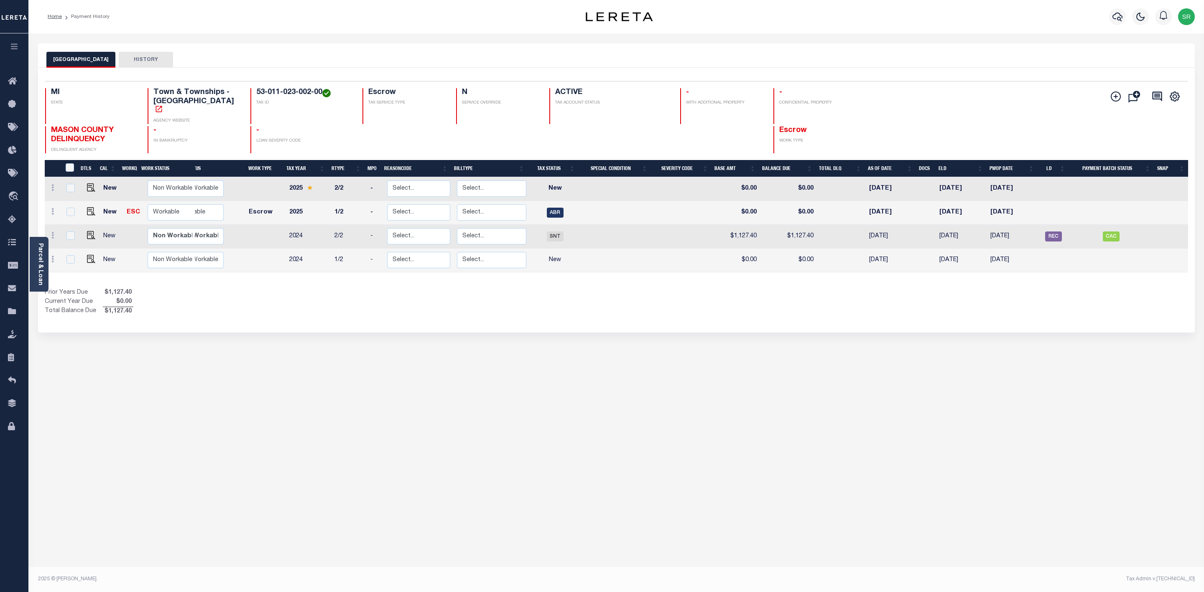
click at [249, 334] on div "[GEOGRAPHIC_DATA] HISTORY Selected 4 Results" at bounding box center [617, 279] width 1170 height 472
click at [87, 207] on img "" at bounding box center [91, 211] width 8 height 8
checkbox input "true"
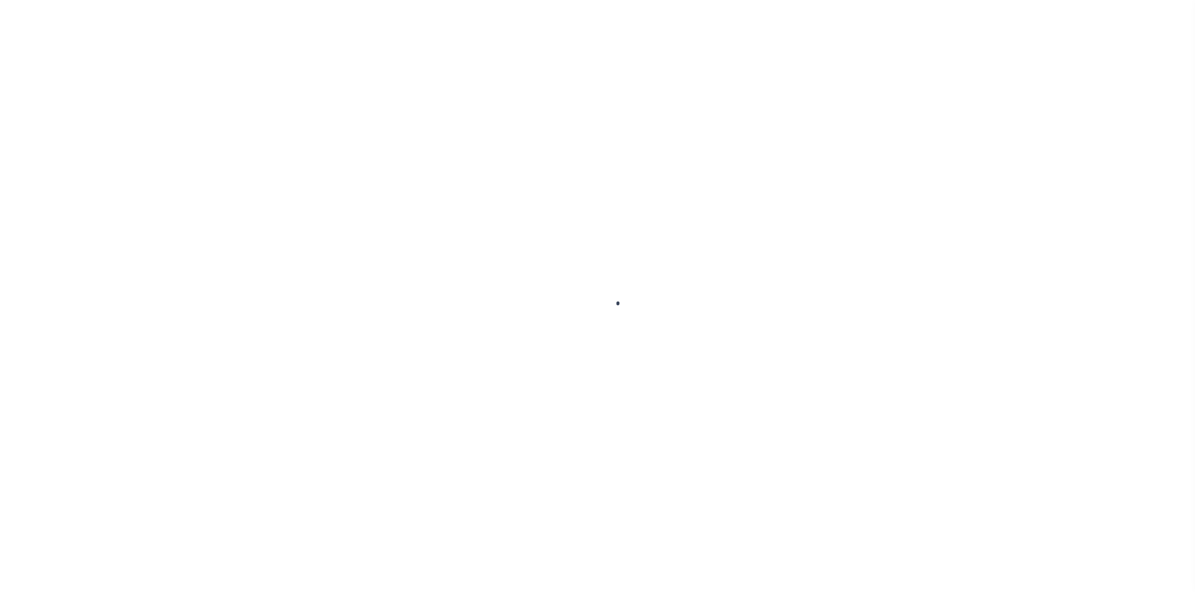
select select "ABR"
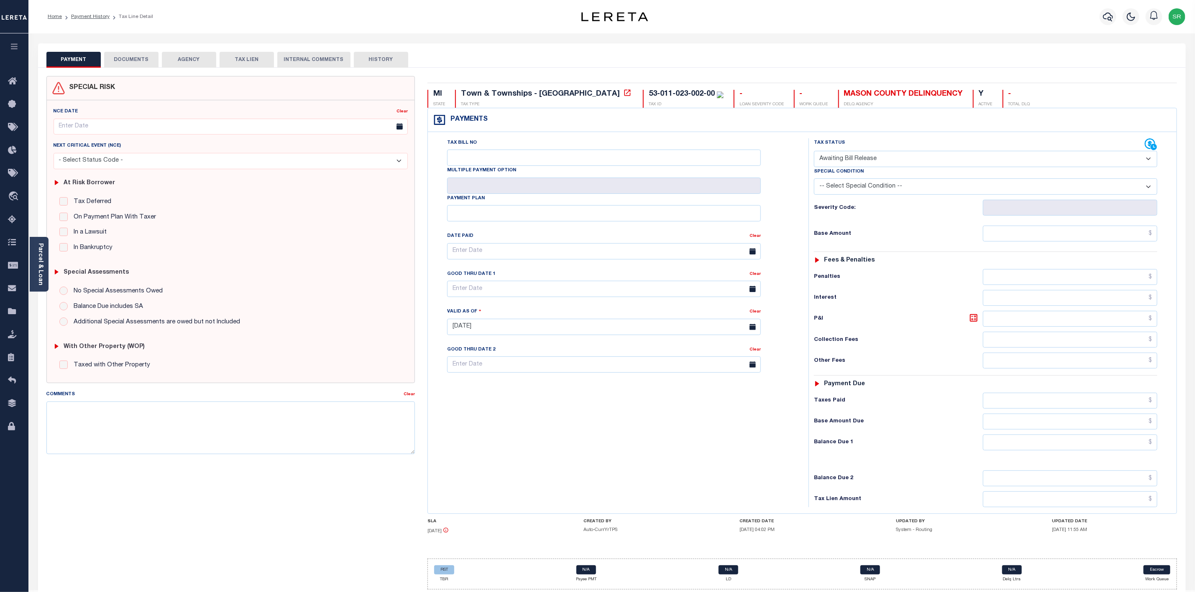
click at [132, 55] on button "DOCUMENTS" at bounding box center [131, 60] width 54 height 16
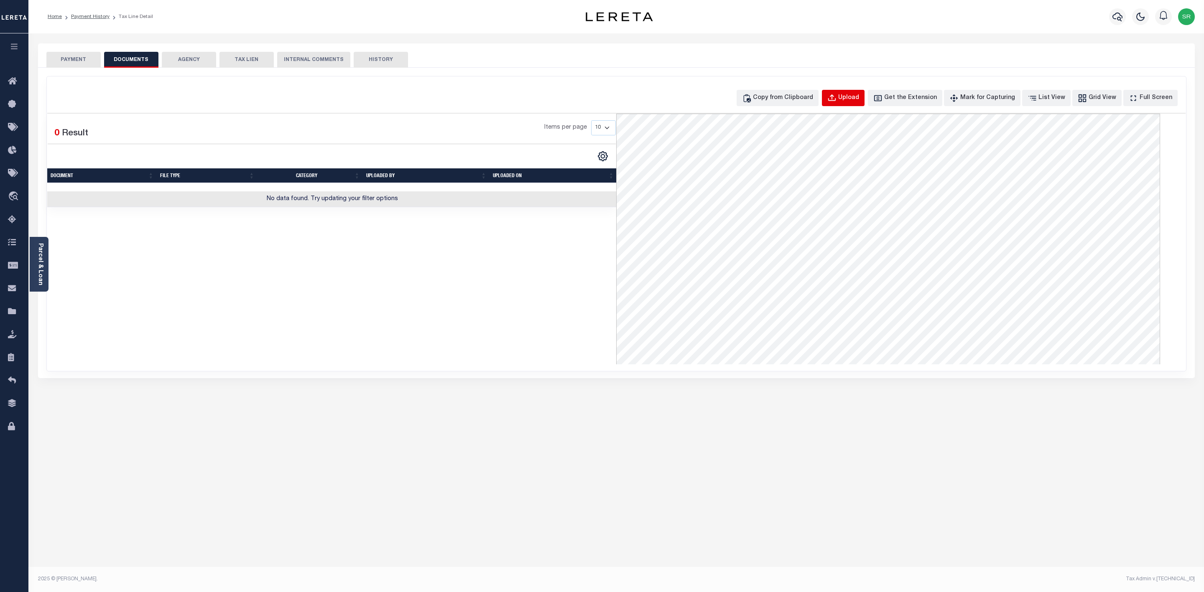
click at [859, 99] on div "Upload" at bounding box center [848, 98] width 21 height 9
select select "POP"
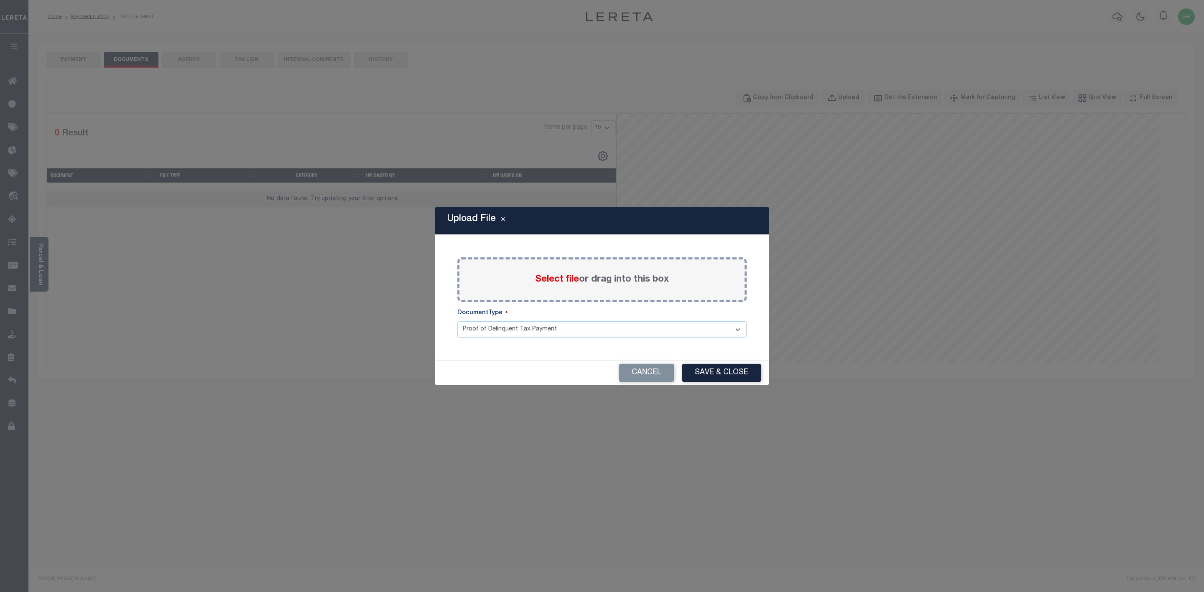
click at [554, 279] on span "Select file" at bounding box center [557, 279] width 44 height 9
click at [0, 0] on input "Select file or drag into this box" at bounding box center [0, 0] width 0 height 0
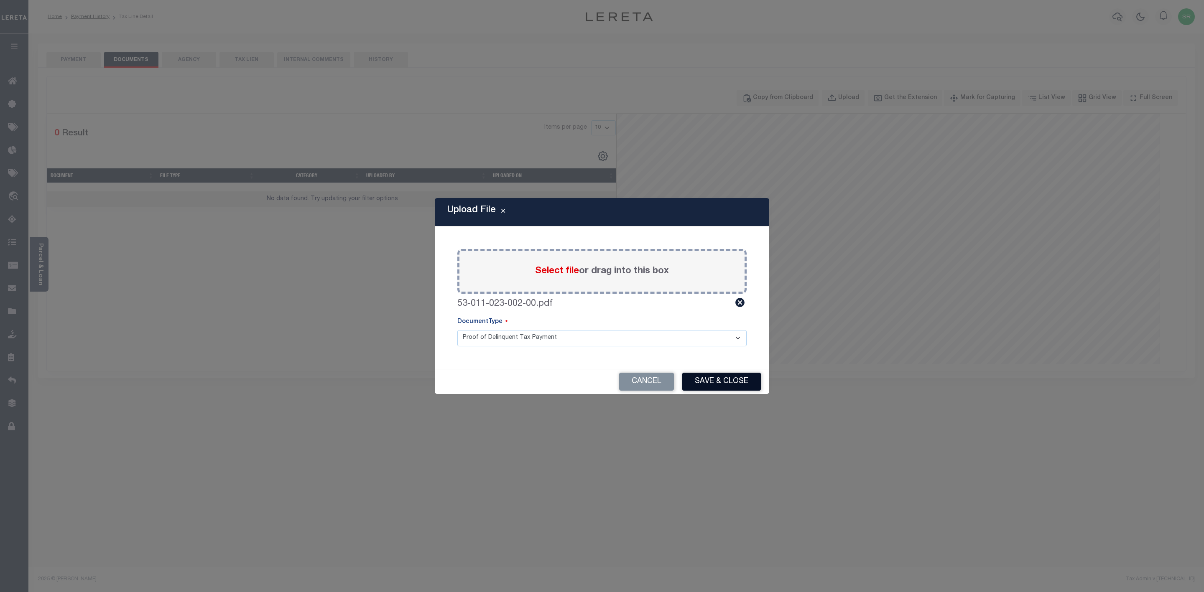
click at [700, 379] on button "Save & Close" at bounding box center [721, 382] width 79 height 18
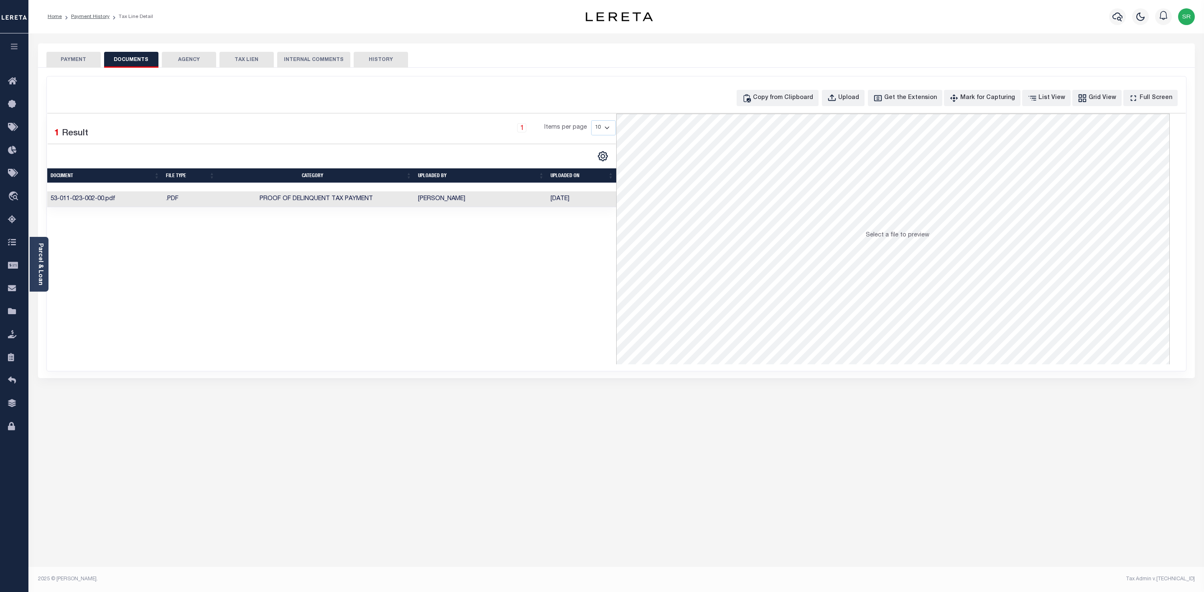
click at [82, 54] on button "PAYMENT" at bounding box center [73, 60] width 54 height 16
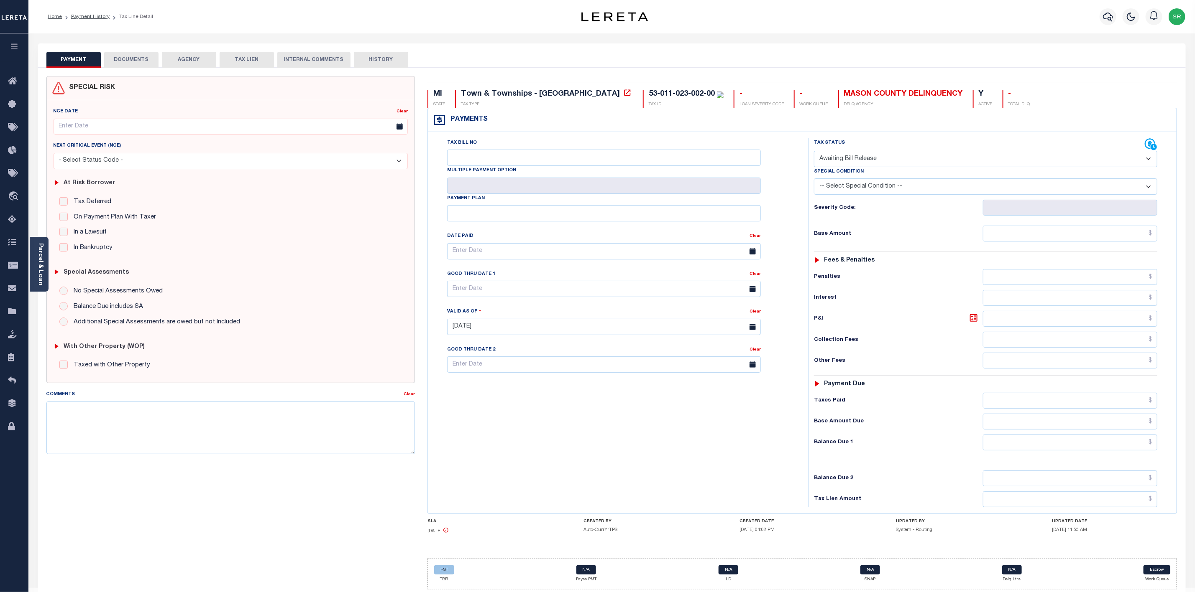
click at [82, 54] on button "PAYMENT" at bounding box center [73, 60] width 54 height 16
click at [947, 155] on select "- Select Status Code - Open Due/Unpaid Paid Incomplete No Tax Due Internal Refu…" at bounding box center [985, 159] width 343 height 16
select select "DUE"
click at [814, 152] on select "- Select Status Code - Open Due/Unpaid Paid Incomplete No Tax Due Internal Refu…" at bounding box center [985, 159] width 343 height 16
type input "08/28/2025"
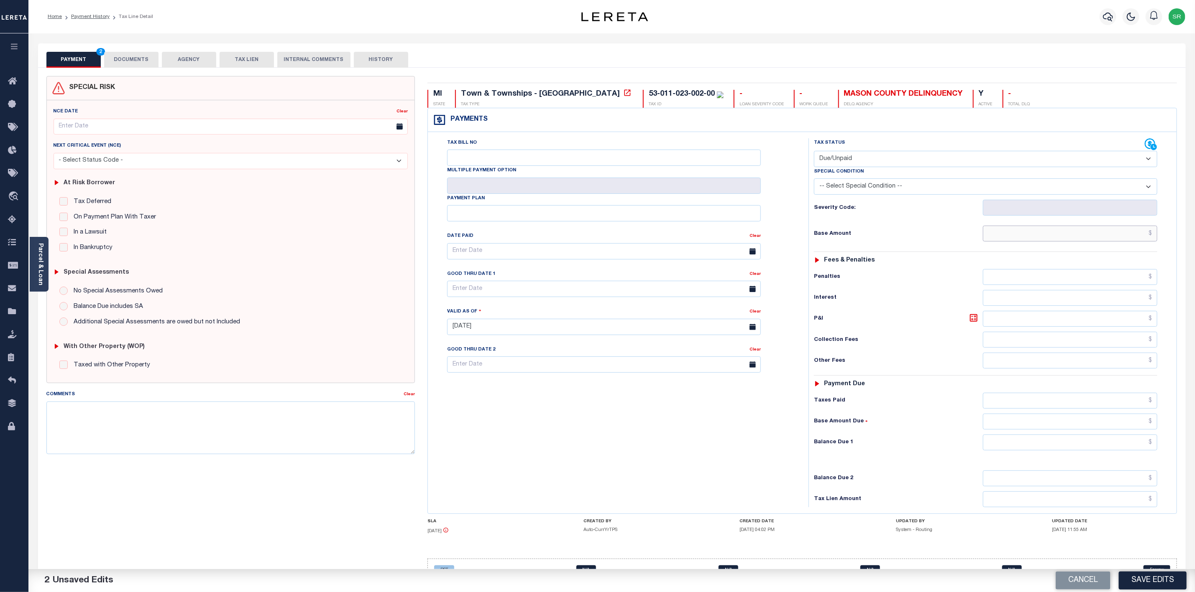
click at [1051, 236] on input "text" at bounding box center [1070, 234] width 174 height 16
type input "$1,663.89"
click at [1099, 449] on input "text" at bounding box center [1070, 443] width 174 height 16
type input "$1,663.89"
click at [1153, 578] on button "Save Edits" at bounding box center [1152, 581] width 68 height 18
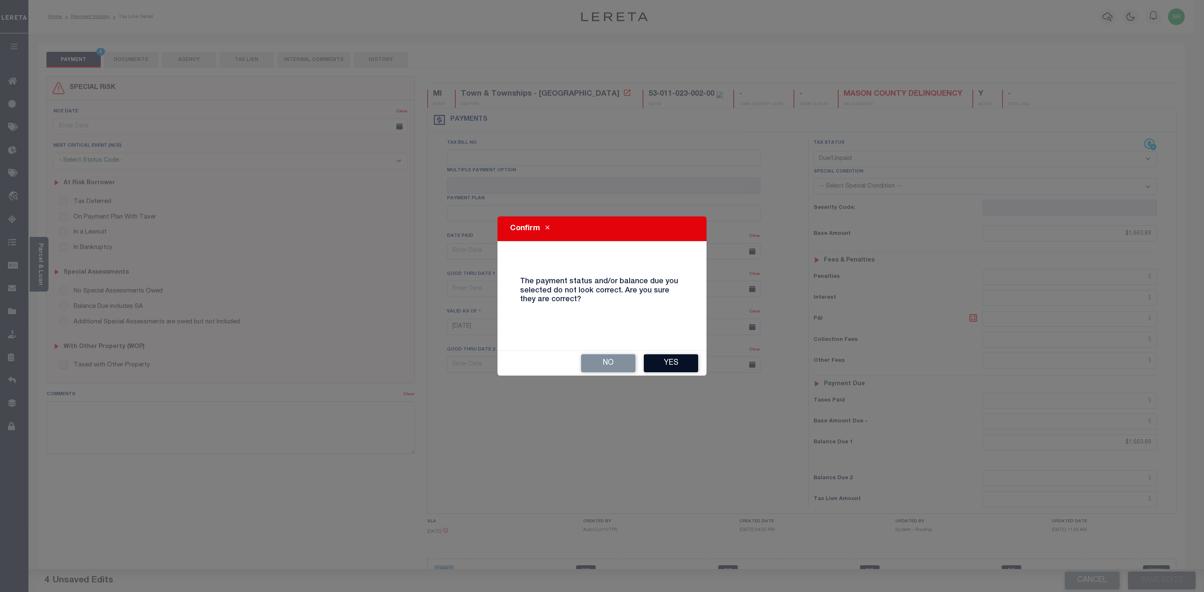
click at [668, 368] on button "Yes" at bounding box center [671, 364] width 54 height 18
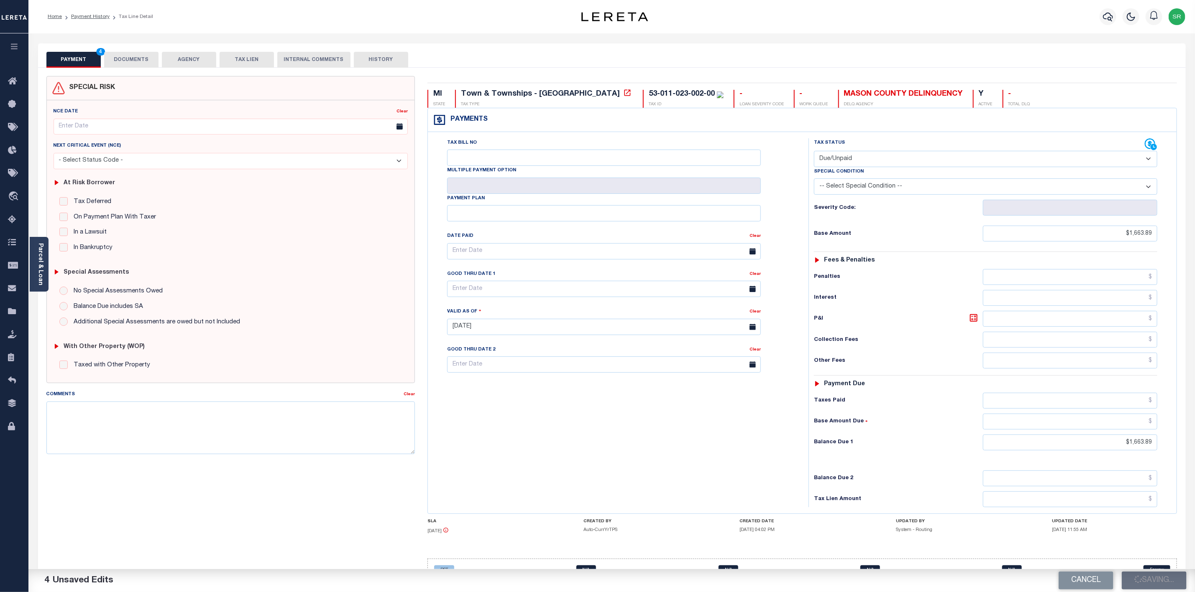
checkbox input "false"
type input "$1,663.89"
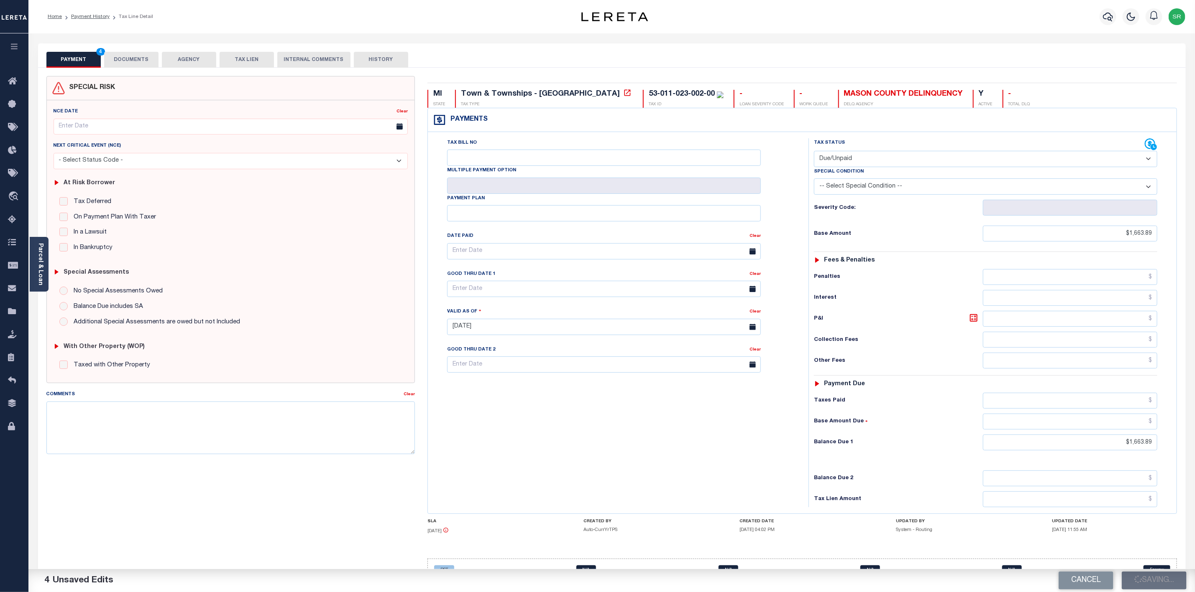
type input "$1,663.89"
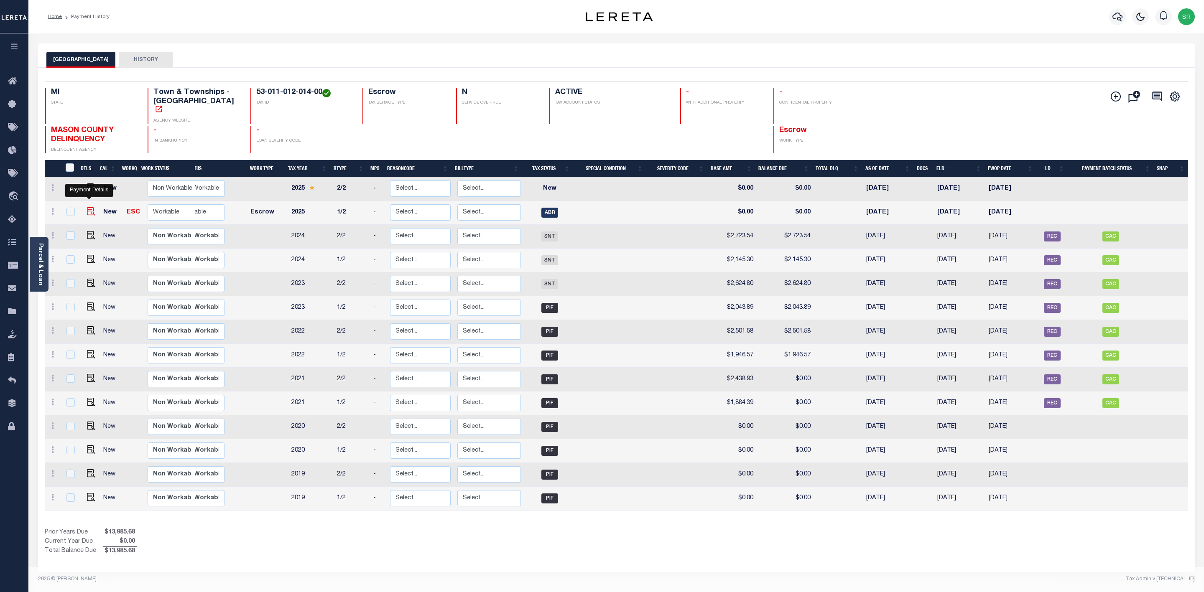
click at [91, 207] on img "" at bounding box center [91, 211] width 8 height 8
checkbox input "true"
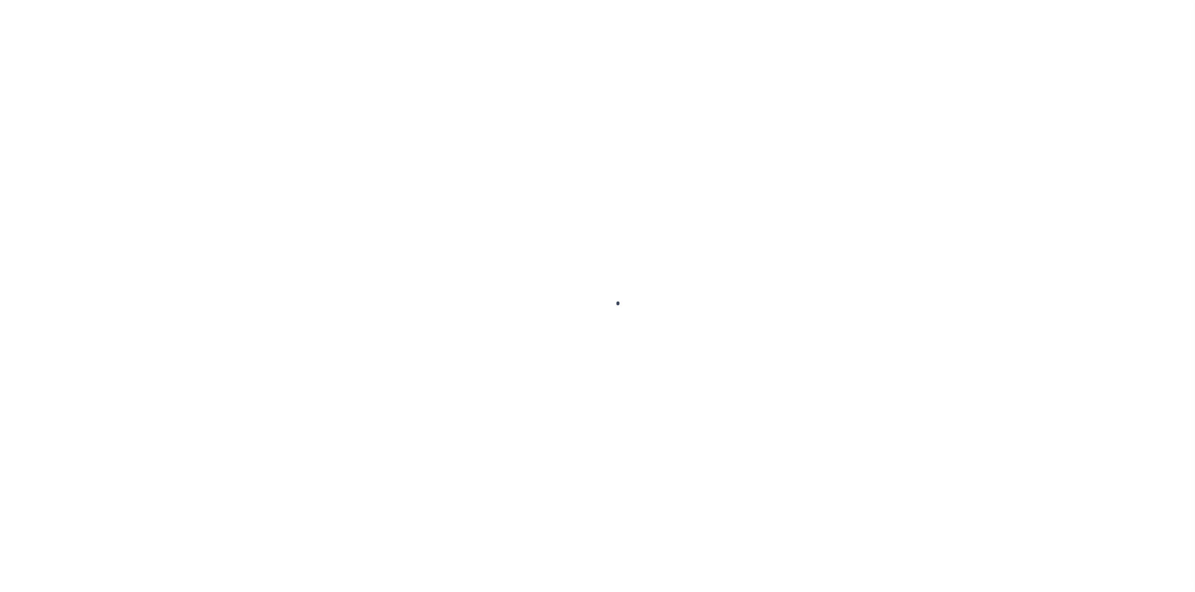
select select "ABR"
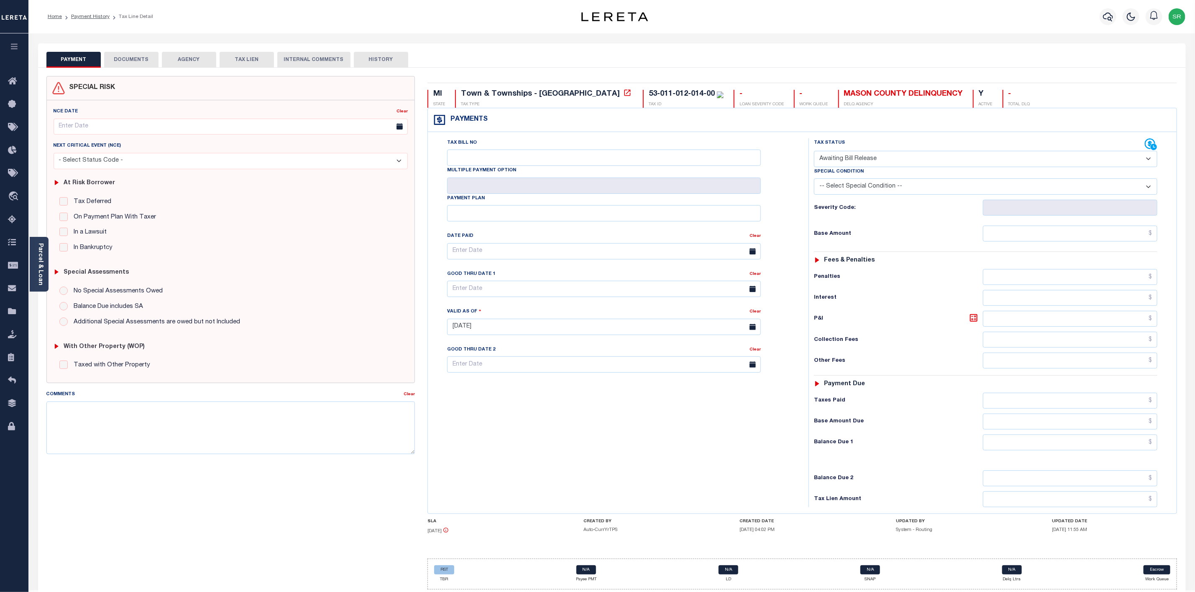
click at [130, 54] on button "DOCUMENTS" at bounding box center [131, 60] width 54 height 16
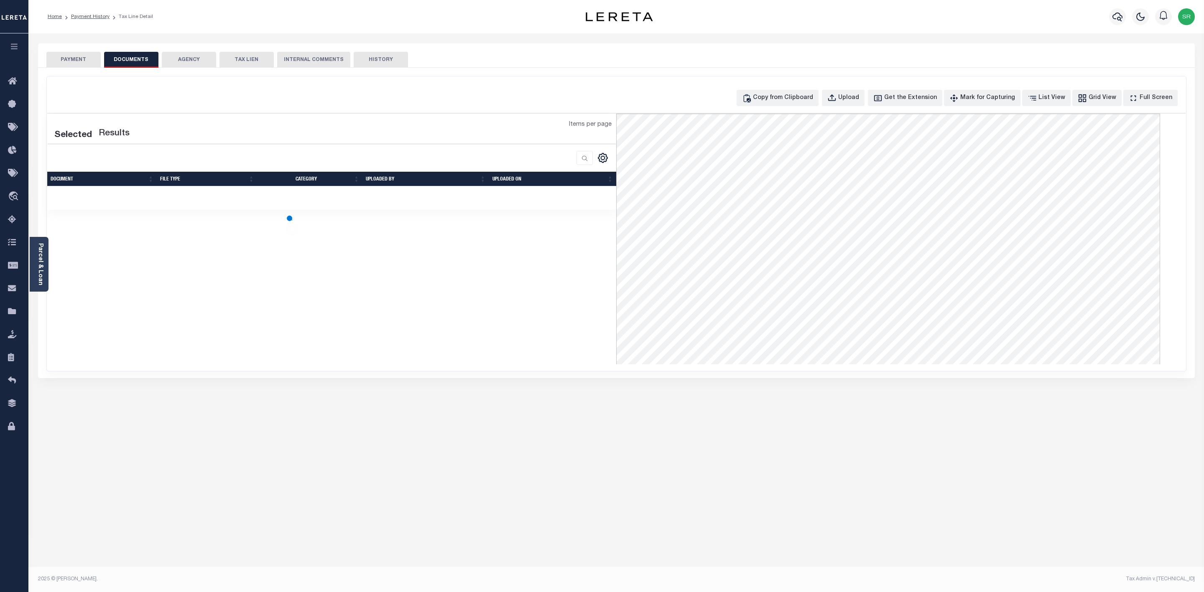
click at [130, 54] on button "DOCUMENTS" at bounding box center [131, 60] width 54 height 16
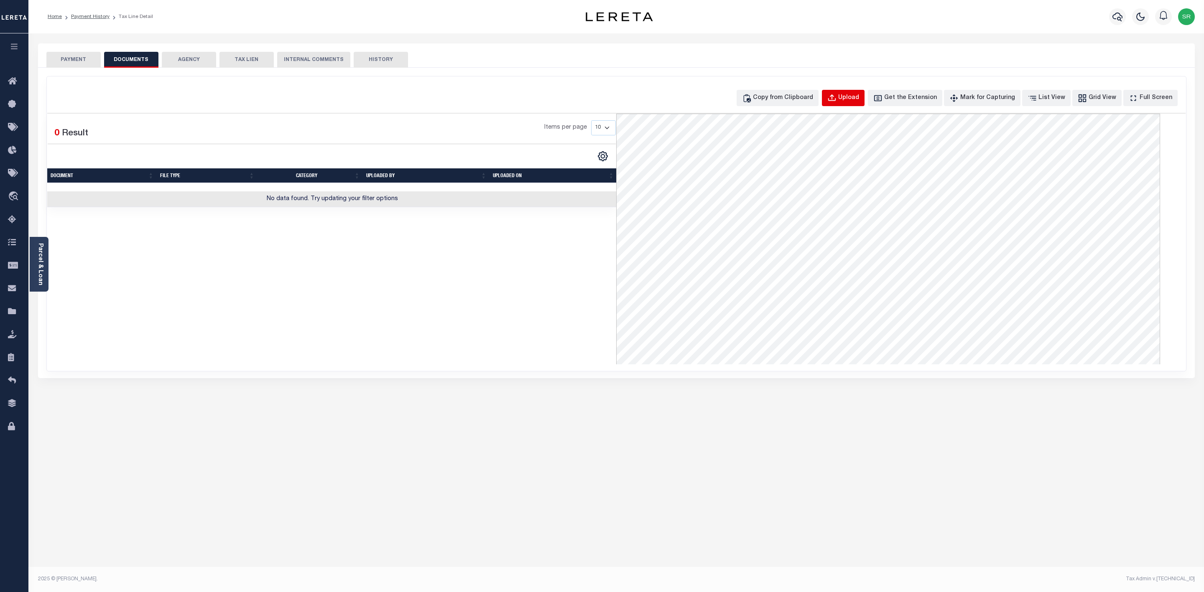
click at [855, 103] on div "Upload" at bounding box center [848, 98] width 21 height 9
select select "POP"
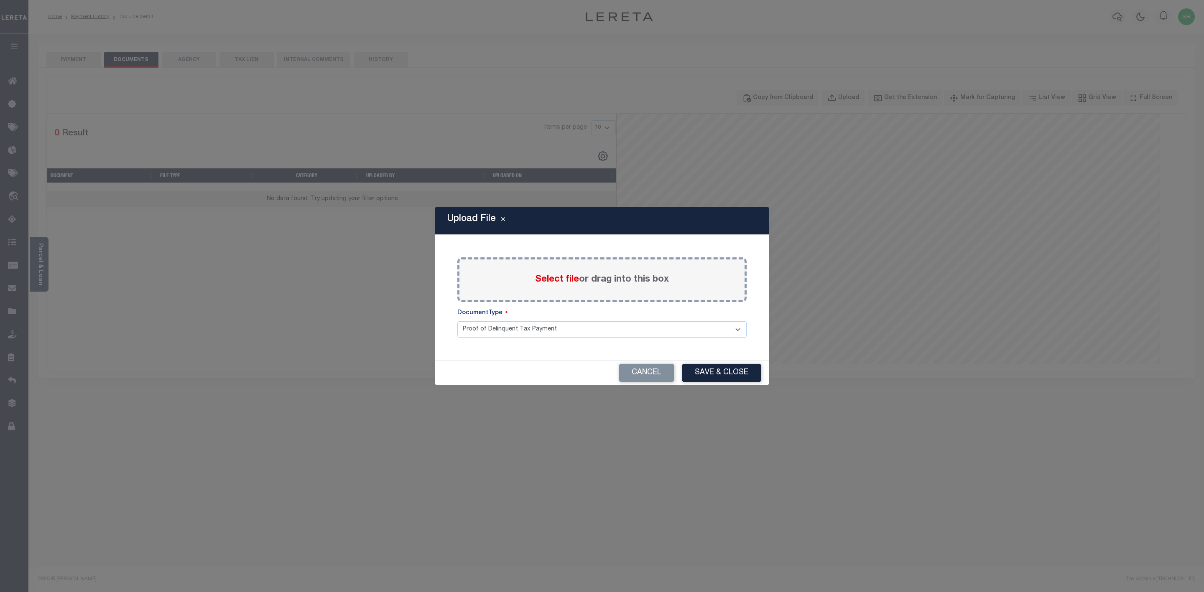
click at [558, 280] on span "Select file" at bounding box center [557, 279] width 44 height 9
click at [0, 0] on input "Select file or drag into this box" at bounding box center [0, 0] width 0 height 0
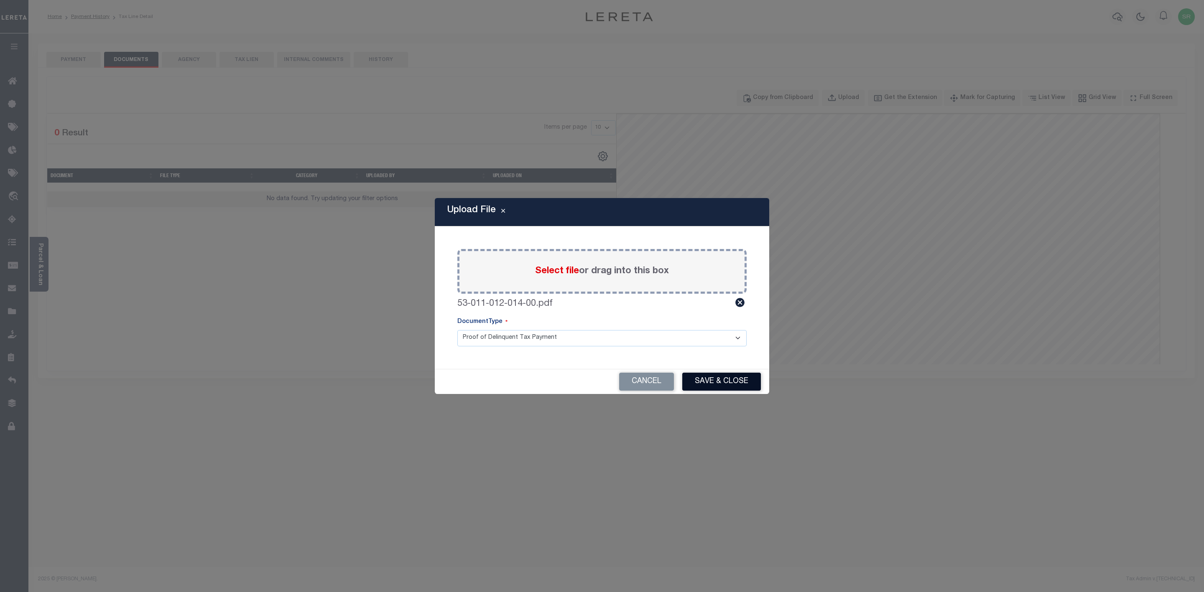
click at [692, 383] on button "Save & Close" at bounding box center [721, 382] width 79 height 18
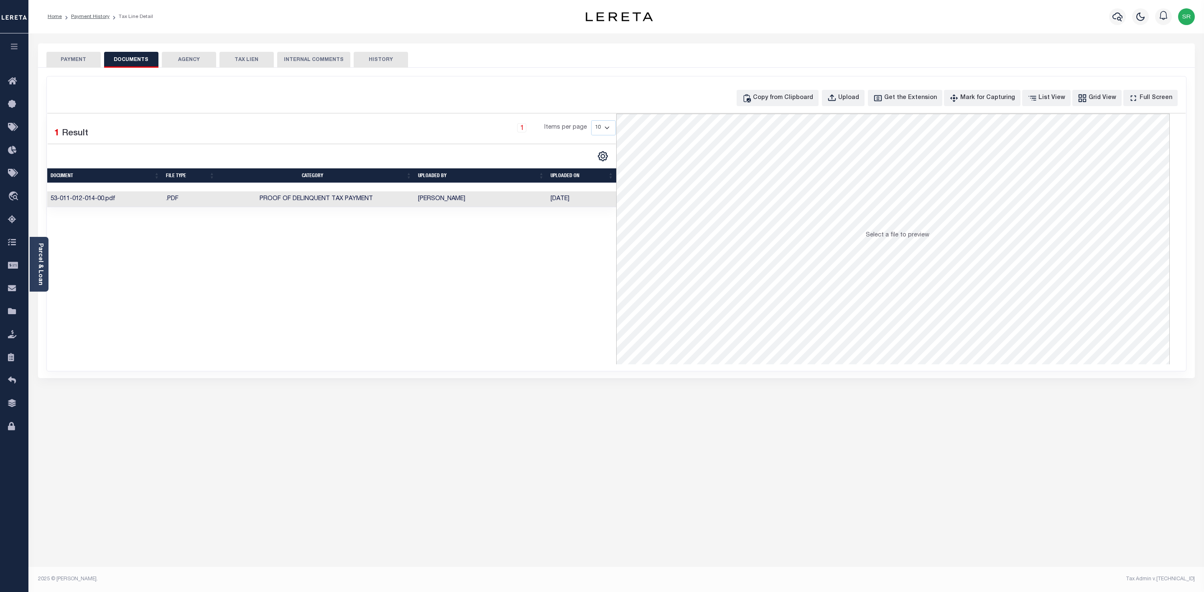
click at [399, 286] on div "Selected 1 Result 1 Items per page 10 25 50 100" at bounding box center [331, 239] width 569 height 251
click at [81, 52] on button "PAYMENT" at bounding box center [73, 60] width 54 height 16
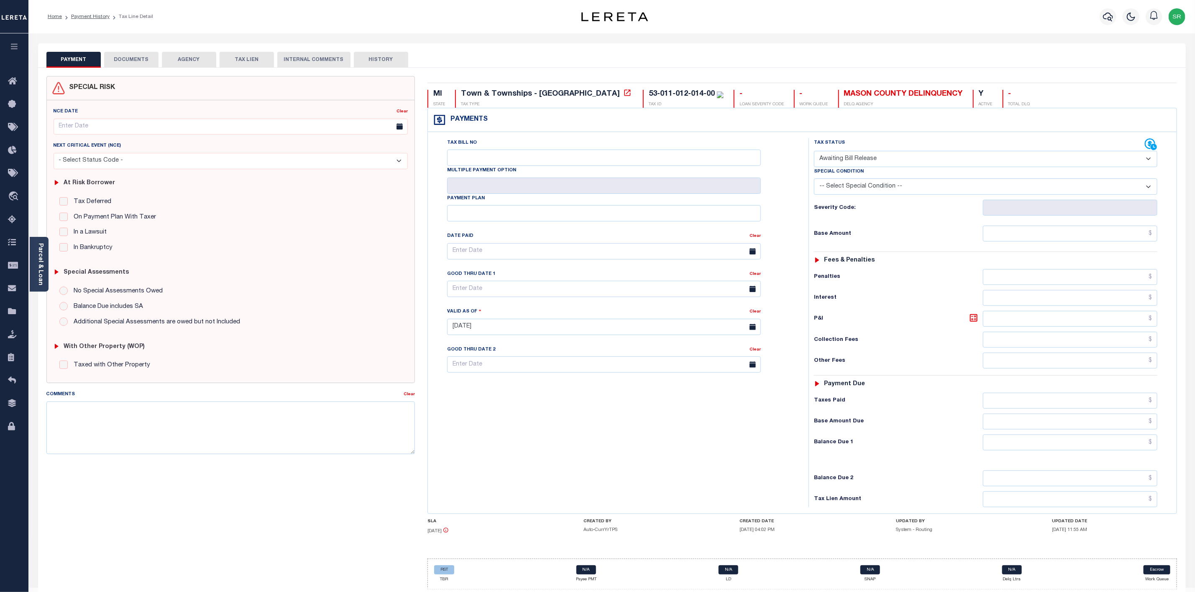
click at [81, 52] on button "PAYMENT" at bounding box center [73, 60] width 54 height 16
click at [823, 160] on select "- Select Status Code - Open Due/Unpaid Paid Incomplete No Tax Due Internal Refu…" at bounding box center [985, 159] width 343 height 16
select select "DUE"
click at [814, 152] on select "- Select Status Code - Open Due/Unpaid Paid Incomplete No Tax Due Internal Refu…" at bounding box center [985, 159] width 343 height 16
type input "[DATE]"
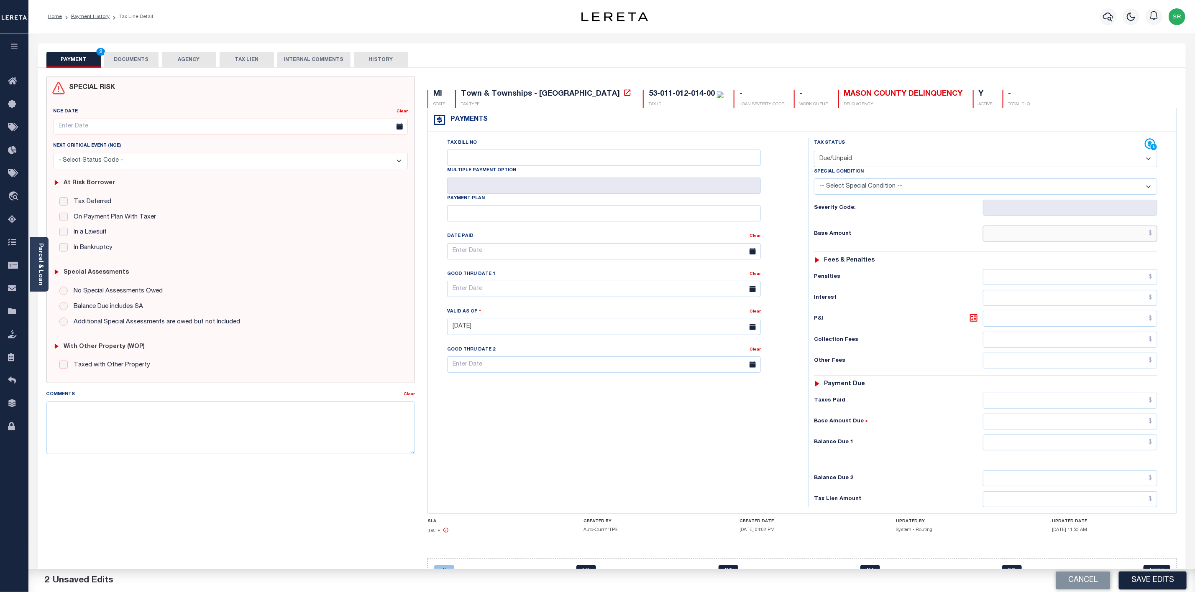
click at [1023, 241] on input "text" at bounding box center [1070, 234] width 174 height 16
type input "$2,206.09"
click at [1091, 451] on input "text" at bounding box center [1070, 443] width 174 height 16
type input "$2,206.09"
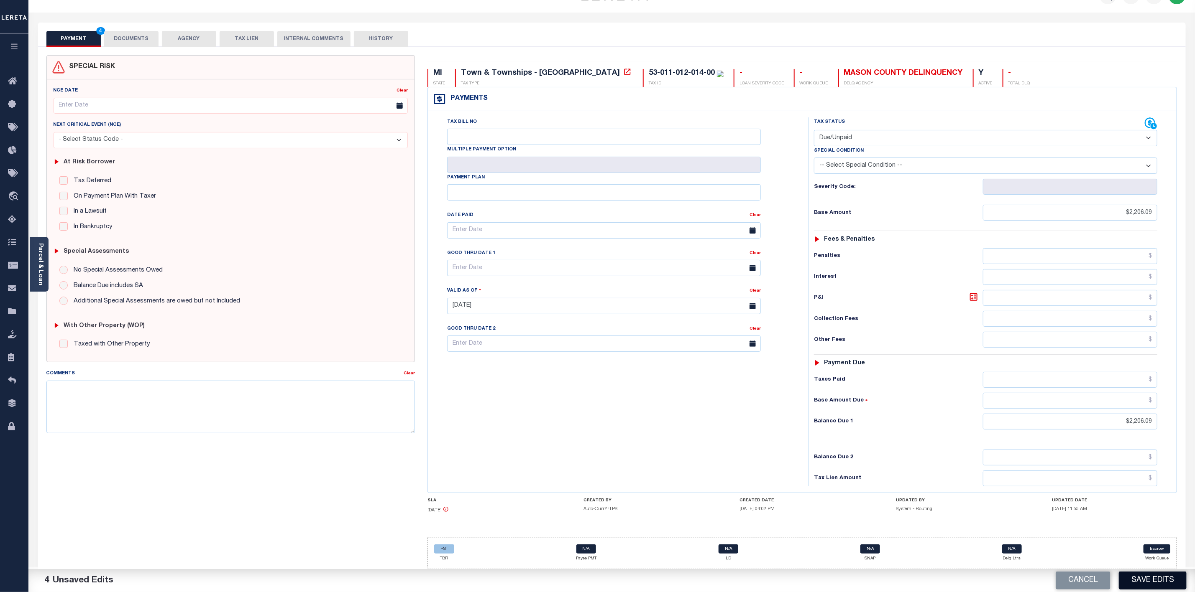
click at [1140, 581] on button "Save Edits" at bounding box center [1152, 581] width 68 height 18
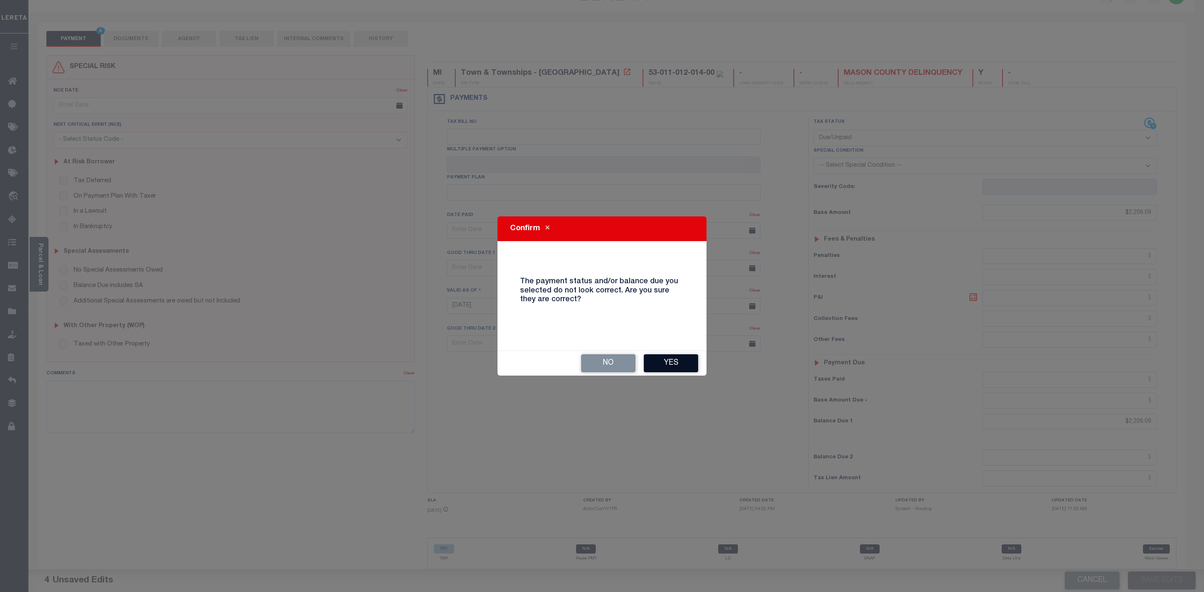
click at [665, 364] on button "Yes" at bounding box center [671, 364] width 54 height 18
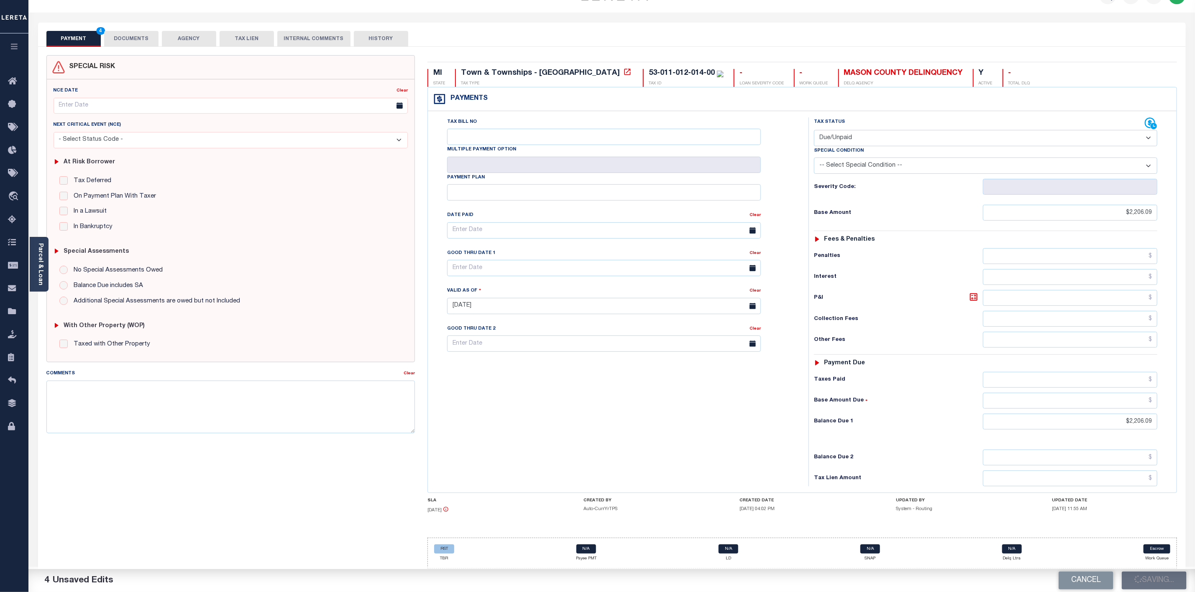
checkbox input "false"
type input "$2,206.09"
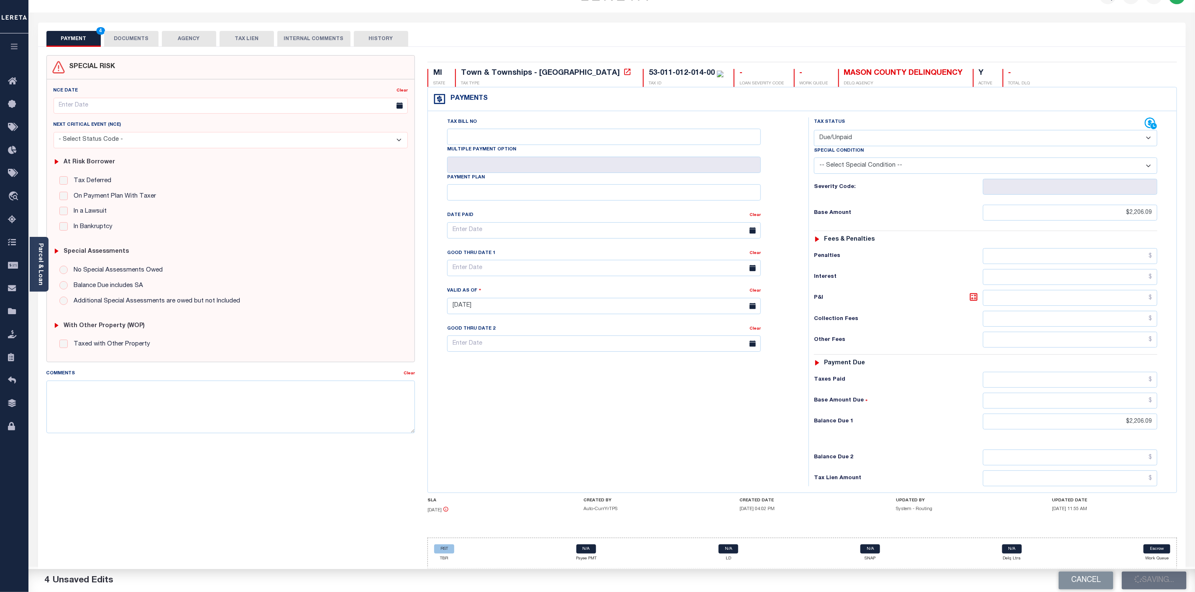
type input "$2,206.09"
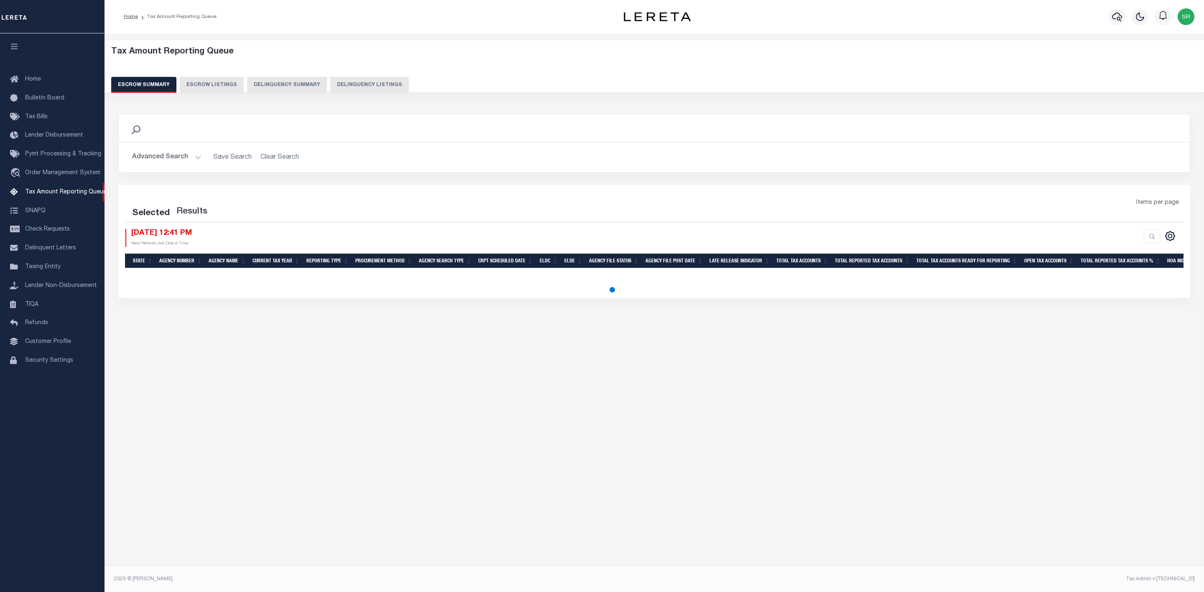
select select
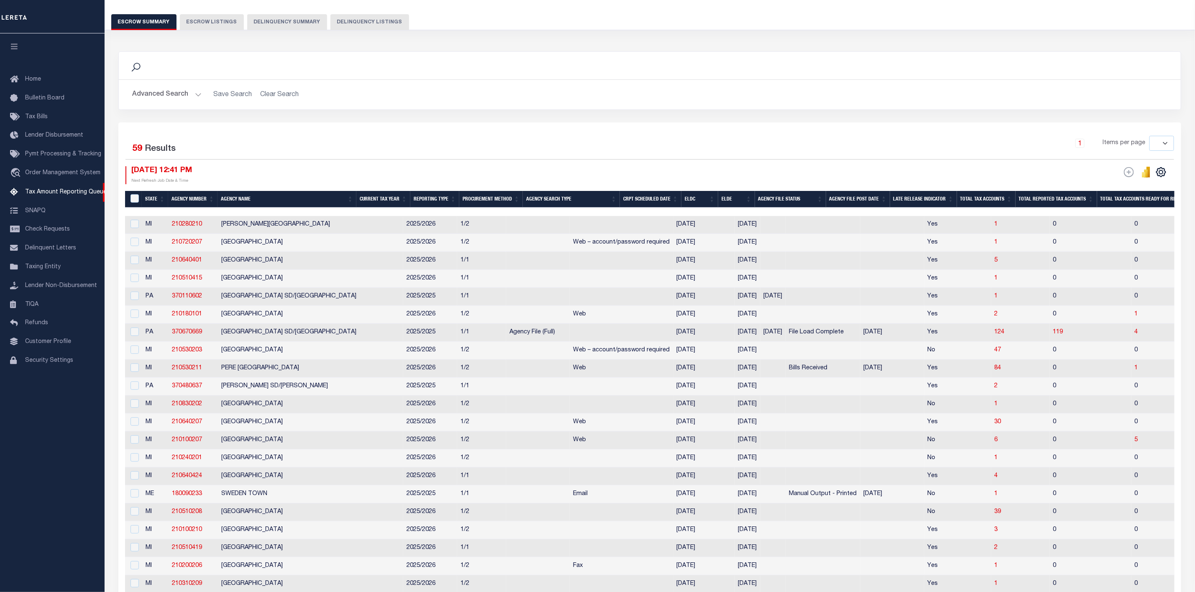
scroll to position [188, 0]
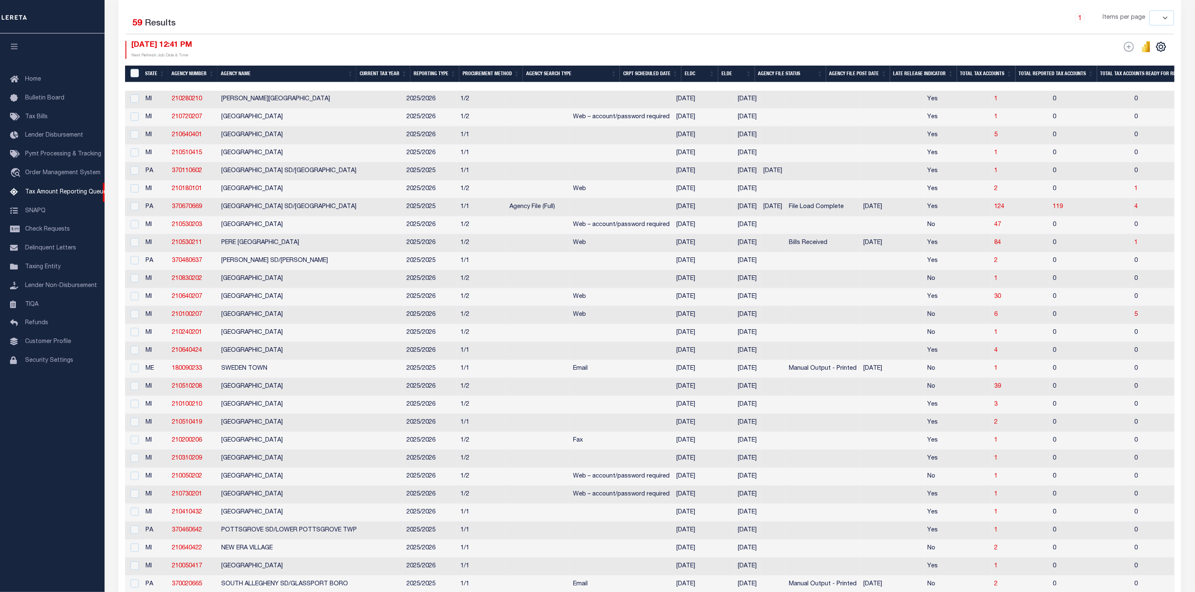
click at [754, 19] on div "1 Items per page 10 25 50 100 500" at bounding box center [782, 21] width 783 height 22
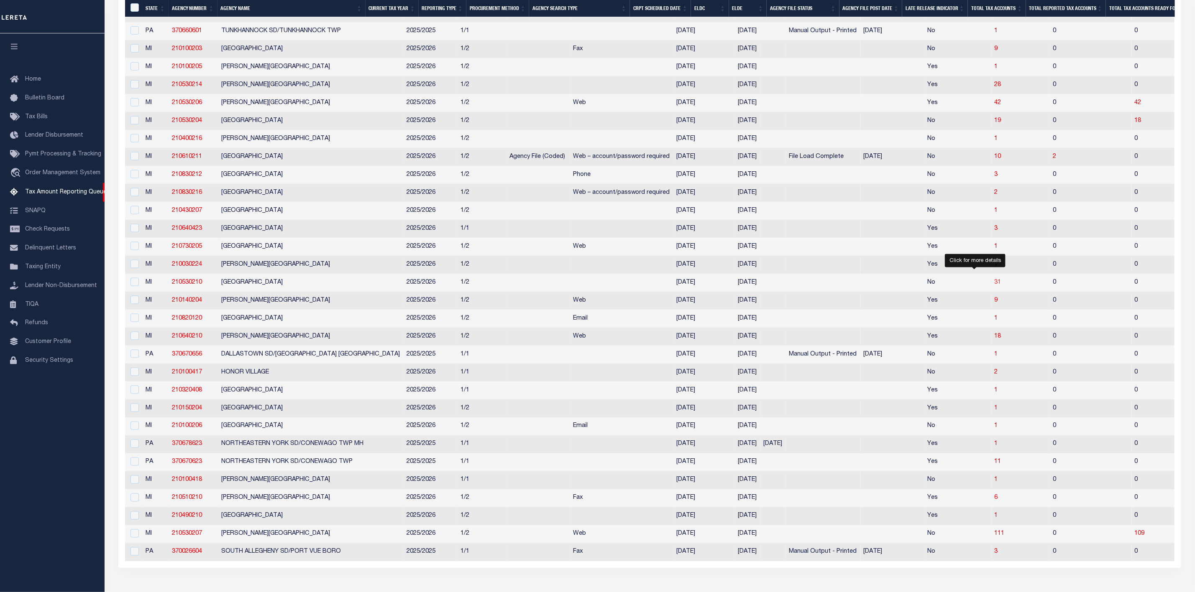
click at [994, 286] on span "31" at bounding box center [997, 283] width 7 height 6
select select "100"
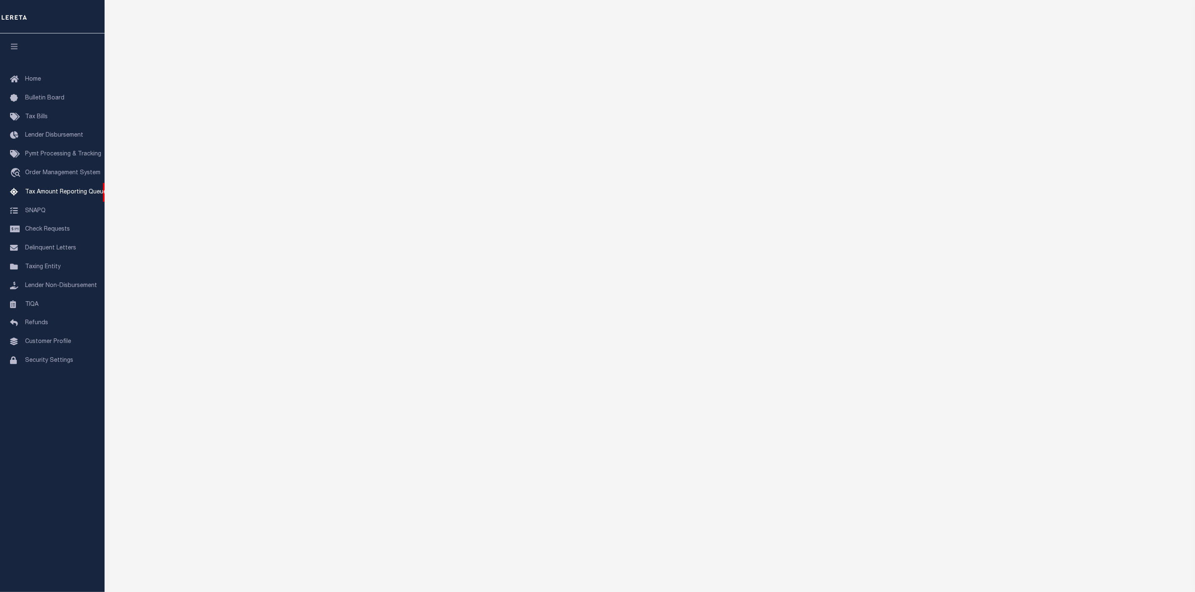
scroll to position [0, 0]
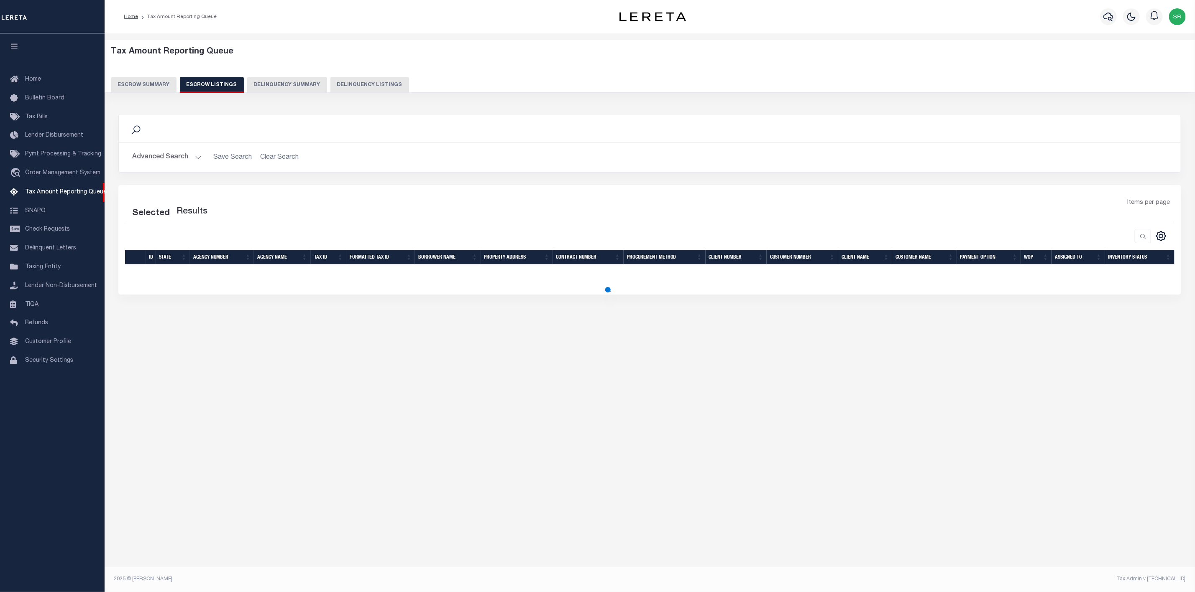
select select "100"
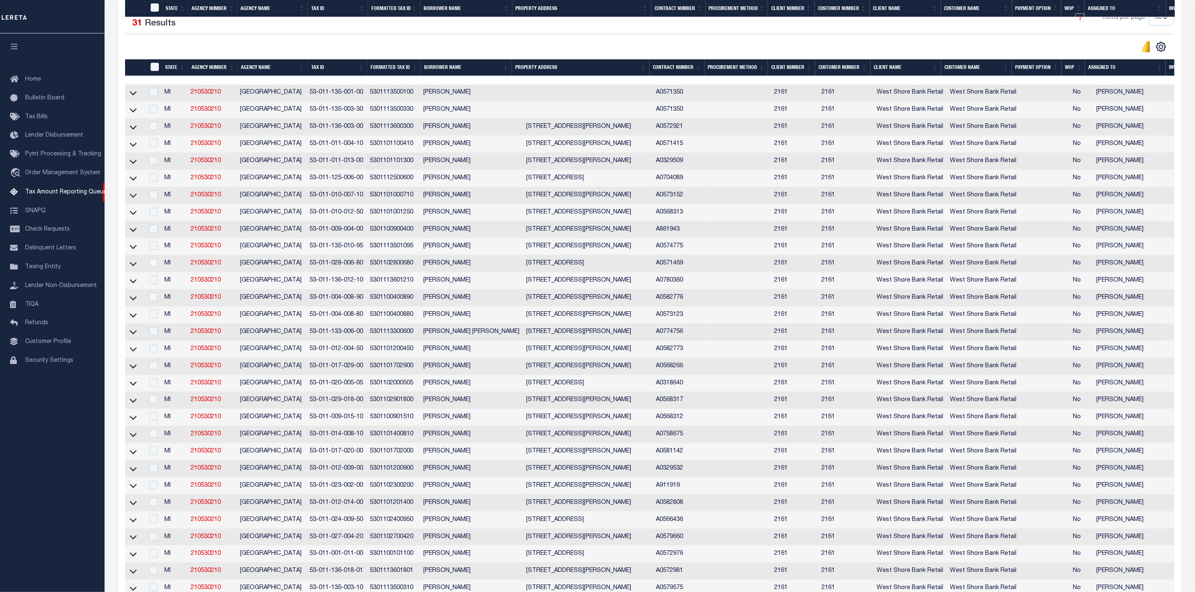
scroll to position [306, 0]
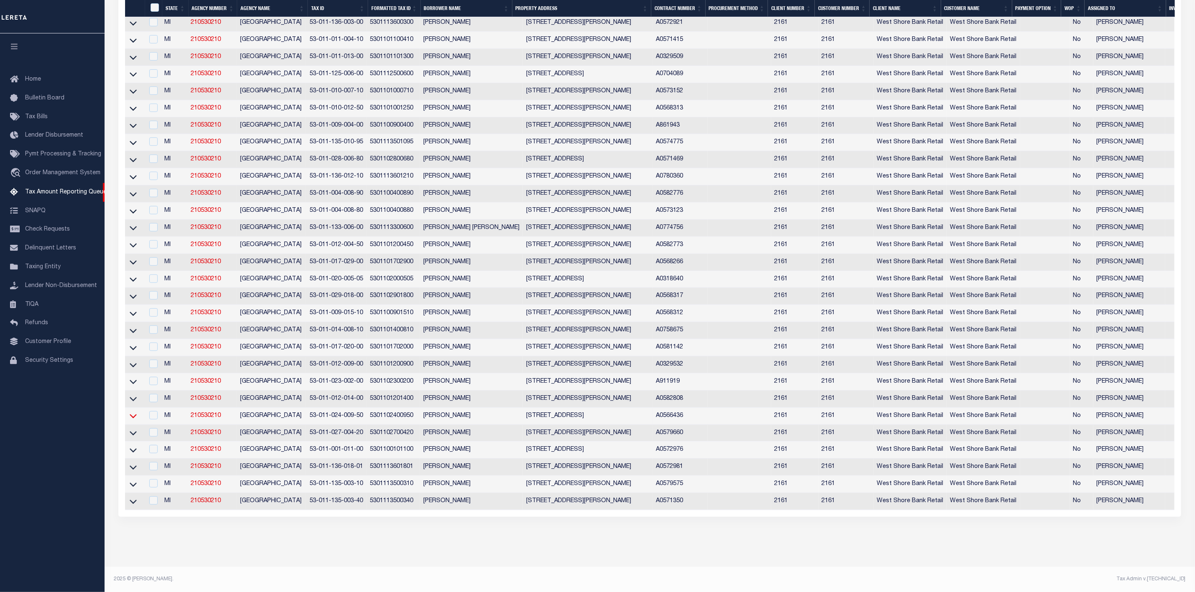
click at [130, 412] on icon at bounding box center [133, 416] width 7 height 9
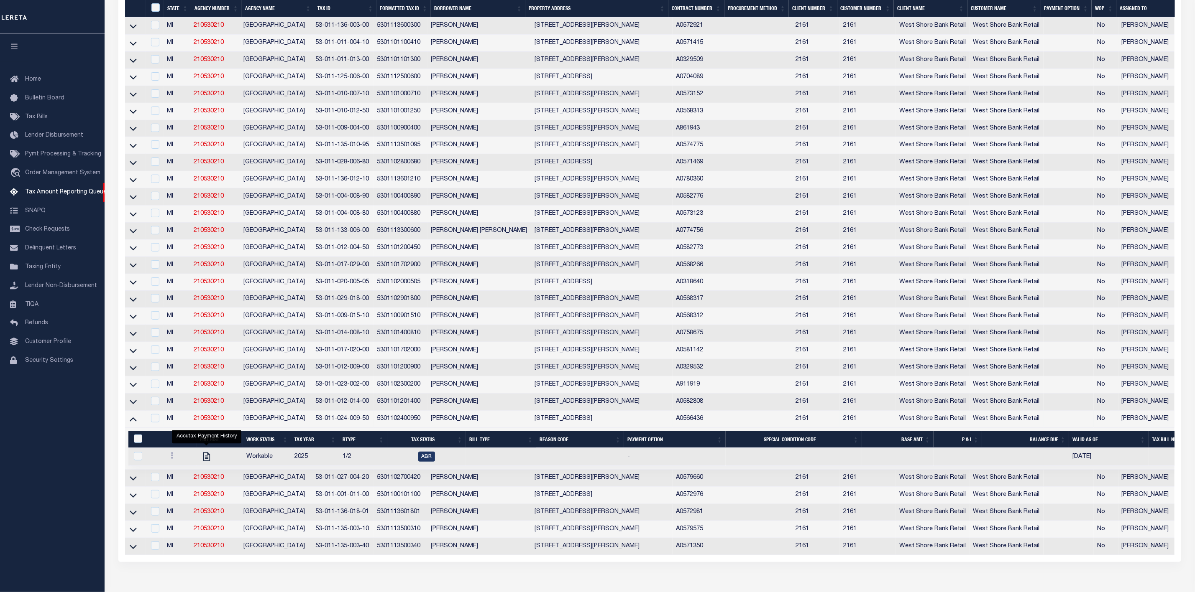
scroll to position [341, 0]
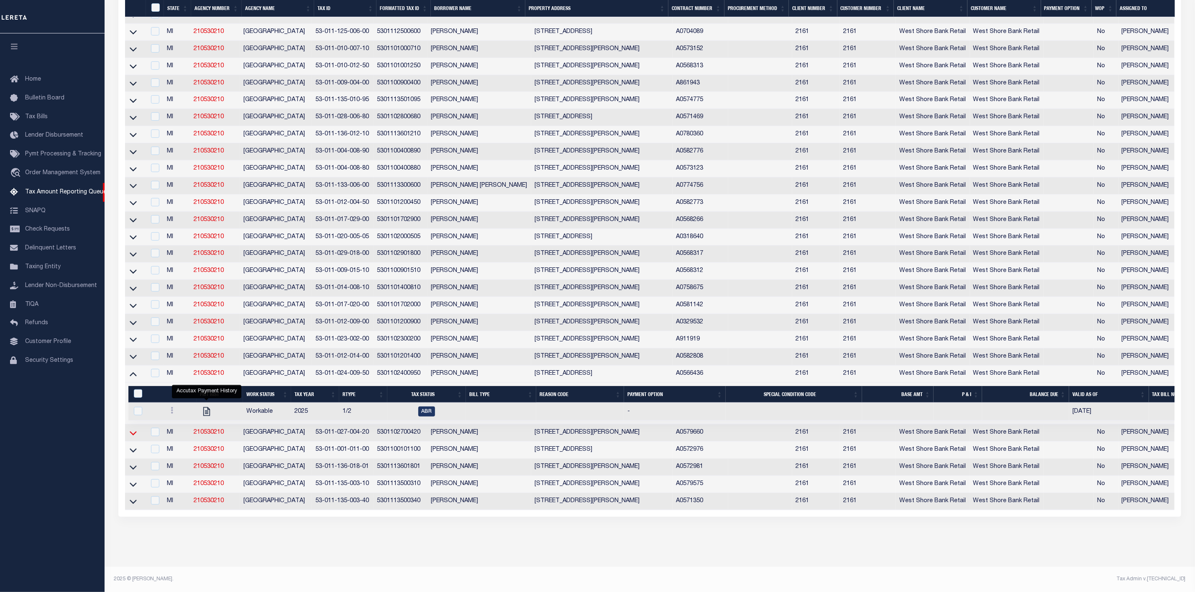
click at [135, 429] on icon at bounding box center [133, 433] width 7 height 9
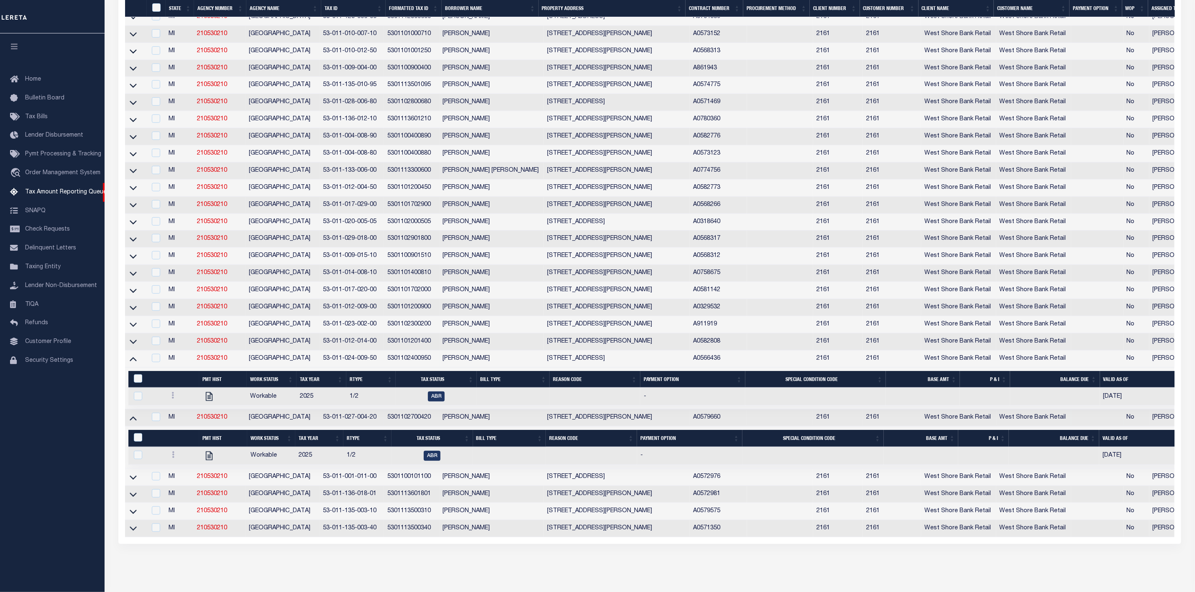
scroll to position [324, 0]
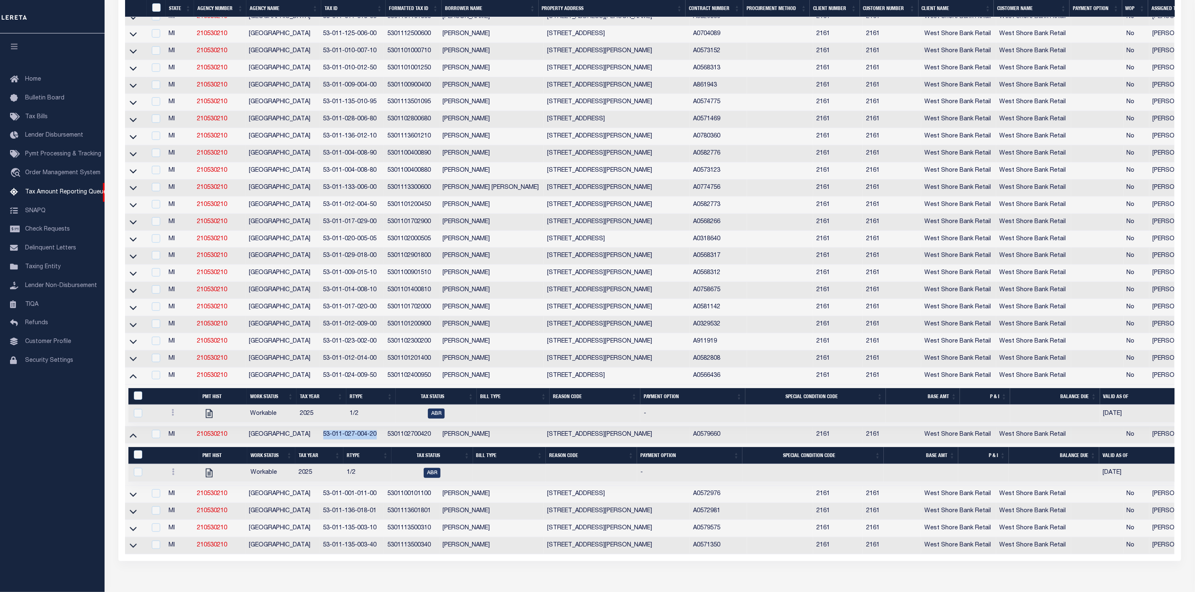
drag, startPoint x: 379, startPoint y: 443, endPoint x: 325, endPoint y: 442, distance: 53.5
click at [325, 442] on td "53-011-027-004-20" at bounding box center [352, 435] width 64 height 17
checkbox input "true"
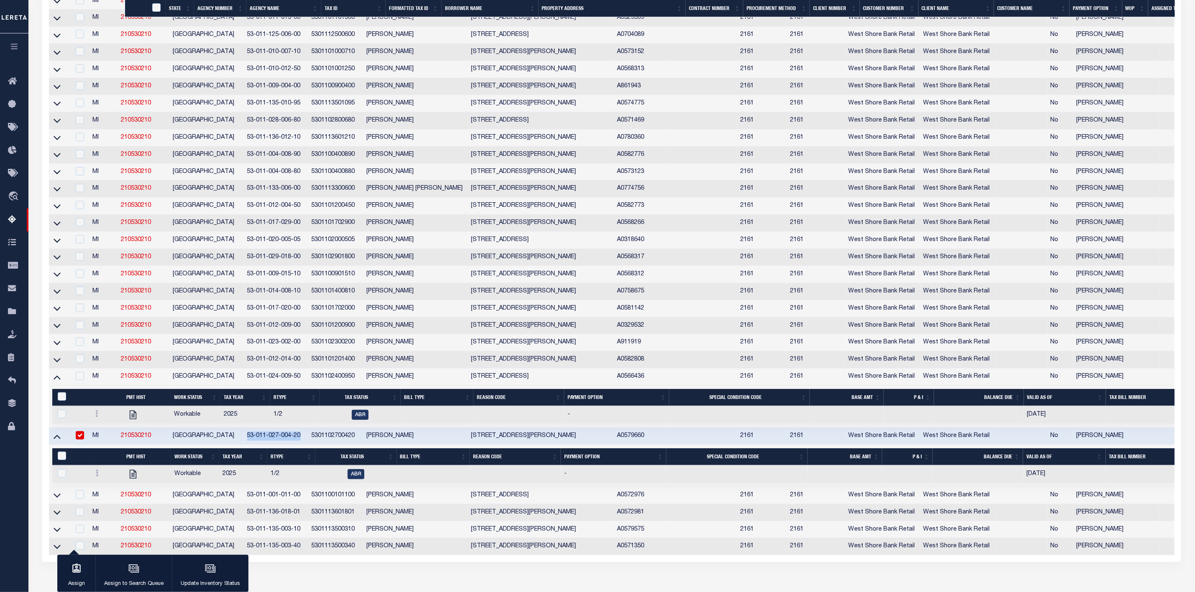
copy td "53-011-027-004-20"
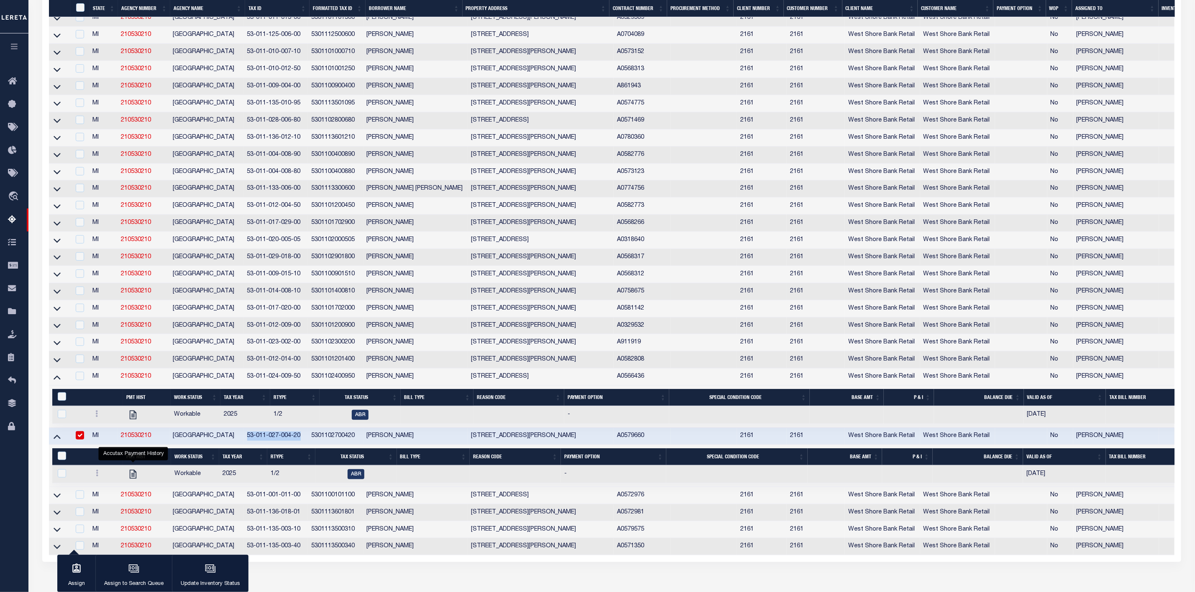
scroll to position [382, 0]
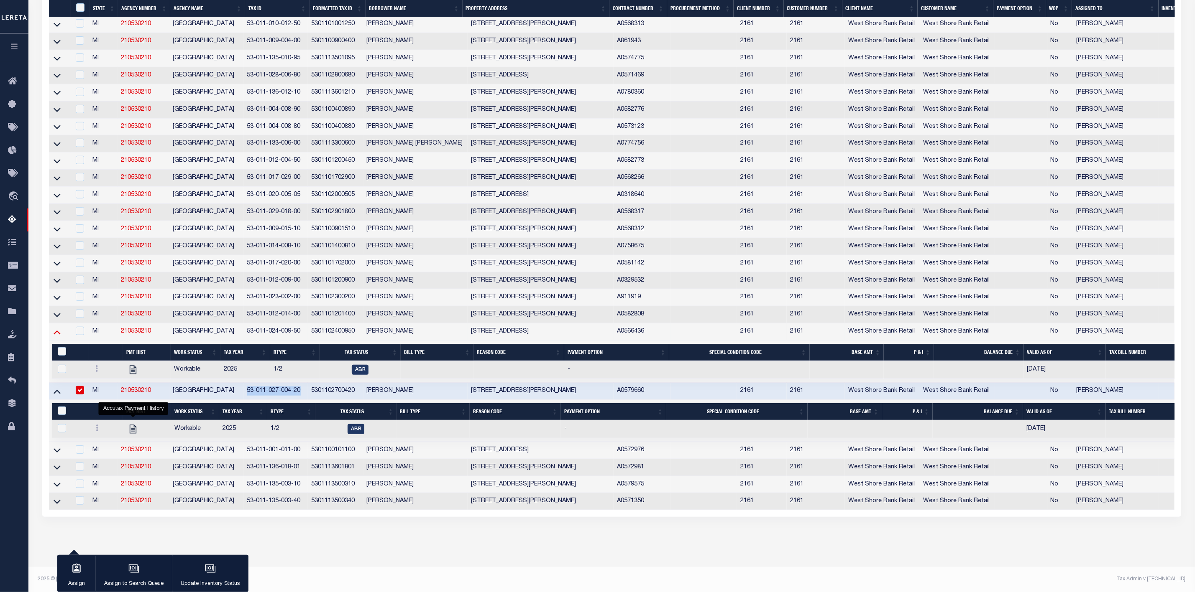
click at [59, 328] on icon at bounding box center [57, 332] width 7 height 9
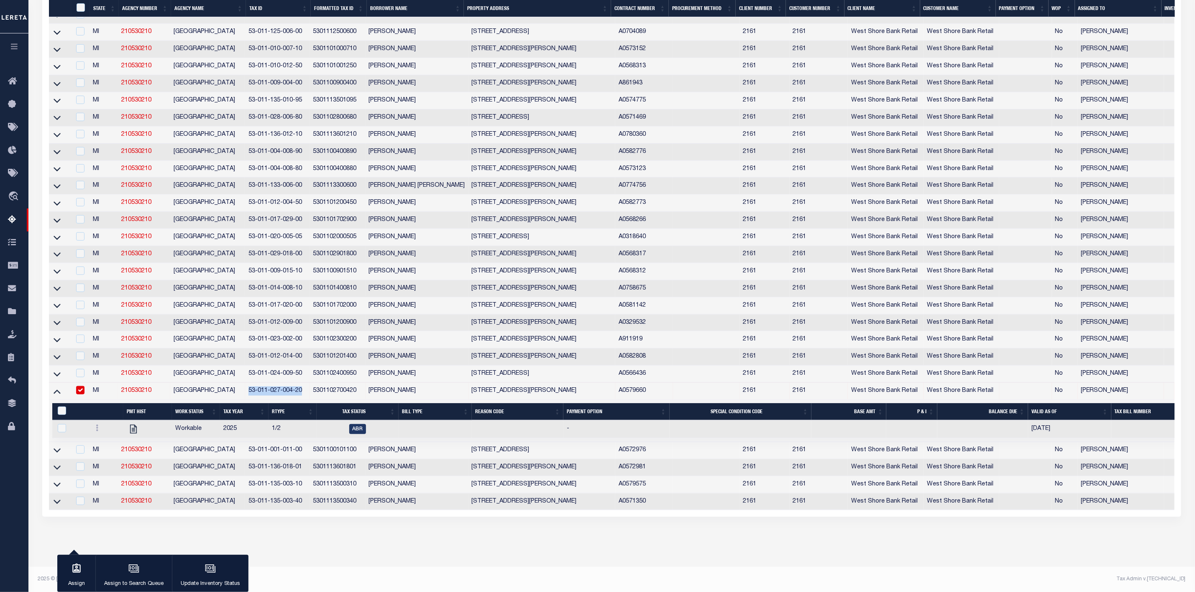
scroll to position [328, 0]
click at [56, 454] on icon at bounding box center [57, 450] width 7 height 9
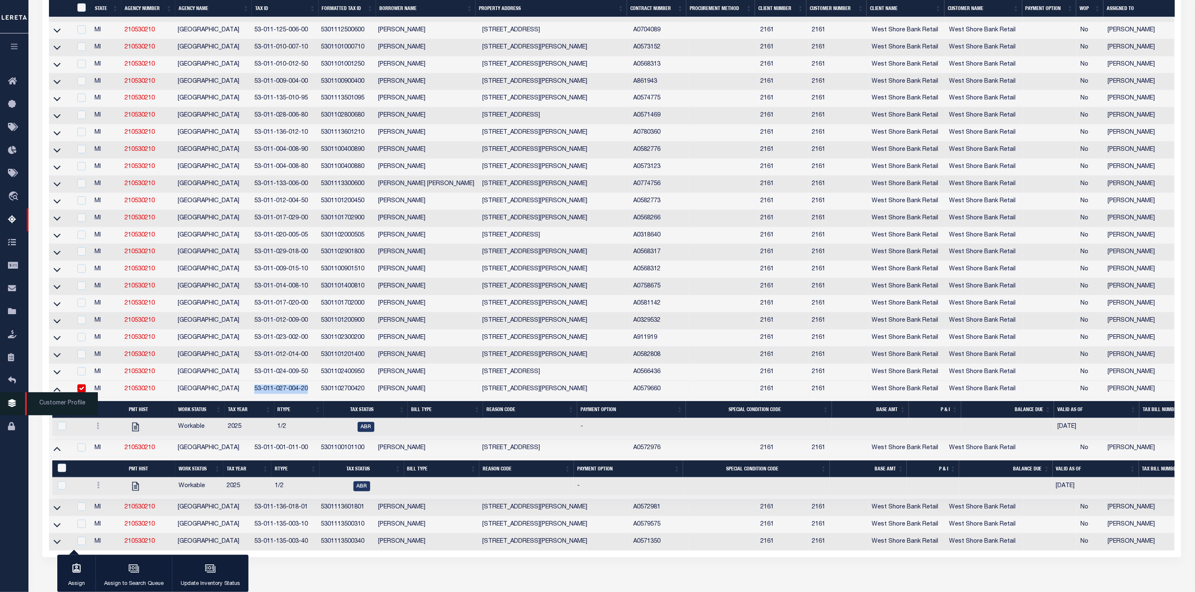
scroll to position [322, 0]
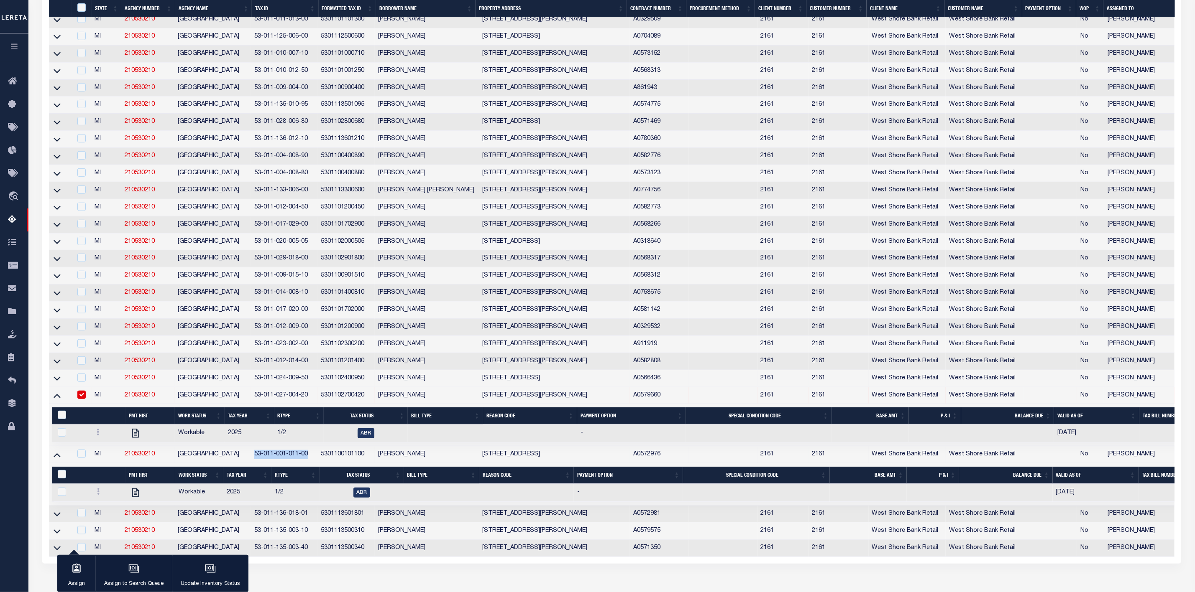
drag, startPoint x: 309, startPoint y: 465, endPoint x: 256, endPoint y: 465, distance: 53.1
click at [256, 464] on td "53-011-001-011-00" at bounding box center [284, 455] width 66 height 17
checkbox input "true"
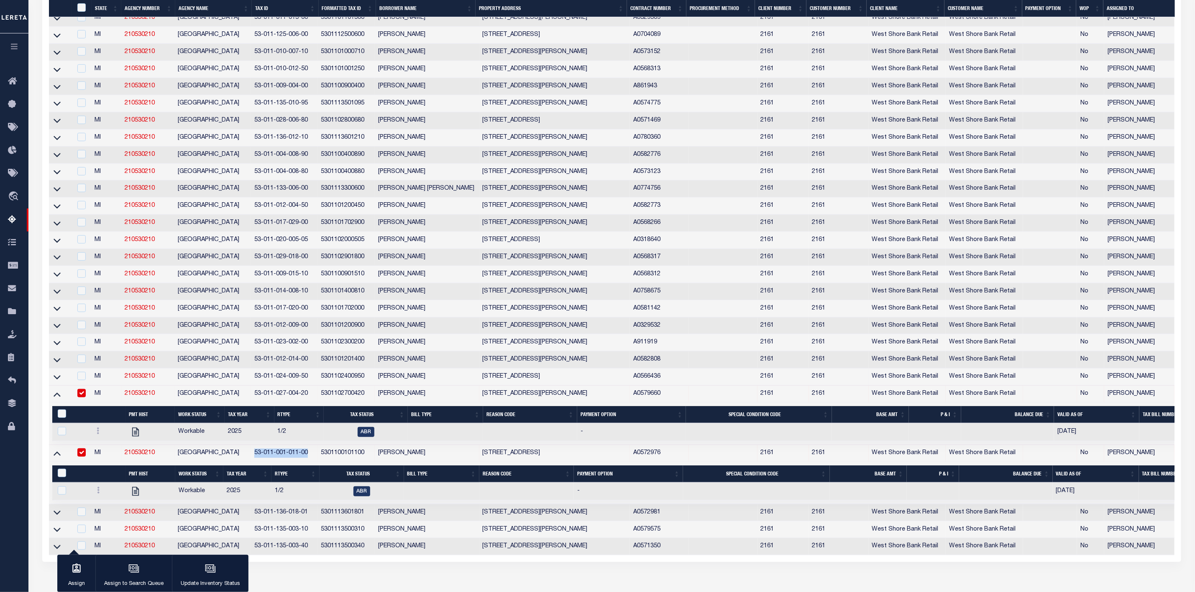
scroll to position [320, 0]
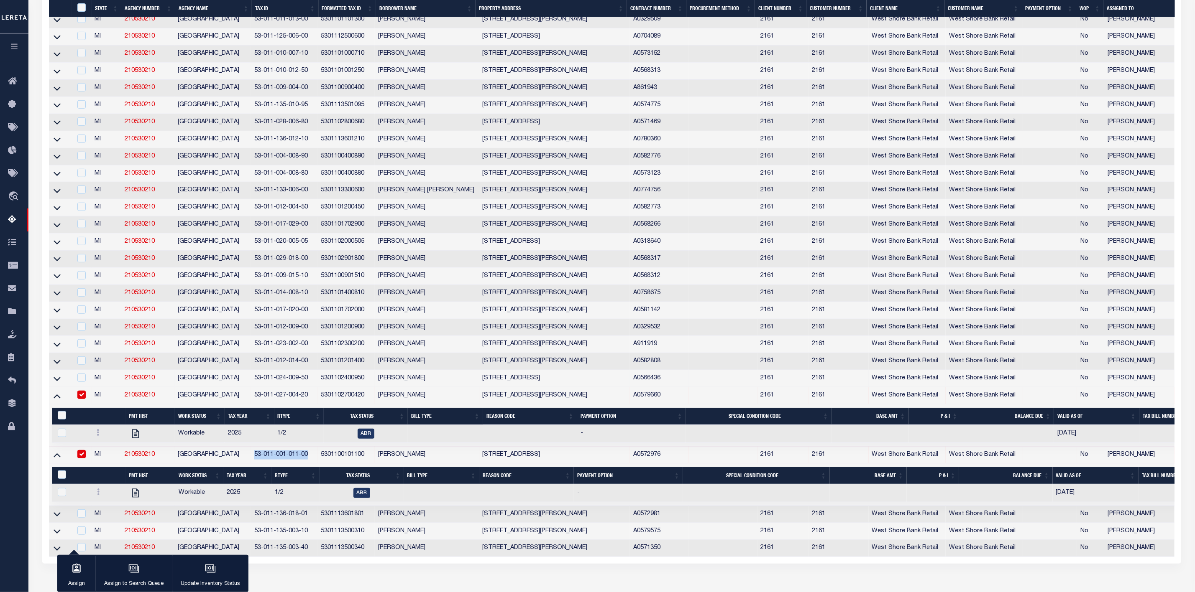
copy td "53-011-001-011-00"
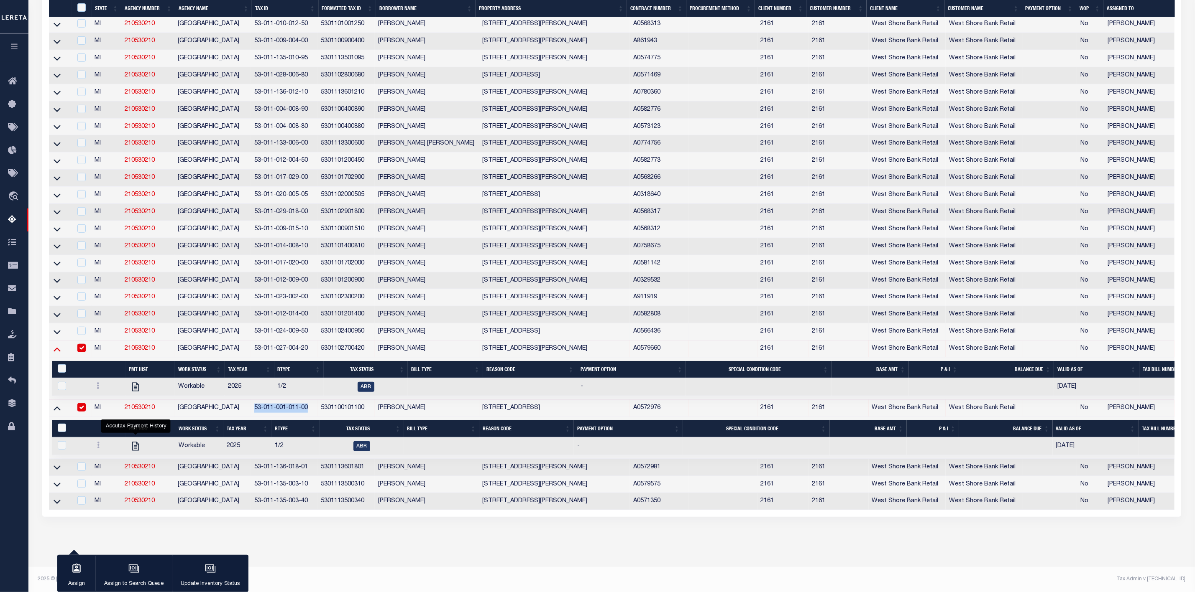
click at [56, 348] on icon at bounding box center [57, 350] width 7 height 4
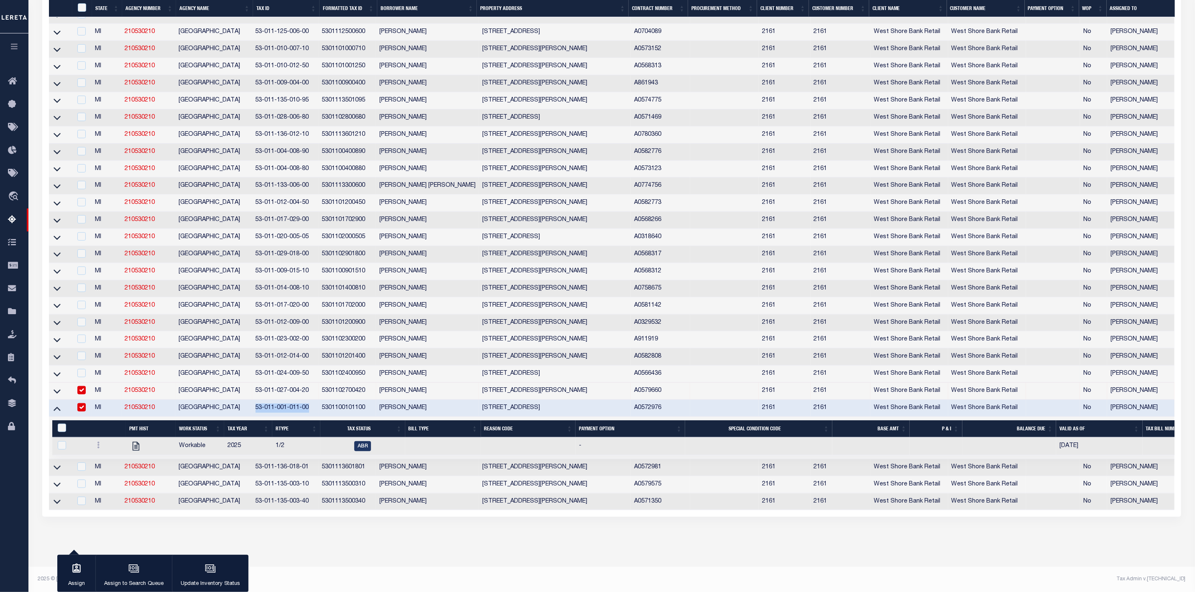
scroll to position [339, 0]
click at [82, 386] on input "checkbox" at bounding box center [81, 390] width 8 height 8
checkbox input "false"
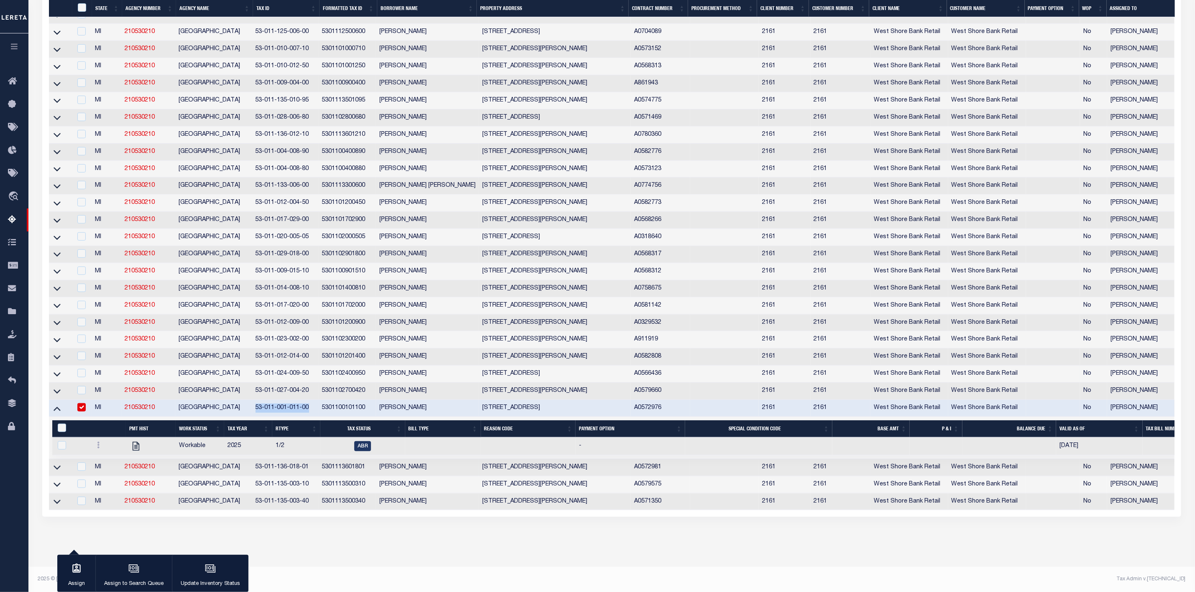
click at [53, 465] on link at bounding box center [57, 468] width 10 height 6
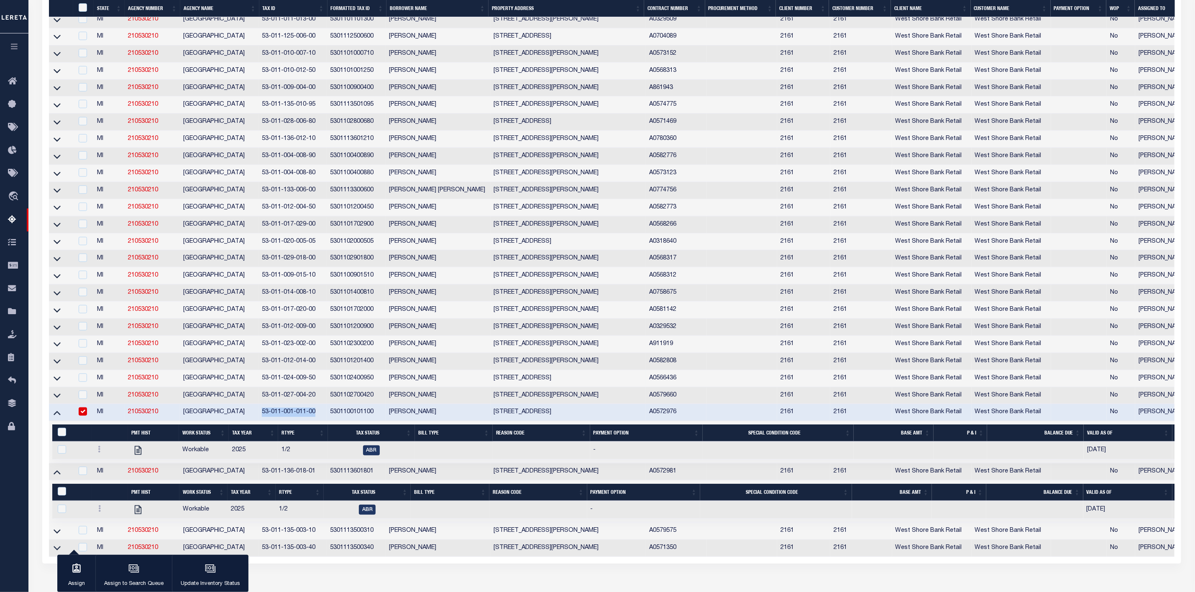
scroll to position [384, 0]
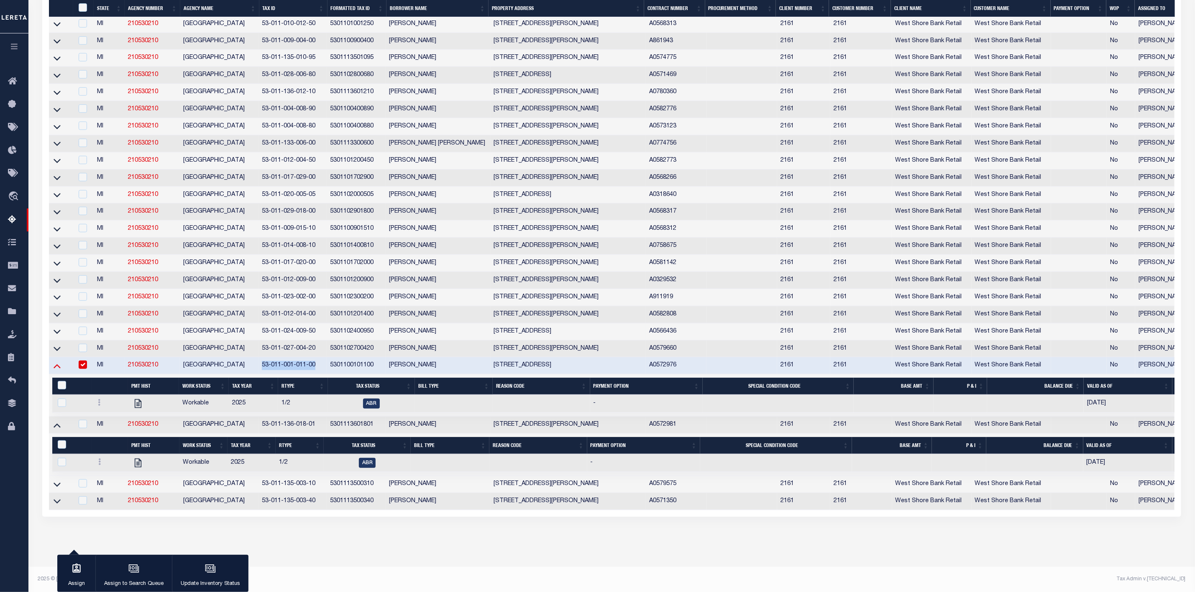
click at [54, 365] on icon at bounding box center [57, 367] width 7 height 4
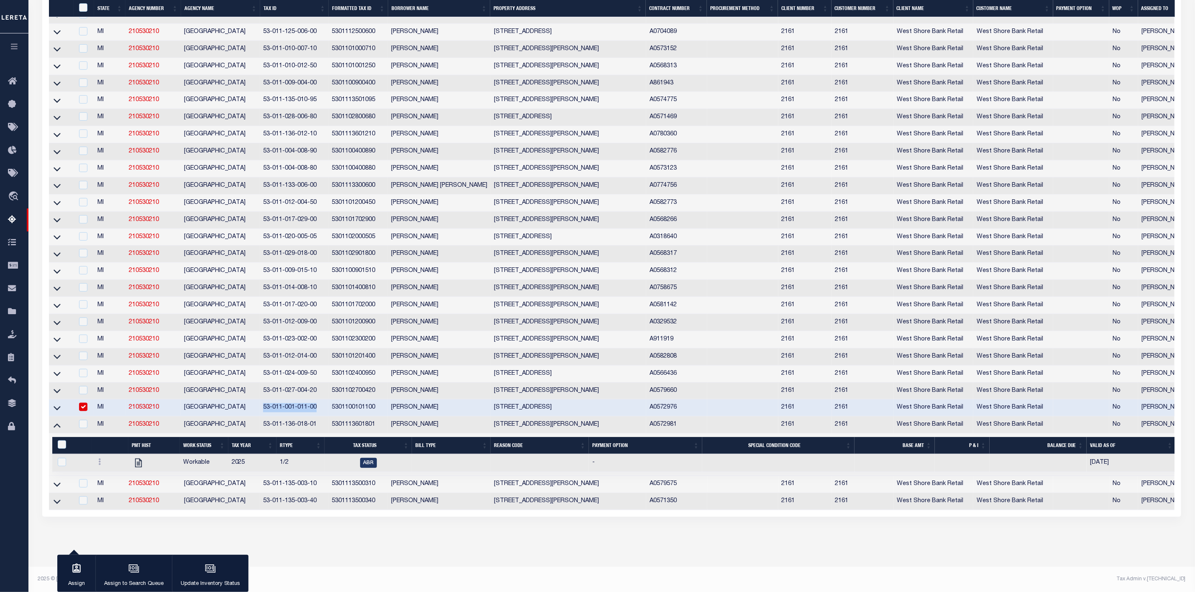
click at [84, 411] on input "checkbox" at bounding box center [83, 407] width 8 height 8
checkbox input "false"
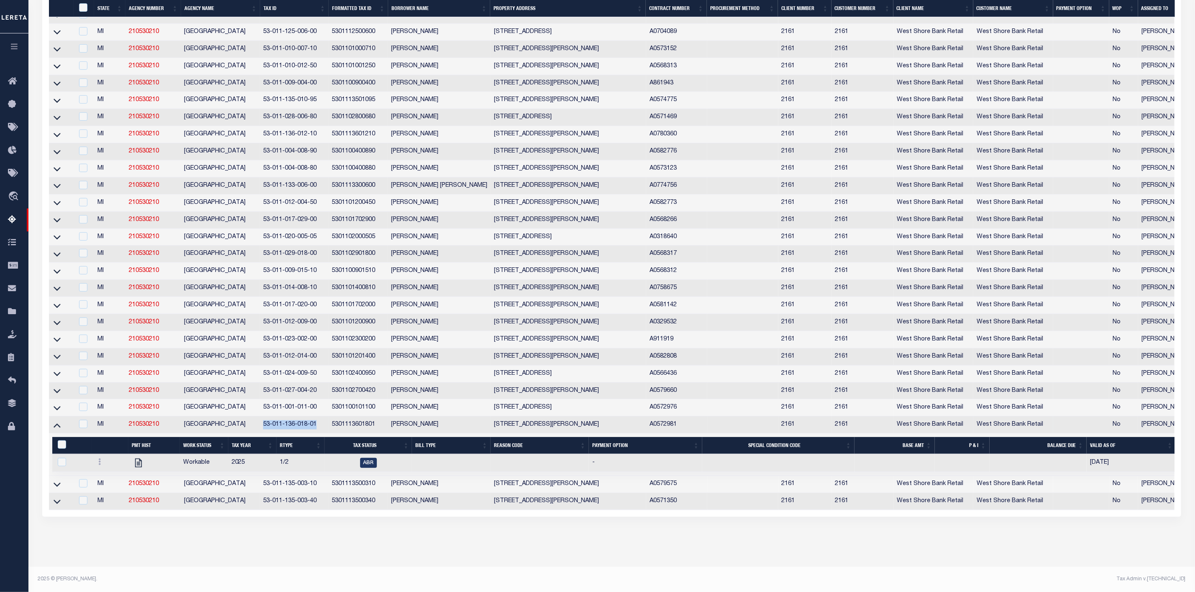
drag, startPoint x: 318, startPoint y: 429, endPoint x: 261, endPoint y: 428, distance: 56.9
click at [261, 428] on td "53-011-136-018-01" at bounding box center [294, 425] width 69 height 17
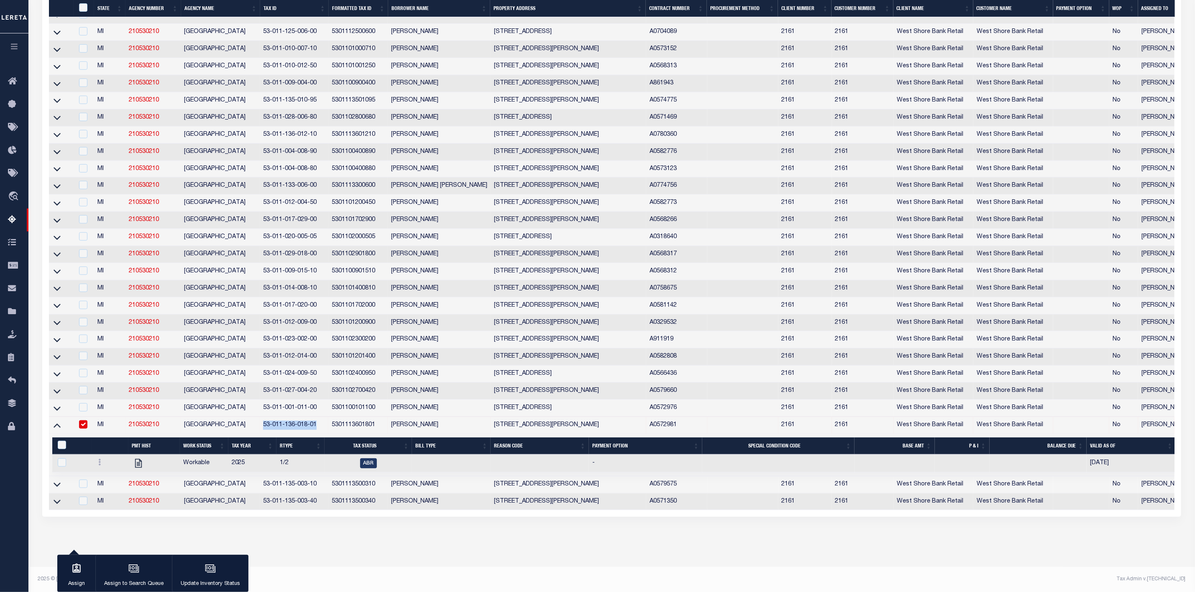
copy td "53-011-136-018-01"
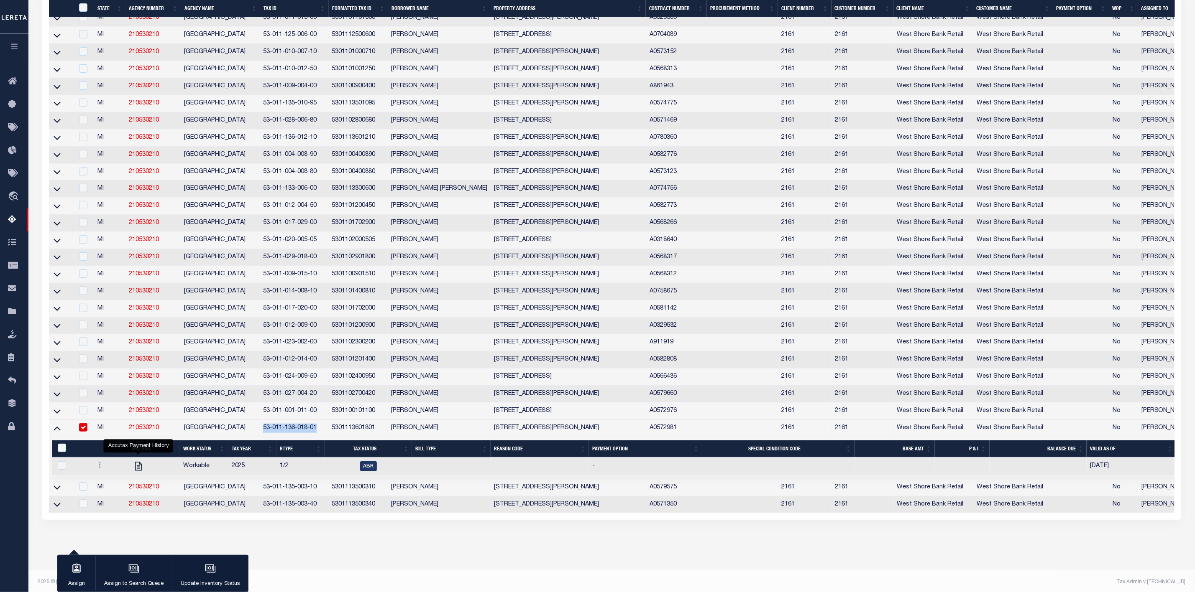
scroll to position [339, 0]
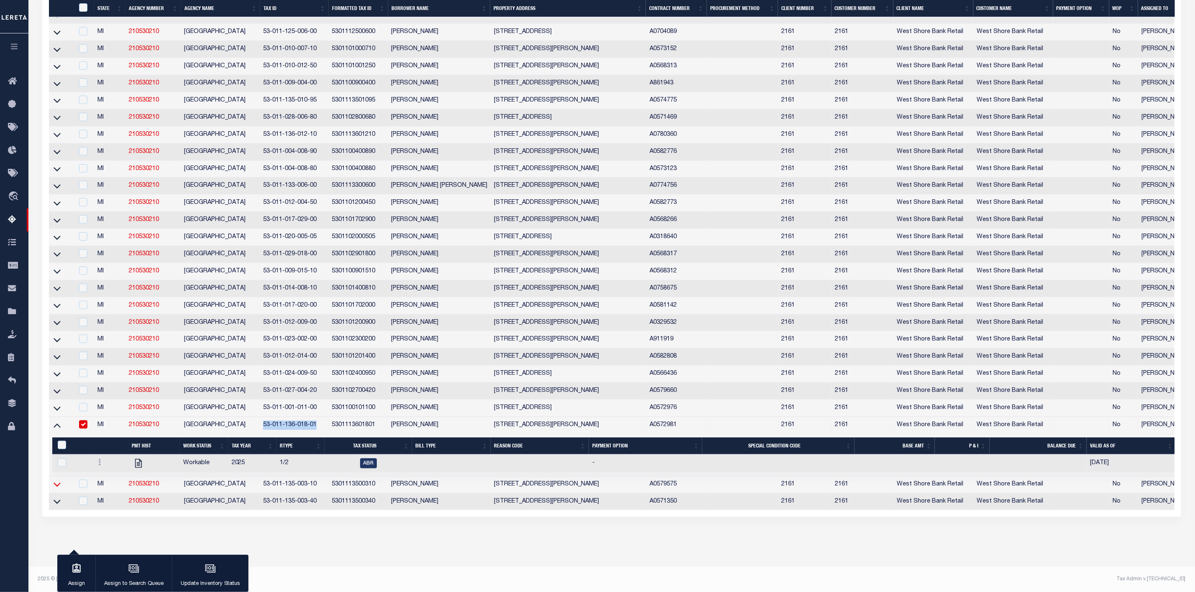
click at [58, 480] on icon at bounding box center [57, 484] width 7 height 9
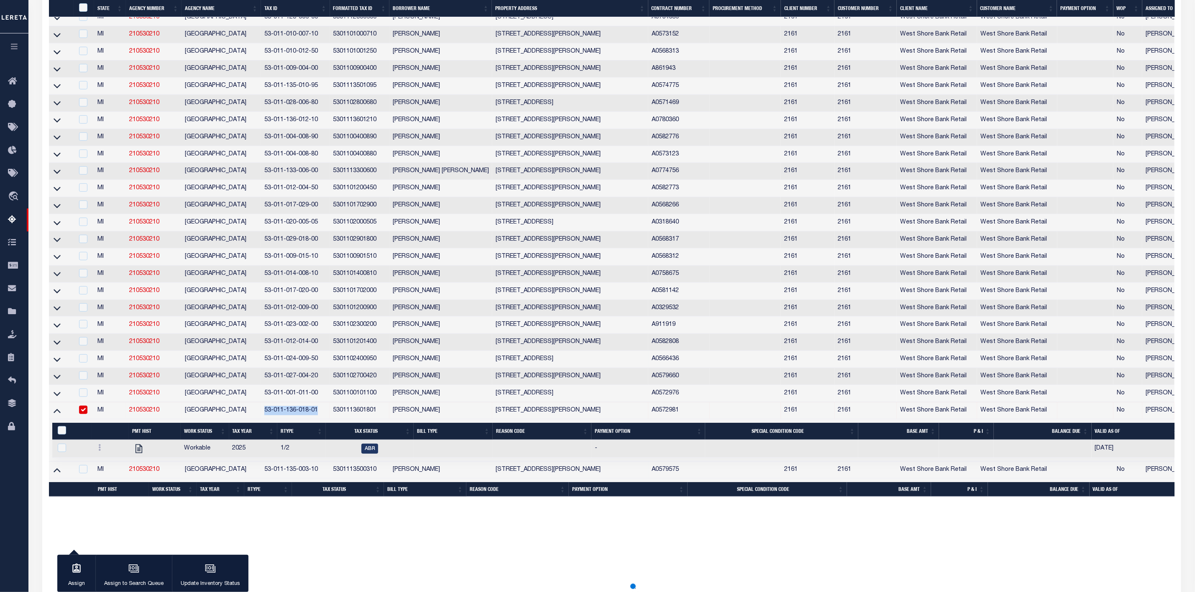
scroll to position [322, 0]
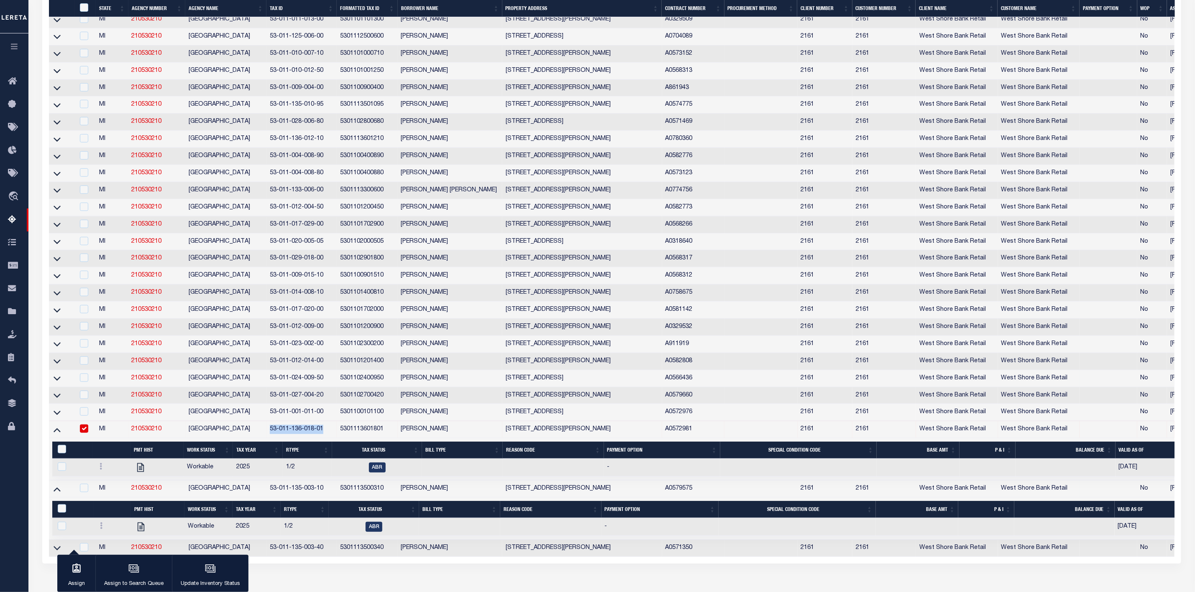
click at [83, 433] on input "checkbox" at bounding box center [84, 429] width 8 height 8
checkbox input "false"
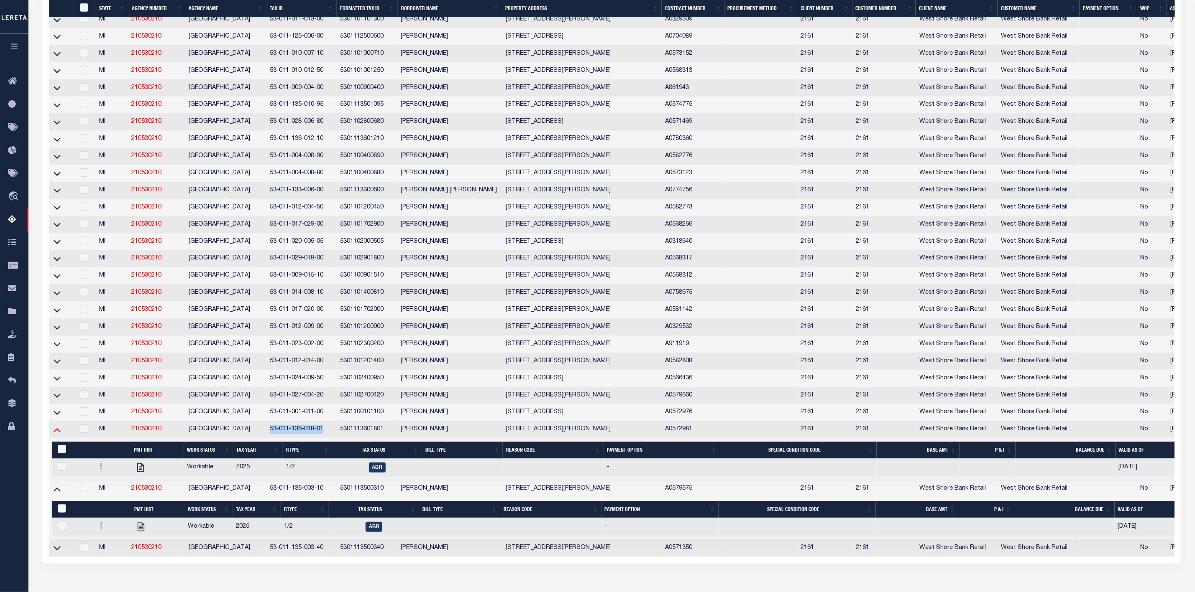
click at [59, 434] on icon at bounding box center [57, 430] width 7 height 9
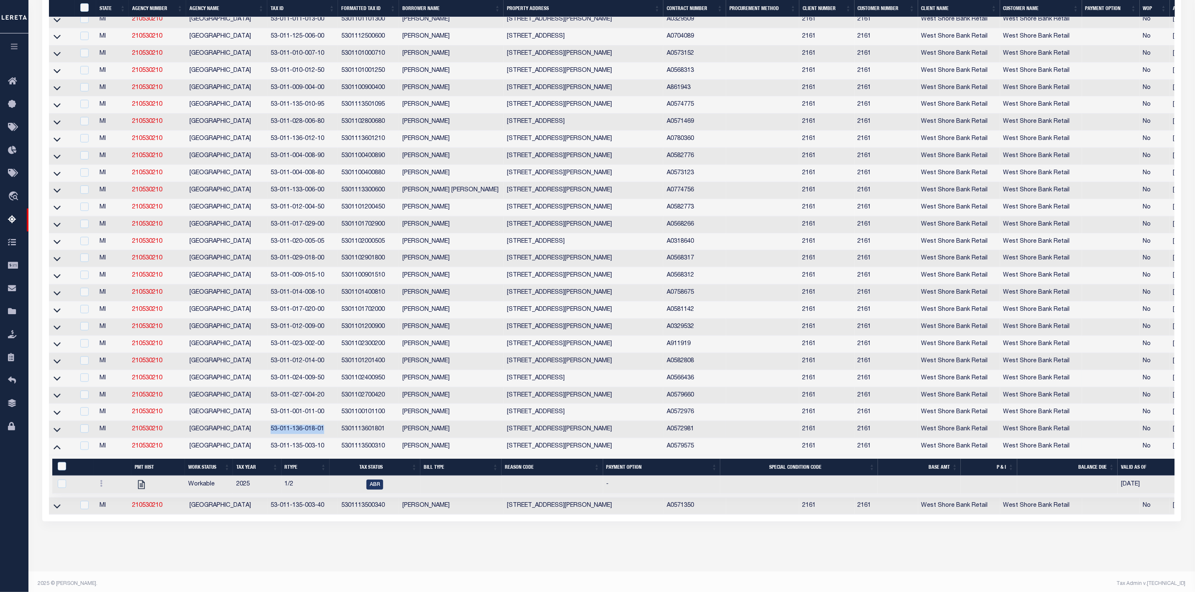
scroll to position [341, 0]
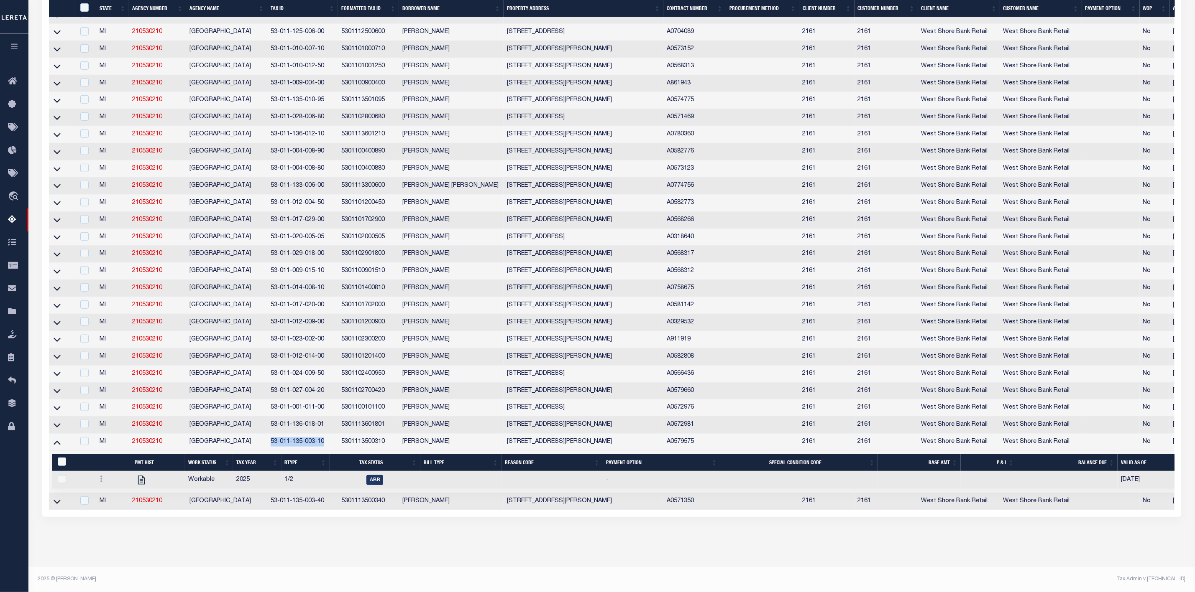
drag, startPoint x: 325, startPoint y: 437, endPoint x: 270, endPoint y: 442, distance: 55.0
click at [270, 442] on td "53-011-135-003-10" at bounding box center [302, 442] width 71 height 17
checkbox input "true"
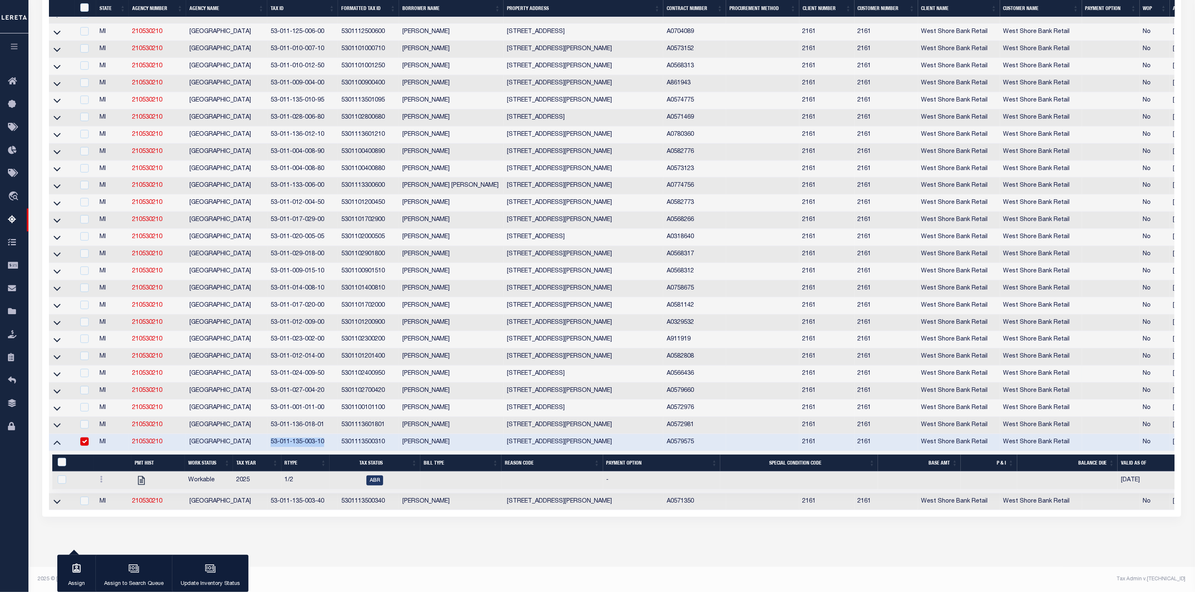
copy td "53-011-135-003-10"
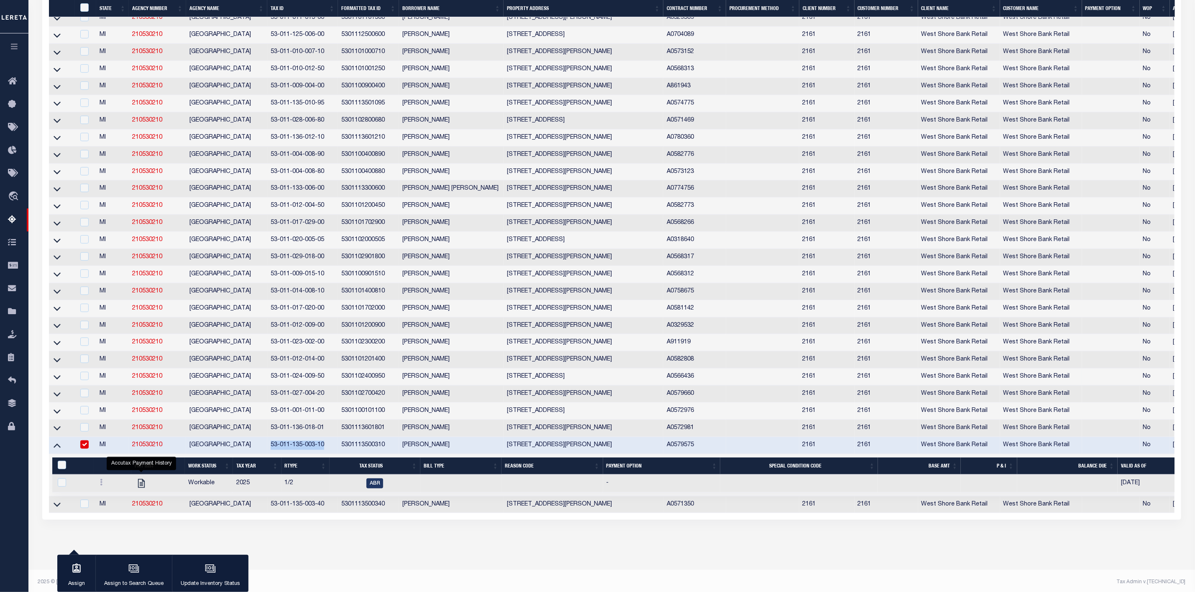
scroll to position [339, 0]
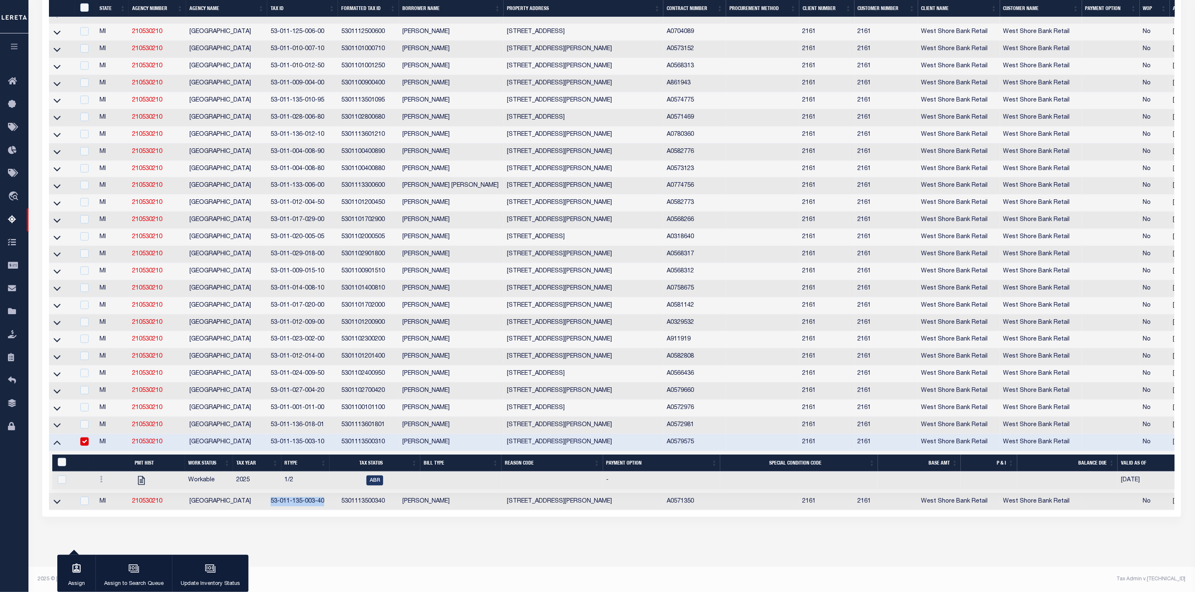
drag, startPoint x: 326, startPoint y: 496, endPoint x: 266, endPoint y: 497, distance: 59.8
click at [267, 497] on td "53-011-135-003-40" at bounding box center [302, 502] width 71 height 17
checkbox input "true"
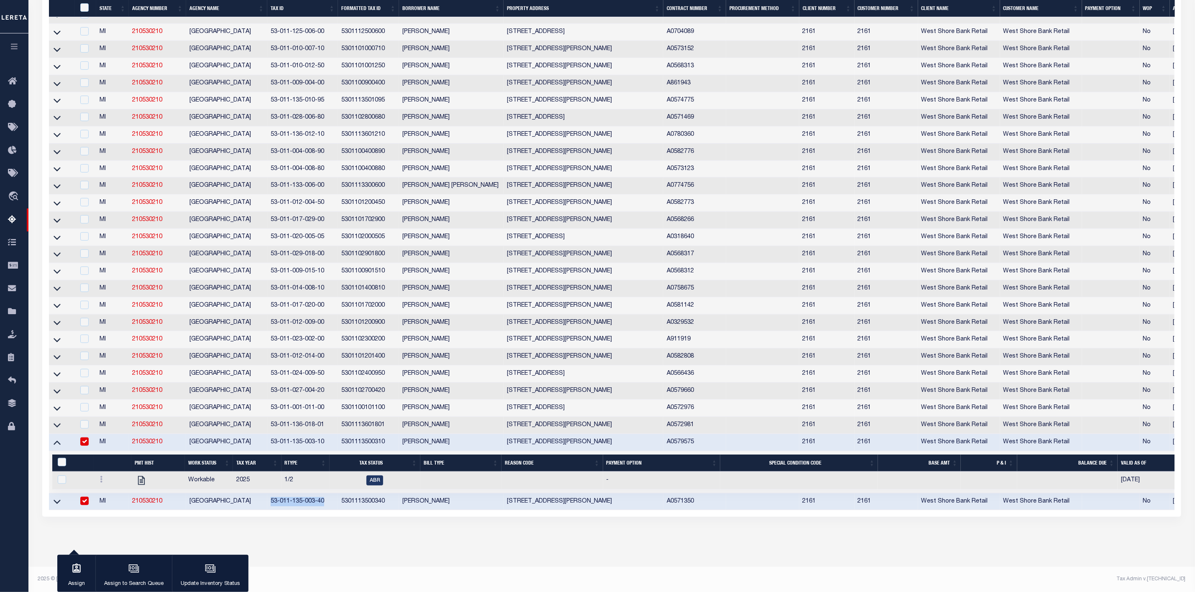
copy td "53-011-135-003-40"
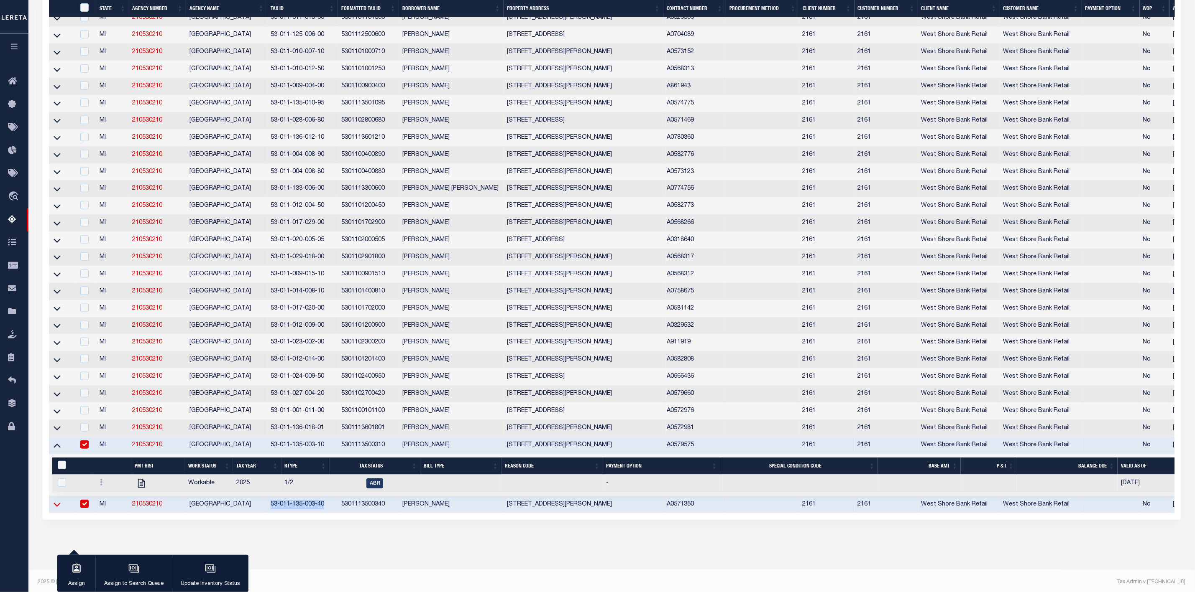
click at [56, 509] on icon at bounding box center [57, 505] width 7 height 9
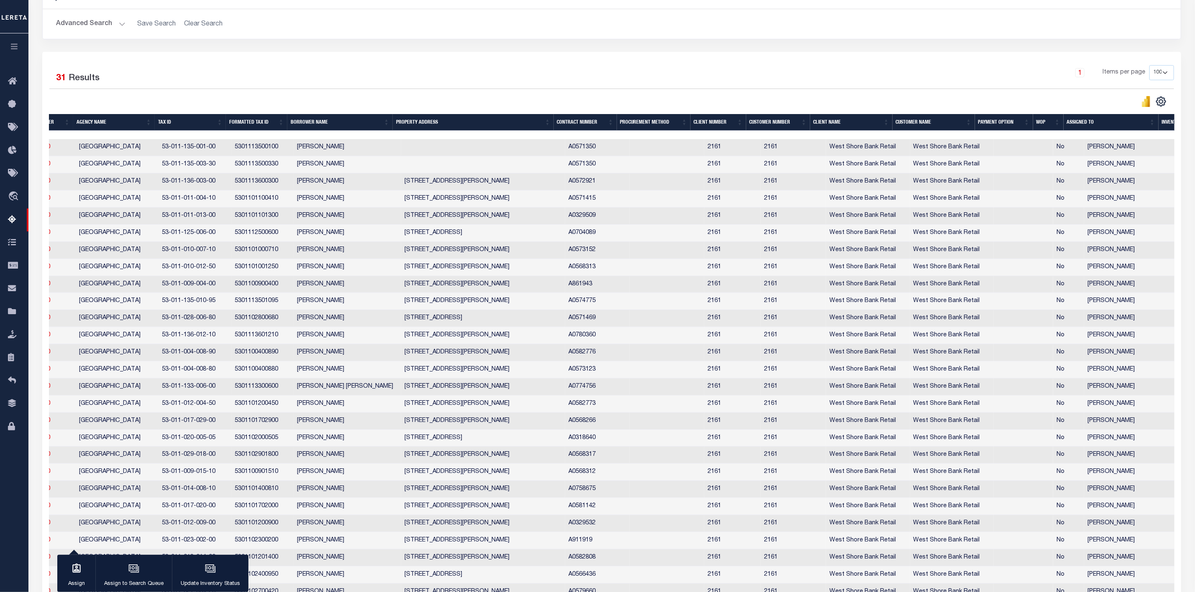
scroll to position [0, 0]
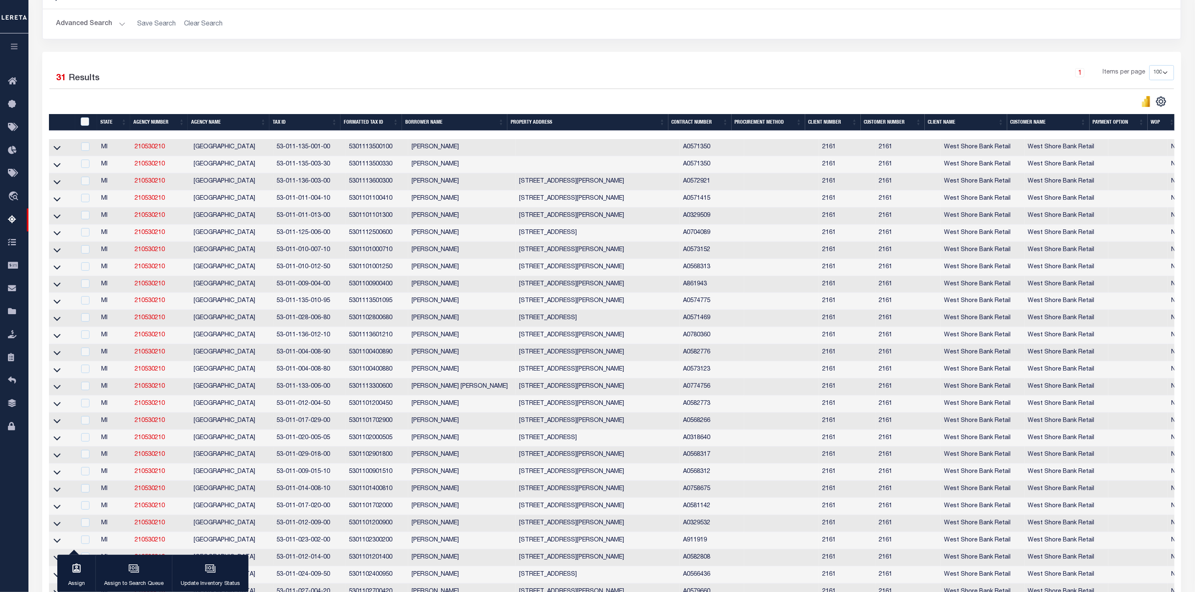
click at [89, 124] on div "ID" at bounding box center [88, 121] width 18 height 9
click at [87, 124] on input "ID" at bounding box center [85, 121] width 8 height 8
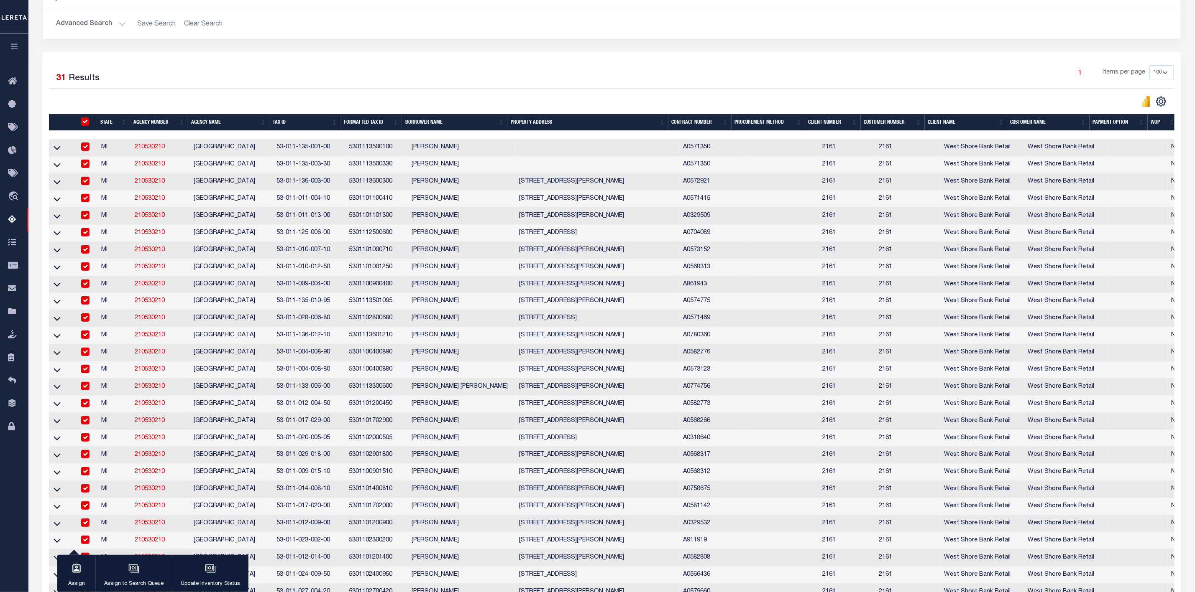
checkbox input "true"
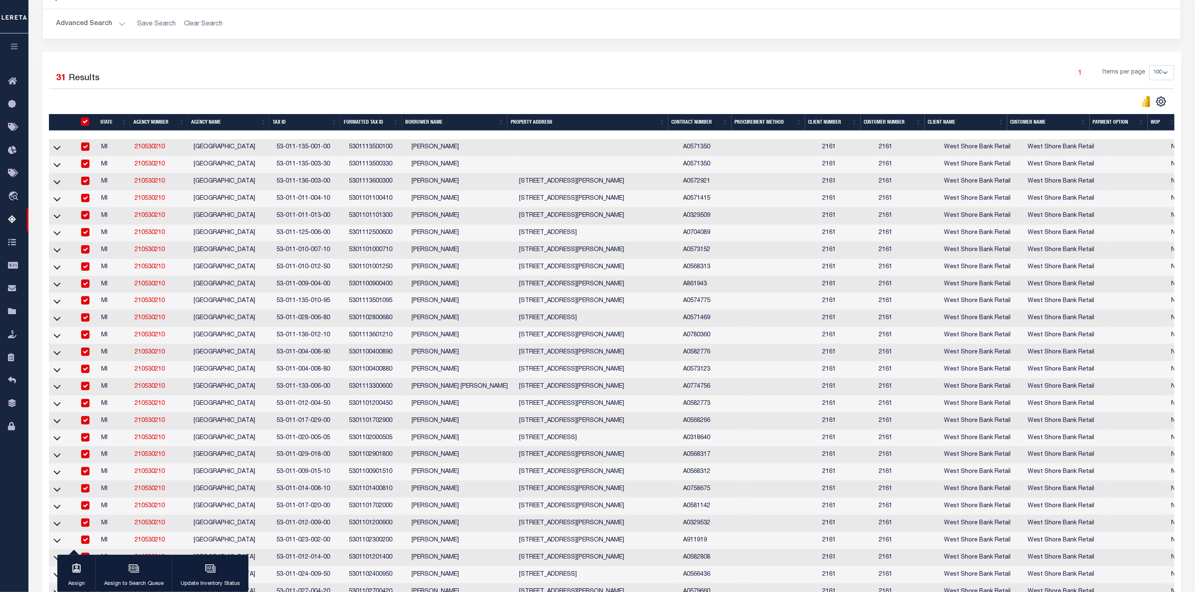
checkbox input "true"
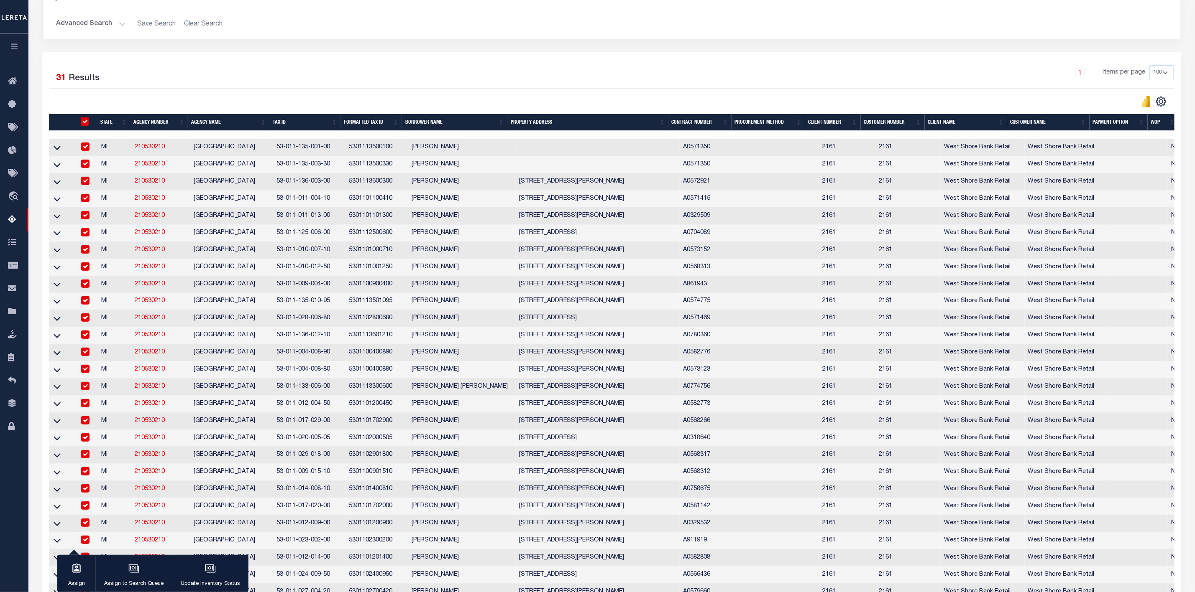
checkbox input "true"
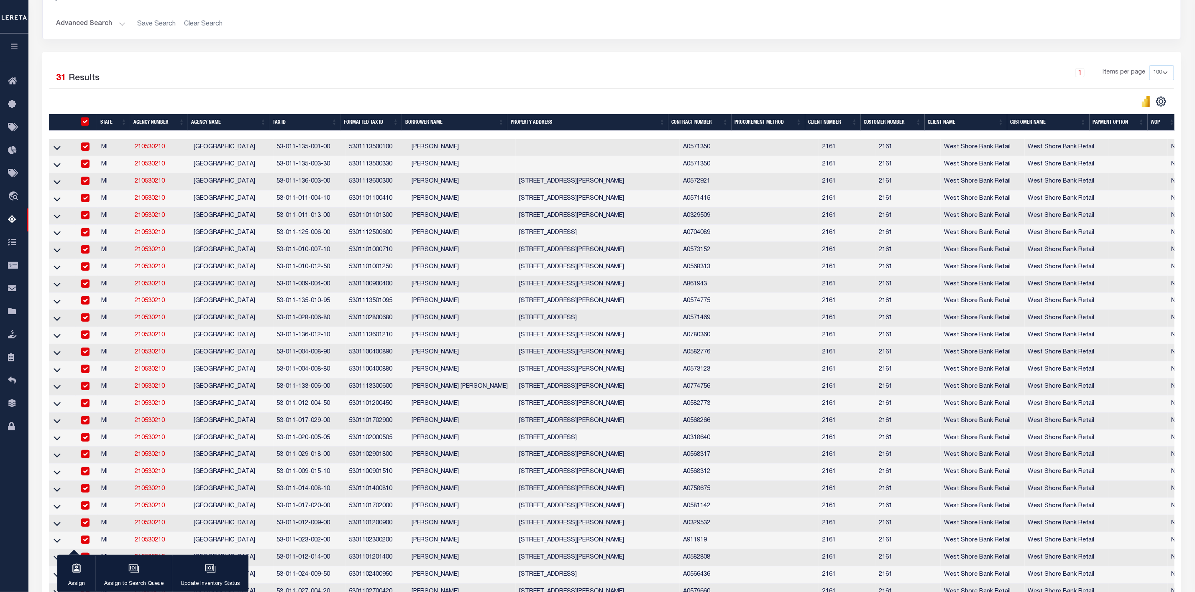
checkbox input "true"
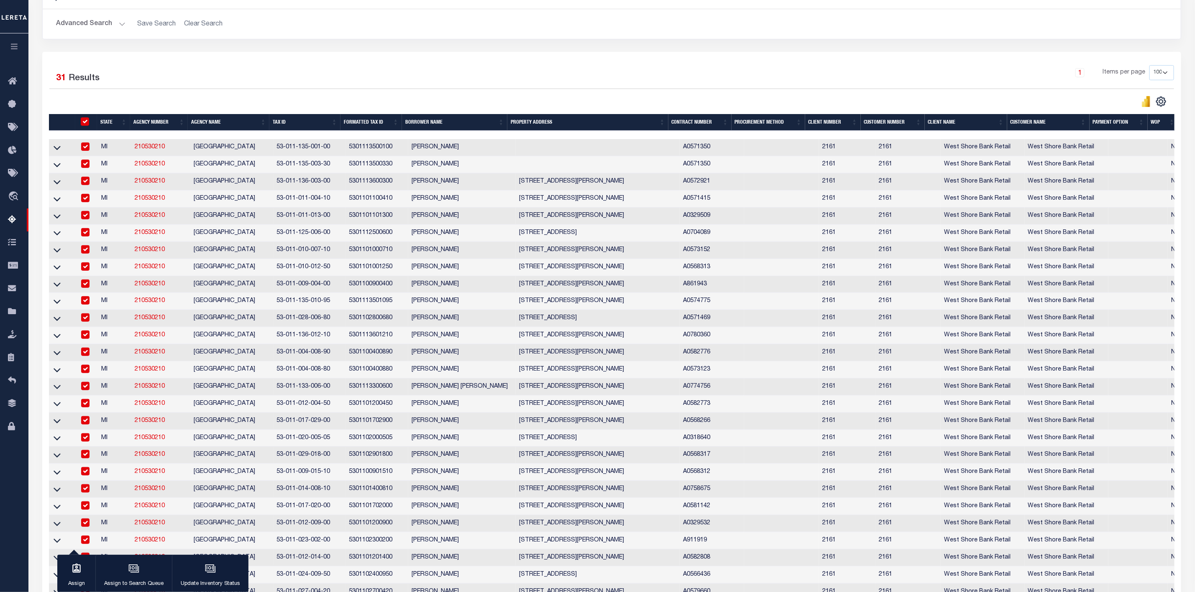
checkbox input "true"
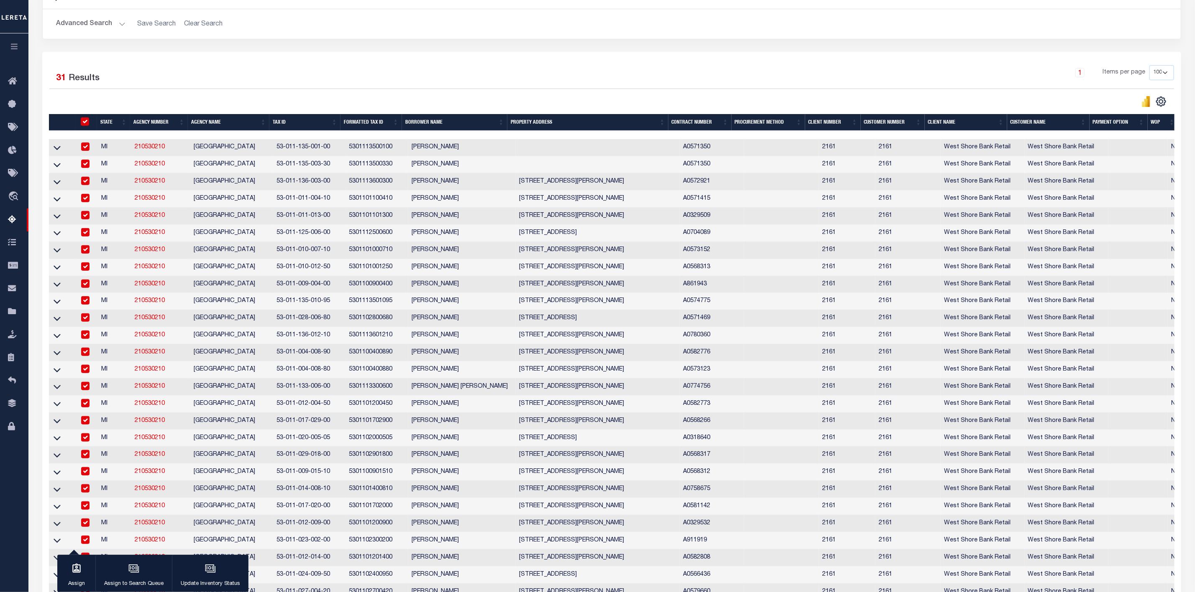
checkbox input "true"
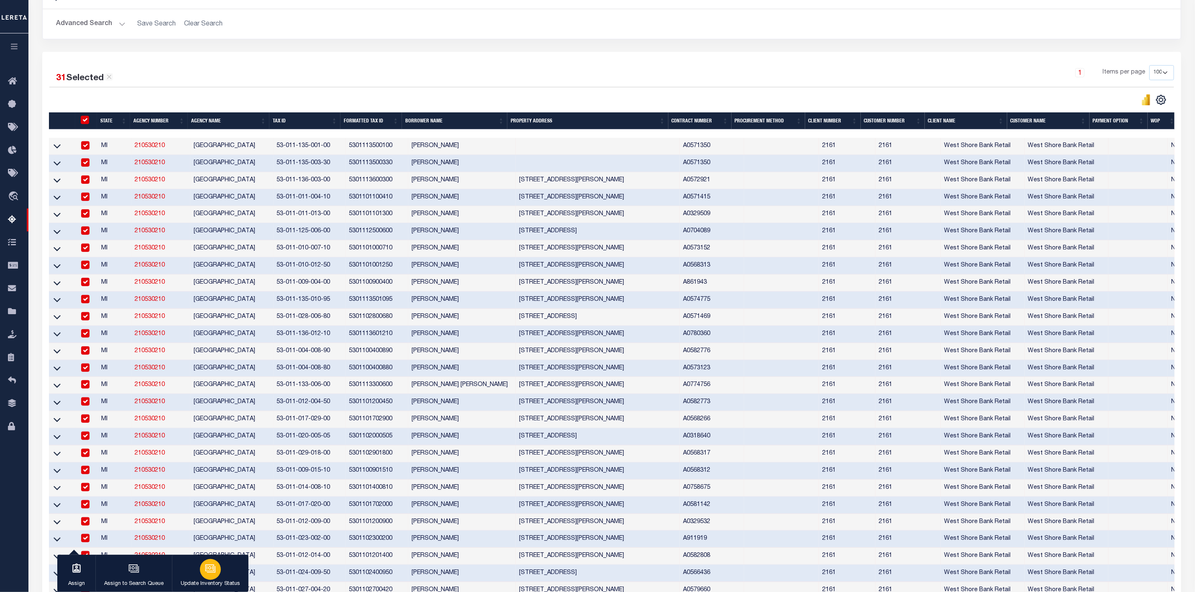
click at [207, 572] on icon "button" at bounding box center [210, 569] width 11 height 11
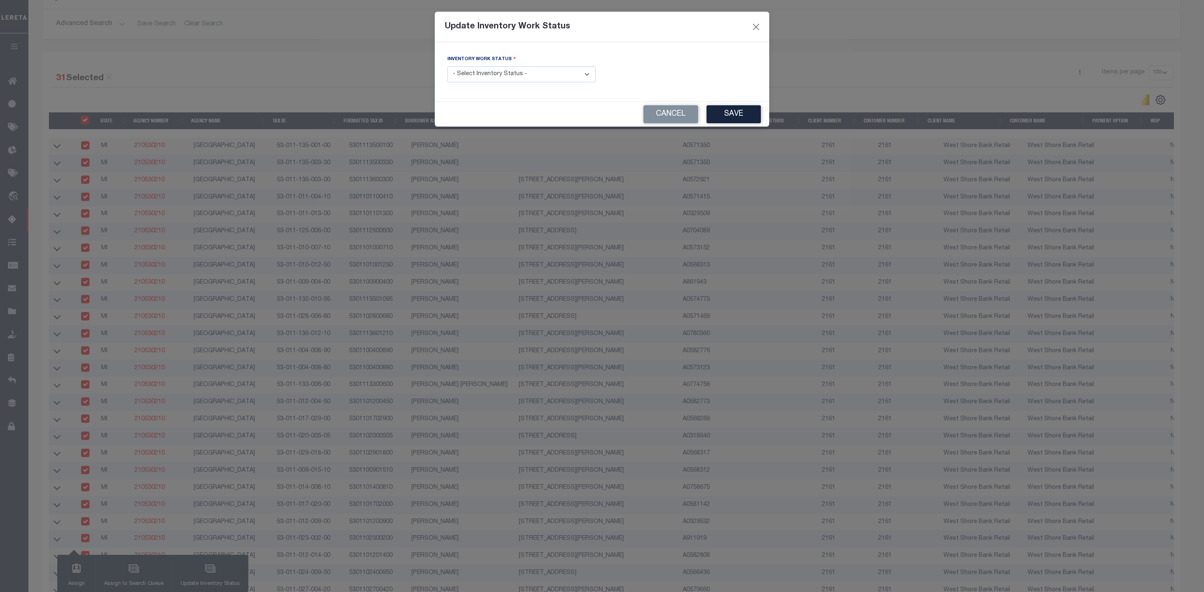
click at [578, 77] on select "- Select Inventory Status - Manual - Exception Pended - Awaiting Search Late Ad…" at bounding box center [521, 74] width 148 height 16
select select "4"
click at [447, 67] on select "- Select Inventory Status - Manual - Exception Pended - Awaiting Search Late Ad…" at bounding box center [521, 74] width 148 height 16
click at [718, 112] on button "Save" at bounding box center [734, 114] width 54 height 18
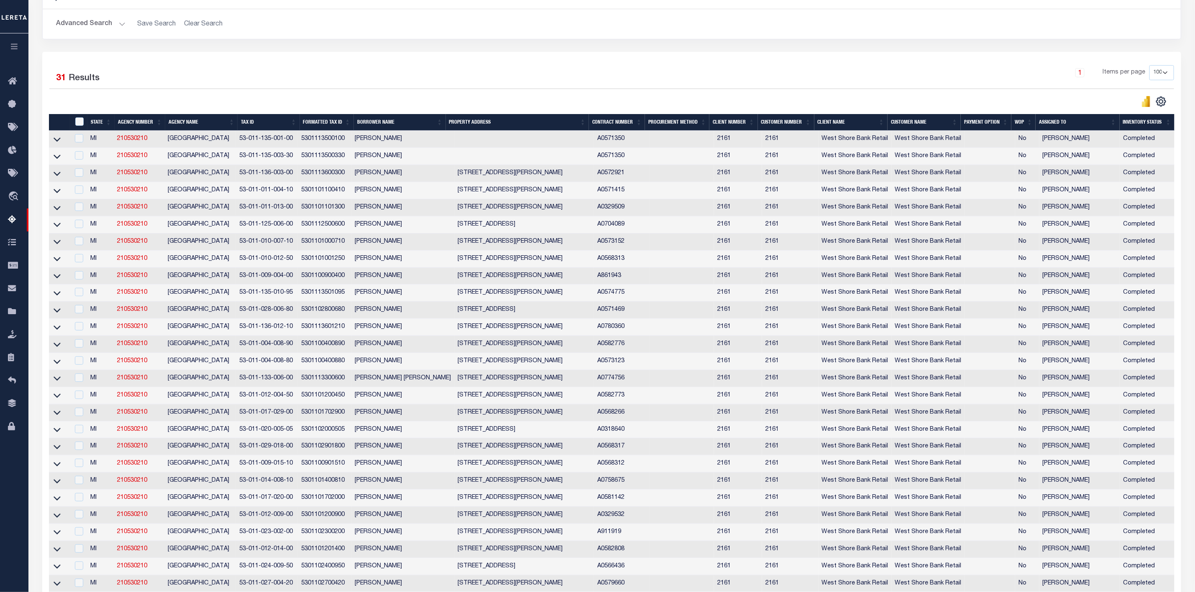
click at [172, 67] on div "31 Selected 31 Results" at bounding box center [185, 76] width 272 height 23
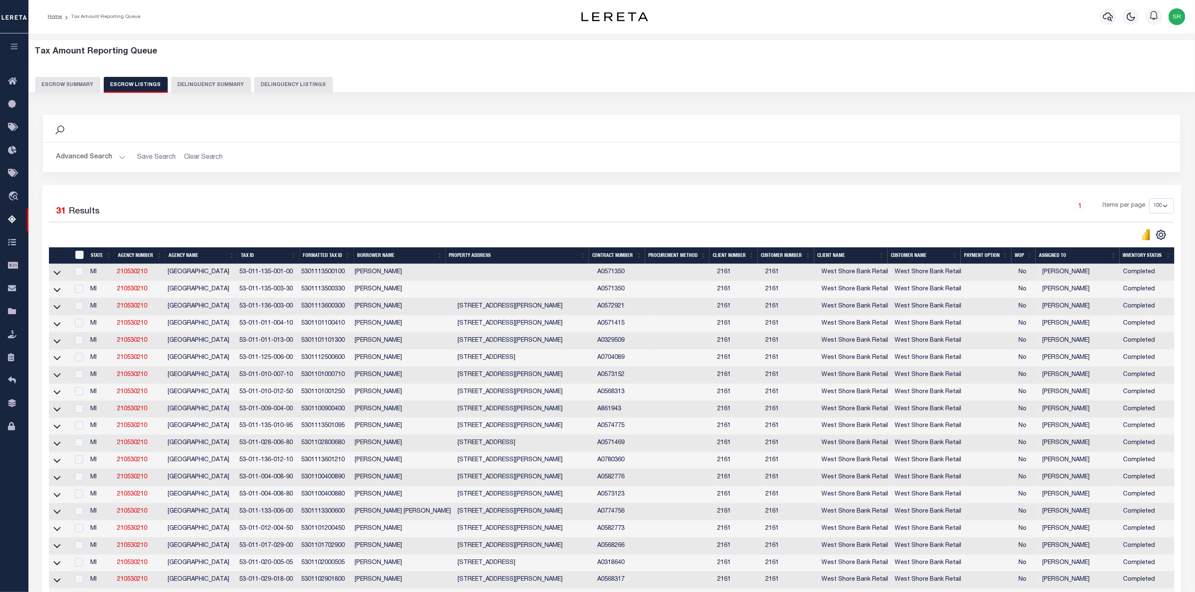
click at [58, 88] on button "Escrow Summary" at bounding box center [67, 85] width 65 height 16
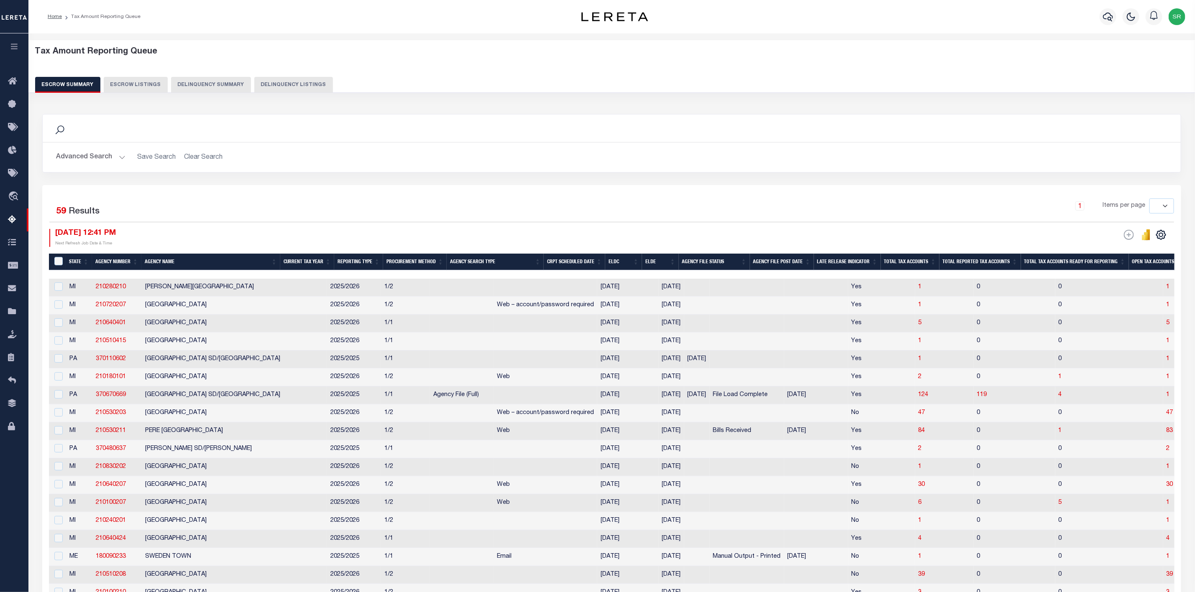
click at [58, 88] on button "Escrow Summary" at bounding box center [67, 85] width 65 height 16
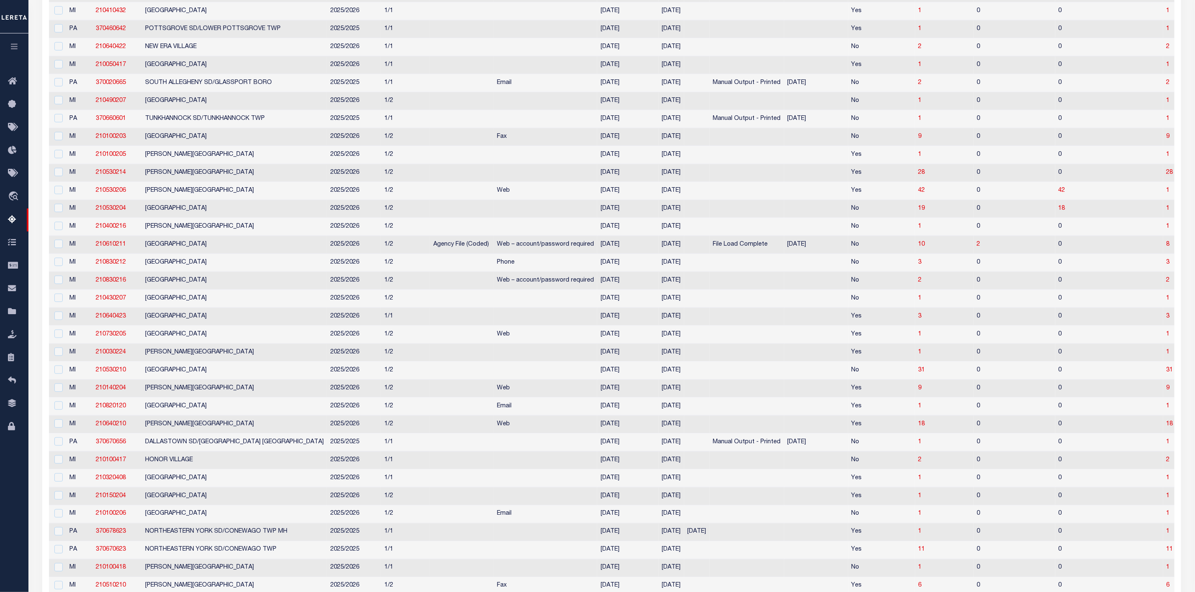
scroll to position [753, 0]
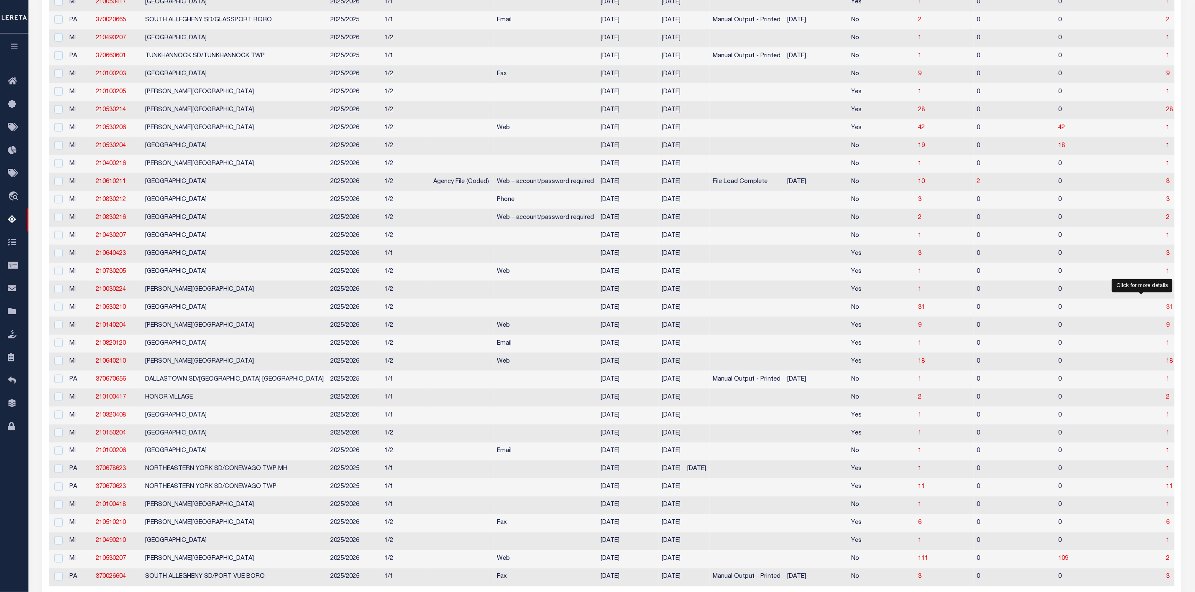
click at [1166, 311] on span "31" at bounding box center [1169, 308] width 7 height 6
select select "100"
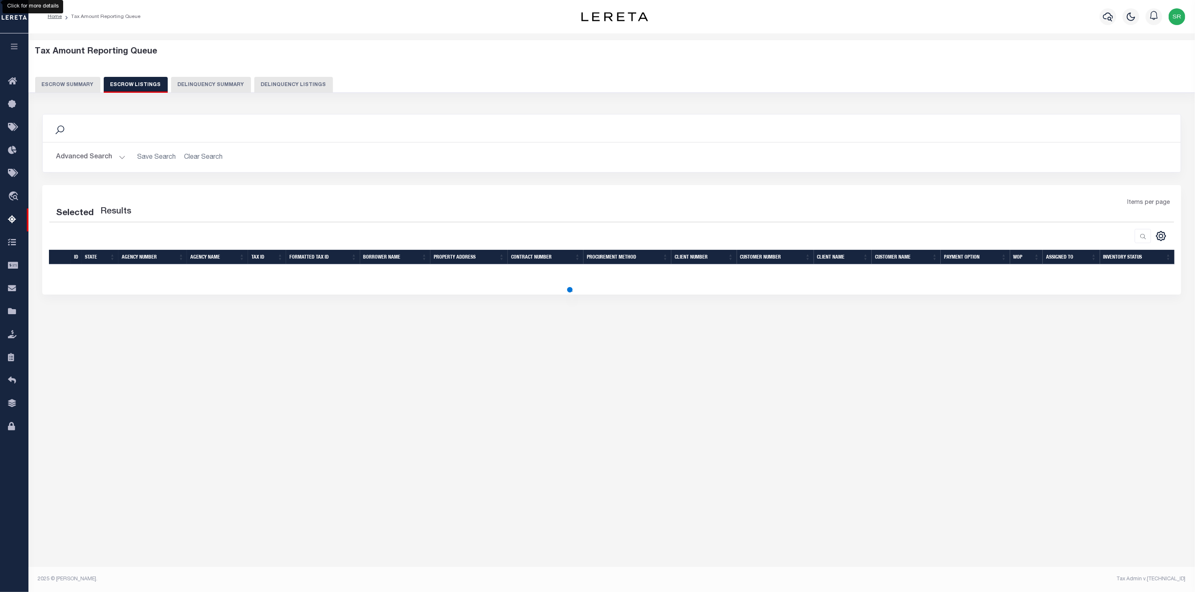
scroll to position [0, 0]
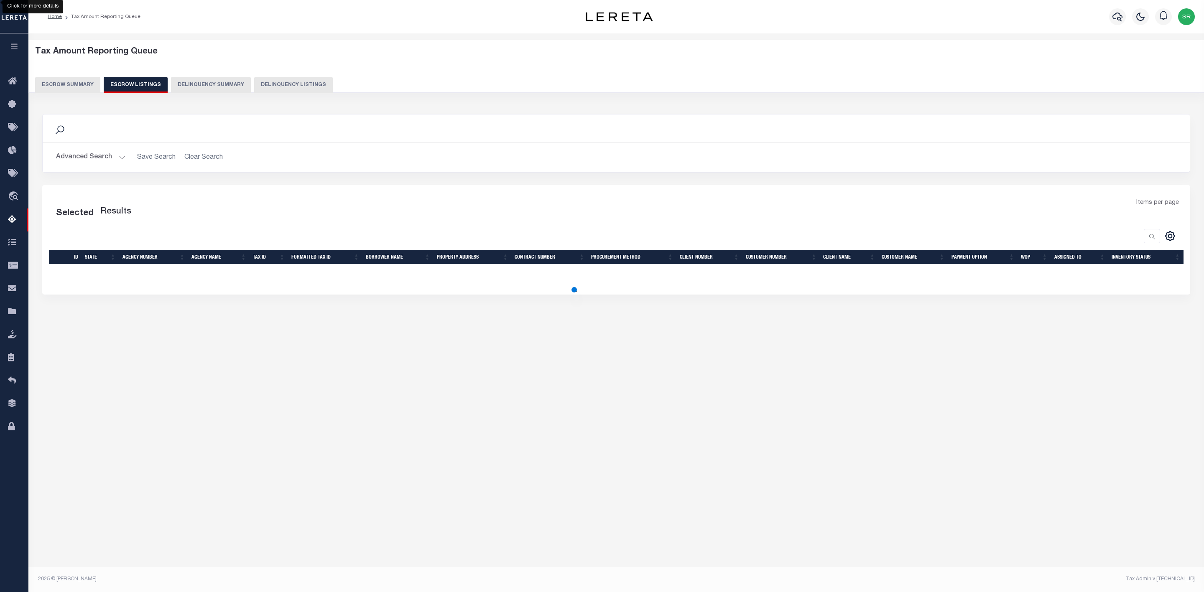
select select "100"
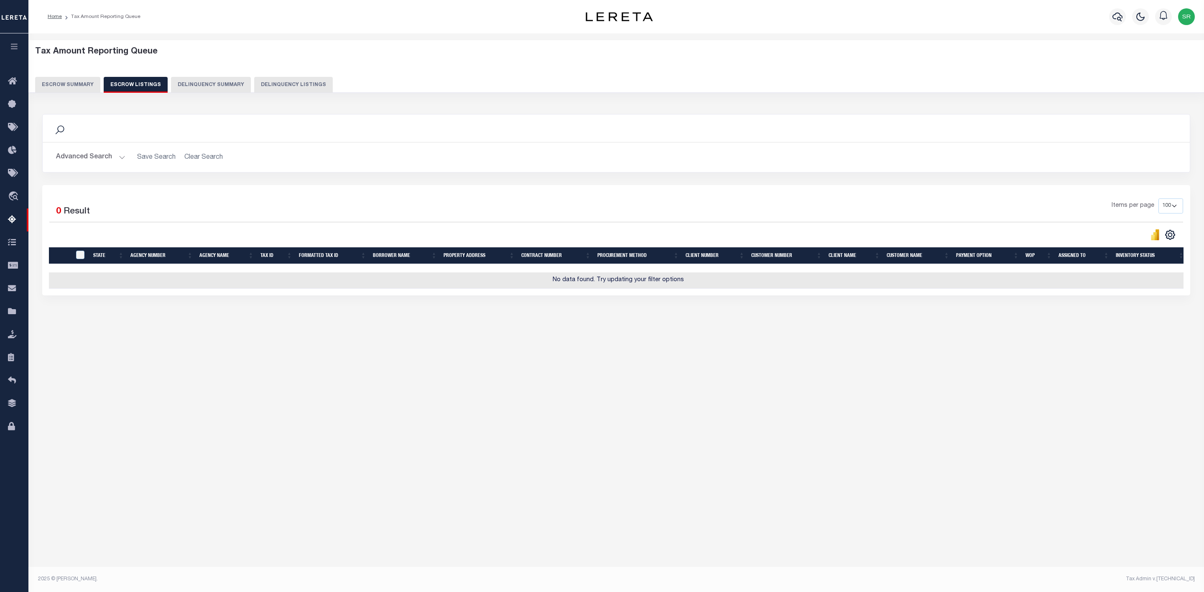
click at [399, 371] on div "Tax Amount Reporting Queue Escrow Summary Escrow Listings" at bounding box center [616, 201] width 1176 height 337
click at [88, 83] on button "Escrow Summary" at bounding box center [67, 85] width 65 height 16
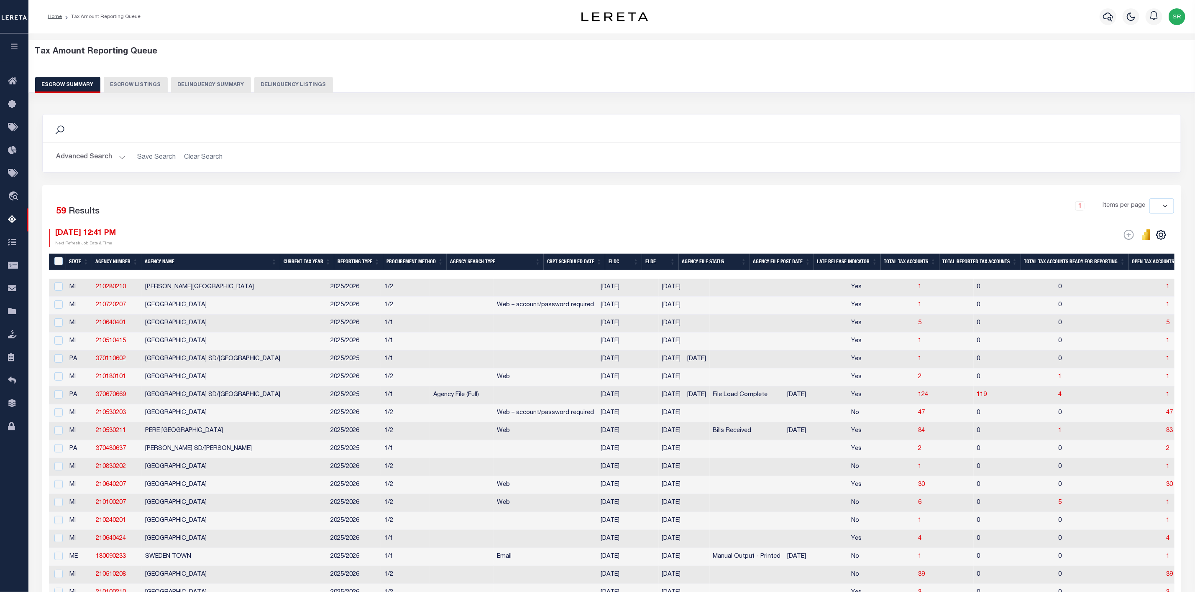
click at [88, 83] on button "Escrow Summary" at bounding box center [67, 85] width 65 height 16
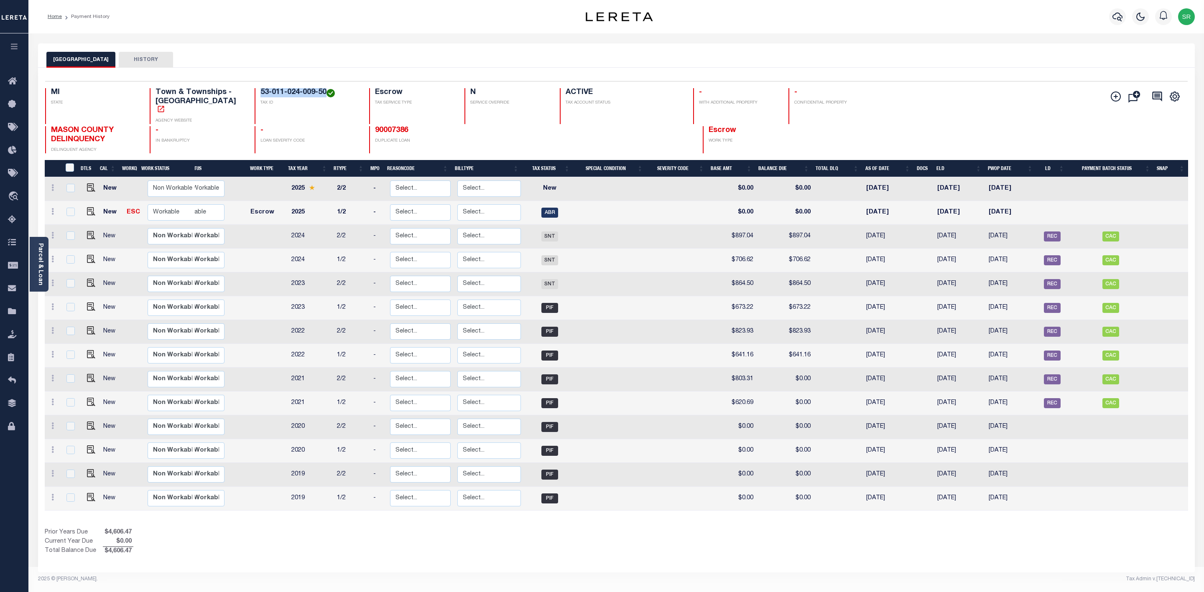
drag, startPoint x: 311, startPoint y: 89, endPoint x: 248, endPoint y: 88, distance: 63.6
click at [260, 88] on h4 "53-011-024-009-50" at bounding box center [309, 92] width 98 height 9
copy h4 "53-011-024-009-50"
click at [91, 207] on img "" at bounding box center [91, 211] width 8 height 8
checkbox input "true"
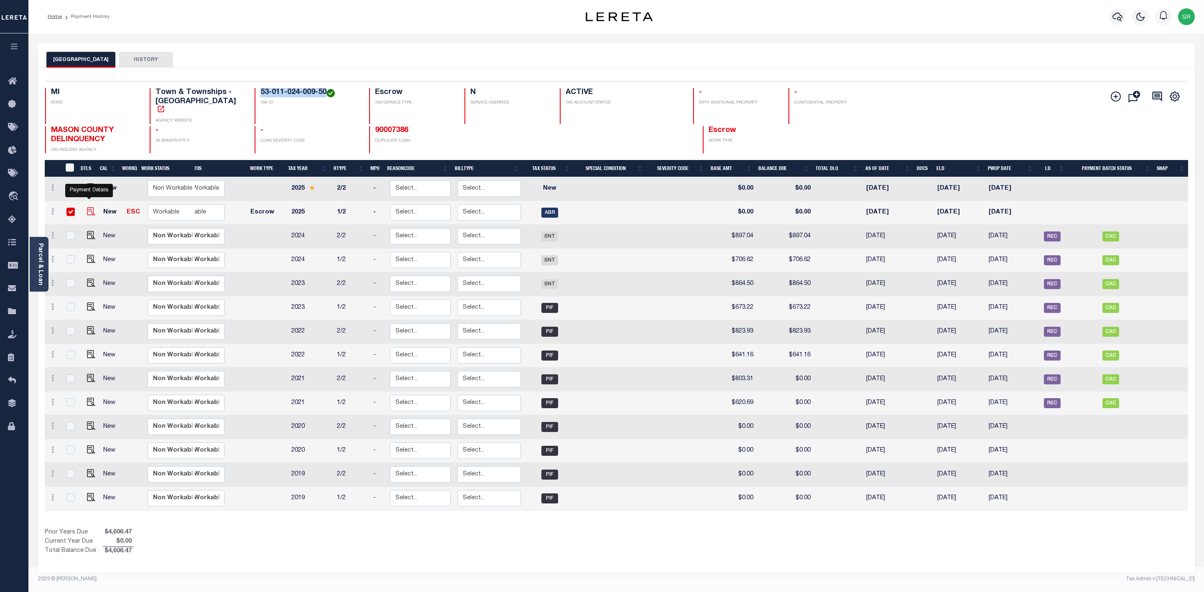
checkbox input "true"
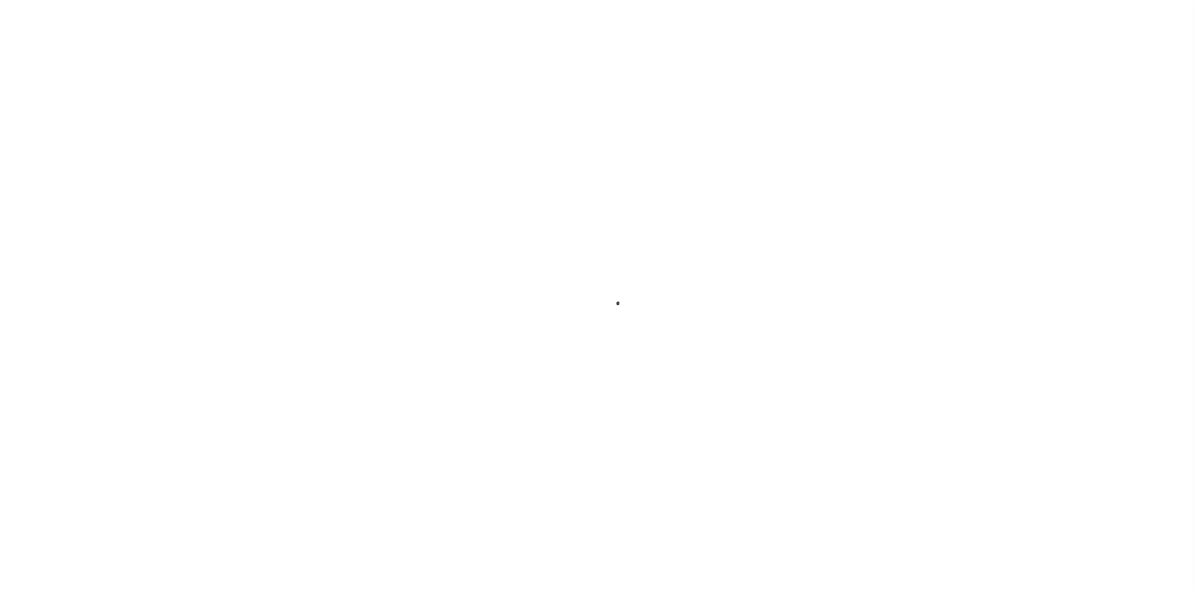
select select "ABR"
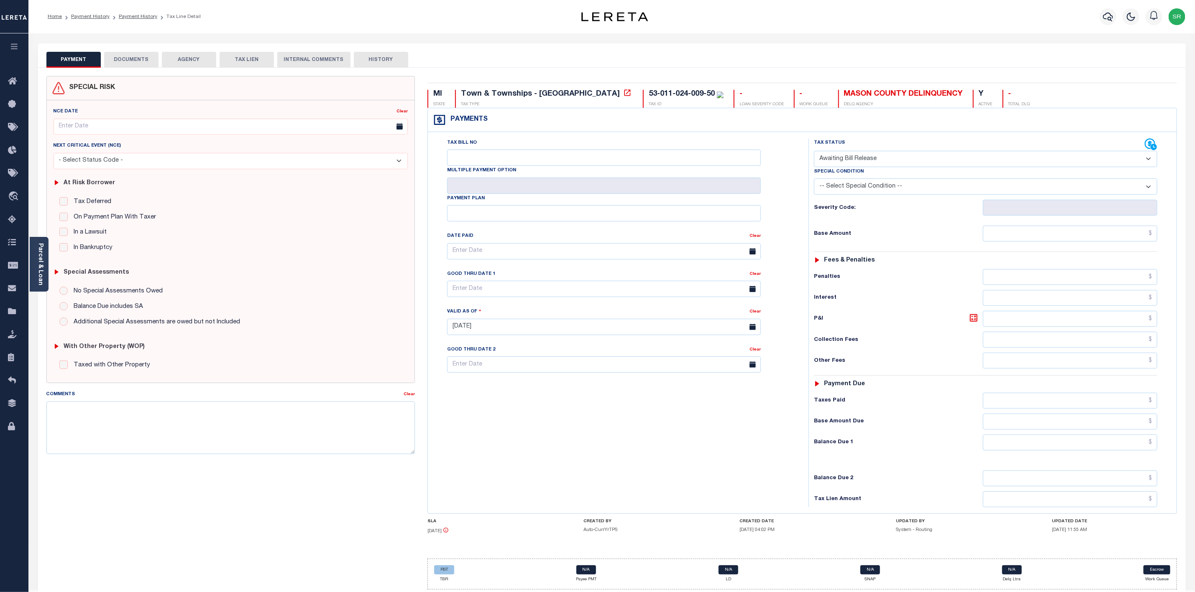
click at [135, 59] on button "DOCUMENTS" at bounding box center [131, 60] width 54 height 16
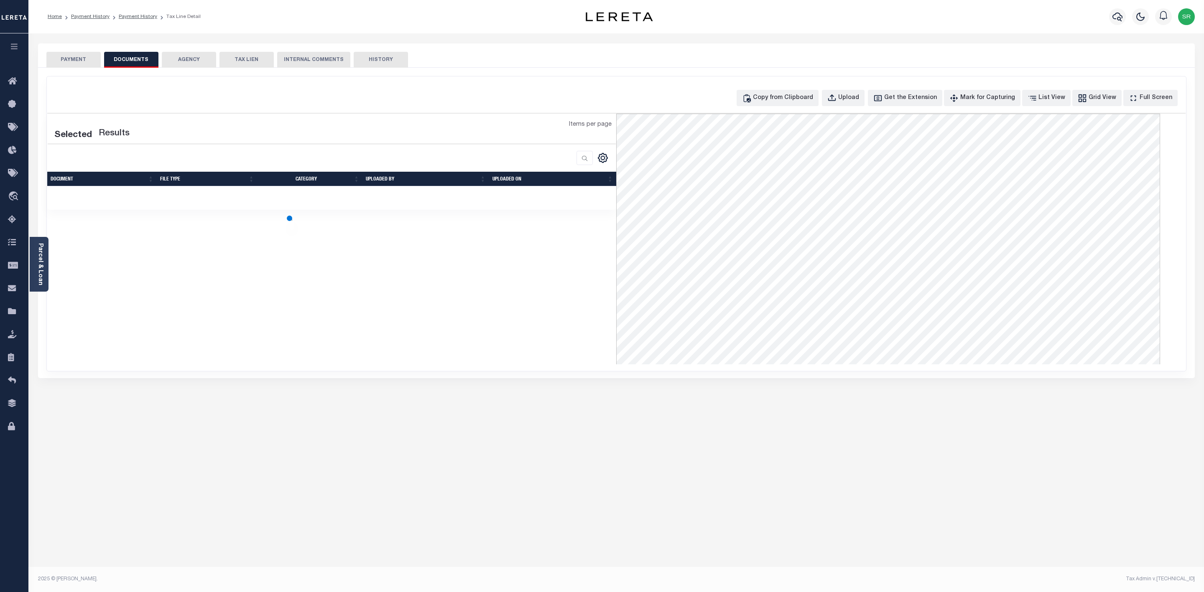
click at [135, 59] on button "DOCUMENTS" at bounding box center [131, 60] width 54 height 16
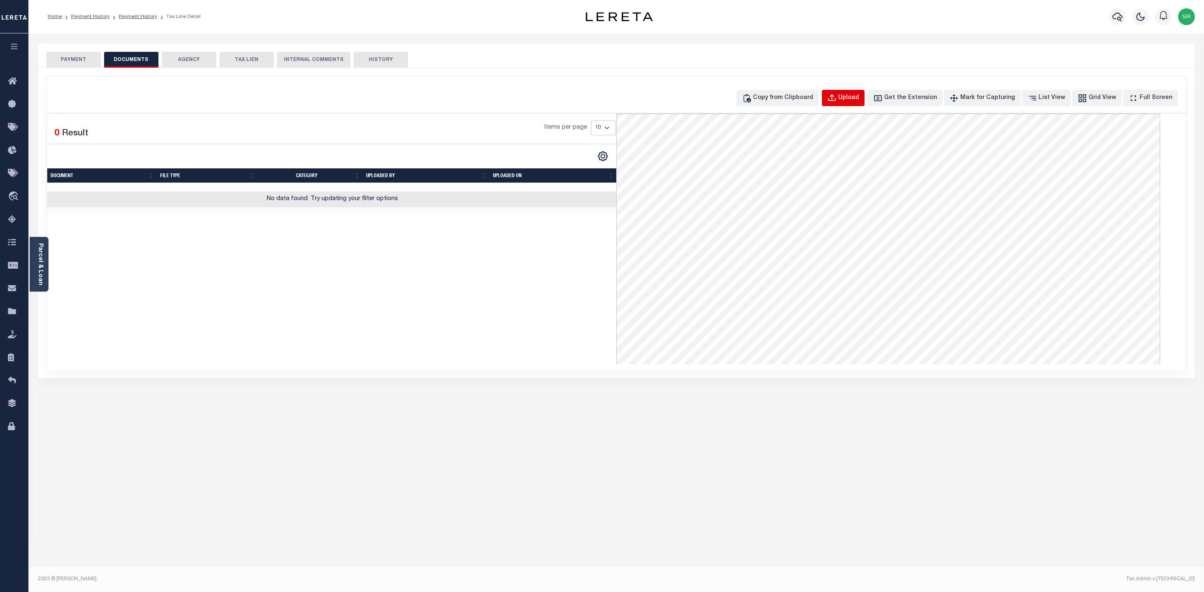
click at [859, 100] on div "Upload" at bounding box center [848, 98] width 21 height 9
select select "POP"
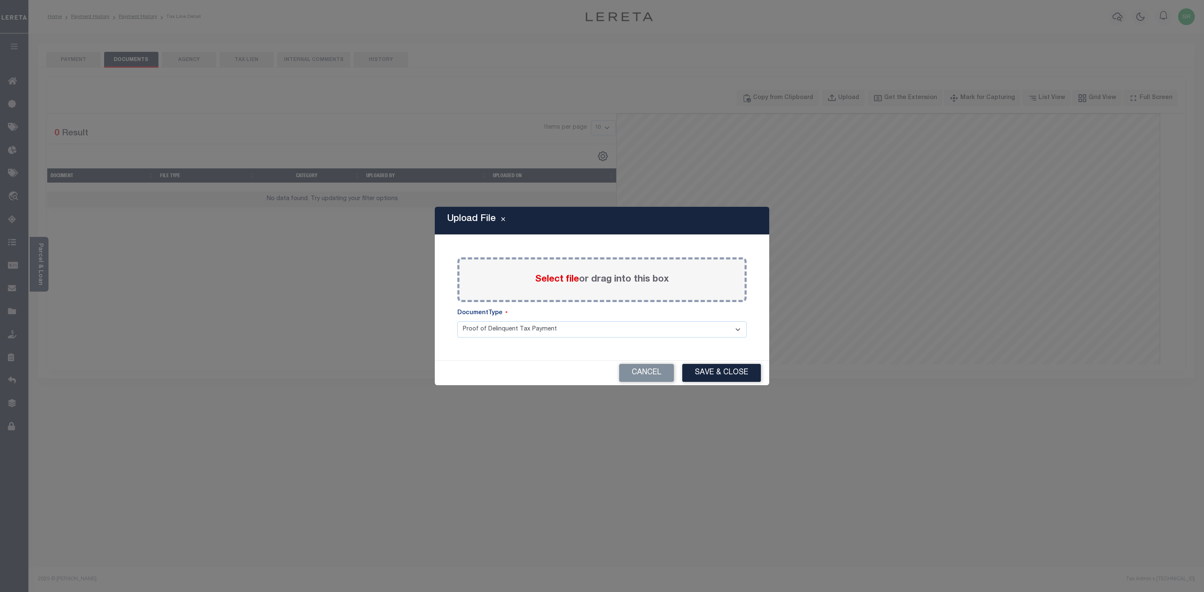
click at [560, 280] on span "Select file" at bounding box center [557, 279] width 44 height 9
click at [0, 0] on input "Select file or drag into this box" at bounding box center [0, 0] width 0 height 0
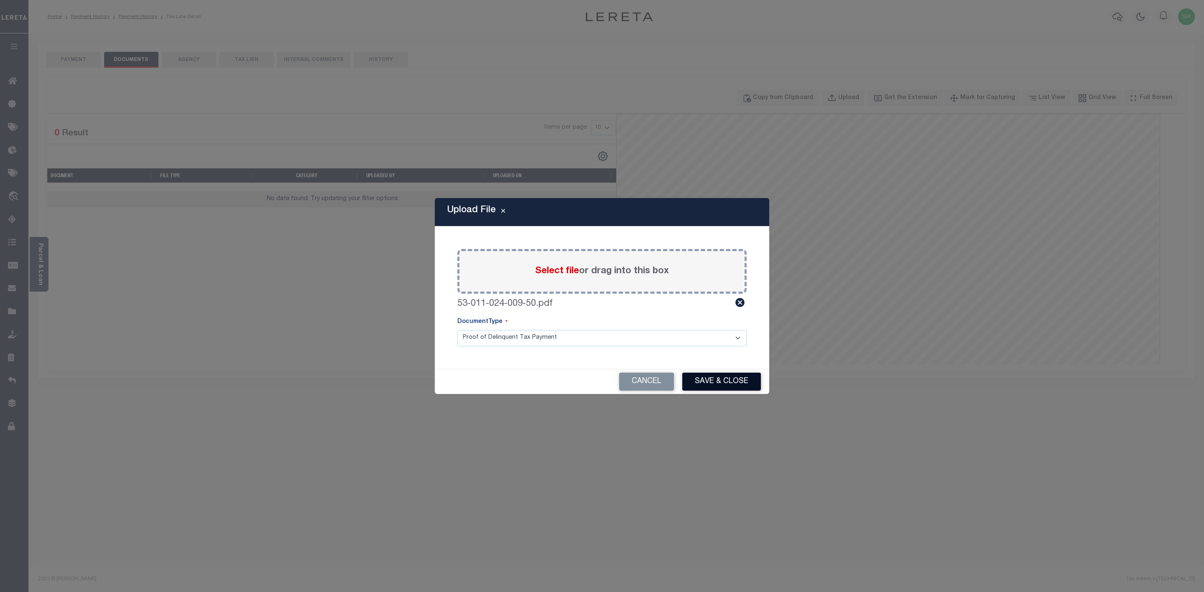
click at [737, 382] on button "Save & Close" at bounding box center [721, 382] width 79 height 18
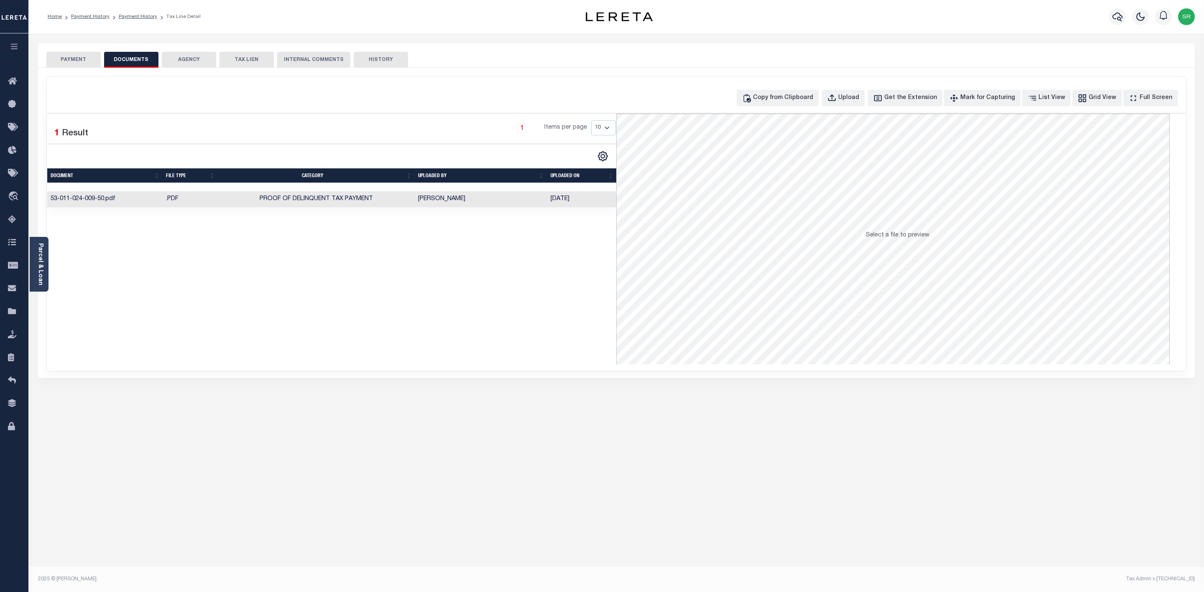
click at [77, 63] on button "PAYMENT" at bounding box center [73, 60] width 54 height 16
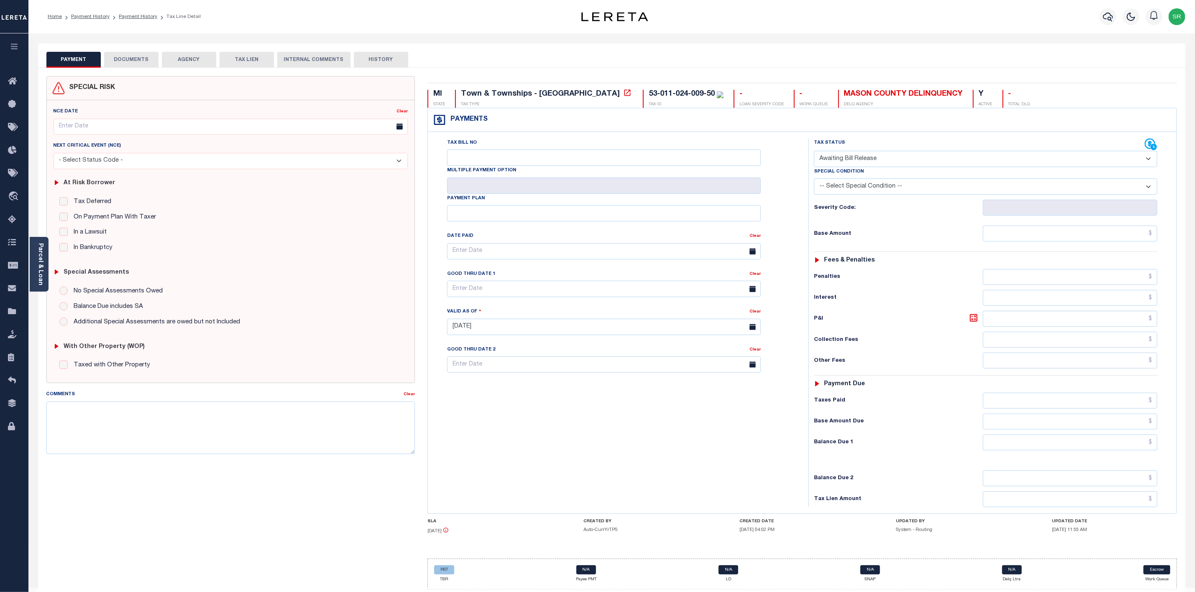
click at [77, 63] on button "PAYMENT" at bounding box center [73, 60] width 54 height 16
click at [970, 161] on select "- Select Status Code - Open Due/Unpaid Paid Incomplete No Tax Due Internal Refu…" at bounding box center [985, 159] width 343 height 16
select select "DUE"
click at [814, 152] on select "- Select Status Code - Open Due/Unpaid Paid Incomplete No Tax Due Internal Refu…" at bounding box center [985, 159] width 343 height 16
type input "[DATE]"
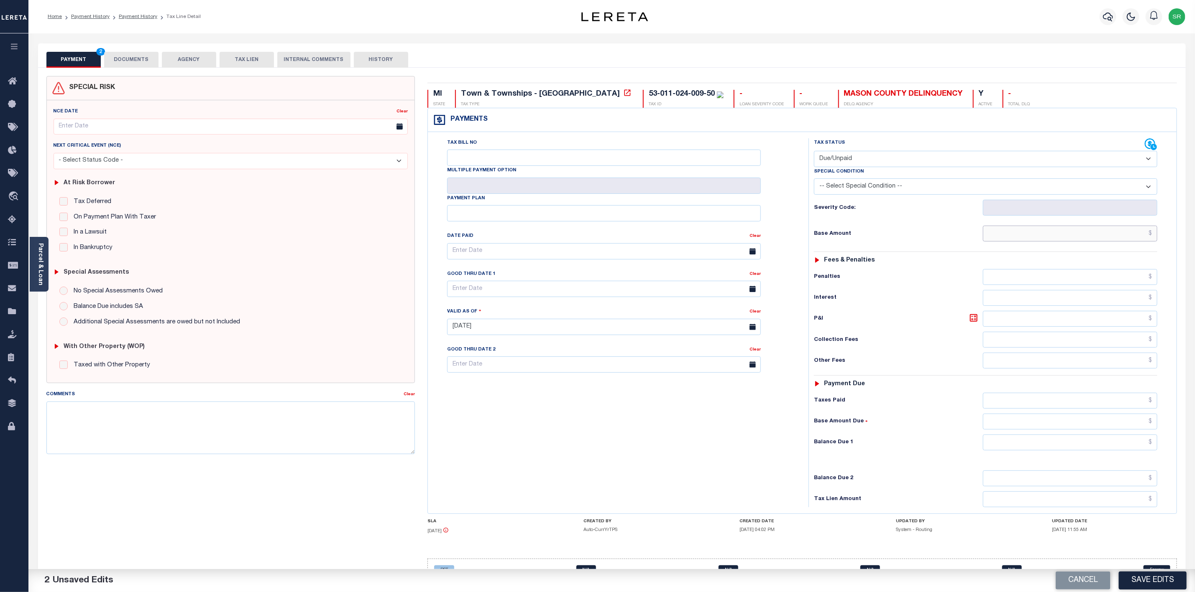
click at [1049, 237] on input "text" at bounding box center [1070, 234] width 174 height 16
type input "$726.64"
click at [1143, 459] on div "Tax Status Status - Select Status Code -" at bounding box center [988, 322] width 360 height 369
click at [1143, 449] on input "text" at bounding box center [1070, 443] width 174 height 16
type input "$726.64"
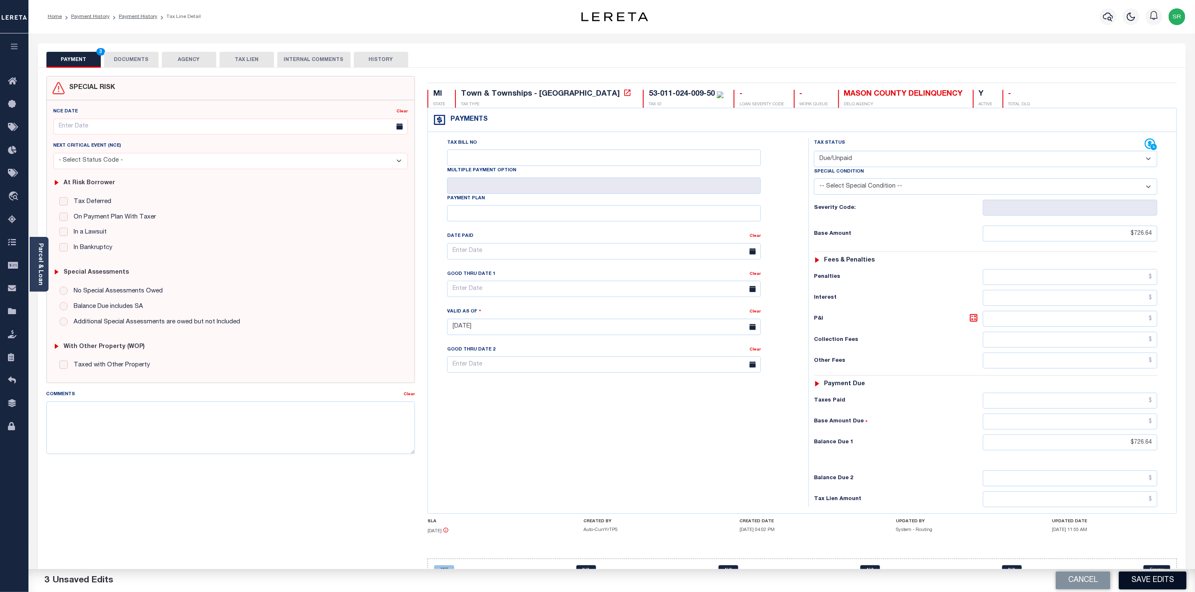
click at [1171, 584] on button "Save Edits" at bounding box center [1152, 581] width 68 height 18
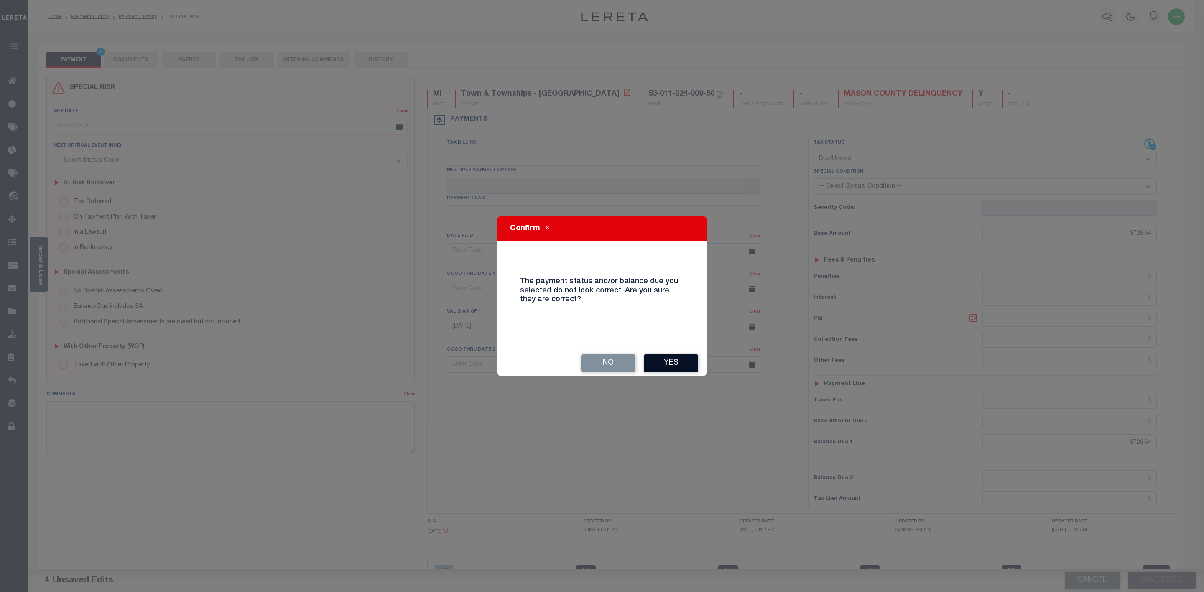
click at [679, 366] on button "Yes" at bounding box center [671, 364] width 54 height 18
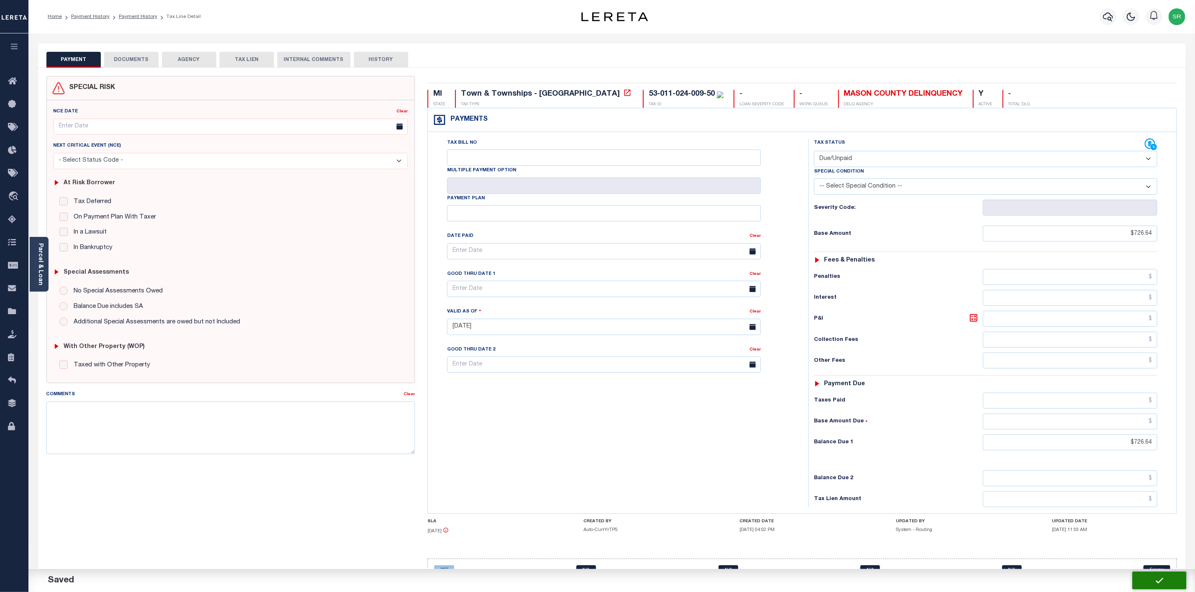
checkbox input "false"
type input "$726.64"
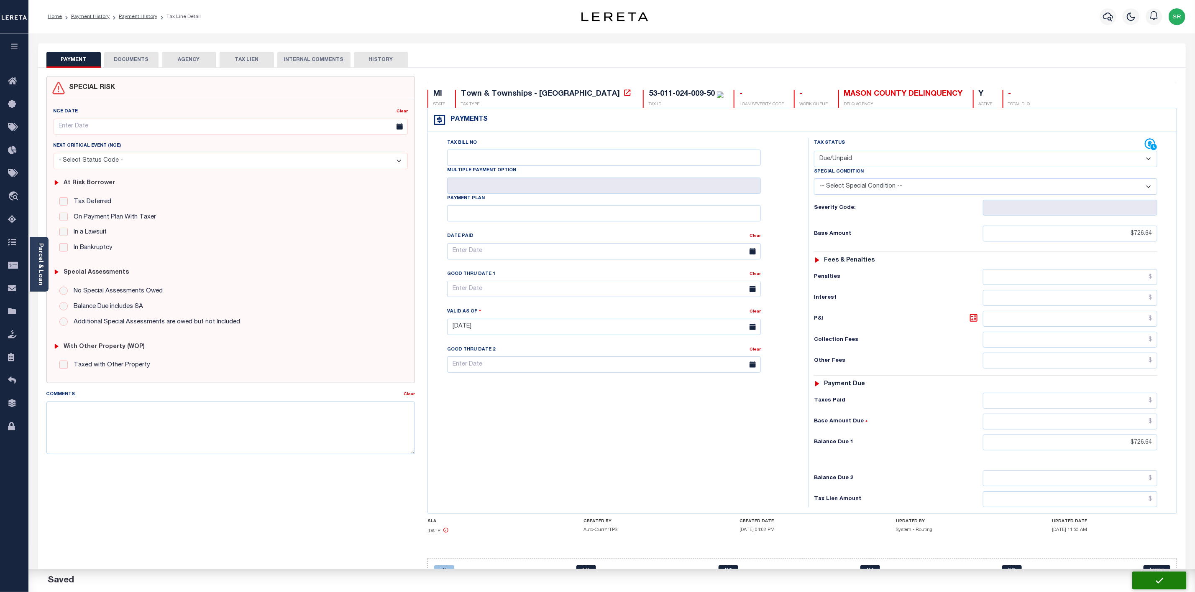
type input "$726.64"
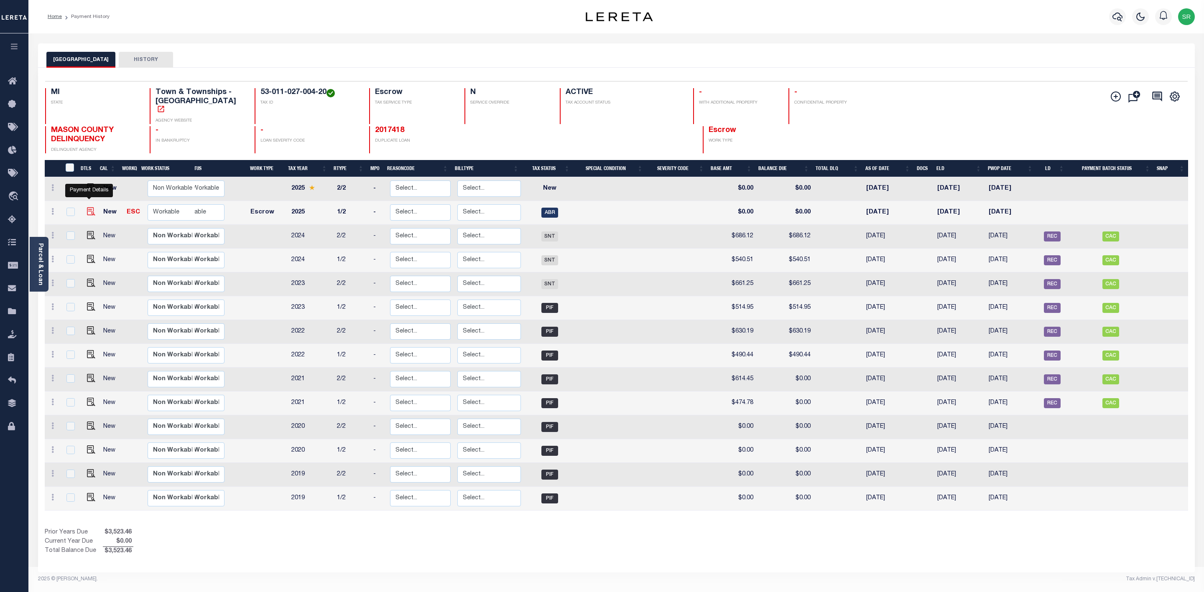
click at [92, 207] on img "" at bounding box center [91, 211] width 8 height 8
checkbox input "true"
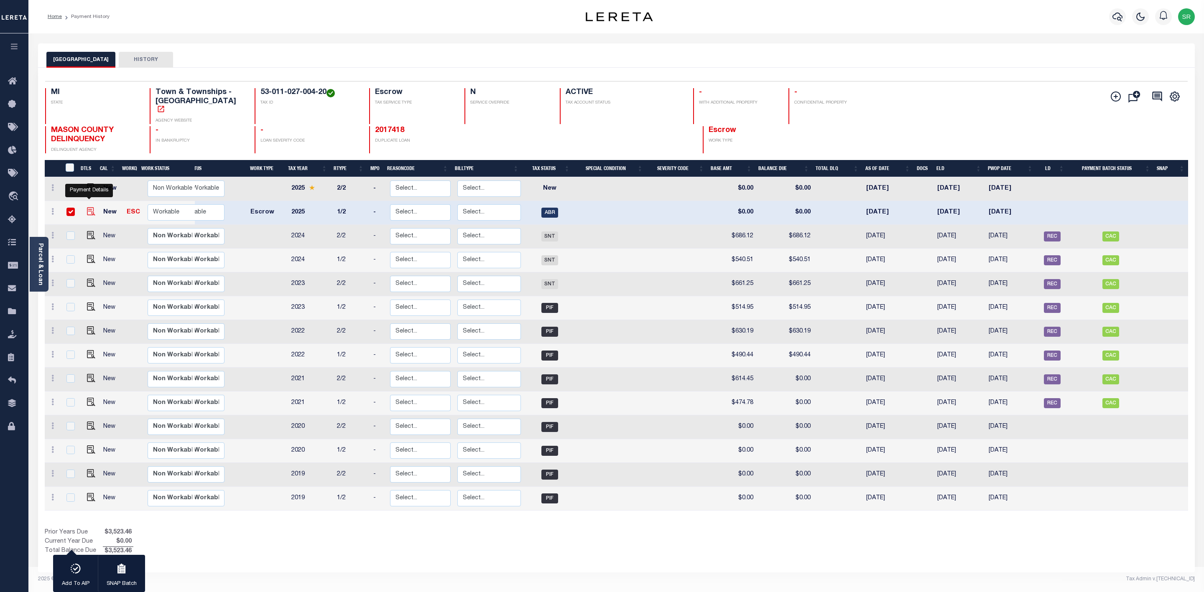
click at [92, 207] on img "" at bounding box center [91, 211] width 8 height 8
checkbox input "false"
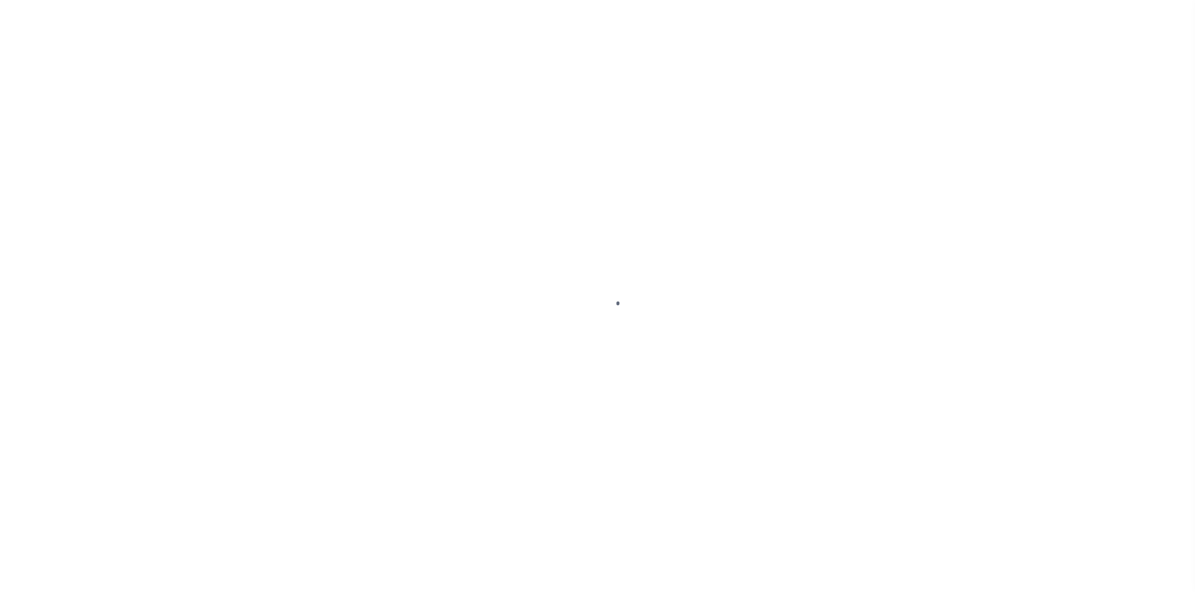
select select "ABR"
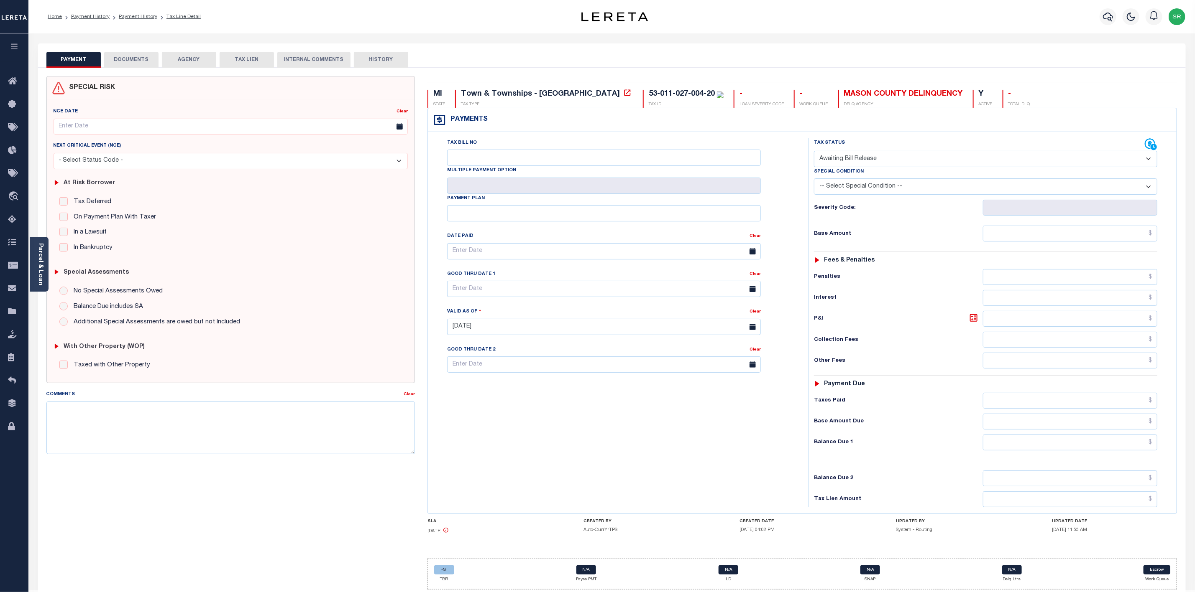
click at [143, 61] on button "DOCUMENTS" at bounding box center [131, 60] width 54 height 16
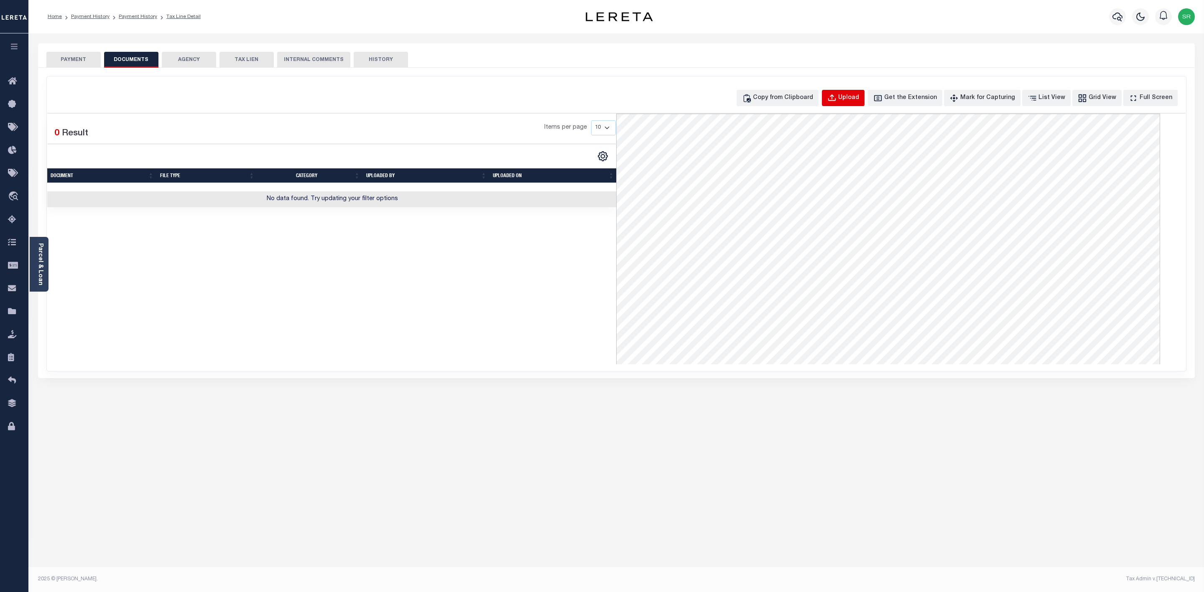
click at [838, 100] on button "Upload" at bounding box center [843, 98] width 43 height 16
select select "POP"
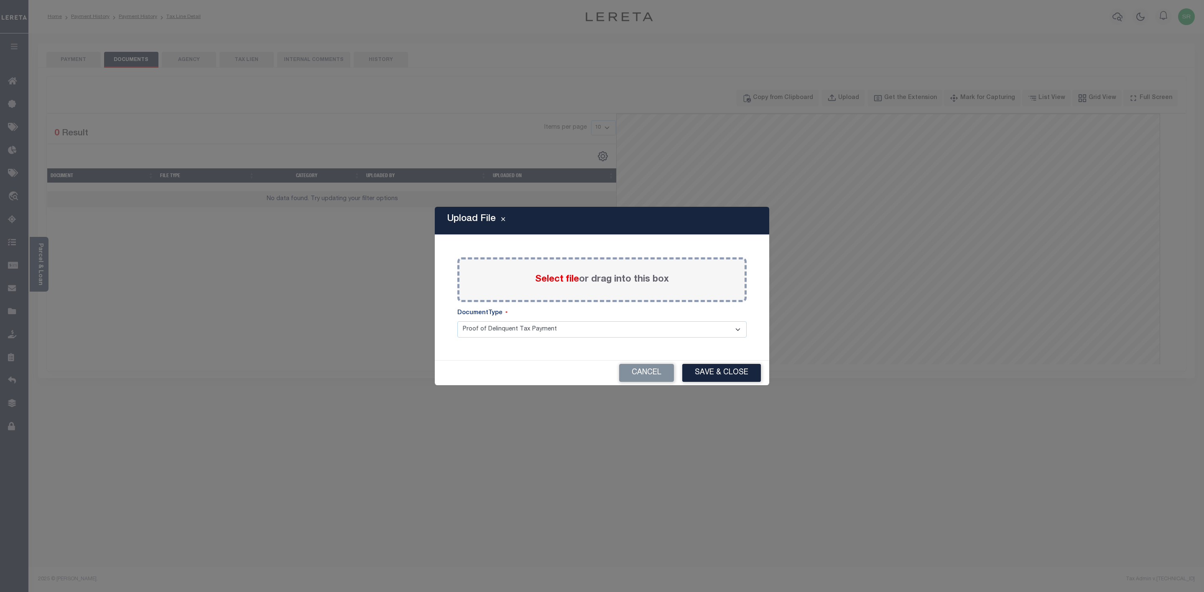
click at [549, 280] on span "Select file" at bounding box center [557, 279] width 44 height 9
click at [0, 0] on input "Select file or drag into this box" at bounding box center [0, 0] width 0 height 0
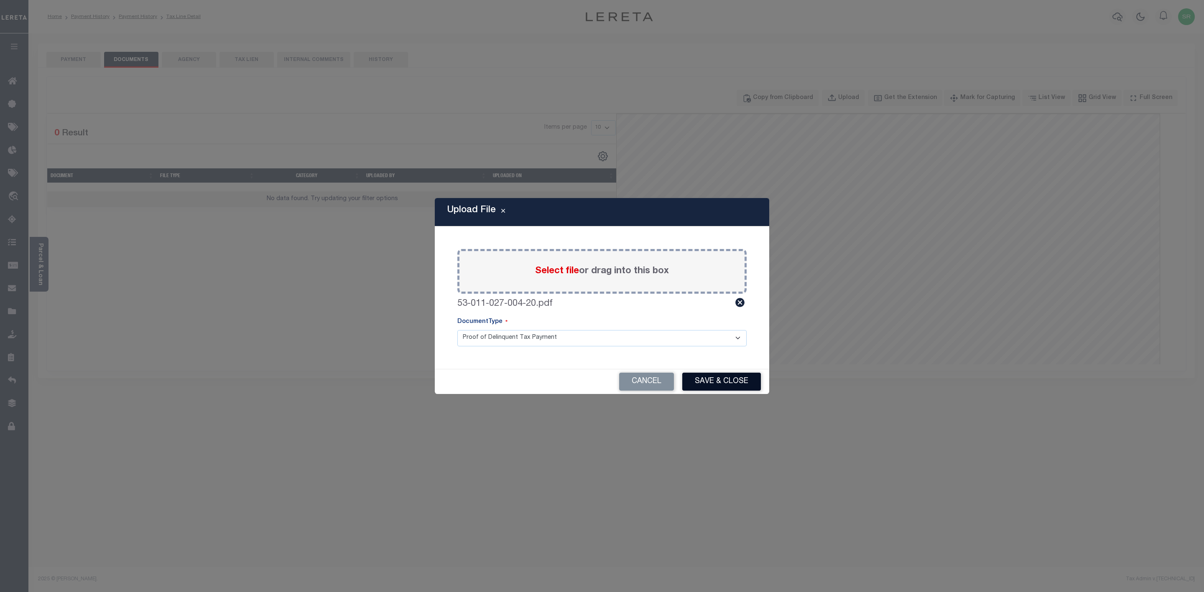
click at [696, 385] on button "Save & Close" at bounding box center [721, 382] width 79 height 18
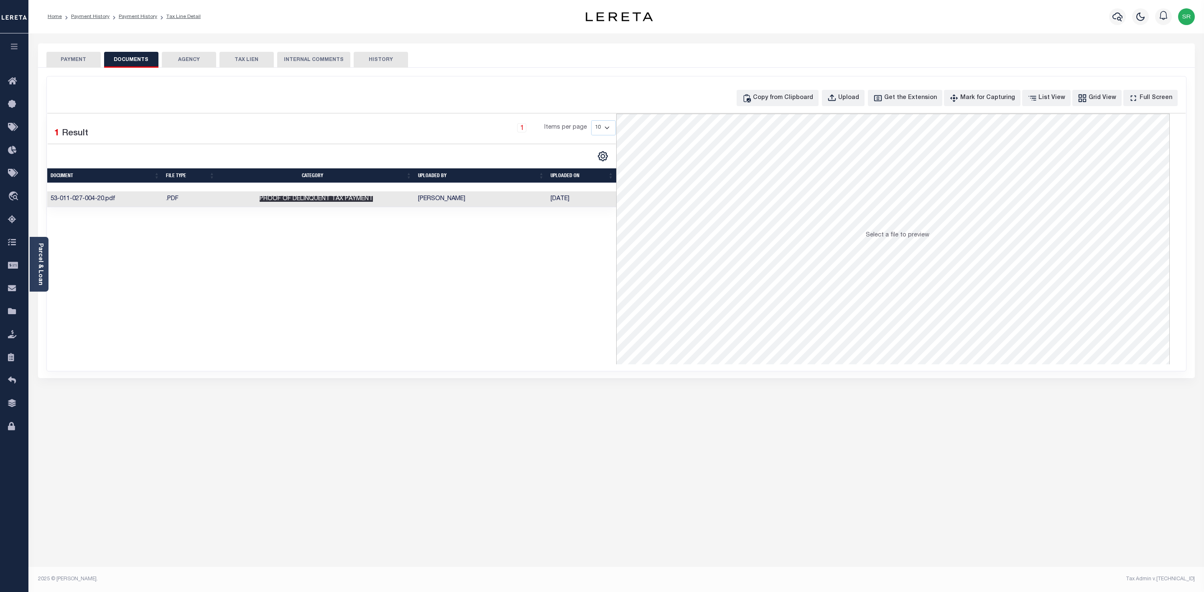
click at [266, 199] on span "Proof of Delinquent Tax Payment" at bounding box center [316, 199] width 113 height 6
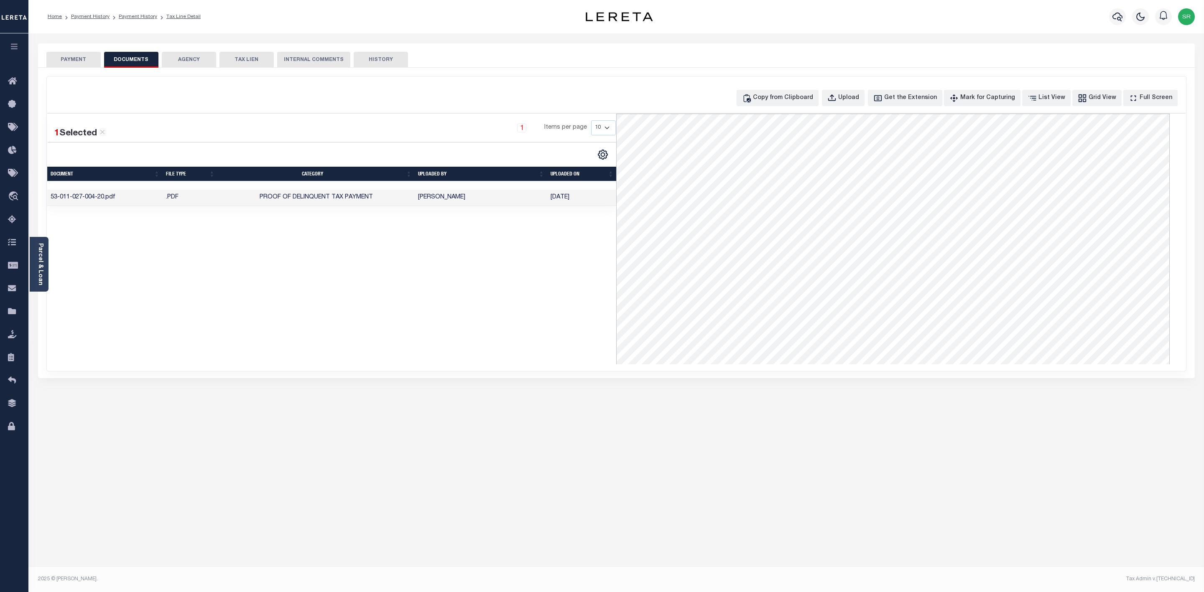
click at [77, 59] on button "PAYMENT" at bounding box center [73, 60] width 54 height 16
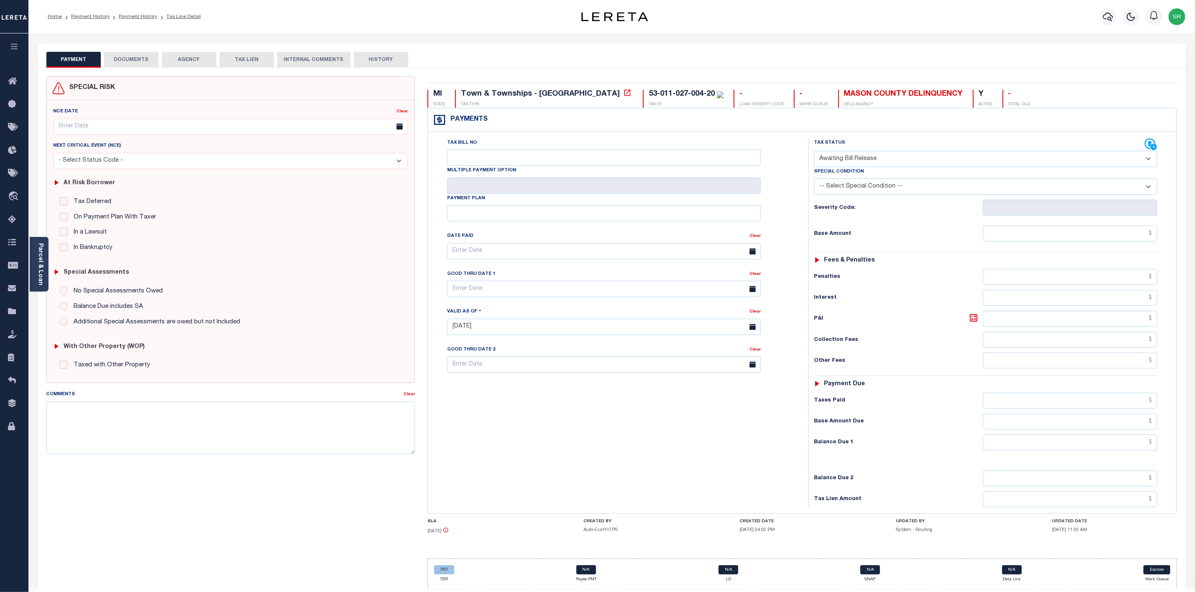
click at [77, 59] on button "PAYMENT" at bounding box center [73, 60] width 54 height 16
click at [857, 164] on select "- Select Status Code - Open Due/Unpaid Paid Incomplete No Tax Due Internal Refu…" at bounding box center [985, 159] width 343 height 16
select select "DUE"
click at [814, 152] on select "- Select Status Code - Open Due/Unpaid Paid Incomplete No Tax Due Internal Refu…" at bounding box center [985, 159] width 343 height 16
type input "[DATE]"
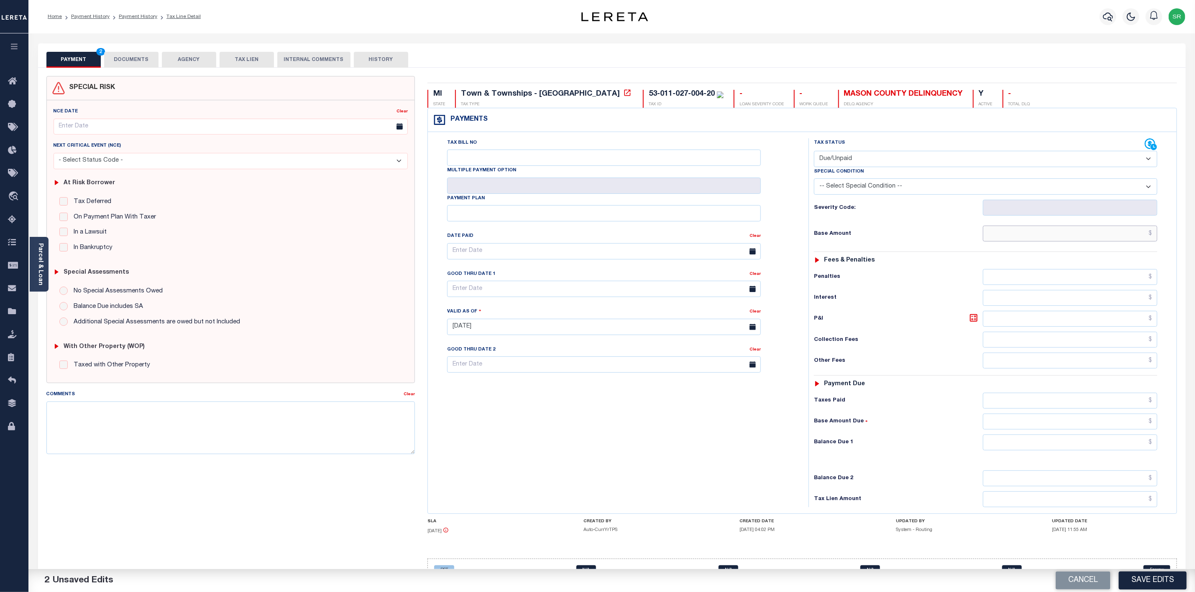
click at [1023, 233] on input "text" at bounding box center [1070, 234] width 174 height 16
type input "$555.82"
click at [1067, 448] on input "text" at bounding box center [1070, 443] width 174 height 16
type input "$555.82"
click at [1148, 575] on button "Save Edits" at bounding box center [1152, 581] width 68 height 18
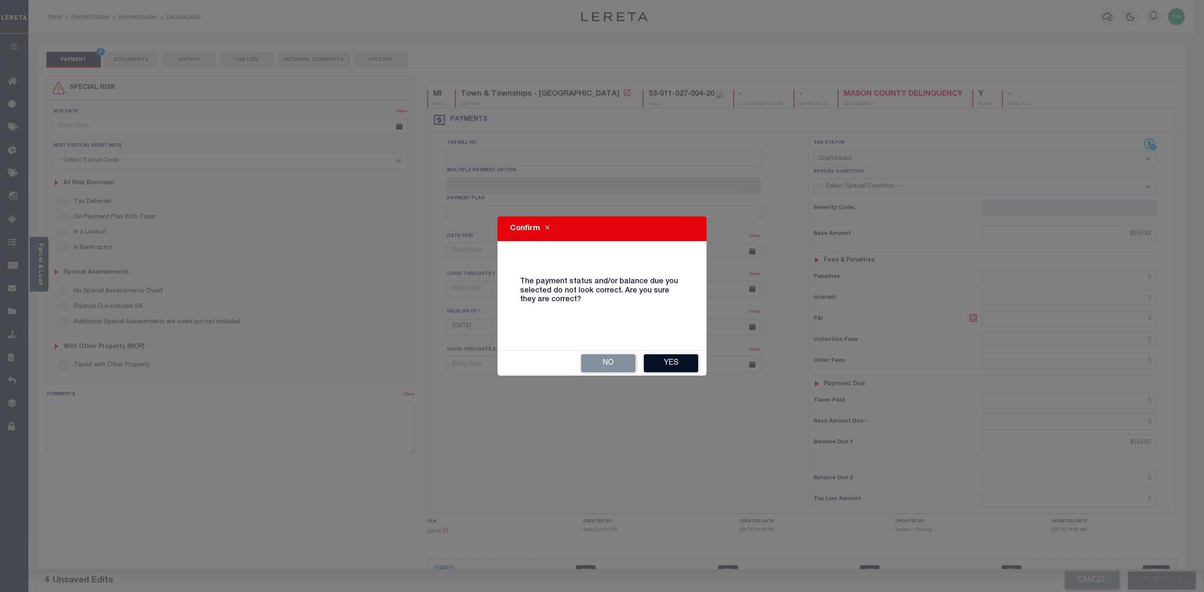
click at [659, 359] on button "Yes" at bounding box center [671, 364] width 54 height 18
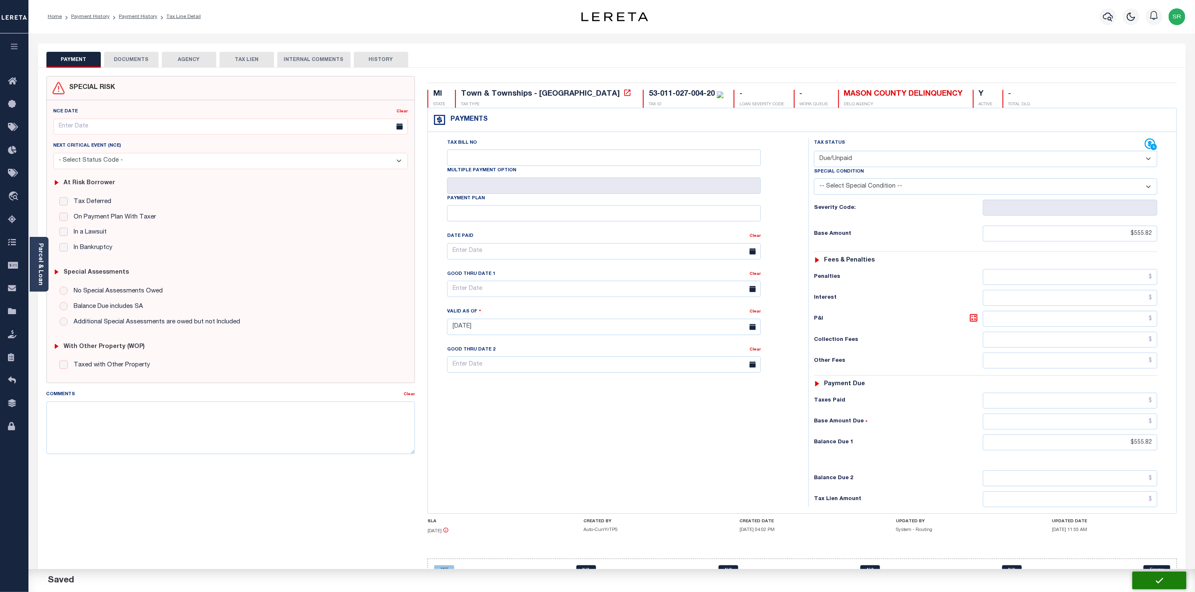
checkbox input "false"
type input "$555.82"
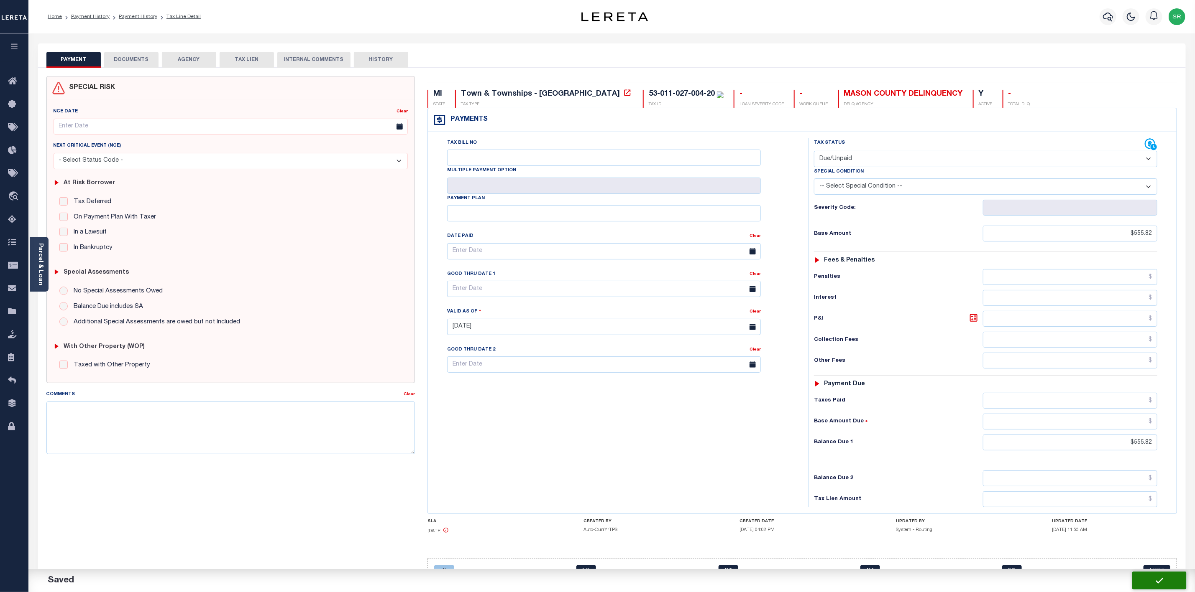
type input "$555.82"
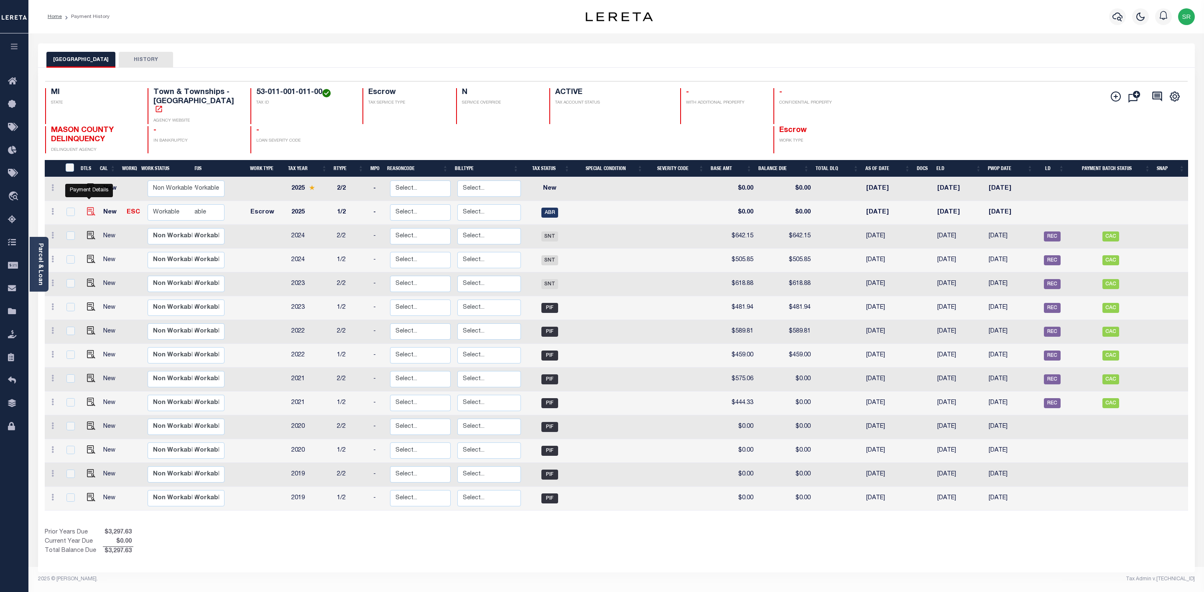
click at [91, 207] on img "" at bounding box center [91, 211] width 8 height 8
checkbox input "true"
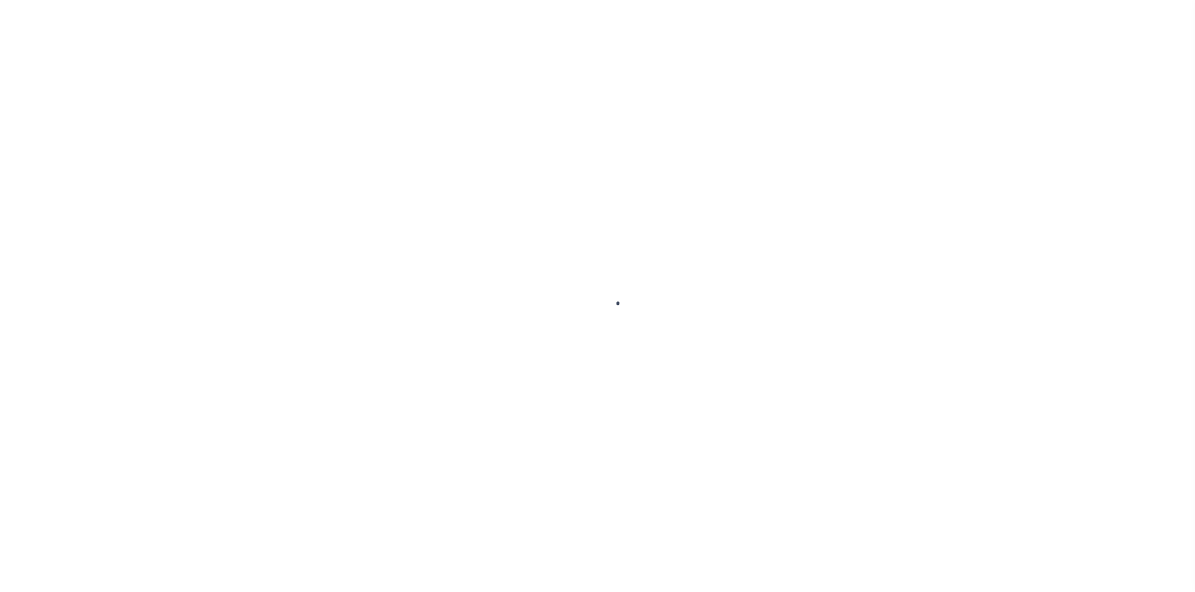
select select "ABR"
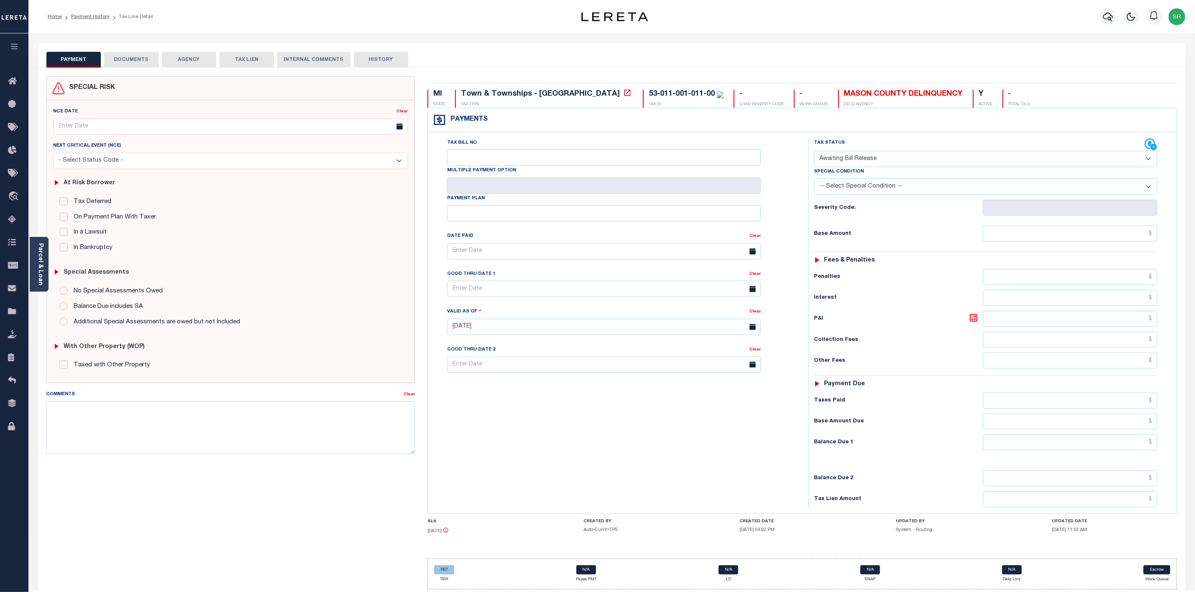
click at [130, 63] on button "DOCUMENTS" at bounding box center [131, 60] width 54 height 16
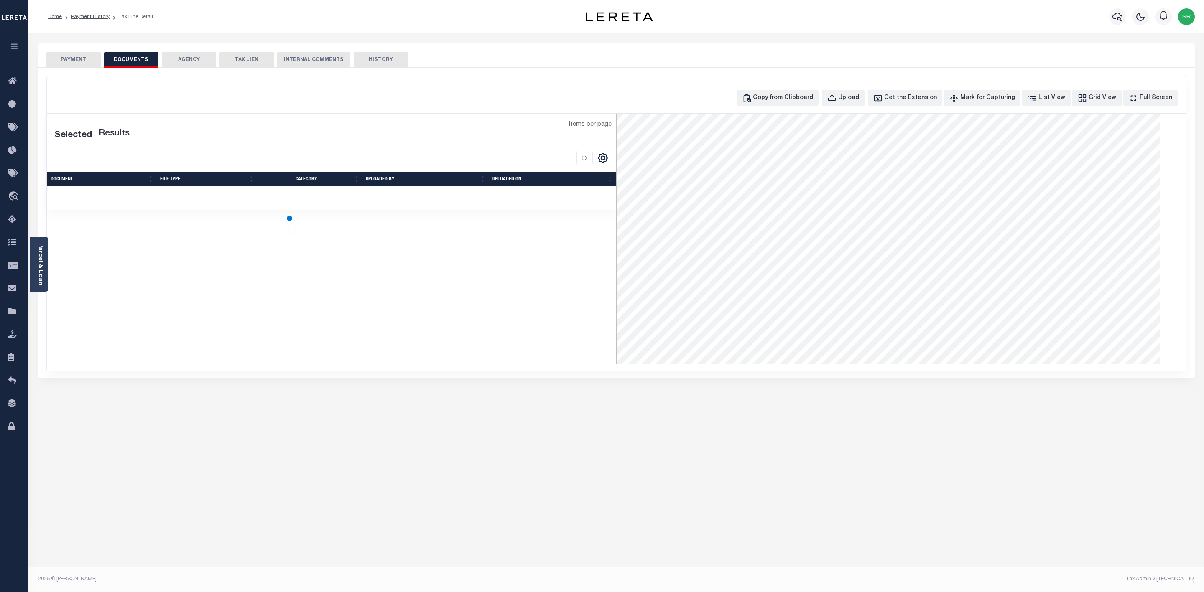
click at [130, 63] on button "DOCUMENTS" at bounding box center [131, 60] width 54 height 16
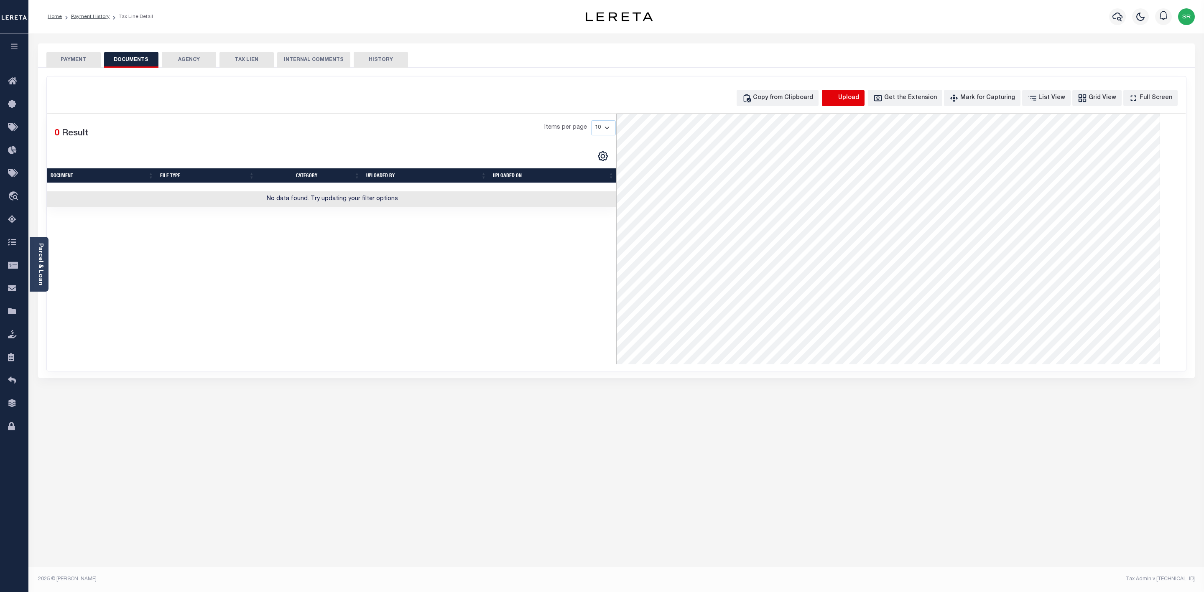
click at [837, 97] on icon "button" at bounding box center [831, 98] width 9 height 9
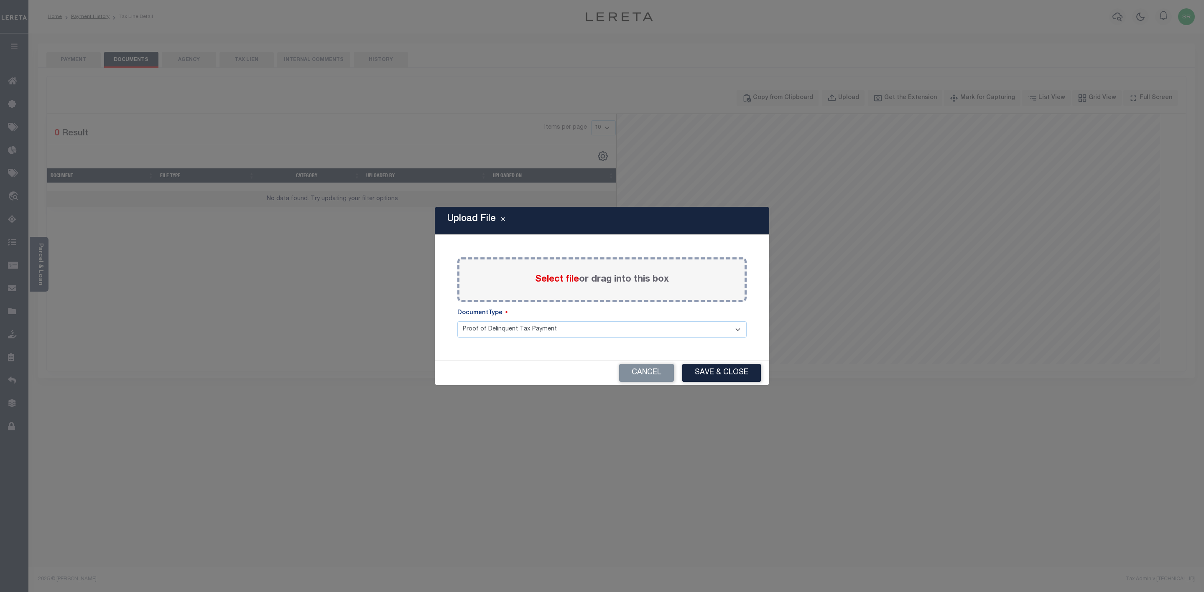
click at [551, 278] on span "Select file" at bounding box center [557, 279] width 44 height 9
click at [0, 0] on input "Select file or drag into this box" at bounding box center [0, 0] width 0 height 0
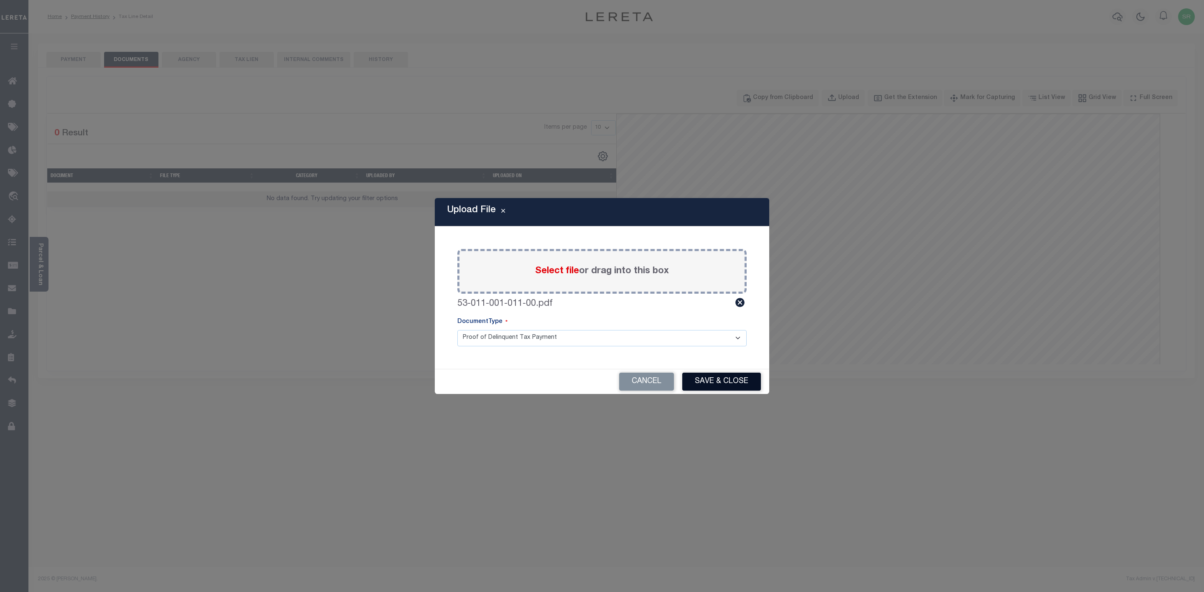
click at [738, 380] on button "Save & Close" at bounding box center [721, 382] width 79 height 18
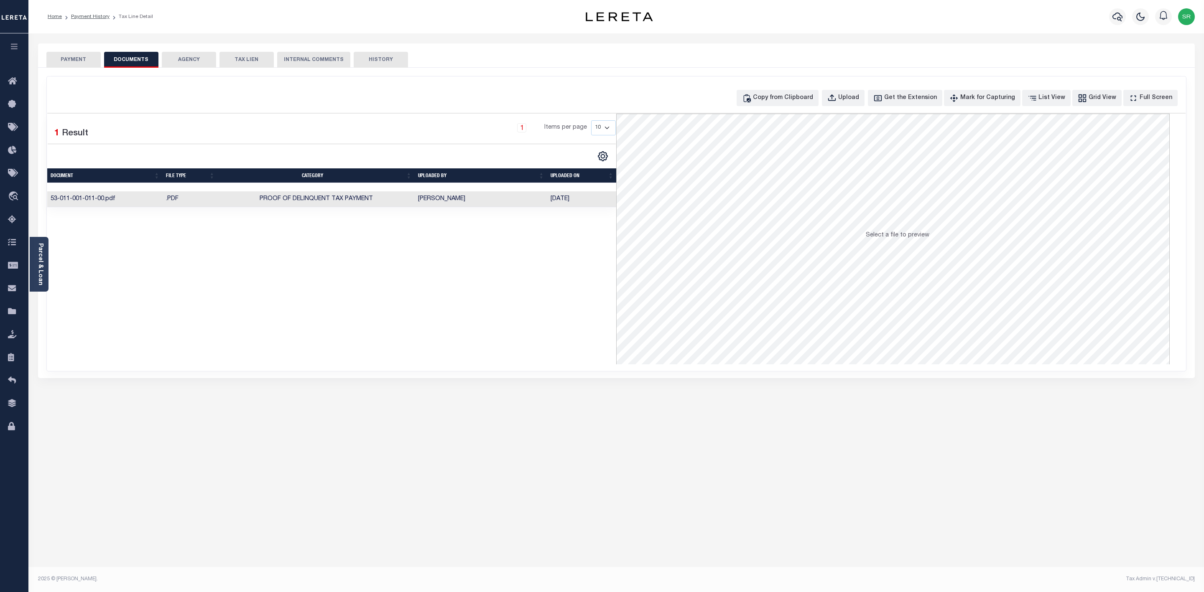
click at [406, 295] on div "Selected 1 Result 1 Items per page 10 25 50 100" at bounding box center [331, 239] width 569 height 251
click at [84, 59] on button "PAYMENT" at bounding box center [73, 60] width 54 height 16
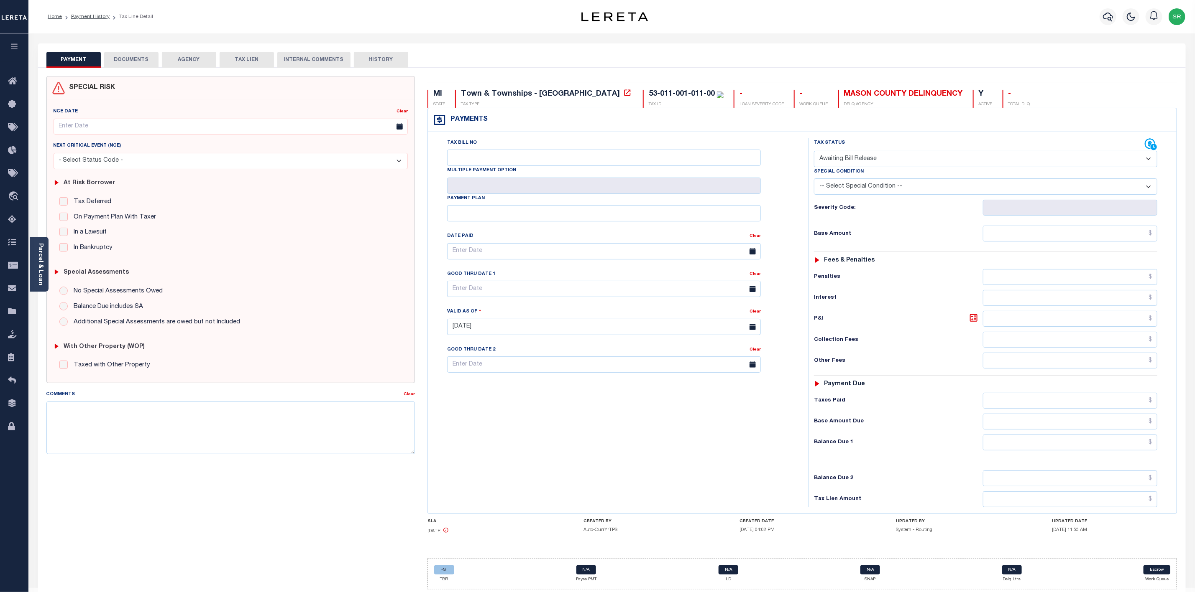
click at [84, 59] on button "PAYMENT" at bounding box center [73, 60] width 54 height 16
click at [126, 55] on button "DOCUMENTS" at bounding box center [131, 60] width 54 height 16
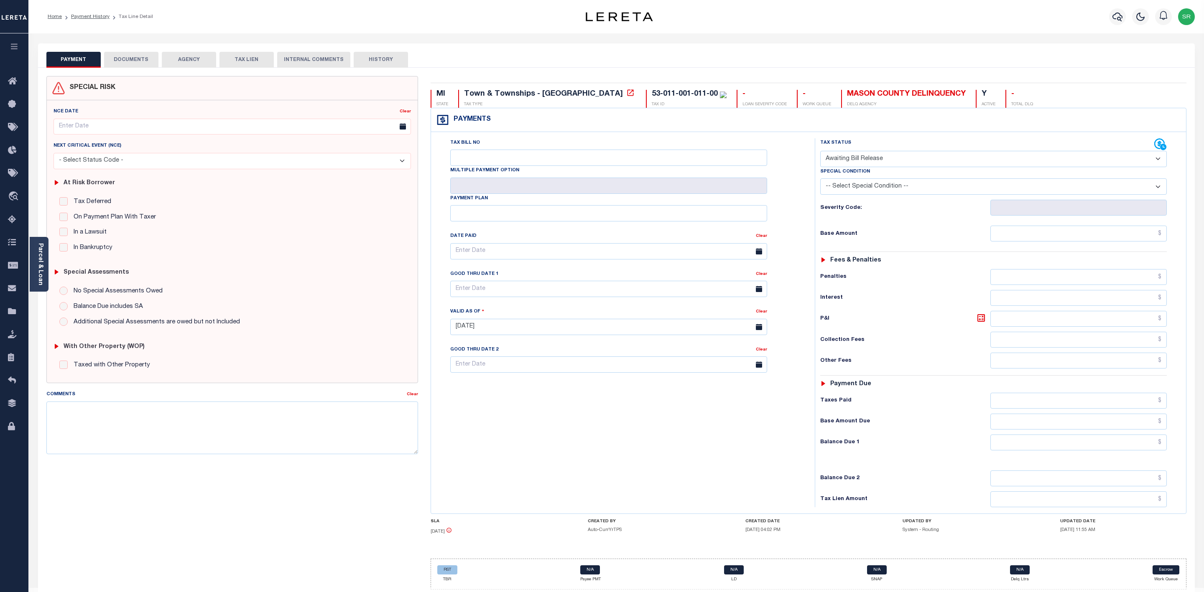
click at [126, 55] on button "DOCUMENTS" at bounding box center [131, 60] width 54 height 16
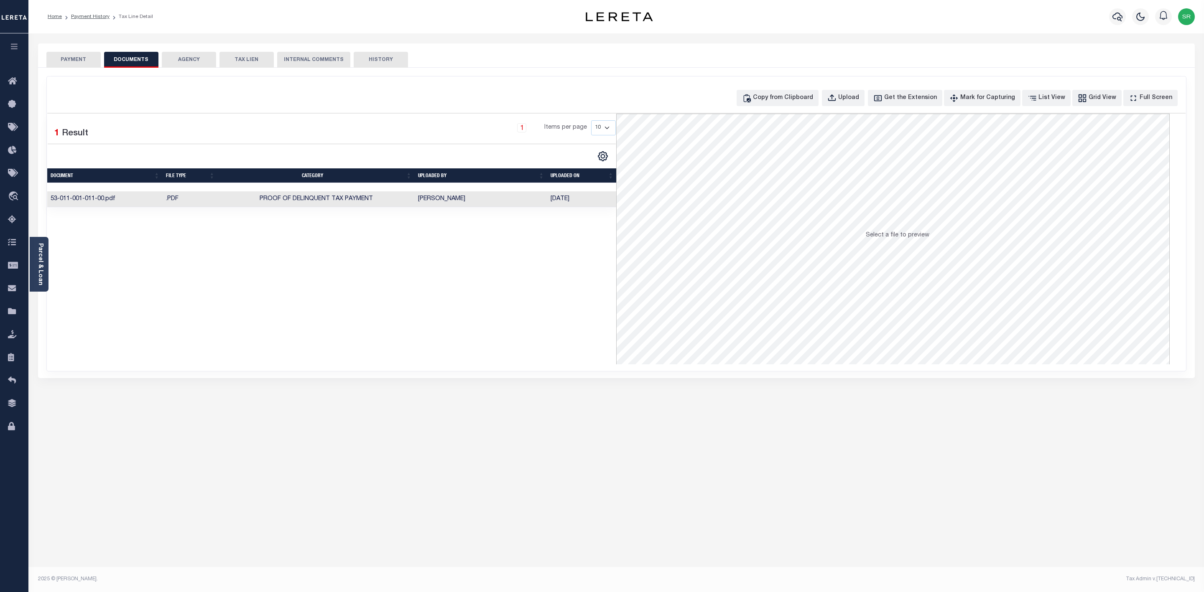
click at [335, 196] on td "Proof of Delinquent Tax Payment" at bounding box center [316, 200] width 197 height 16
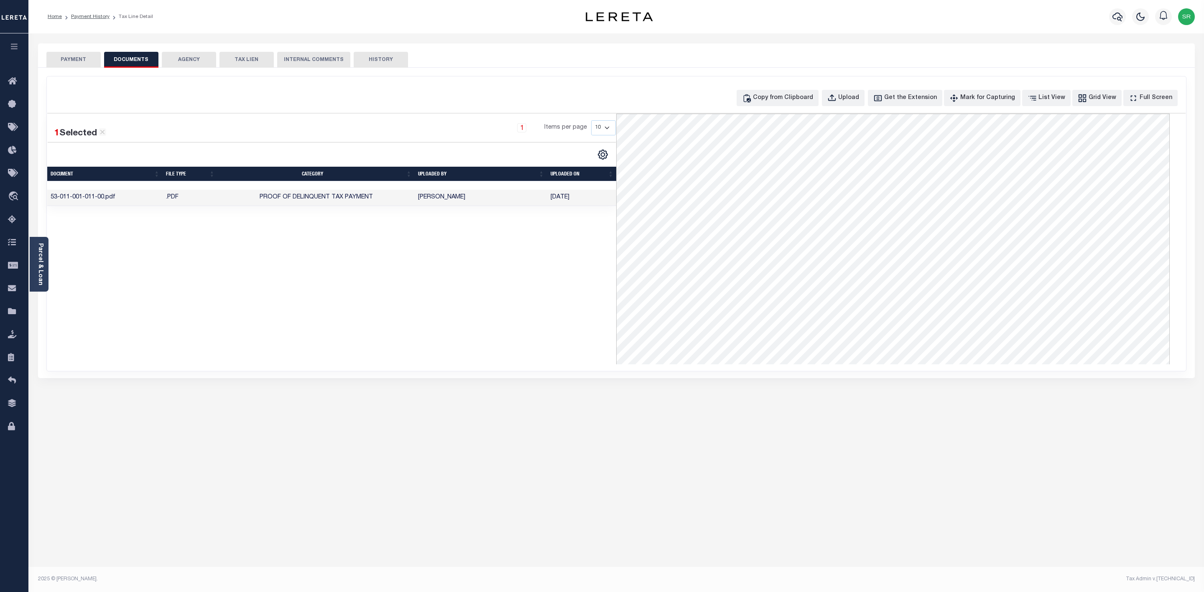
click at [534, 320] on div "1 Selected 1 Result 1 Items per page 10 25 50 100" at bounding box center [331, 239] width 569 height 251
click at [857, 94] on div "Upload" at bounding box center [848, 98] width 21 height 9
select select "POP"
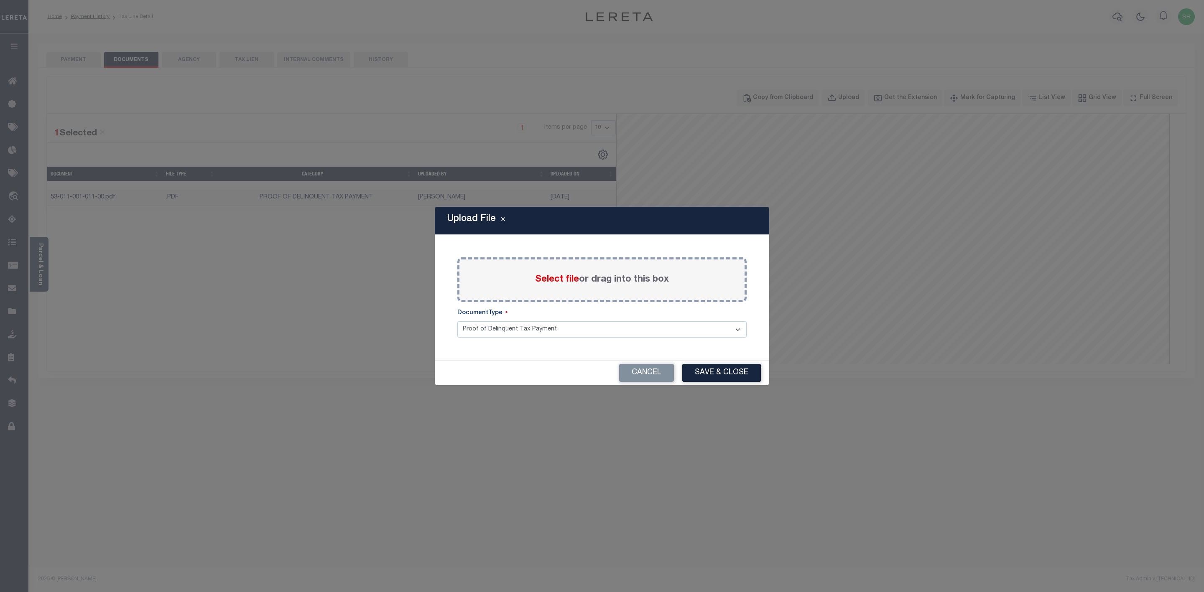
click at [557, 277] on span "Select file" at bounding box center [557, 279] width 44 height 9
click at [0, 0] on input "Select file or drag into this box" at bounding box center [0, 0] width 0 height 0
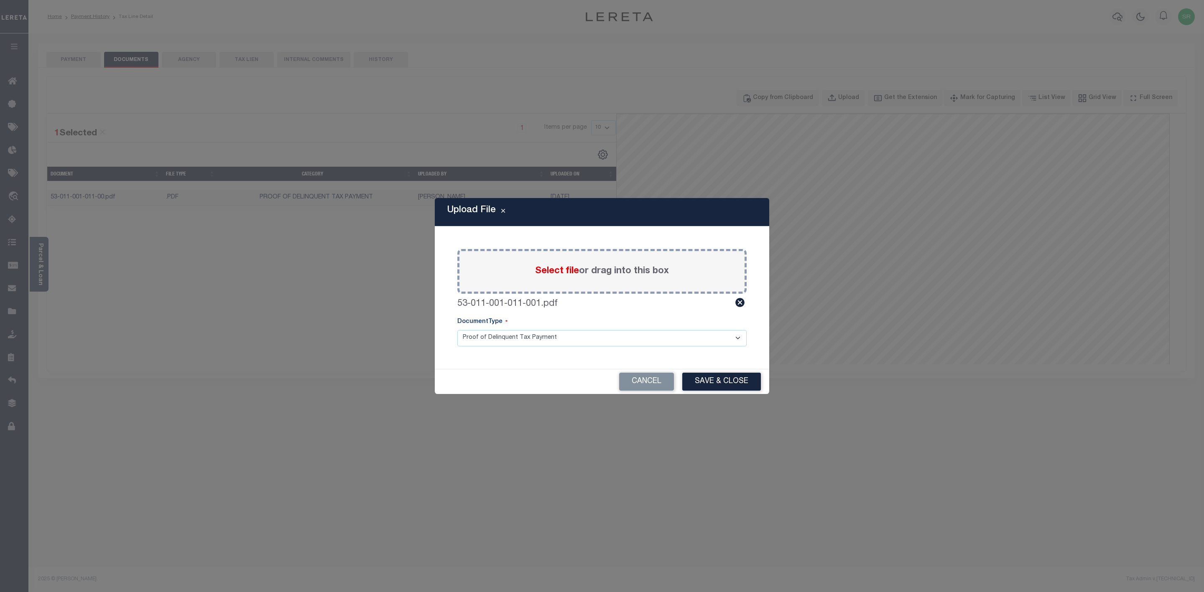
click at [733, 383] on button "Save & Close" at bounding box center [721, 382] width 79 height 18
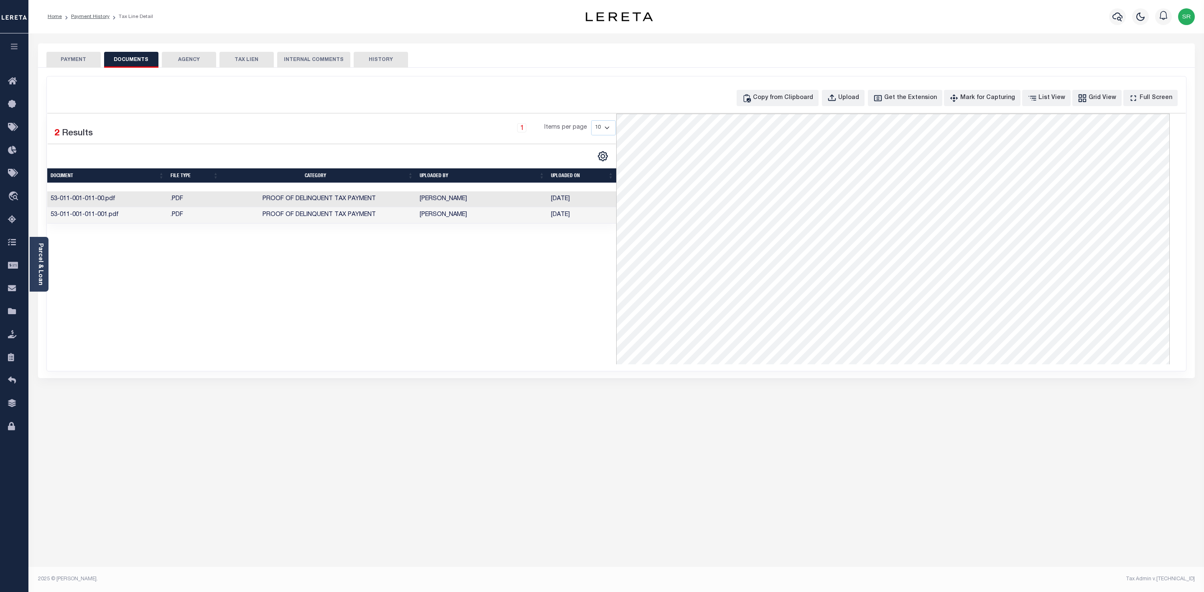
click at [562, 203] on td "[DATE]" at bounding box center [582, 200] width 69 height 16
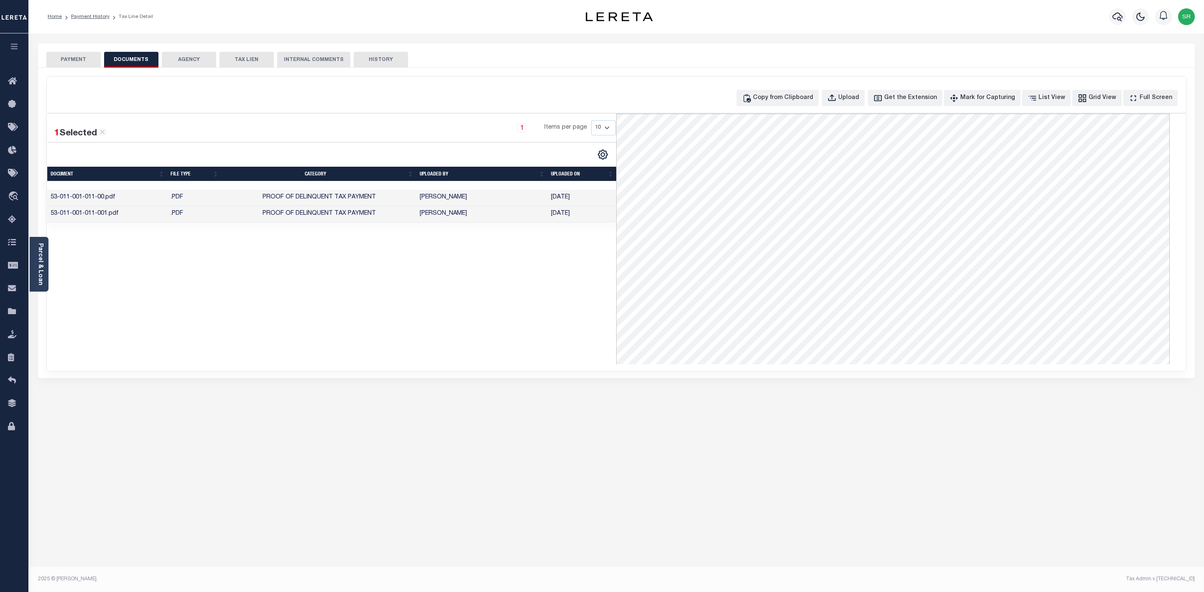
click at [555, 216] on td "[DATE]" at bounding box center [582, 214] width 69 height 16
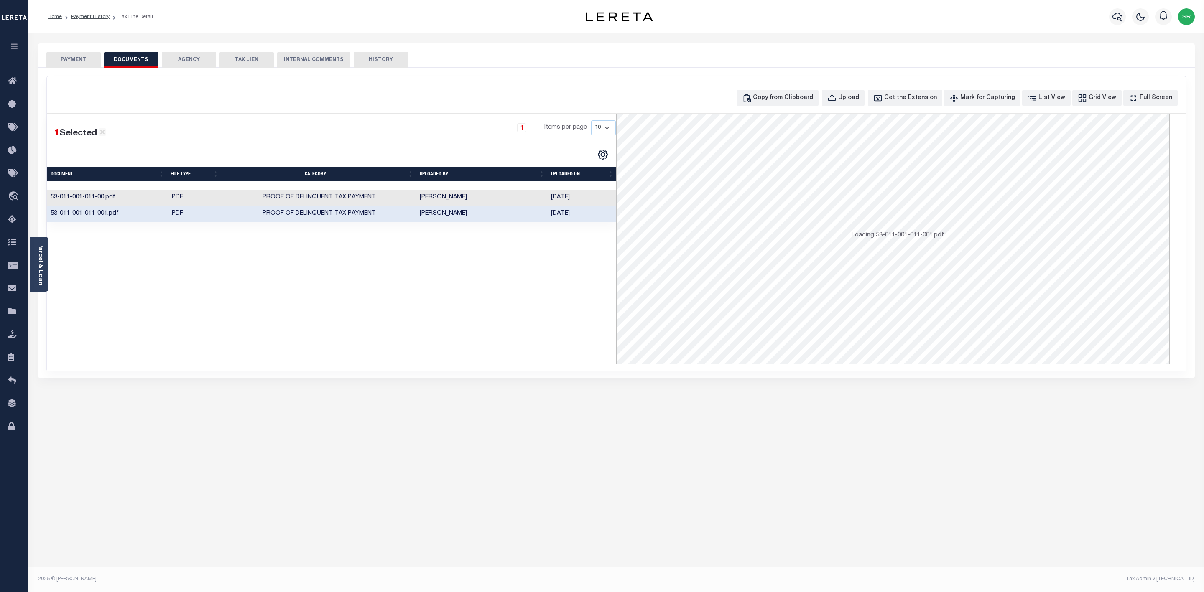
click at [555, 216] on td "[DATE]" at bounding box center [582, 214] width 69 height 16
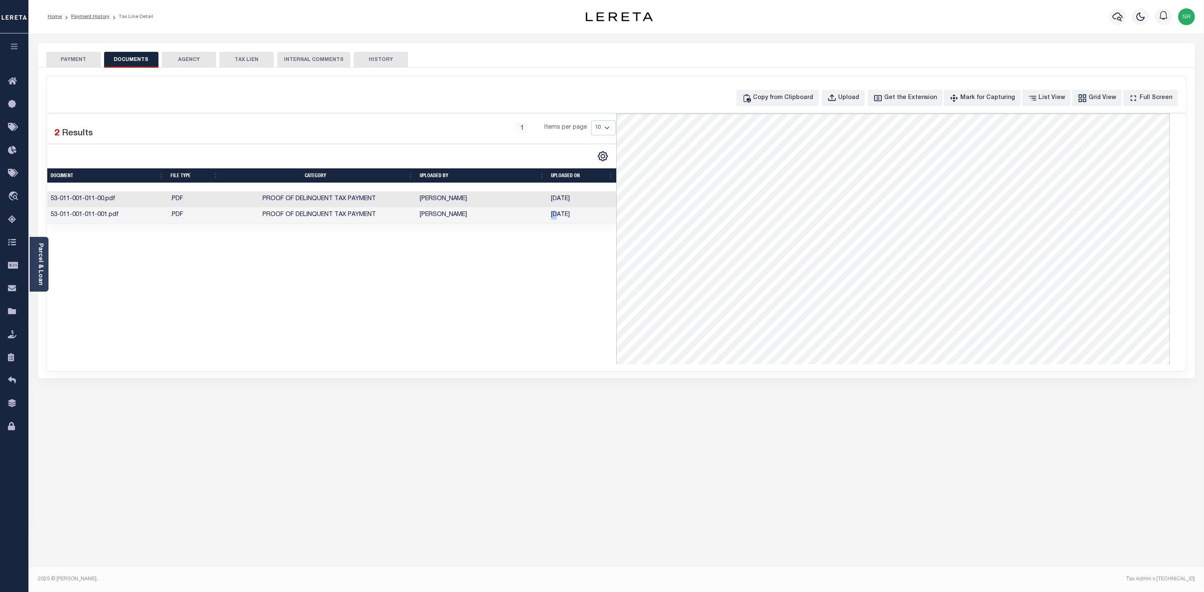
click at [69, 58] on button "PAYMENT" at bounding box center [73, 60] width 54 height 16
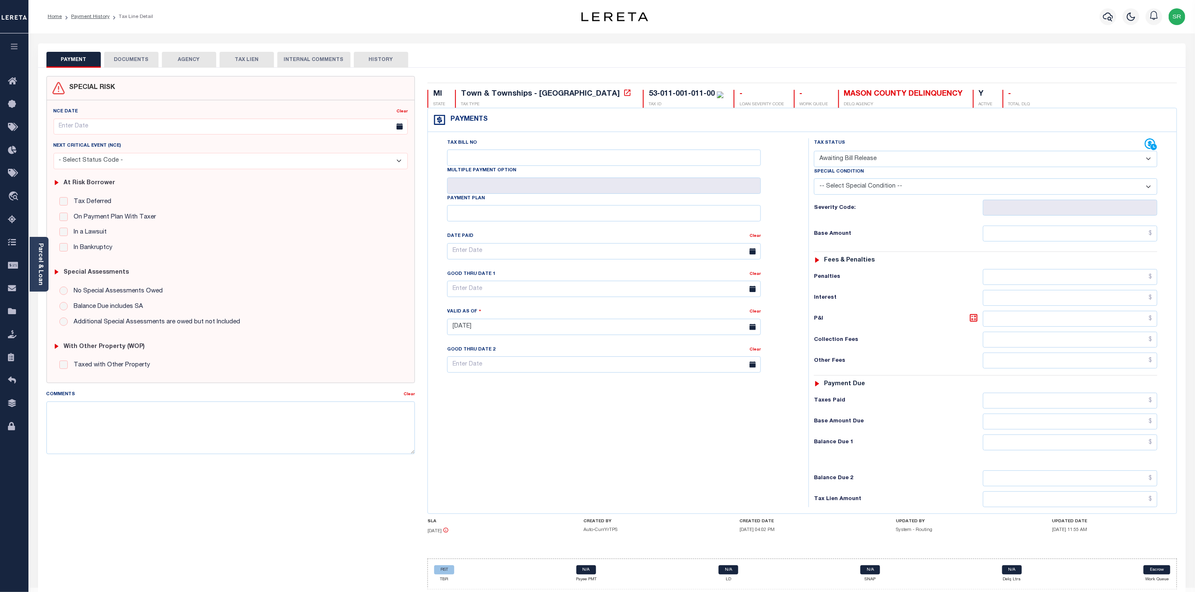
click at [69, 58] on button "PAYMENT" at bounding box center [73, 60] width 54 height 16
click at [835, 156] on select "- Select Status Code - Open Due/Unpaid Paid Incomplete No Tax Due Internal Refu…" at bounding box center [985, 159] width 343 height 16
select select "DUE"
click at [814, 152] on select "- Select Status Code - Open Due/Unpaid Paid Incomplete No Tax Due Internal Refu…" at bounding box center [985, 159] width 343 height 16
type input "[DATE]"
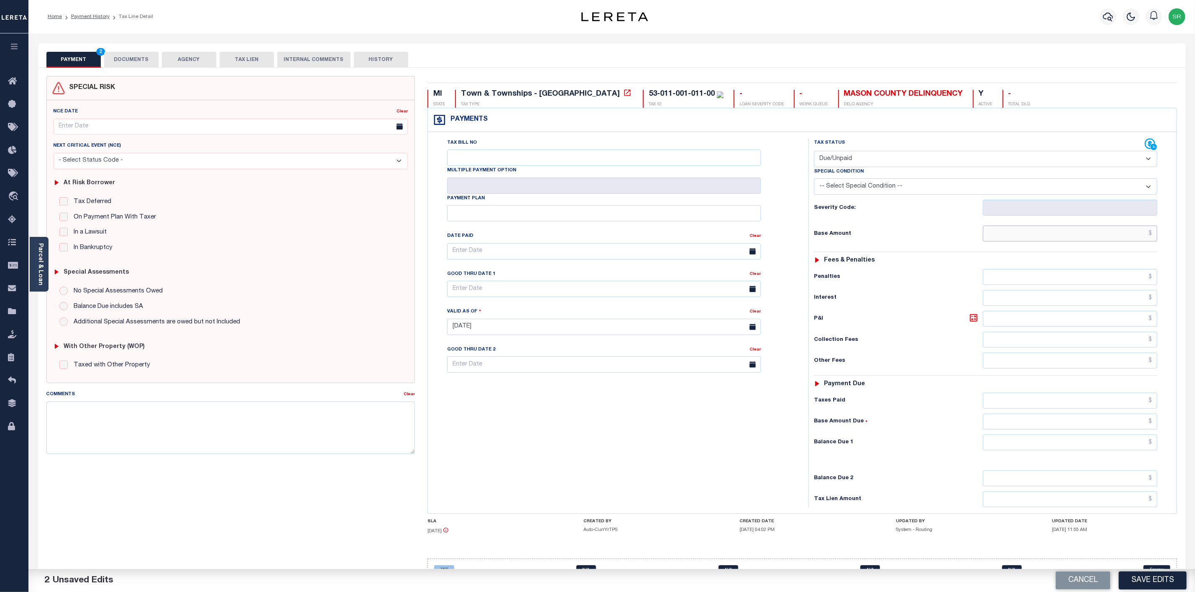
click at [1073, 239] on input "text" at bounding box center [1070, 234] width 174 height 16
type input "$520.18"
click at [1109, 451] on input "text" at bounding box center [1070, 443] width 174 height 16
type input "$520.18"
click at [1148, 580] on button "Save Edits" at bounding box center [1152, 581] width 68 height 18
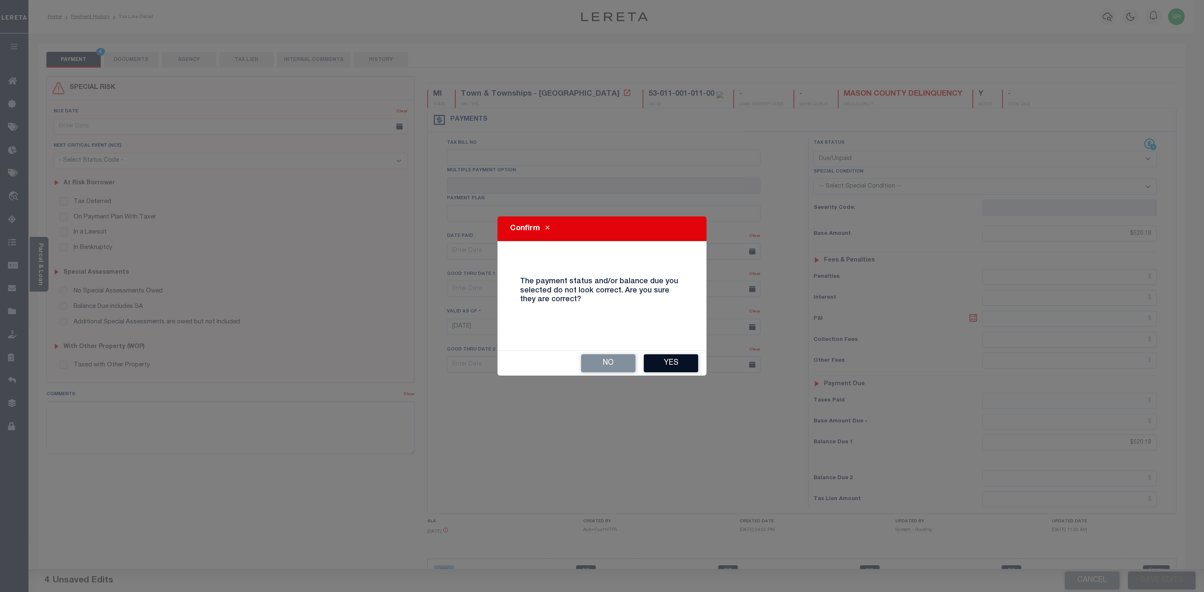
click at [669, 361] on button "Yes" at bounding box center [671, 364] width 54 height 18
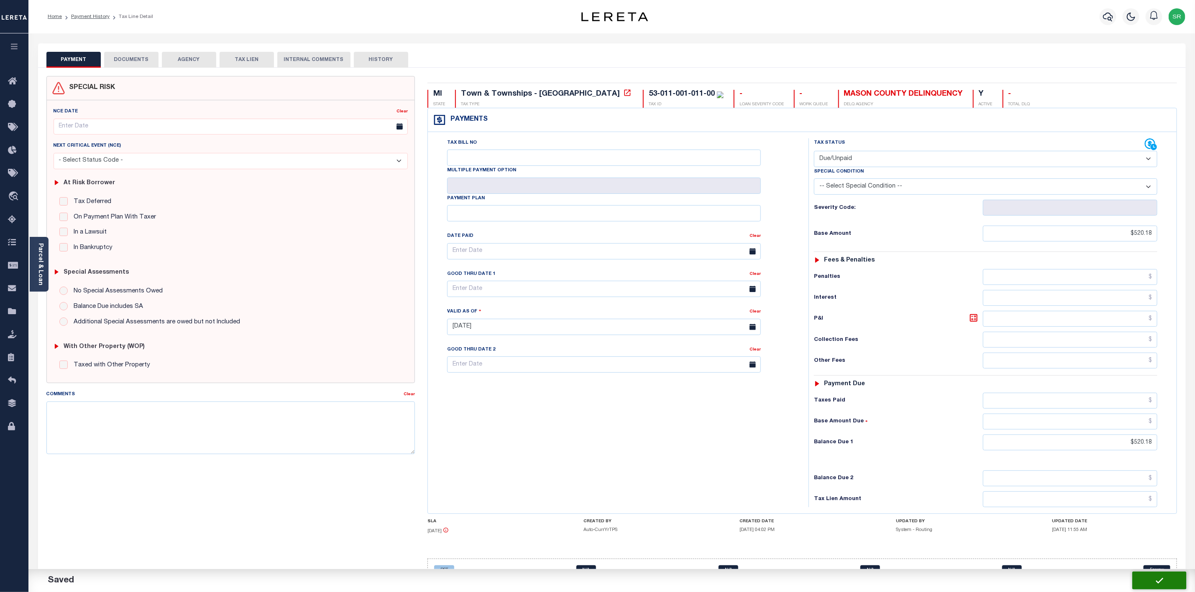
checkbox input "false"
type input "$520.18"
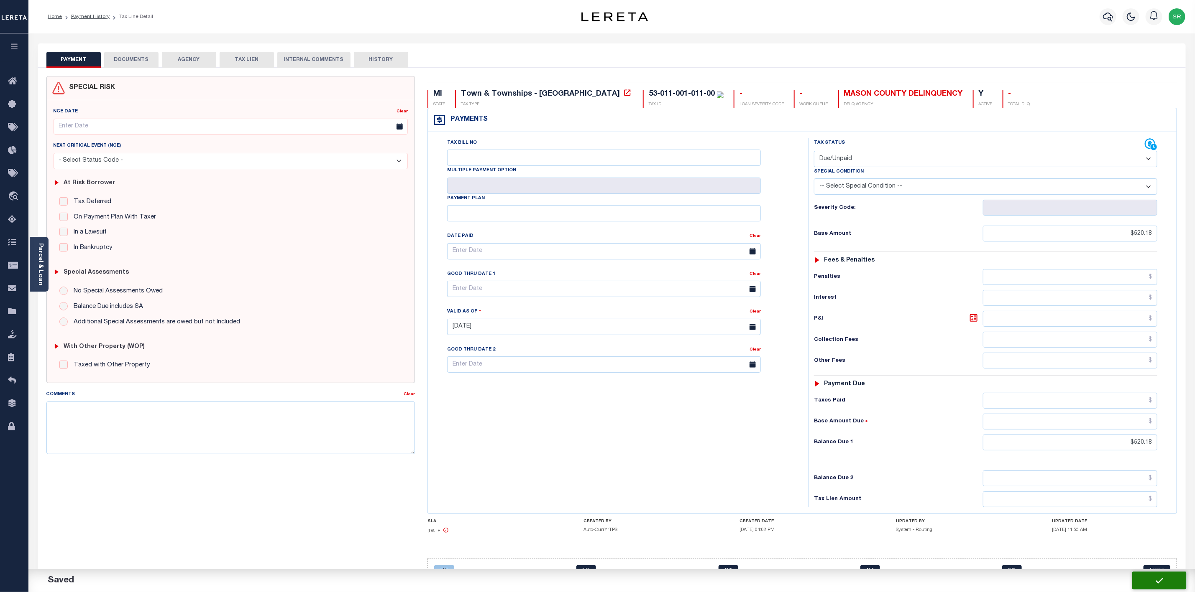
type input "$520.18"
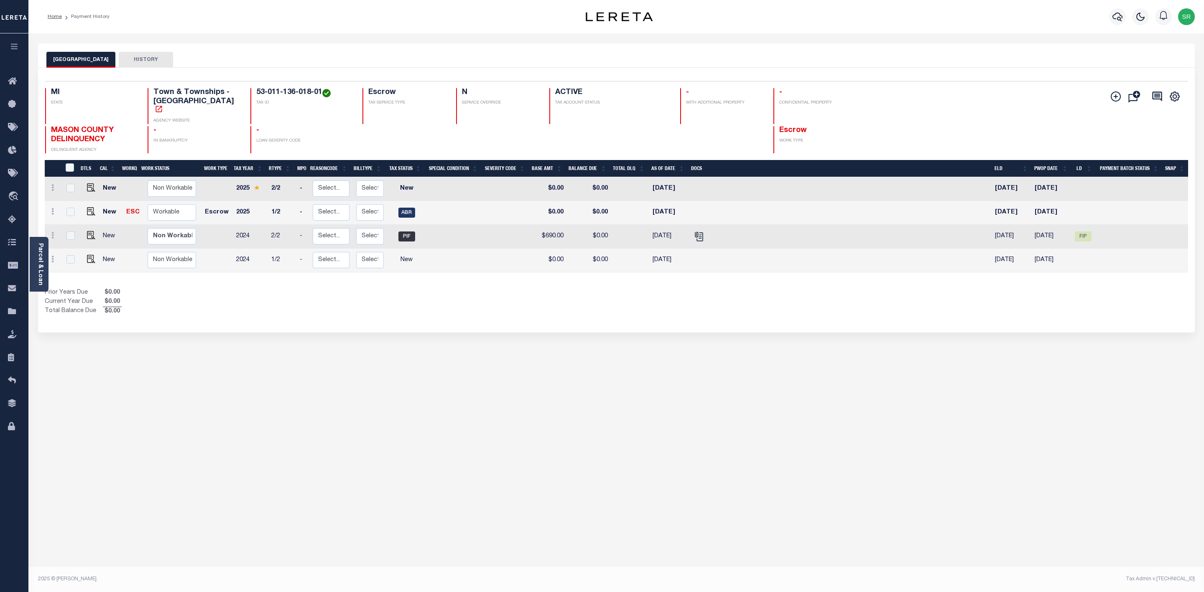
click at [82, 201] on td at bounding box center [89, 213] width 20 height 24
checkbox input "true"
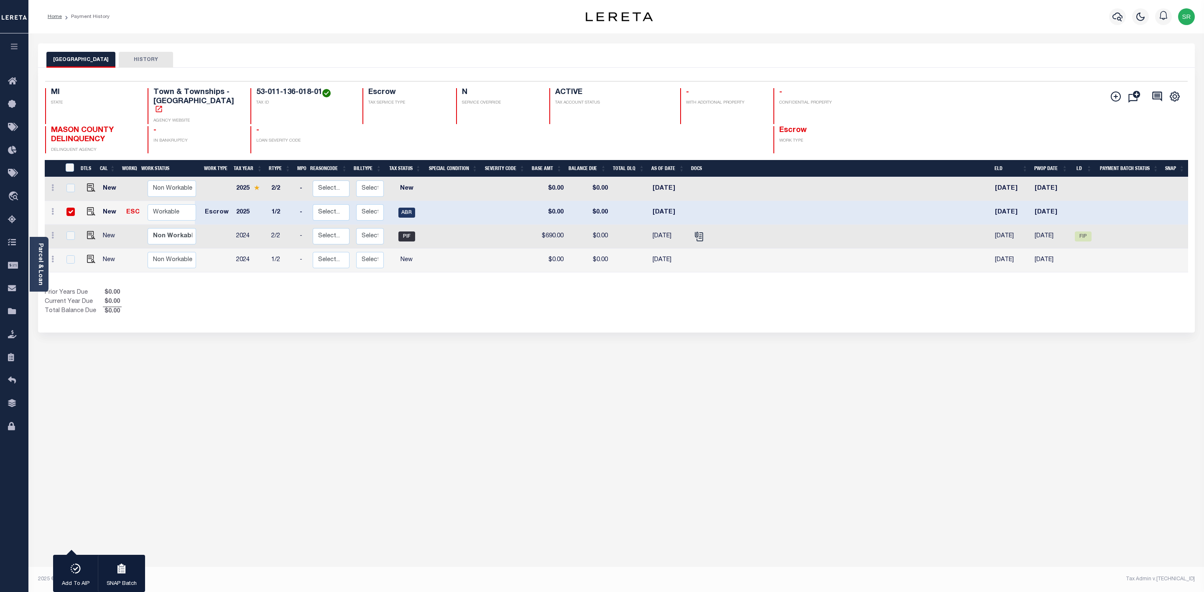
click at [83, 201] on td at bounding box center [89, 213] width 20 height 24
checkbox input "false"
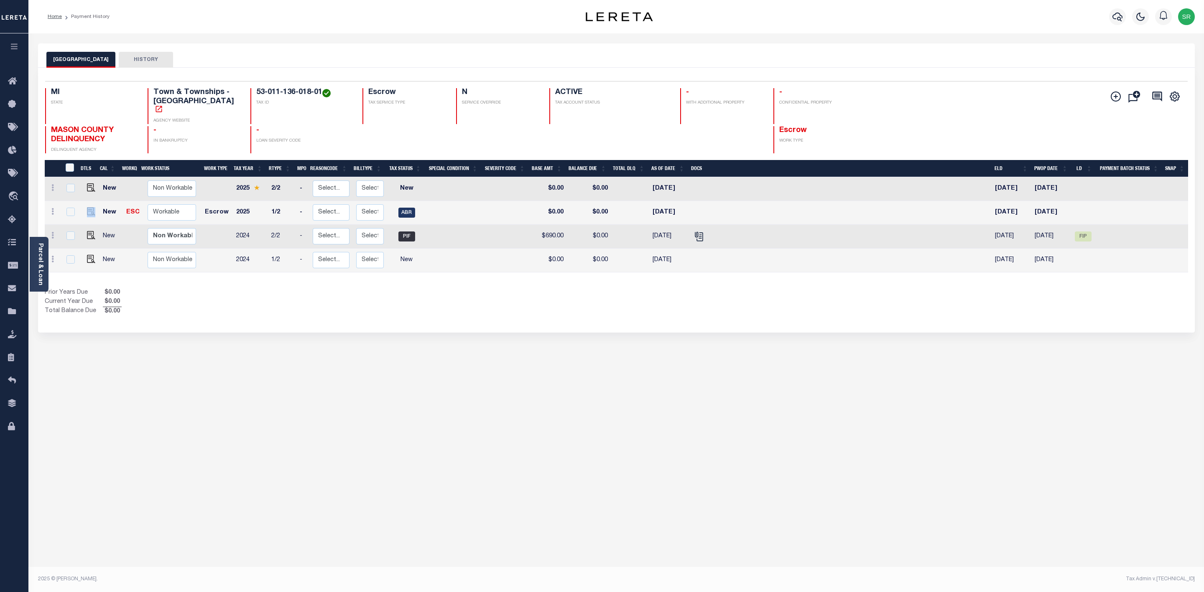
click at [83, 201] on td at bounding box center [89, 213] width 20 height 24
checkbox input "true"
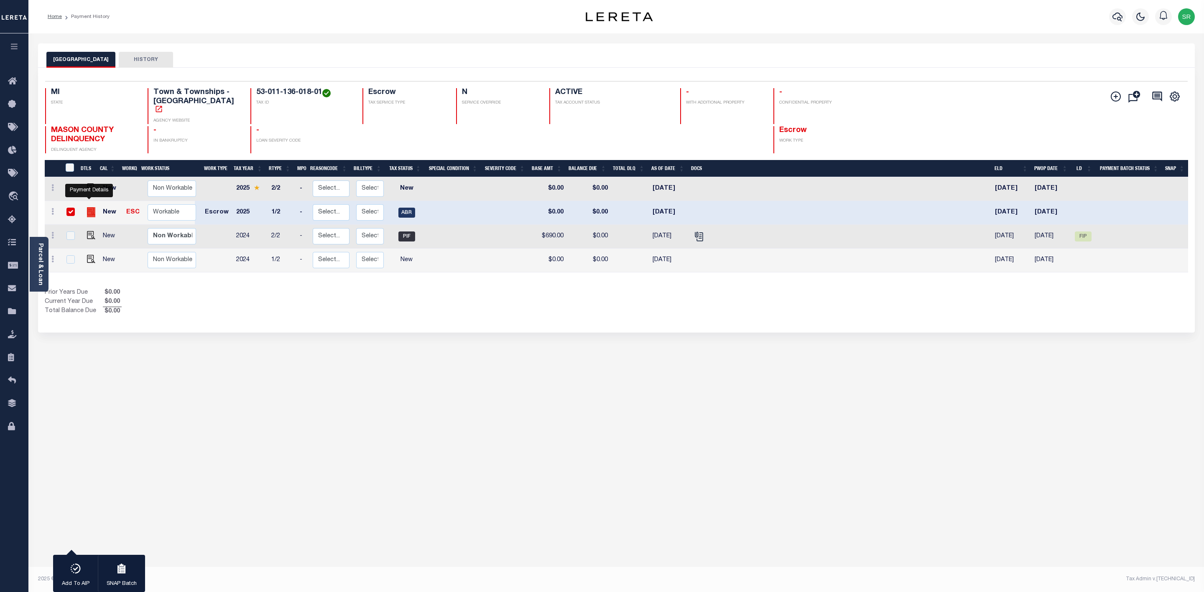
click at [89, 207] on img "" at bounding box center [91, 211] width 8 height 8
checkbox input "false"
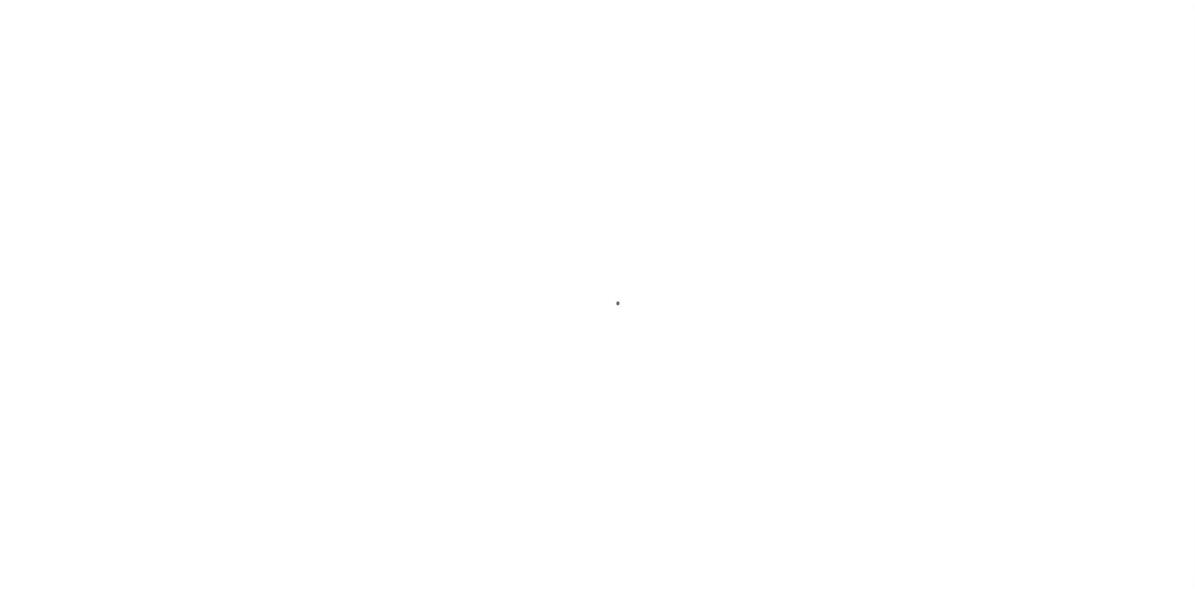
select select "ABR"
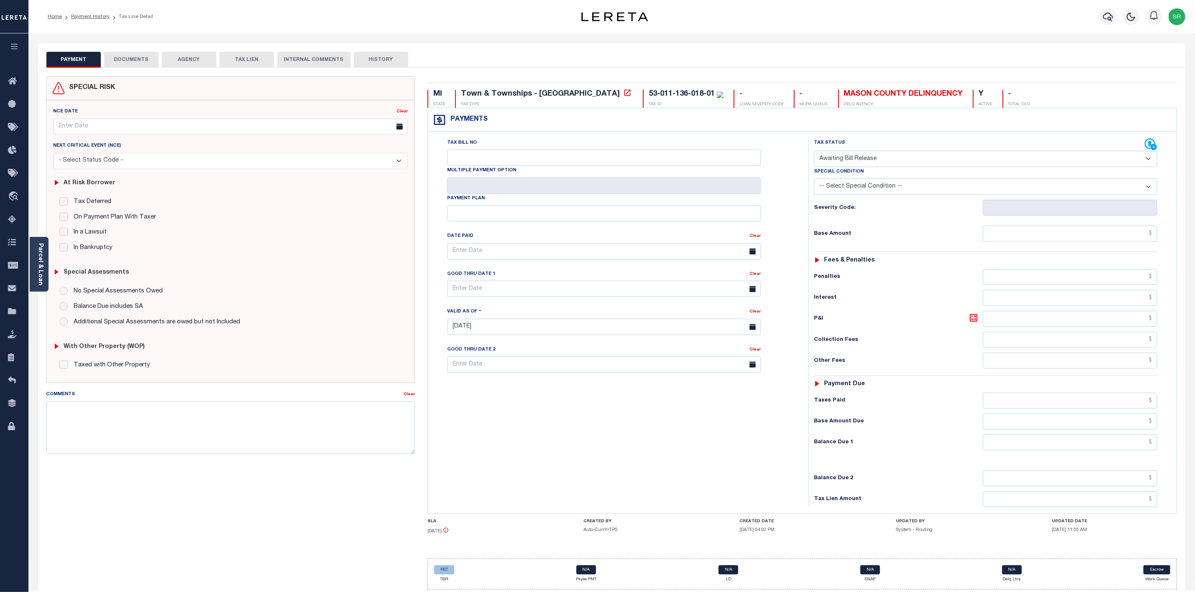
click at [146, 61] on button "DOCUMENTS" at bounding box center [131, 60] width 54 height 16
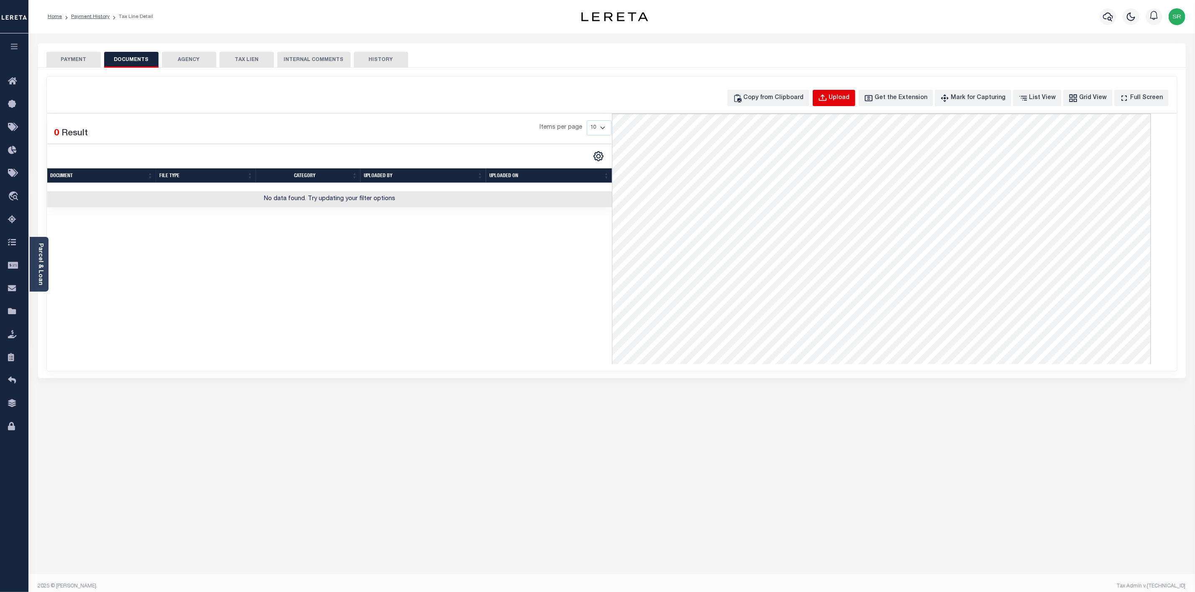
click at [850, 101] on div "Upload" at bounding box center [839, 98] width 21 height 9
select select "POP"
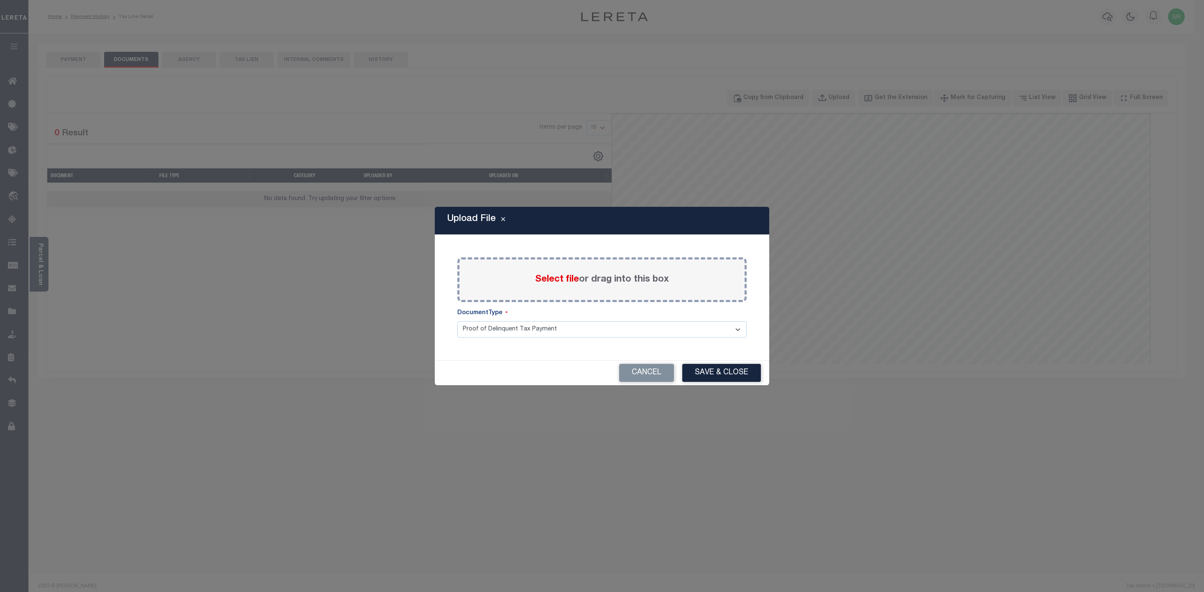
click at [550, 282] on span "Select file" at bounding box center [557, 279] width 44 height 9
click at [0, 0] on input "Select file or drag into this box" at bounding box center [0, 0] width 0 height 0
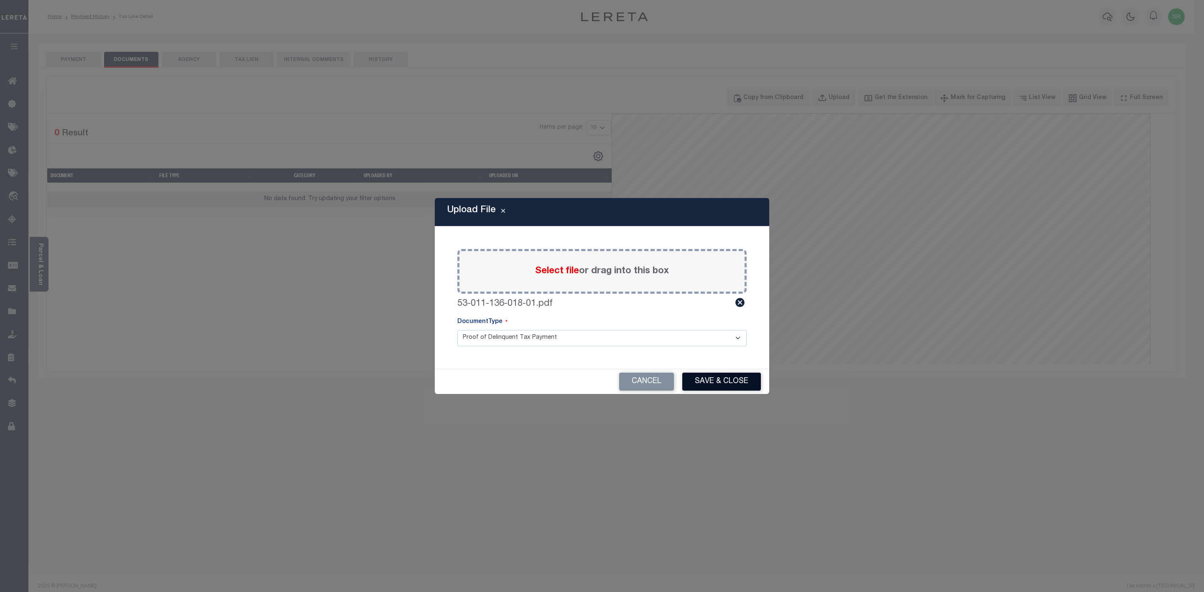
click at [733, 379] on button "Save & Close" at bounding box center [721, 382] width 79 height 18
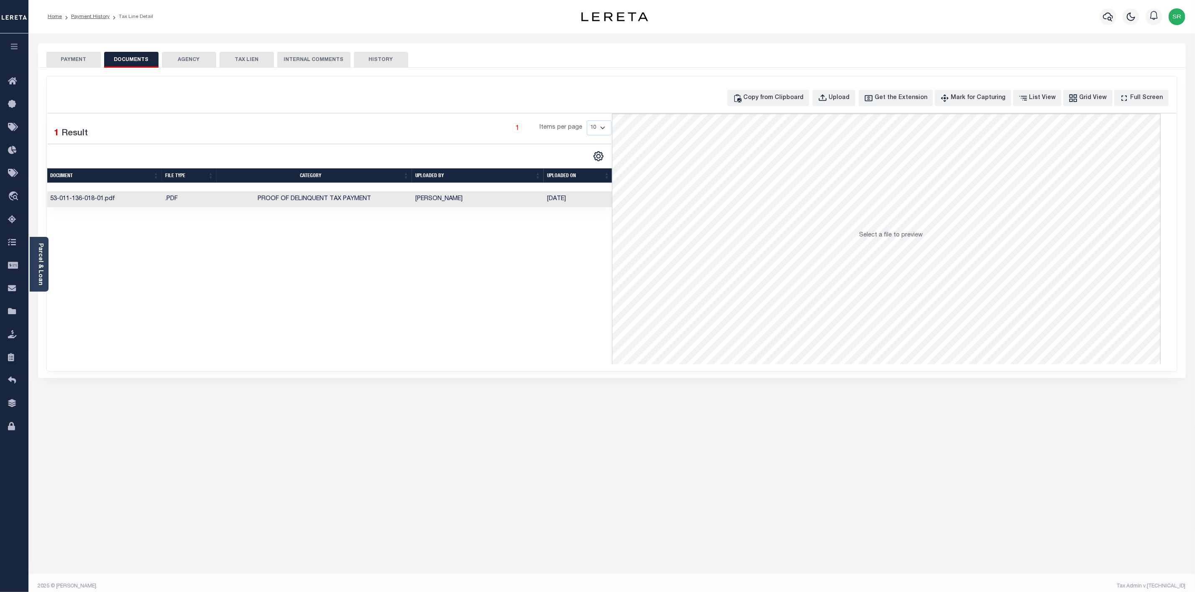
click at [191, 281] on div "Selected 1 Result 1 Items per page 10 25 50 100" at bounding box center [329, 239] width 564 height 251
click at [74, 57] on button "PAYMENT" at bounding box center [73, 60] width 54 height 16
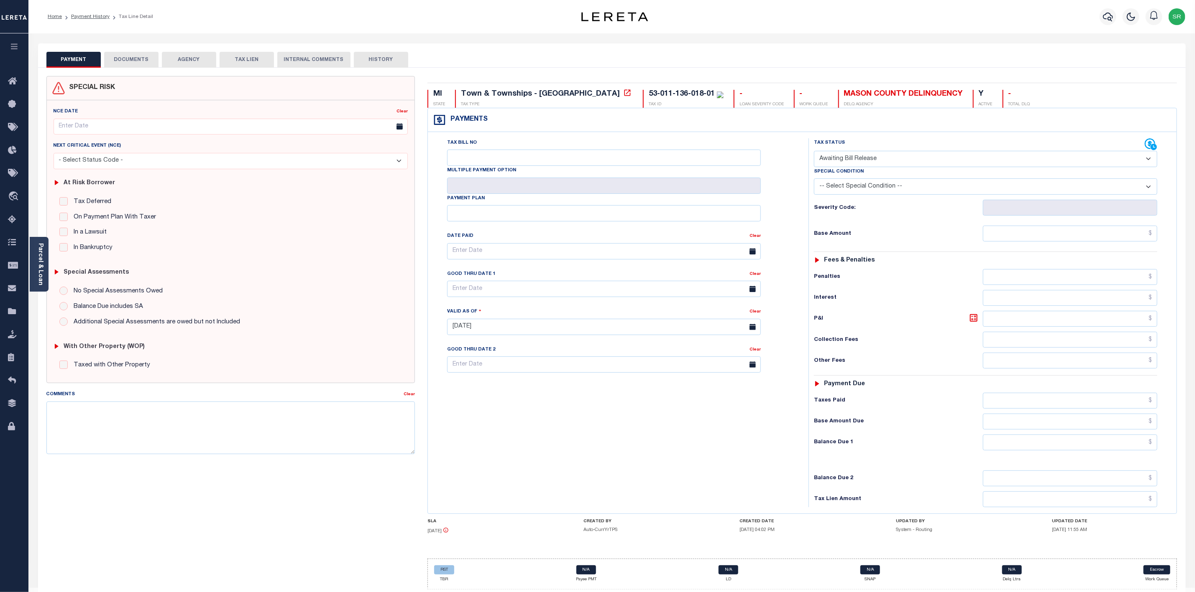
click at [832, 161] on select "- Select Status Code - Open Due/Unpaid Paid Incomplete No Tax Due Internal Refu…" at bounding box center [985, 159] width 343 height 16
select select "DUE"
click at [814, 152] on select "- Select Status Code - Open Due/Unpaid Paid Incomplete No Tax Due Internal Refu…" at bounding box center [985, 159] width 343 height 16
type input "[DATE]"
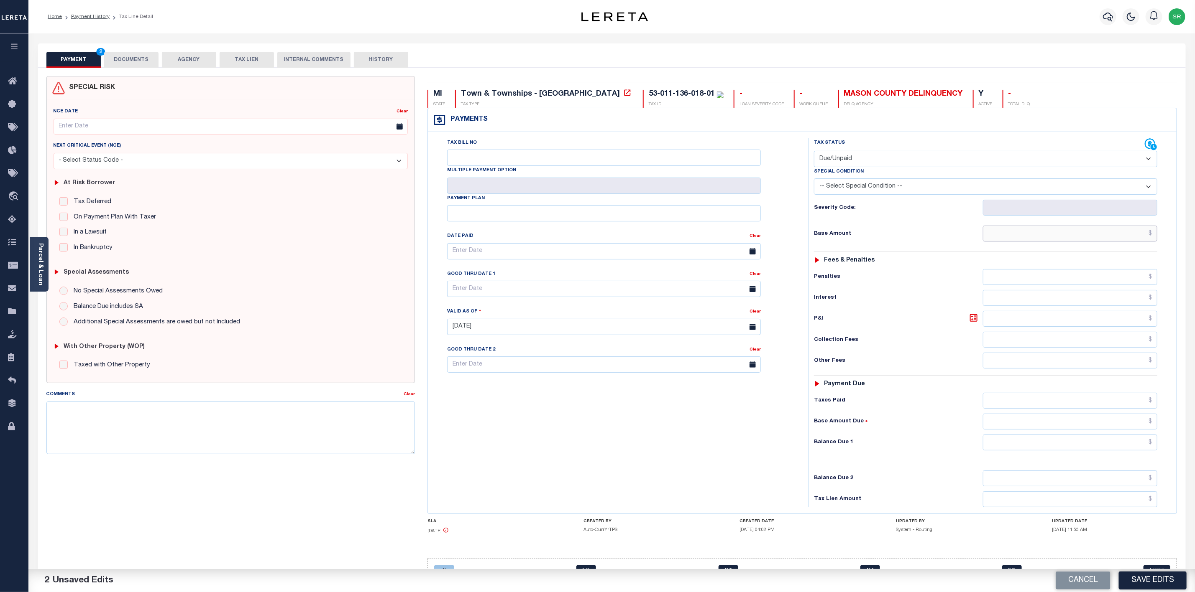
click at [1014, 240] on input "text" at bounding box center [1070, 234] width 174 height 16
type input "$558.92"
click at [1093, 451] on input "text" at bounding box center [1070, 443] width 174 height 16
type input "$558.92"
click at [1158, 580] on button "Save Edits" at bounding box center [1152, 581] width 68 height 18
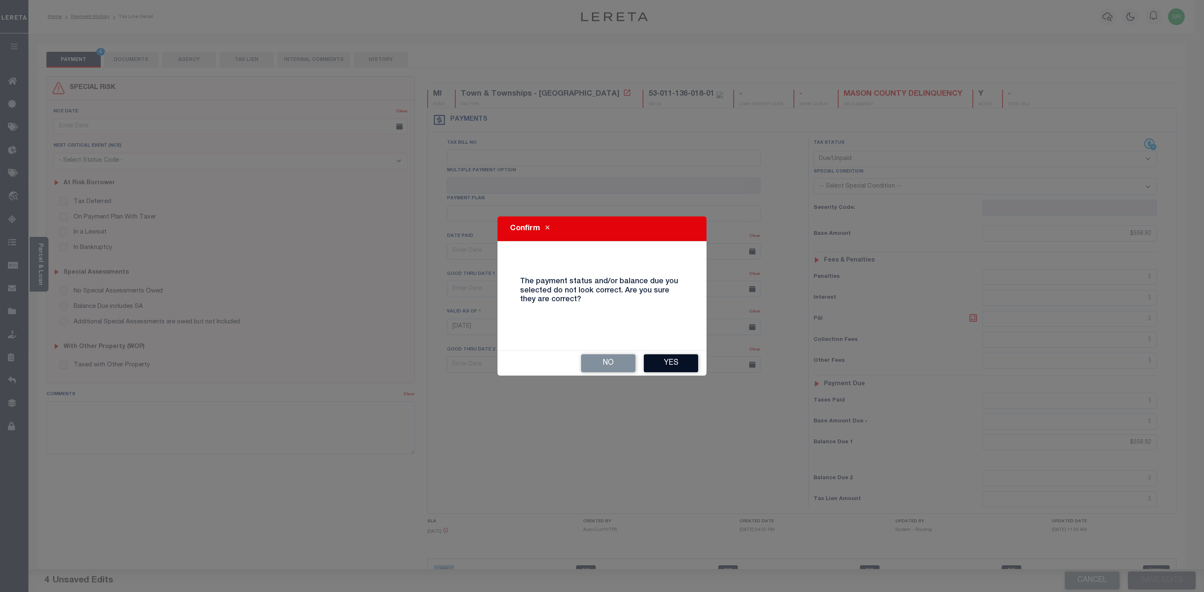
click at [656, 355] on button "Yes" at bounding box center [671, 364] width 54 height 18
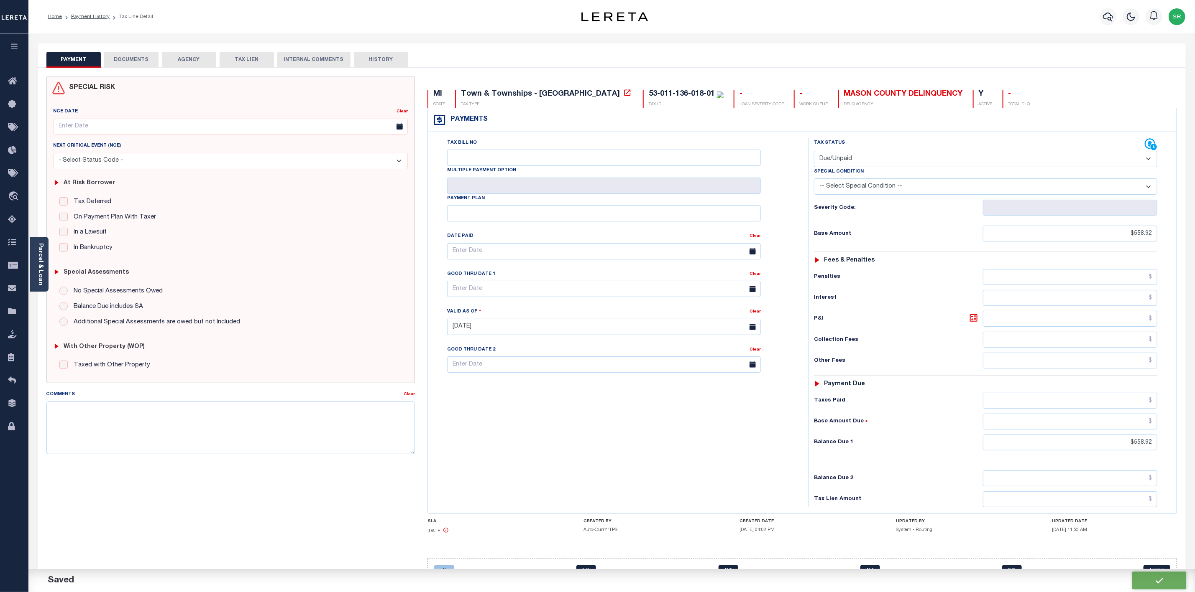
checkbox input "false"
type input "$558.92"
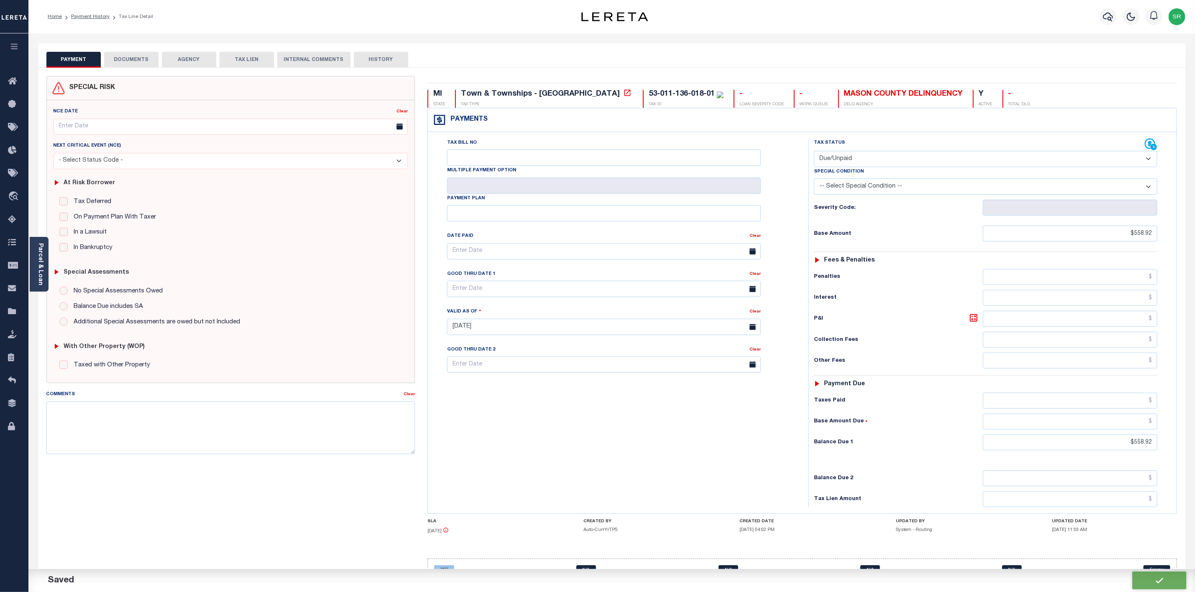
type input "$558.92"
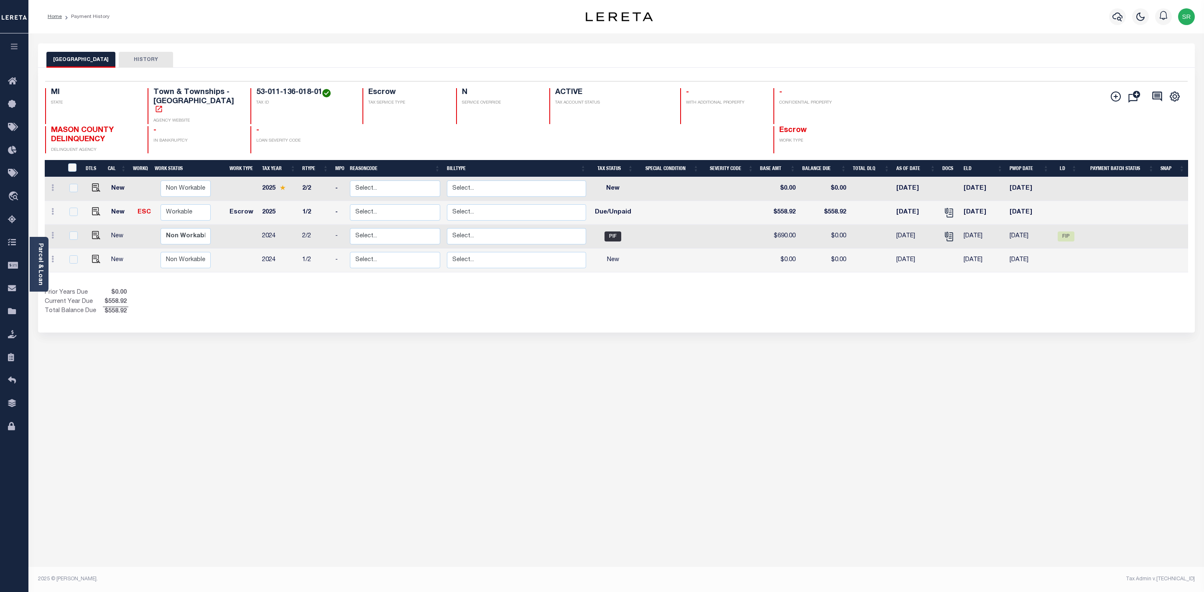
click at [571, 339] on div "[GEOGRAPHIC_DATA] HISTORY Selected 4 Results" at bounding box center [617, 279] width 1170 height 472
click at [528, 375] on div "[GEOGRAPHIC_DATA] HISTORY Selected 4 Results" at bounding box center [617, 279] width 1170 height 472
click at [621, 345] on div "[GEOGRAPHIC_DATA] HISTORY Selected 4 Results" at bounding box center [617, 279] width 1170 height 472
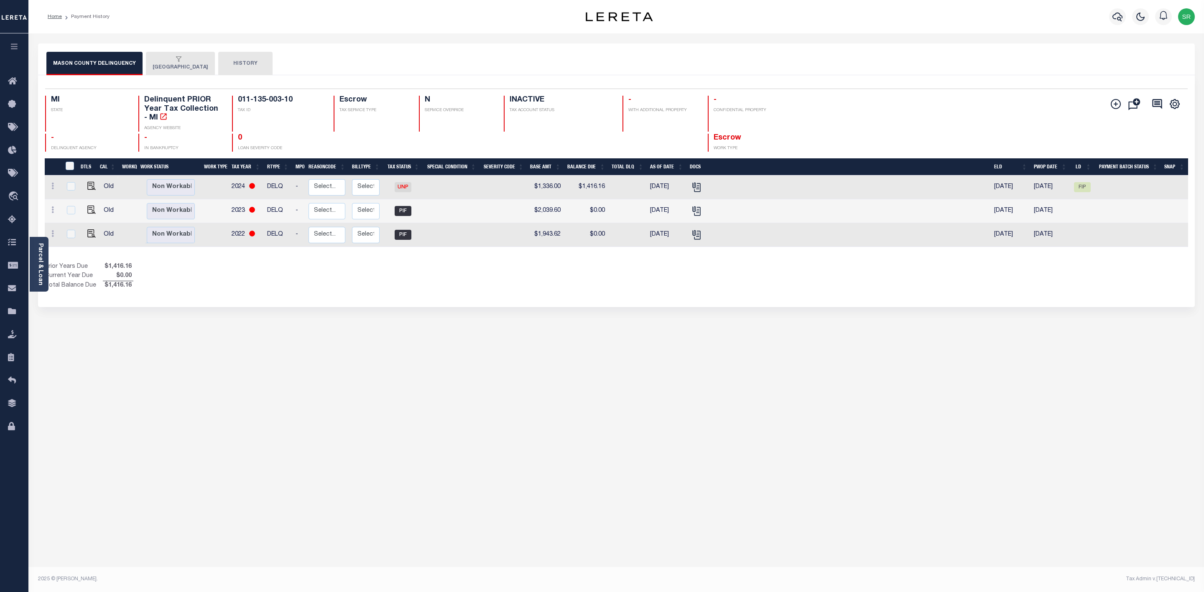
click at [171, 59] on div "button" at bounding box center [179, 60] width 52 height 8
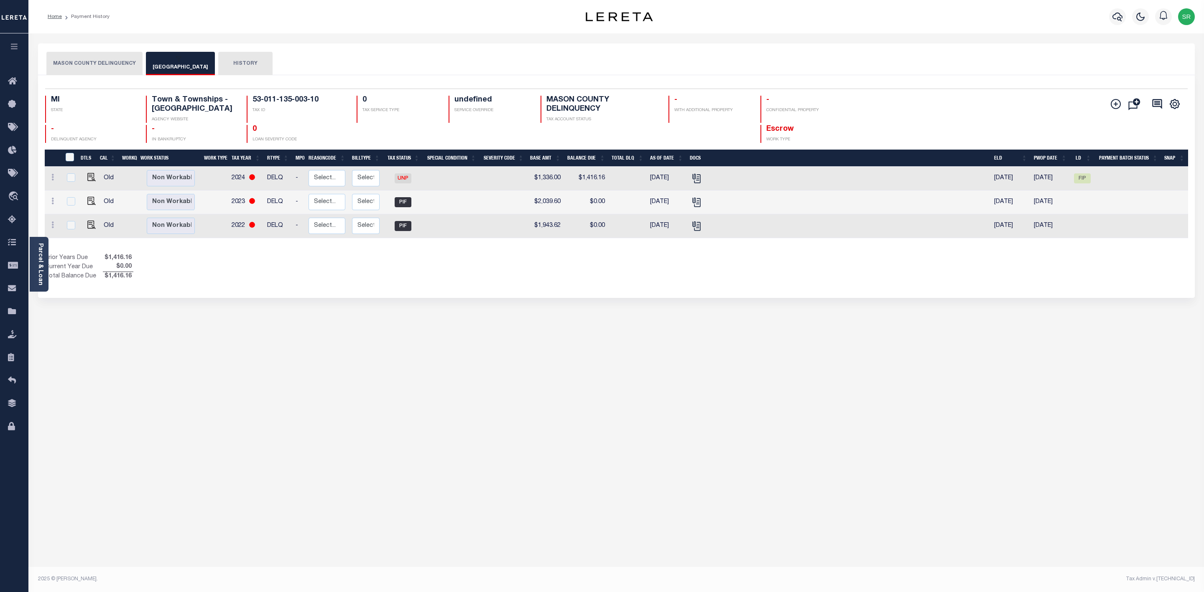
click at [171, 59] on div "button" at bounding box center [179, 60] width 52 height 8
click at [161, 398] on div "MASON COUNTY DELINQUENCY [GEOGRAPHIC_DATA] HISTORY Selected" at bounding box center [617, 279] width 1170 height 472
click at [193, 392] on div "MASON COUNTY DELINQUENCY [GEOGRAPHIC_DATA] HISTORY Selected" at bounding box center [617, 279] width 1170 height 472
click at [102, 62] on button "MASON COUNTY DELINQUENCY" at bounding box center [94, 63] width 96 height 23
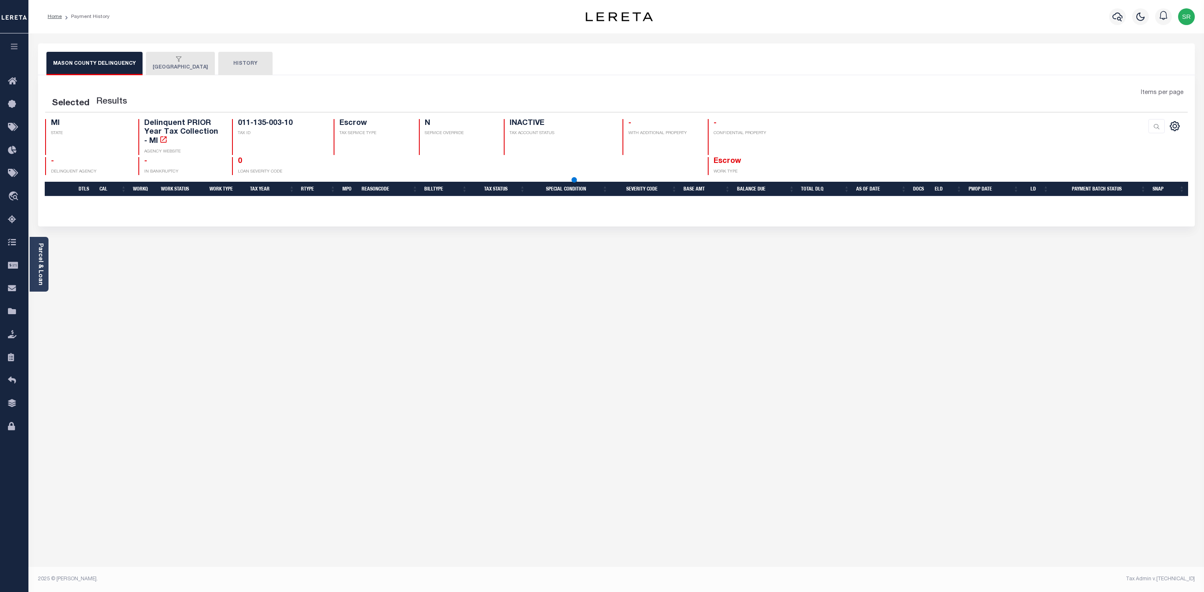
click at [102, 62] on button "MASON COUNTY DELINQUENCY" at bounding box center [94, 63] width 96 height 23
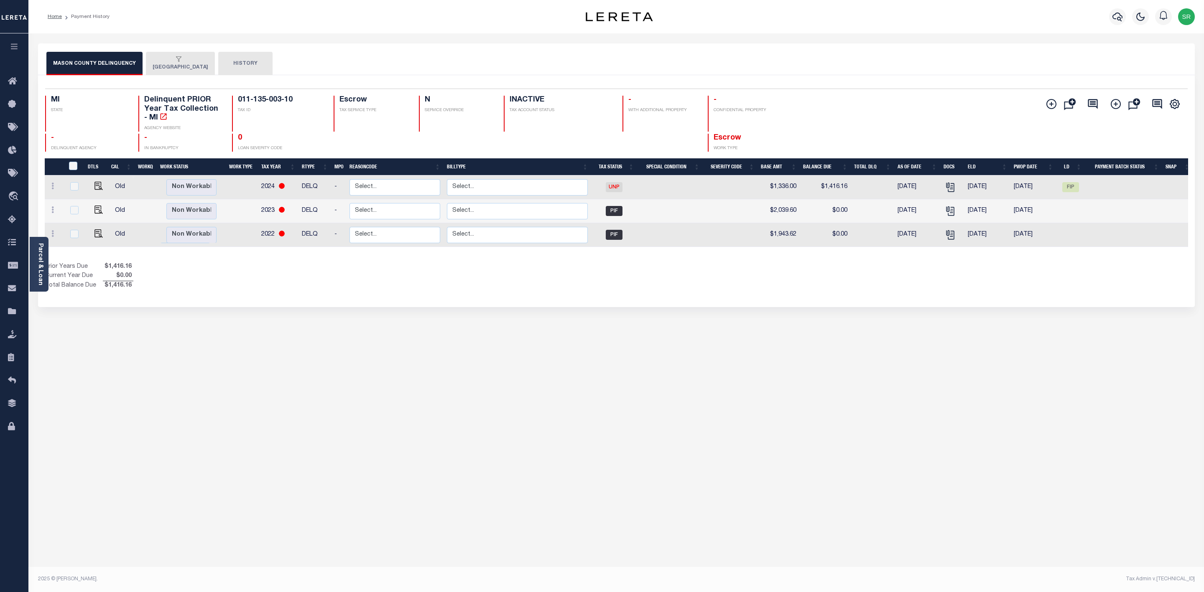
click at [197, 72] on button "[GEOGRAPHIC_DATA]" at bounding box center [180, 63] width 69 height 23
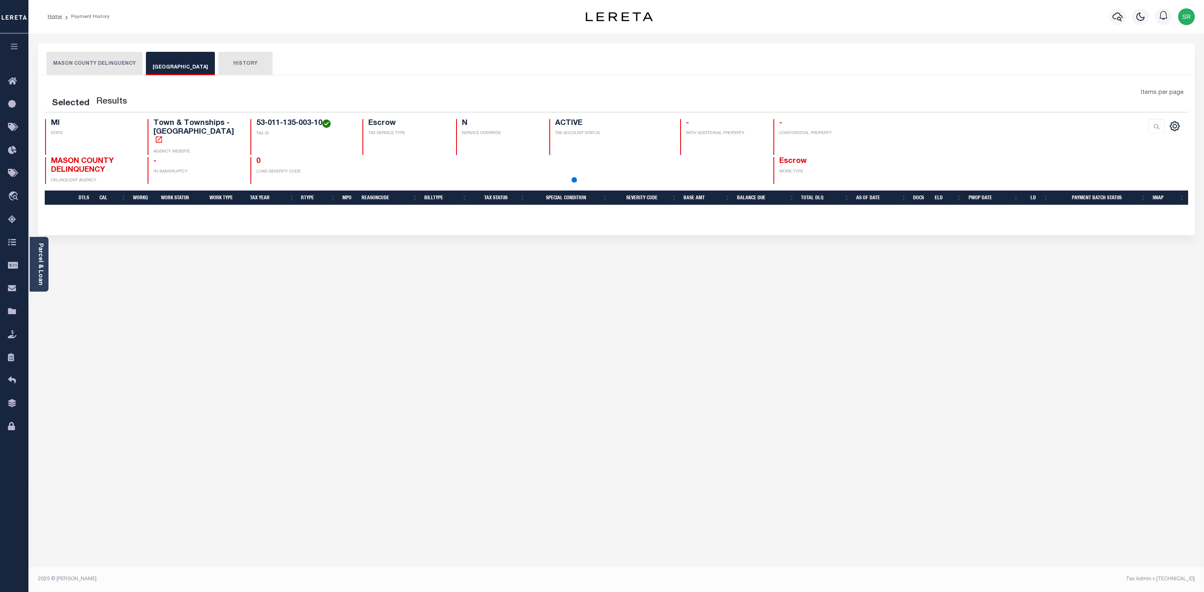
click at [197, 72] on button "[GEOGRAPHIC_DATA]" at bounding box center [180, 63] width 69 height 23
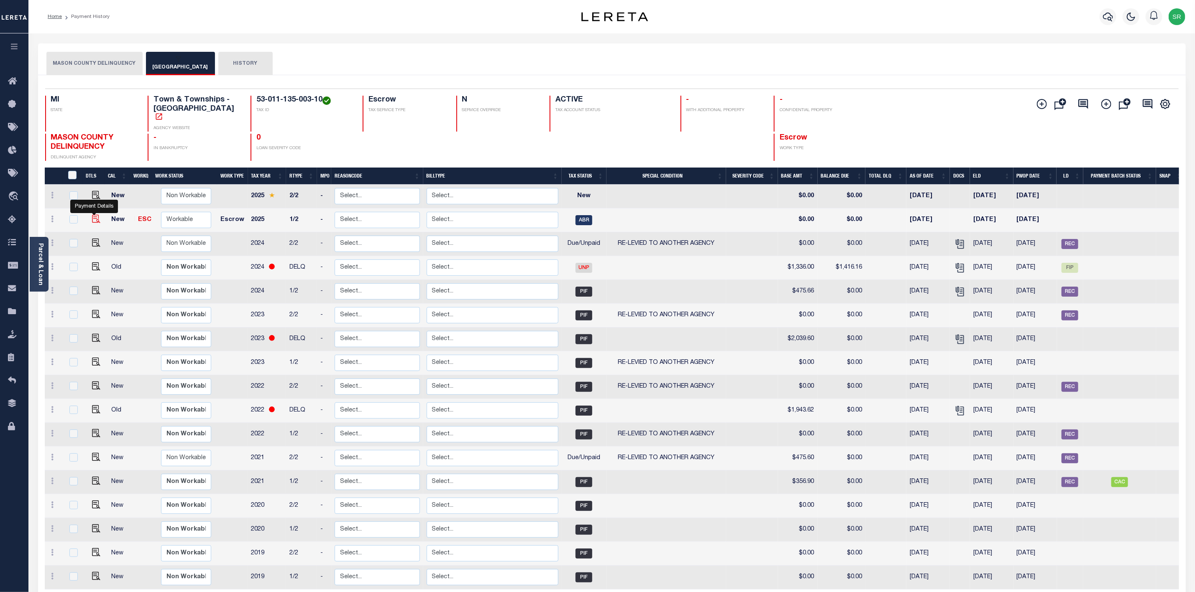
click at [95, 215] on img "" at bounding box center [96, 219] width 8 height 8
checkbox input "true"
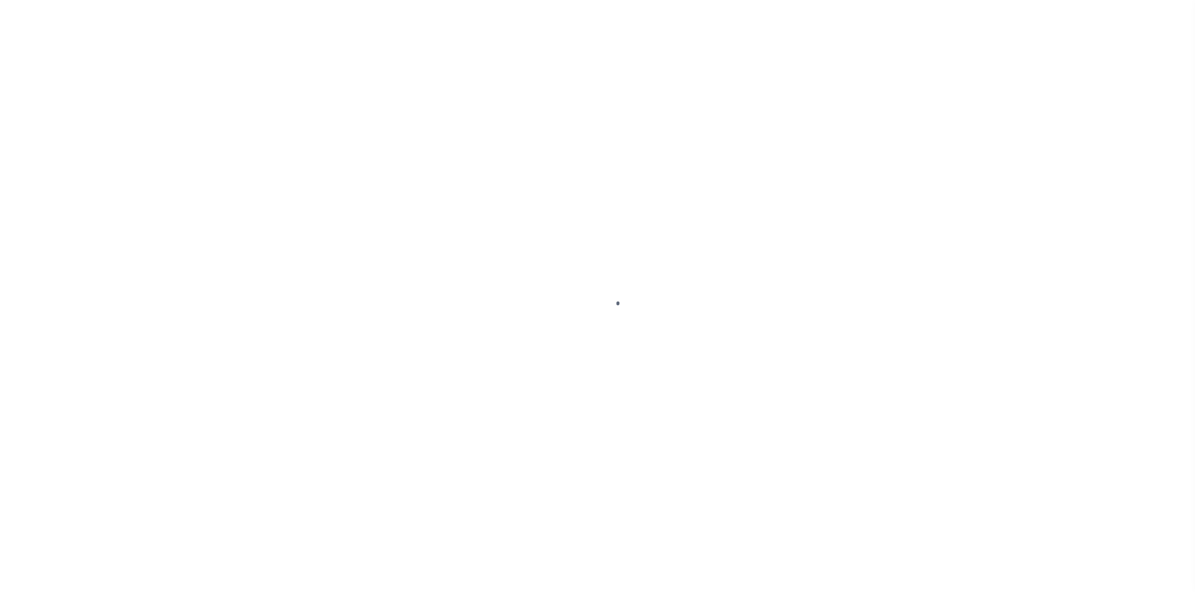
select select "ABR"
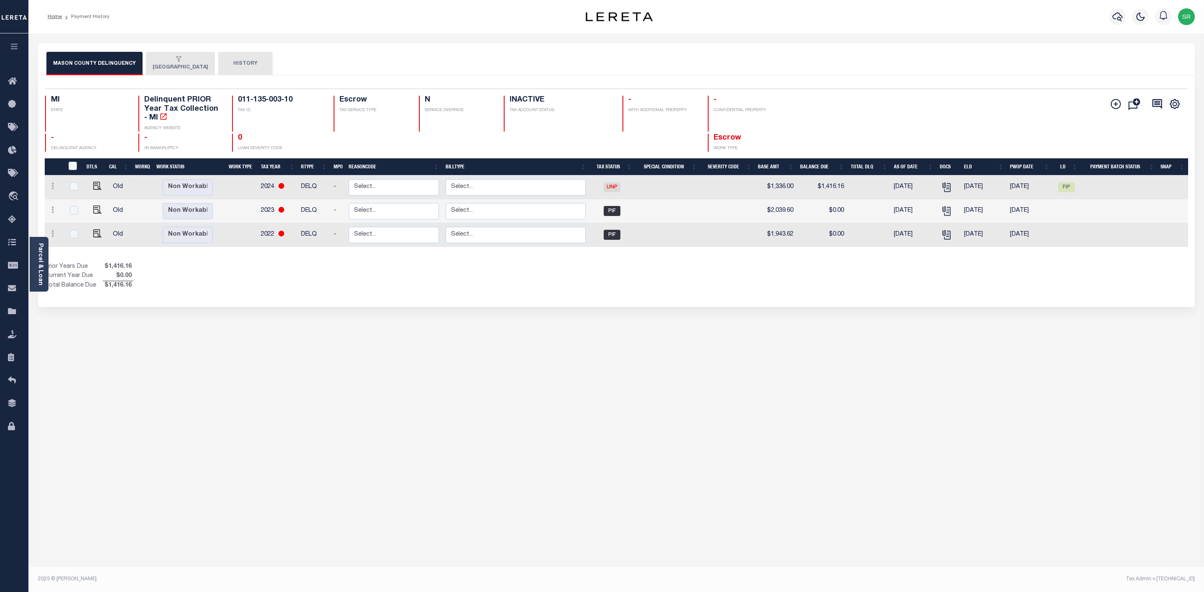
click at [165, 73] on button "[GEOGRAPHIC_DATA]" at bounding box center [180, 63] width 69 height 23
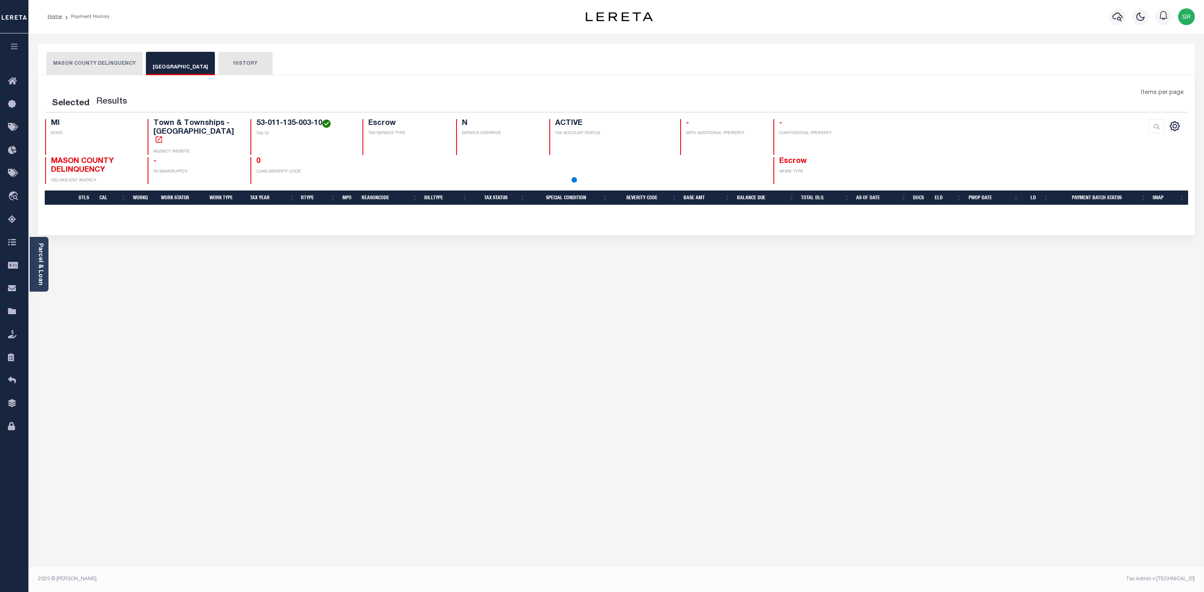
click at [165, 73] on button "[GEOGRAPHIC_DATA]" at bounding box center [180, 63] width 69 height 23
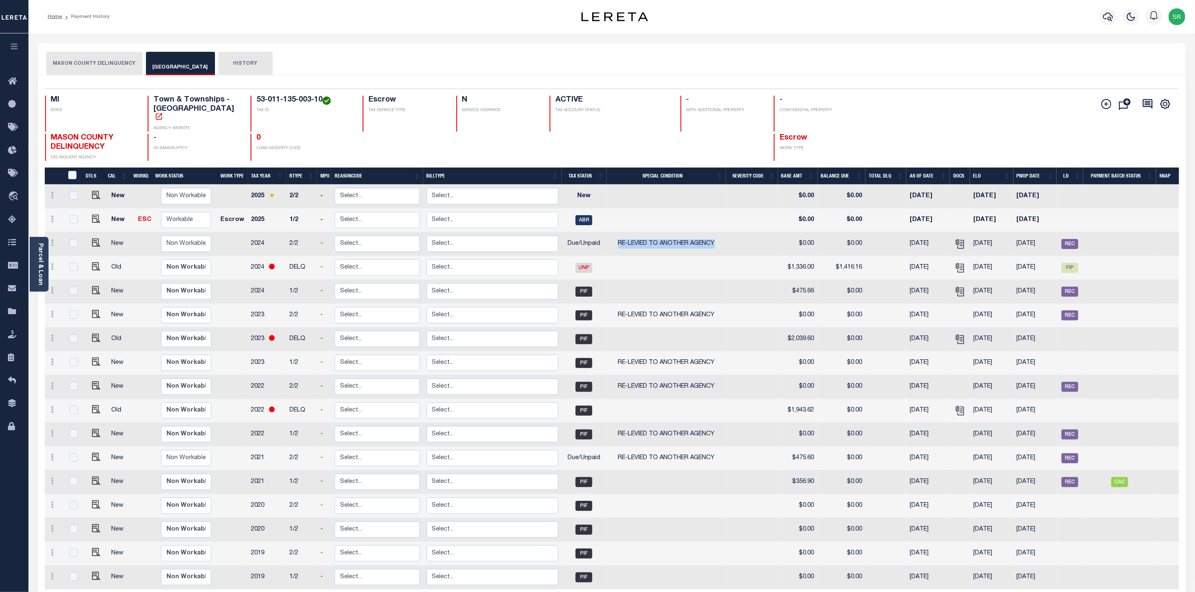
drag, startPoint x: 616, startPoint y: 236, endPoint x: 718, endPoint y: 238, distance: 101.6
click at [718, 238] on td "RE-LEVIED TO ANOTHER AGENCY" at bounding box center [666, 244] width 120 height 24
checkbox input "true"
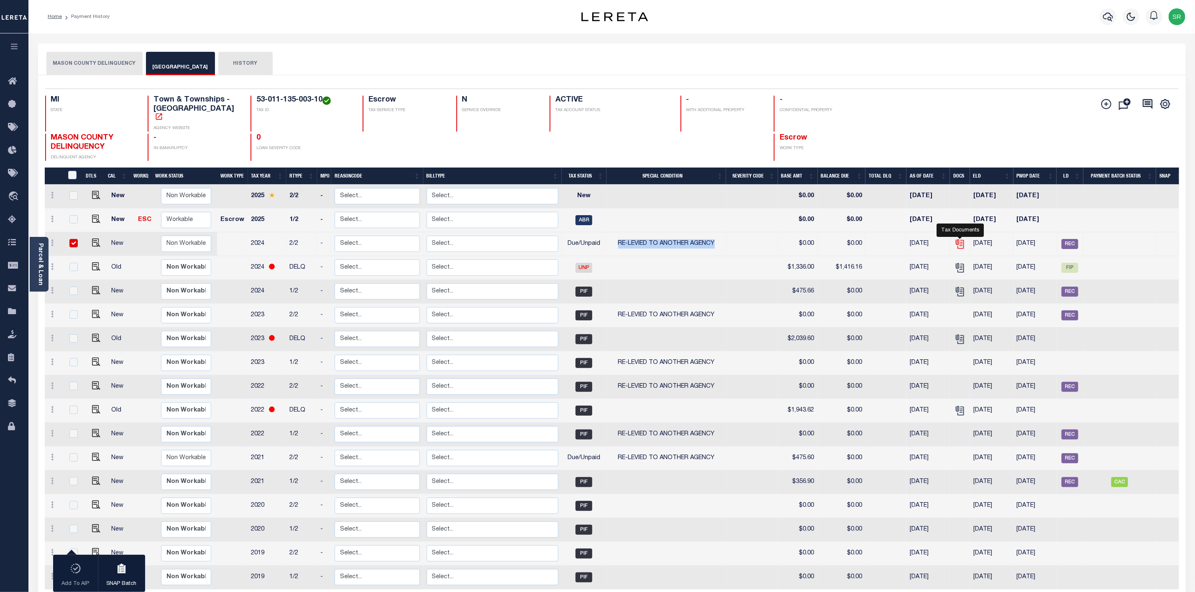
click at [960, 239] on icon "" at bounding box center [959, 244] width 11 height 11
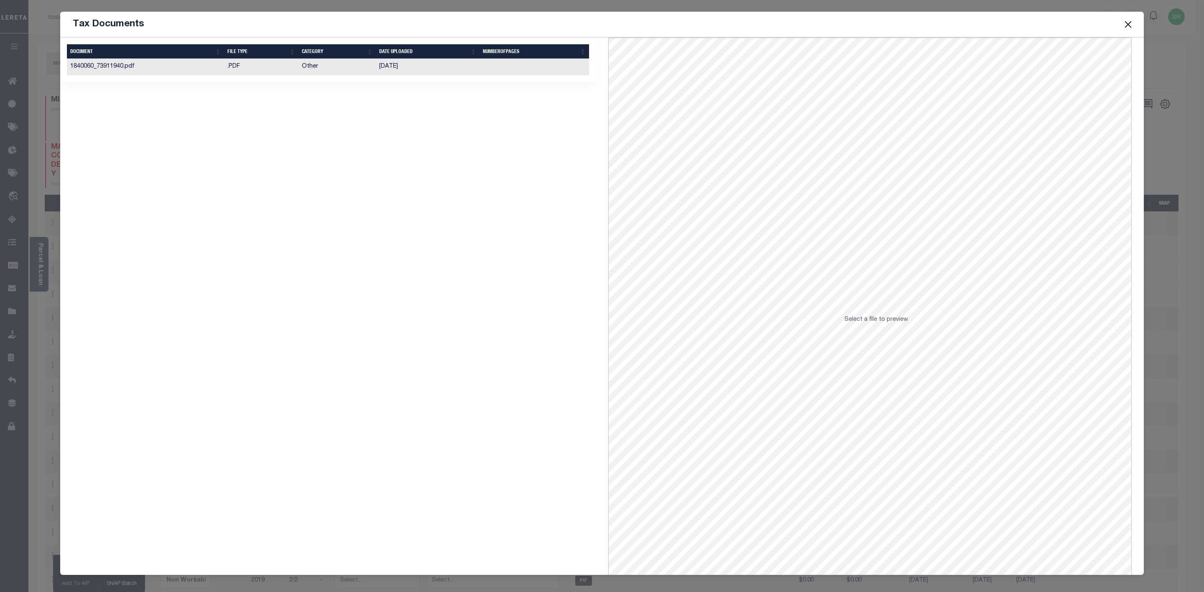
click at [123, 64] on td "1840060_73911940.pdf" at bounding box center [145, 67] width 157 height 16
click at [1132, 25] on button "Close" at bounding box center [1128, 24] width 11 height 11
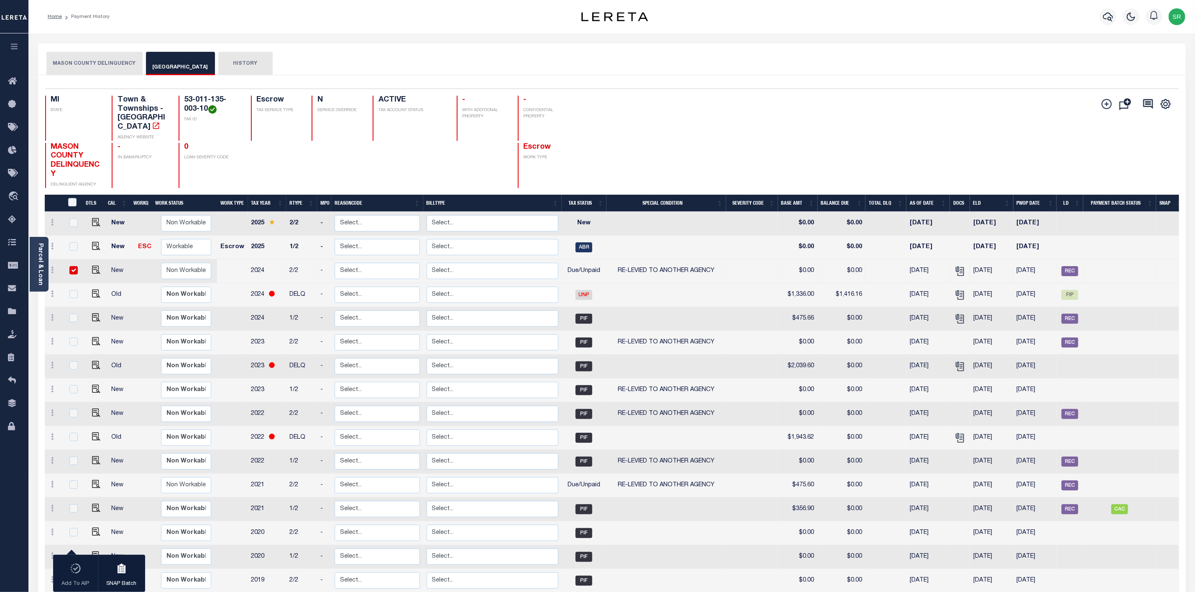
click at [73, 266] on input "checkbox" at bounding box center [73, 270] width 8 height 8
checkbox input "false"
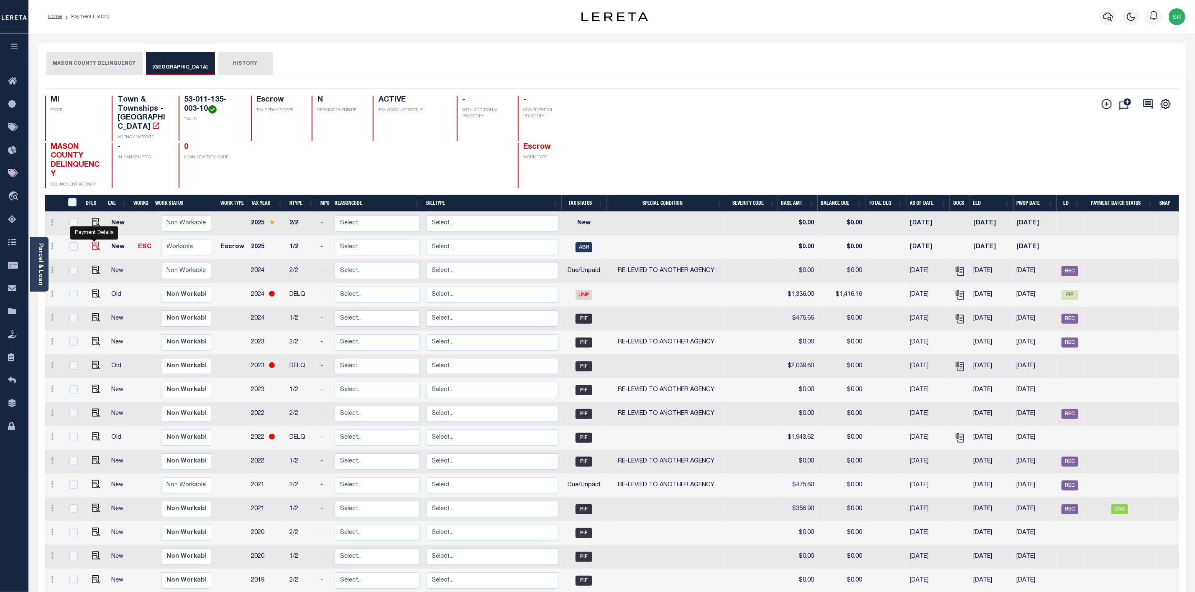
click at [92, 242] on img "" at bounding box center [96, 246] width 8 height 8
checkbox input "true"
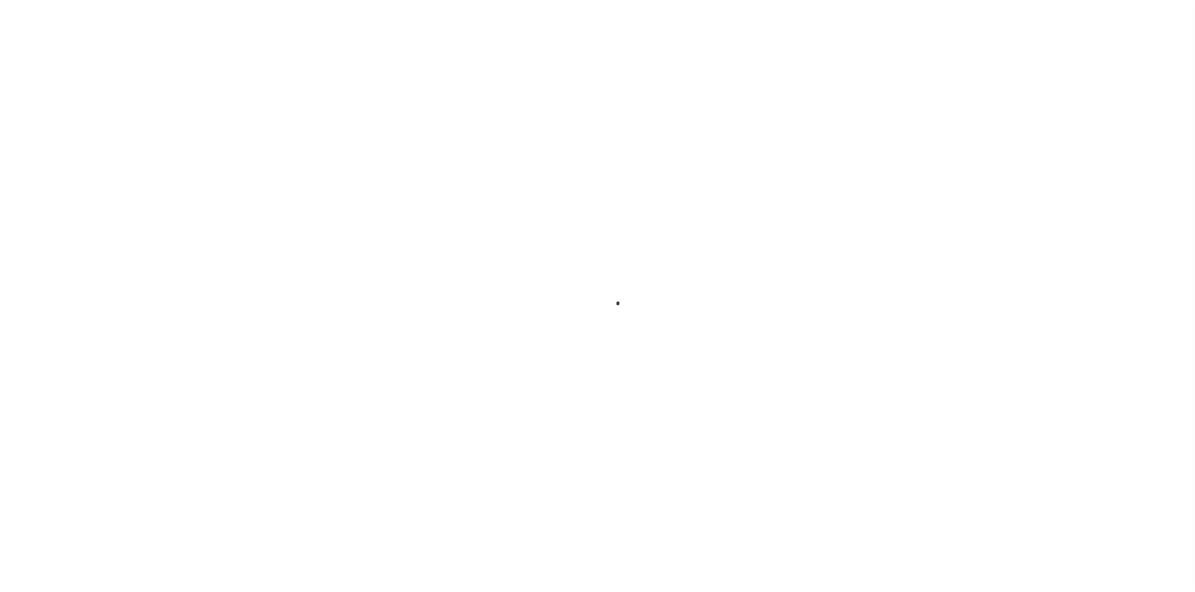
select select "ABR"
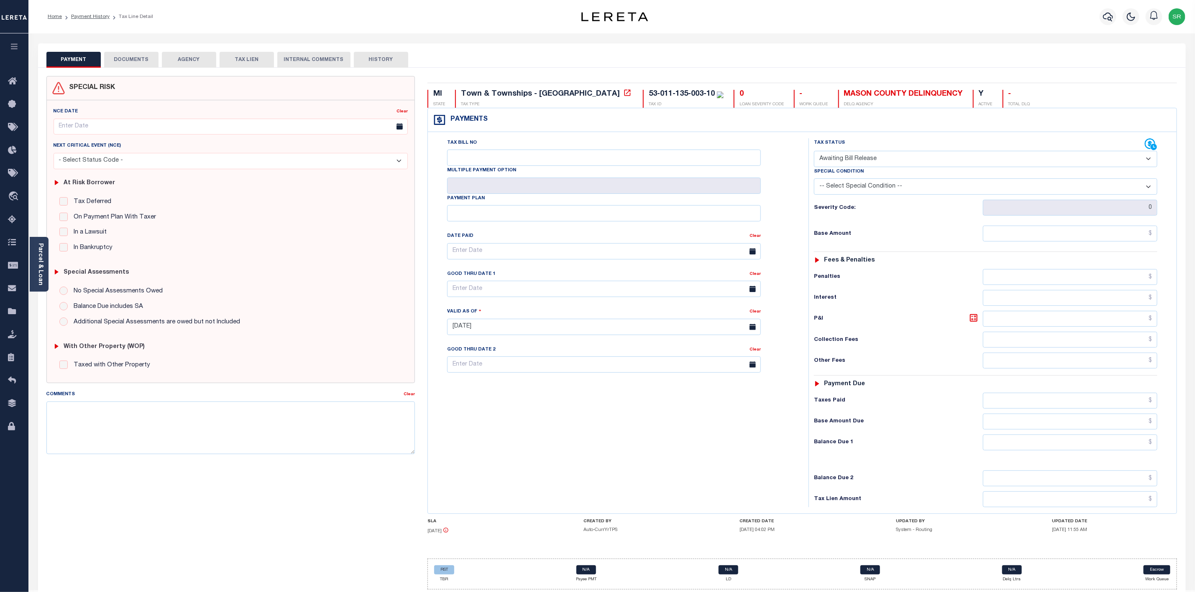
click at [143, 64] on button "DOCUMENTS" at bounding box center [131, 60] width 54 height 16
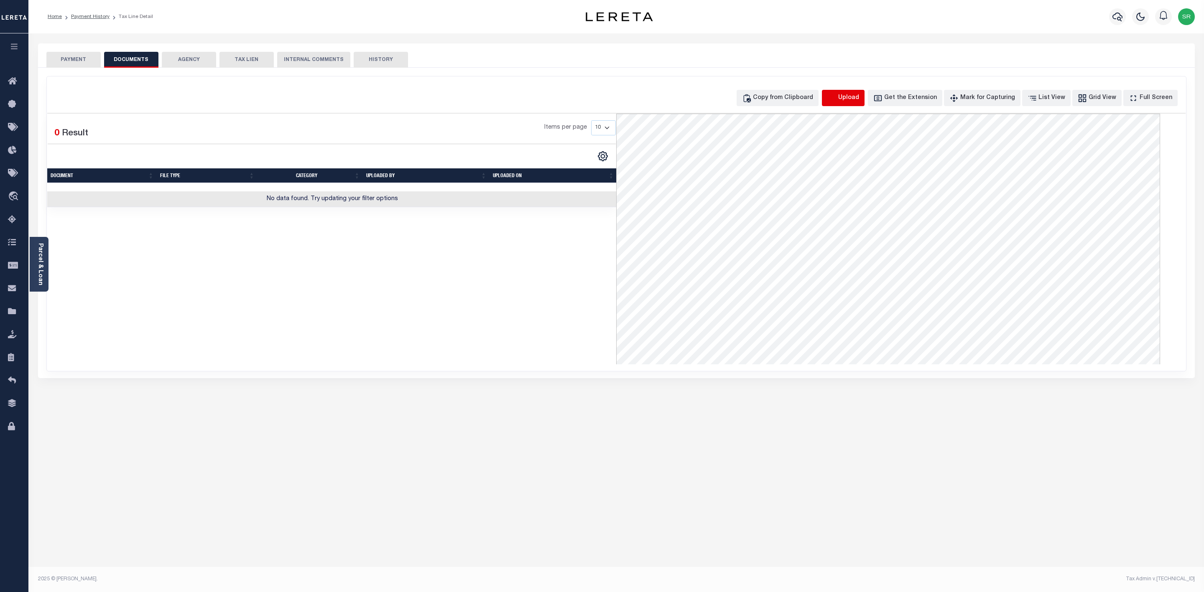
click at [837, 98] on icon "button" at bounding box center [831, 98] width 9 height 9
select select "POP"
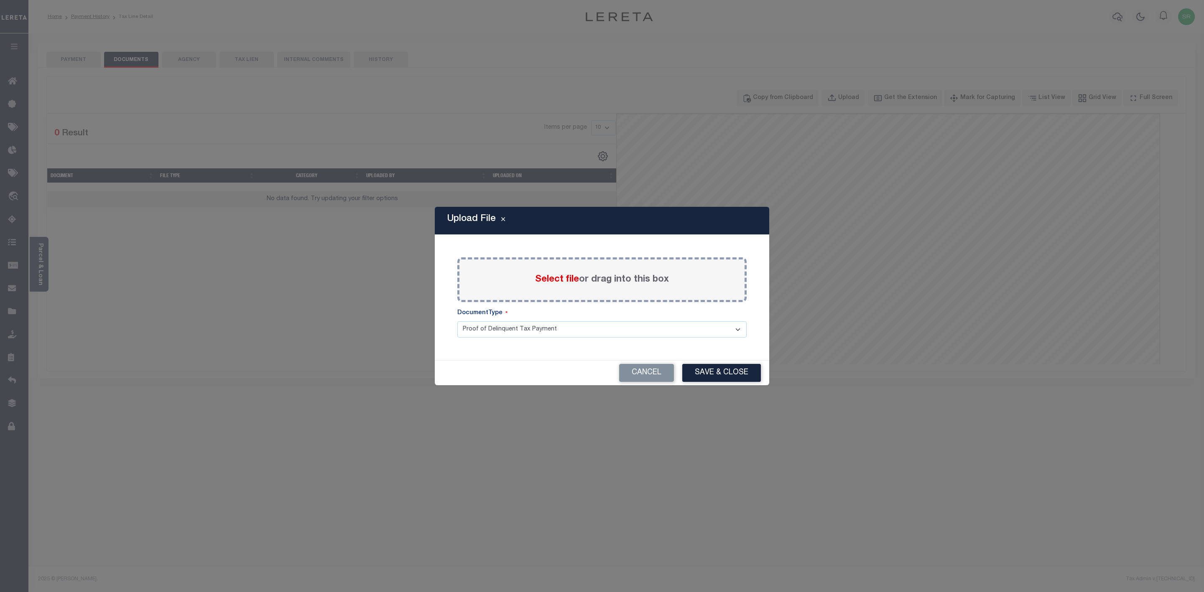
click at [541, 280] on span "Select file" at bounding box center [557, 279] width 44 height 9
click at [0, 0] on input "Select file or drag into this box" at bounding box center [0, 0] width 0 height 0
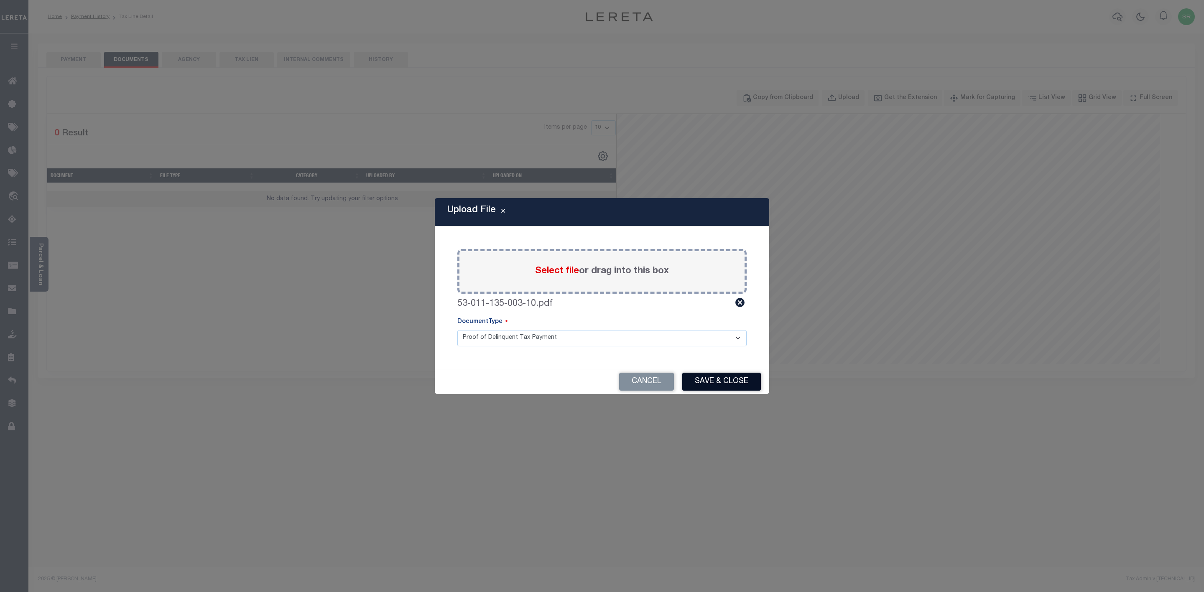
click at [709, 379] on button "Save & Close" at bounding box center [721, 382] width 79 height 18
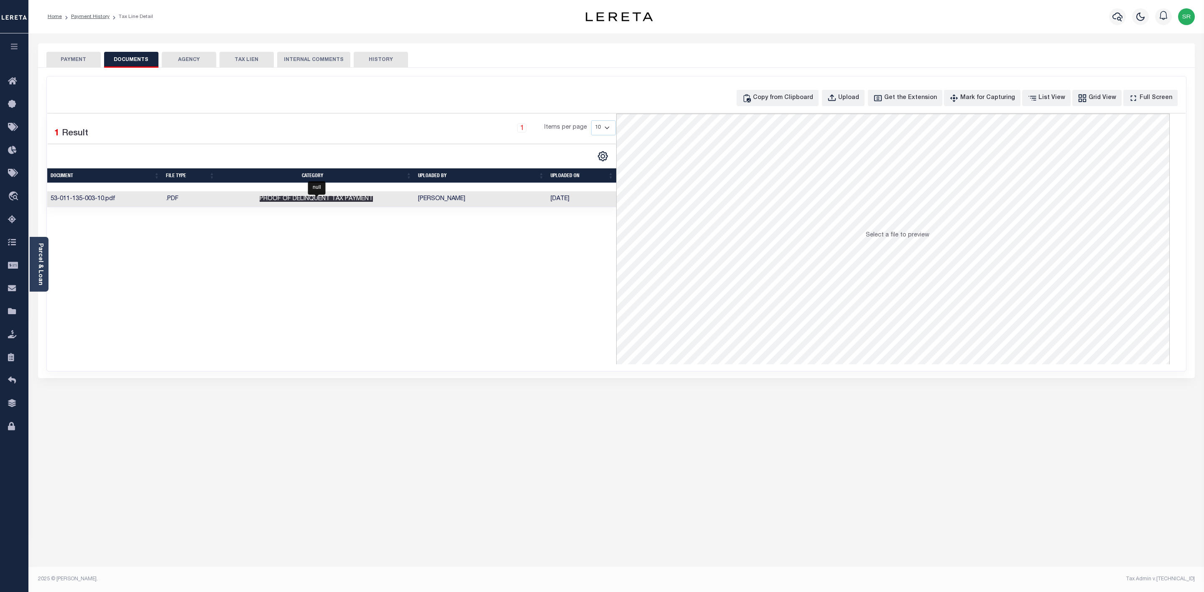
click at [309, 202] on span "Proof of Delinquent Tax Payment" at bounding box center [316, 199] width 113 height 6
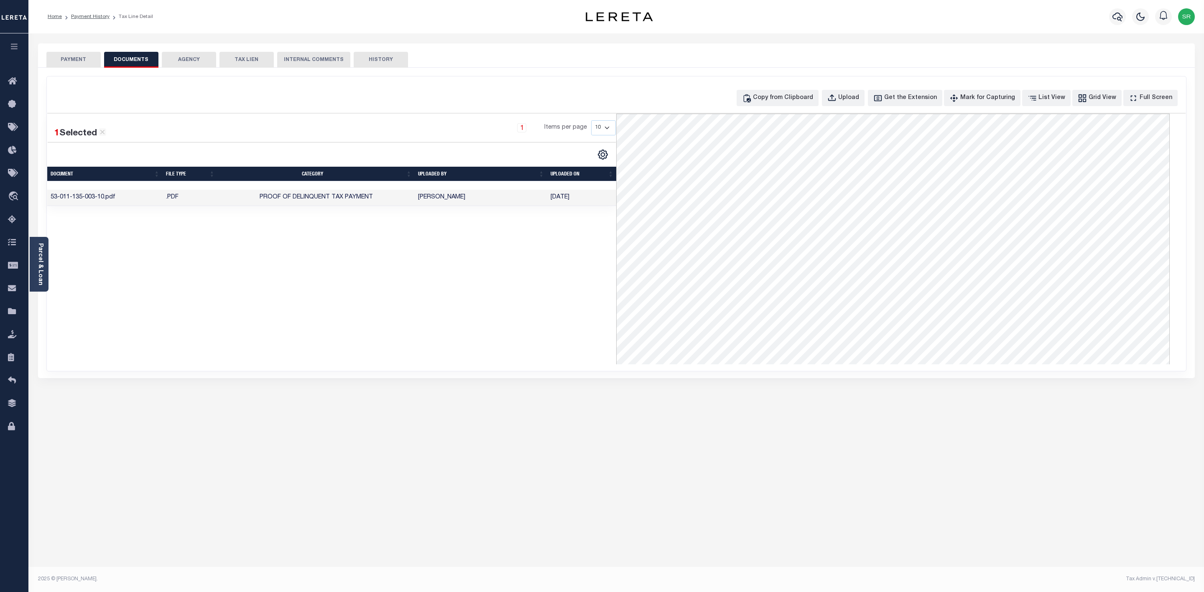
click at [91, 53] on button "PAYMENT" at bounding box center [73, 60] width 54 height 16
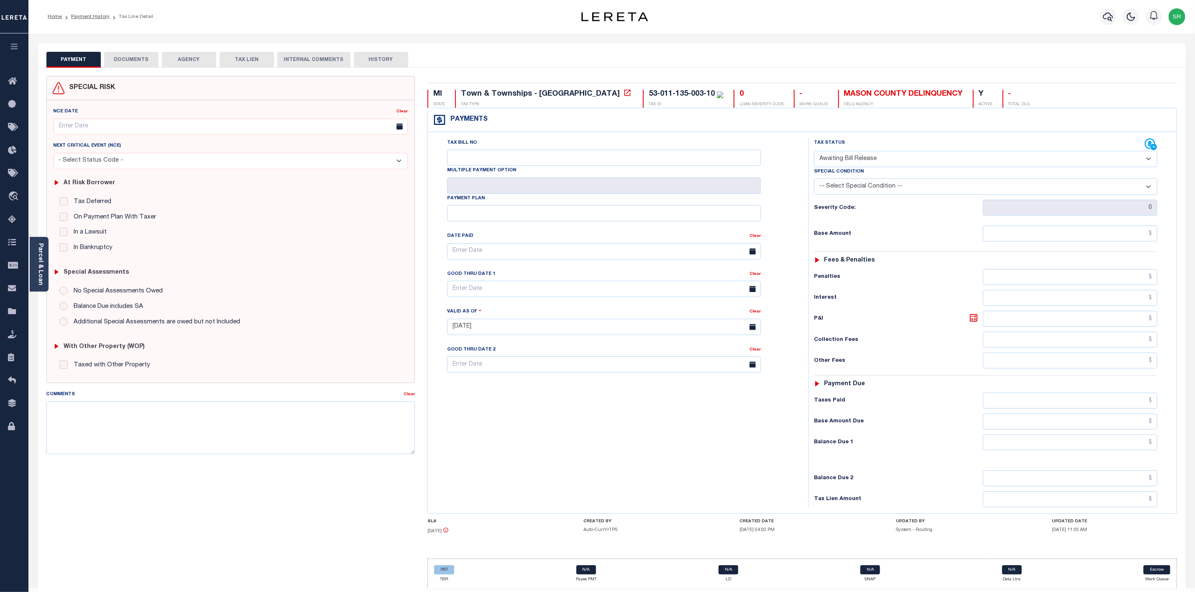
click at [91, 53] on button "PAYMENT" at bounding box center [73, 60] width 54 height 16
click at [881, 161] on select "- Select Status Code - Open Due/Unpaid Paid Incomplete No Tax Due Internal Refu…" at bounding box center [985, 159] width 343 height 16
select select "DUE"
click at [814, 152] on select "- Select Status Code - Open Due/Unpaid Paid Incomplete No Tax Due Internal Refu…" at bounding box center [985, 159] width 343 height 16
type input "[DATE]"
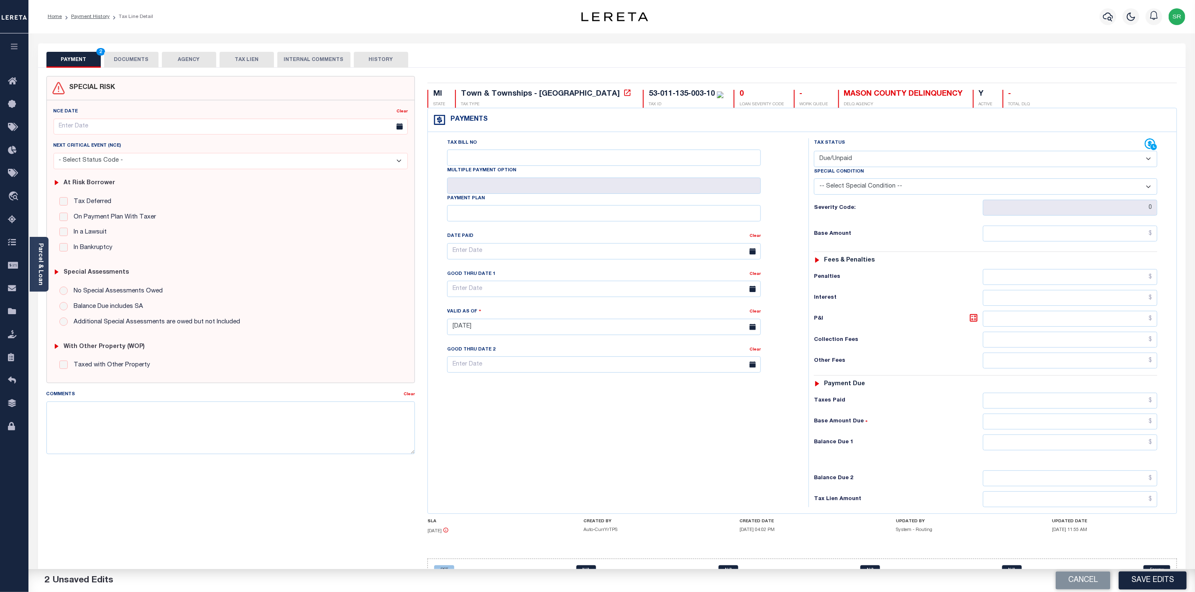
click at [209, 9] on div "Home Payment History Tax Line Detail" at bounding box center [280, 17] width 478 height 18
click at [77, 15] on link "Payment History" at bounding box center [90, 16] width 38 height 5
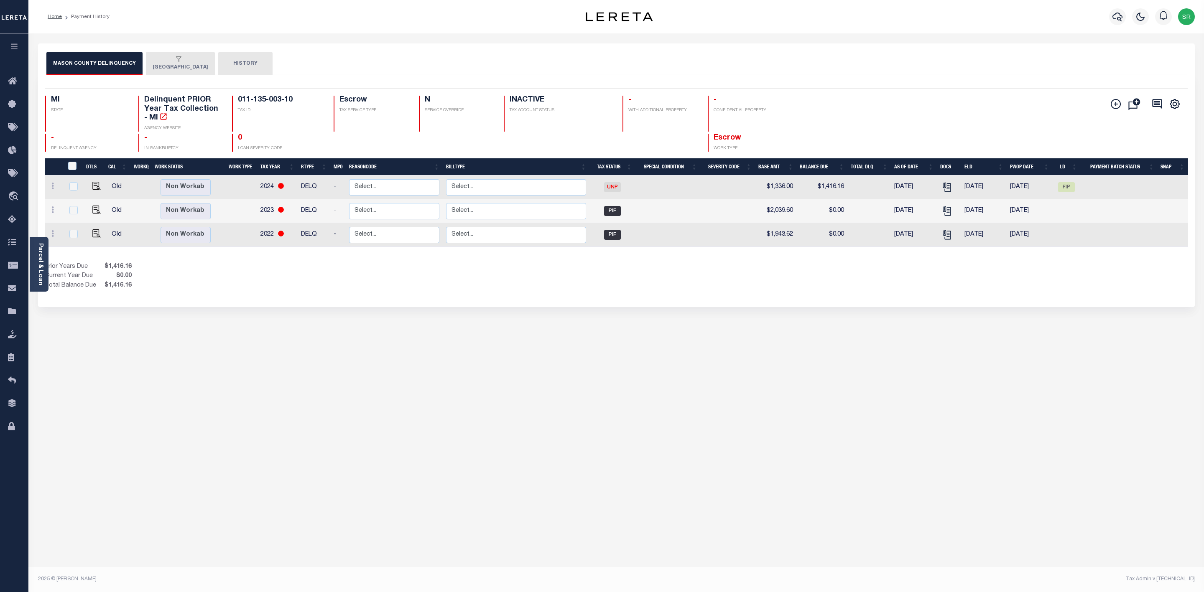
click at [185, 56] on div "button" at bounding box center [179, 60] width 52 height 8
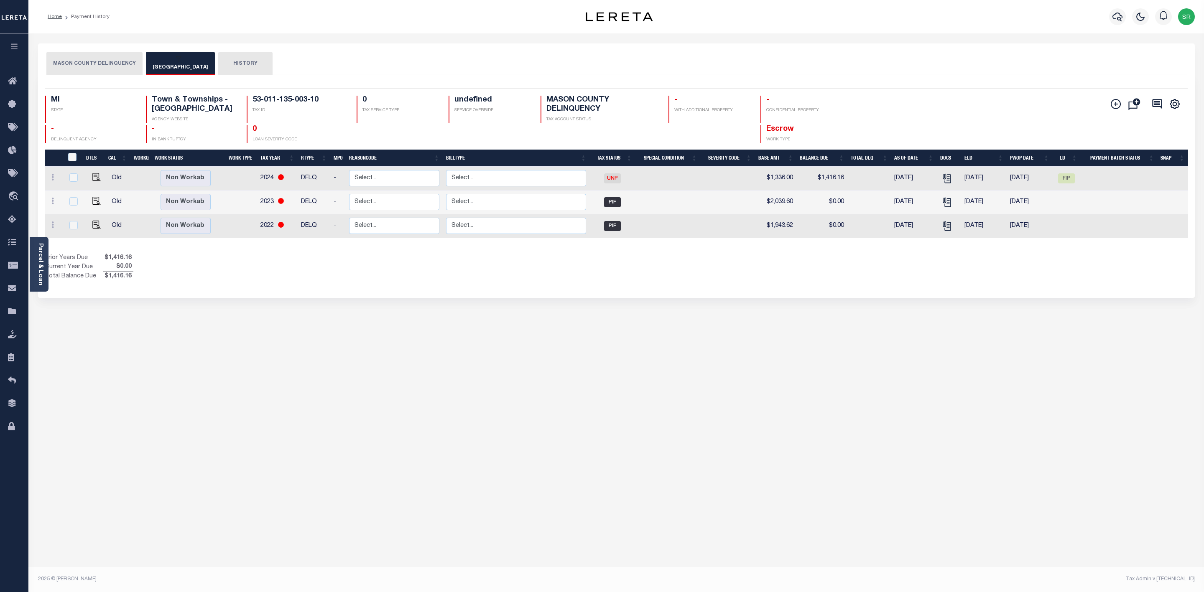
click at [174, 65] on button "[GEOGRAPHIC_DATA]" at bounding box center [180, 63] width 69 height 23
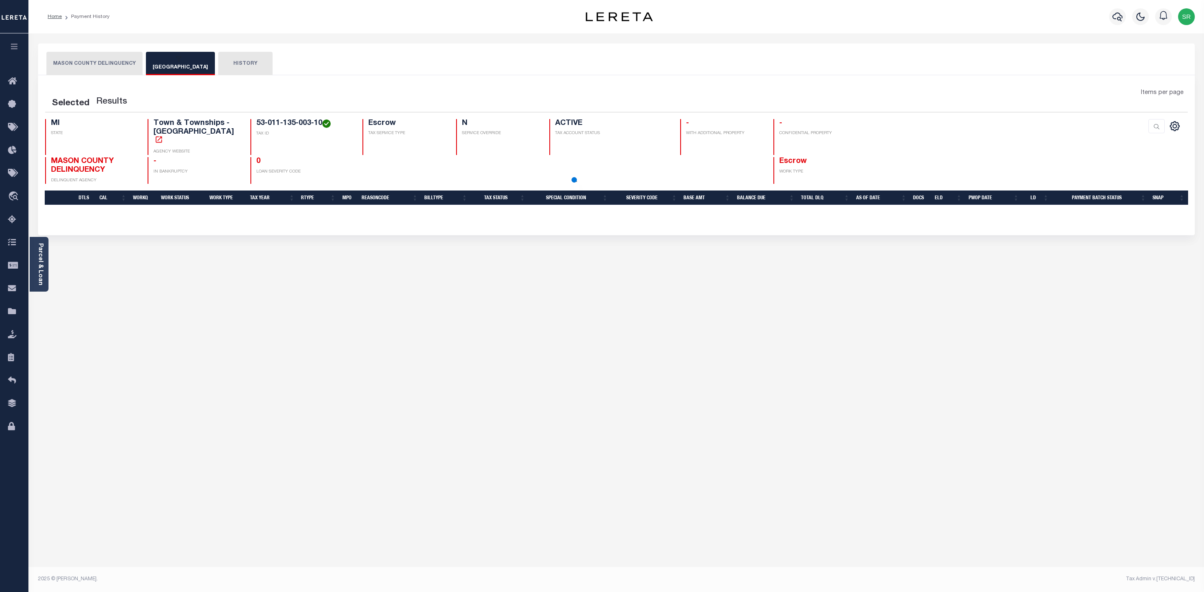
click at [174, 65] on button "[GEOGRAPHIC_DATA]" at bounding box center [180, 63] width 69 height 23
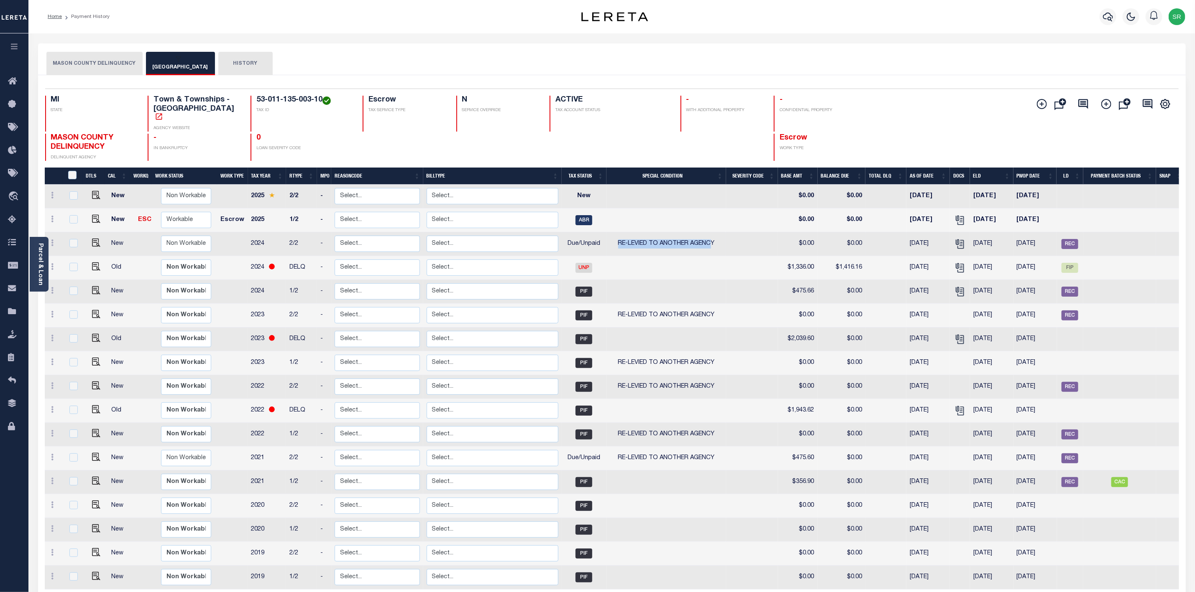
drag, startPoint x: 618, startPoint y: 232, endPoint x: 712, endPoint y: 243, distance: 95.5
click at [712, 243] on td "RE-LEVIED TO ANOTHER AGENCY" at bounding box center [666, 244] width 120 height 24
checkbox input "true"
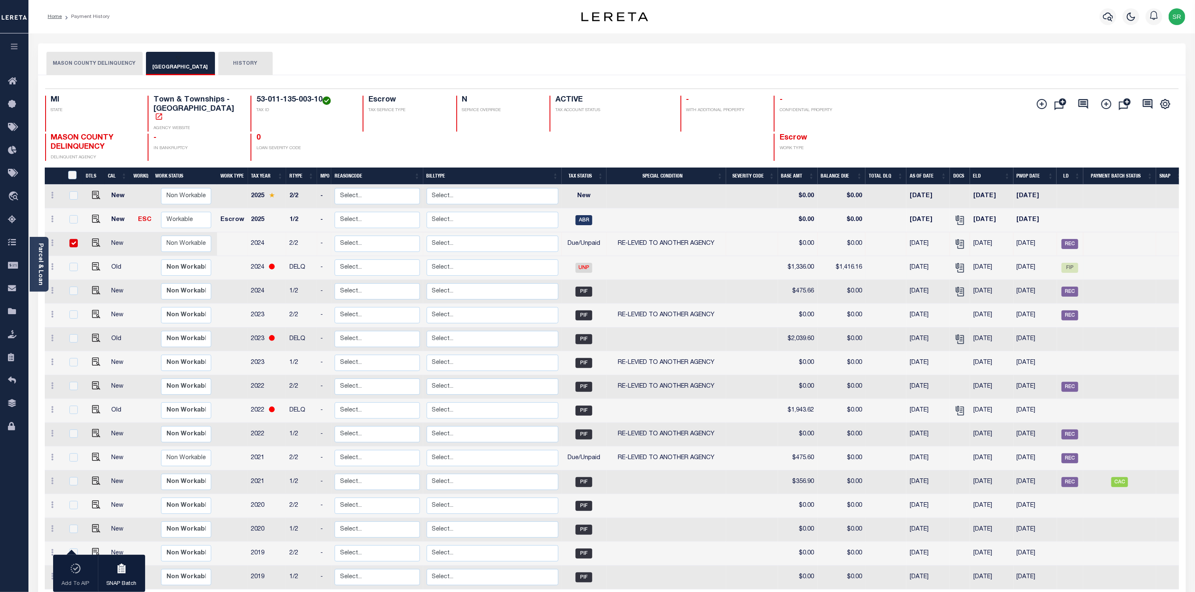
click at [722, 260] on td at bounding box center [666, 268] width 120 height 24
checkbox input "true"
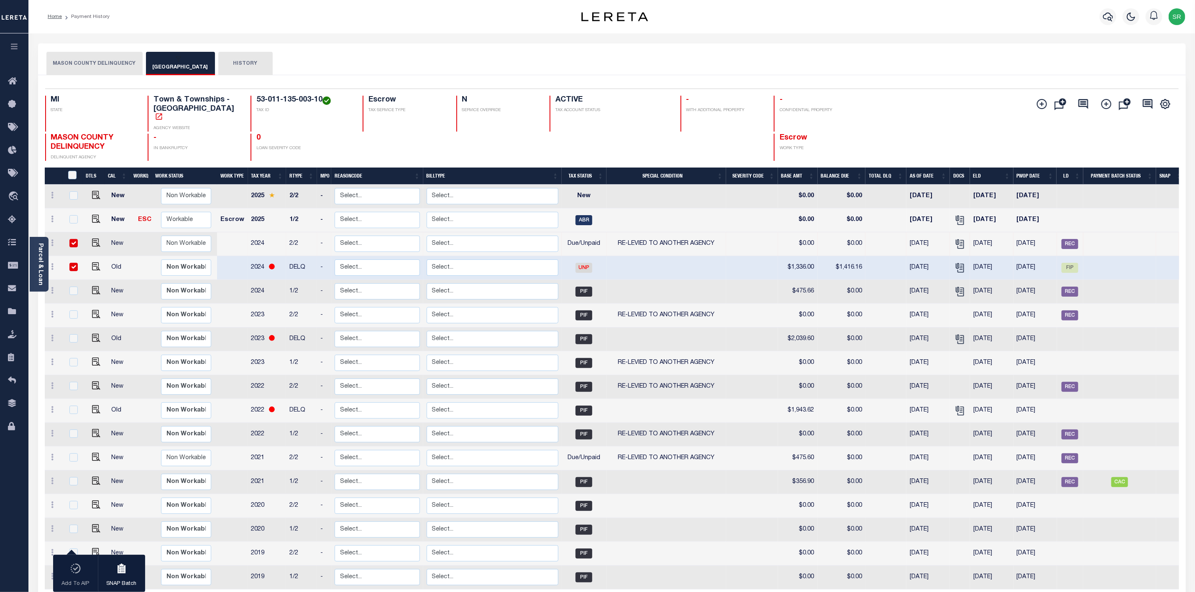
click at [722, 260] on td at bounding box center [666, 268] width 120 height 24
checkbox input "false"
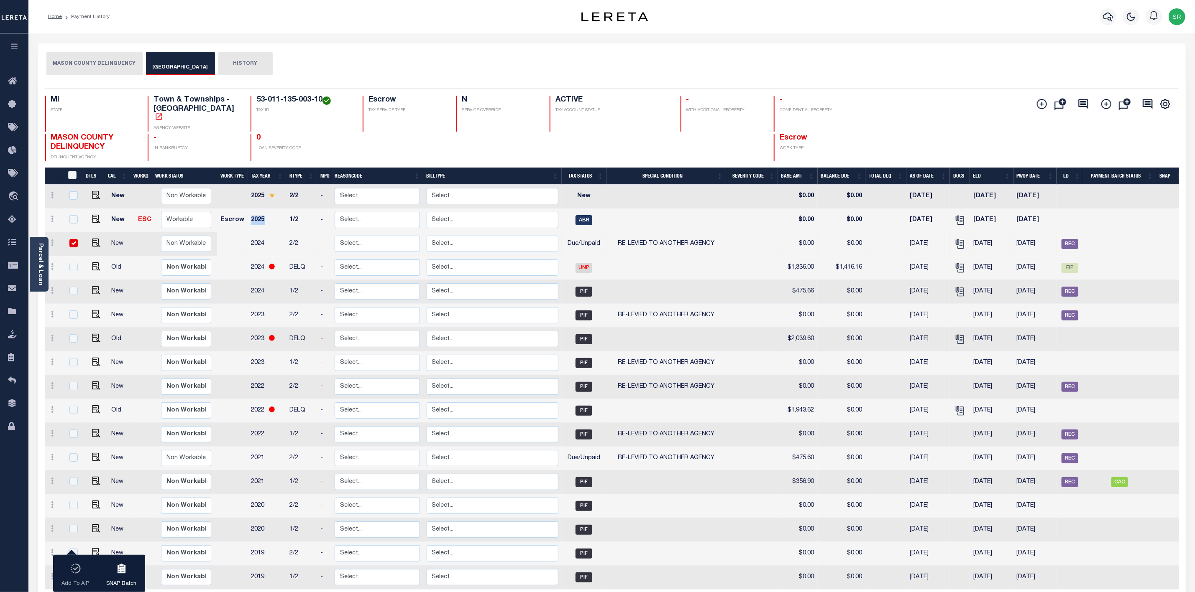
drag, startPoint x: 250, startPoint y: 212, endPoint x: 276, endPoint y: 215, distance: 26.5
click at [276, 215] on td "2025" at bounding box center [267, 221] width 38 height 24
checkbox input "true"
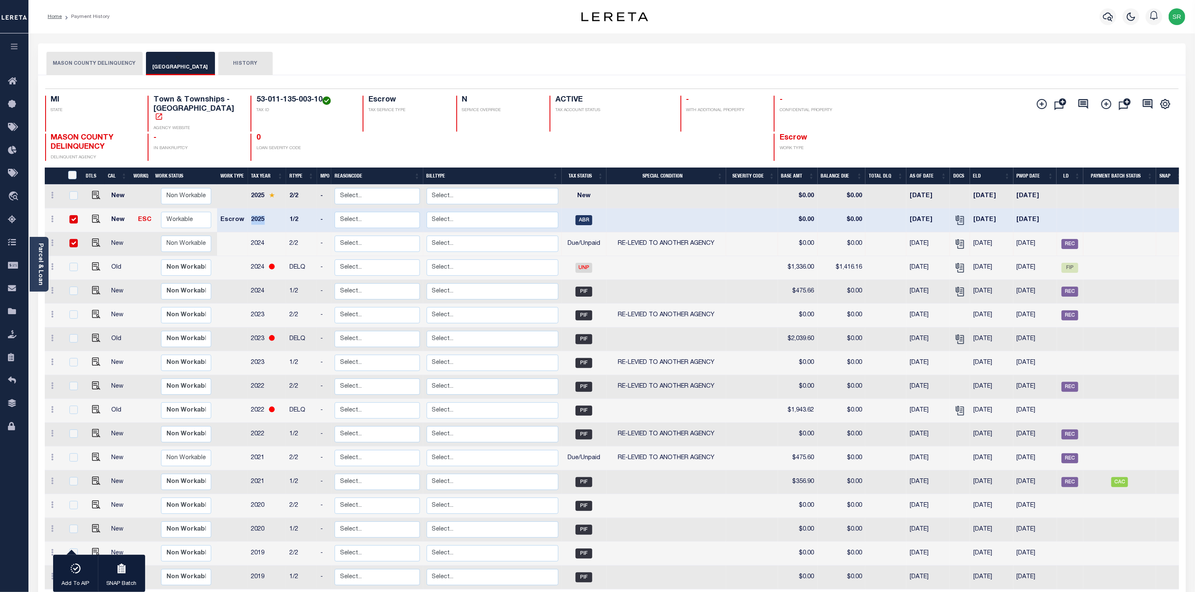
click at [73, 239] on input "checkbox" at bounding box center [73, 243] width 8 height 8
checkbox input "false"
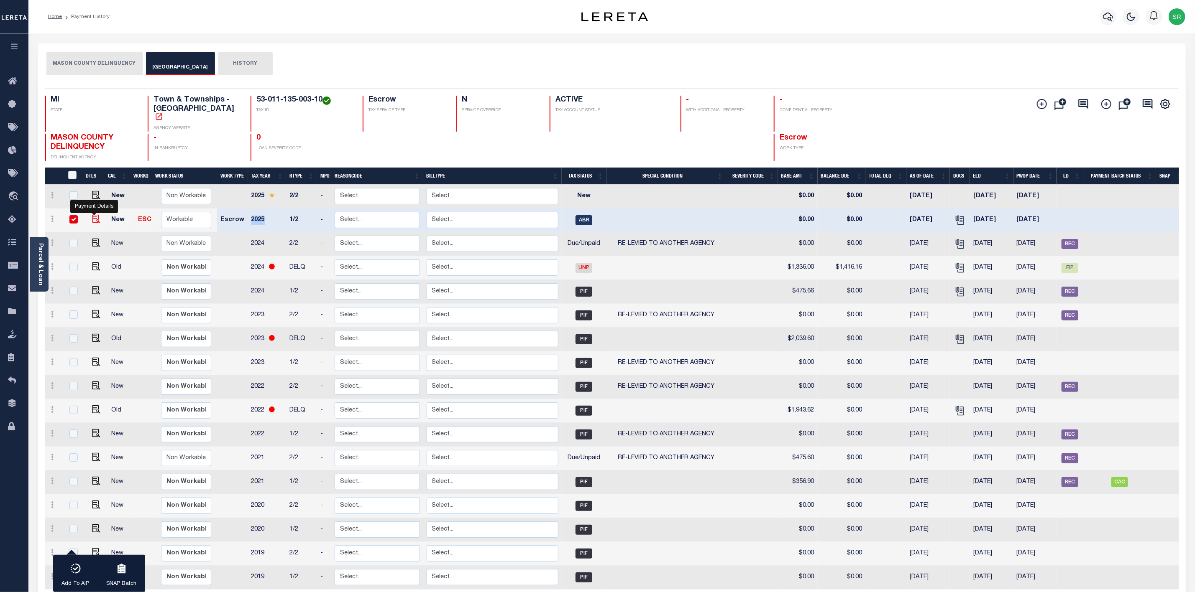
click at [96, 215] on img "" at bounding box center [96, 219] width 8 height 8
checkbox input "false"
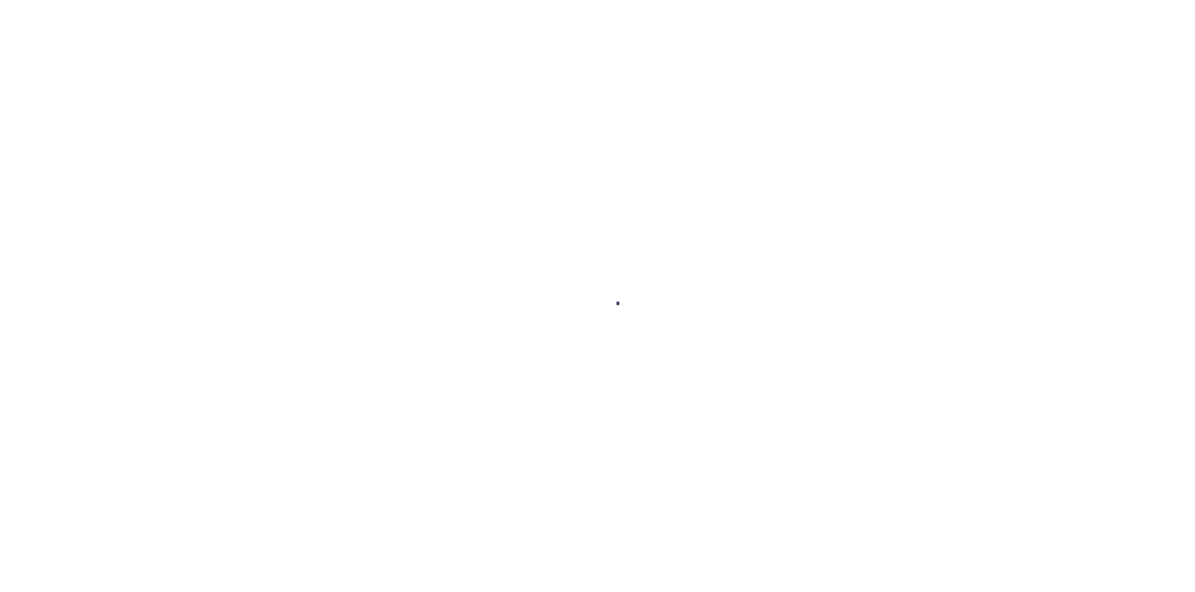
checkbox input "false"
type input "[DATE]"
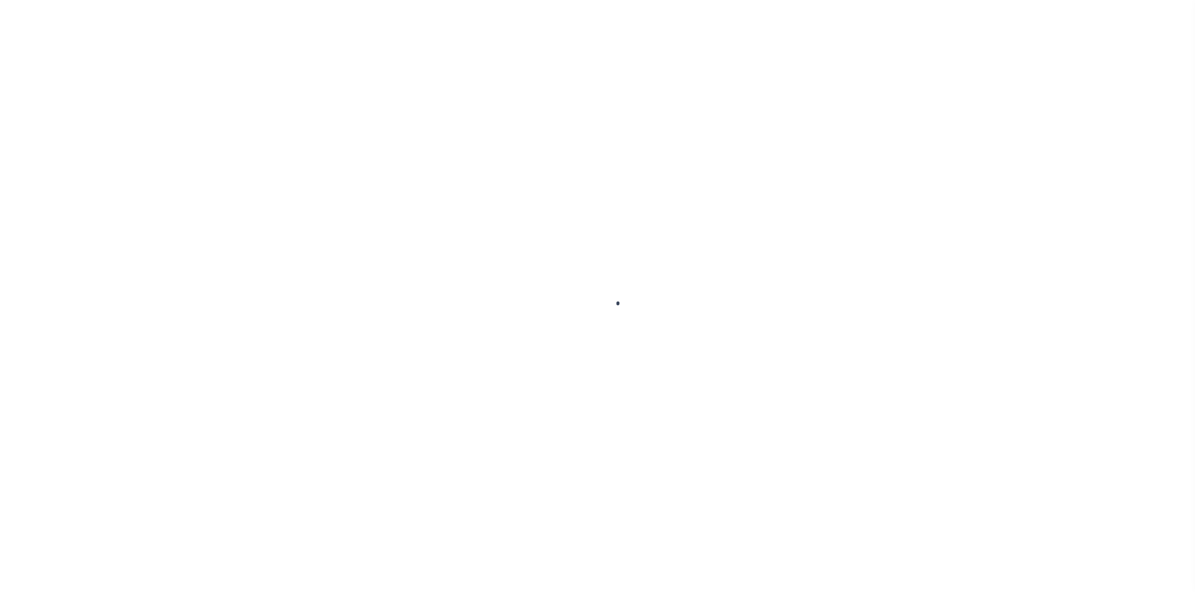
type input "0"
select select "ABR"
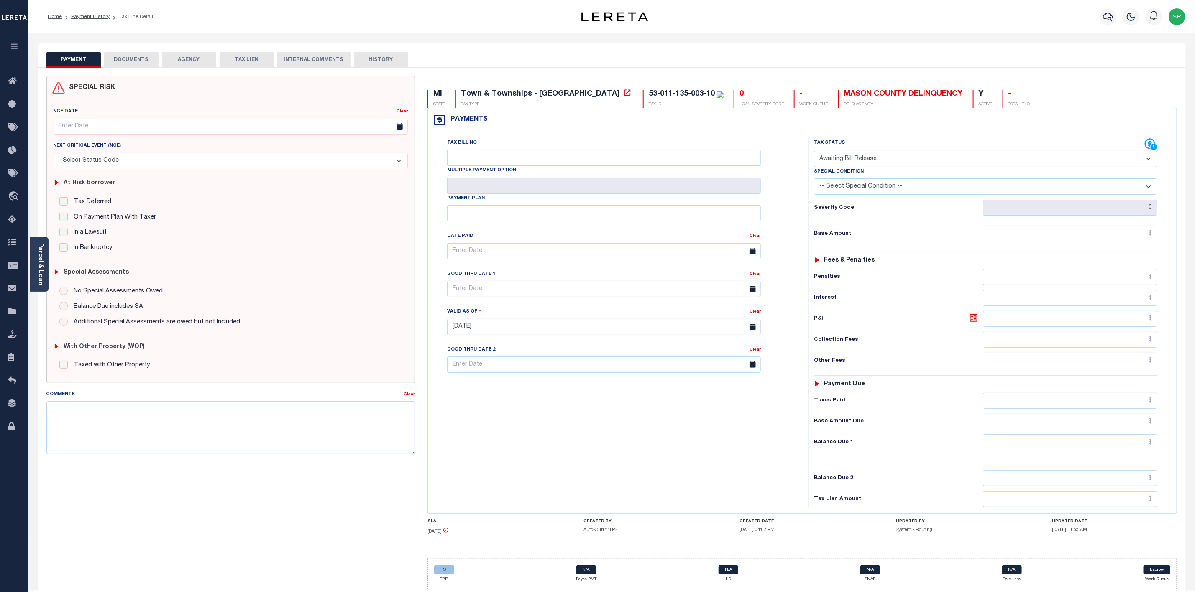
click at [888, 190] on select "-- Select Special Condition -- 3RD PARTY TAX LIEN AGENCY TAX LIEN (A.K.A Inside…" at bounding box center [985, 187] width 343 height 16
select select "18"
click at [814, 181] on select "-- Select Special Condition -- 3RD PARTY TAX LIEN AGENCY TAX LIEN (A.K.A Inside…" at bounding box center [985, 187] width 343 height 16
type input "[DATE]"
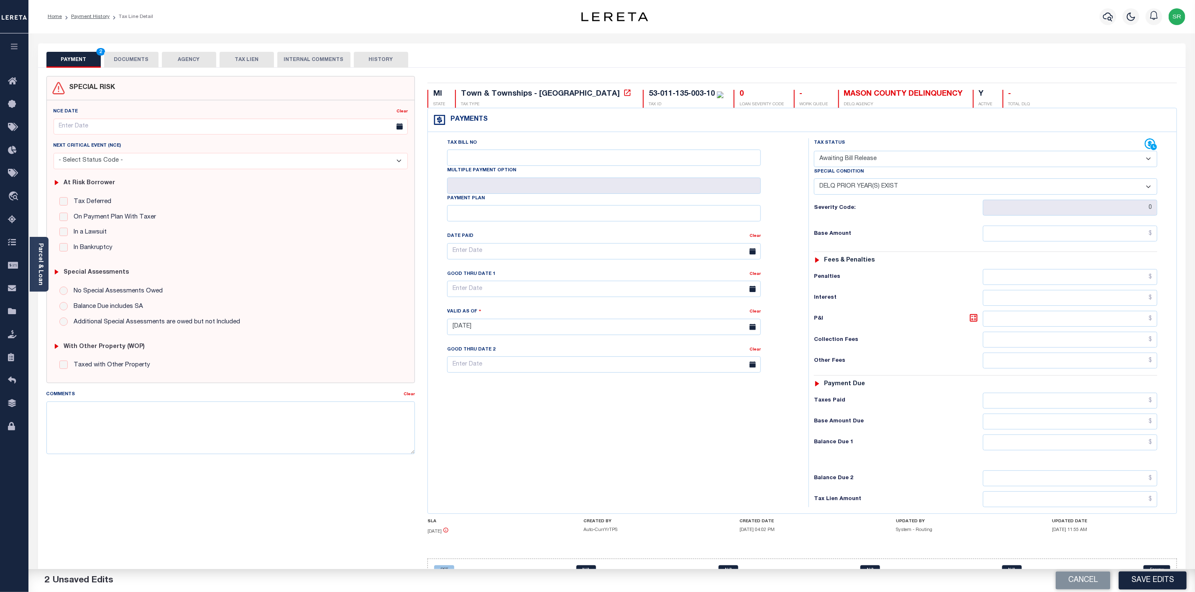
click at [876, 157] on select "- Select Status Code - Open Due/Unpaid Paid Incomplete No Tax Due Internal Refu…" at bounding box center [985, 159] width 343 height 16
select select "DUE"
click at [814, 152] on select "- Select Status Code - Open Due/Unpaid Paid Incomplete No Tax Due Internal Refu…" at bounding box center [985, 159] width 343 height 16
select select "0"
click at [1070, 242] on input "text" at bounding box center [1070, 234] width 174 height 16
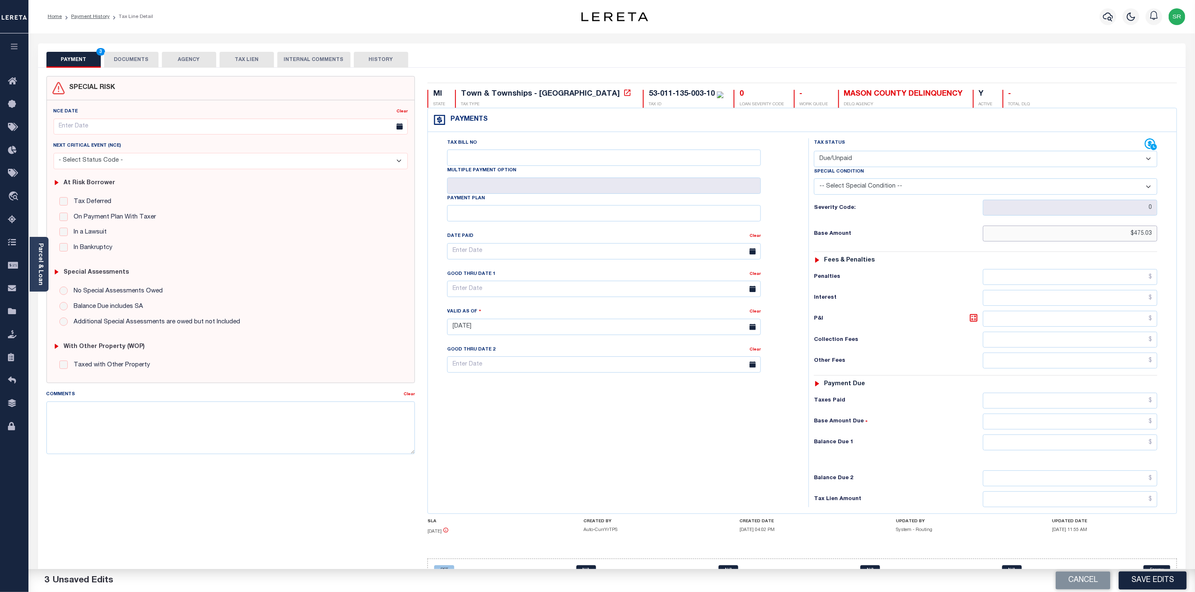
type input "$475.03"
click at [1130, 448] on input "text" at bounding box center [1070, 443] width 174 height 16
type input "$475.03"
click at [1134, 583] on button "Save Edits" at bounding box center [1152, 581] width 68 height 18
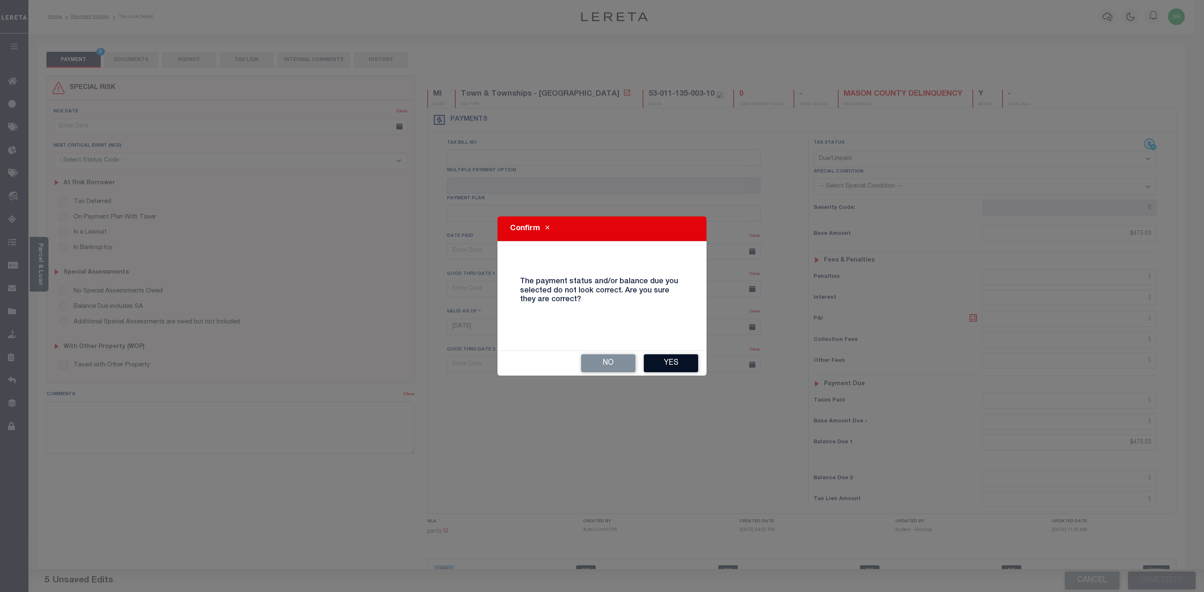
click at [665, 362] on button "Yes" at bounding box center [671, 364] width 54 height 18
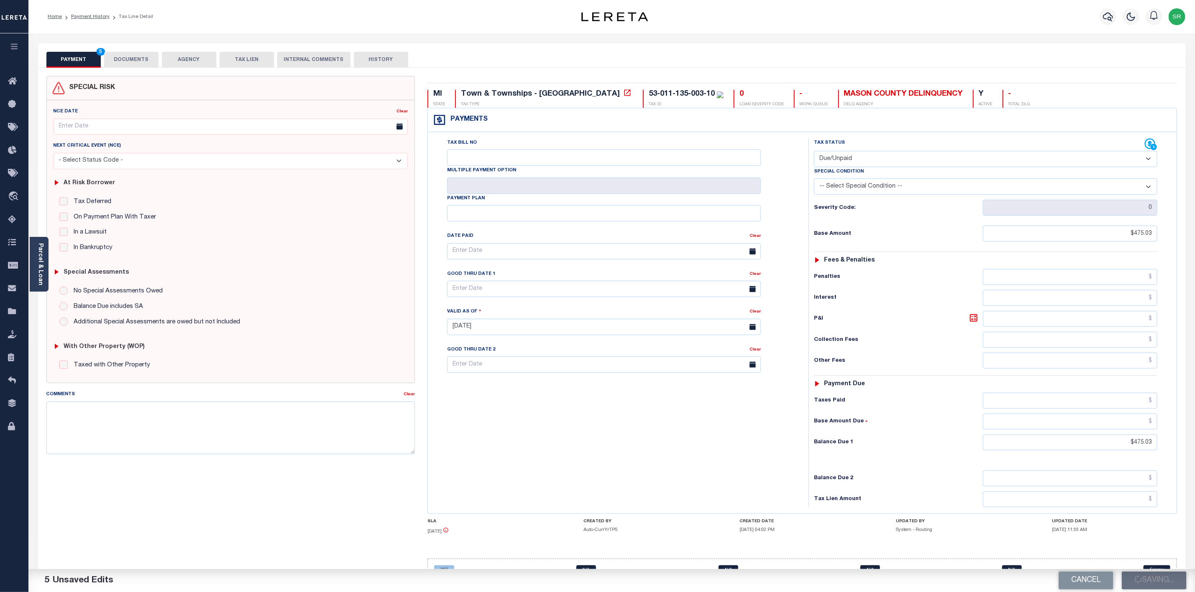
checkbox input "false"
type input "$475.03"
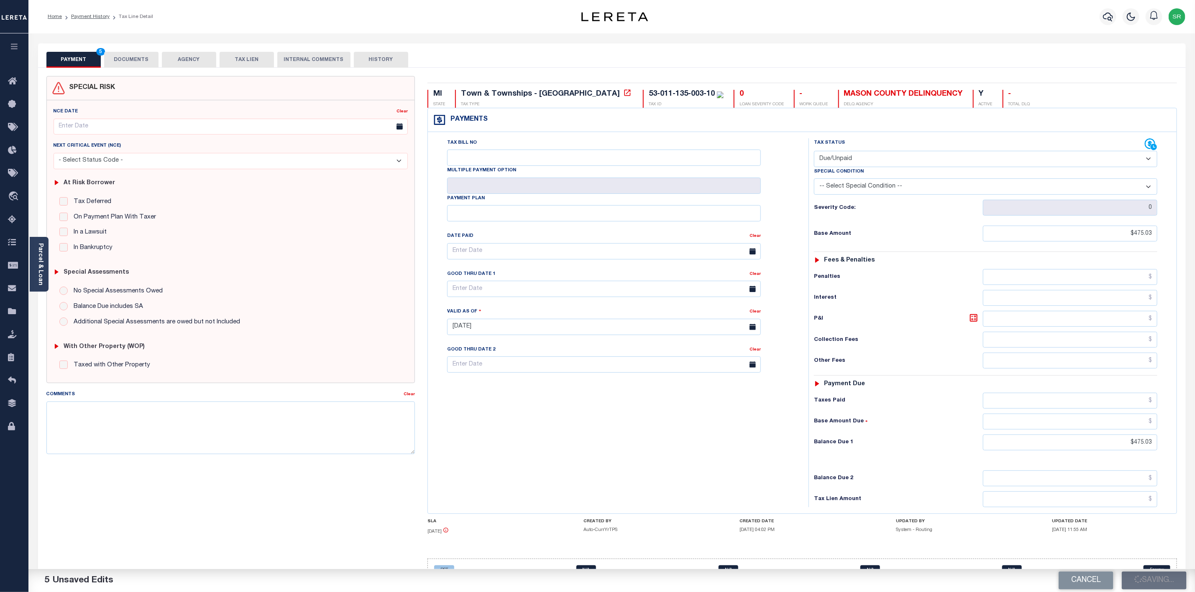
type input "$475.03"
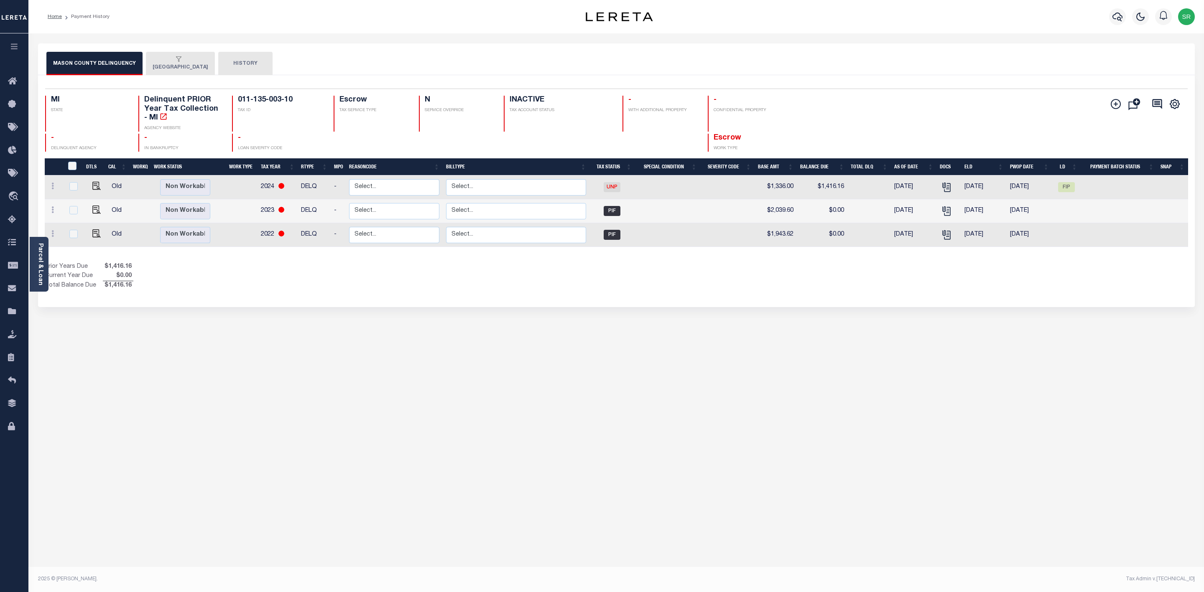
click at [179, 63] on div "button" at bounding box center [179, 60] width 52 height 8
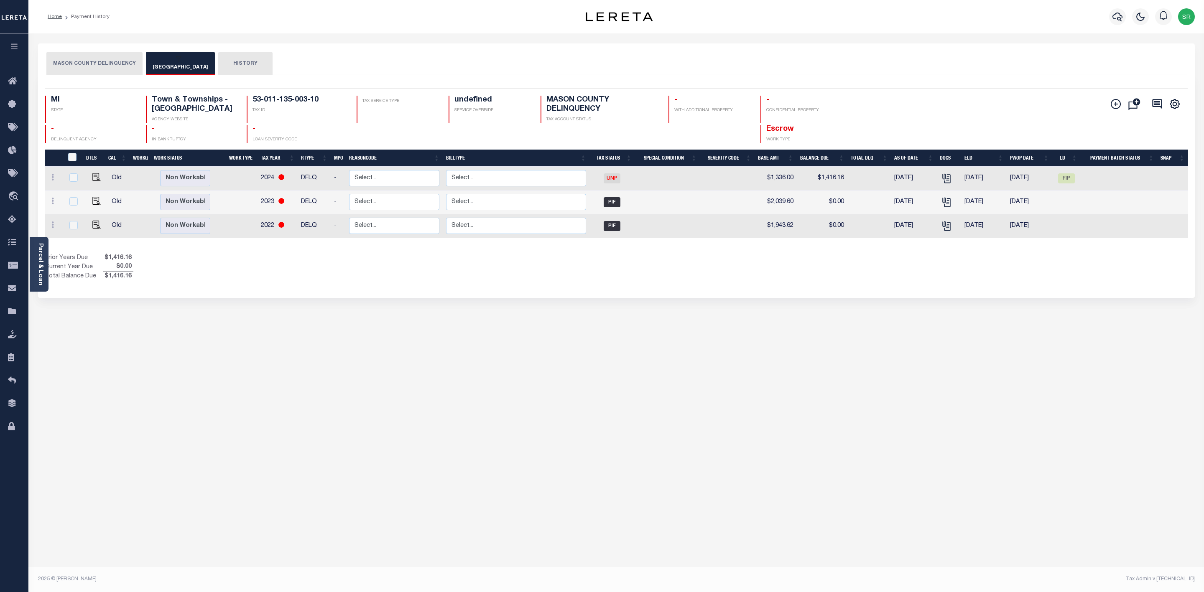
click at [179, 63] on div "button" at bounding box center [179, 60] width 52 height 8
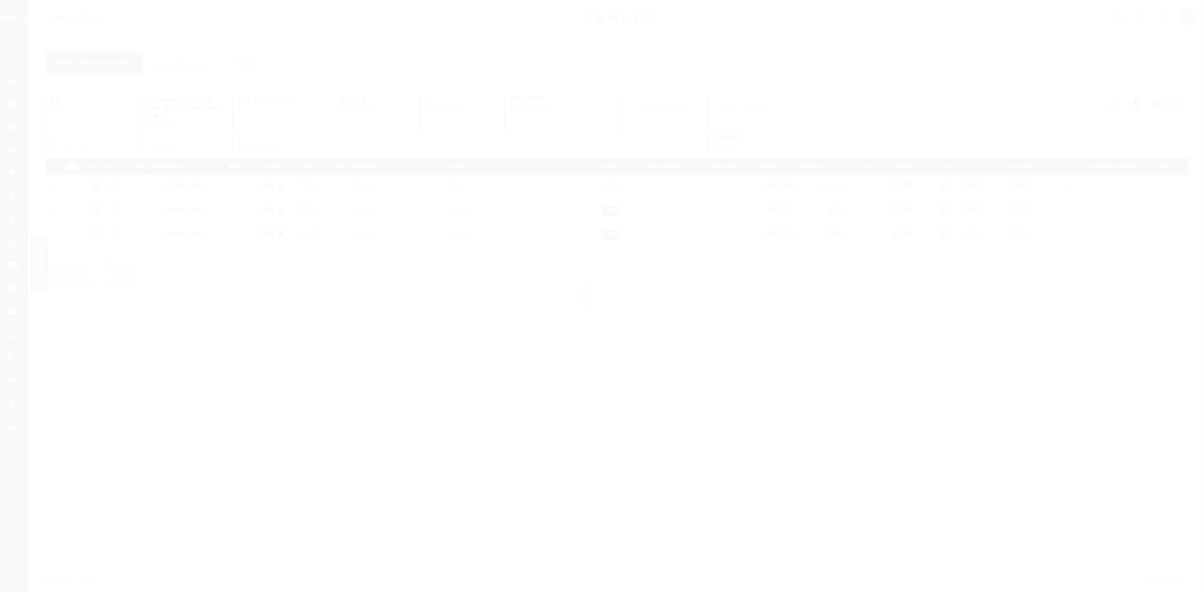
click at [82, 19] on div at bounding box center [602, 296] width 1204 height 592
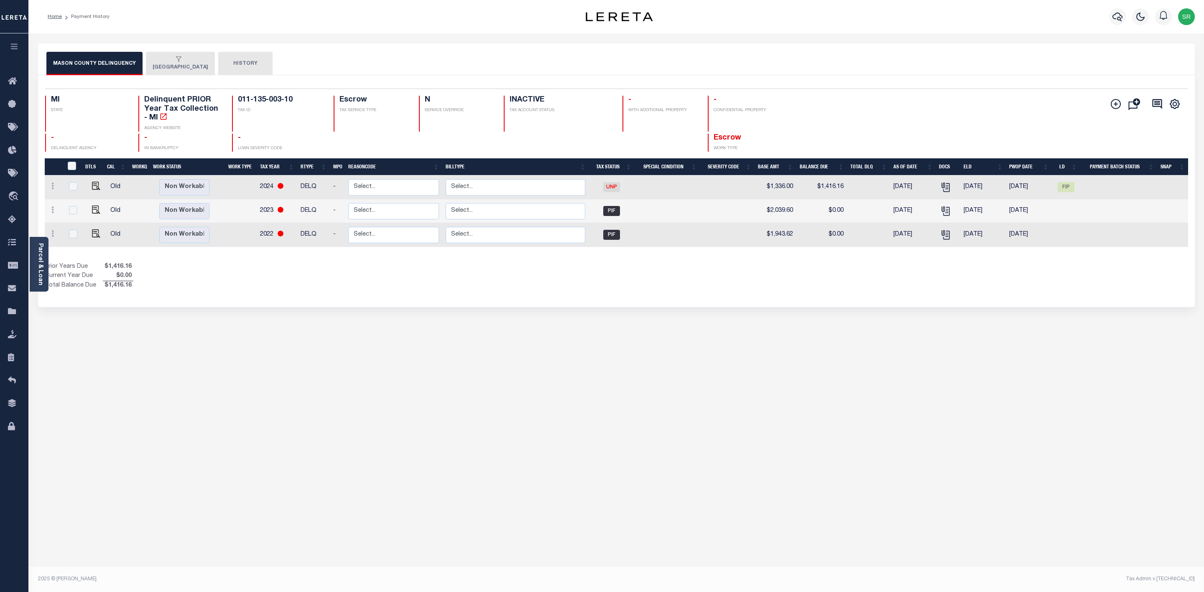
click at [158, 65] on button "[GEOGRAPHIC_DATA]" at bounding box center [180, 63] width 69 height 23
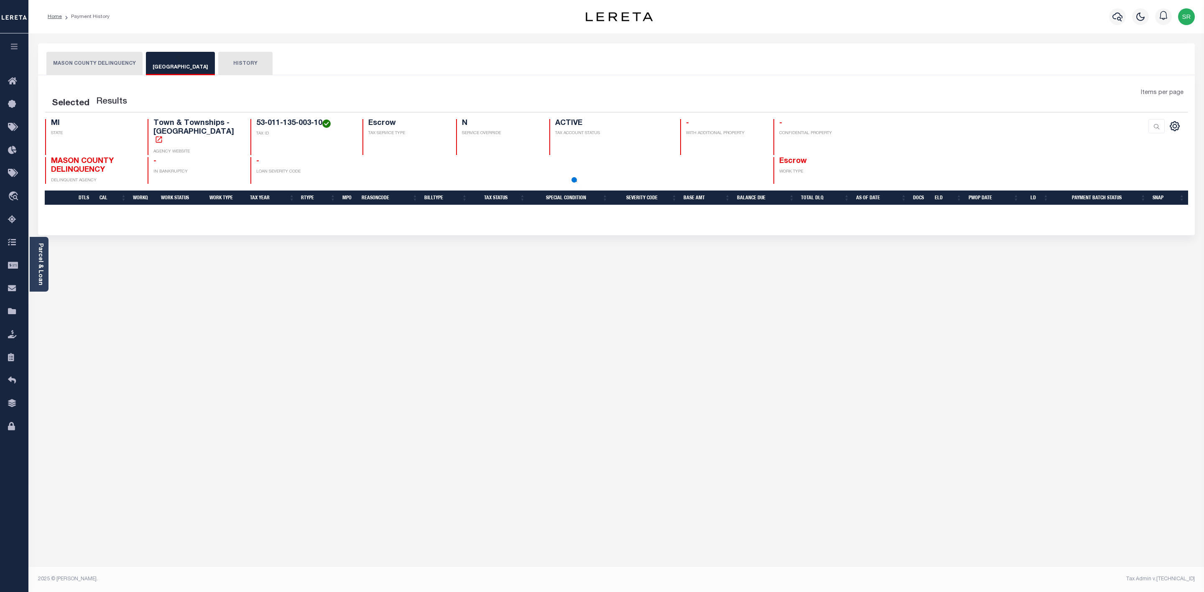
click at [158, 65] on button "[GEOGRAPHIC_DATA]" at bounding box center [180, 63] width 69 height 23
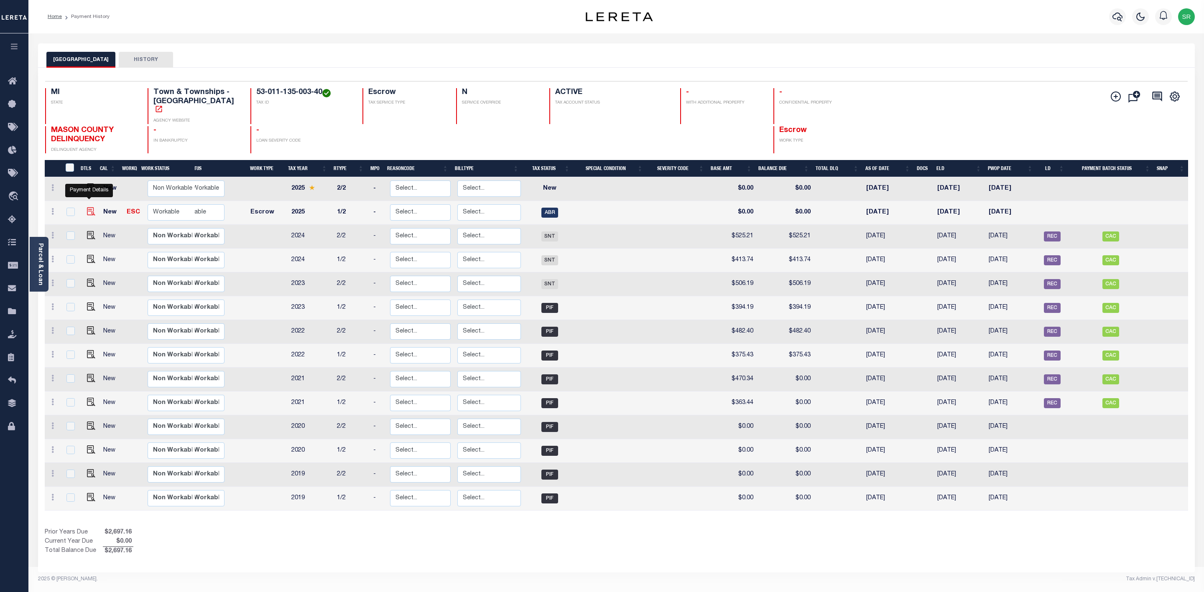
click at [91, 207] on img "" at bounding box center [91, 211] width 8 height 8
checkbox input "true"
click at [91, 207] on img "" at bounding box center [91, 211] width 8 height 8
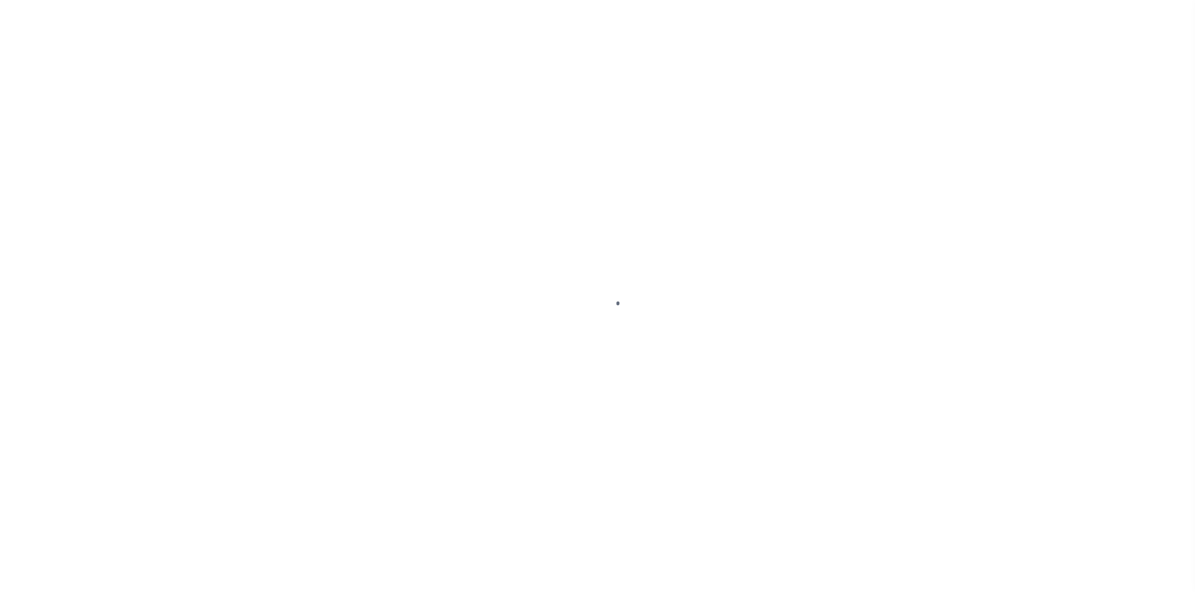
select select "ABR"
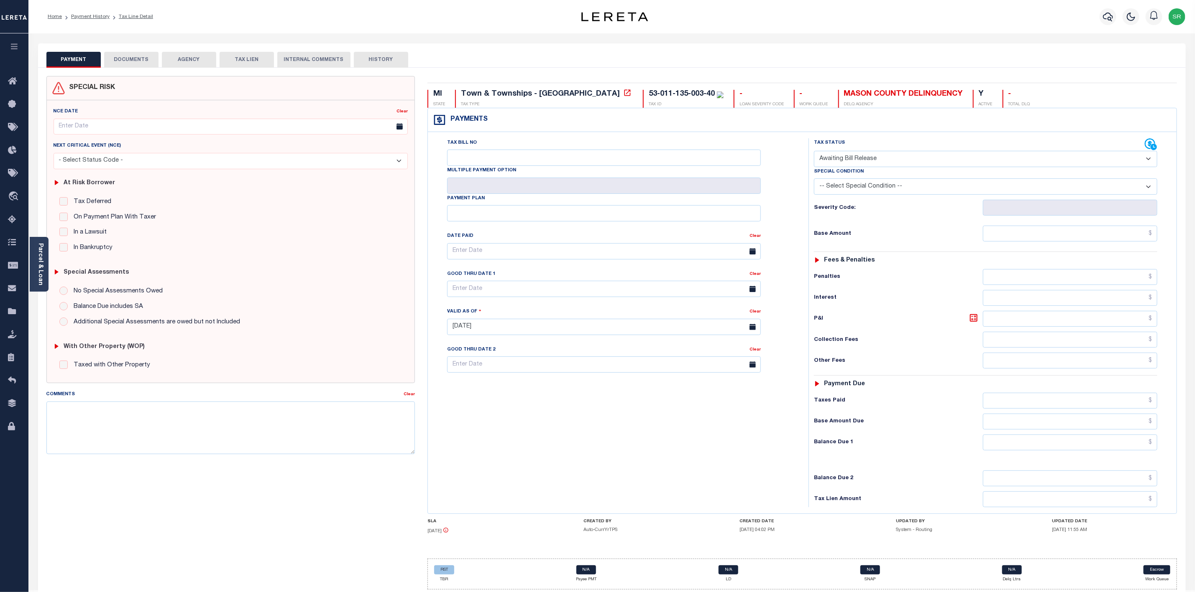
click at [139, 64] on button "DOCUMENTS" at bounding box center [131, 60] width 54 height 16
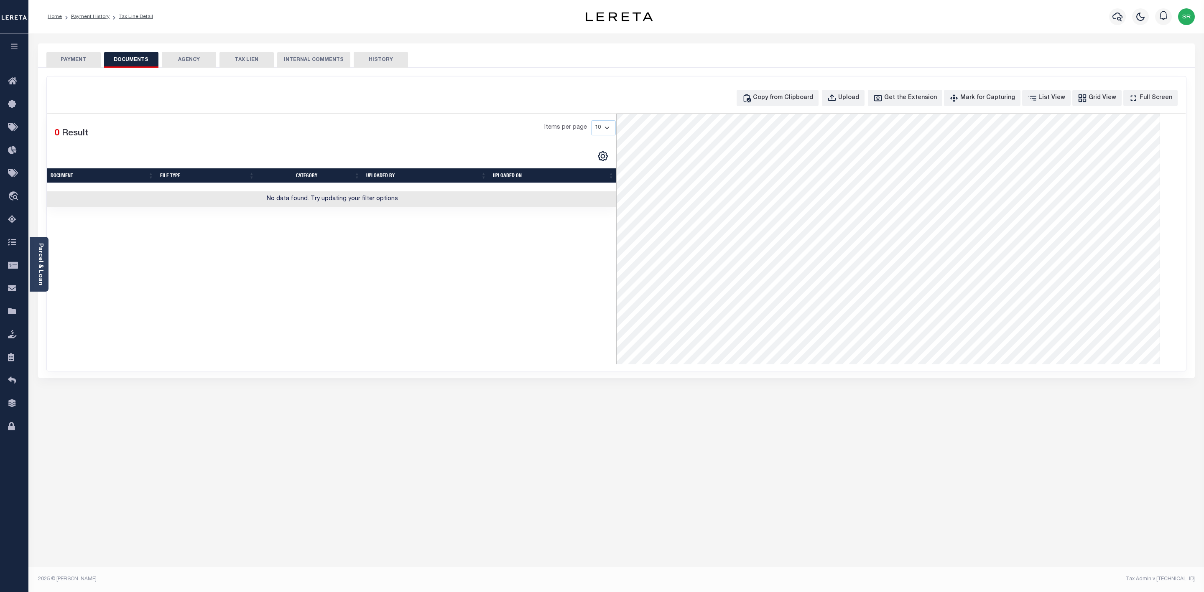
click at [139, 64] on button "DOCUMENTS" at bounding box center [131, 60] width 54 height 16
click at [837, 94] on icon "button" at bounding box center [831, 98] width 9 height 9
select select "POP"
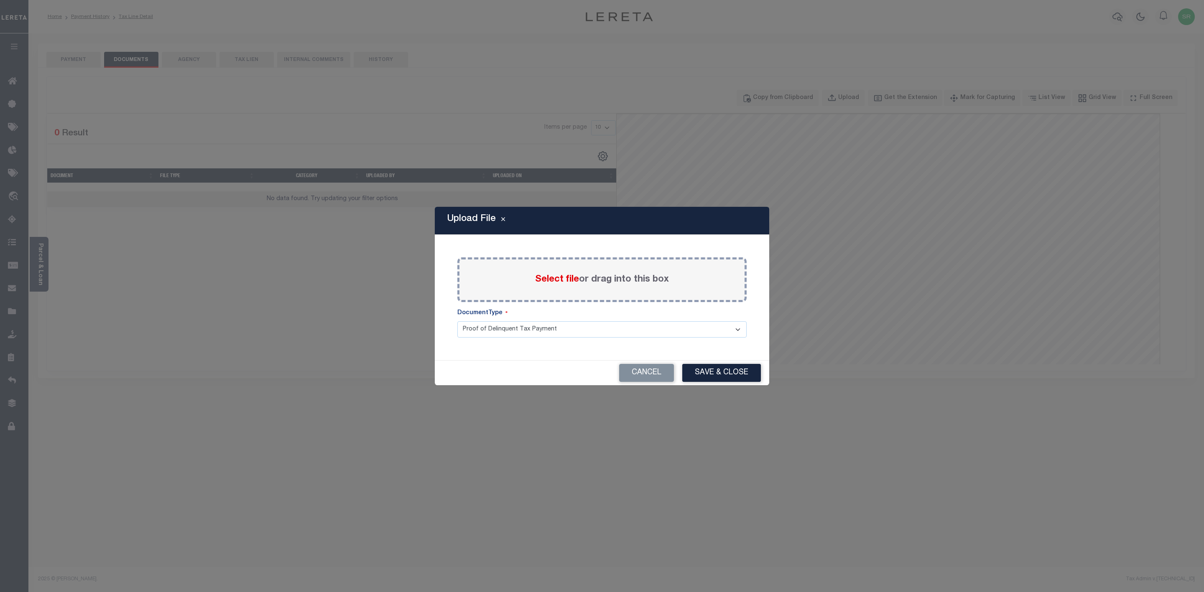
click at [552, 281] on span "Select file" at bounding box center [557, 279] width 44 height 9
click at [0, 0] on input "Select file or drag into this box" at bounding box center [0, 0] width 0 height 0
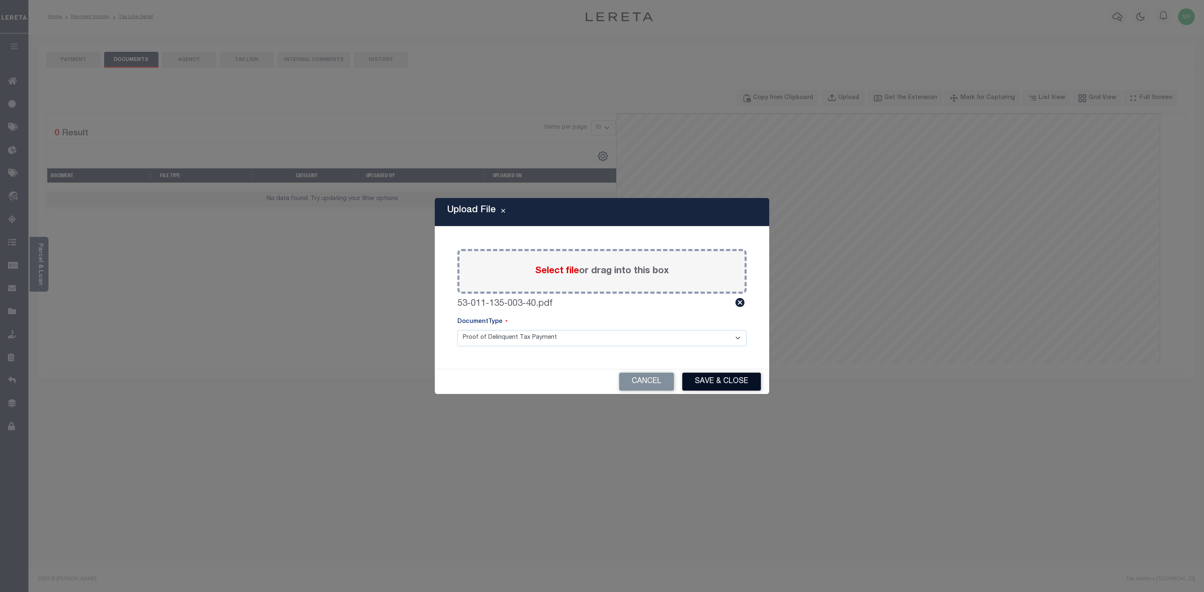
click at [712, 385] on button "Save & Close" at bounding box center [721, 382] width 79 height 18
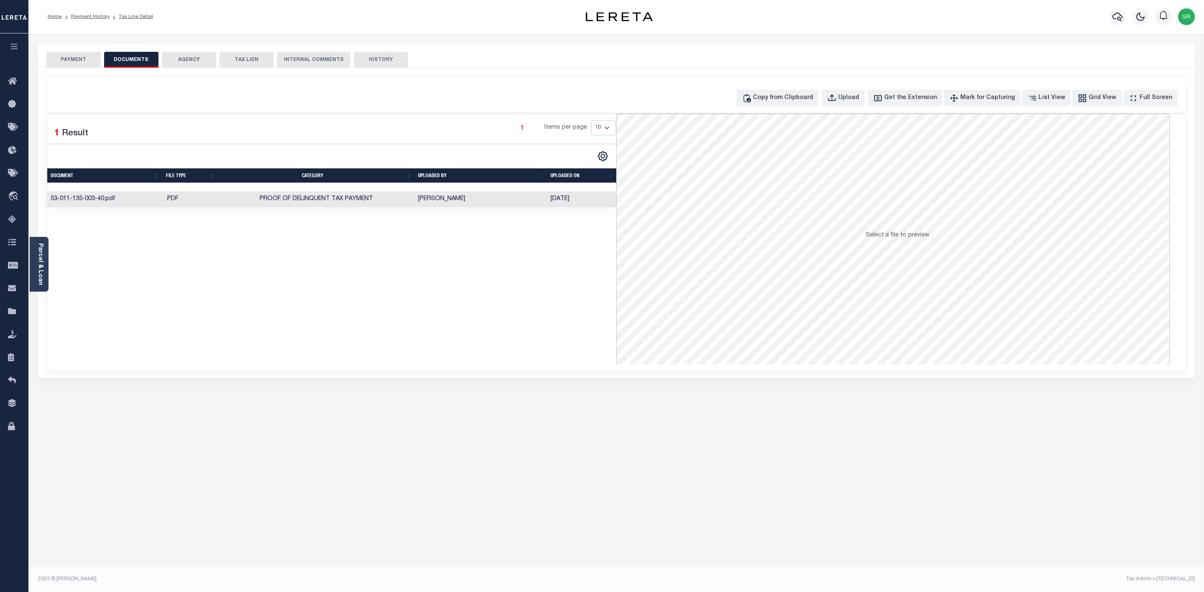
click at [69, 62] on button "PAYMENT" at bounding box center [73, 60] width 54 height 16
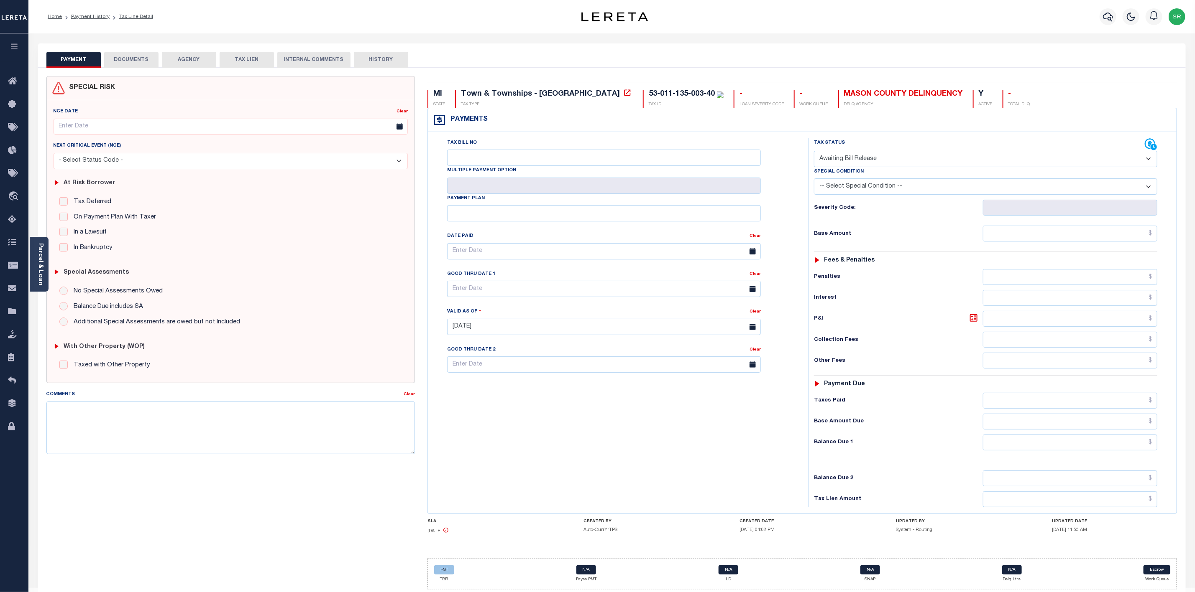
click at [69, 62] on button "PAYMENT" at bounding box center [73, 60] width 54 height 16
click at [966, 158] on select "- Select Status Code - Open Due/Unpaid Paid Incomplete No Tax Due Internal Refu…" at bounding box center [985, 159] width 343 height 16
select select "DUE"
click at [814, 152] on select "- Select Status Code - Open Due/Unpaid Paid Incomplete No Tax Due Internal Refu…" at bounding box center [985, 159] width 343 height 16
type input "[DATE]"
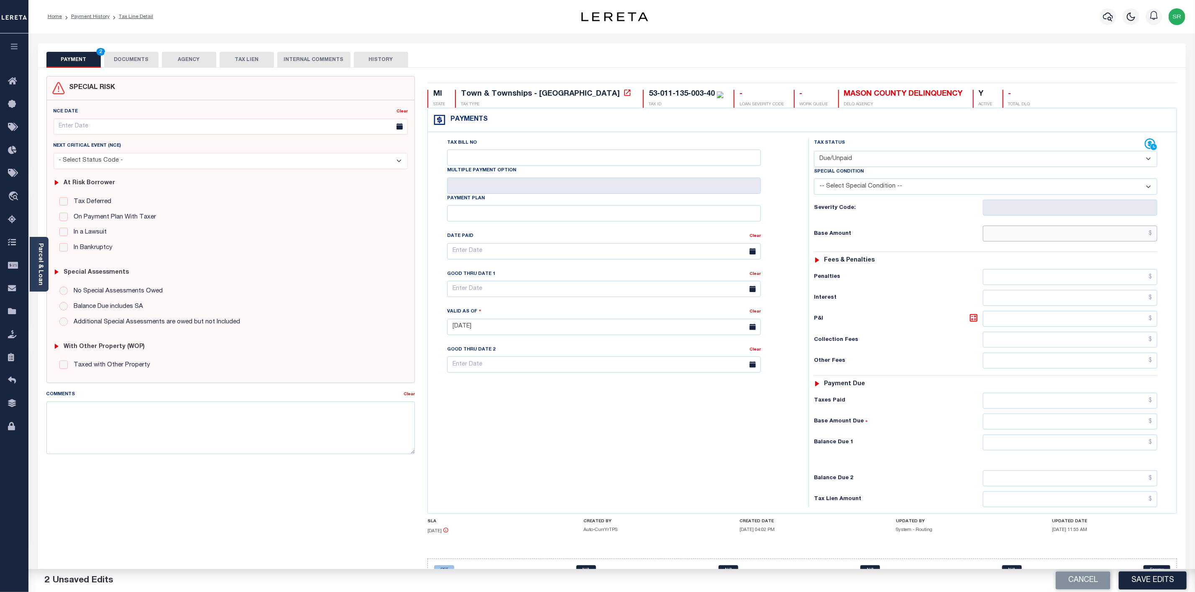
click at [1034, 239] on input "text" at bounding box center [1070, 234] width 174 height 16
type input "$425.47"
click at [1095, 451] on input "text" at bounding box center [1070, 443] width 174 height 16
type input "$425.47"
click at [1151, 578] on button "Save Edits" at bounding box center [1152, 581] width 68 height 18
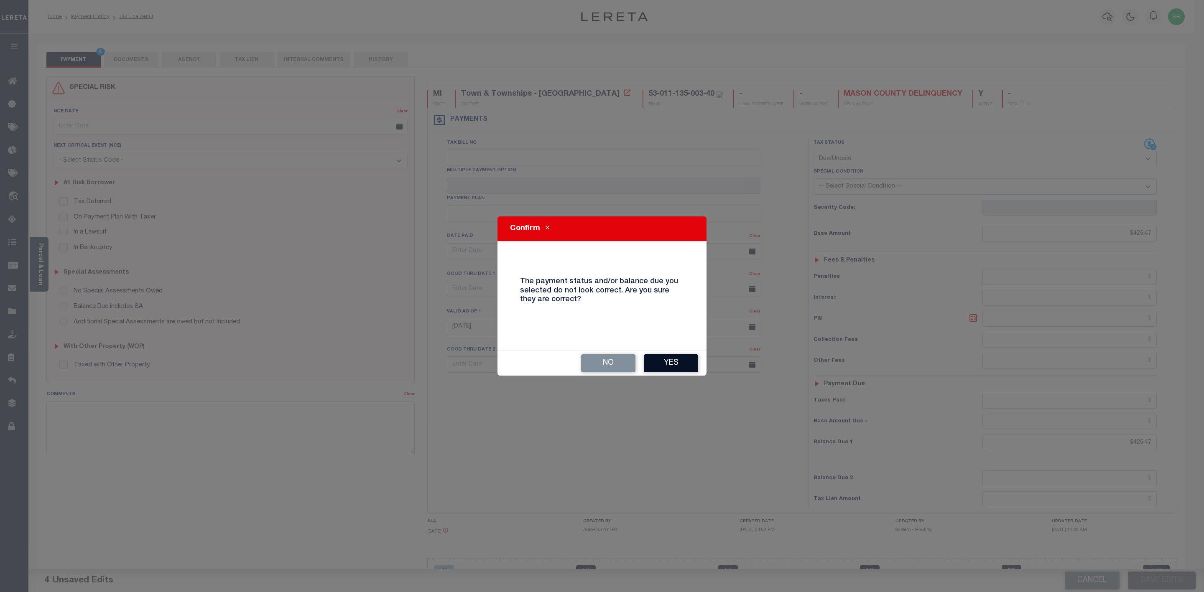
click at [665, 368] on button "Yes" at bounding box center [671, 364] width 54 height 18
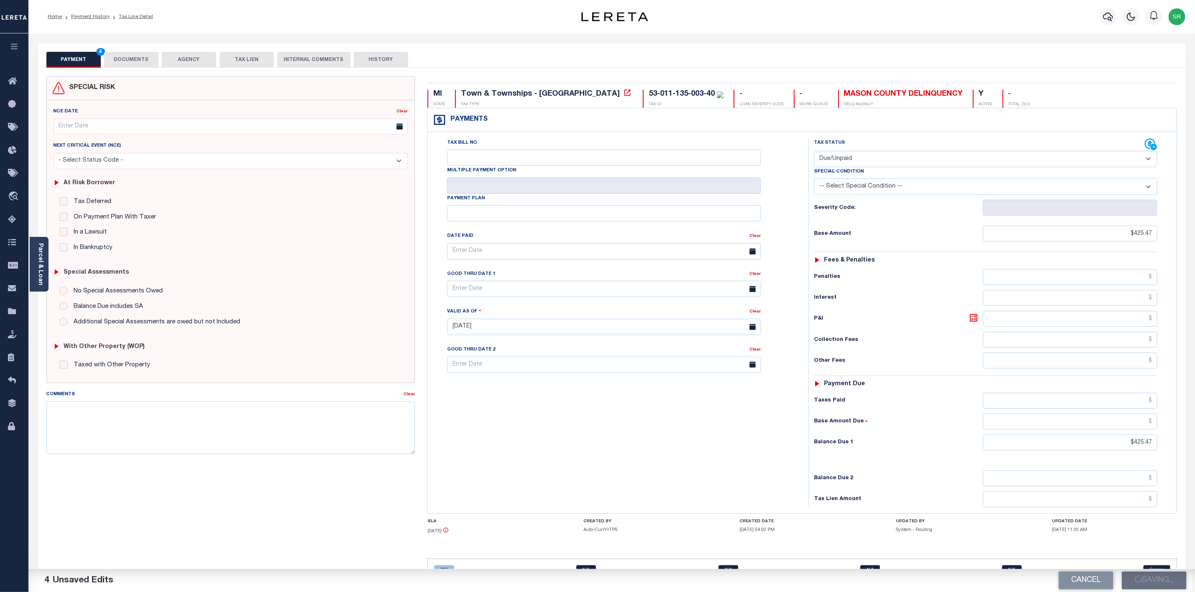
checkbox input "false"
type input "$425.47"
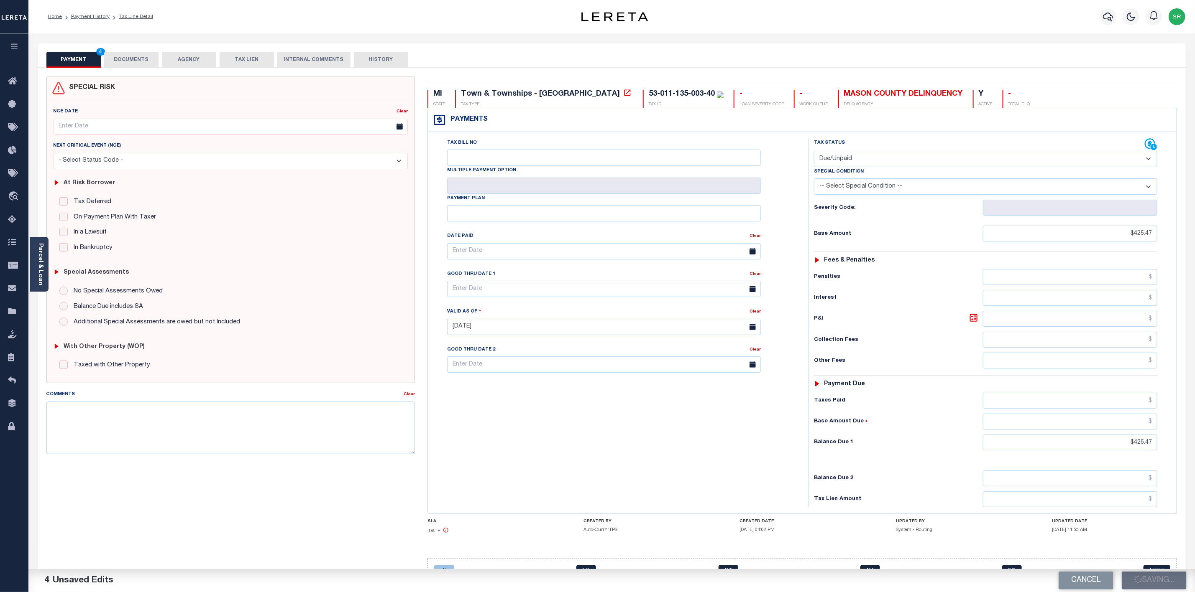
type input "$425.47"
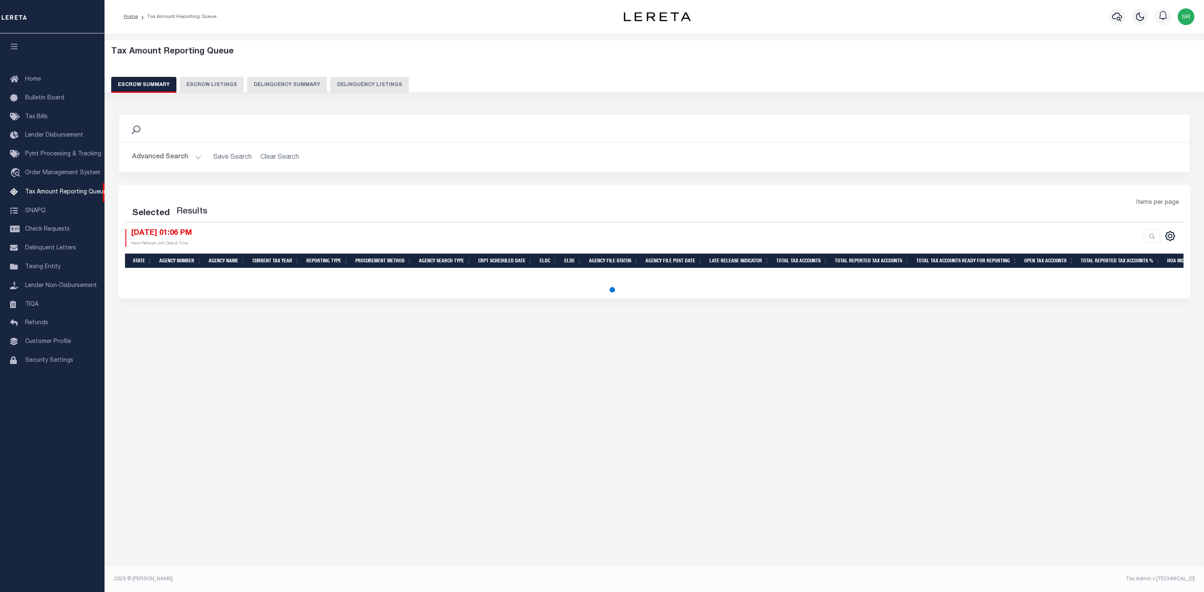
select select
select select "100"
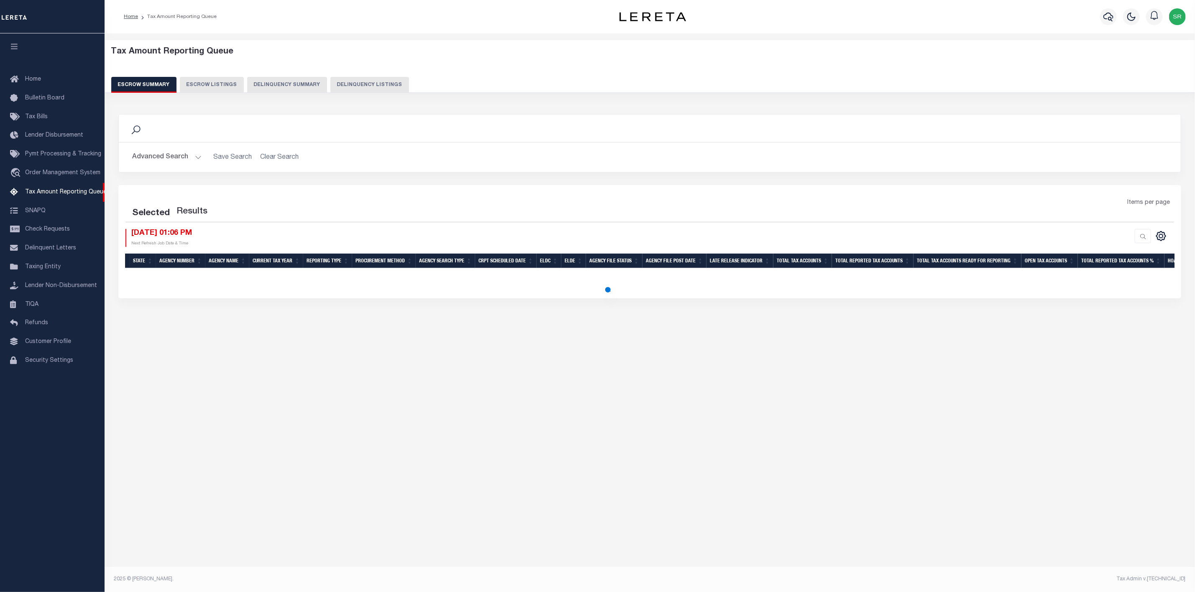
select select "100"
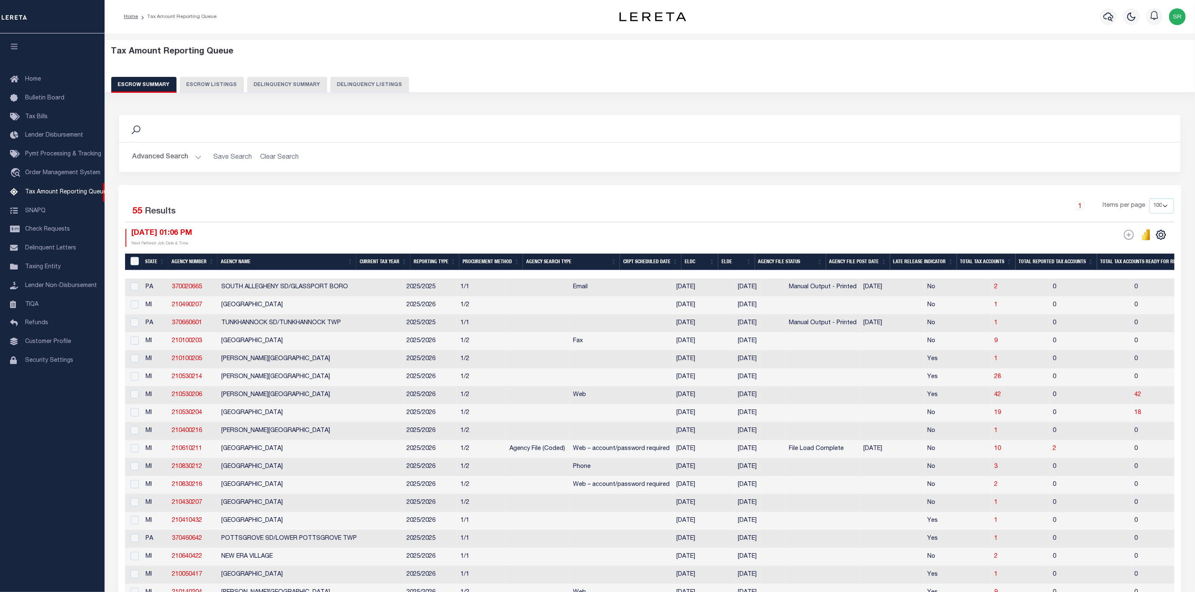
click at [193, 159] on button "Advanced Search" at bounding box center [166, 157] width 69 height 16
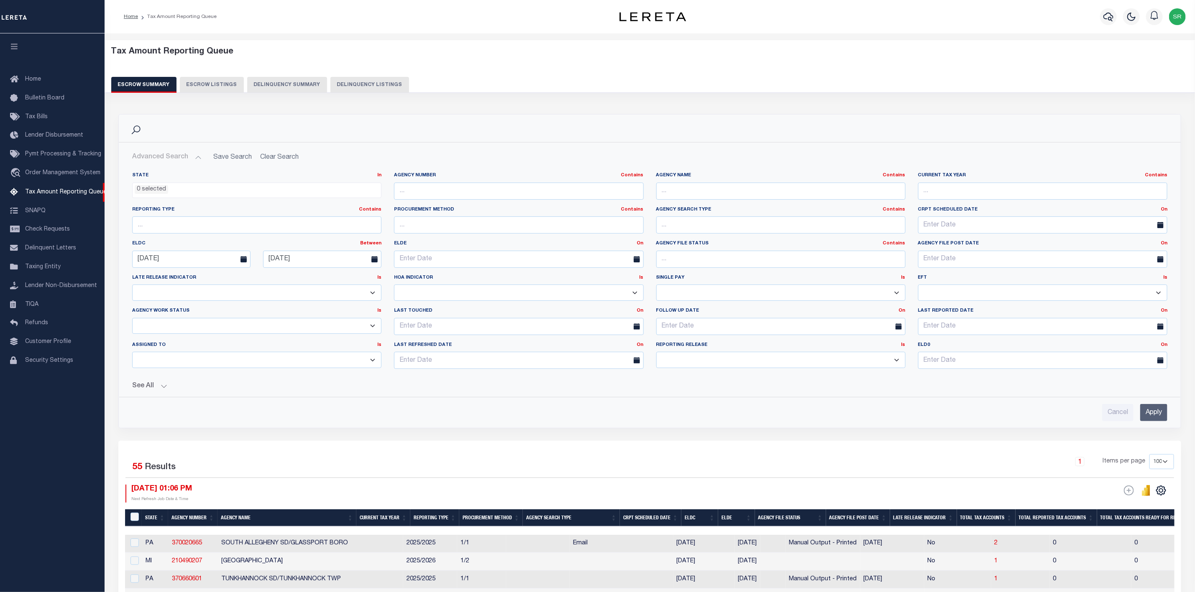
click at [301, 417] on div "Cancel Apply" at bounding box center [649, 412] width 1035 height 17
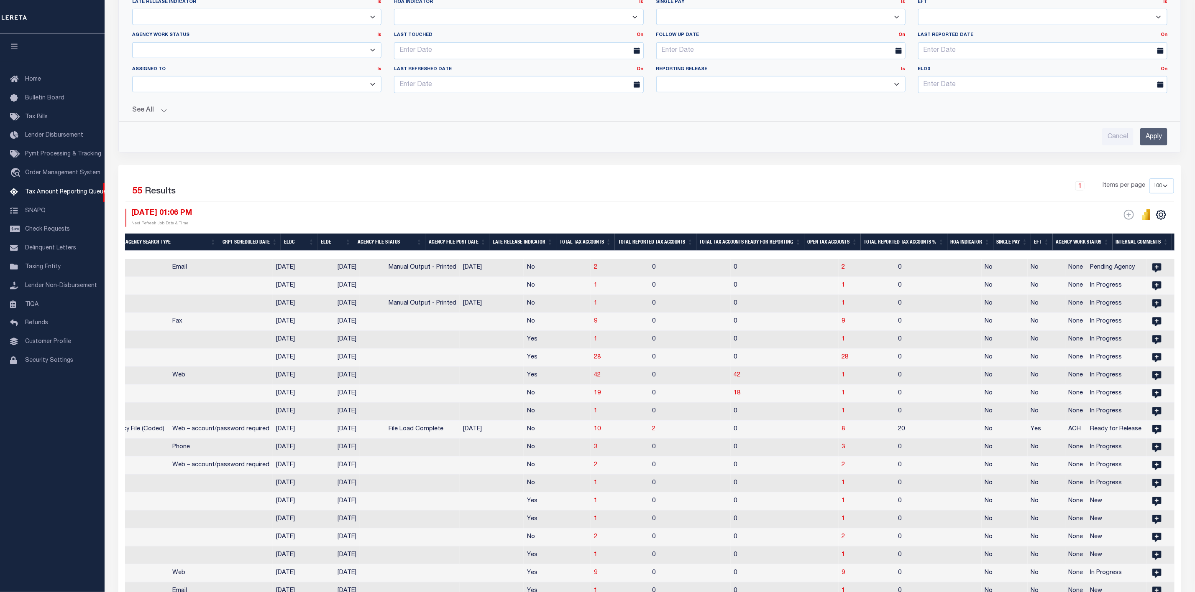
scroll to position [339, 0]
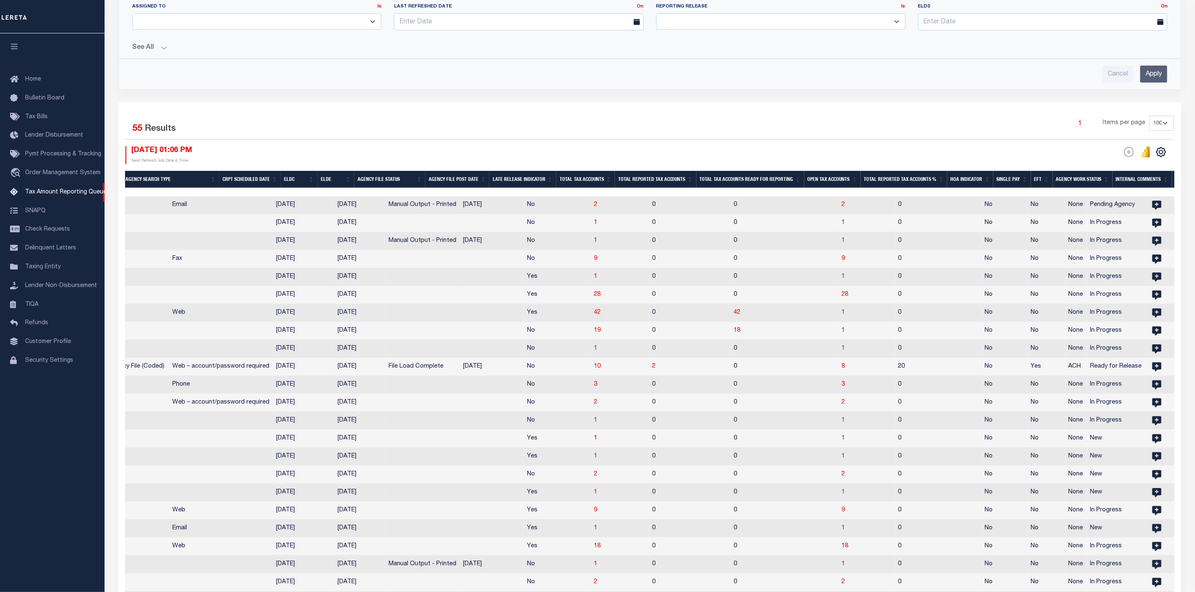
click at [391, 138] on div "1 Items per page 10 25 50 100 500" at bounding box center [782, 127] width 783 height 22
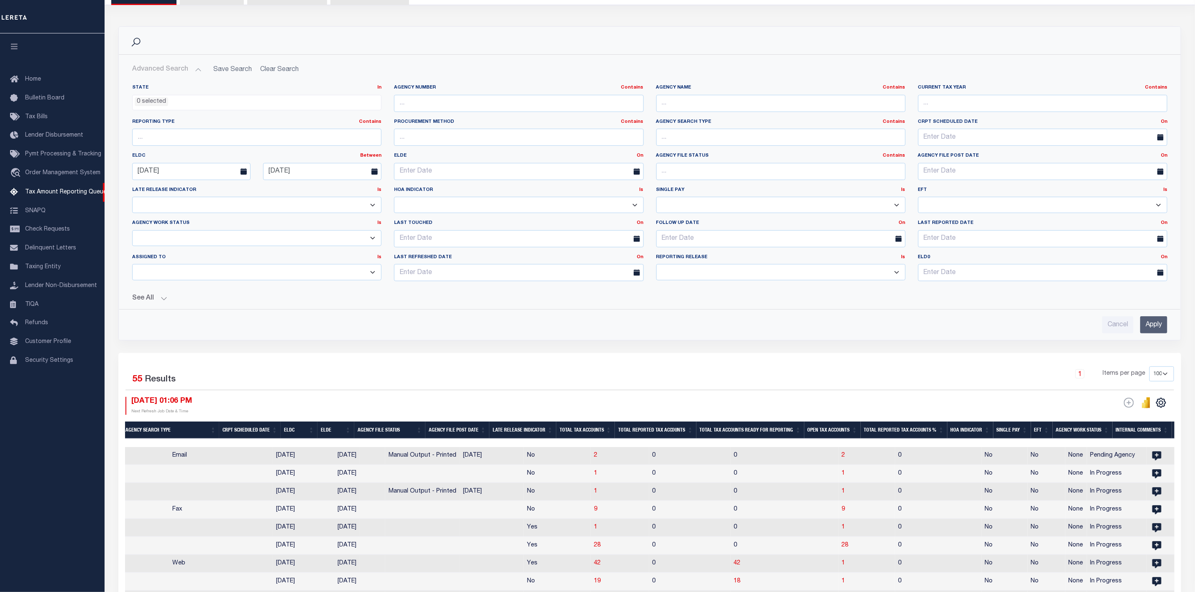
click at [194, 71] on button "Advanced Search" at bounding box center [166, 69] width 69 height 16
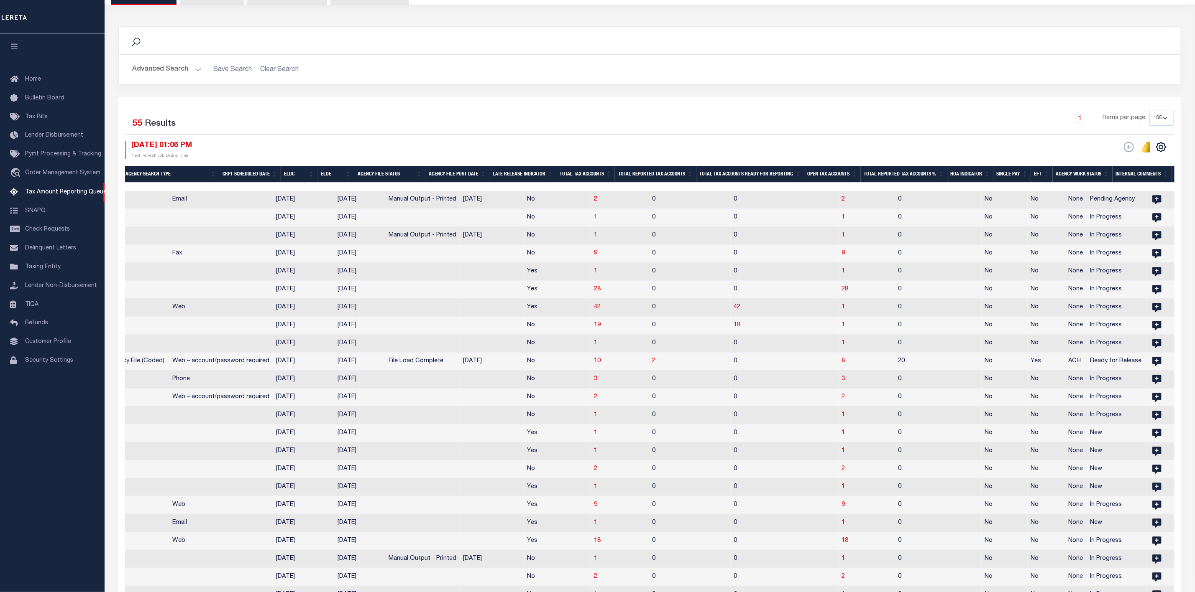
click at [741, 118] on div "1 Items per page 10 25 50 100 500" at bounding box center [782, 122] width 783 height 22
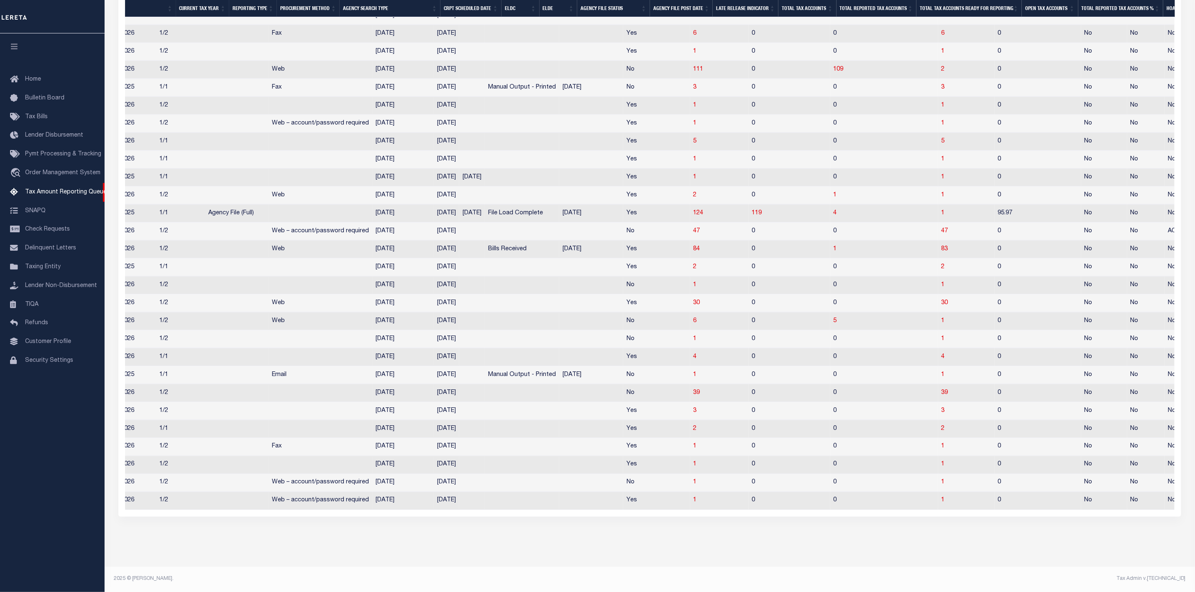
scroll to position [0, 304]
drag, startPoint x: 639, startPoint y: 537, endPoint x: 646, endPoint y: 518, distance: 20.3
click at [935, 133] on td "5" at bounding box center [963, 142] width 56 height 18
checkbox input "true"
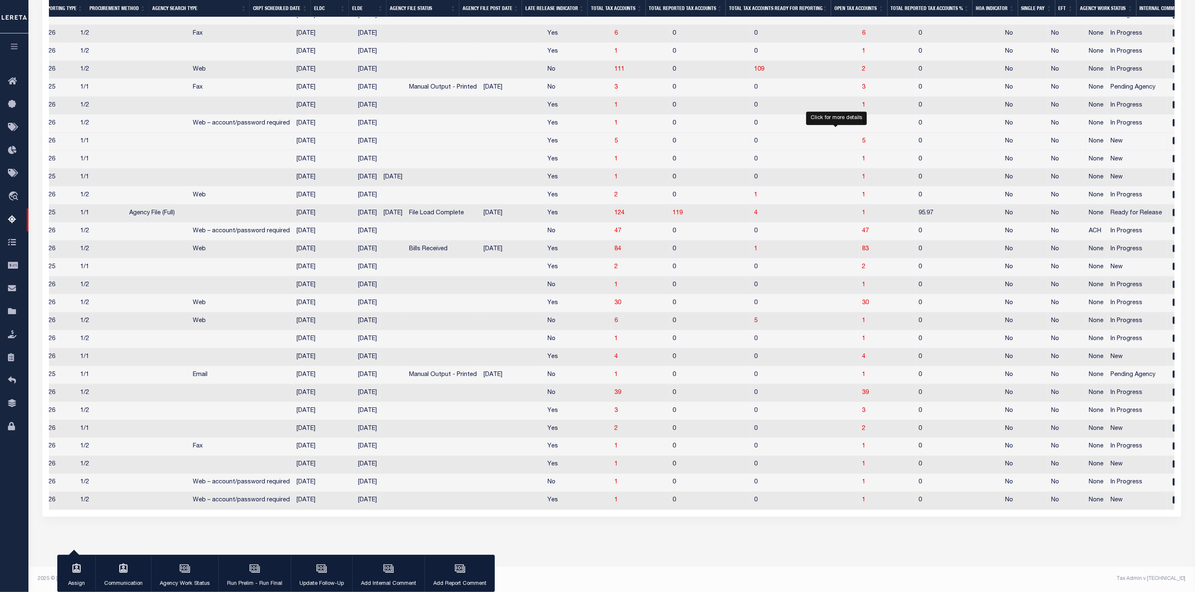
click at [862, 144] on span "5" at bounding box center [863, 141] width 3 height 6
select select "100"
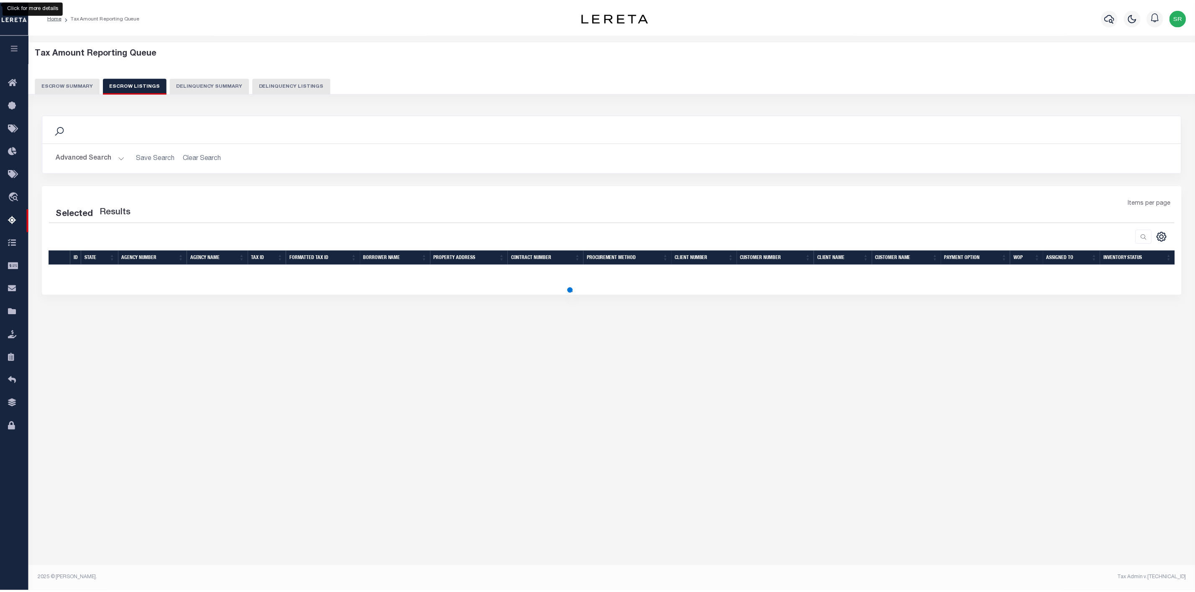
scroll to position [0, 0]
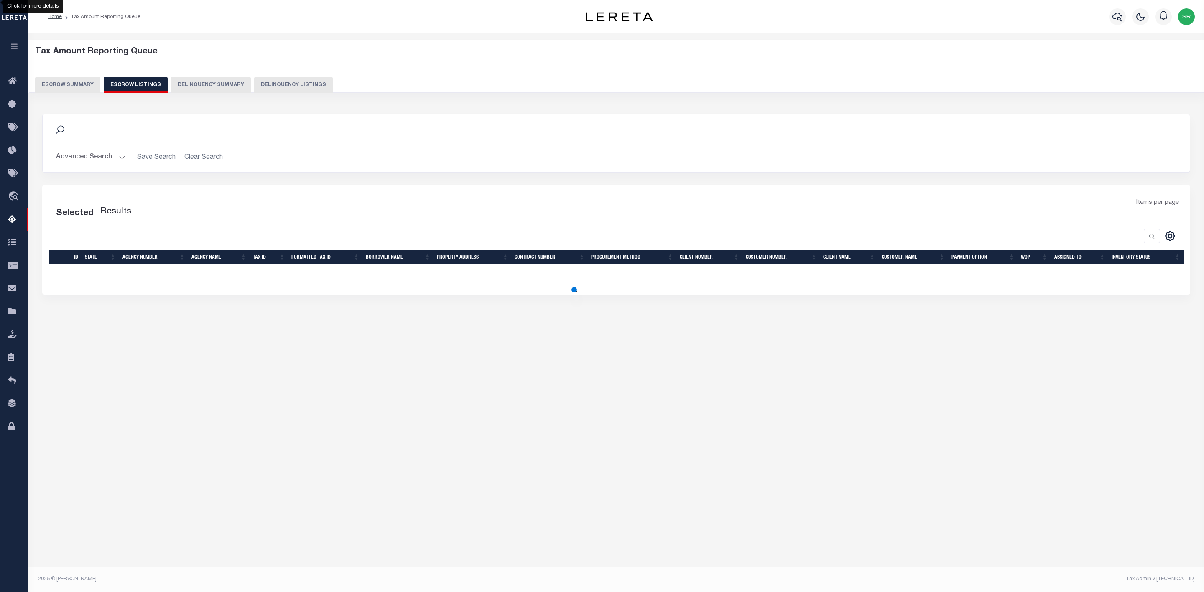
select select "100"
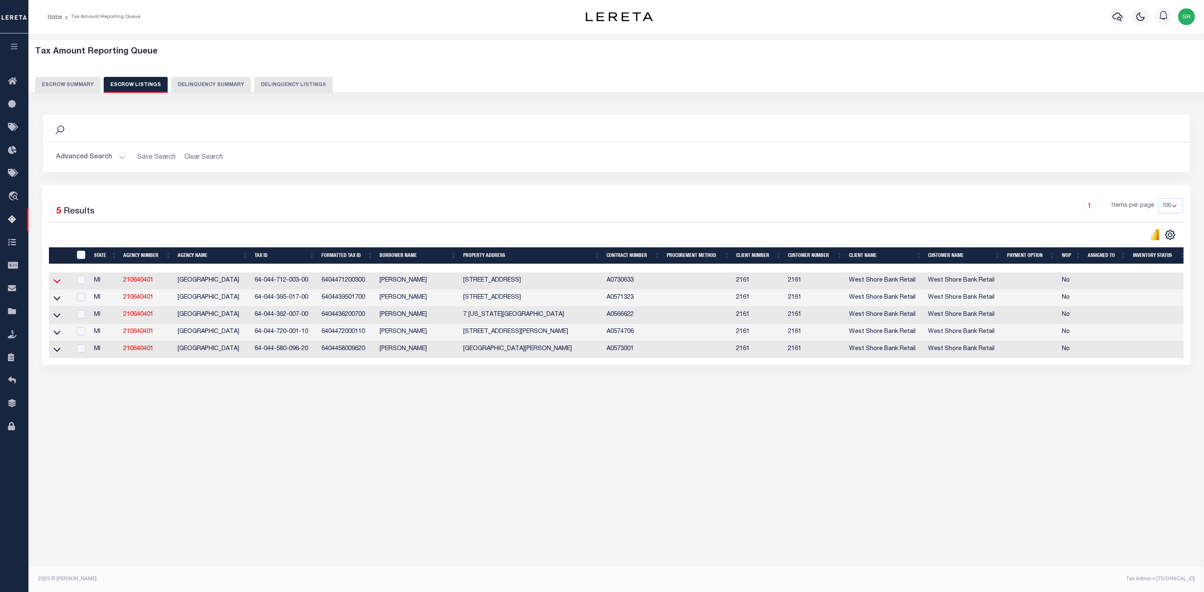
click at [56, 285] on icon at bounding box center [57, 281] width 7 height 9
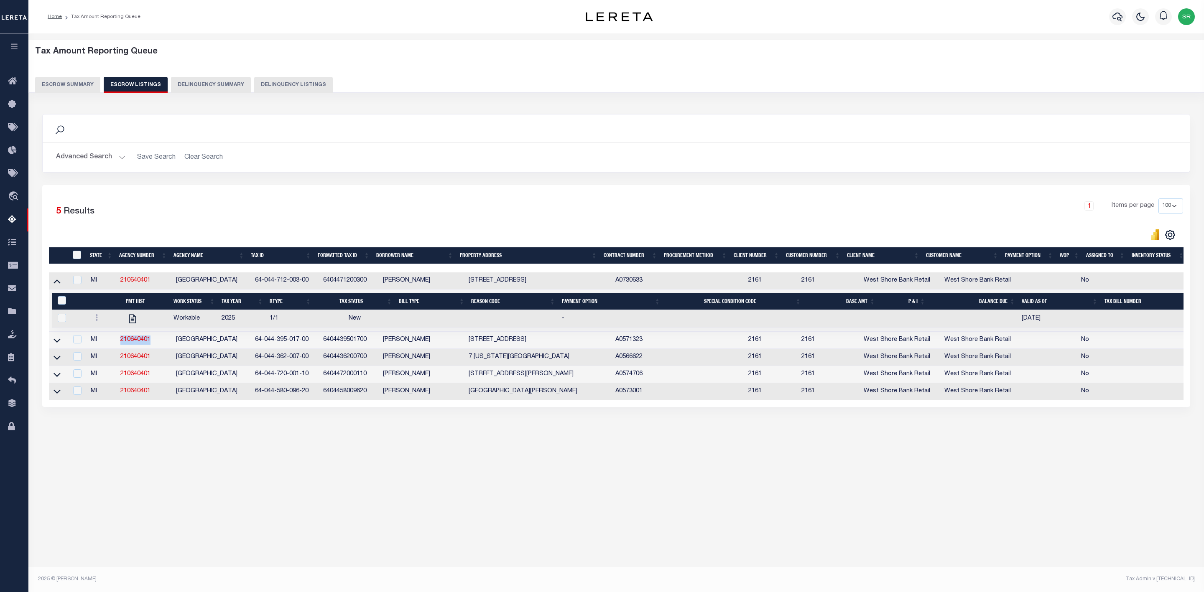
drag, startPoint x: 152, startPoint y: 344, endPoint x: 119, endPoint y: 342, distance: 32.6
click at [119, 342] on td "210640401" at bounding box center [145, 340] width 56 height 17
checkbox input "true"
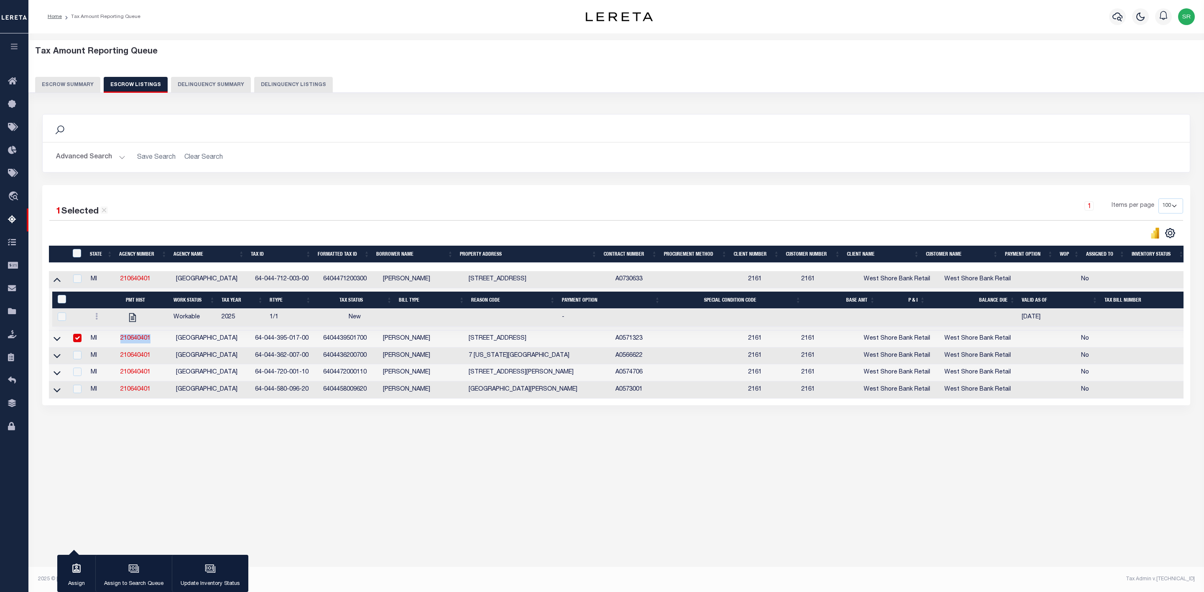
copy link "210640401"
drag, startPoint x: 307, startPoint y: 281, endPoint x: 253, endPoint y: 280, distance: 54.8
click at [253, 280] on td "64-044-712-003-00" at bounding box center [286, 279] width 68 height 17
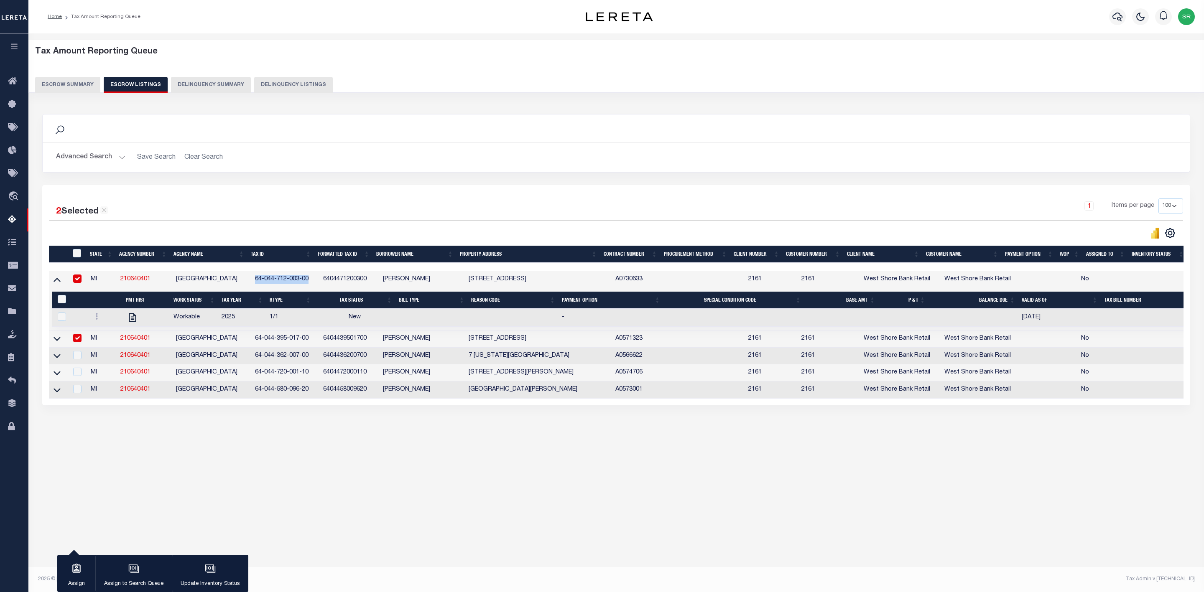
copy td "64-044-712-003-00"
drag, startPoint x: 132, startPoint y: 317, endPoint x: 133, endPoint y: 321, distance: 4.9
copy td "448 S RUSH ST PENTWATER"
drag, startPoint x: 468, startPoint y: 282, endPoint x: 552, endPoint y: 281, distance: 83.6
click at [552, 281] on td "448 S RUSH ST PENTWATER MI 494490000" at bounding box center [538, 279] width 147 height 17
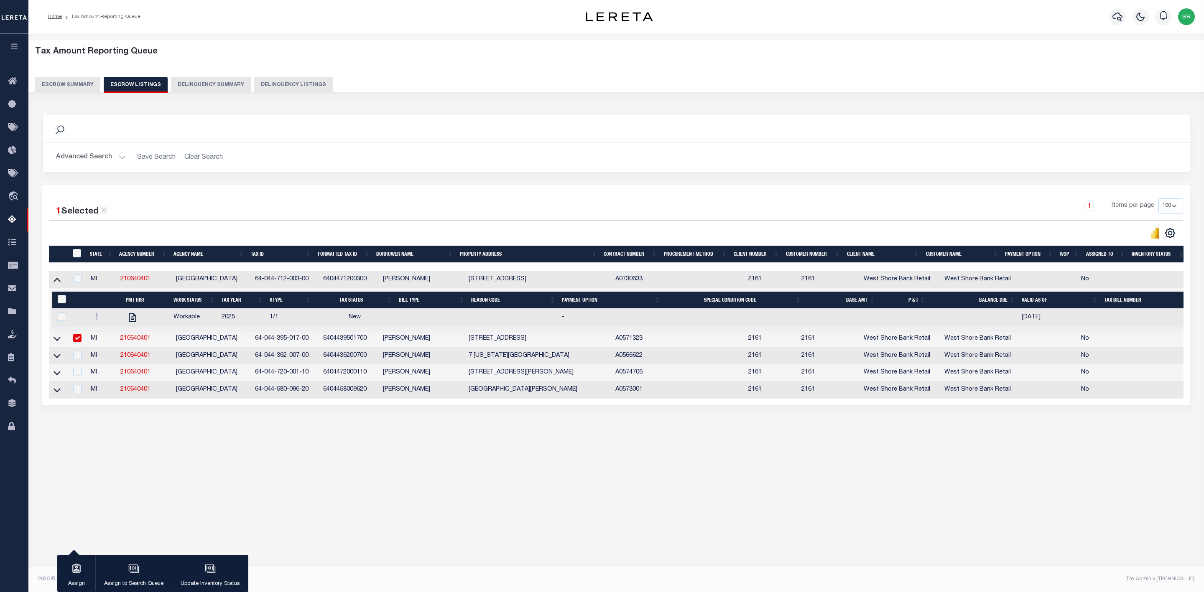
click at [523, 281] on td "448 S RUSH ST PENTWATER MI 494490000" at bounding box center [538, 279] width 147 height 17
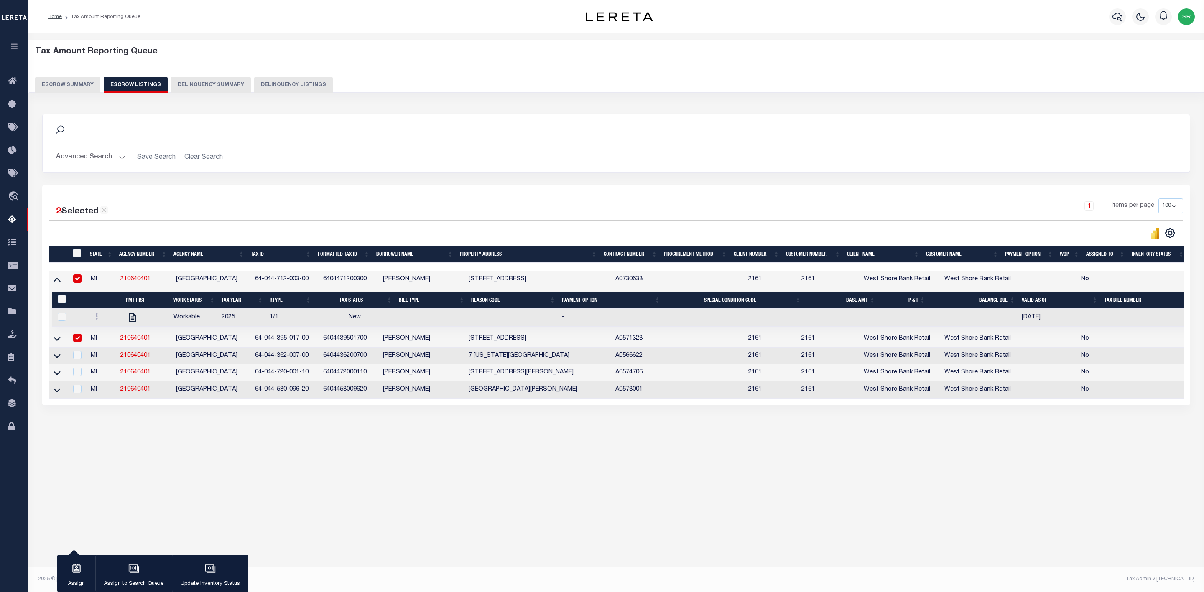
drag, startPoint x: 549, startPoint y: 282, endPoint x: 470, endPoint y: 278, distance: 80.0
click at [470, 278] on td "448 S RUSH ST PENTWATER MI 494490000" at bounding box center [538, 279] width 147 height 17
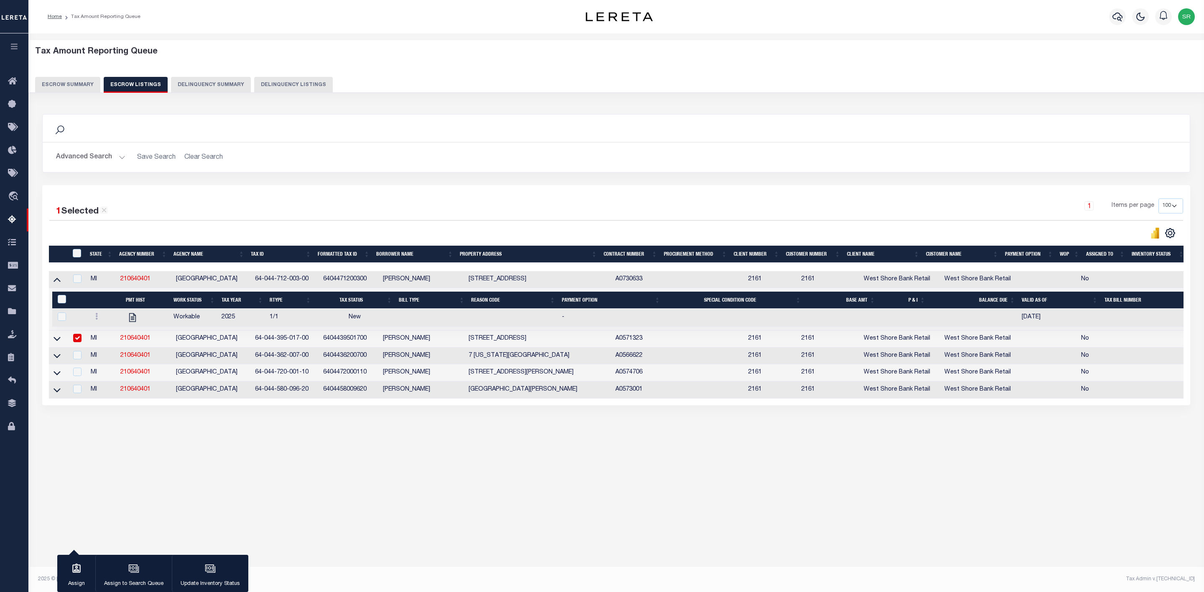
copy td "448 S RUSH ST PENTWATER"
click at [352, 280] on td "6404471200300" at bounding box center [350, 279] width 60 height 17
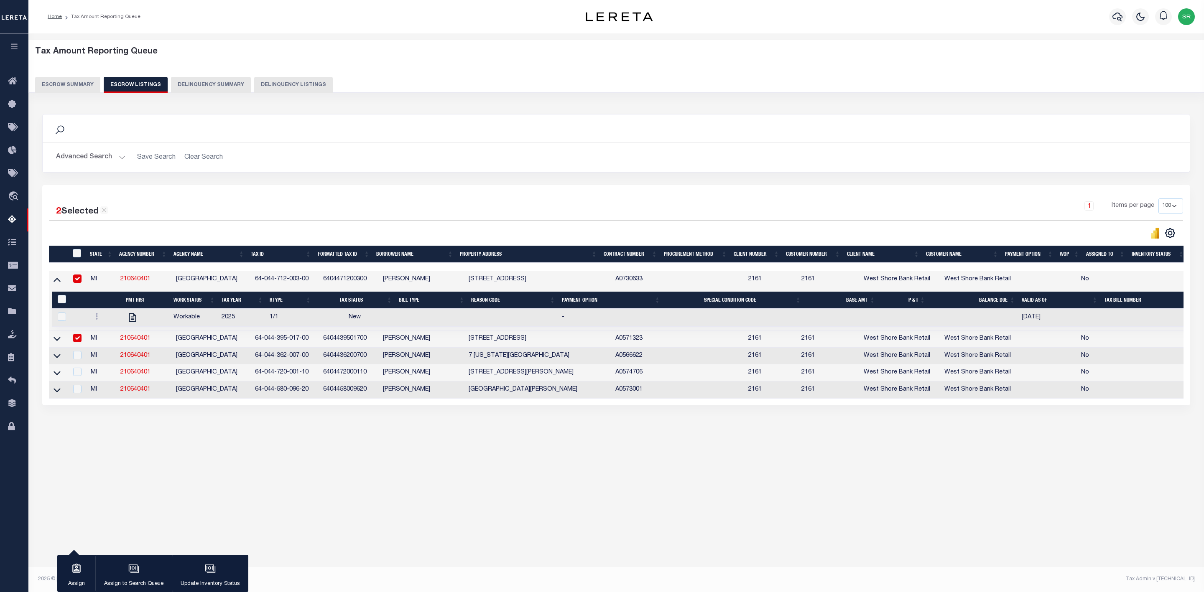
click at [352, 280] on td "6404471200300" at bounding box center [350, 279] width 60 height 17
checkbox input "false"
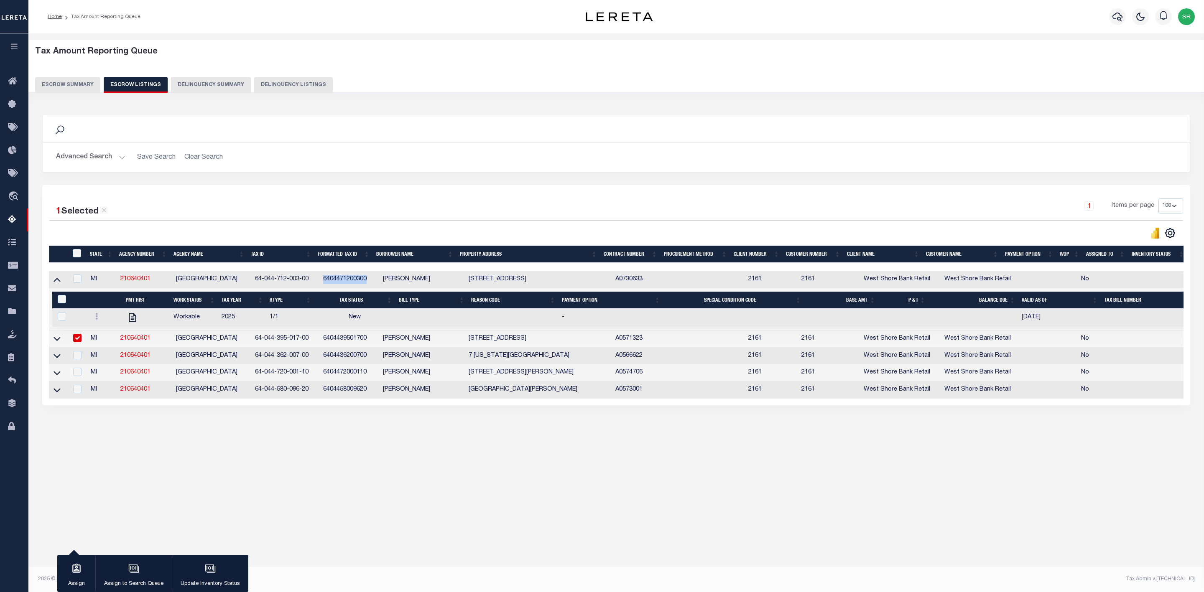
copy td "6404471200300"
drag, startPoint x: 468, startPoint y: 340, endPoint x: 506, endPoint y: 342, distance: 37.7
click at [506, 342] on td "633 E 6TH ST" at bounding box center [538, 339] width 147 height 17
checkbox input "false"
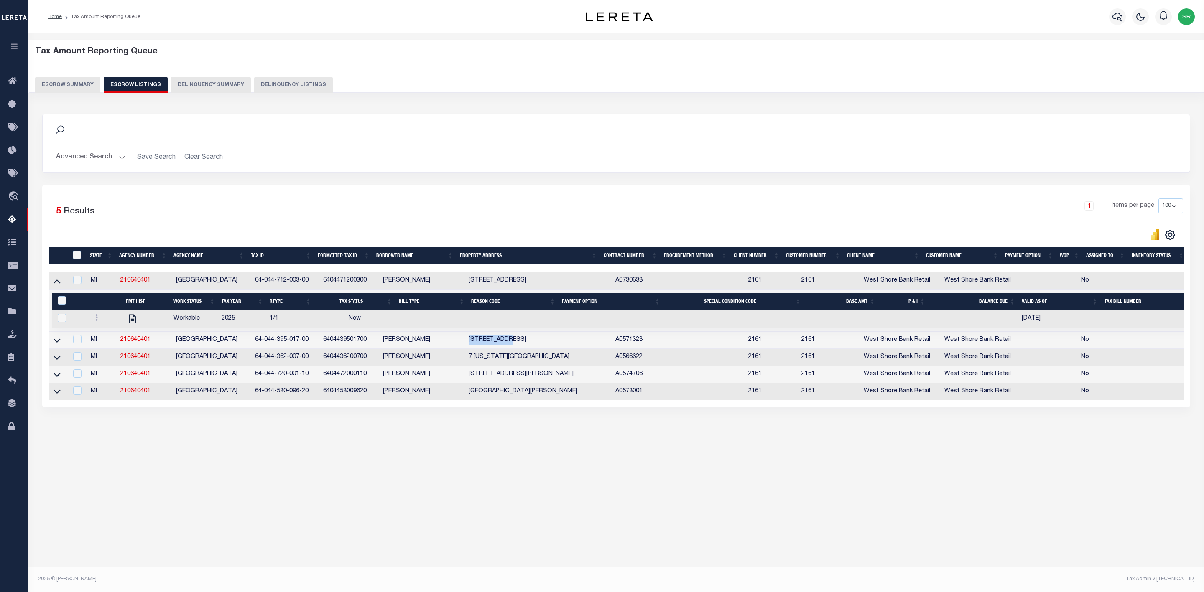
copy td "633 E 6TH ST"
drag, startPoint x: 307, startPoint y: 347, endPoint x: 248, endPoint y: 347, distance: 59.0
click at [248, 347] on tr "MI 210640401 PENTWATER VILLAGE 64-044-395-017-00 6404439501700 ALLAN D NELSON 6…" at bounding box center [630, 340] width 1163 height 17
copy tr "64-044-395-017-00"
drag, startPoint x: 310, startPoint y: 360, endPoint x: 251, endPoint y: 359, distance: 59.0
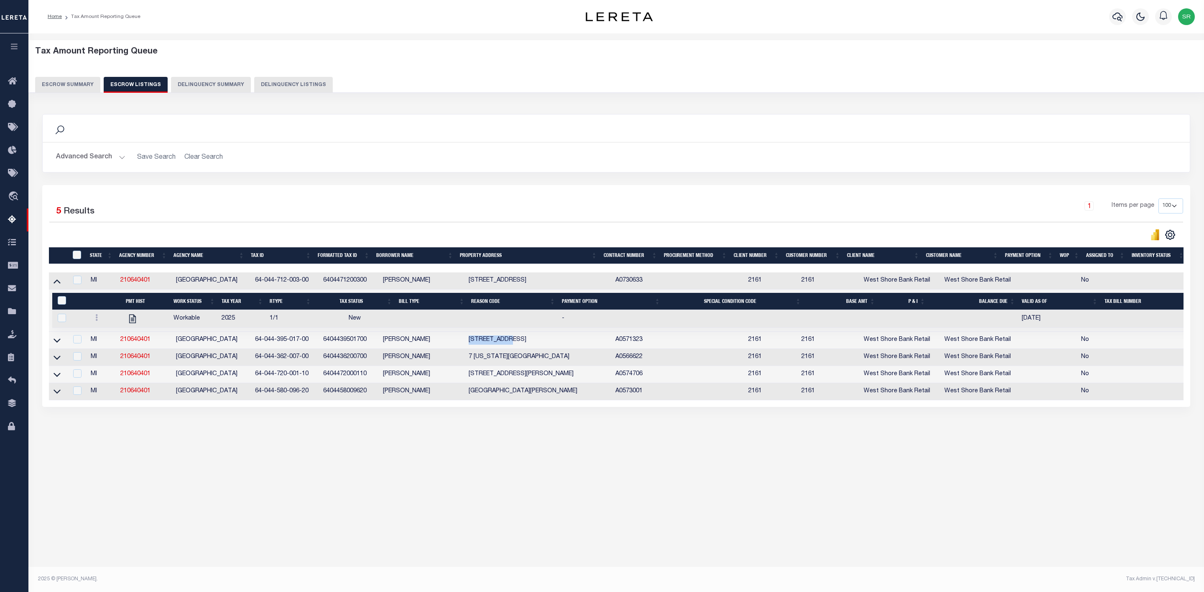
click at [251, 359] on tr "MI 210640401 PENTWATER VILLAGE 64-044-362-007-00 6404436200700 JON E HUGHES 7 G…" at bounding box center [630, 357] width 1163 height 17
copy tr "64-044-362-007-00"
drag, startPoint x: 308, startPoint y: 379, endPoint x: 253, endPoint y: 384, distance: 54.6
click at [253, 383] on td "64-044-720-001-10" at bounding box center [286, 374] width 68 height 17
checkbox input "true"
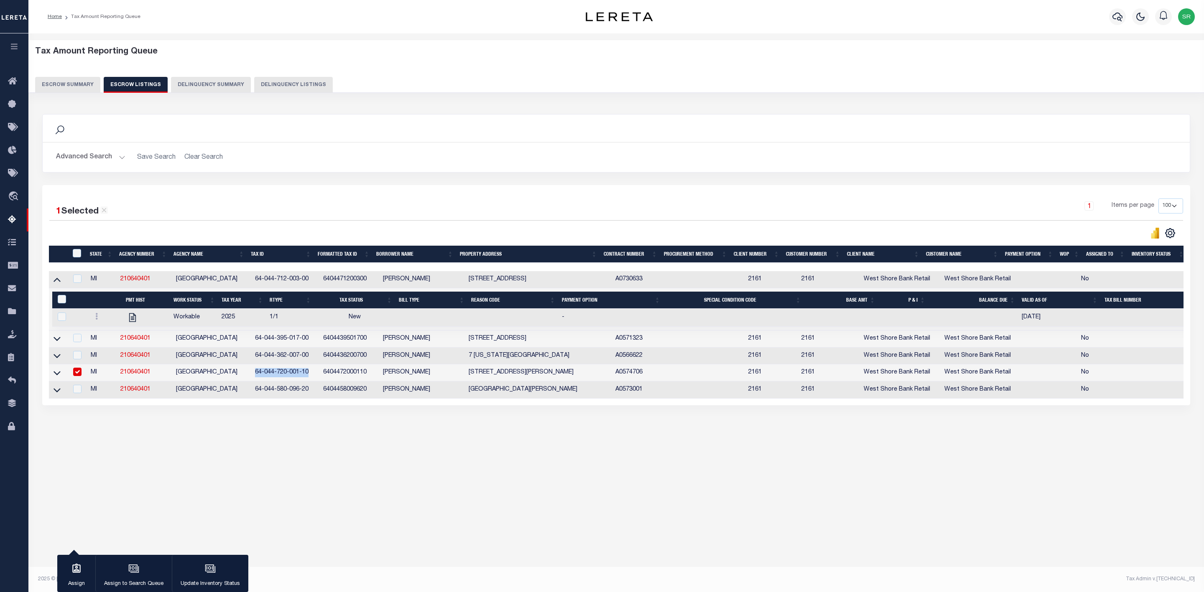
copy td "64-044-720-001-10"
drag, startPoint x: 307, startPoint y: 391, endPoint x: 255, endPoint y: 396, distance: 52.4
click at [255, 396] on td "64-044-580-096-20" at bounding box center [286, 390] width 68 height 17
checkbox input "true"
copy td "64-044-580-096-20"
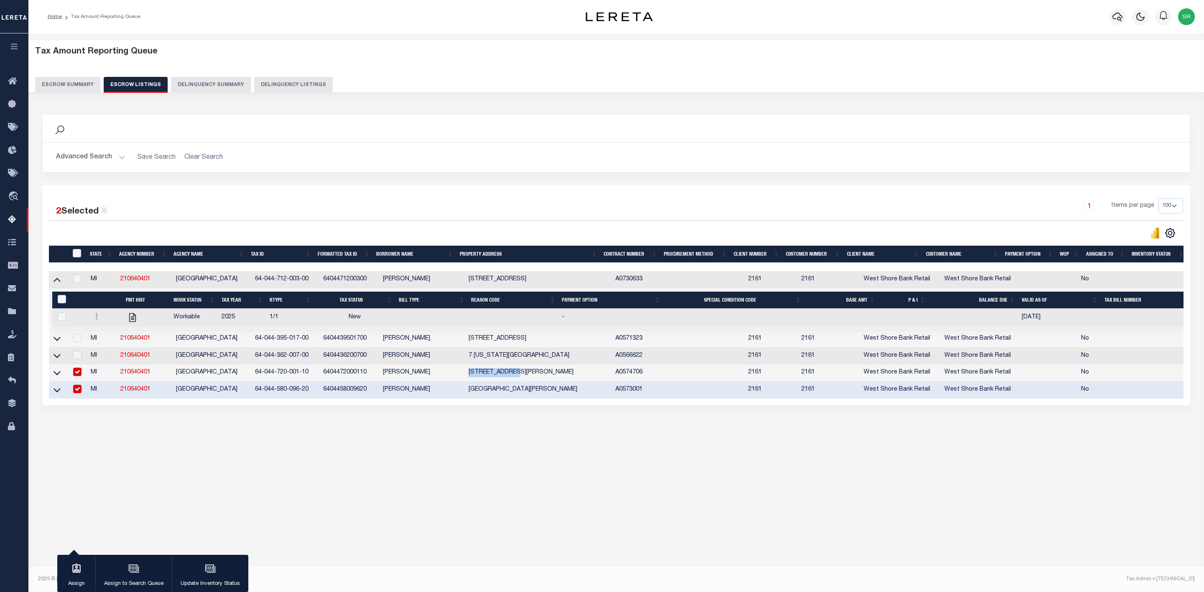
drag, startPoint x: 514, startPoint y: 375, endPoint x: 469, endPoint y: 379, distance: 45.3
click at [469, 379] on td "72 N ELLERY ST" at bounding box center [538, 373] width 147 height 17
checkbox input "false"
drag, startPoint x: 470, startPoint y: 394, endPoint x: 524, endPoint y: 398, distance: 54.9
click at [524, 398] on td "940 N HANCOCK ST" at bounding box center [538, 390] width 147 height 17
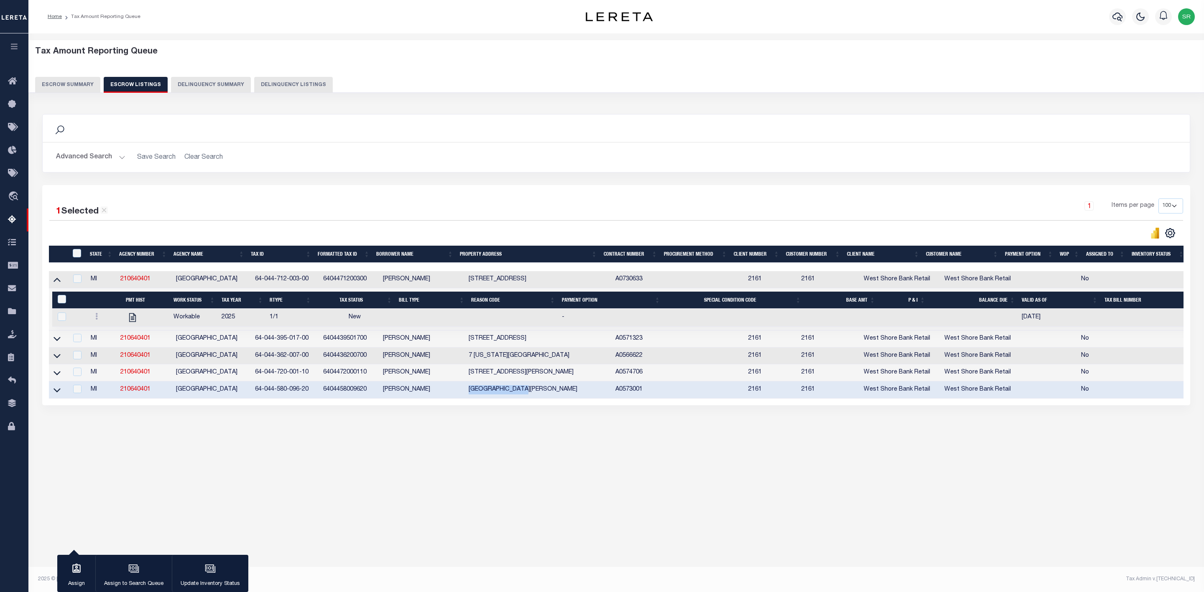
checkbox input "false"
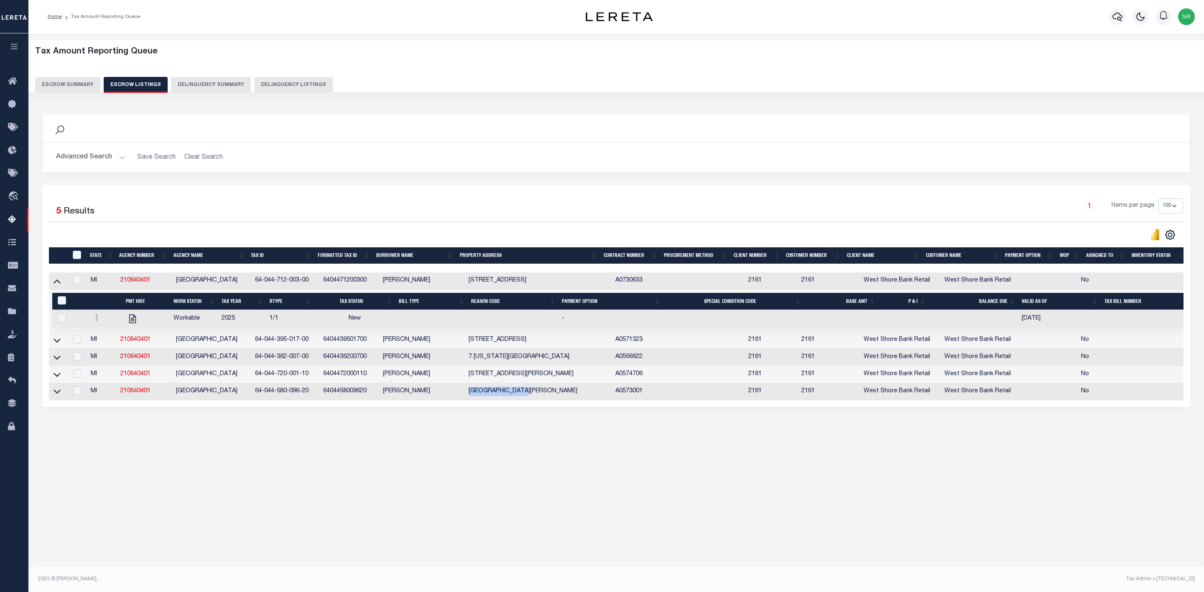
click at [66, 87] on button "Escrow Summary" at bounding box center [67, 85] width 65 height 16
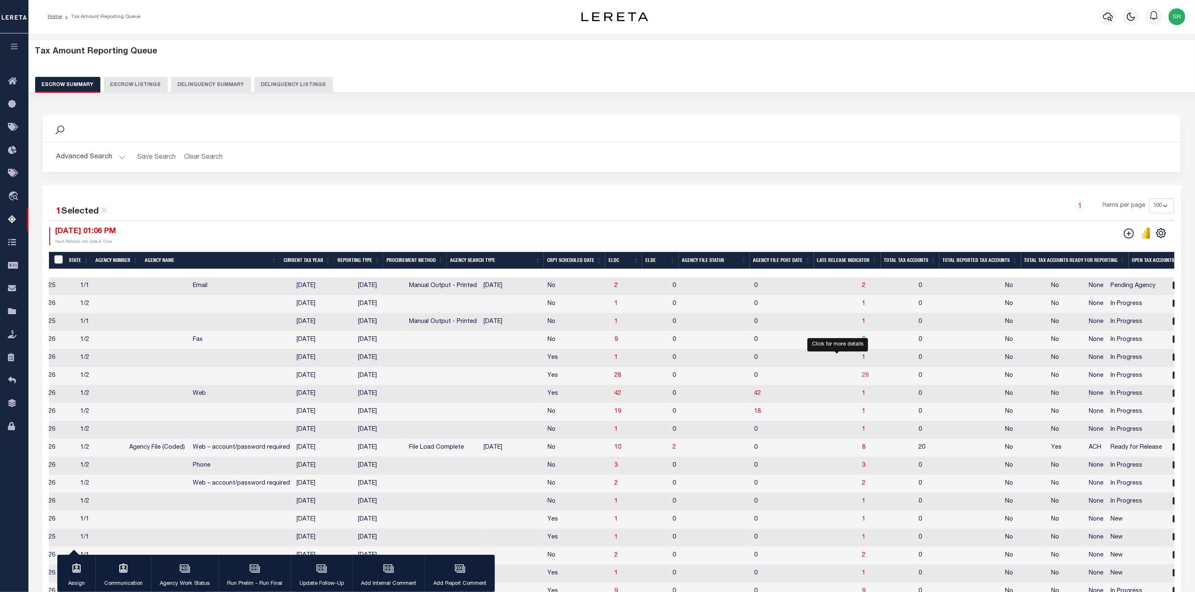
click at [862, 379] on span "28" at bounding box center [865, 376] width 7 height 6
select select "100"
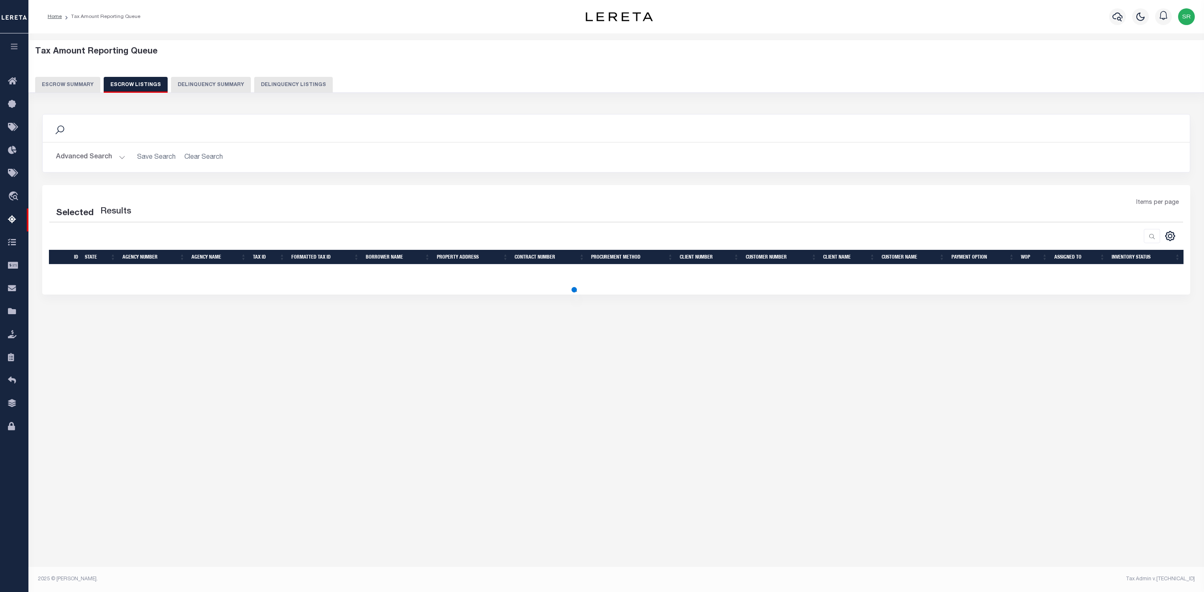
select select "100"
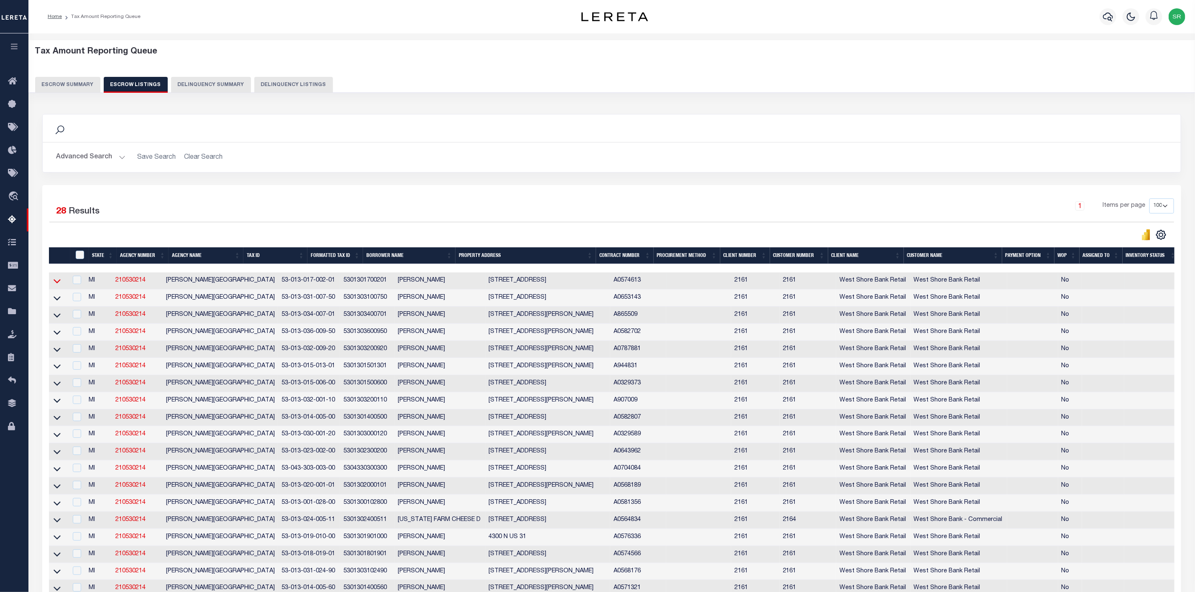
click at [57, 284] on icon at bounding box center [57, 282] width 7 height 4
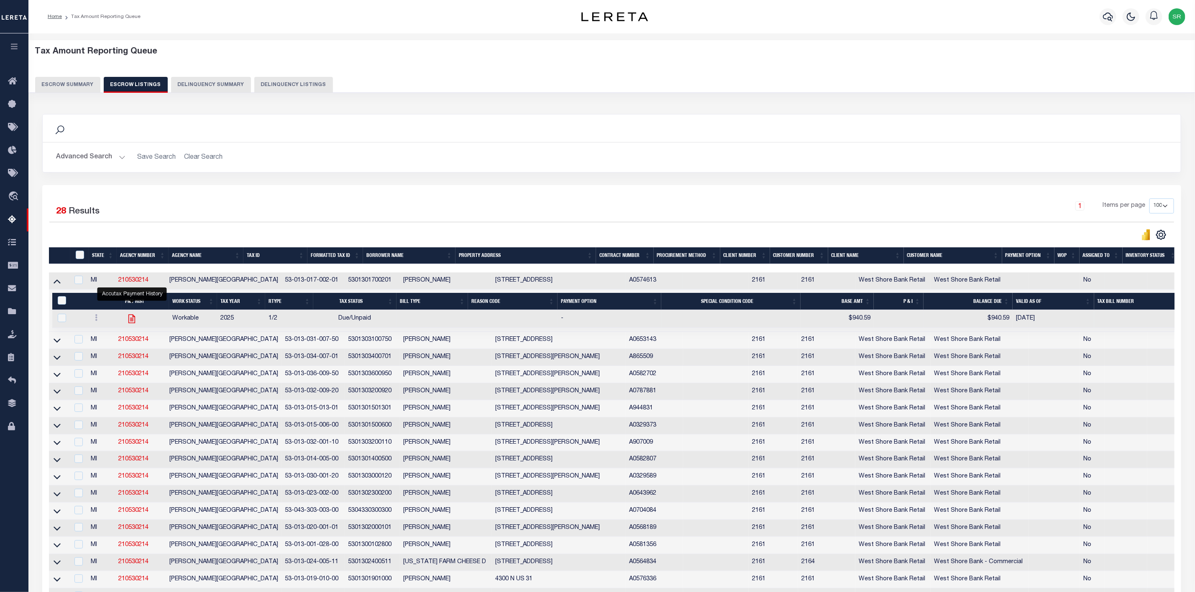
click at [128, 322] on icon "" at bounding box center [131, 319] width 11 height 11
checkbox input "true"
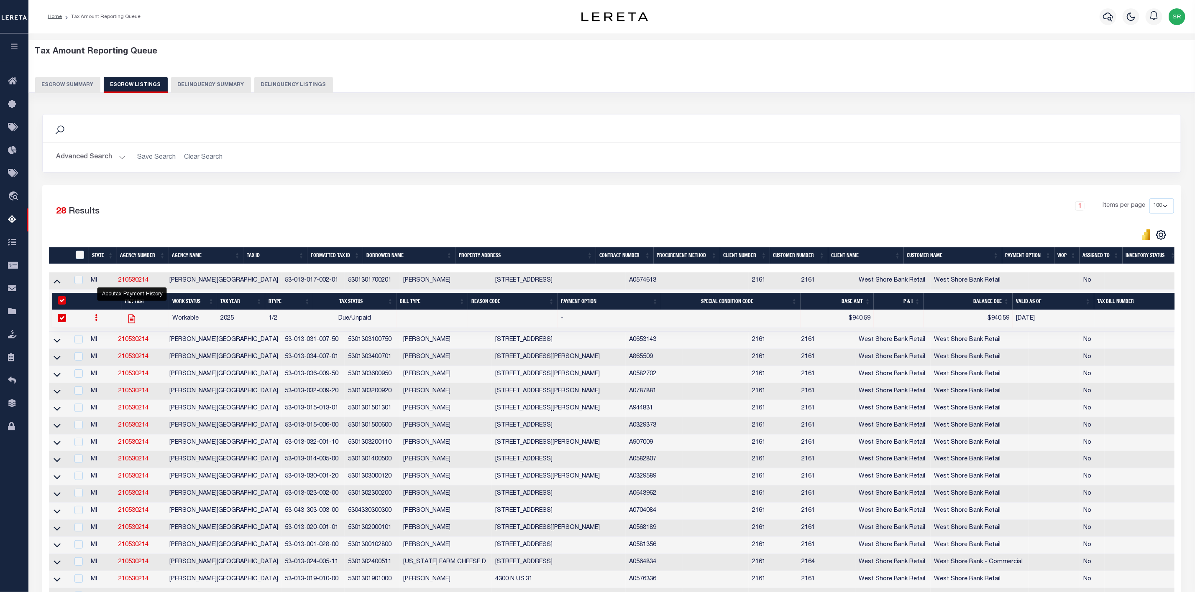
click at [128, 322] on icon "" at bounding box center [131, 319] width 11 height 11
checkbox input "false"
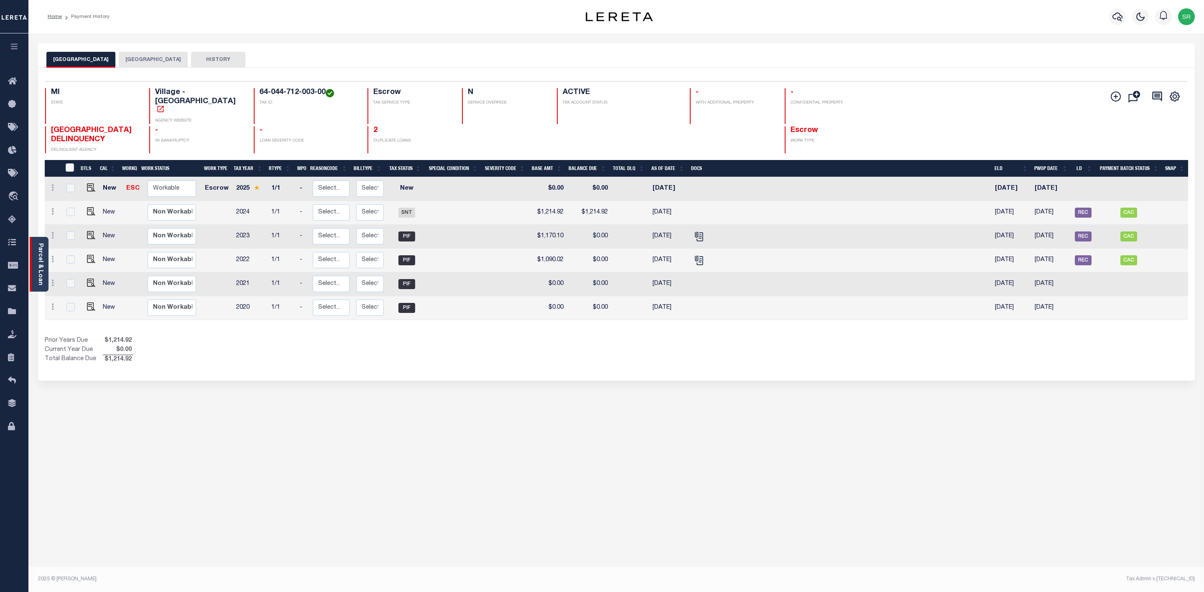
click at [41, 272] on link "Parcel & Loan" at bounding box center [40, 264] width 6 height 42
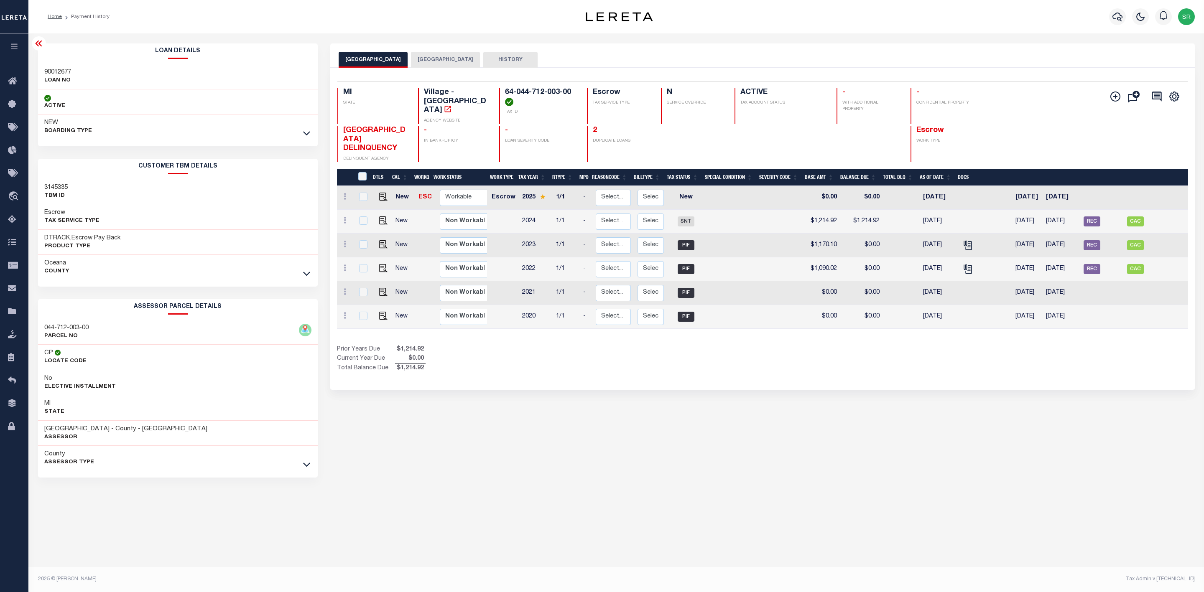
click at [310, 276] on link at bounding box center [307, 274] width 10 height 6
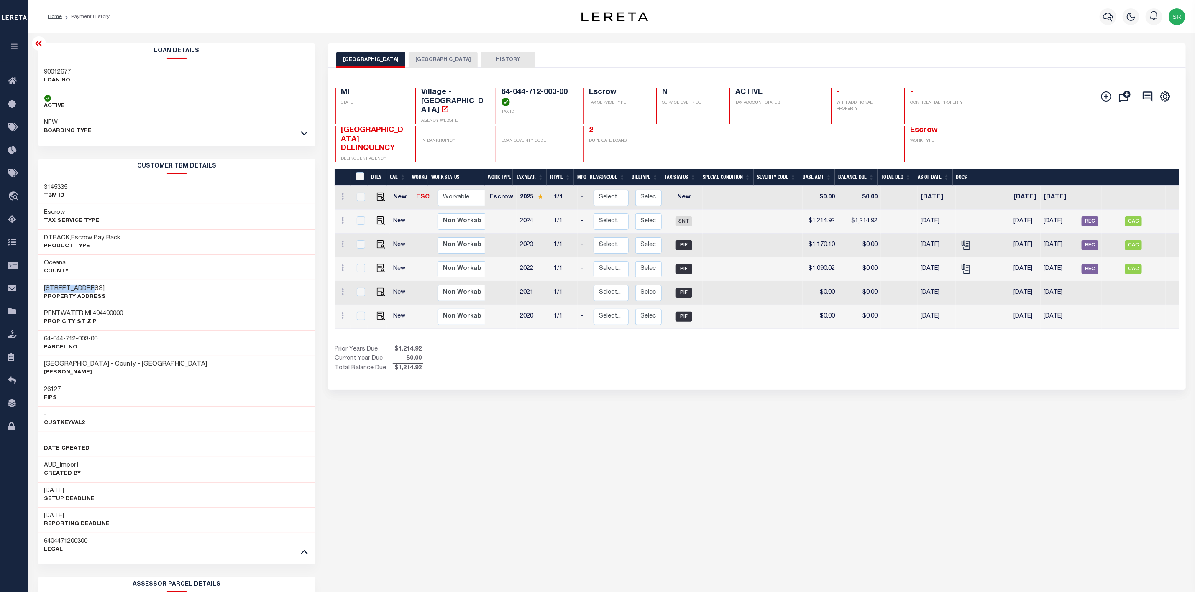
drag, startPoint x: 43, startPoint y: 288, endPoint x: 89, endPoint y: 291, distance: 46.1
click at [89, 291] on div "[STREET_ADDRESS] Property Address" at bounding box center [177, 293] width 278 height 26
copy h3 "[STREET_ADDRESS]"
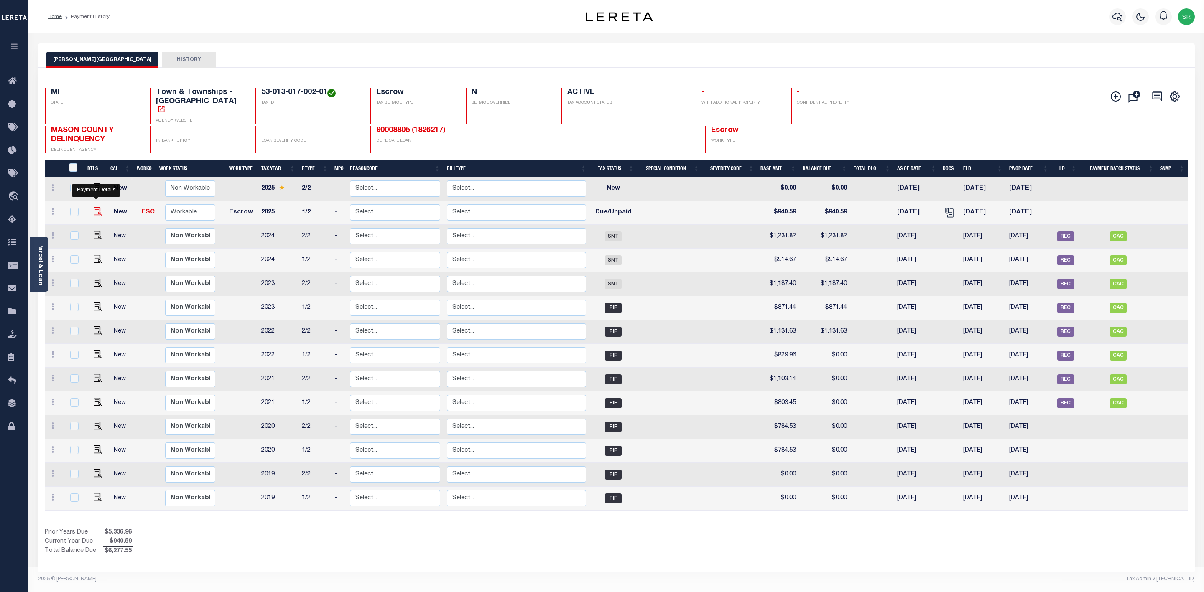
click at [98, 207] on img "" at bounding box center [98, 211] width 8 height 8
checkbox input "true"
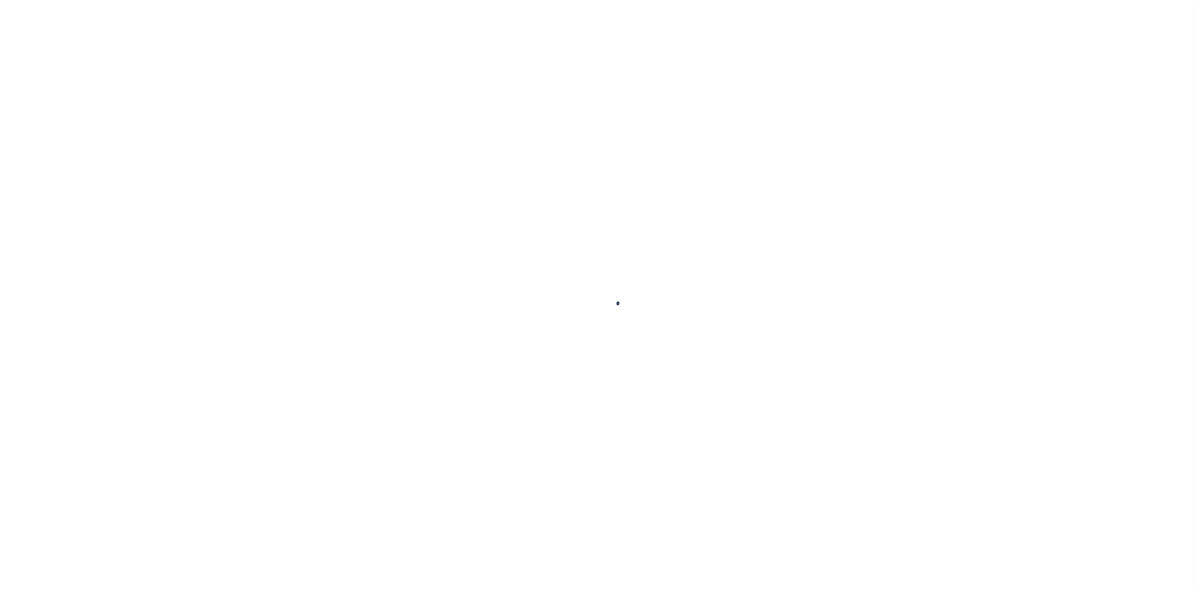
checkbox input "false"
type input "[DATE]"
select select "DUE"
type input "$940.59"
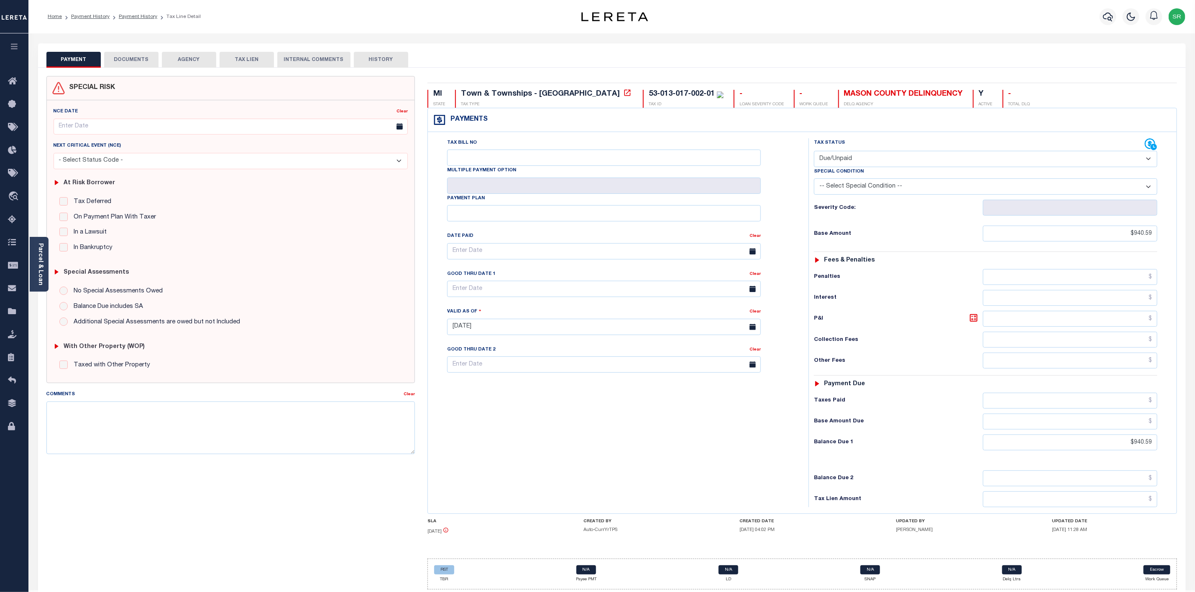
click at [137, 65] on button "DOCUMENTS" at bounding box center [131, 60] width 54 height 16
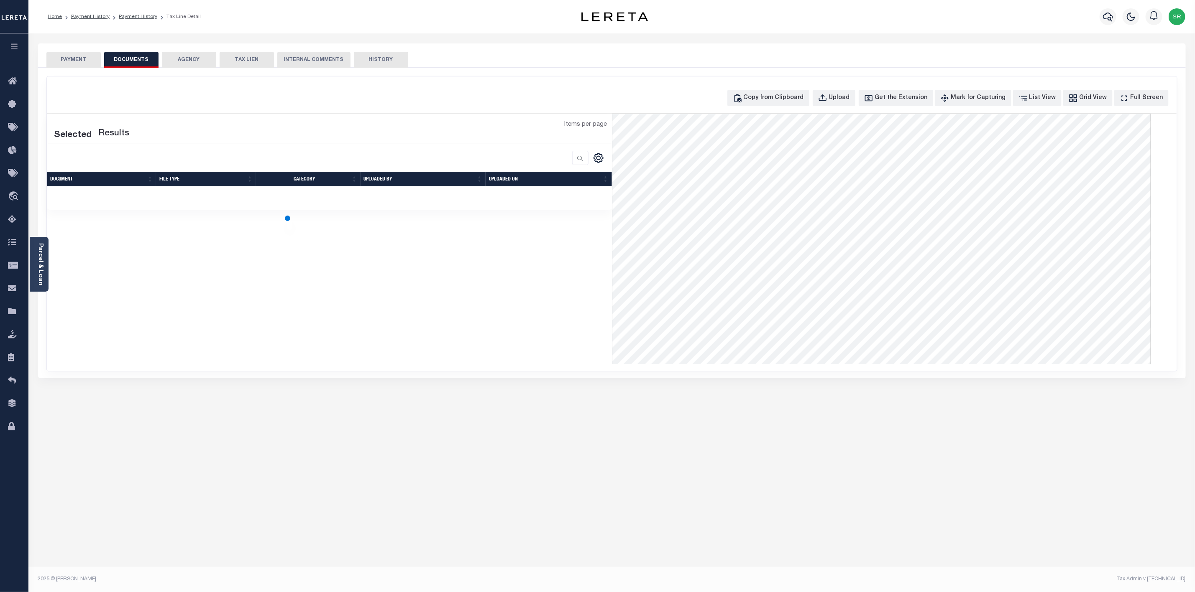
click at [137, 65] on button "DOCUMENTS" at bounding box center [131, 60] width 54 height 16
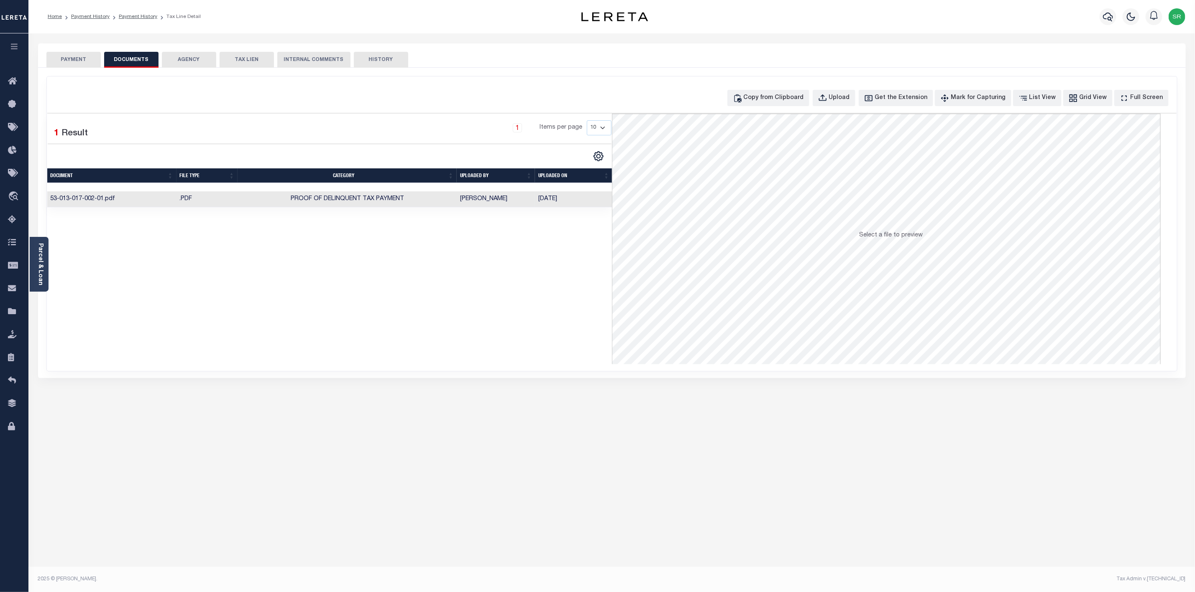
click at [341, 204] on td "Proof of Delinquent Tax Payment" at bounding box center [346, 200] width 219 height 16
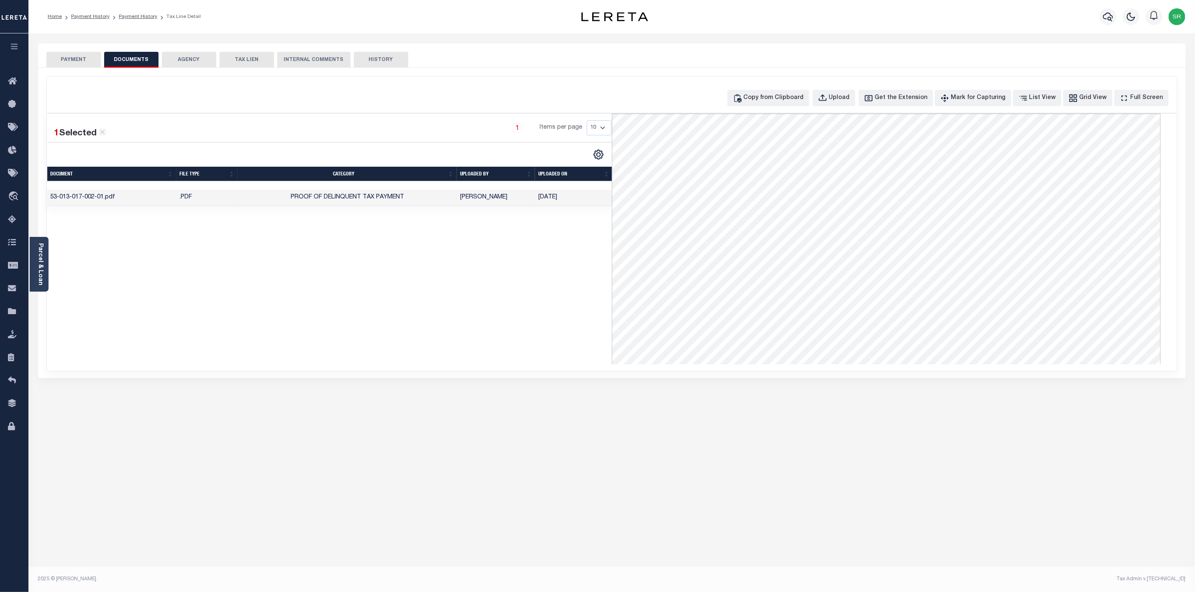
click at [78, 53] on button "PAYMENT" at bounding box center [73, 60] width 54 height 16
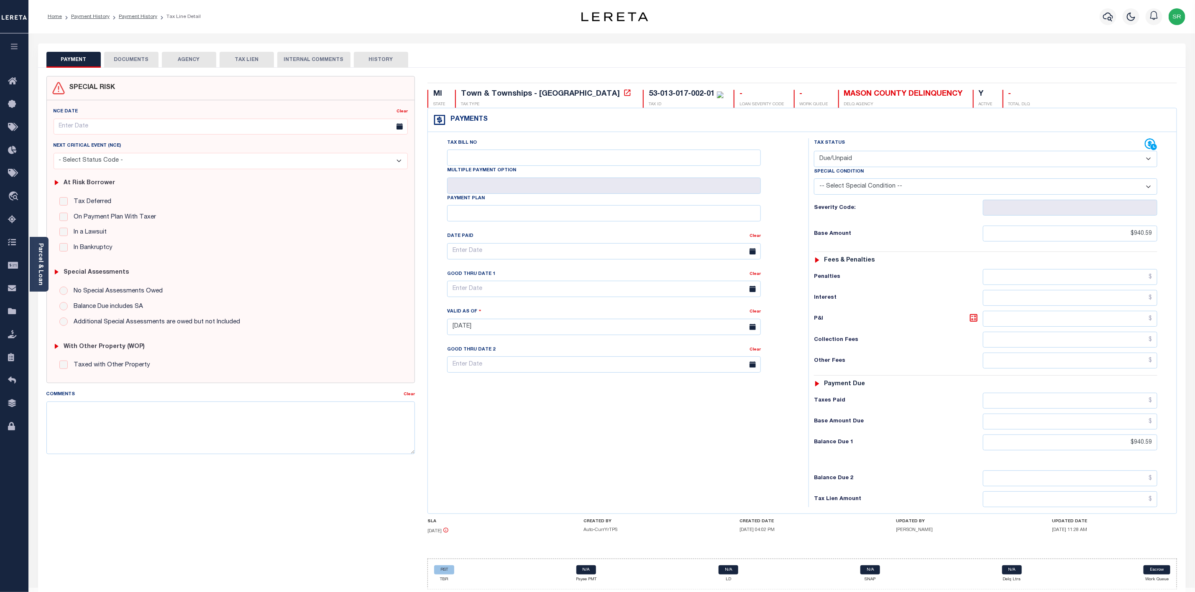
click at [78, 53] on button "PAYMENT" at bounding box center [73, 60] width 54 height 16
click at [79, 19] on link "Payment History" at bounding box center [90, 16] width 38 height 5
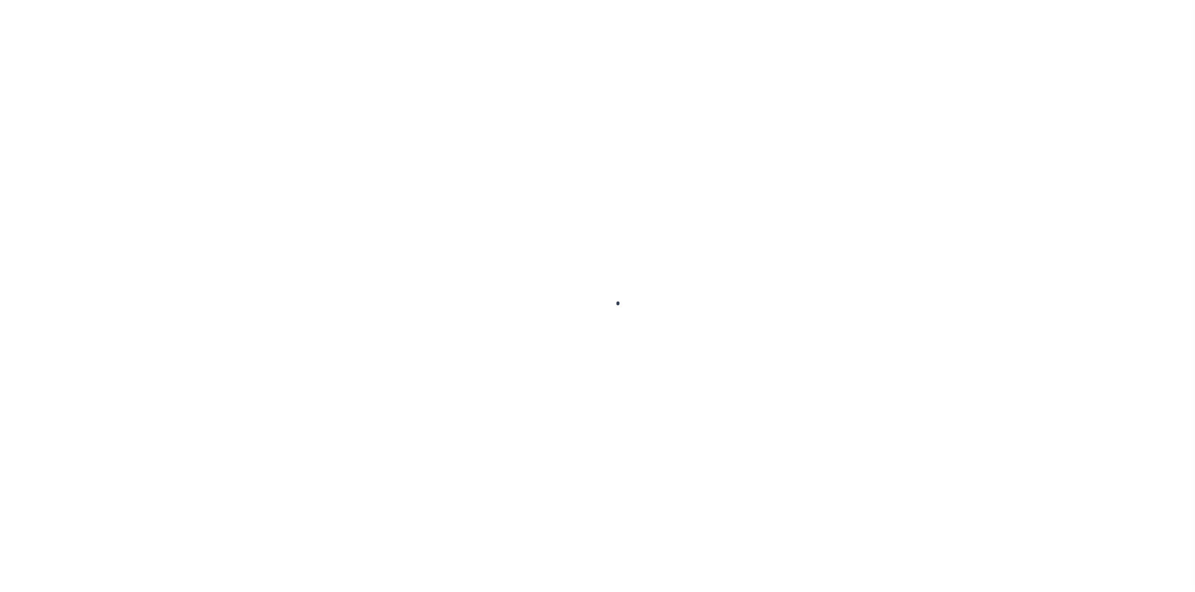
select select "DUE"
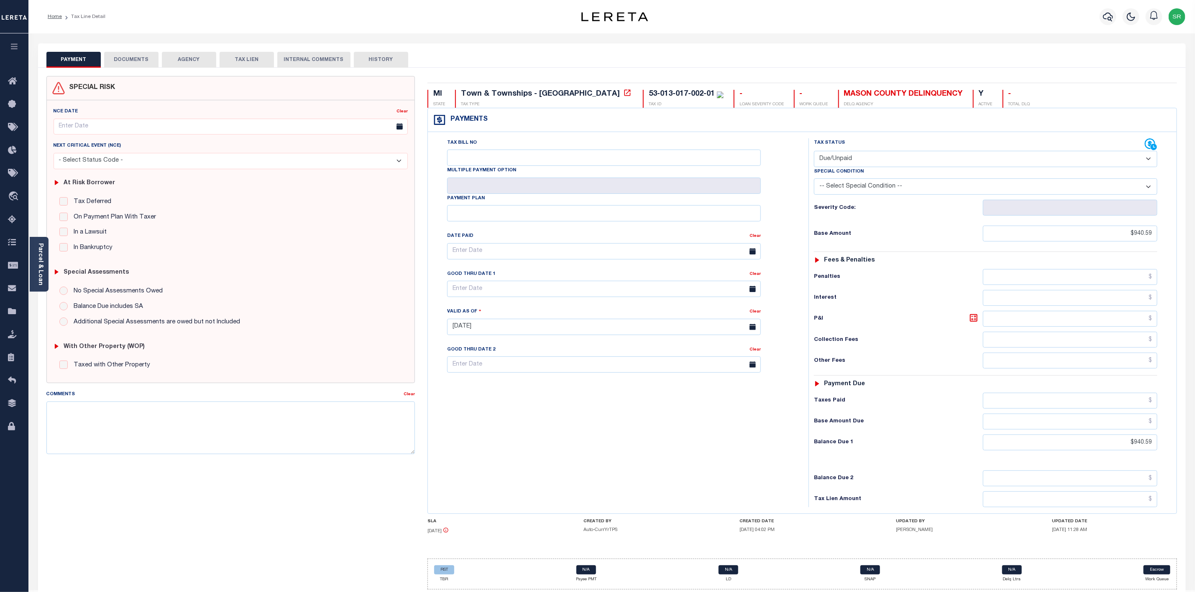
click at [78, 14] on li "Tax Line Detail" at bounding box center [83, 17] width 43 height 8
click at [54, 17] on link "Home" at bounding box center [55, 16] width 14 height 5
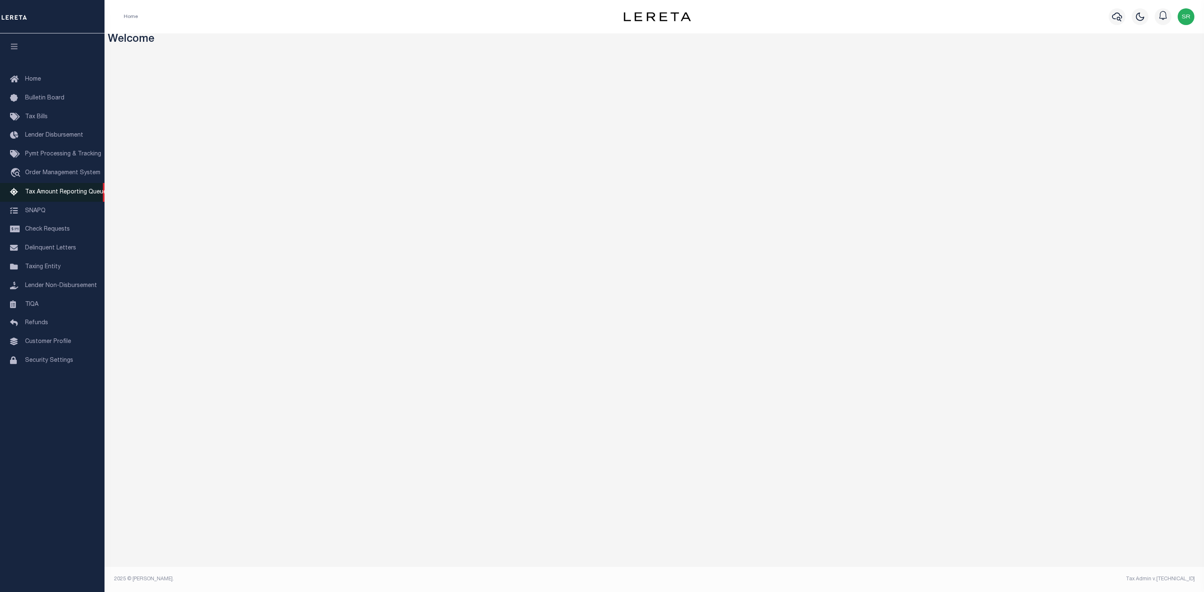
click at [53, 191] on span "Tax Amount Reporting Queue" at bounding box center [66, 192] width 82 height 6
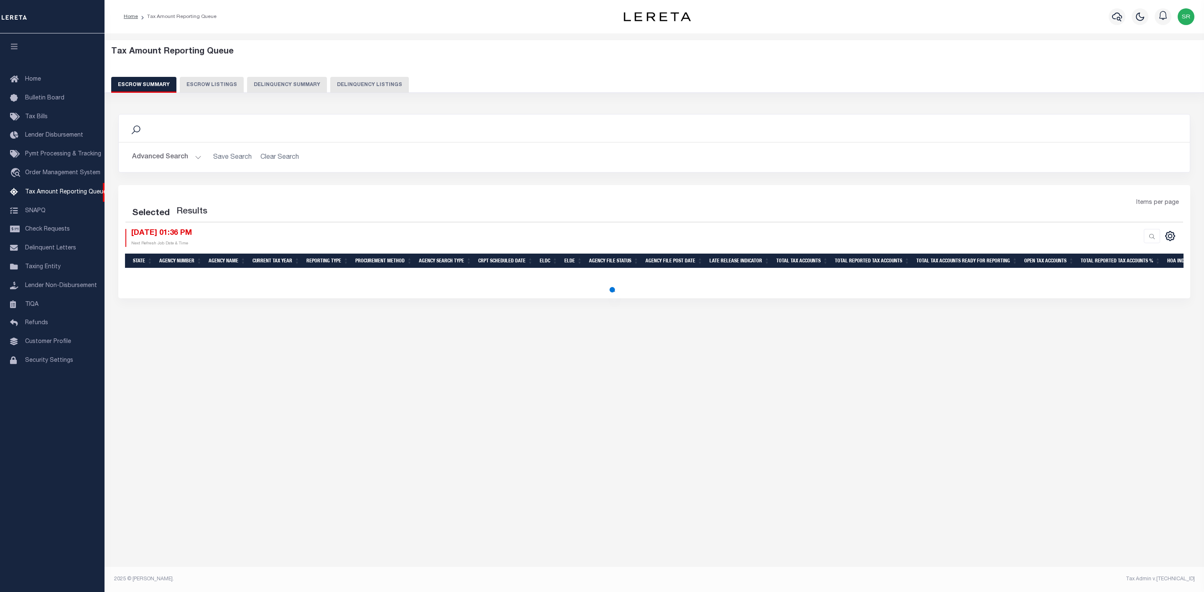
select select "100"
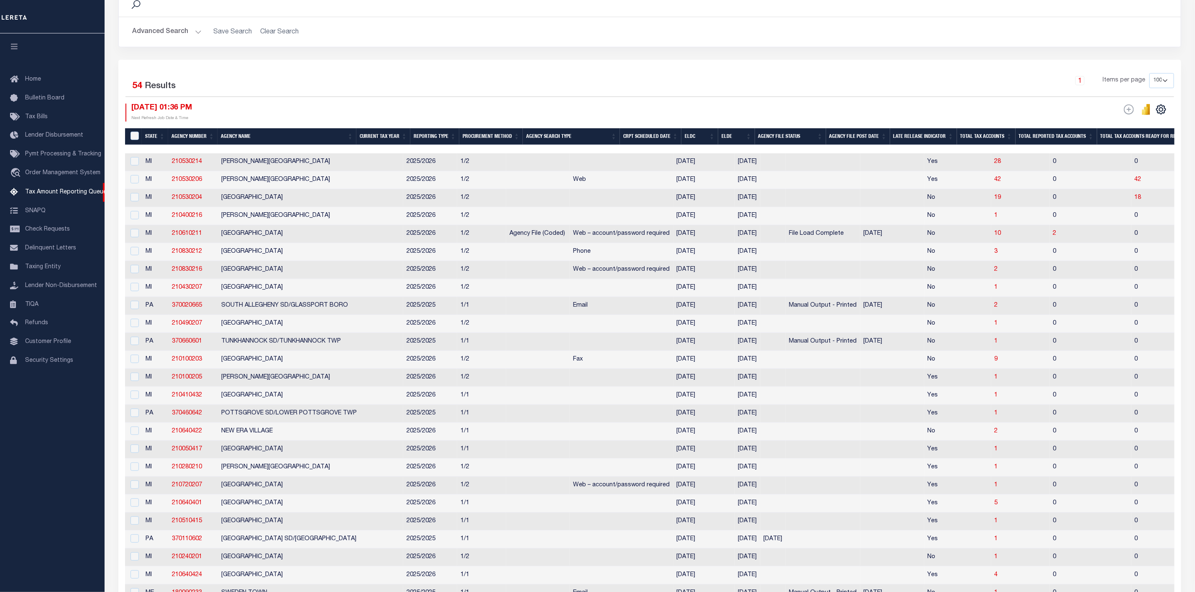
scroll to position [188, 0]
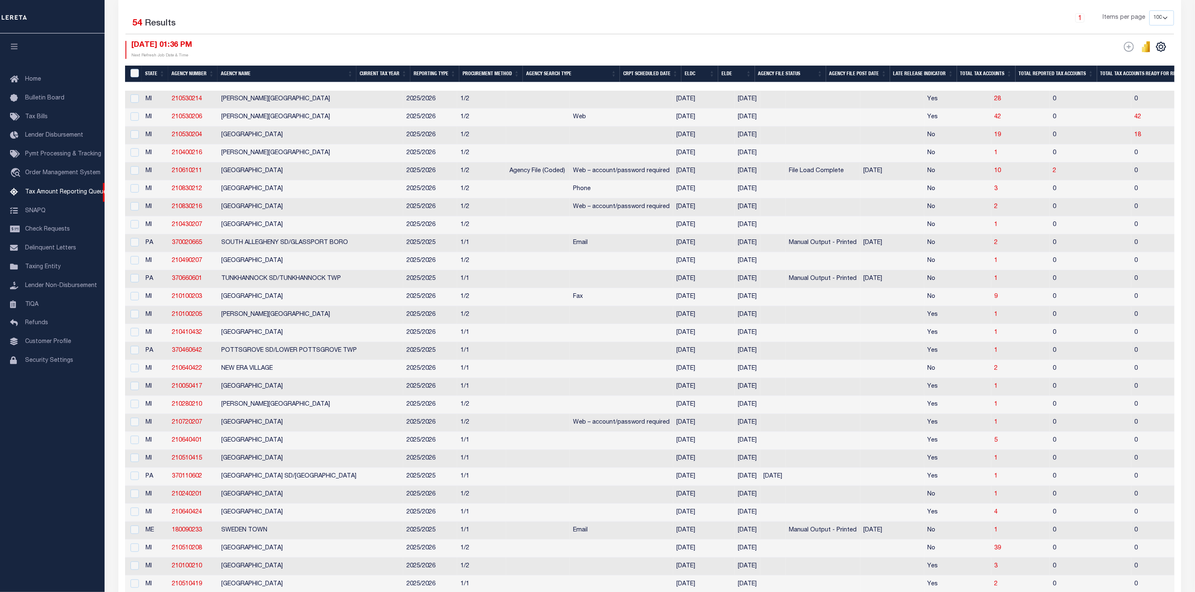
click at [754, 5] on div "Selected 54 Results 1 Items per page 10 25 50 100 500 [DATE] 01:36 PM ESCROW We…" at bounding box center [649, 532] width 1062 height 1071
click at [728, 34] on div "1 Items per page 10 25 50 100 500" at bounding box center [782, 21] width 796 height 23
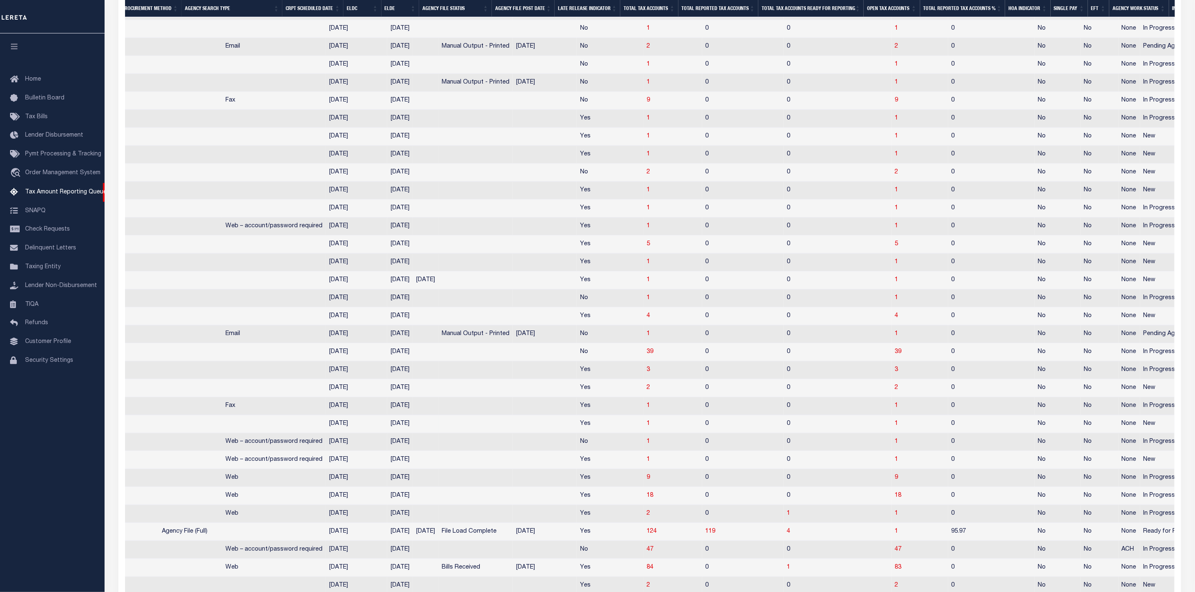
scroll to position [564, 0]
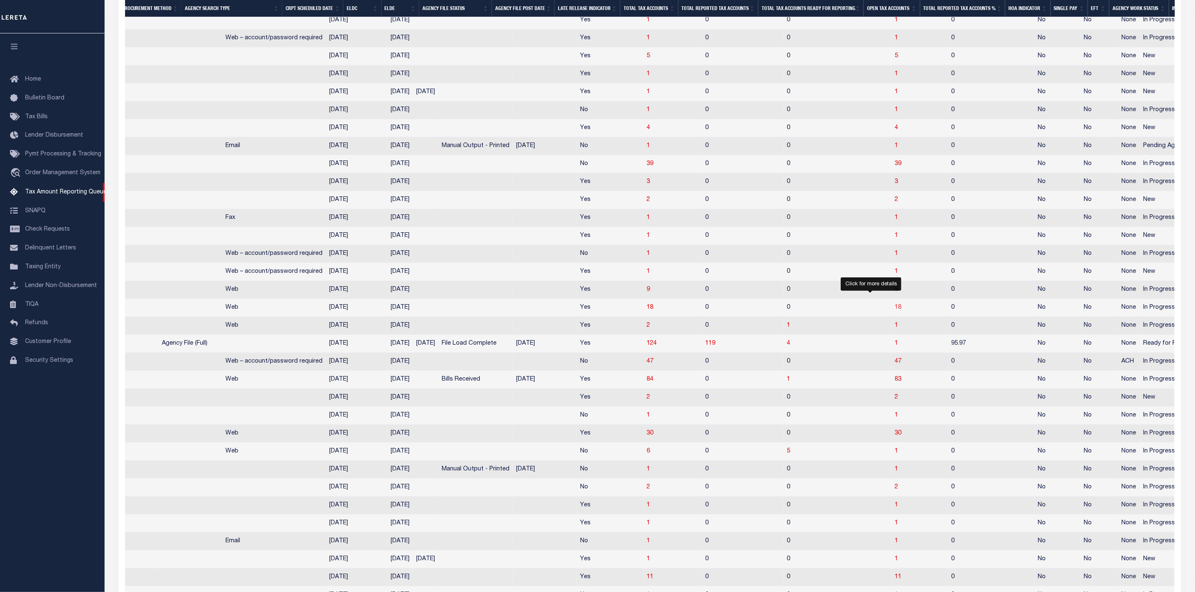
click at [895, 311] on span "18" at bounding box center [898, 308] width 7 height 6
select select "100"
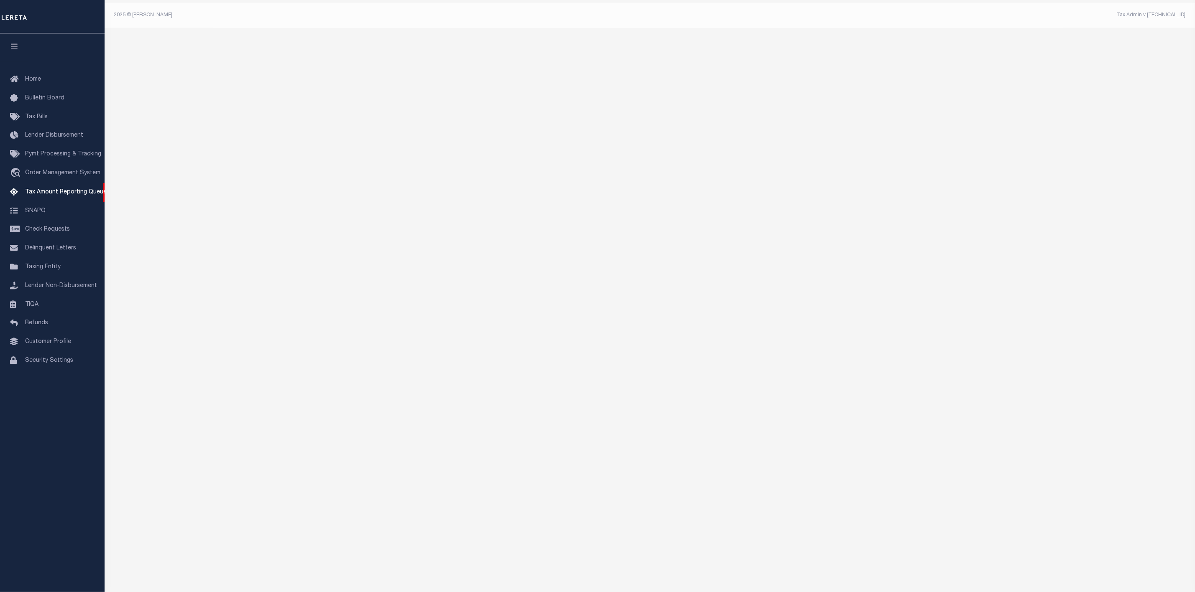
scroll to position [0, 0]
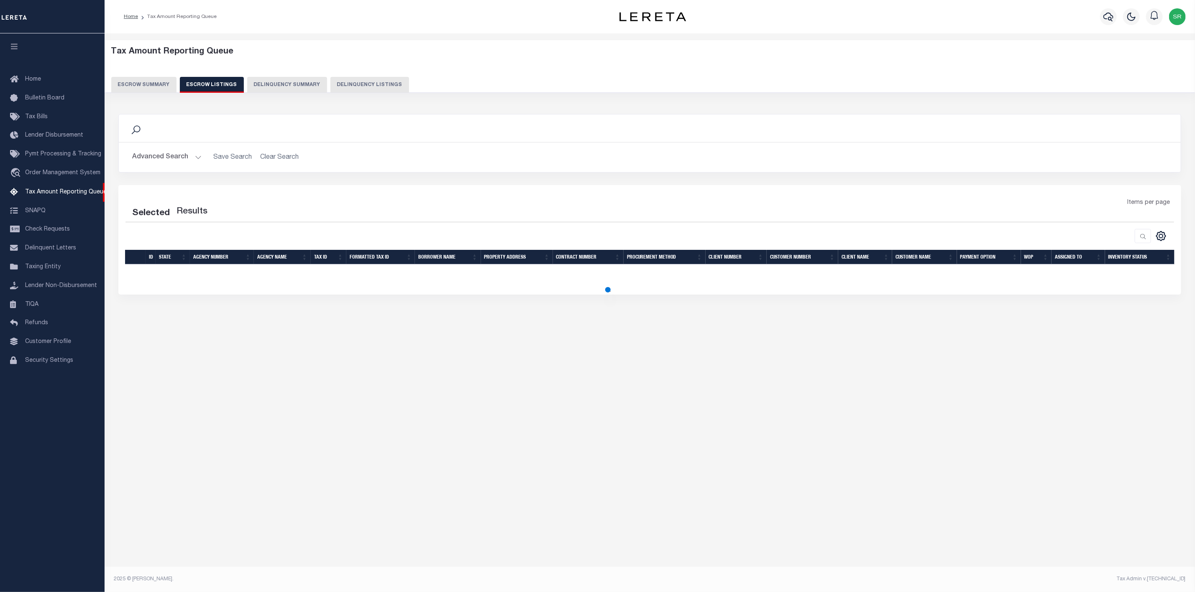
select select "100"
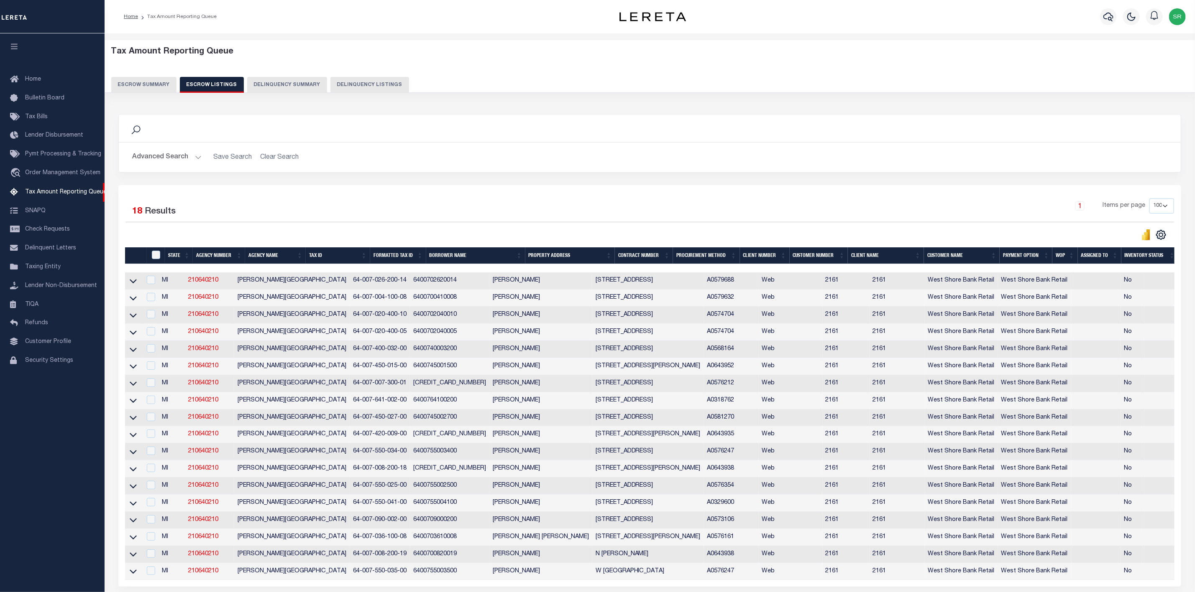
click at [138, 287] on td at bounding box center [133, 281] width 16 height 17
checkbox input "true"
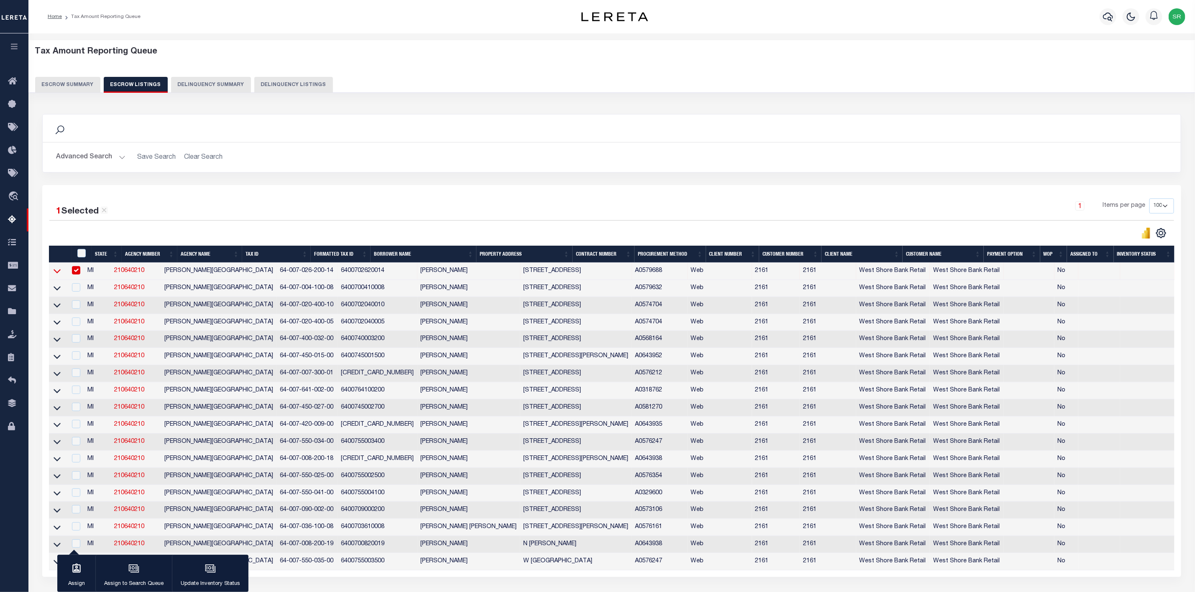
click at [56, 271] on icon at bounding box center [57, 271] width 7 height 9
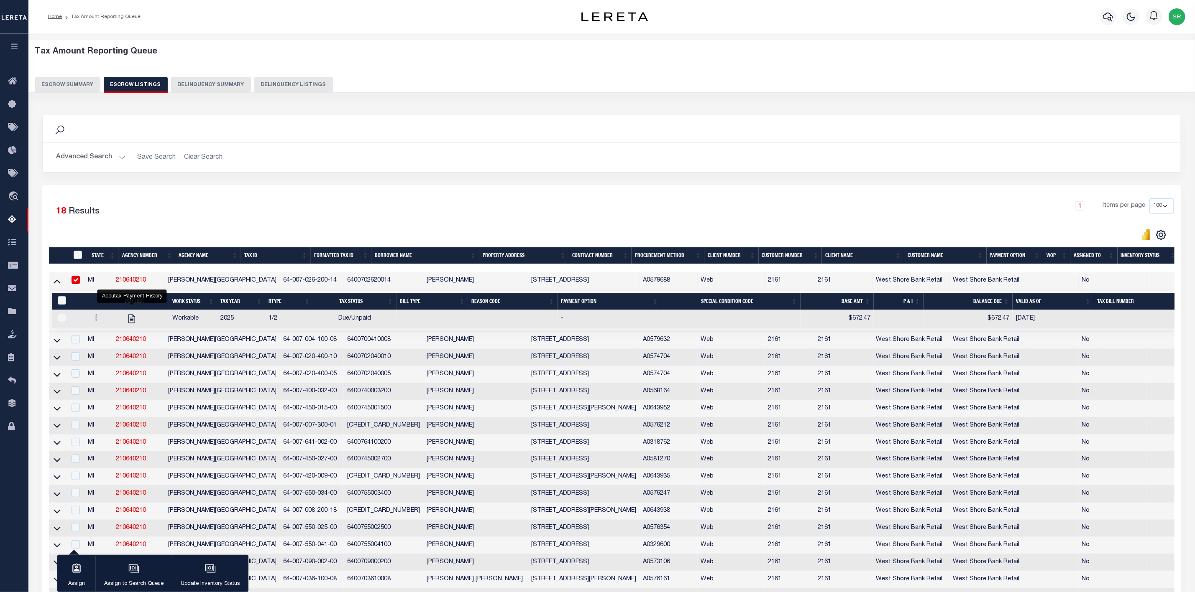
click at [66, 83] on button "Escrow Summary" at bounding box center [67, 85] width 65 height 16
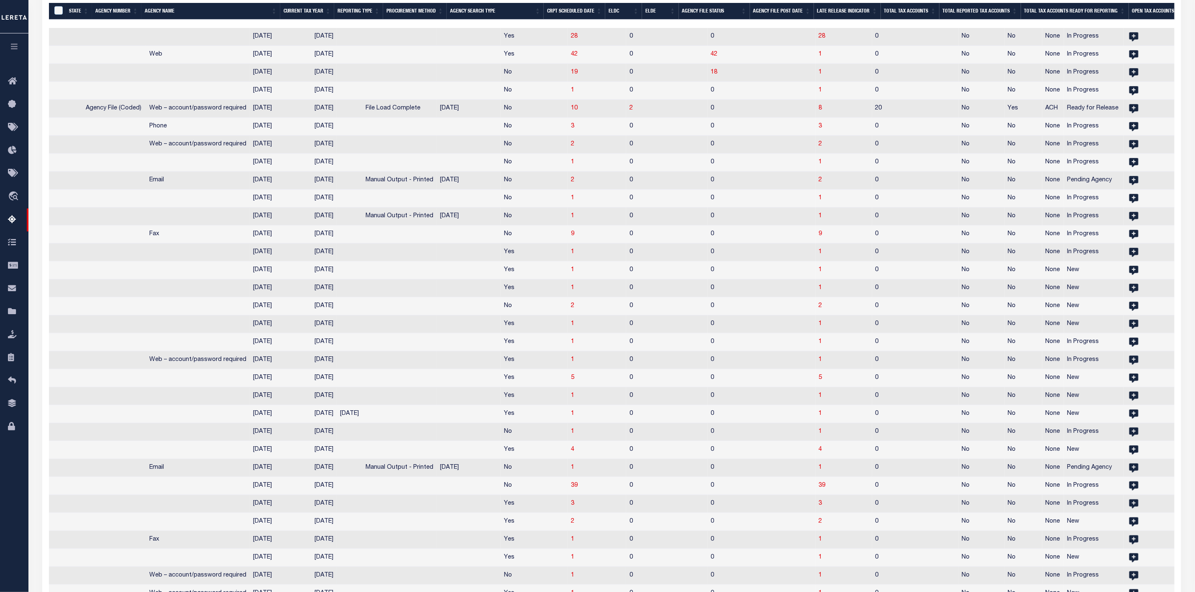
scroll to position [627, 0]
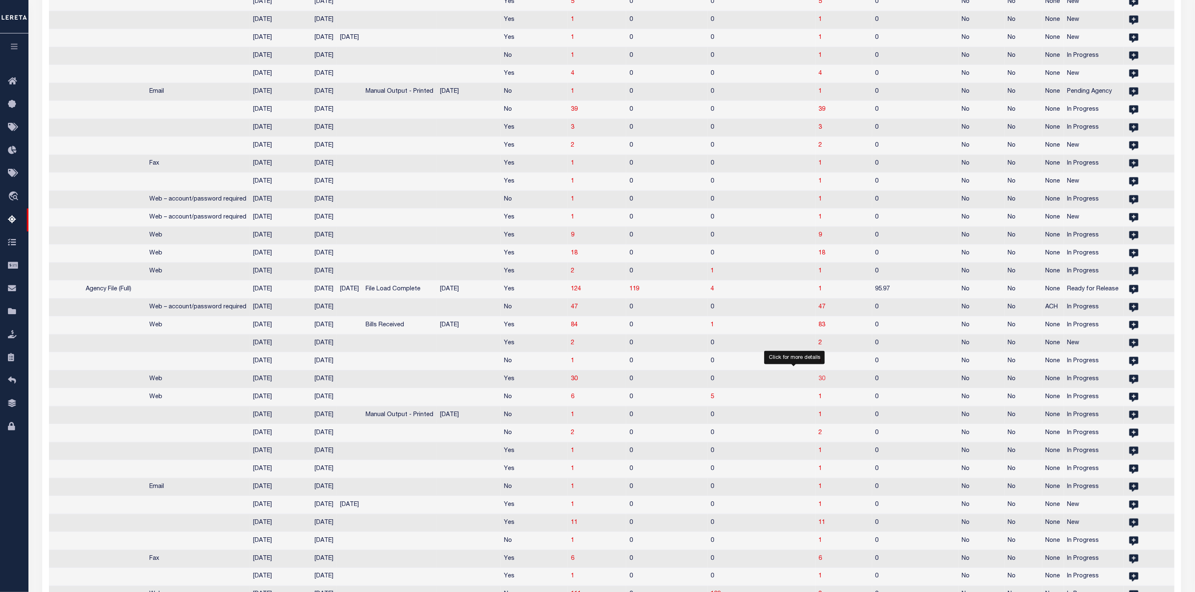
click at [819, 382] on span "30" at bounding box center [822, 379] width 7 height 6
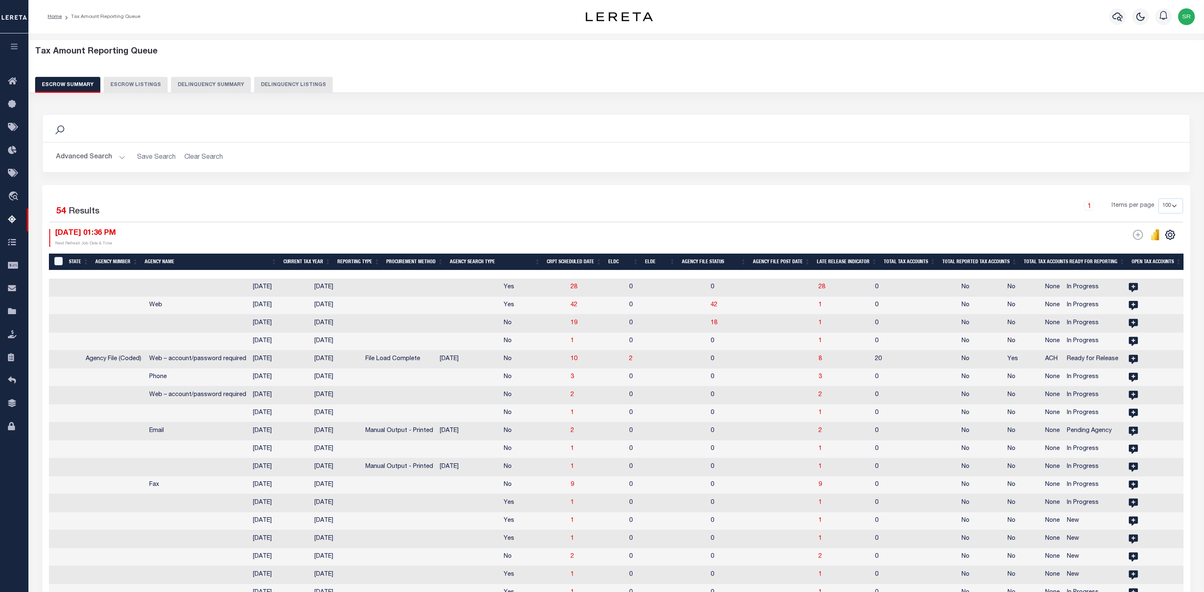
select select
select select "100"
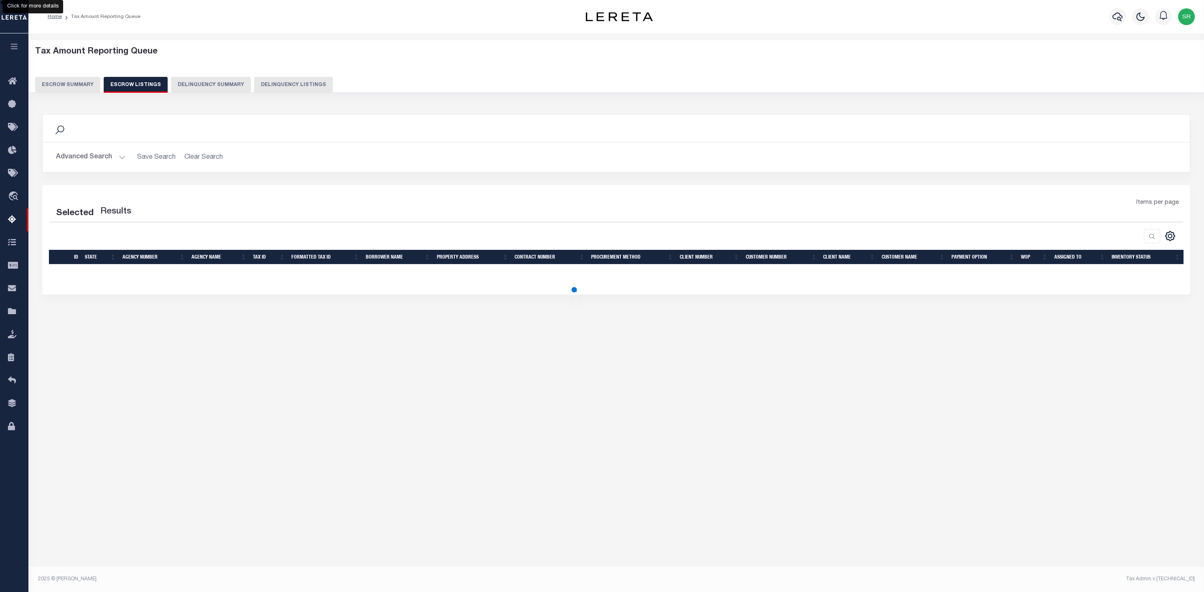
select select "100"
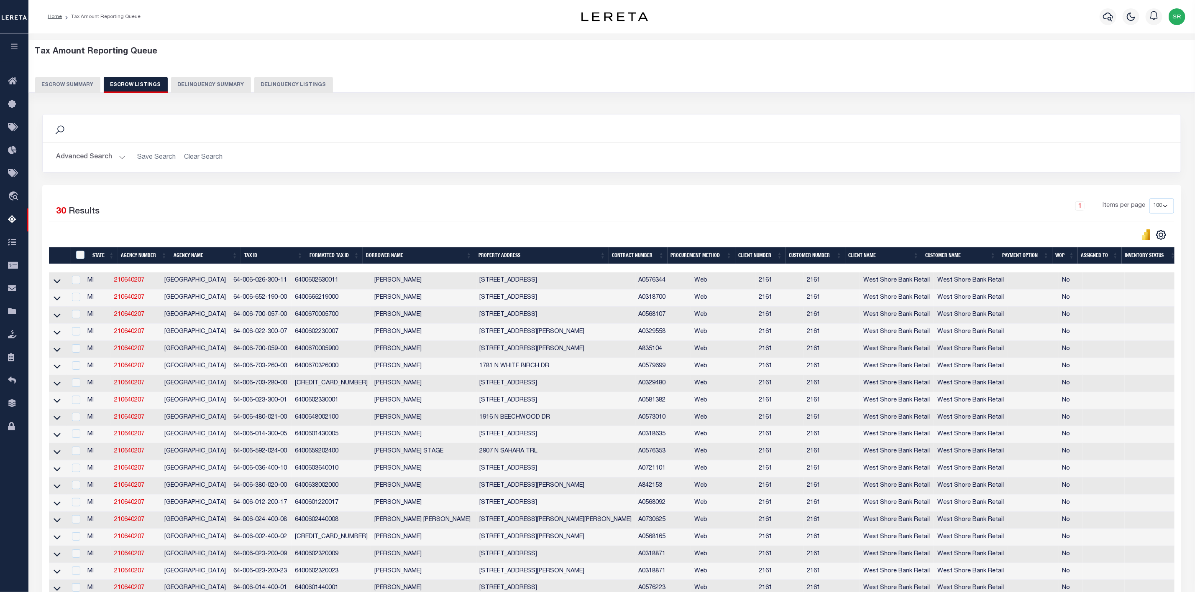
click at [103, 156] on button "Advanced Search" at bounding box center [90, 157] width 69 height 16
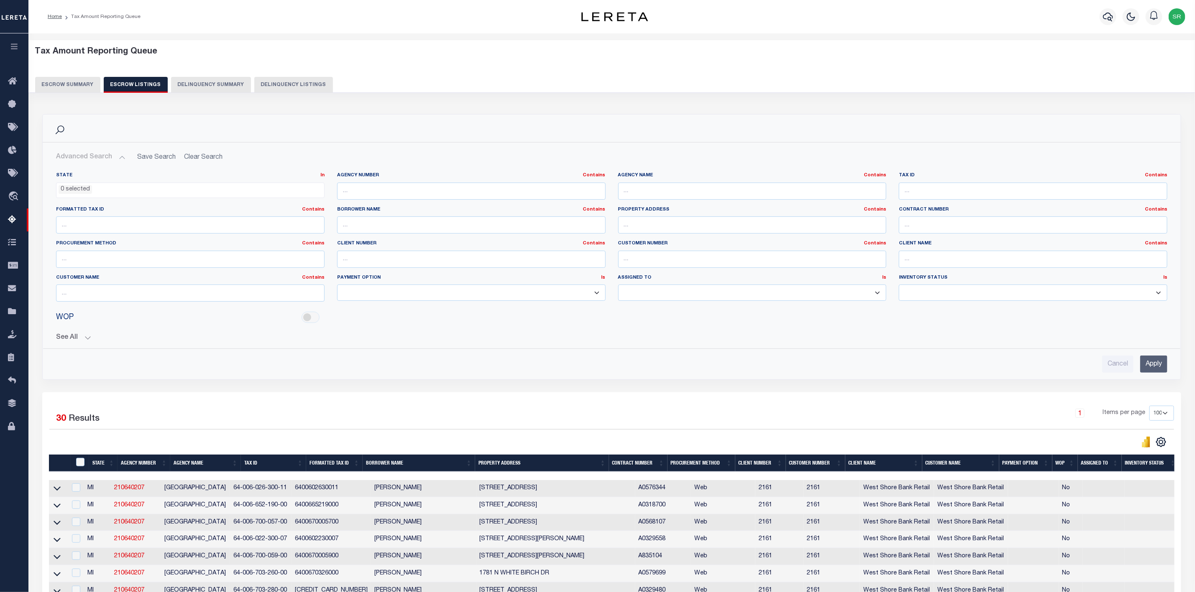
click at [103, 156] on button "Advanced Search" at bounding box center [90, 157] width 69 height 16
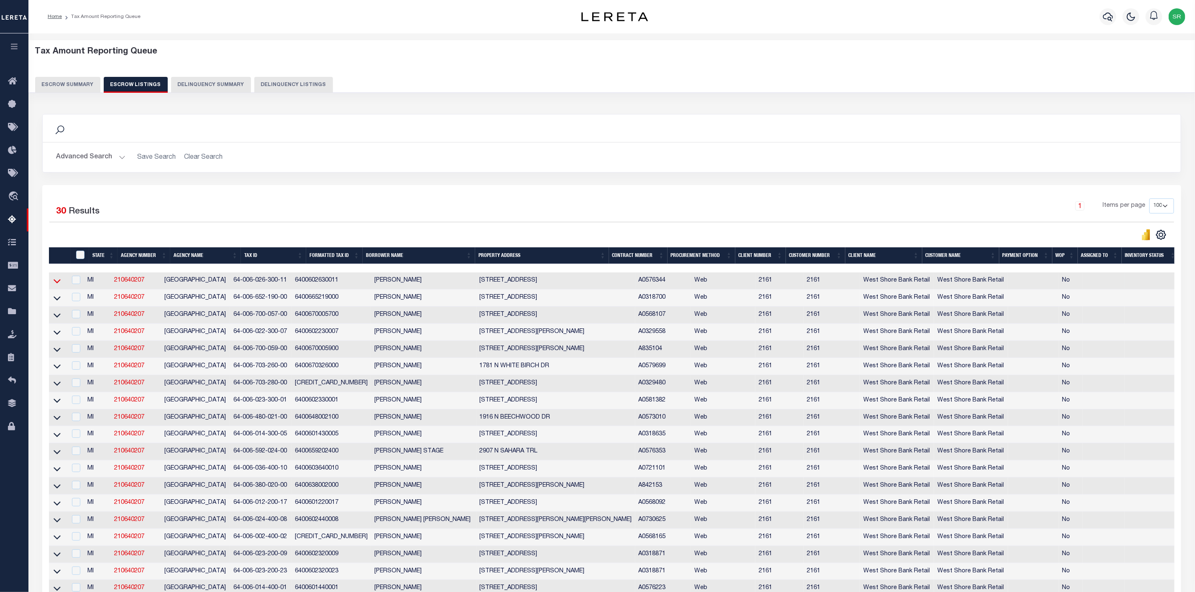
click at [56, 283] on icon at bounding box center [57, 281] width 7 height 9
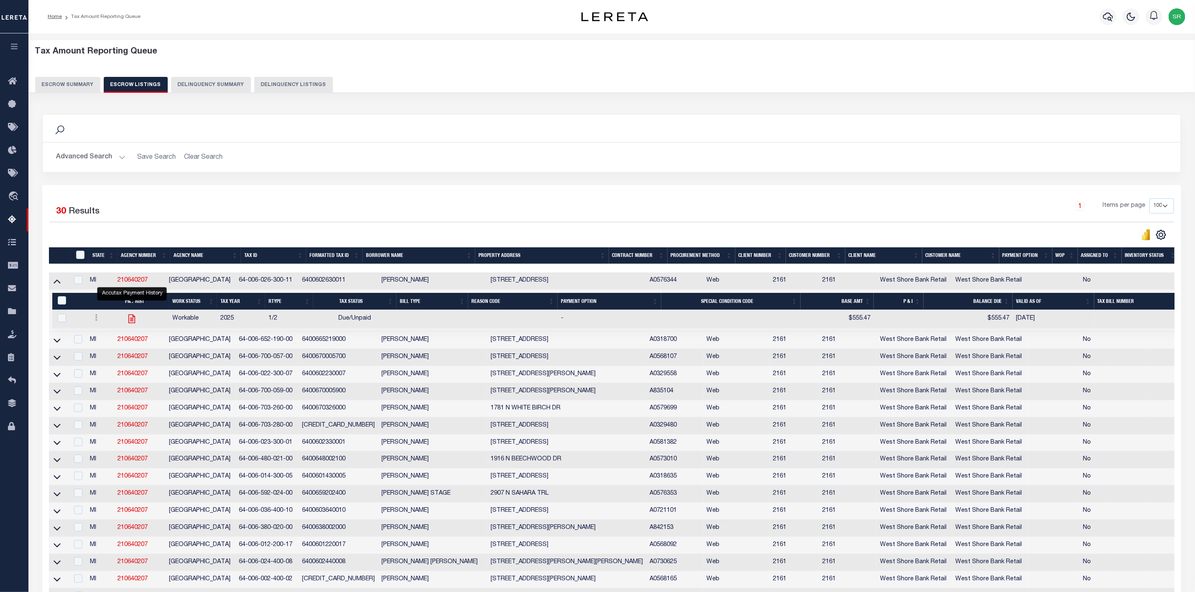
click at [132, 323] on icon "" at bounding box center [131, 319] width 11 height 11
checkbox input "true"
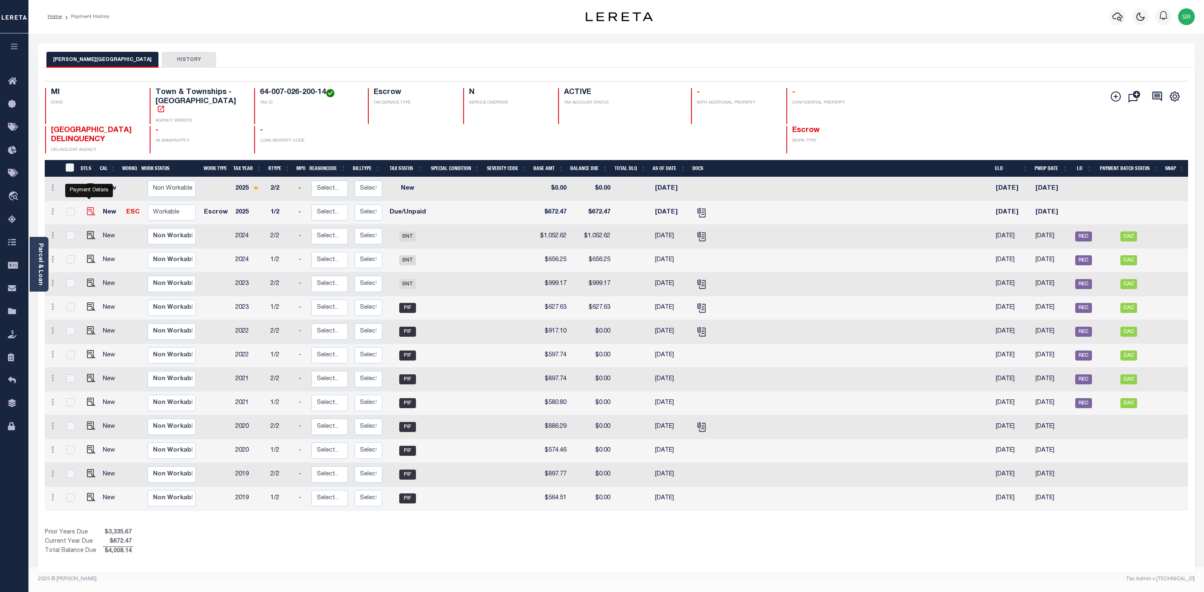
click at [87, 207] on img "" at bounding box center [91, 211] width 8 height 8
checkbox input "true"
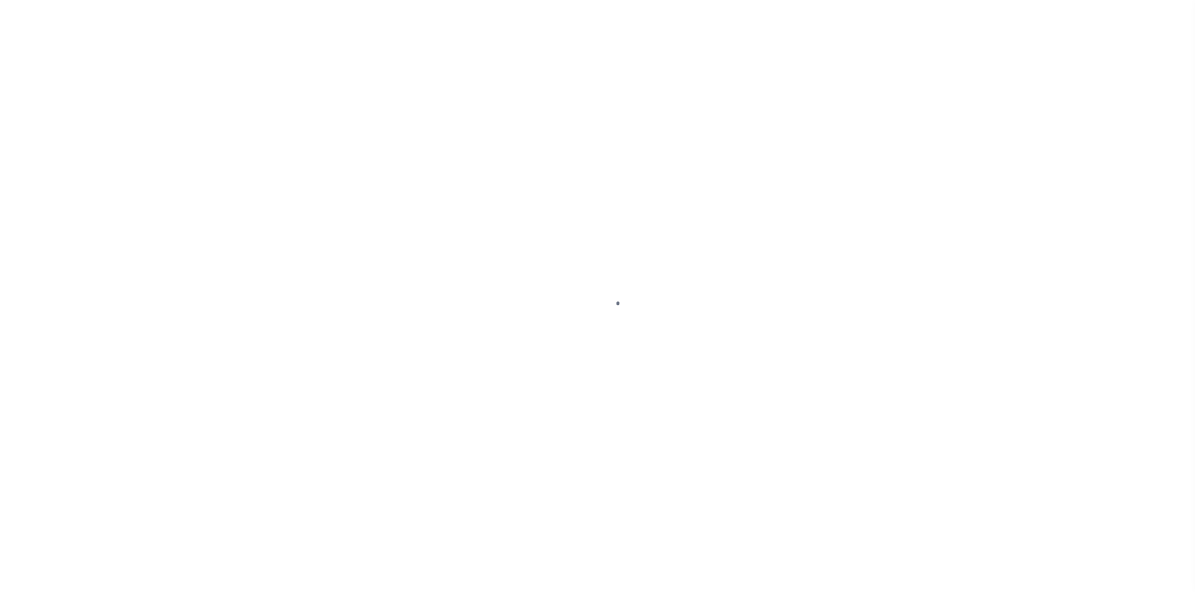
select select "DUE"
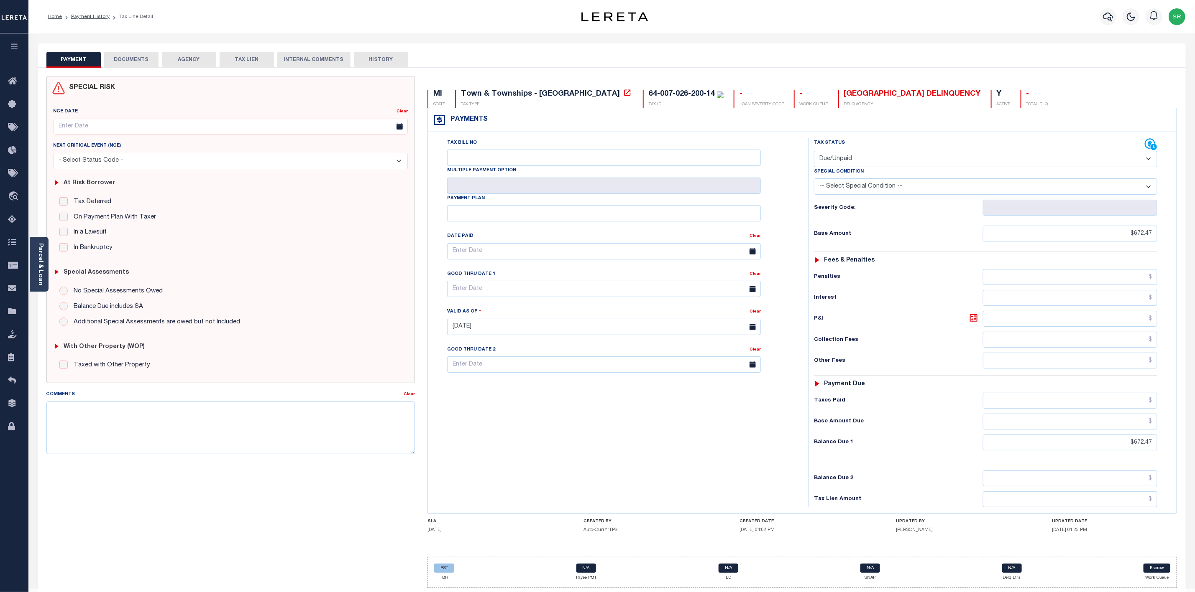
click at [139, 52] on button "DOCUMENTS" at bounding box center [131, 60] width 54 height 16
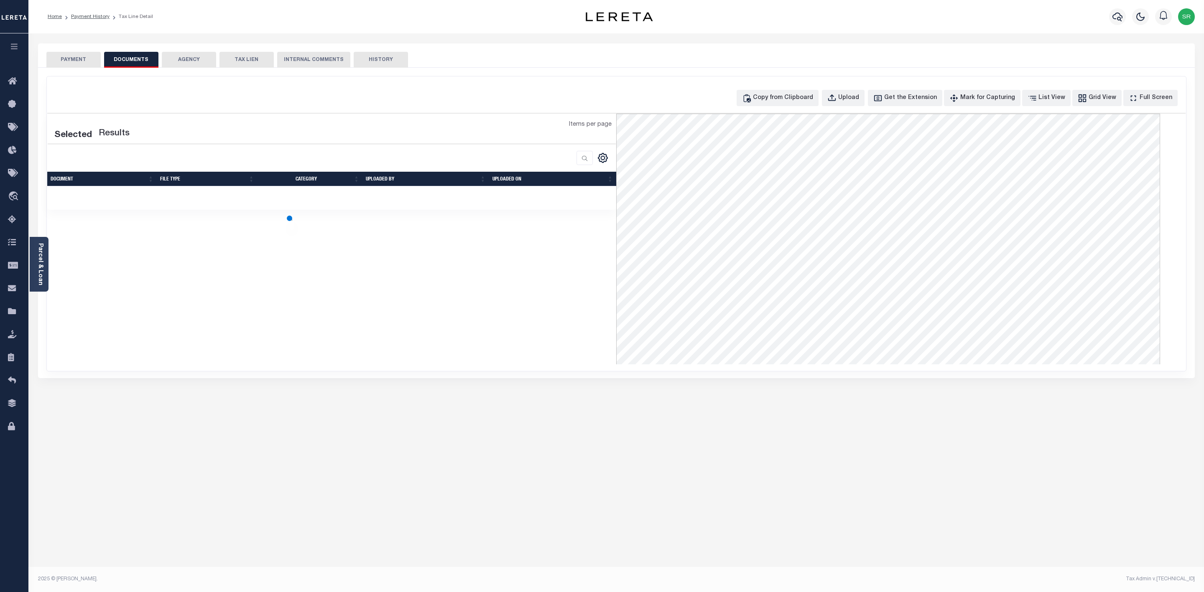
click at [139, 52] on button "DOCUMENTS" at bounding box center [131, 60] width 54 height 16
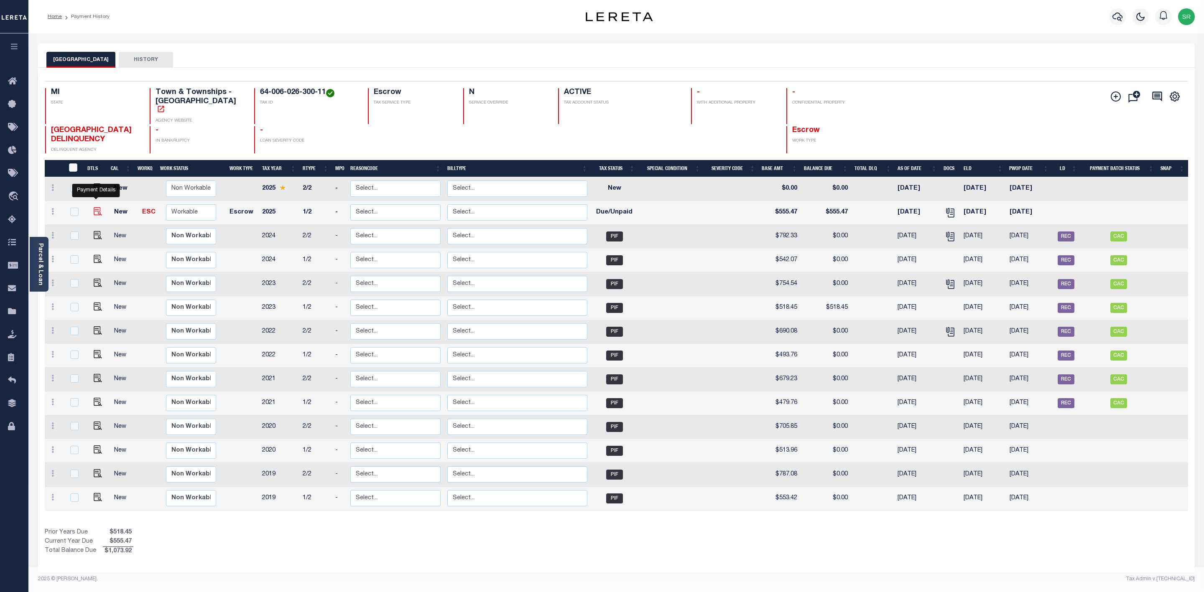
click at [99, 207] on img "" at bounding box center [98, 211] width 8 height 8
checkbox input "true"
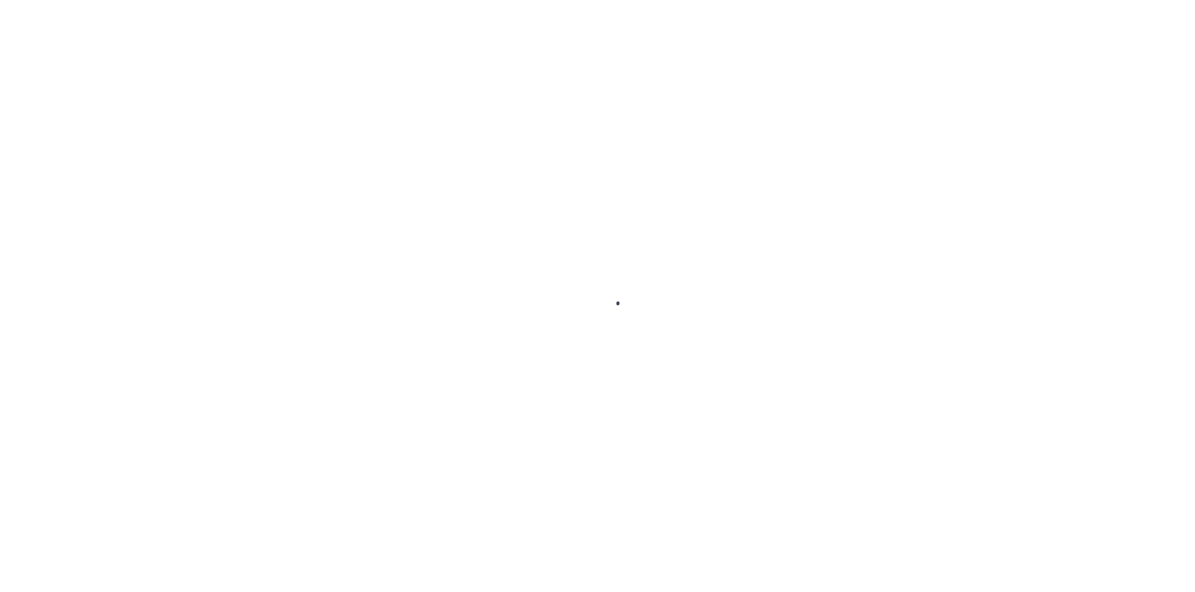
select select "DUE"
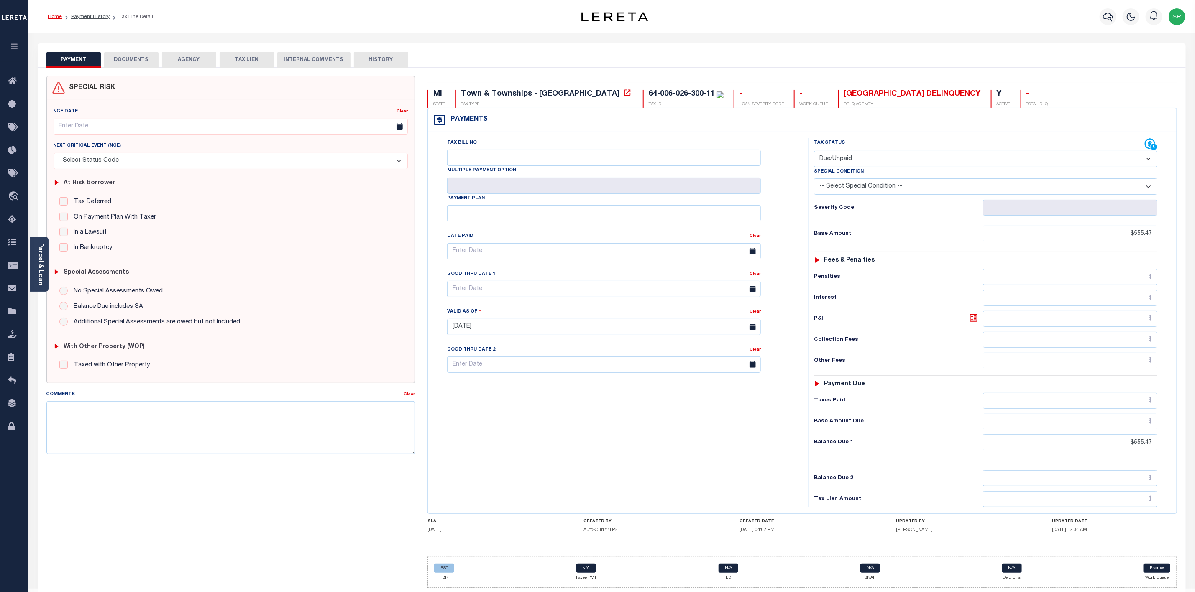
click at [49, 18] on link "Home" at bounding box center [55, 16] width 14 height 5
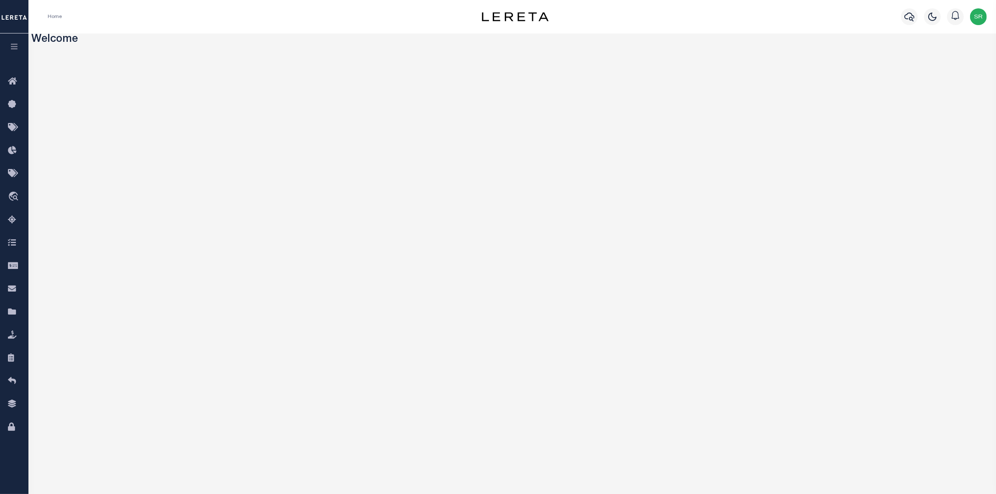
click at [11, 45] on icon "button" at bounding box center [15, 47] width 10 height 8
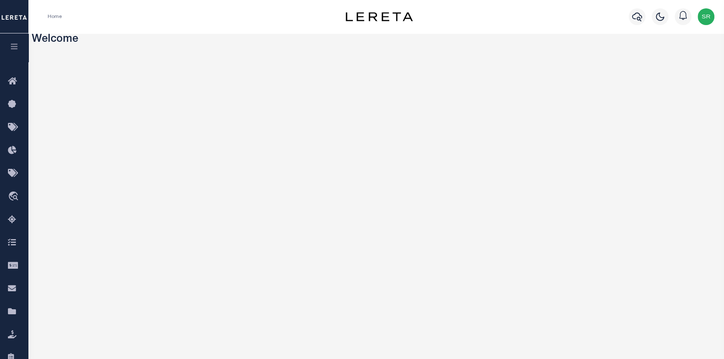
click at [11, 46] on icon "button" at bounding box center [15, 47] width 10 height 8
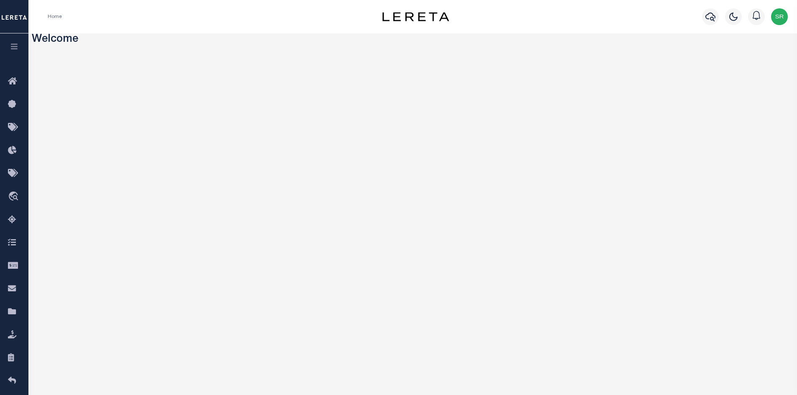
click at [18, 56] on button "button" at bounding box center [14, 47] width 28 height 28
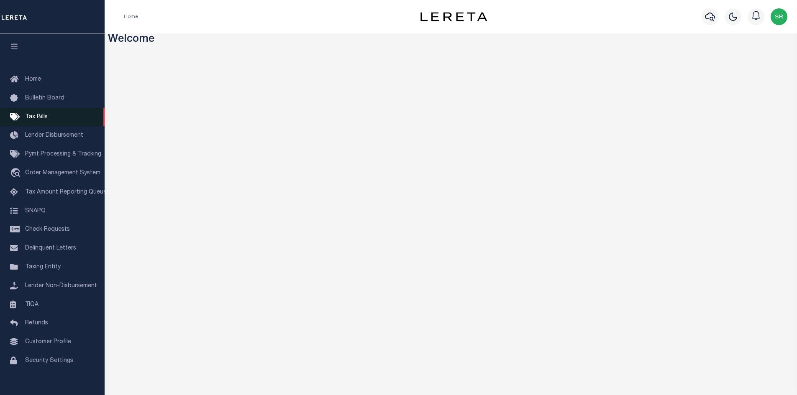
click at [36, 115] on span "Tax Bills" at bounding box center [36, 117] width 23 height 6
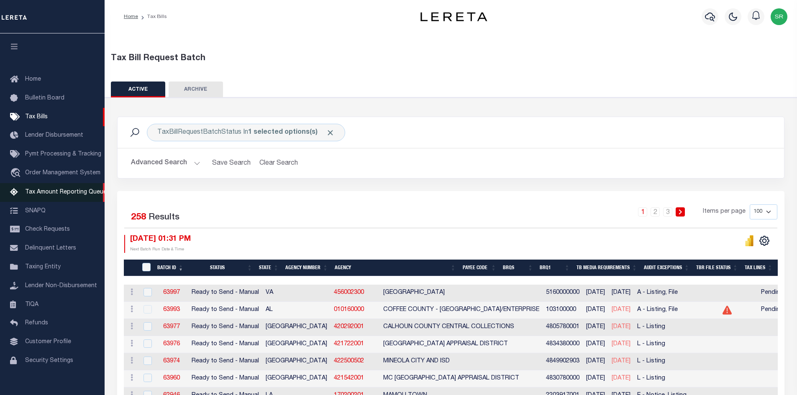
click at [35, 189] on link "Tax Amount Reporting Queue" at bounding box center [52, 192] width 105 height 19
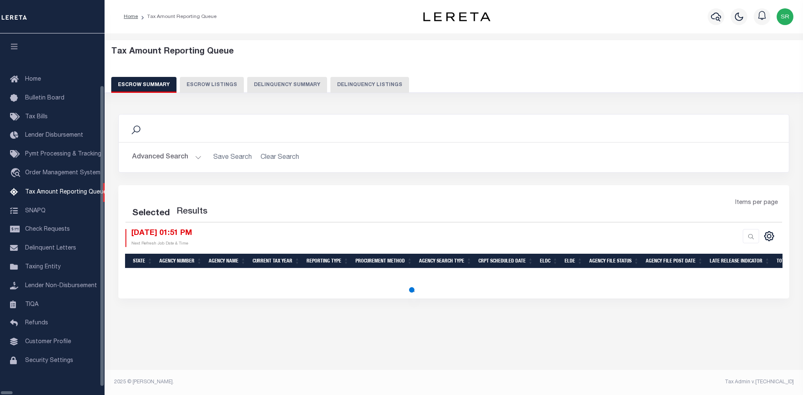
select select "100"
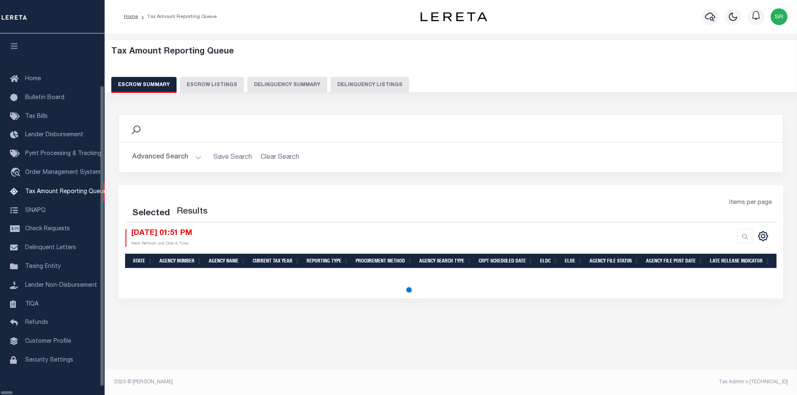
select select "100"
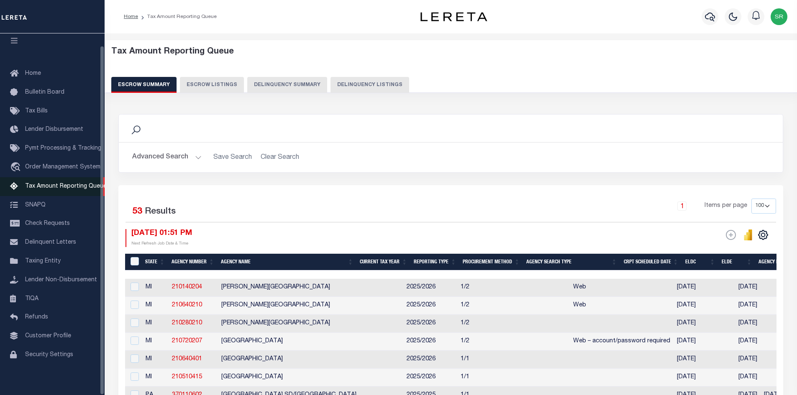
scroll to position [12, 0]
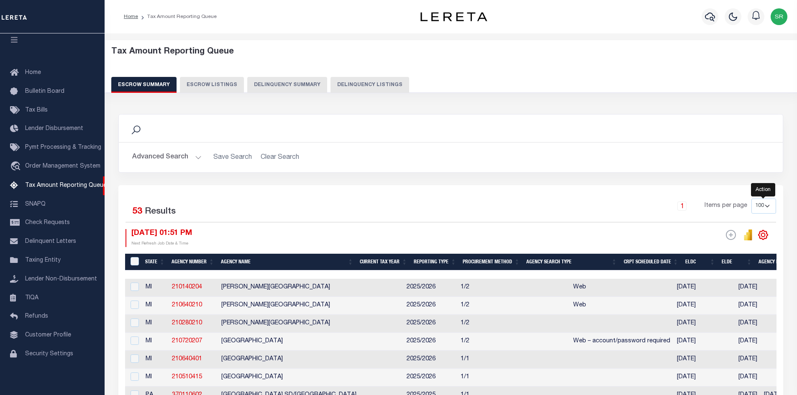
click at [767, 233] on icon "" at bounding box center [762, 235] width 11 height 11
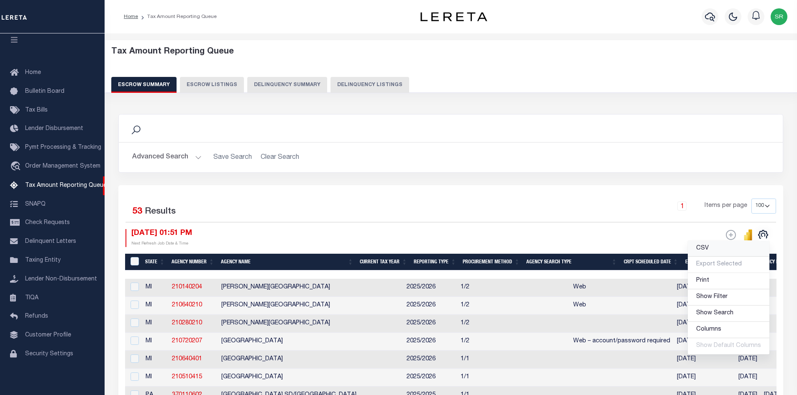
click at [718, 248] on link "CSV" at bounding box center [728, 249] width 82 height 16
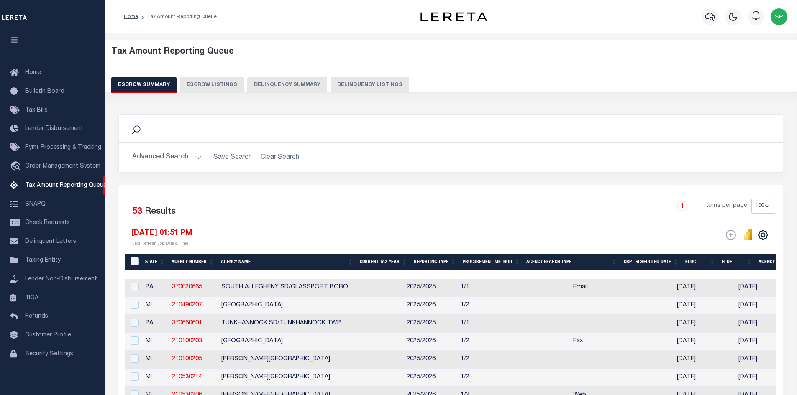
click at [745, 9] on div at bounding box center [755, 16] width 23 height 29
